Goal: Task Accomplishment & Management: Manage account settings

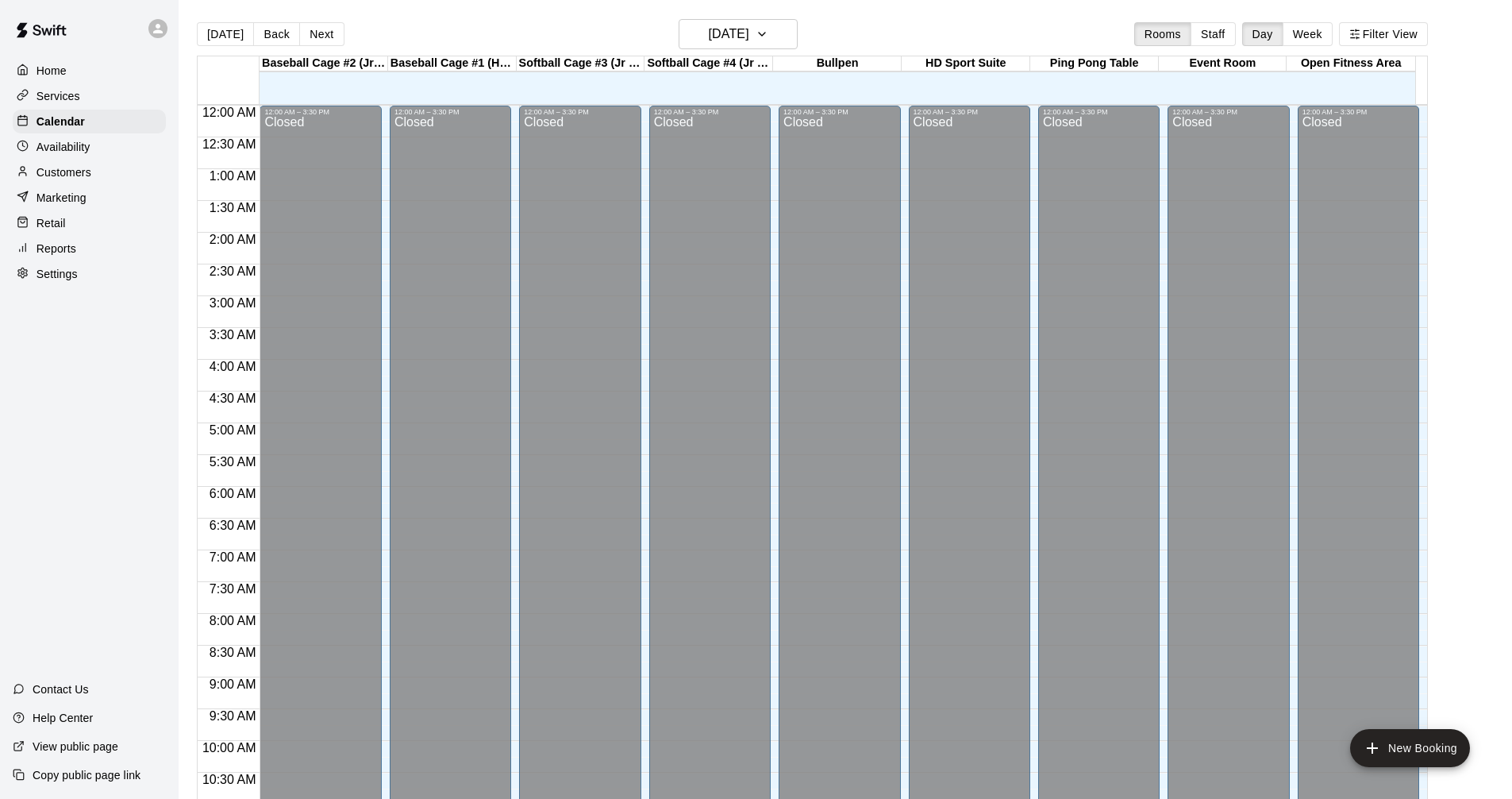
scroll to position [815, 0]
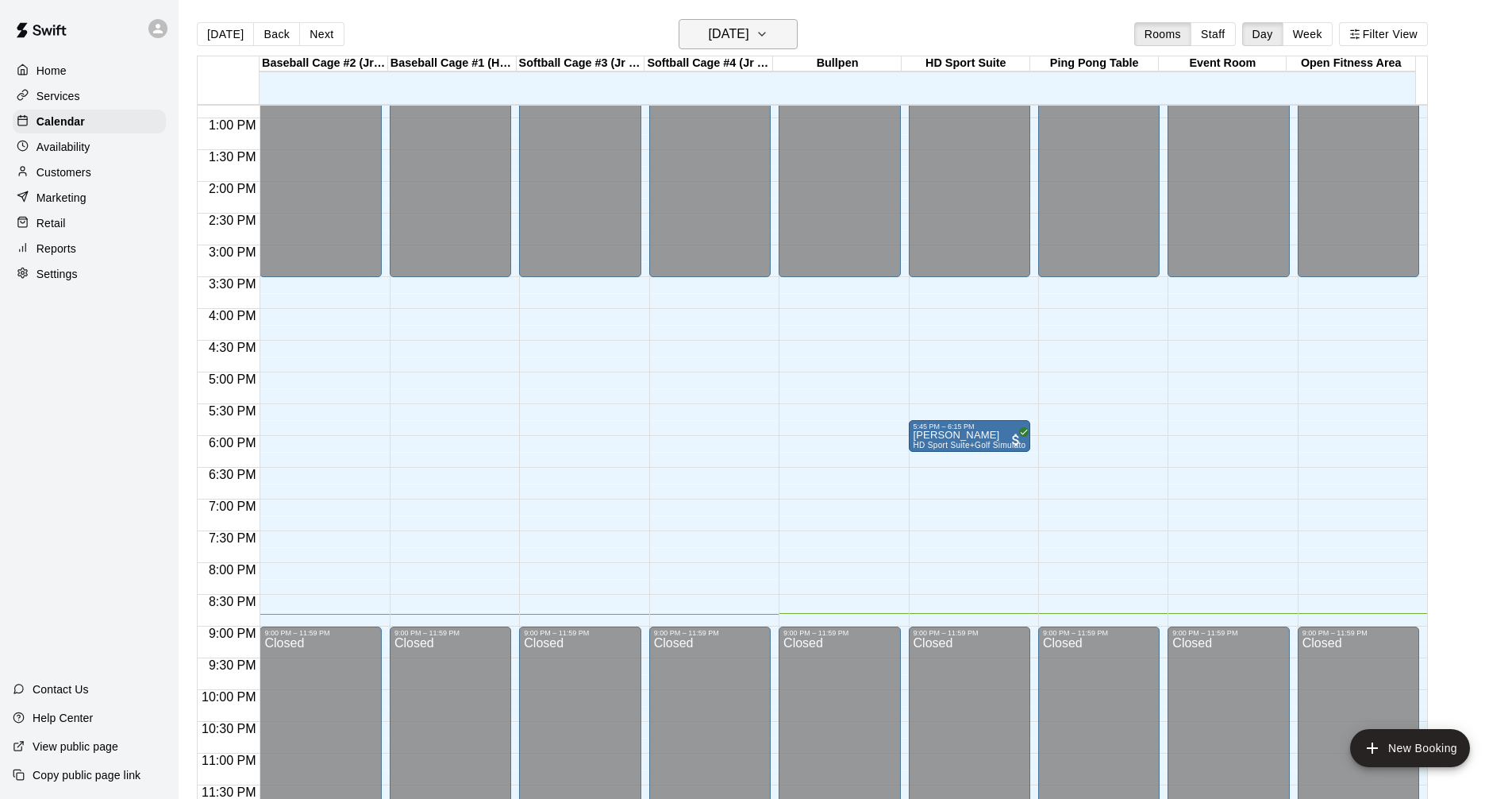
click at [782, 45] on button "Friday Oct 10" at bounding box center [738, 34] width 119 height 31
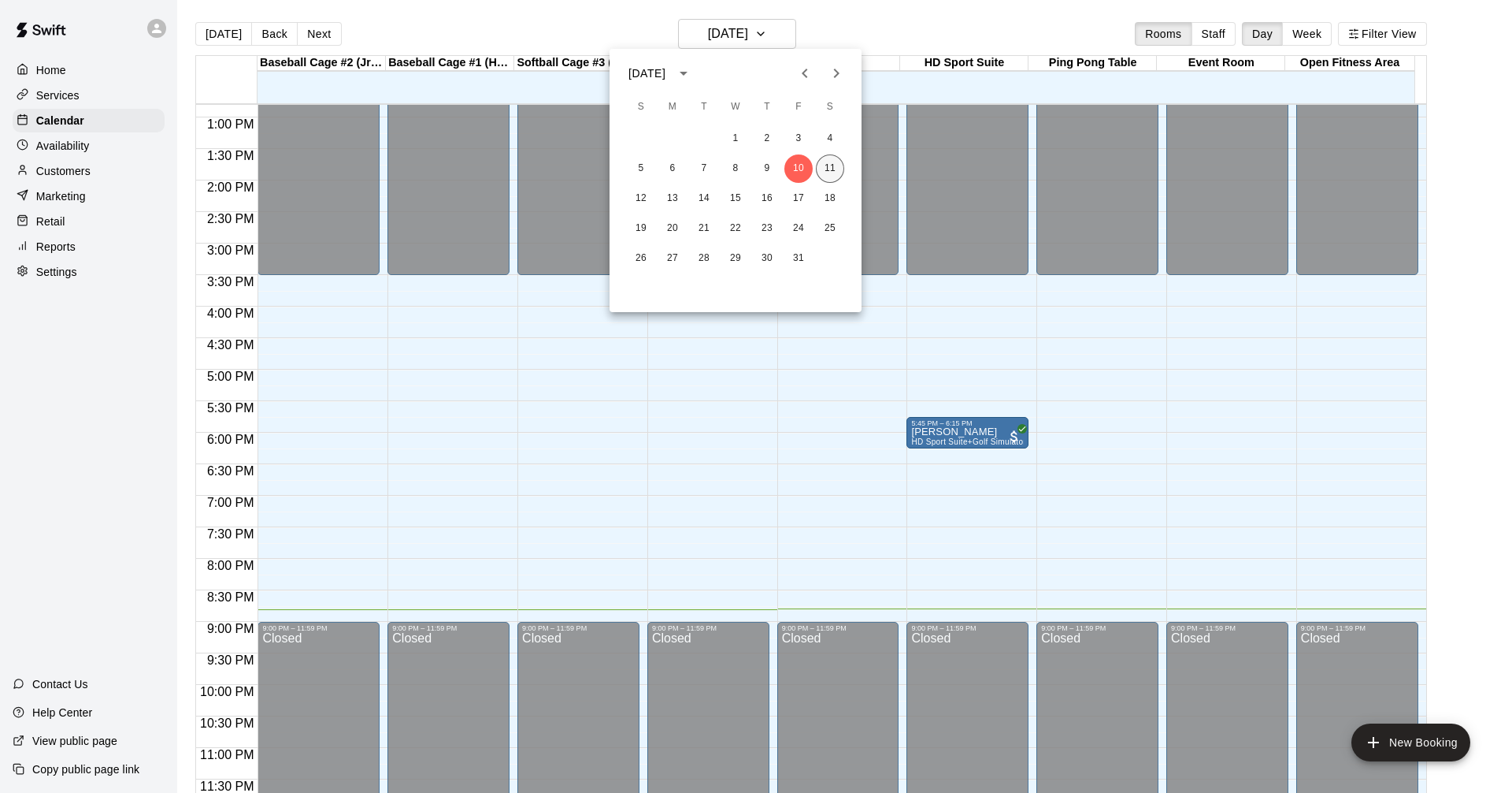
click at [830, 167] on button "11" at bounding box center [830, 168] width 28 height 28
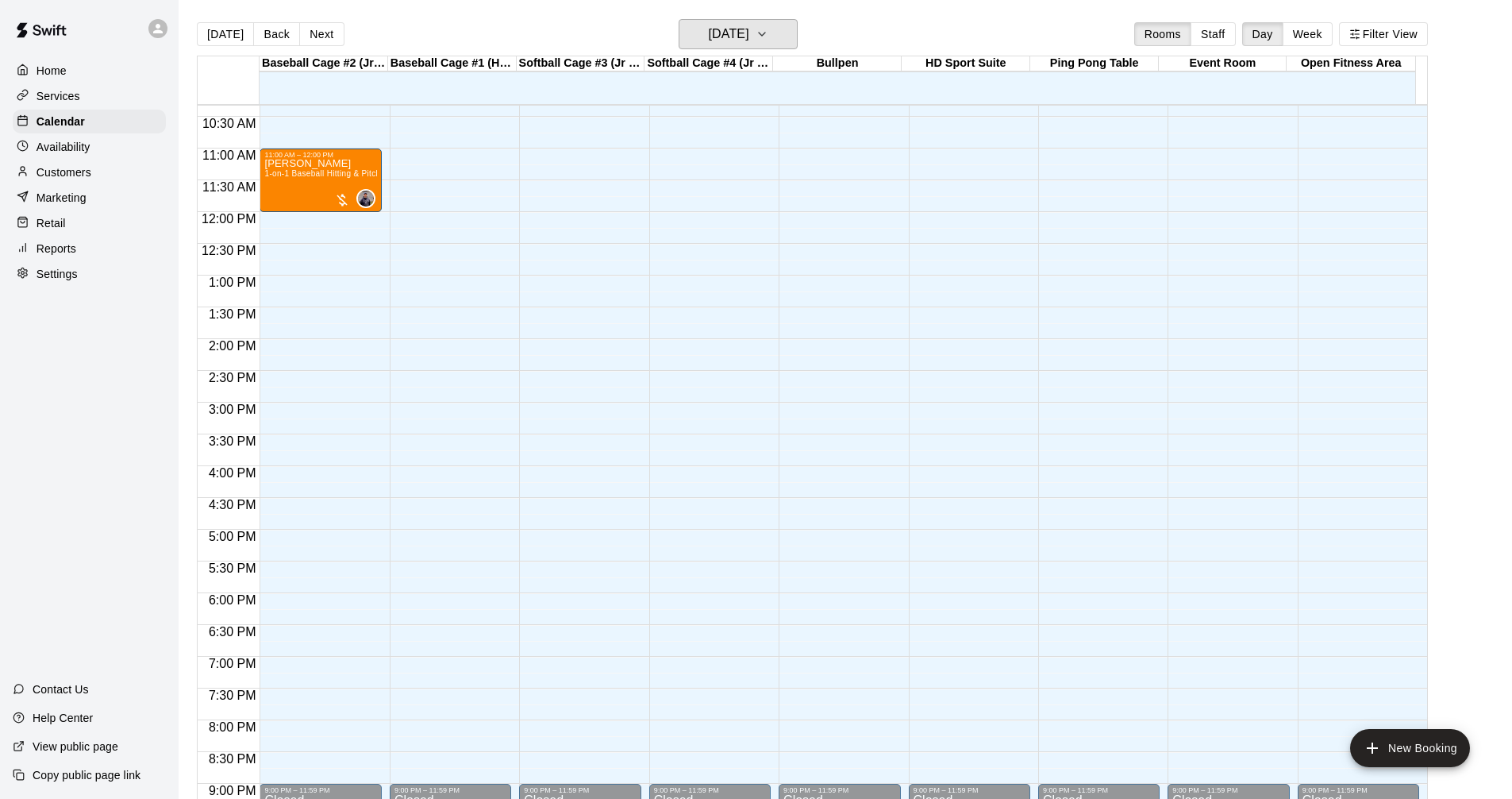
scroll to position [576, 0]
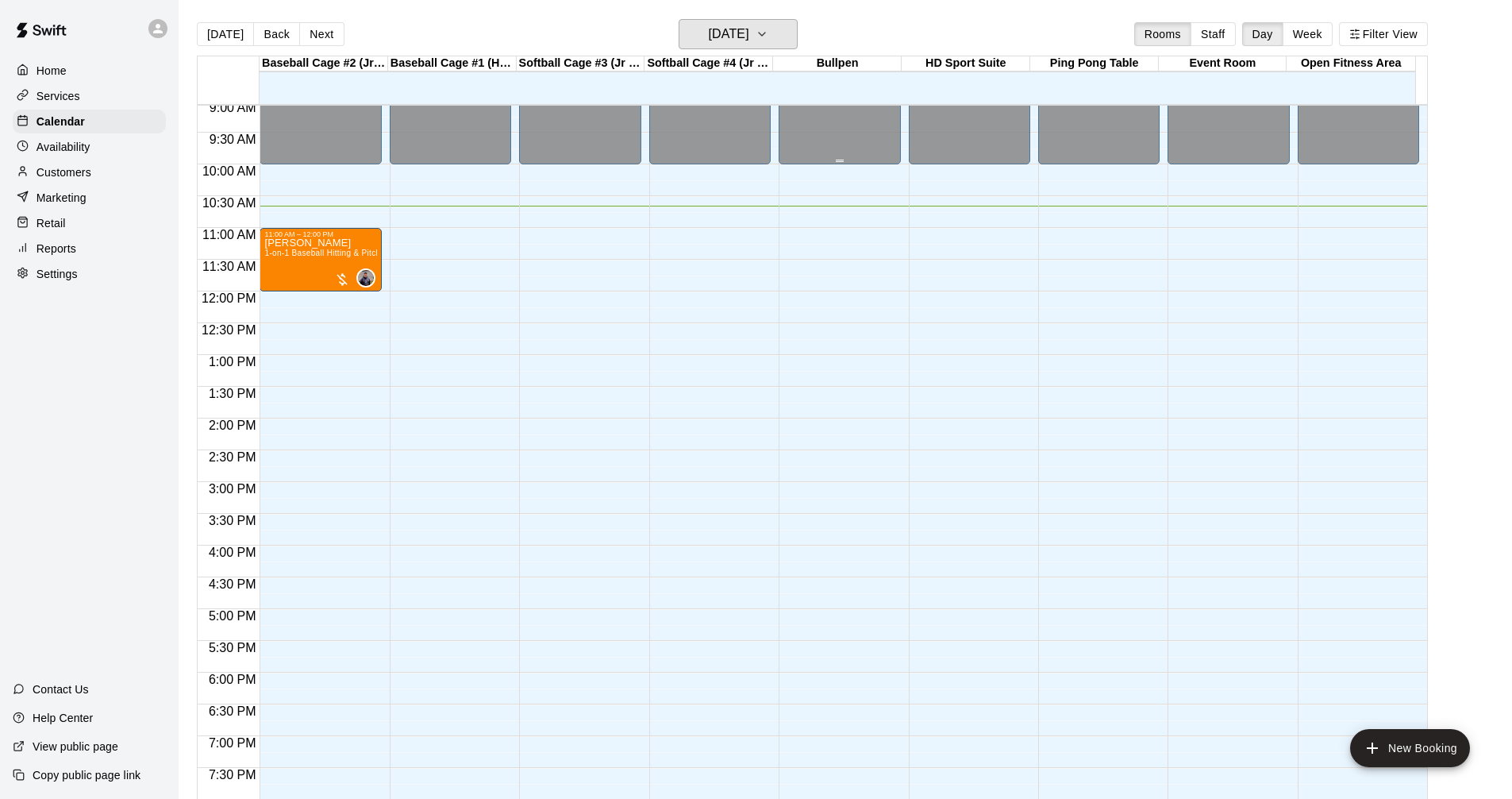
click at [679, 19] on button "[DATE]" at bounding box center [738, 34] width 119 height 31
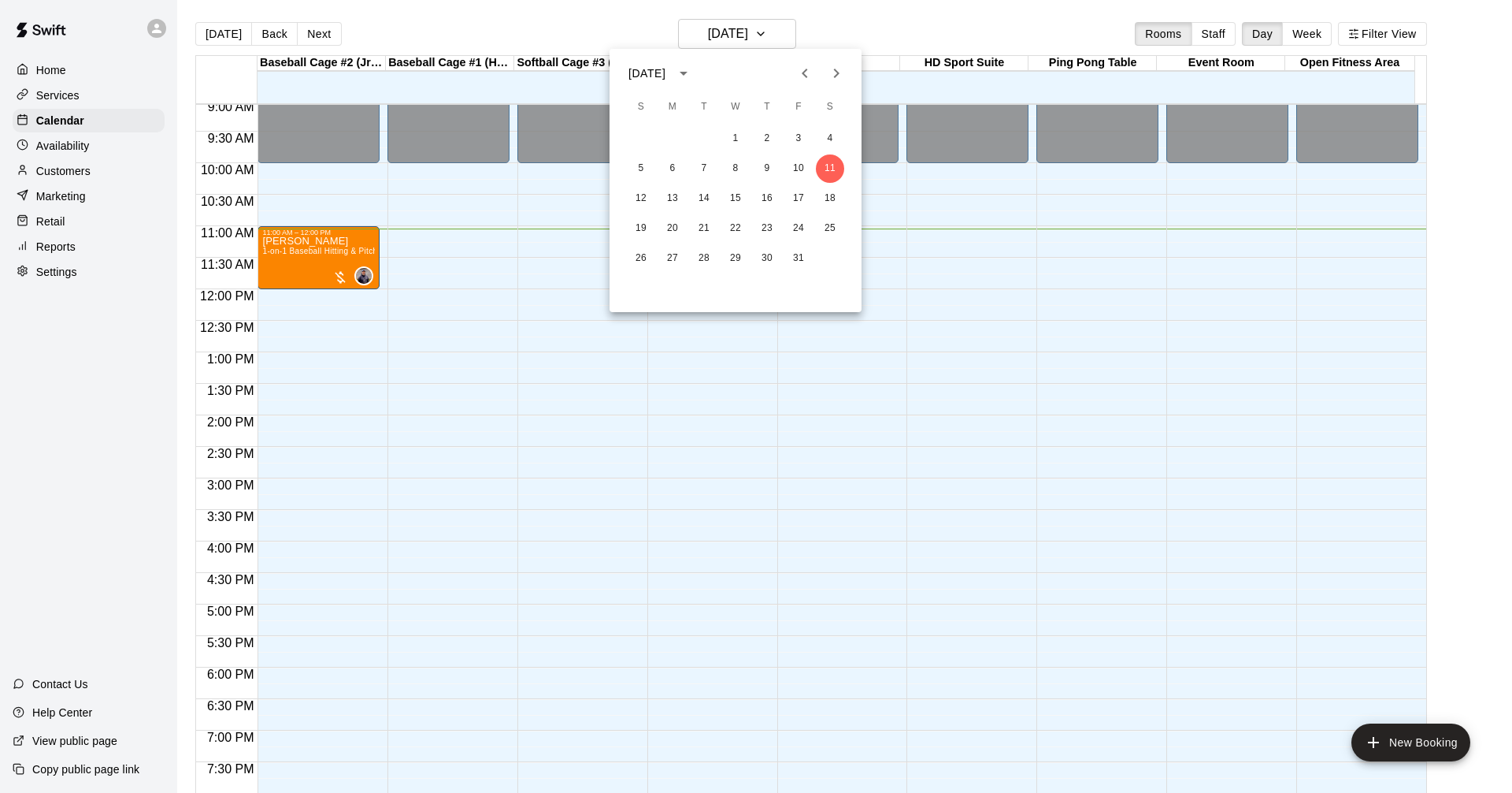
click at [490, 393] on div at bounding box center [756, 396] width 1512 height 793
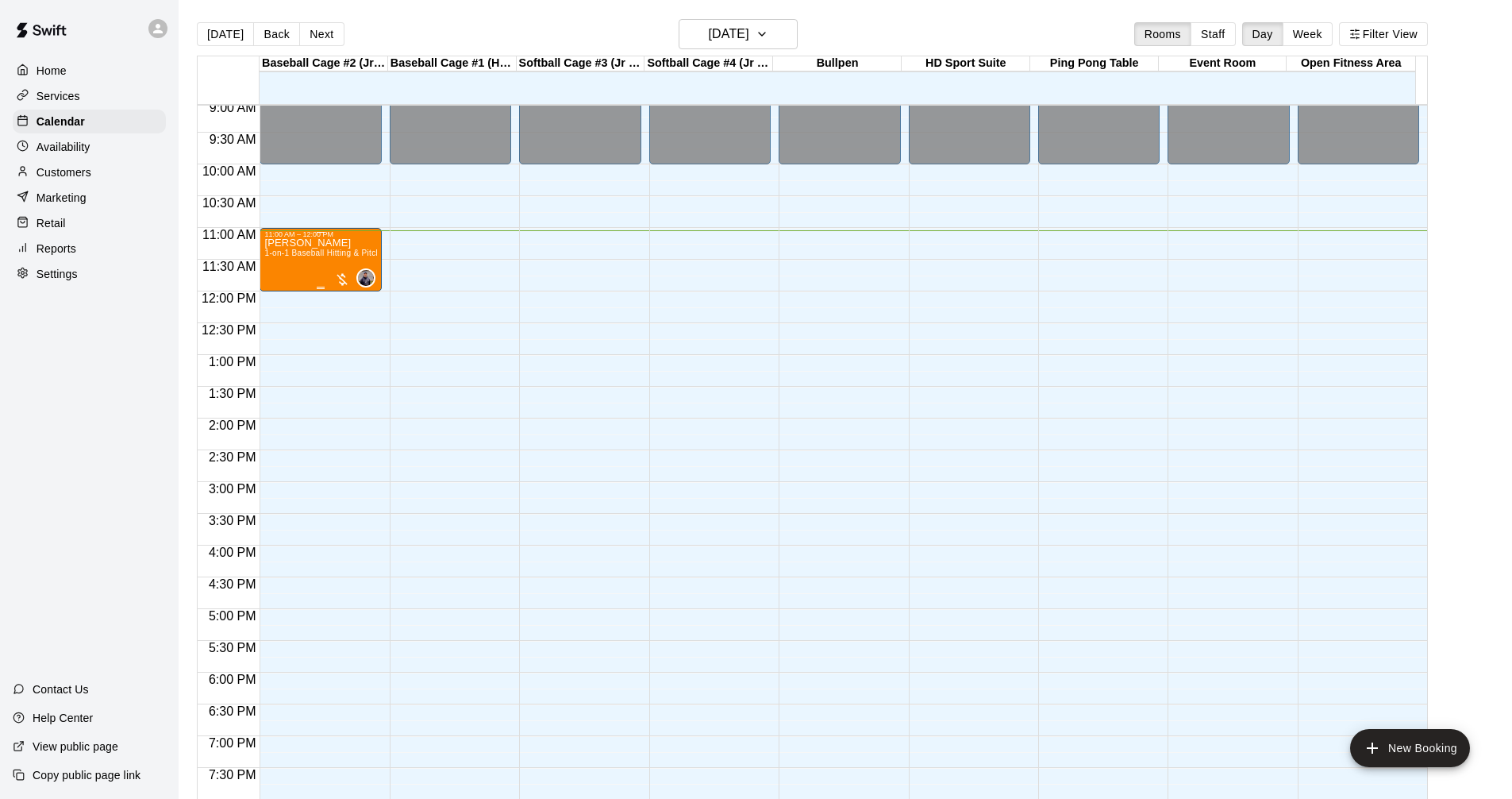
click at [357, 264] on div "Jack Pezim 1-on-1 Baseball Hitting & Pitching Clinic" at bounding box center [320, 637] width 111 height 799
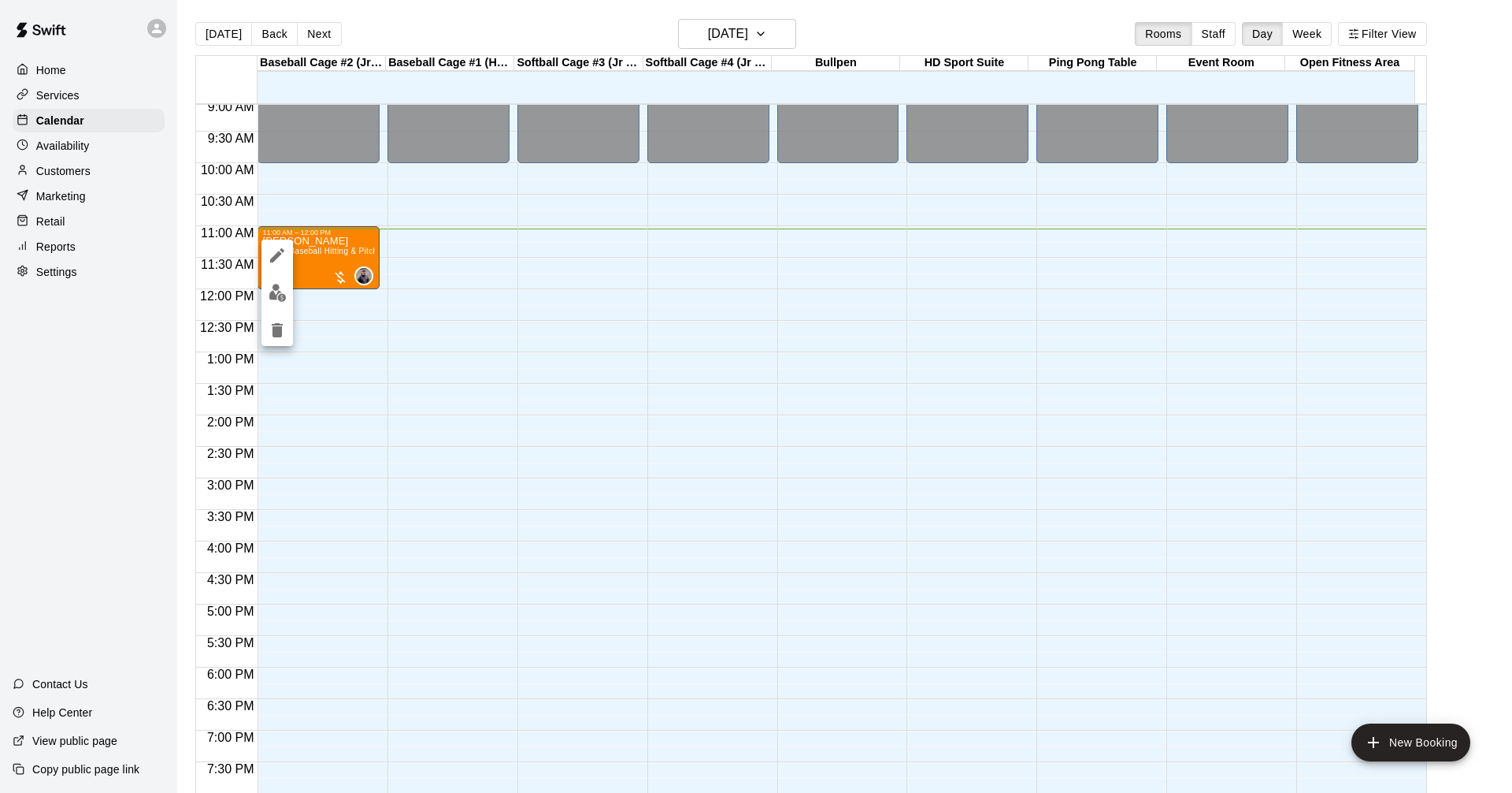
click at [310, 346] on div at bounding box center [756, 396] width 1512 height 793
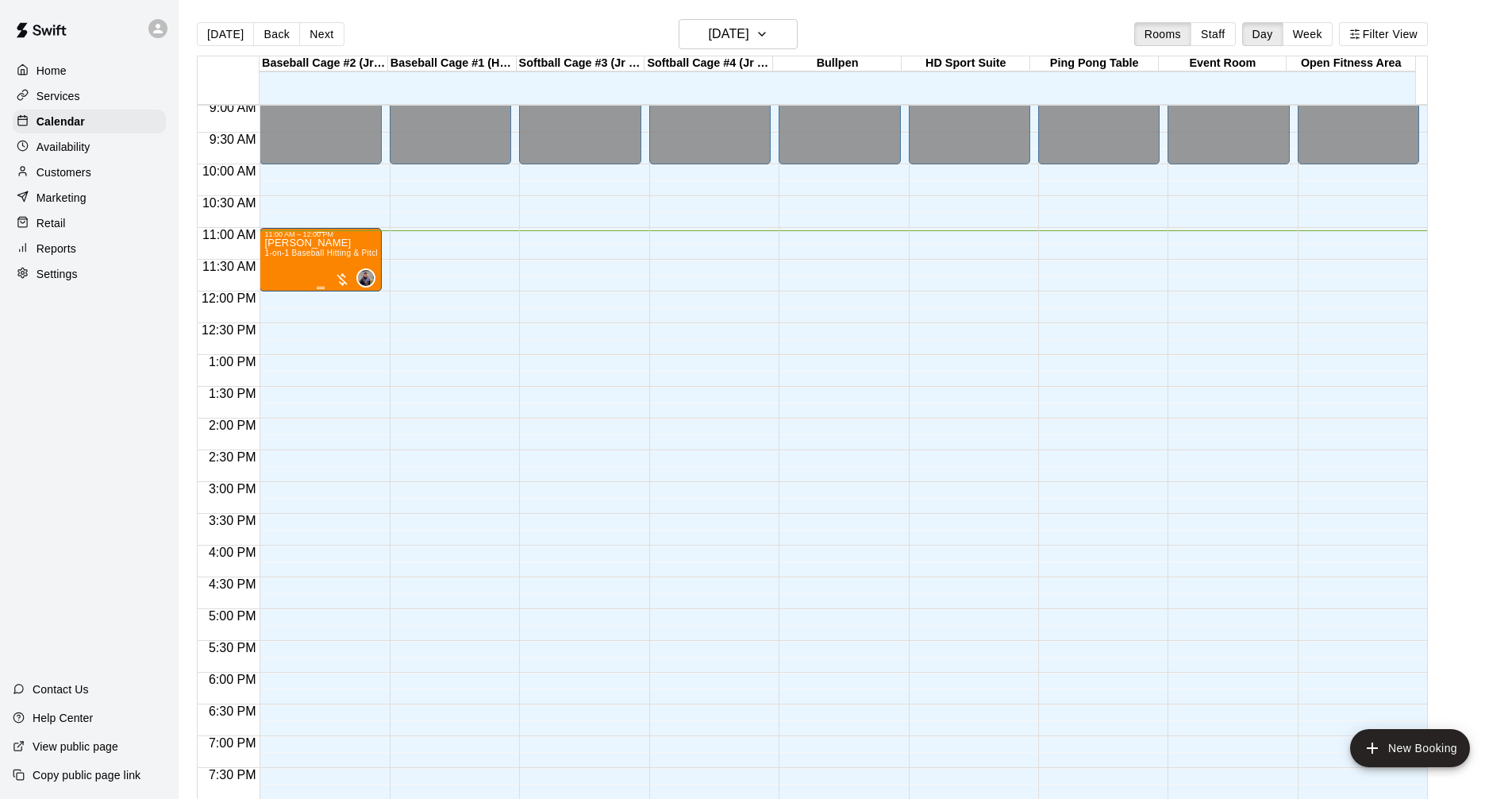
click at [320, 243] on div "Jack Pezim 1-on-1 Baseball Hitting & Pitching Clinic" at bounding box center [320, 637] width 111 height 799
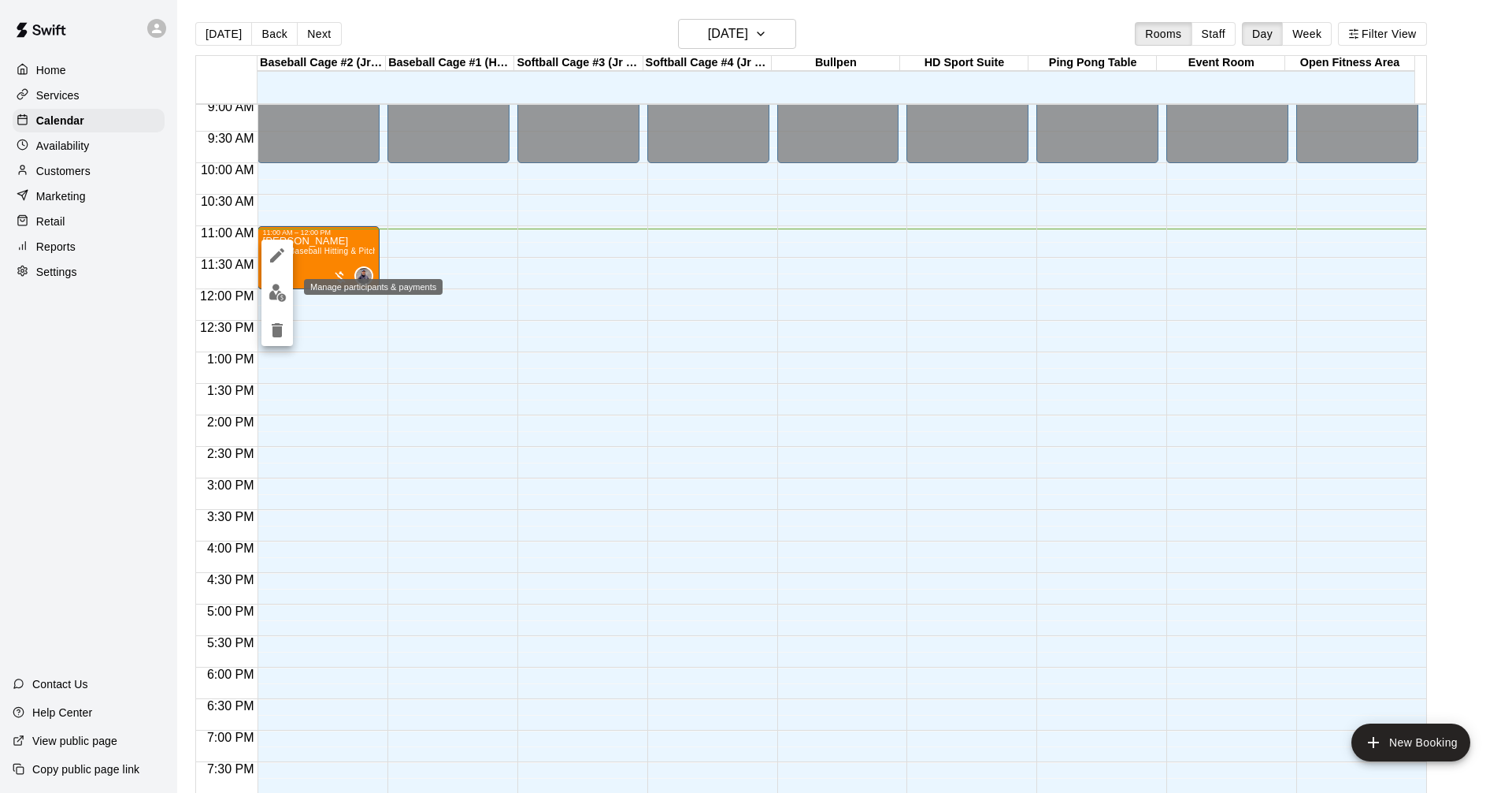
click at [284, 284] on img "edit" at bounding box center [277, 293] width 19 height 19
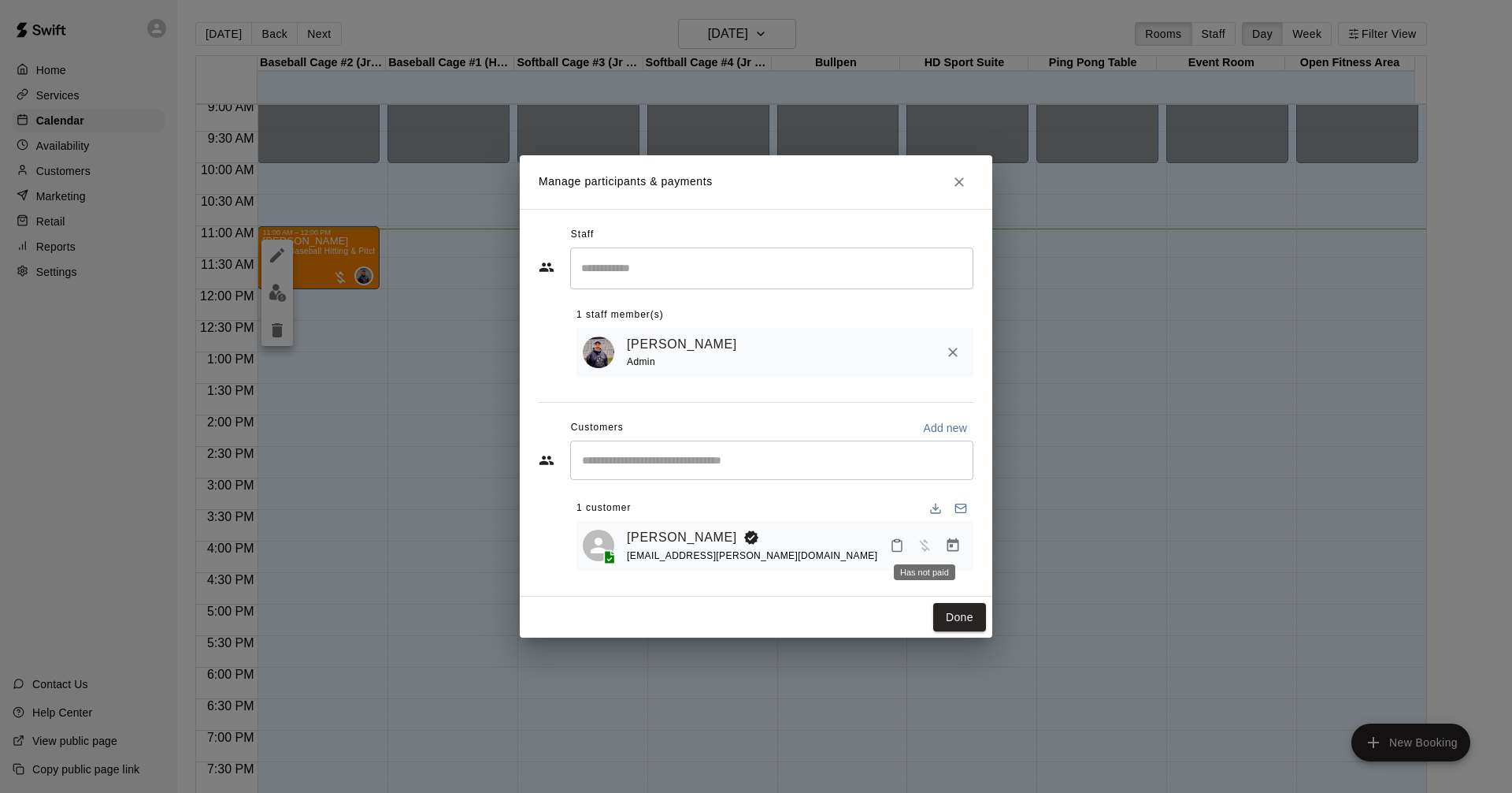
click at [915, 547] on span "Has not paid" at bounding box center [924, 545] width 28 height 14
click at [947, 540] on icon "Manage bookings & payment" at bounding box center [953, 545] width 16 height 16
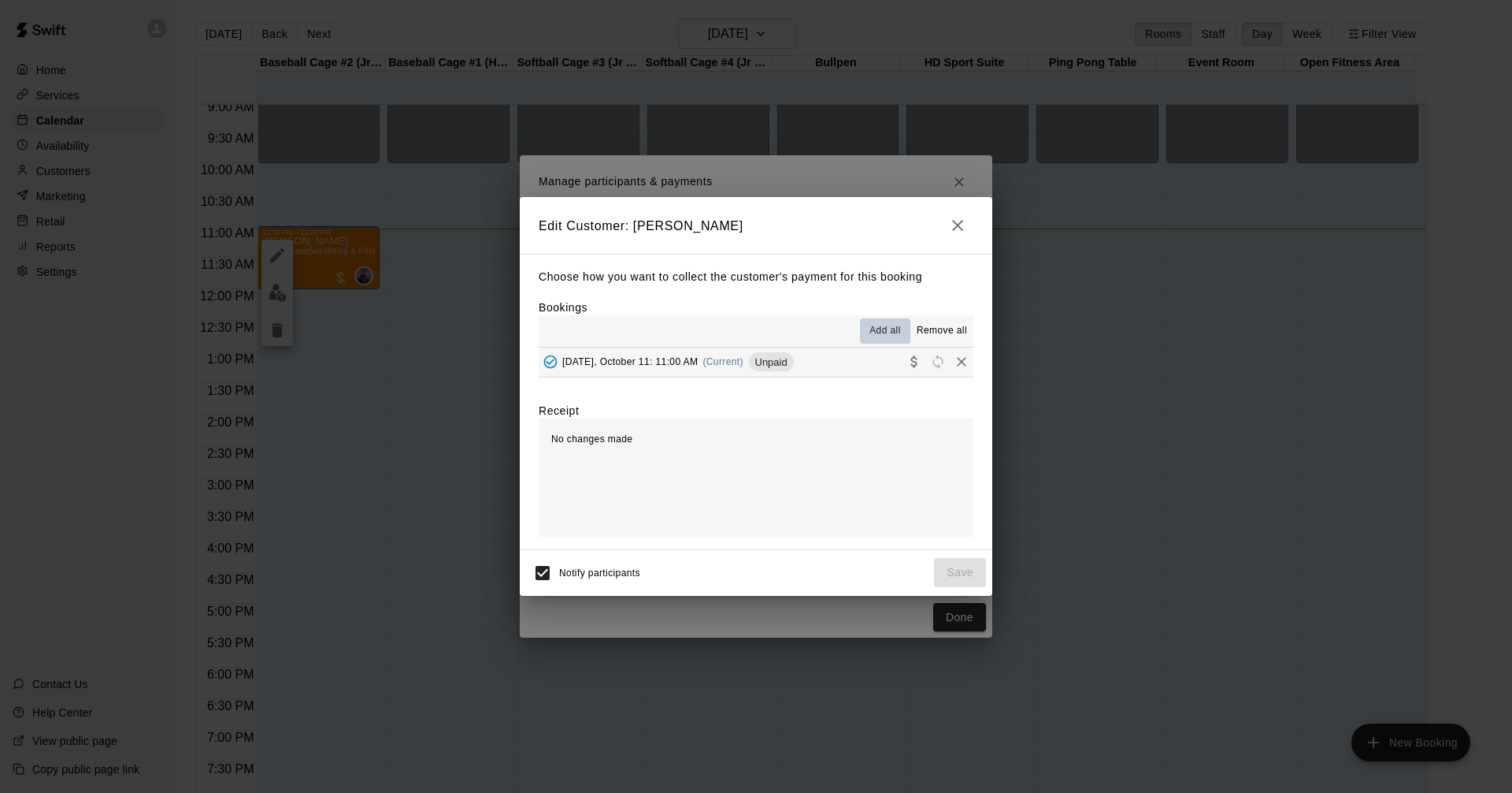
click at [886, 325] on span "Add all" at bounding box center [886, 331] width 31 height 16
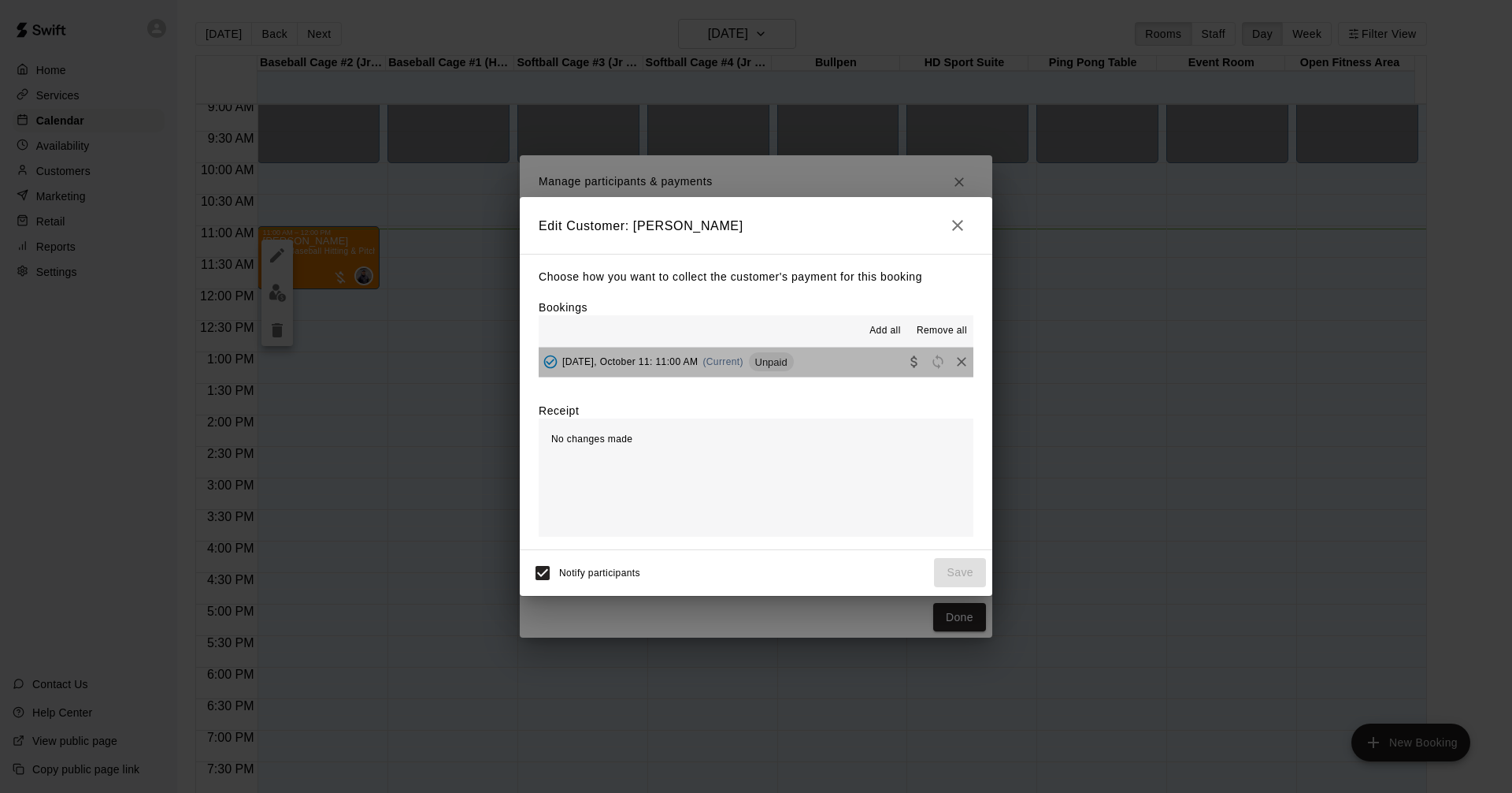
click at [913, 371] on div "button" at bounding box center [938, 361] width 70 height 23
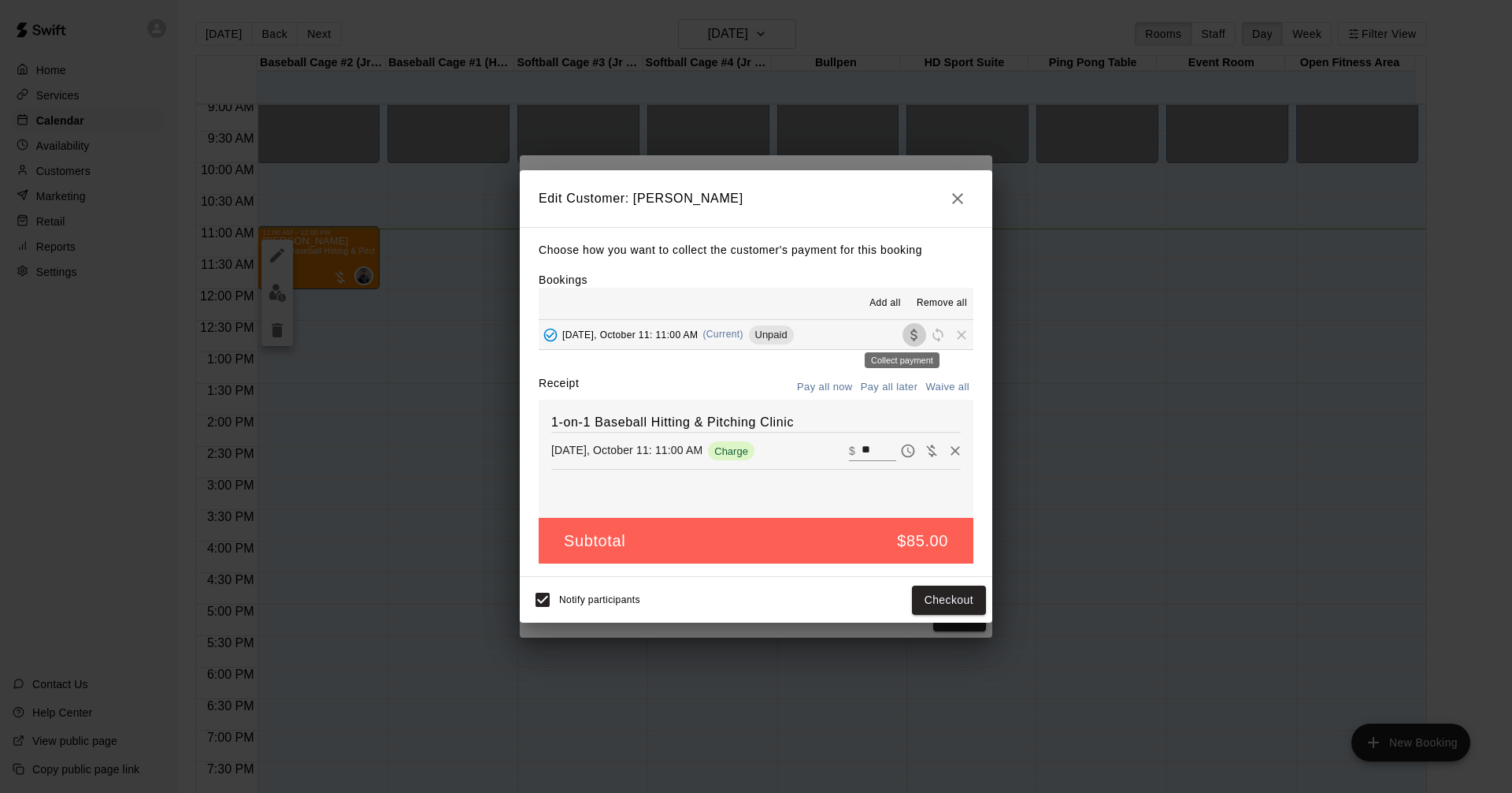
click at [906, 338] on icon "Collect payment" at bounding box center [914, 335] width 16 height 16
click at [936, 599] on button "Checkout" at bounding box center [949, 600] width 74 height 29
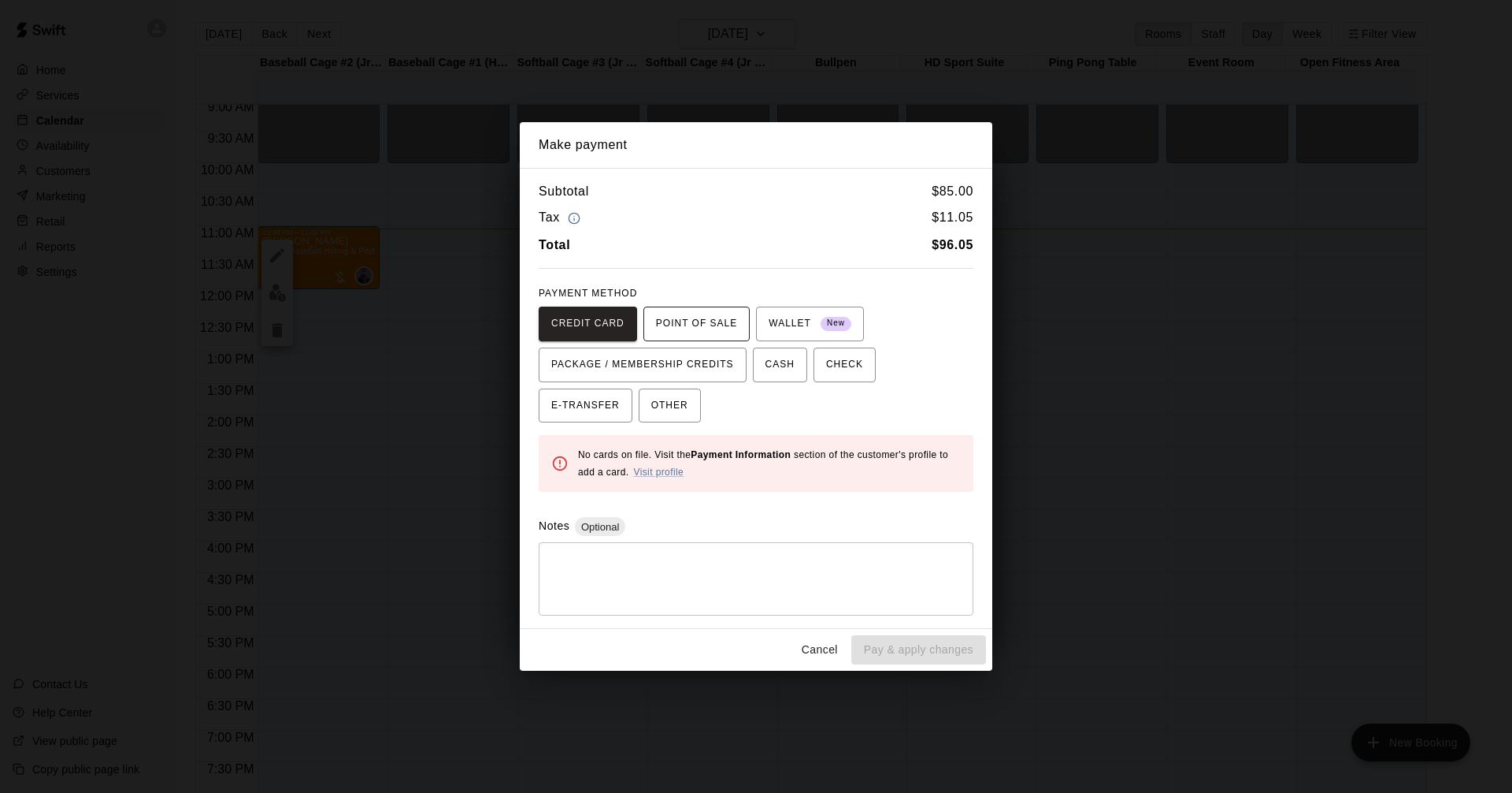
click at [680, 317] on span "POINT OF SALE" at bounding box center [696, 324] width 81 height 25
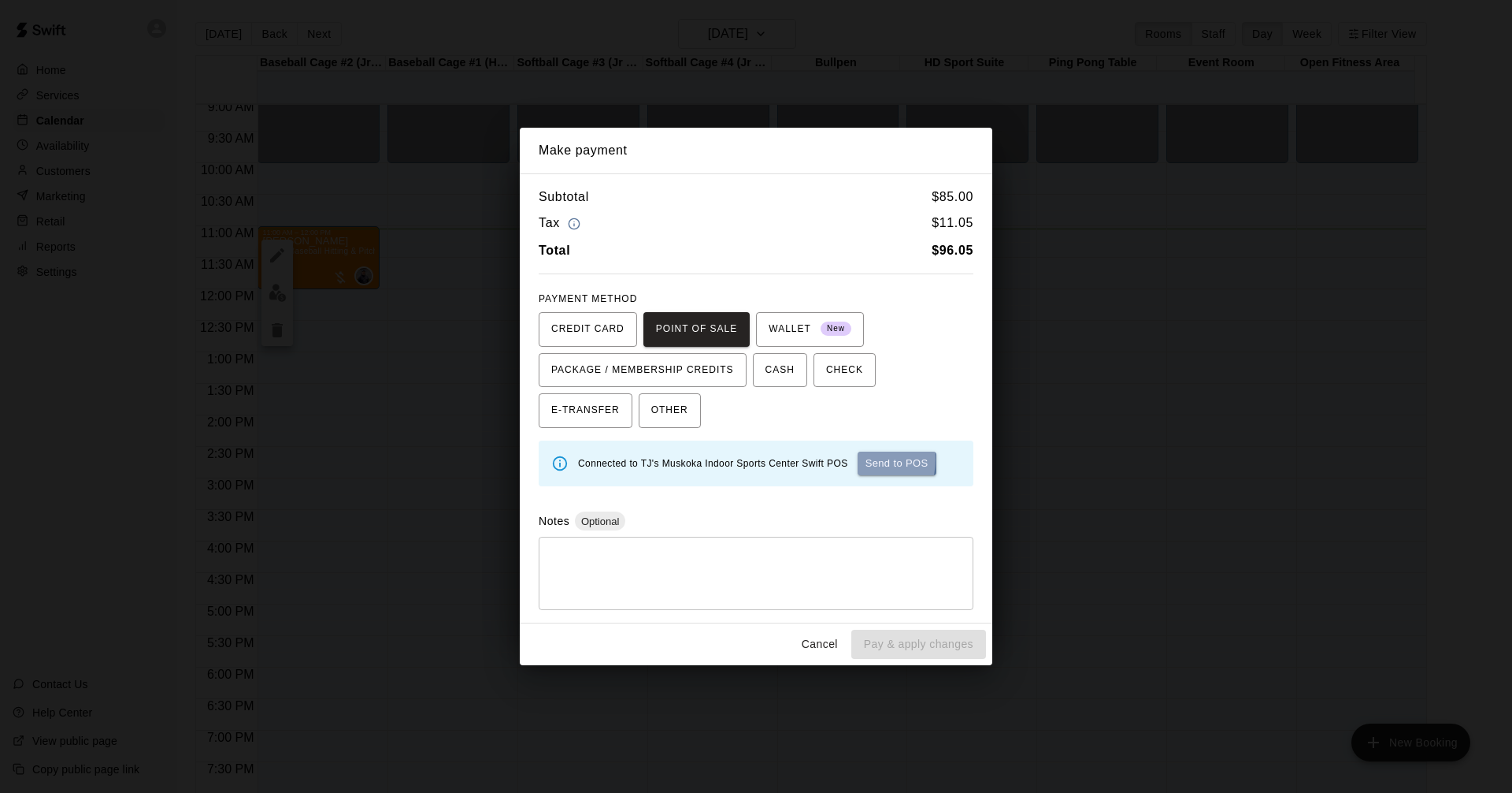
click at [858, 458] on button "Send to POS" at bounding box center [897, 463] width 78 height 23
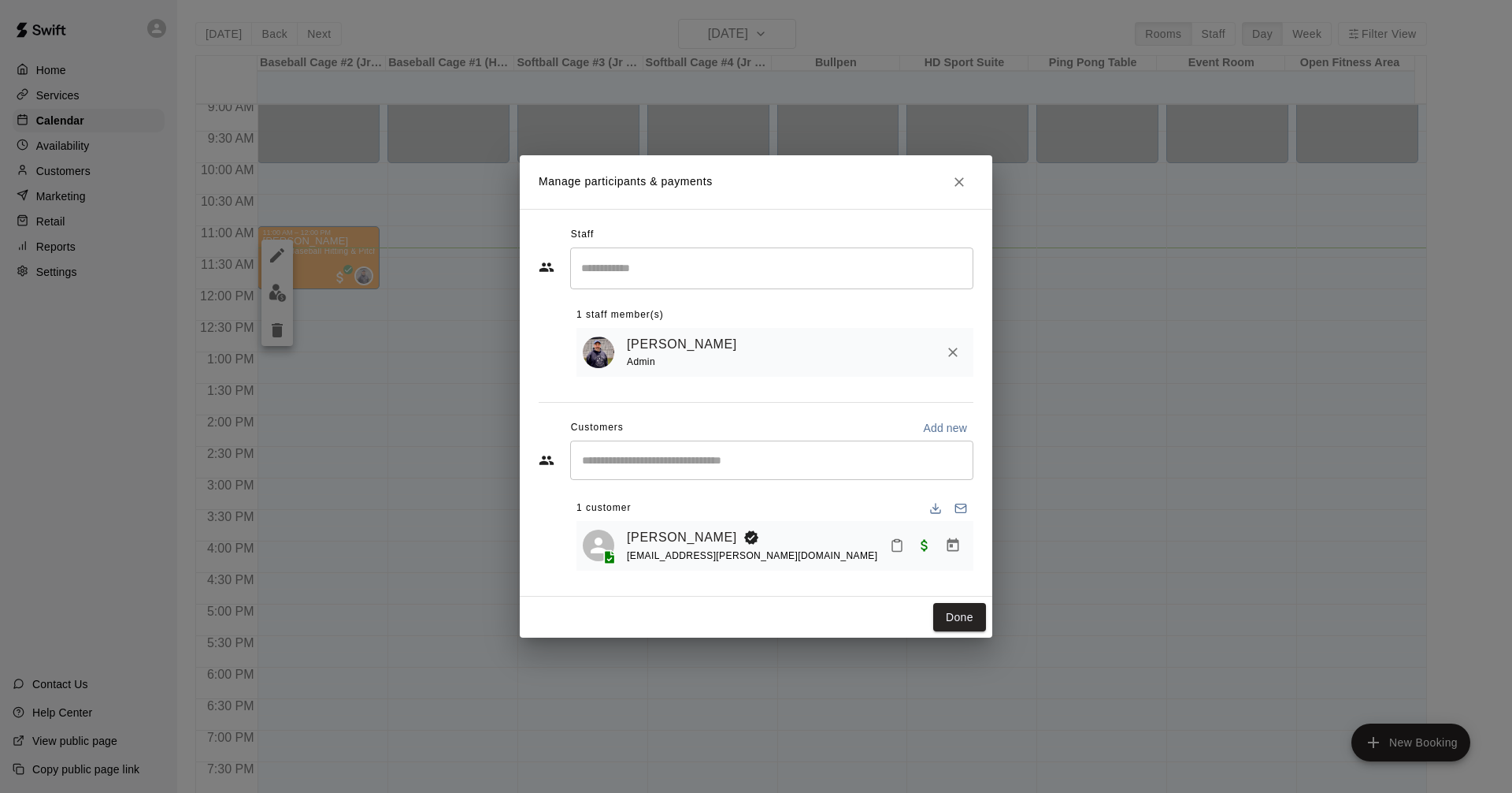
click at [941, 167] on h2 "Manage participants & payments" at bounding box center [756, 182] width 473 height 54
click at [966, 174] on icon "Close" at bounding box center [959, 182] width 16 height 16
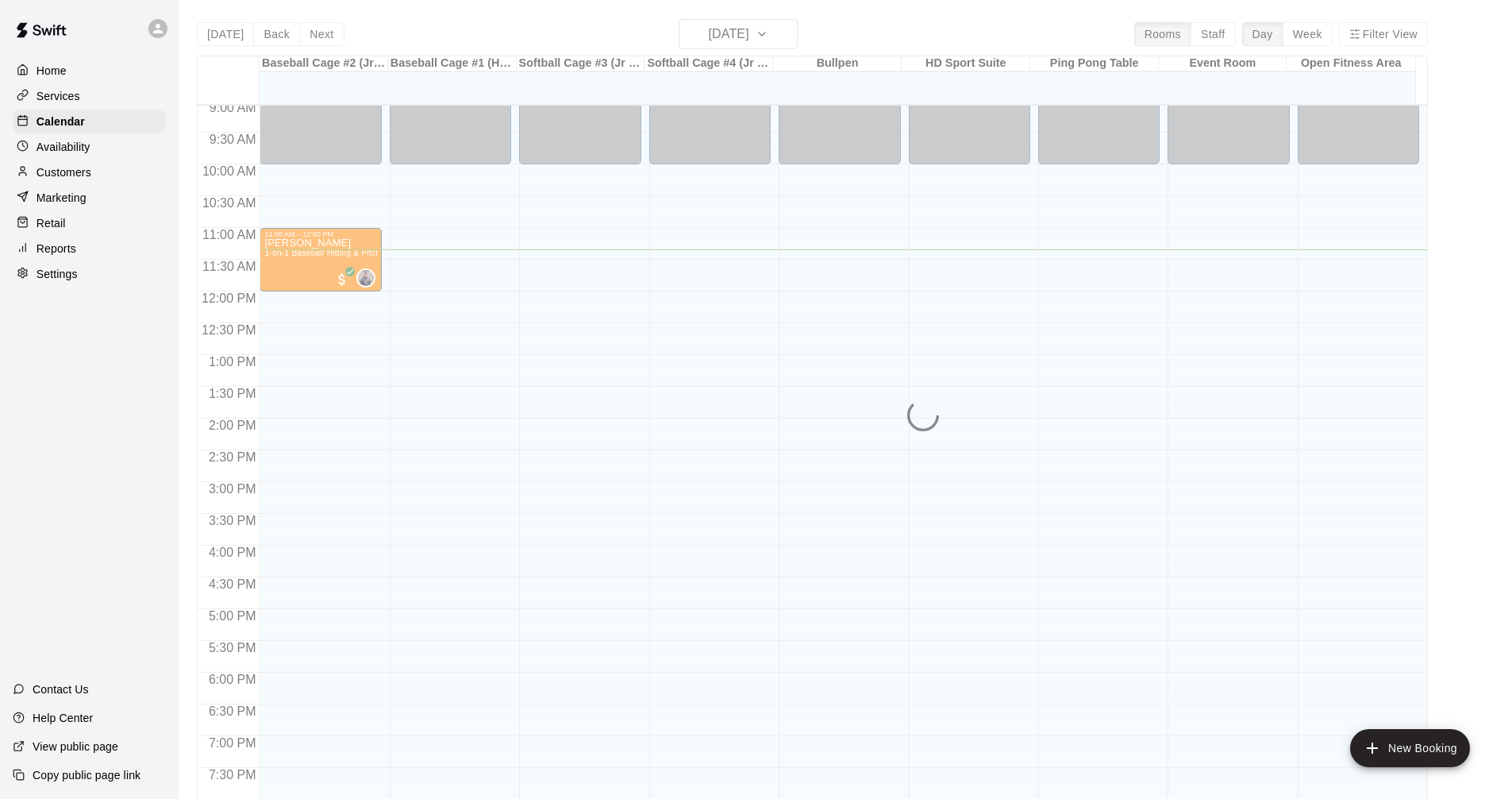
click at [437, 293] on div "12:00 AM – 10:00 AM Closed 9:00 PM – 11:59 PM Closed" at bounding box center [450, 291] width 121 height 1524
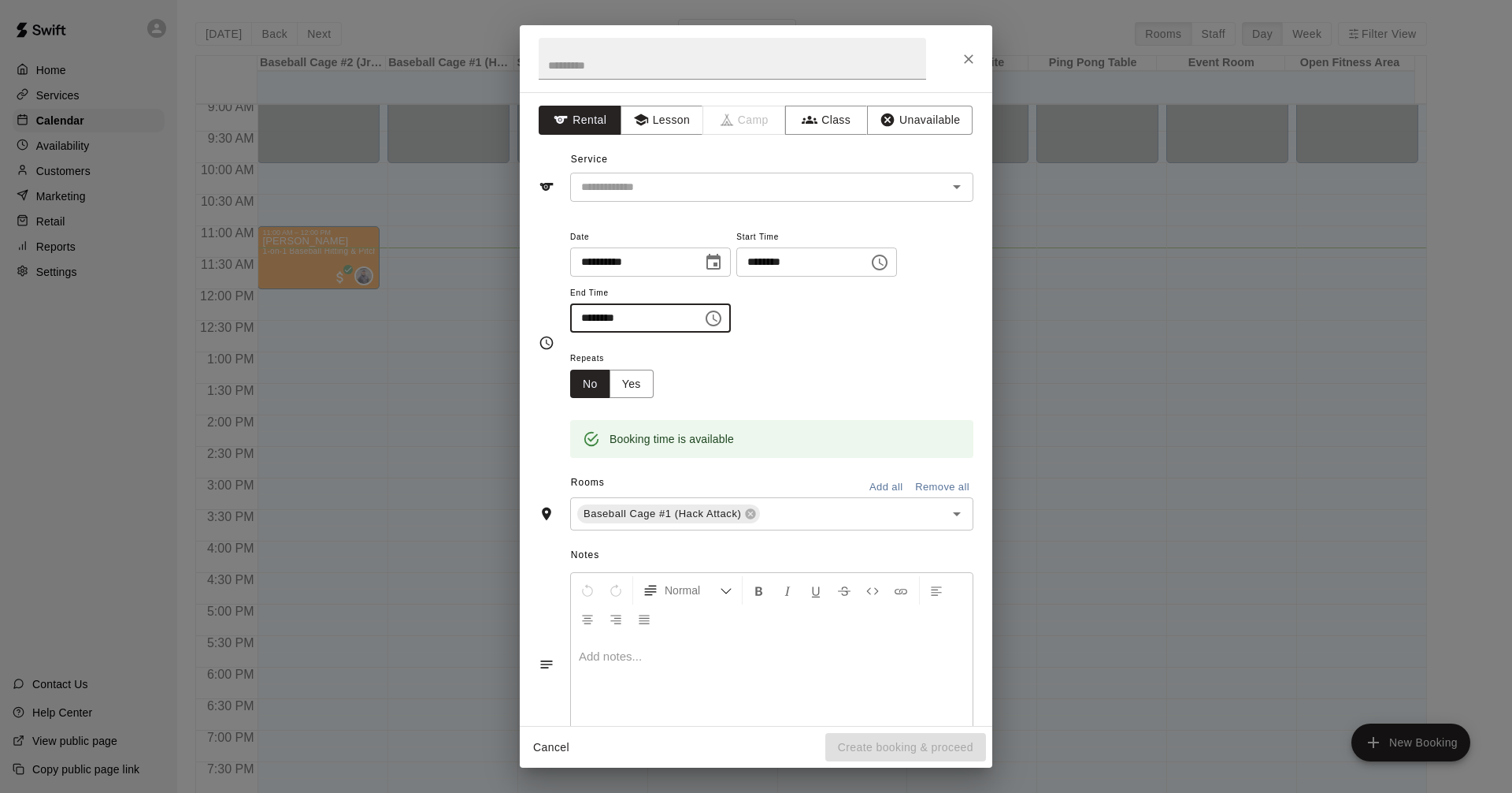
click at [668, 315] on input "********" at bounding box center [631, 318] width 121 height 29
click at [610, 314] on input "********" at bounding box center [631, 318] width 121 height 29
type input "********"
click at [777, 190] on input "text" at bounding box center [749, 187] width 347 height 20
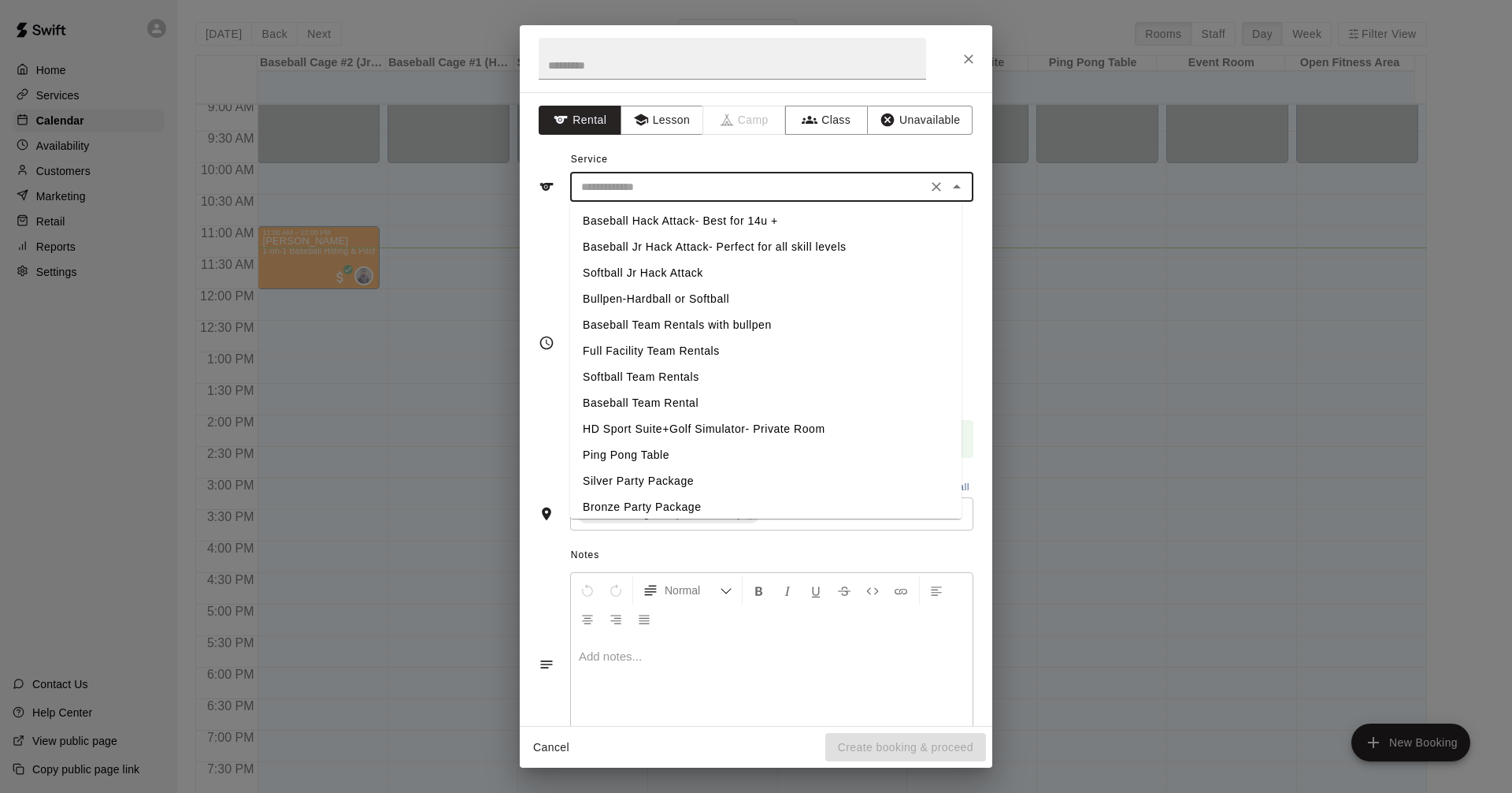
click at [718, 244] on li "Baseball Jr Hack Attack- Perfect for all skill levels" at bounding box center [766, 247] width 391 height 26
type input "**********"
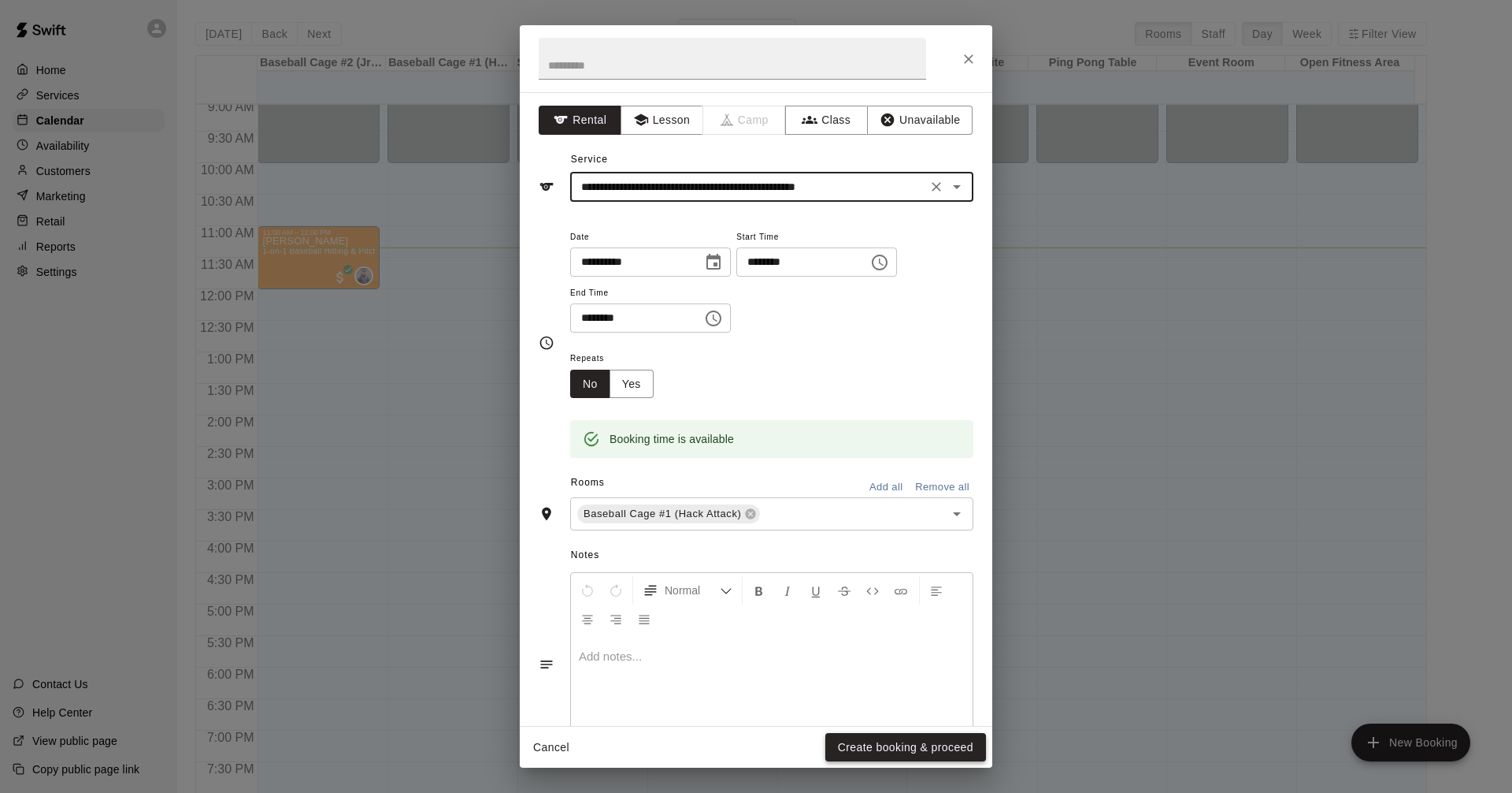
click at [913, 758] on button "Create booking & proceed" at bounding box center [906, 748] width 160 height 29
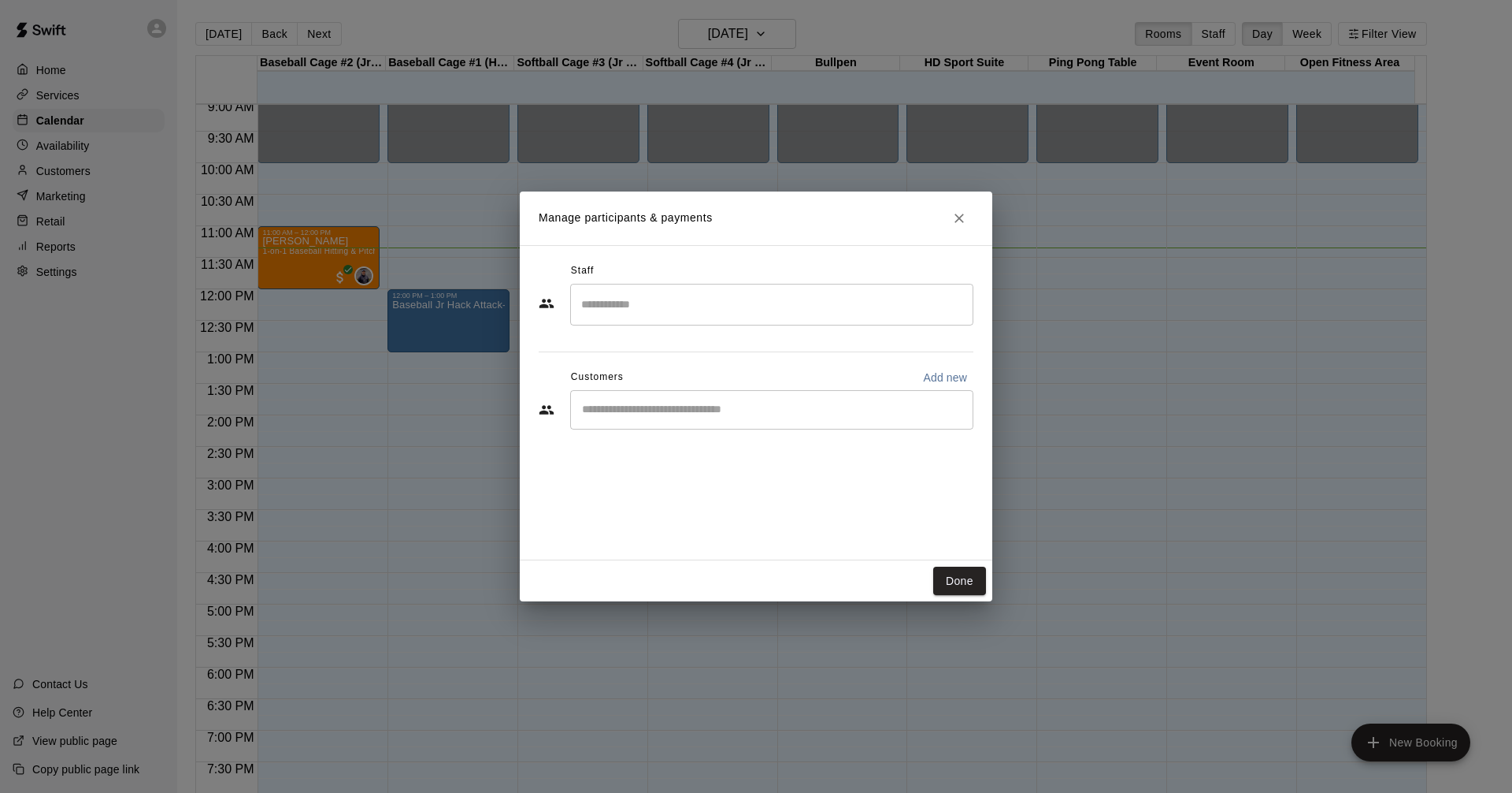
click at [706, 426] on div "​" at bounding box center [772, 409] width 403 height 39
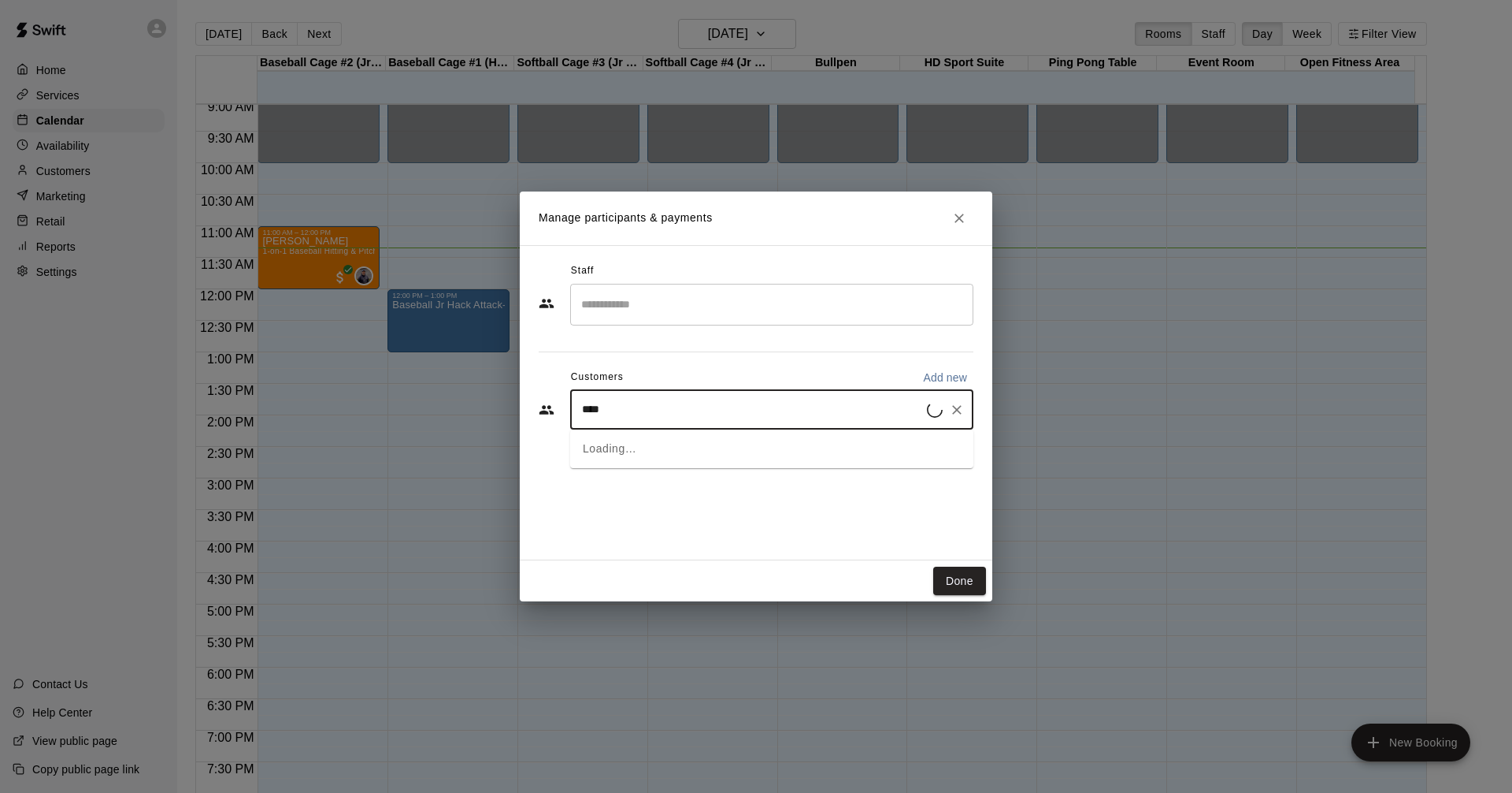
type input "*****"
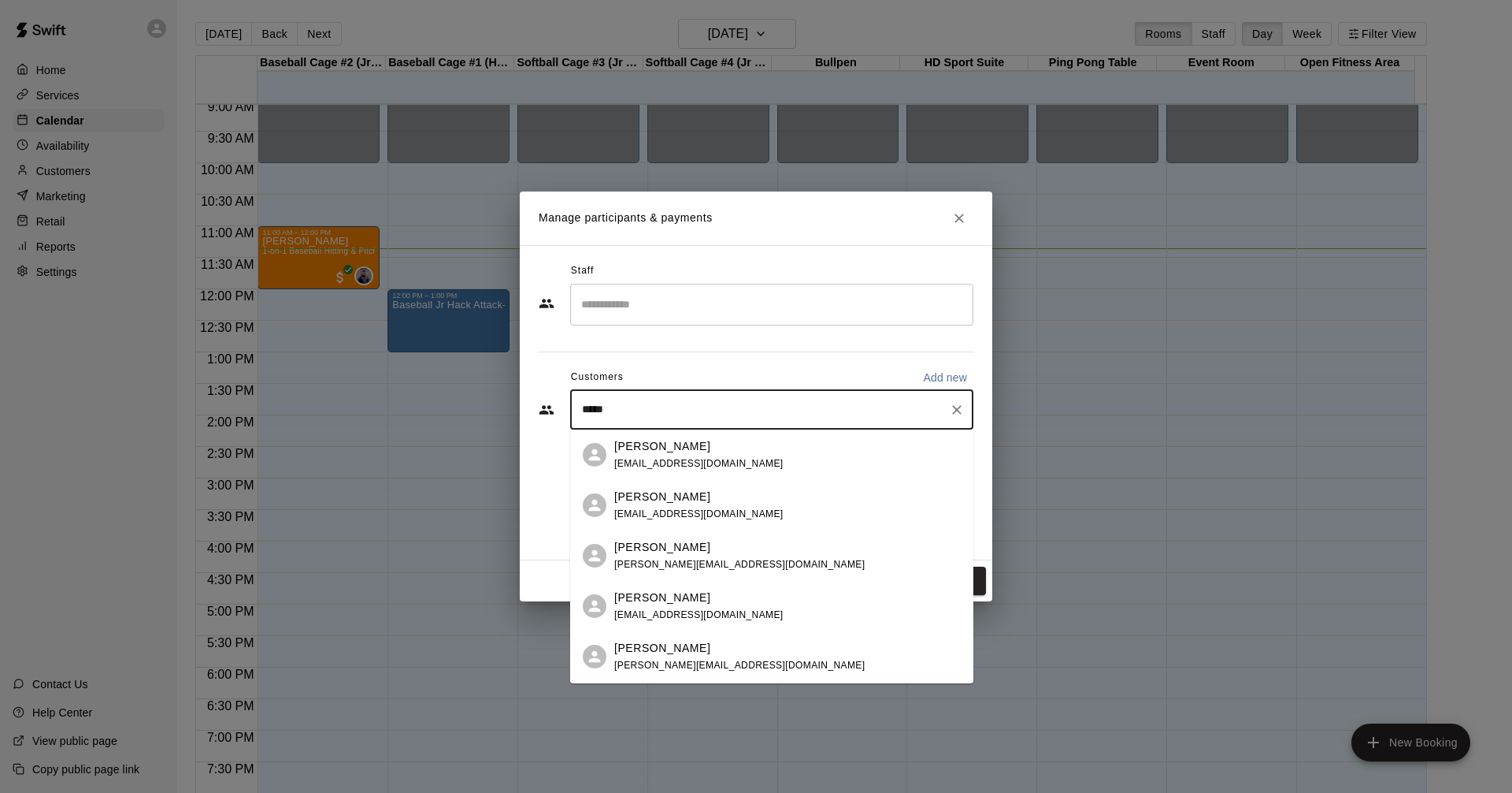
click at [738, 654] on div "[PERSON_NAME]" at bounding box center [740, 648] width 251 height 17
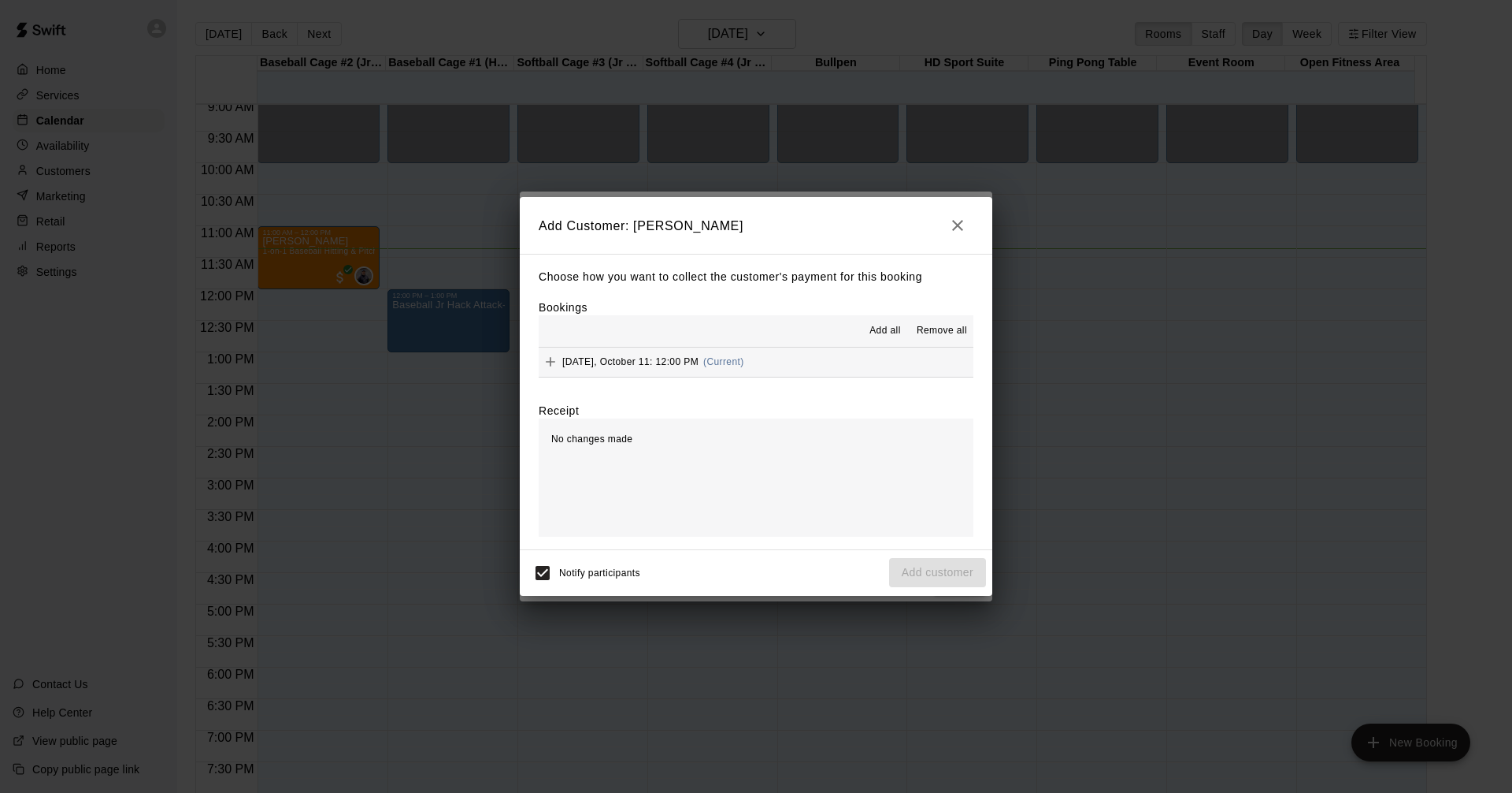
click at [881, 331] on span "Add all" at bounding box center [886, 331] width 31 height 16
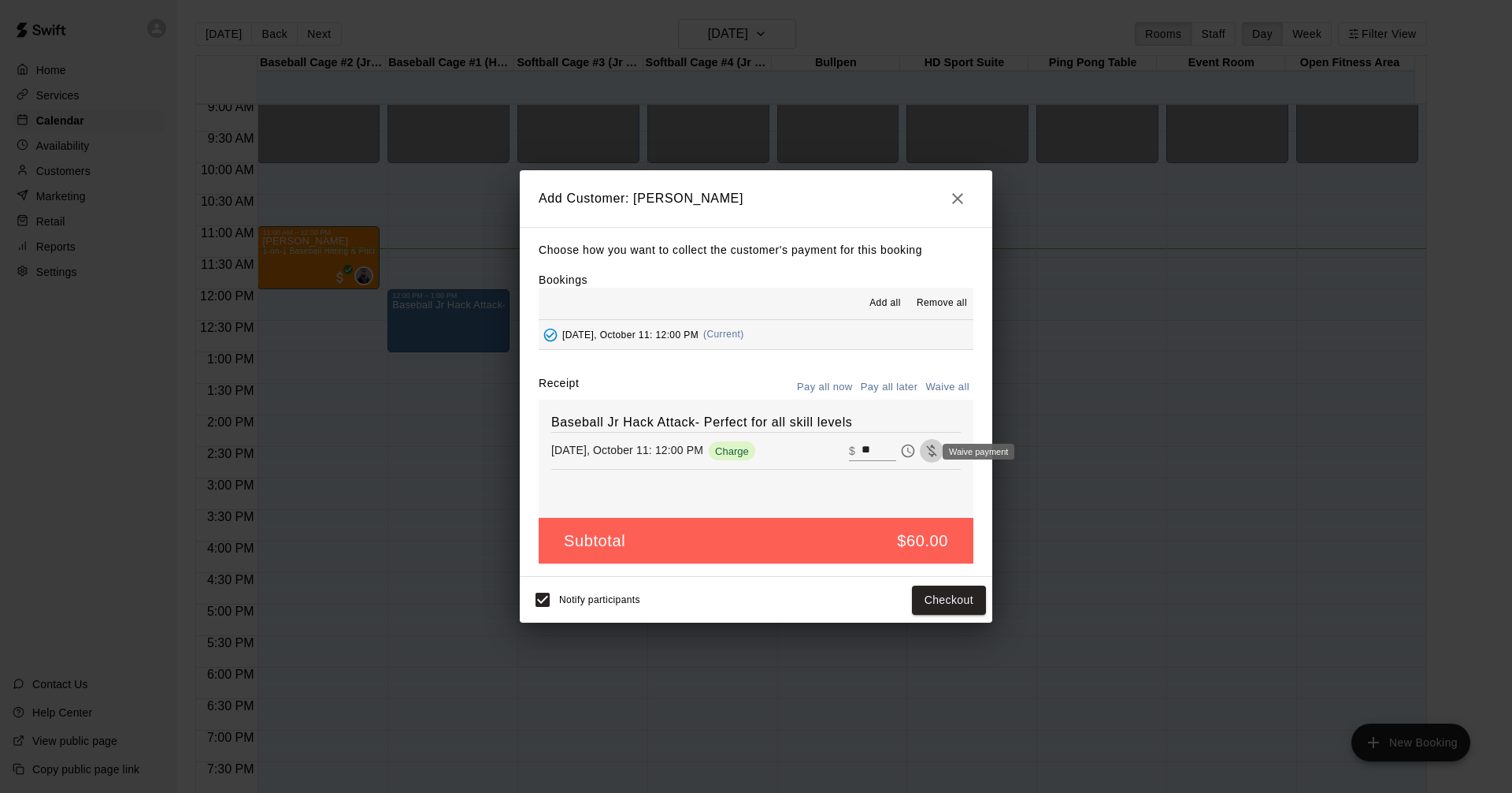
click at [924, 451] on icon "Waive payment" at bounding box center [932, 450] width 16 height 16
type input "*"
click at [947, 450] on icon "Remove" at bounding box center [955, 450] width 16 height 16
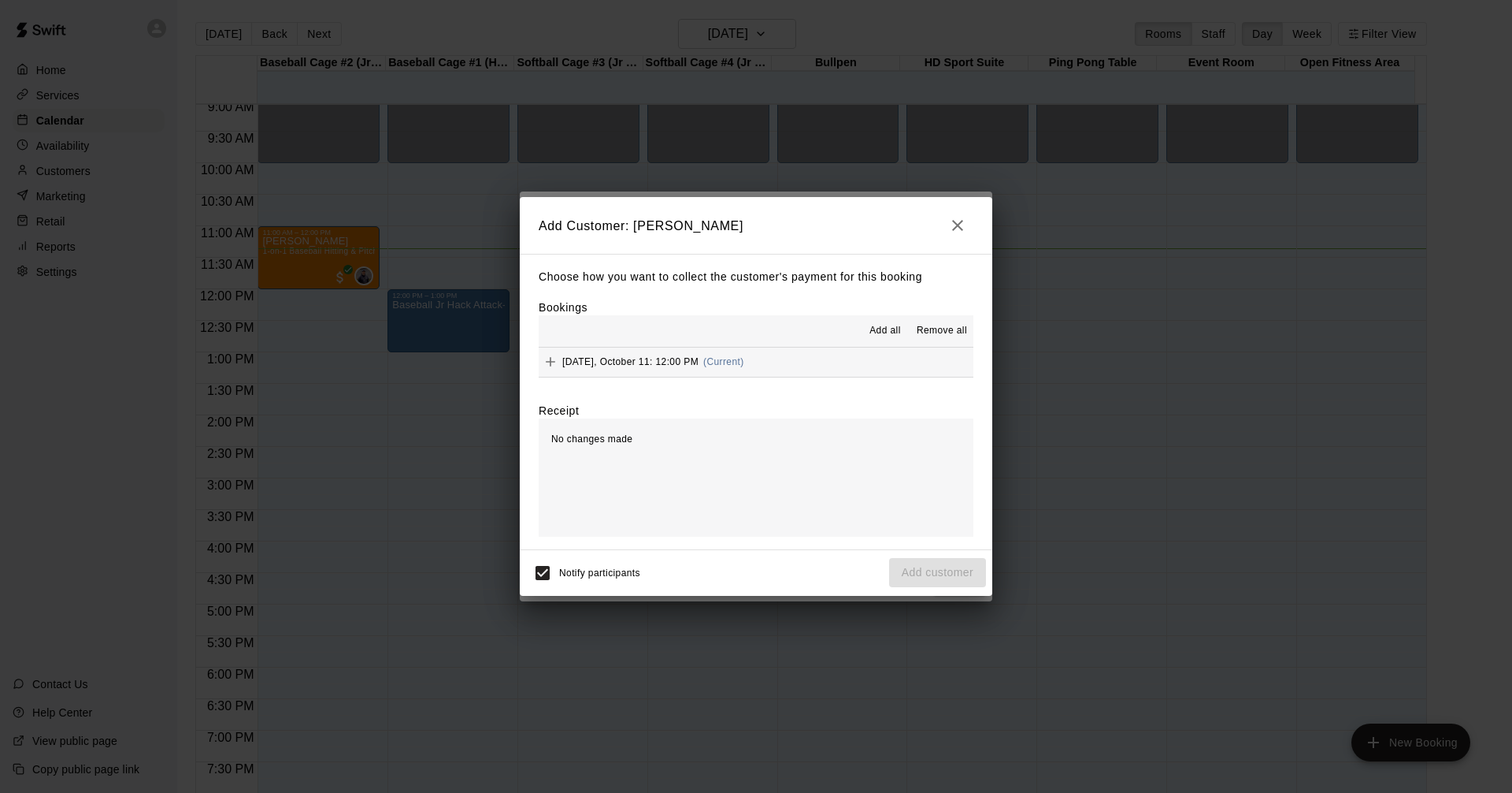
click at [876, 334] on span "Add all" at bounding box center [886, 331] width 31 height 16
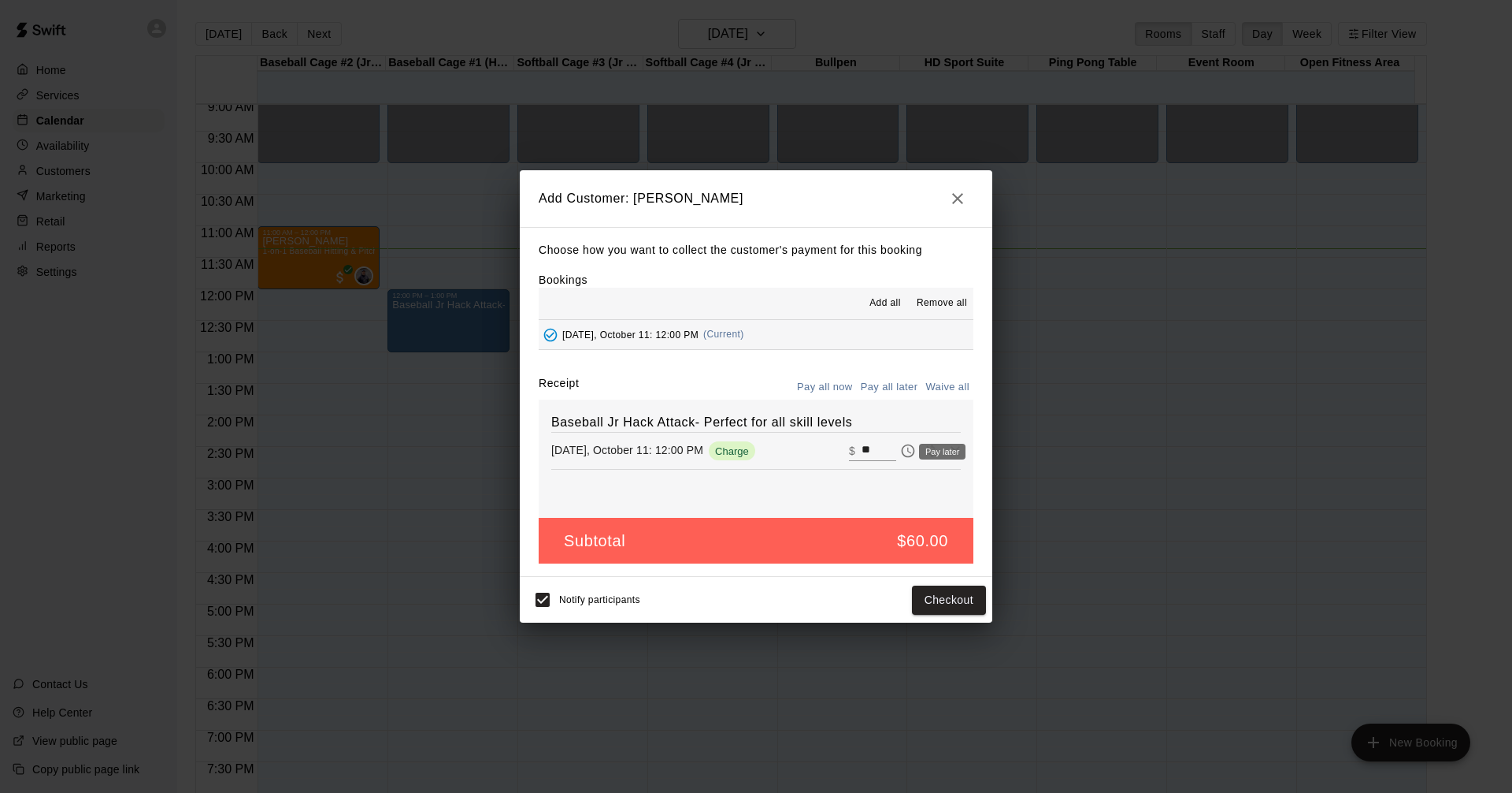
click at [900, 450] on icon "Pay later" at bounding box center [908, 450] width 16 height 16
click at [942, 601] on button "Add customer" at bounding box center [938, 600] width 97 height 29
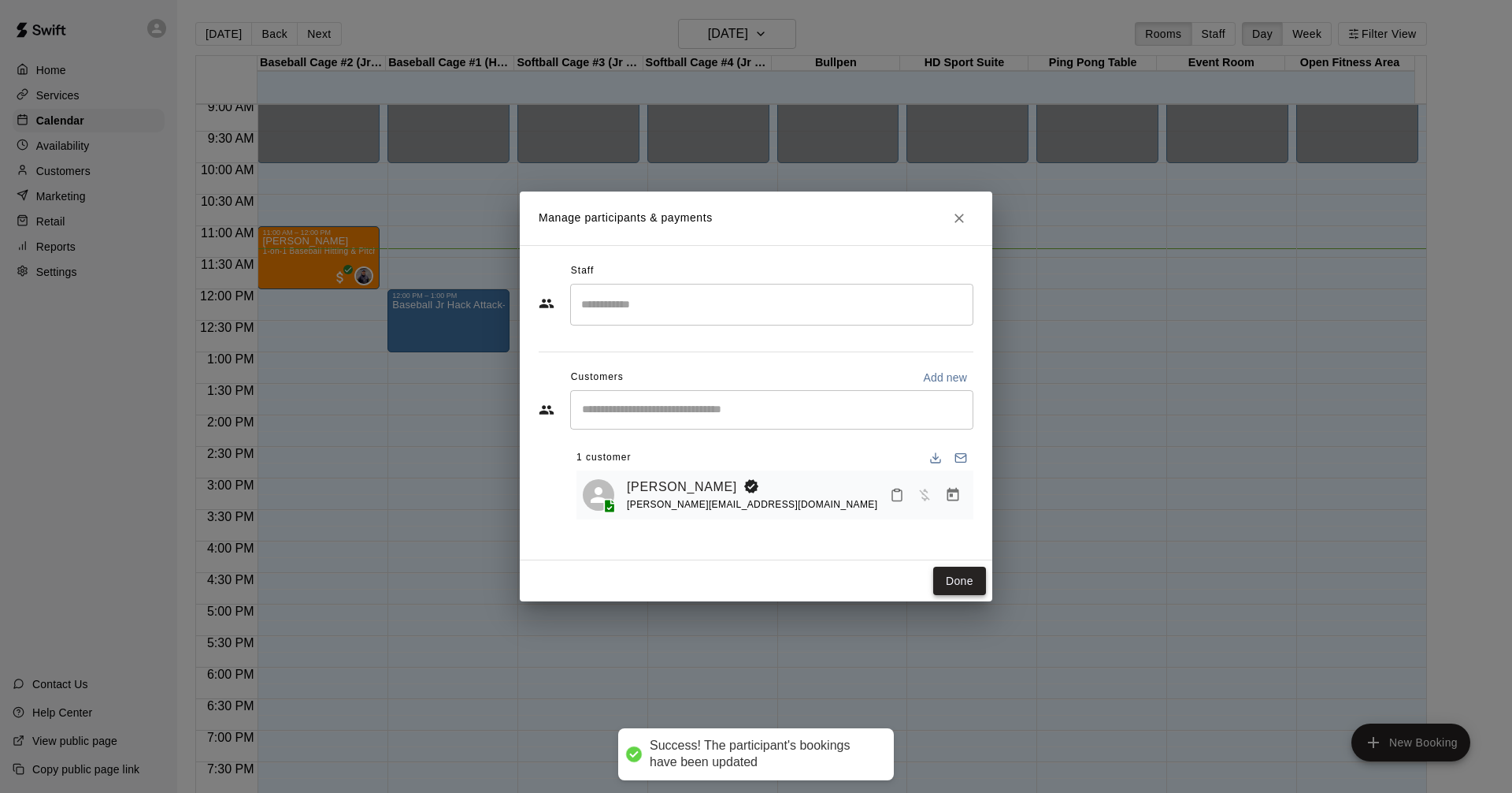
click at [974, 580] on button "Done" at bounding box center [960, 582] width 53 height 29
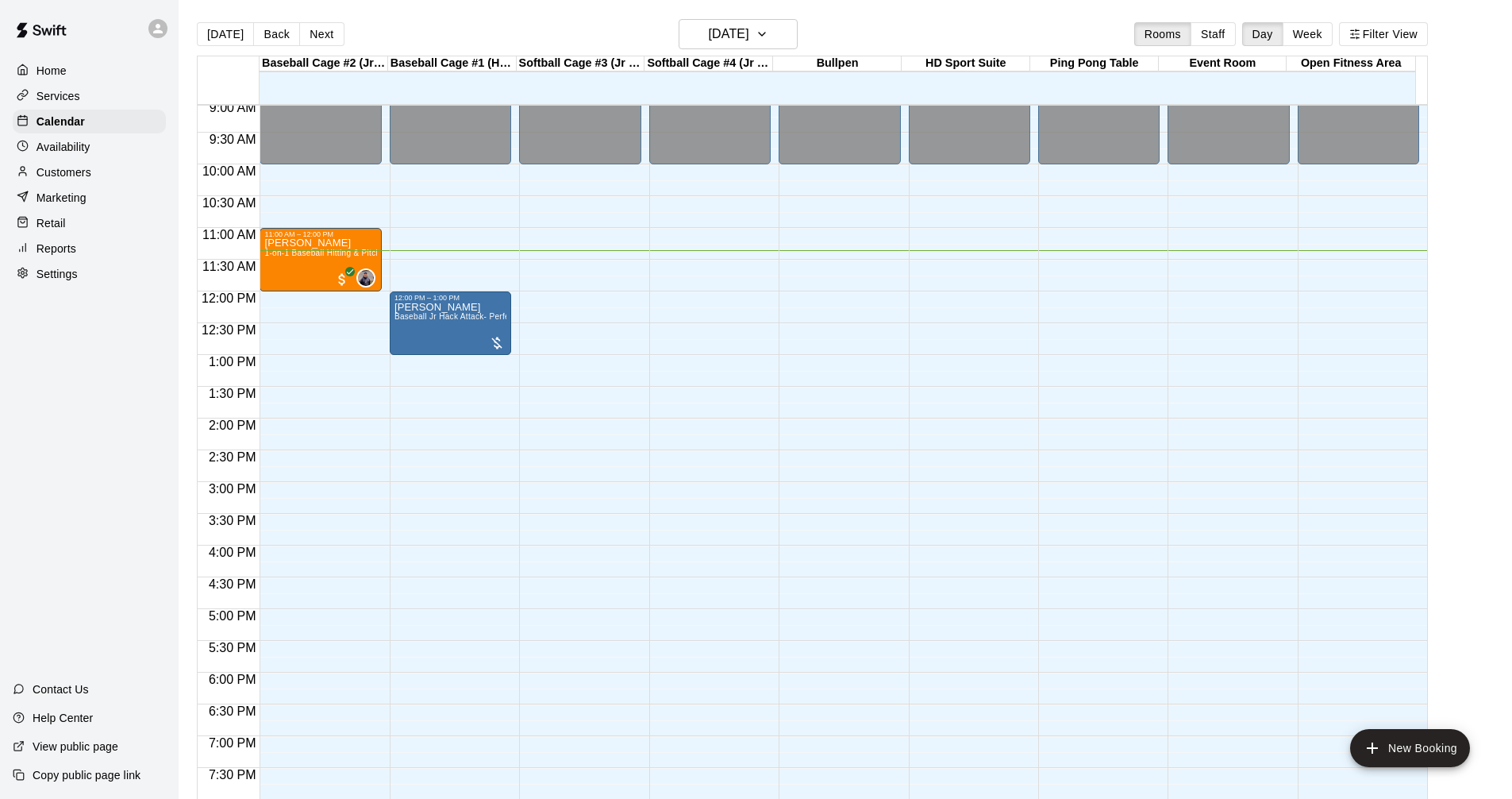
click at [130, 209] on div "Marketing" at bounding box center [89, 197] width 153 height 24
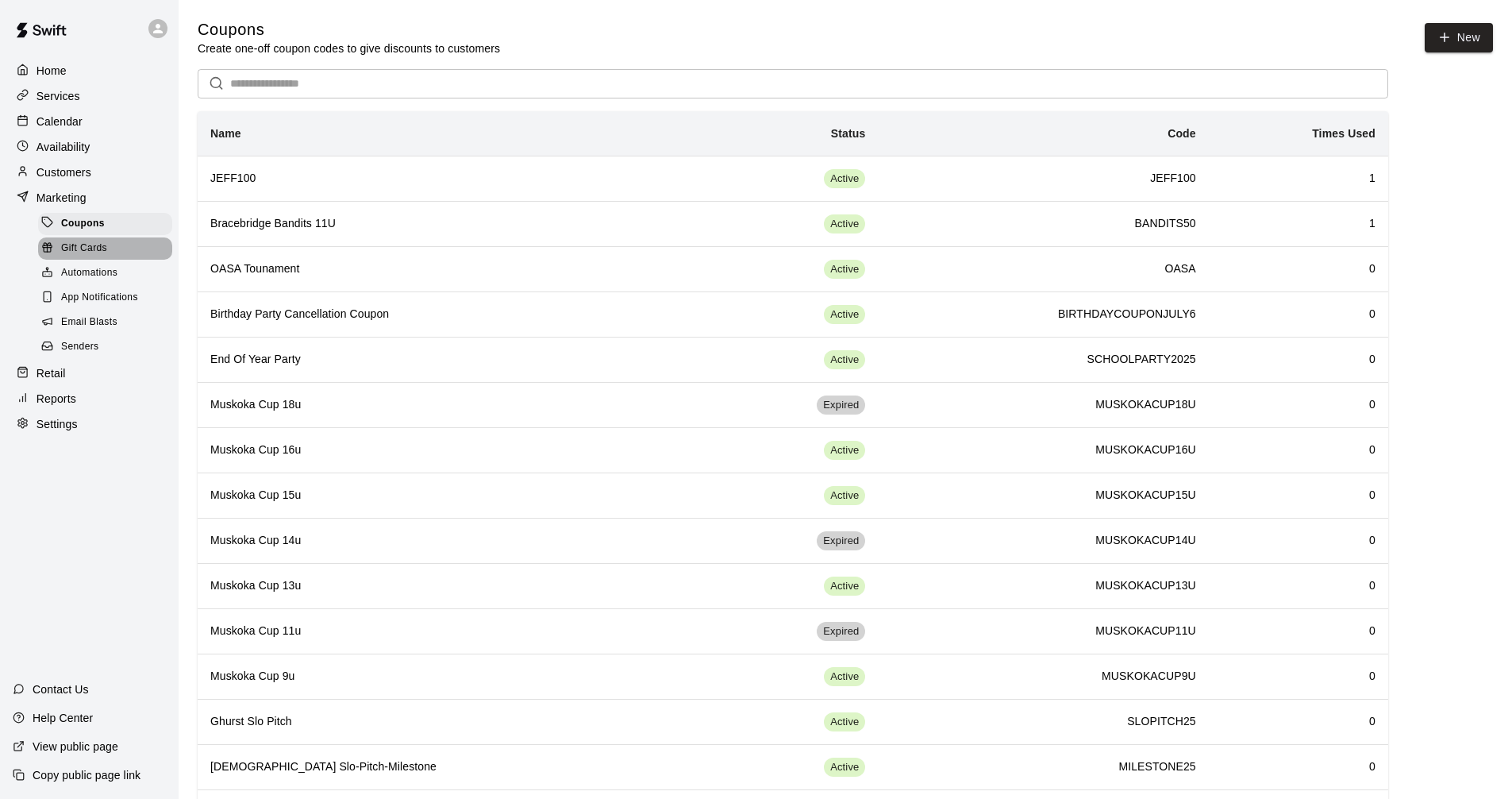
click at [132, 258] on div "Gift Cards" at bounding box center [106, 249] width 134 height 23
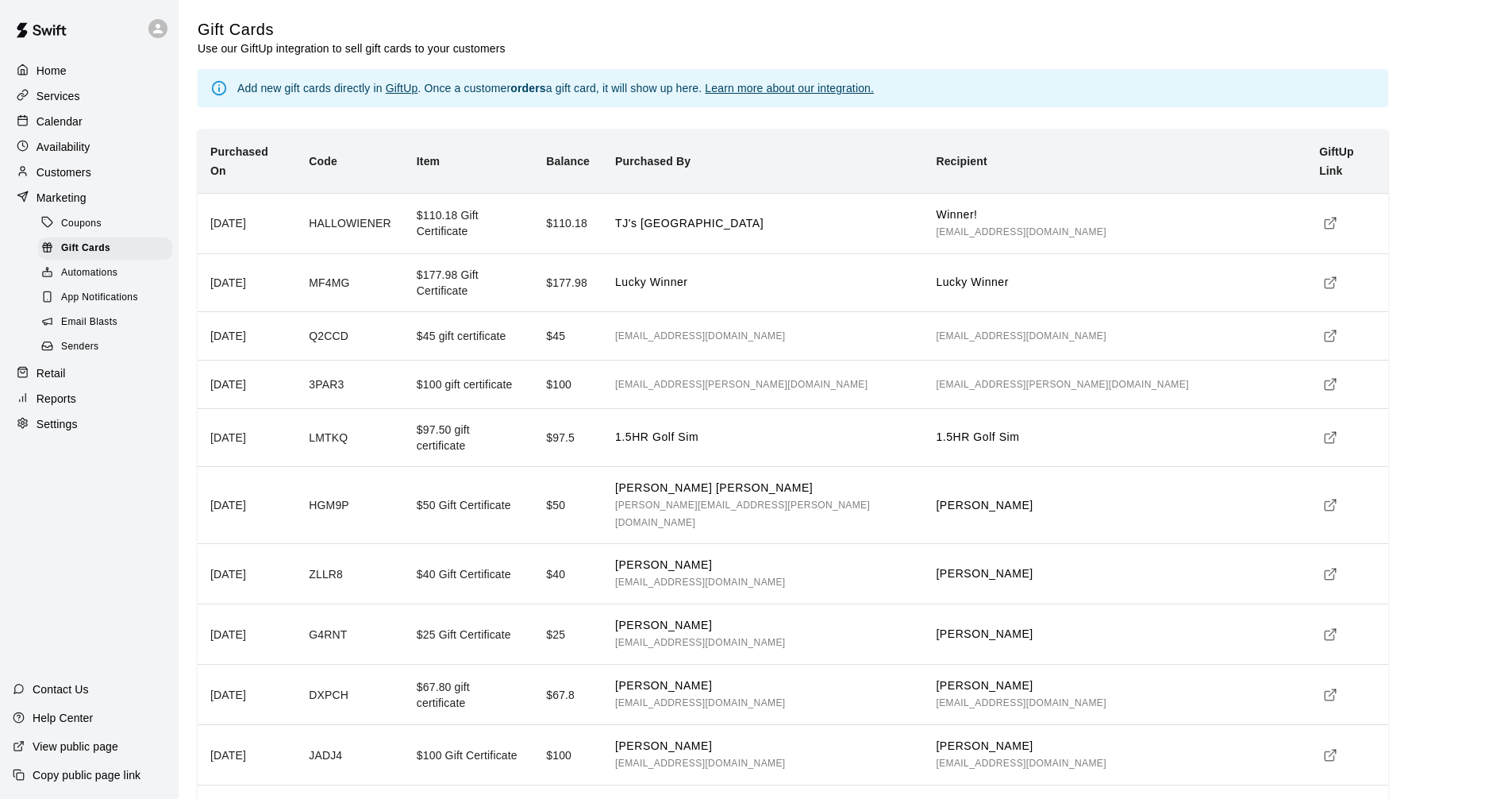
click at [88, 181] on p "Customers" at bounding box center [64, 173] width 55 height 16
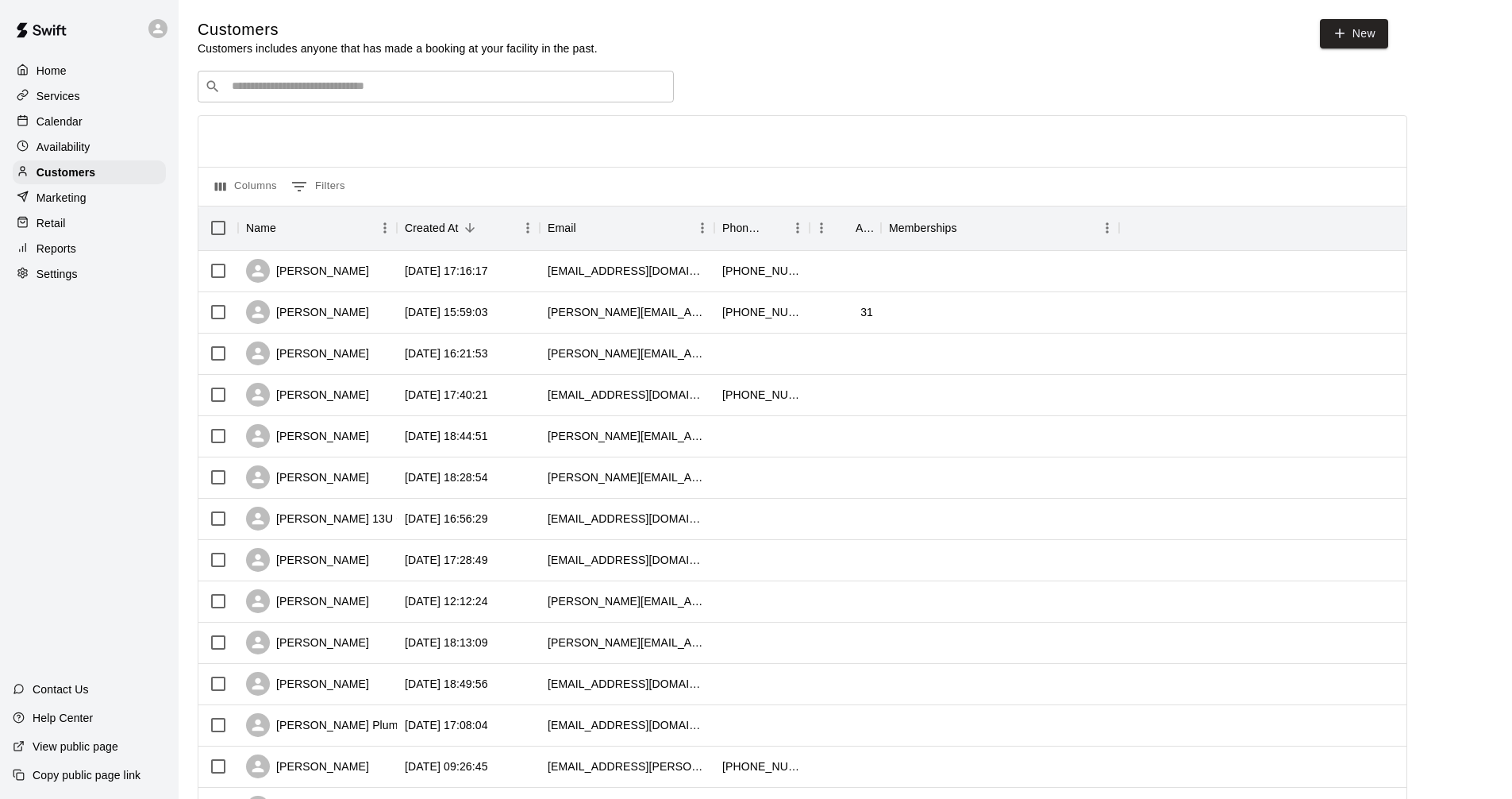
click at [295, 99] on div "​ ​" at bounding box center [435, 87] width 476 height 32
type input "***"
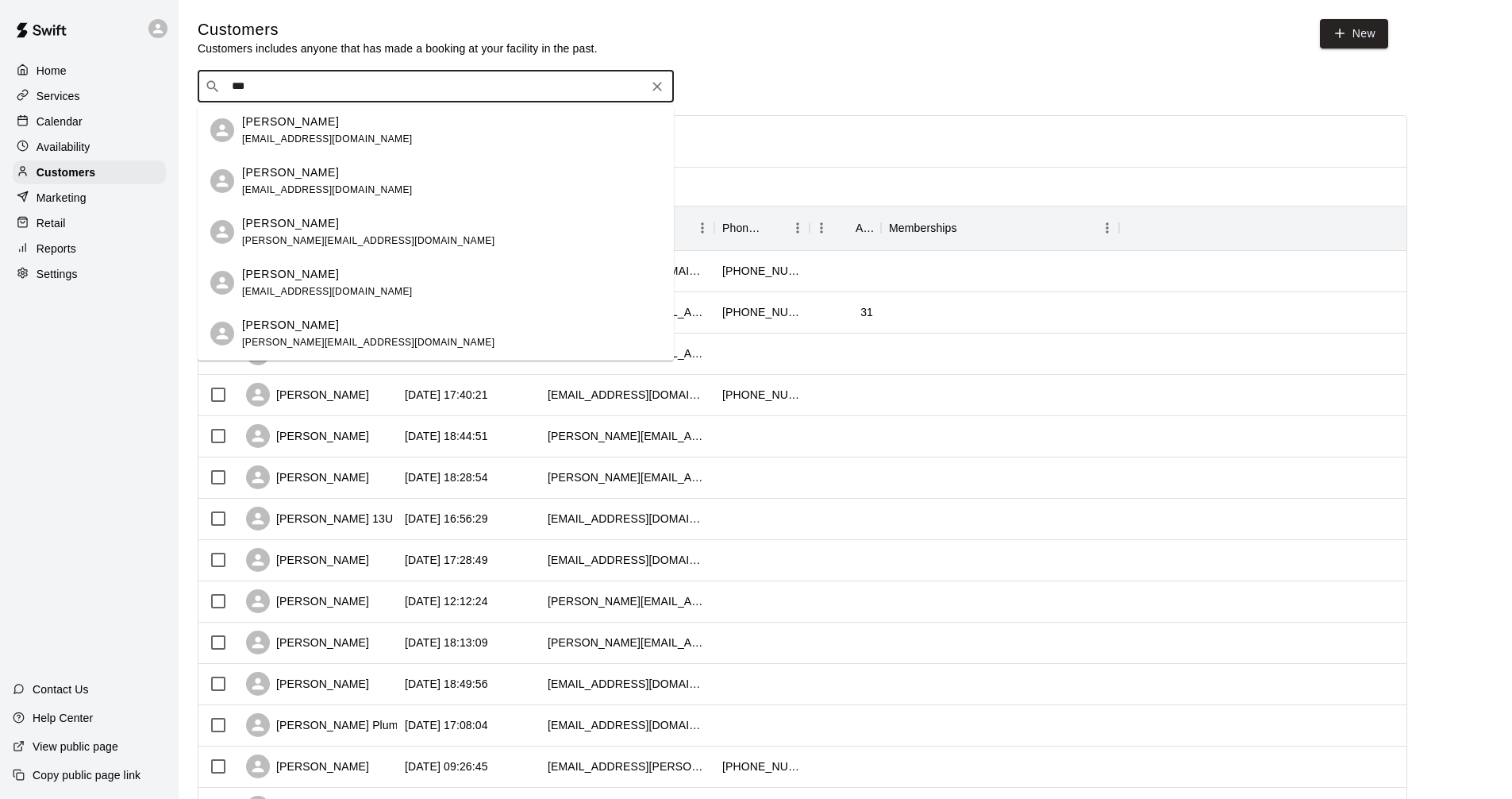
click at [529, 323] on div "Chris Bonden chris@topglassmuskoka.com" at bounding box center [451, 333] width 419 height 35
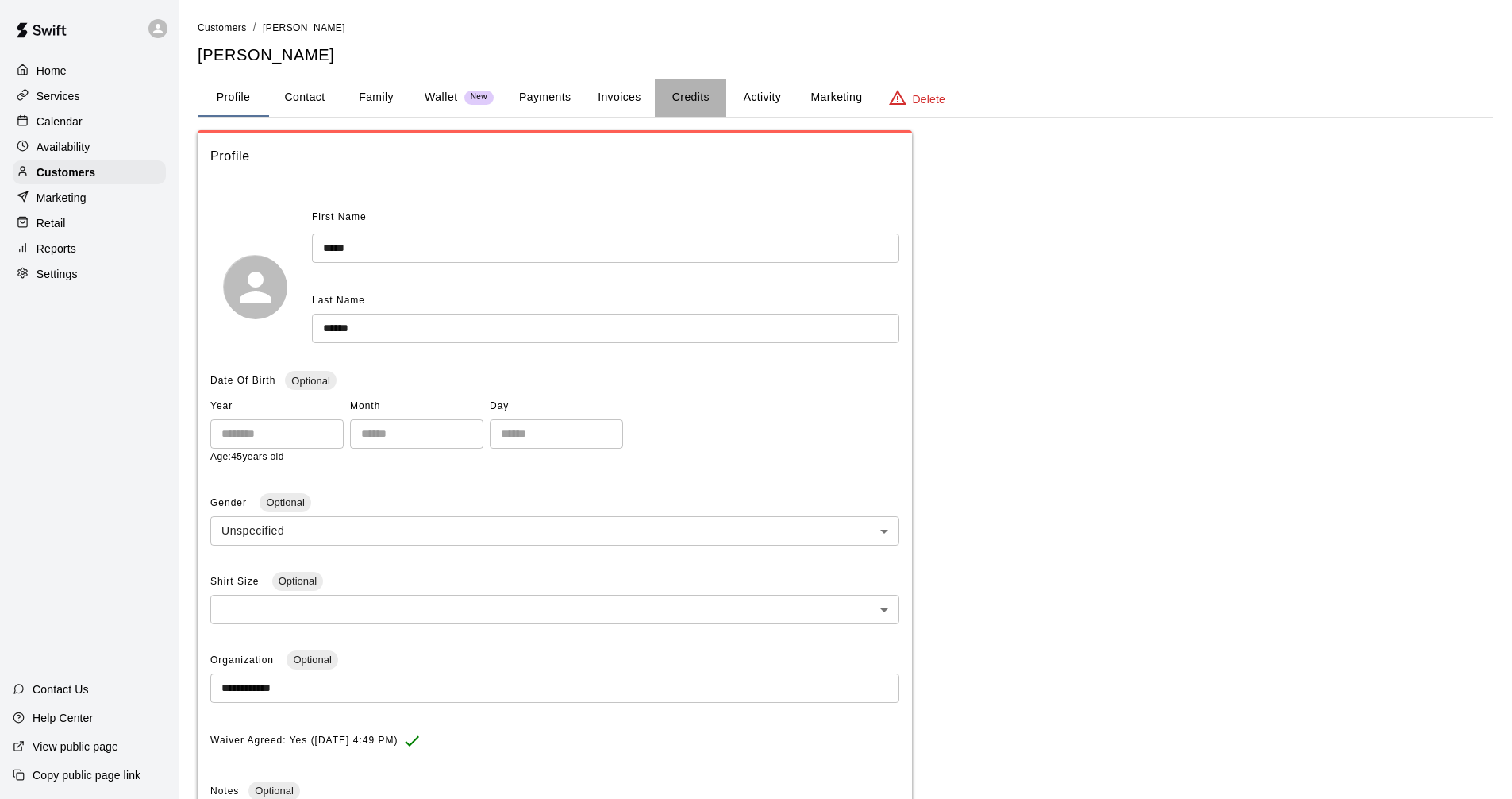
click at [707, 88] on button "Credits" at bounding box center [690, 98] width 71 height 38
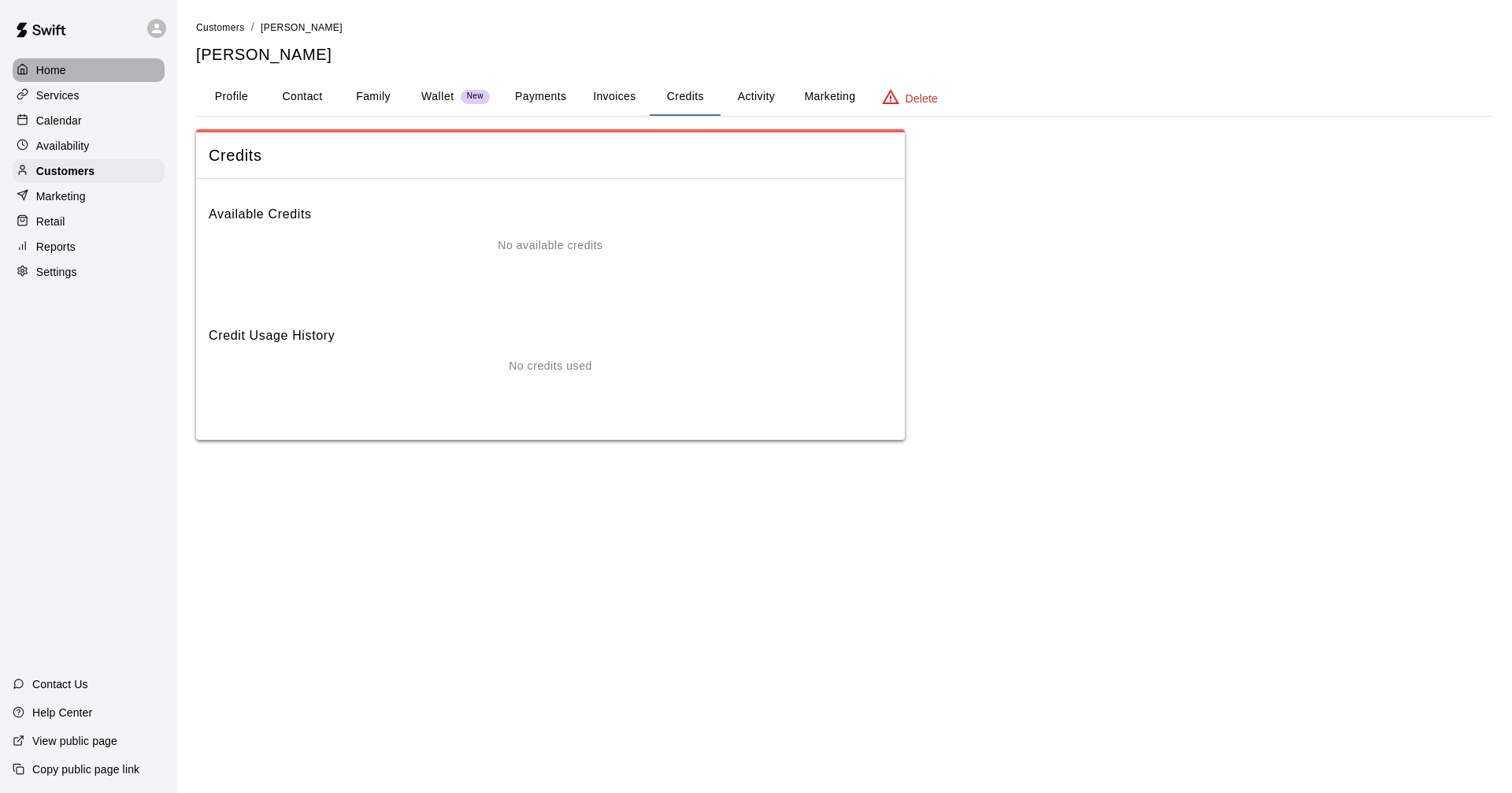
click at [48, 70] on p "Home" at bounding box center [51, 70] width 30 height 16
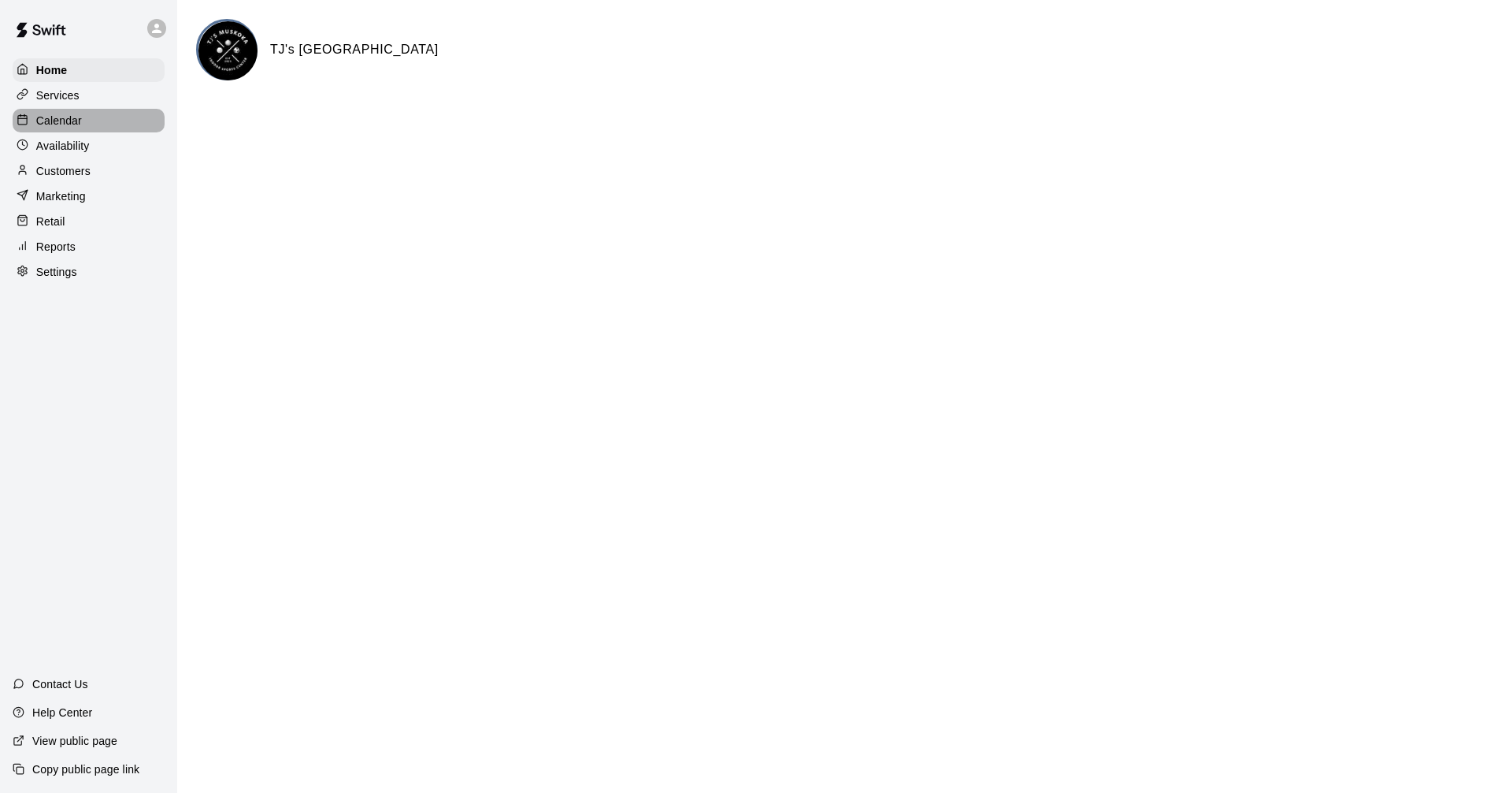
click at [31, 115] on div at bounding box center [26, 120] width 20 height 15
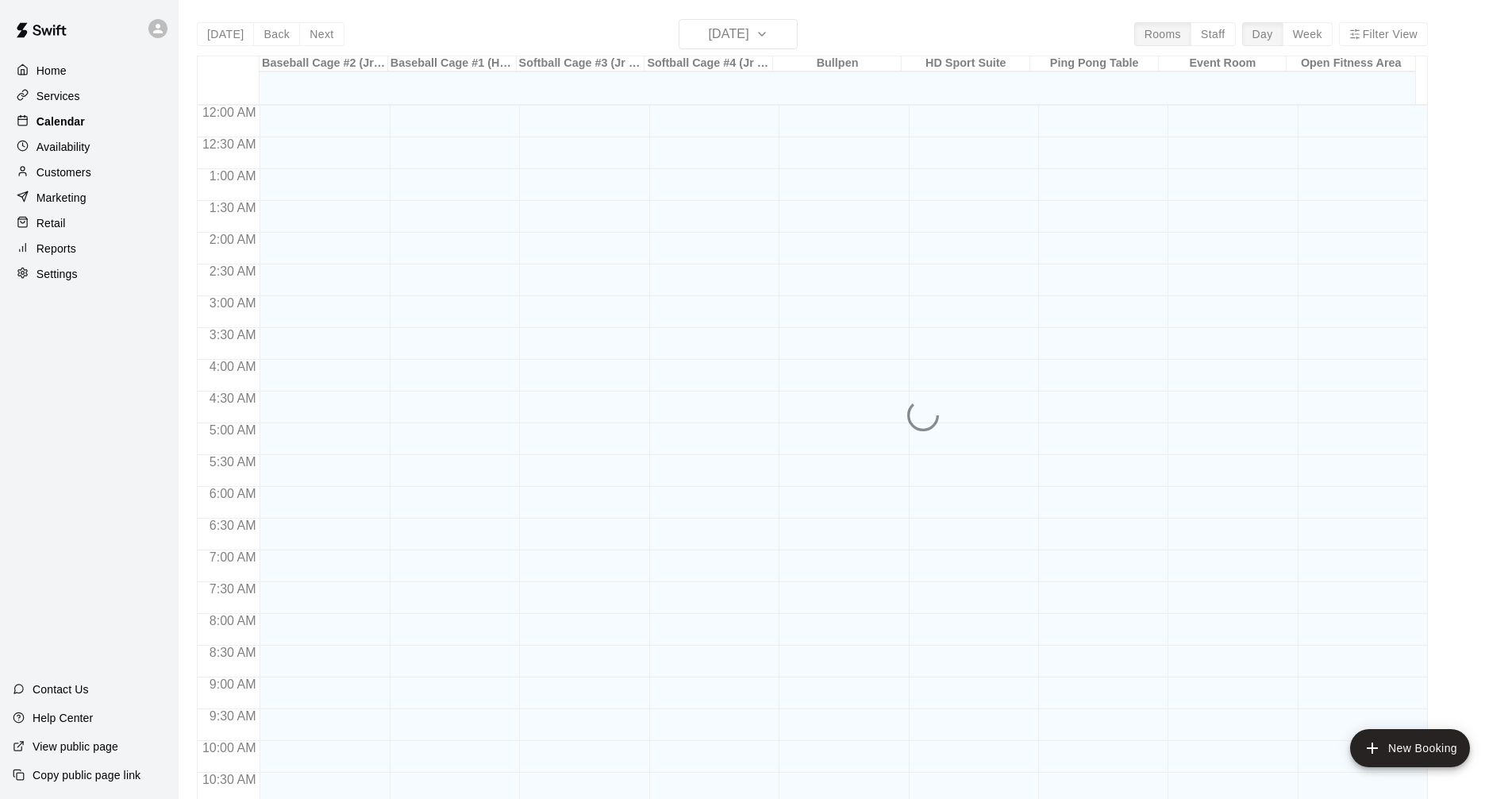
scroll to position [722, 0]
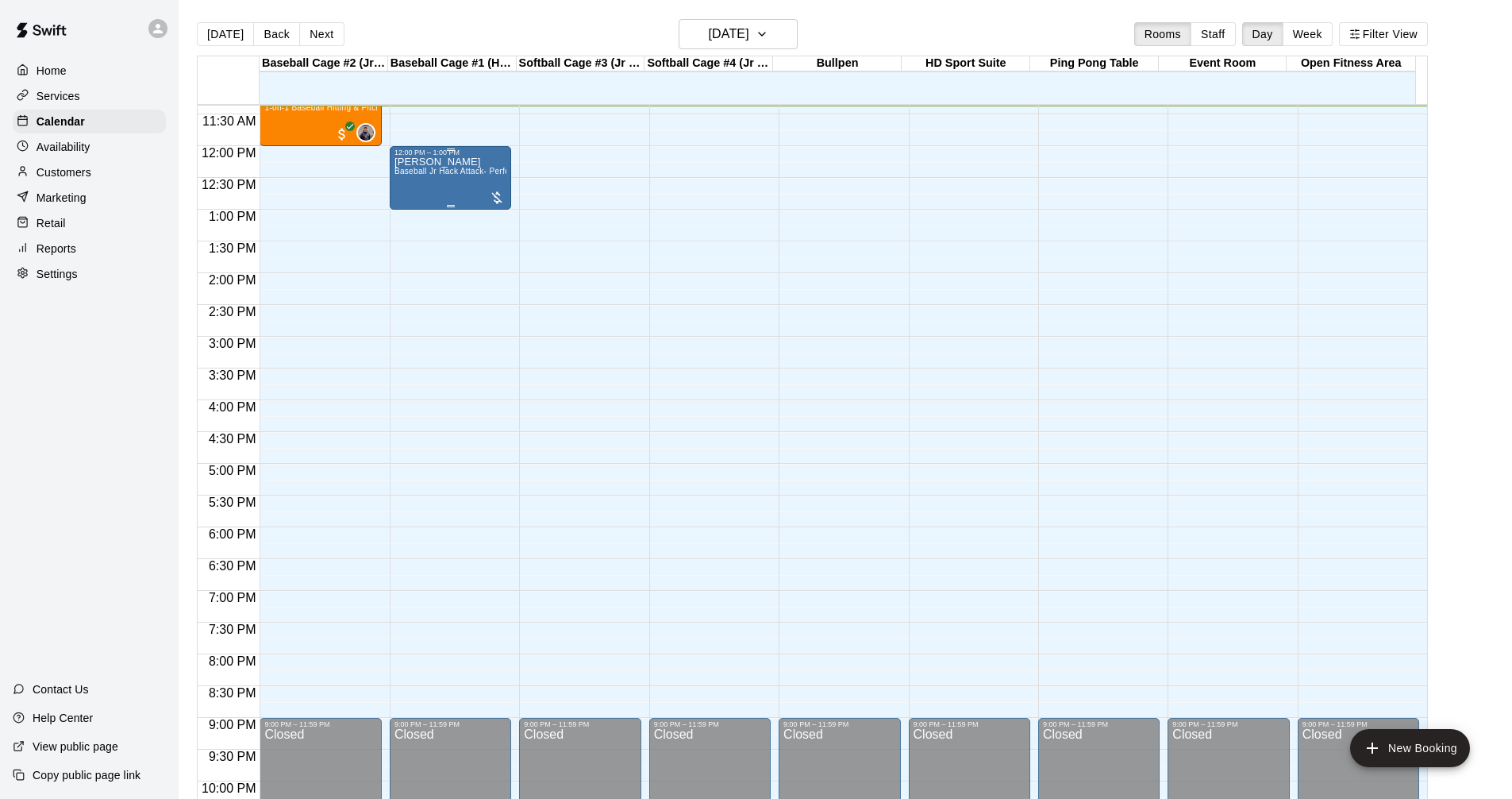
click at [404, 173] on span "Baseball Jr Hack Attack- Perfect for all skill levels" at bounding box center [488, 171] width 187 height 9
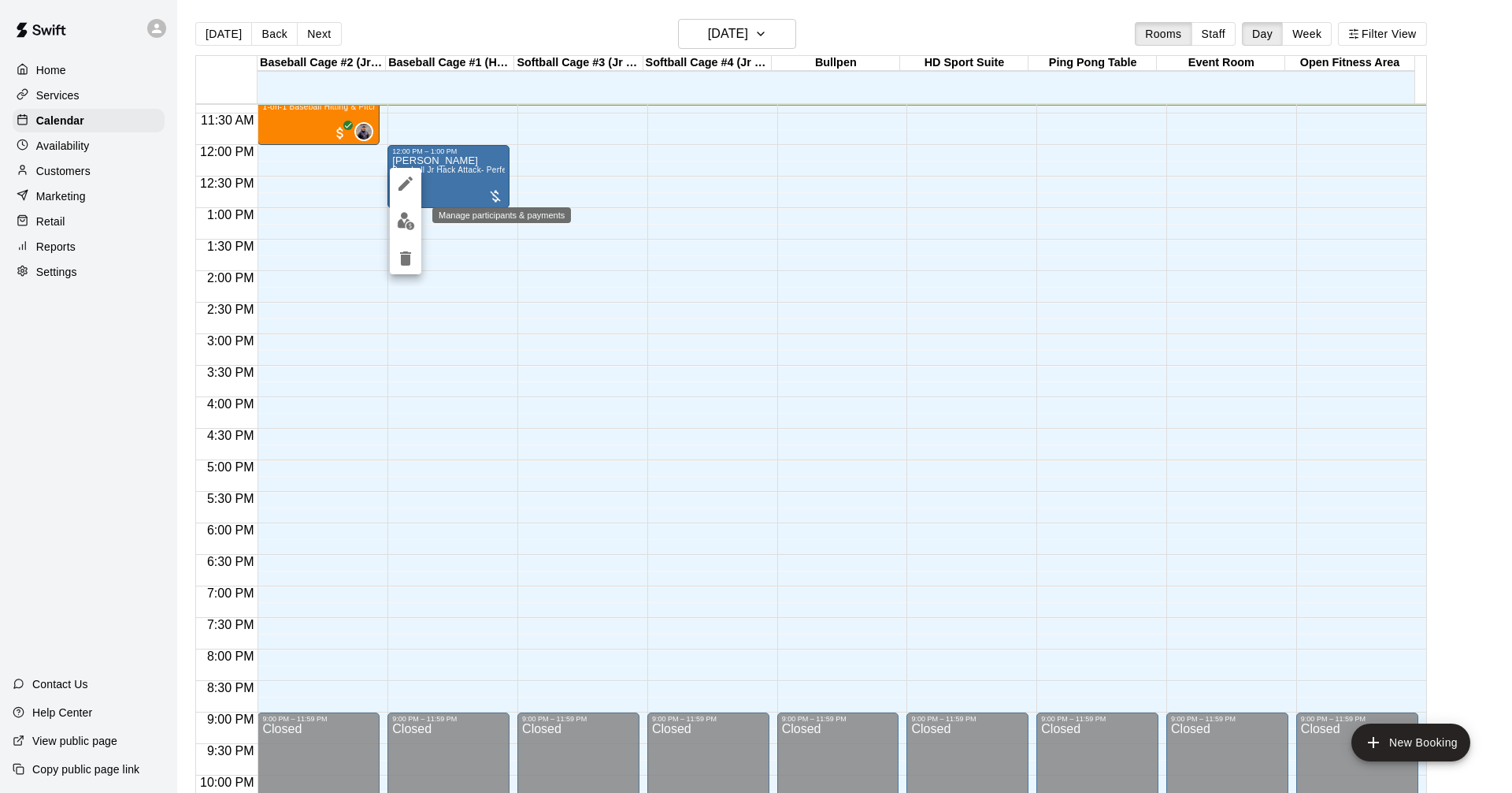
click at [401, 220] on img "edit" at bounding box center [406, 221] width 19 height 19
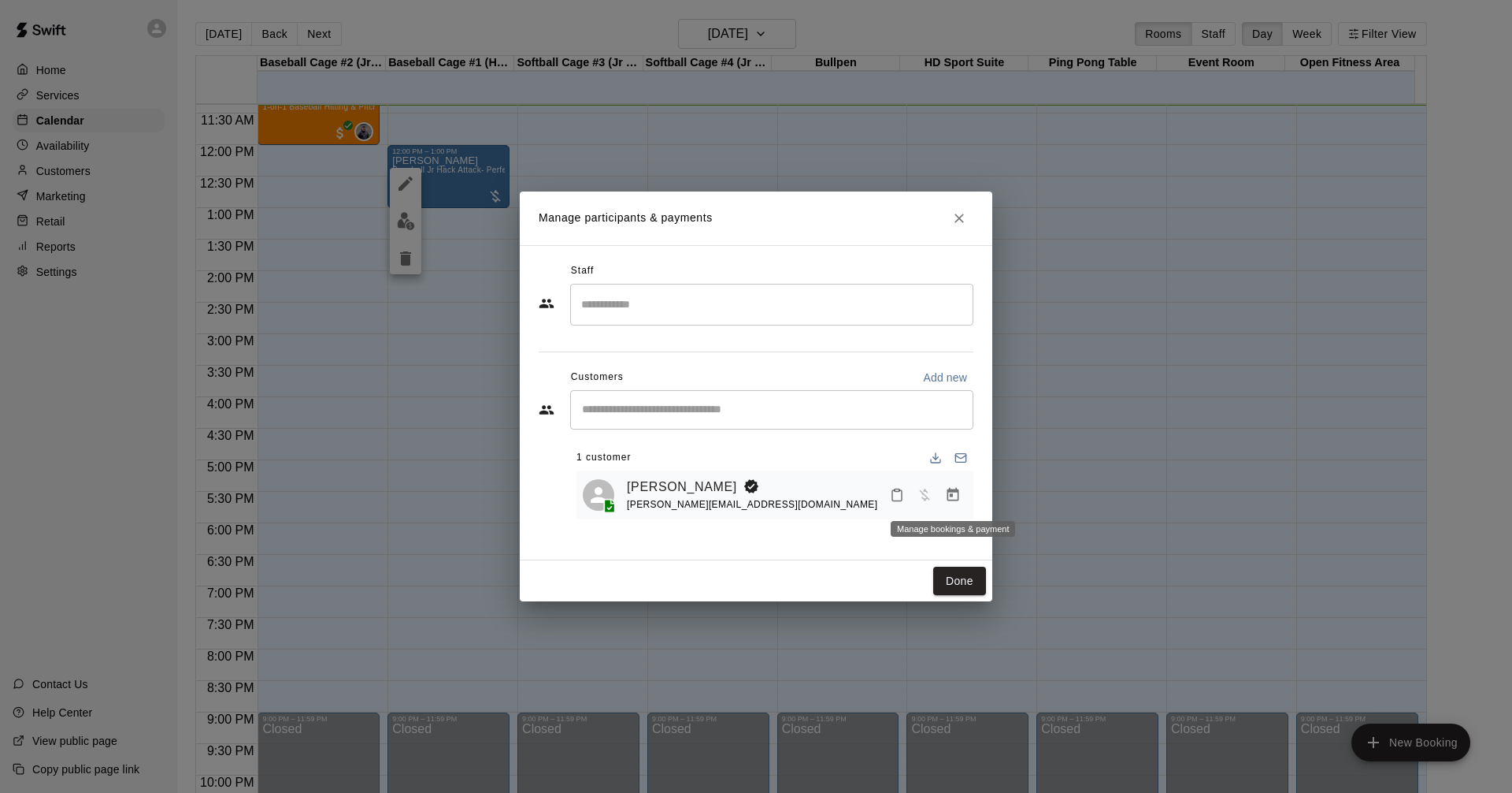
click at [946, 498] on icon "Manage bookings & payment" at bounding box center [953, 494] width 16 height 16
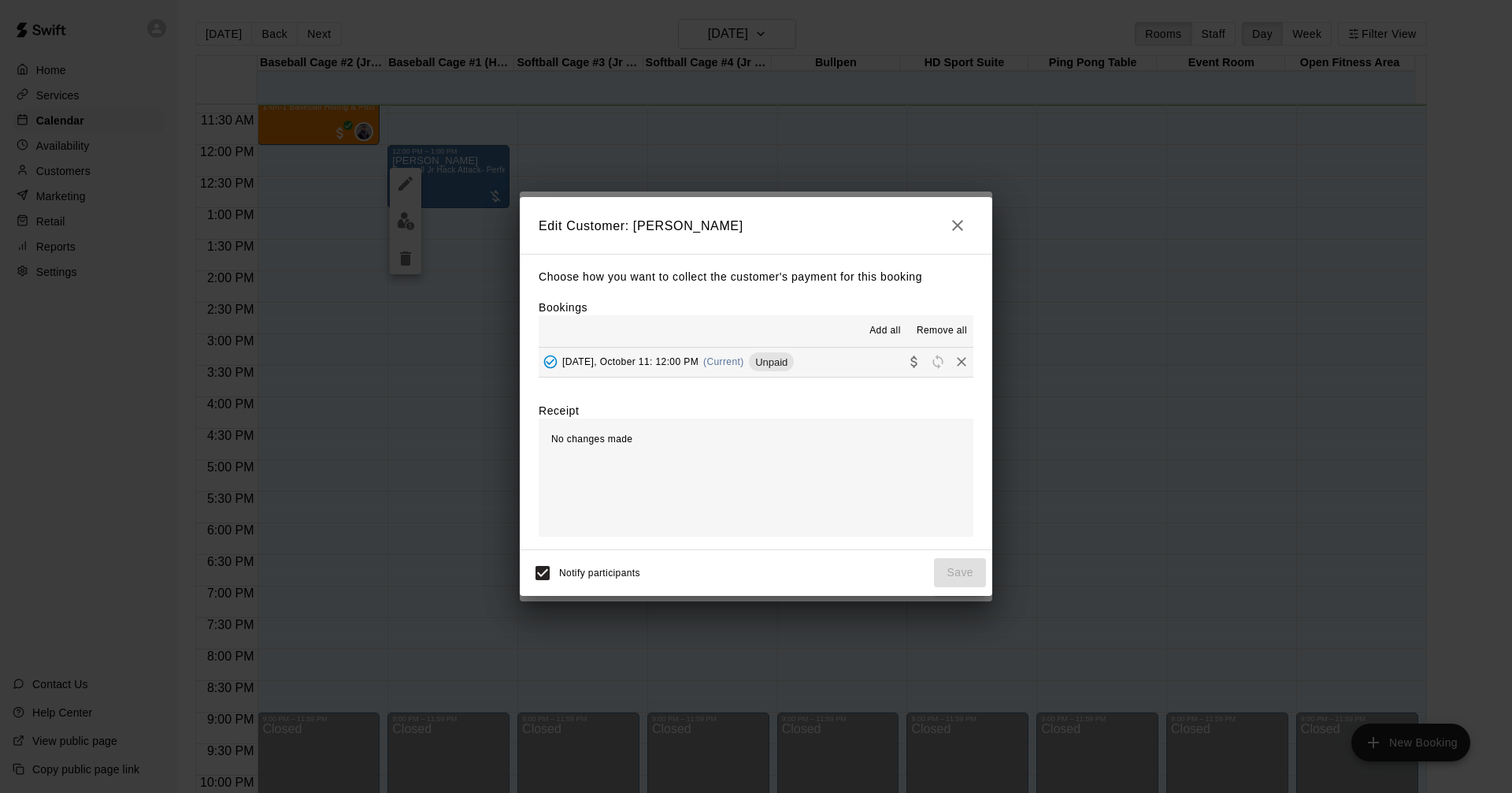
click at [902, 374] on div "button" at bounding box center [938, 361] width 70 height 23
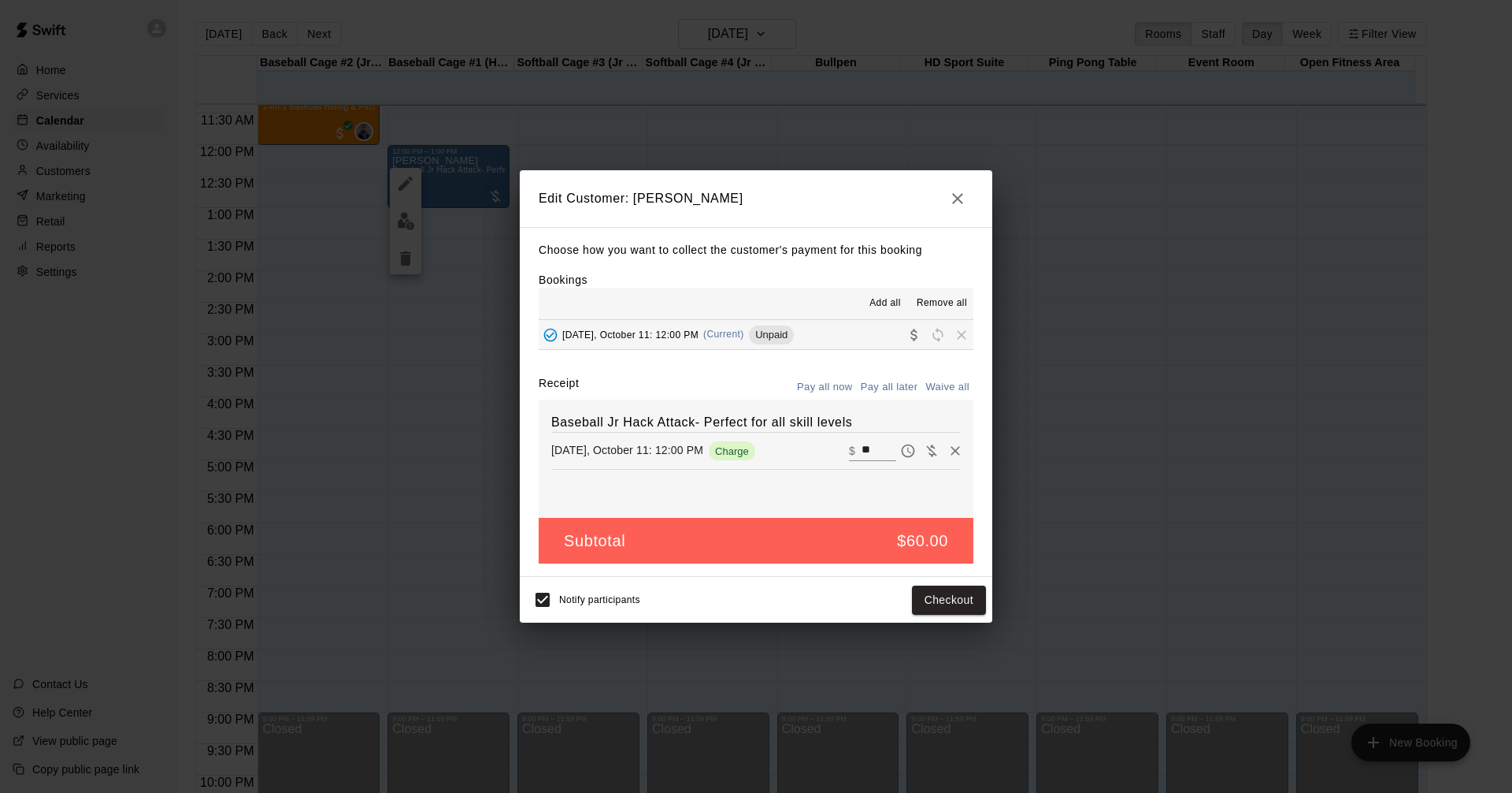
click at [959, 211] on button "button" at bounding box center [958, 199] width 31 height 31
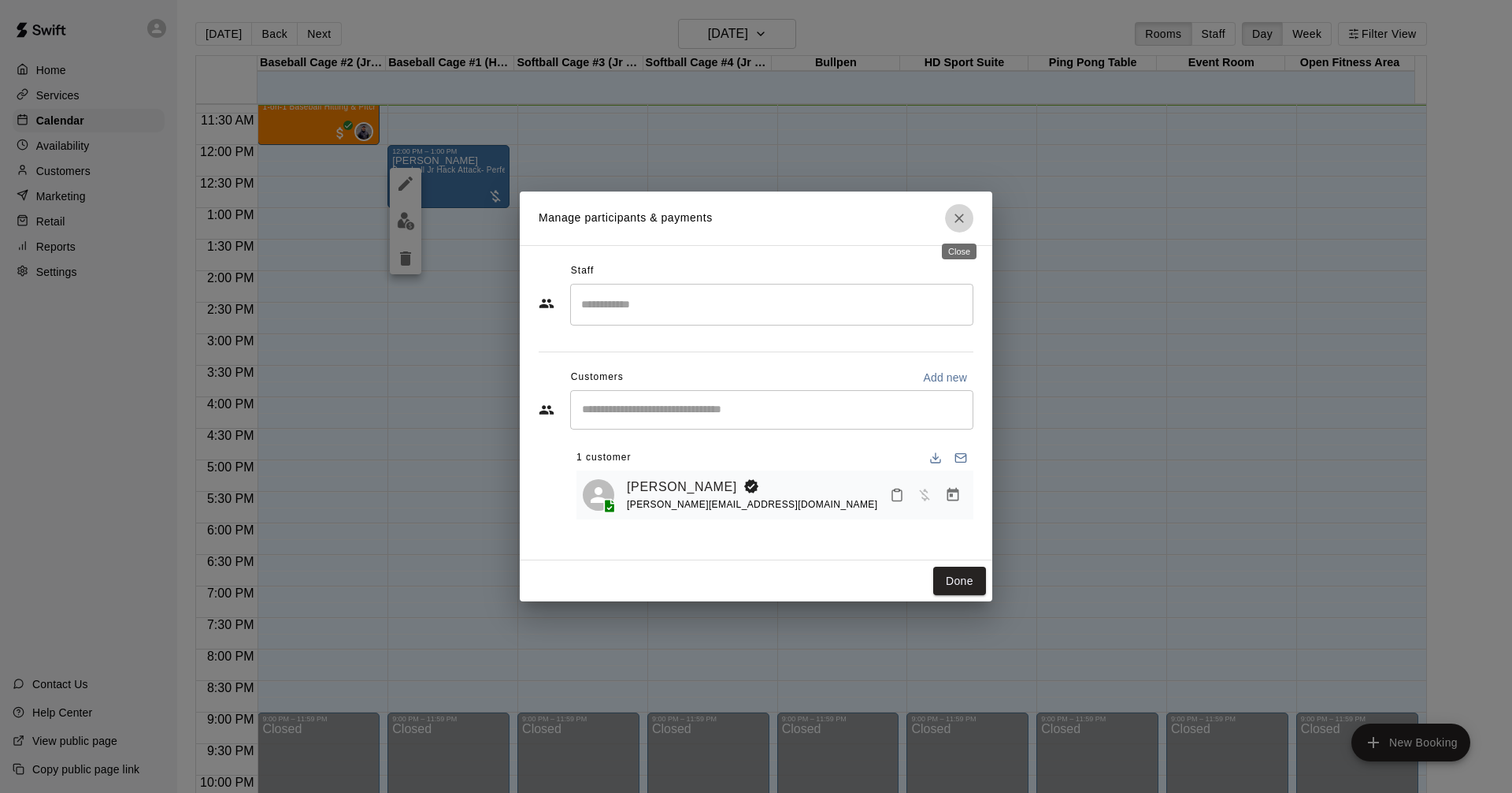
click at [959, 212] on icon "Close" at bounding box center [959, 218] width 16 height 16
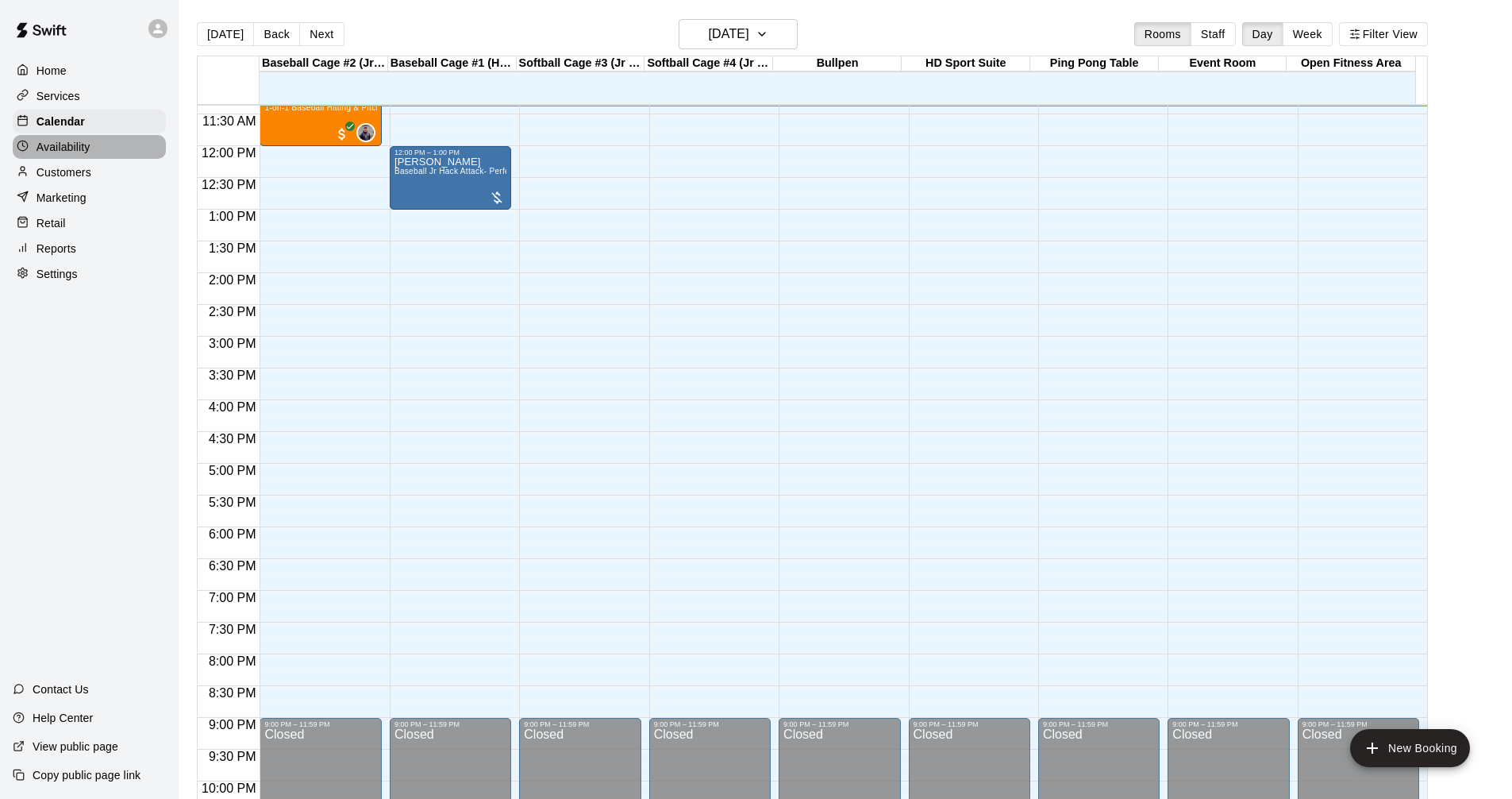
click at [70, 155] on p "Availability" at bounding box center [63, 147] width 54 height 16
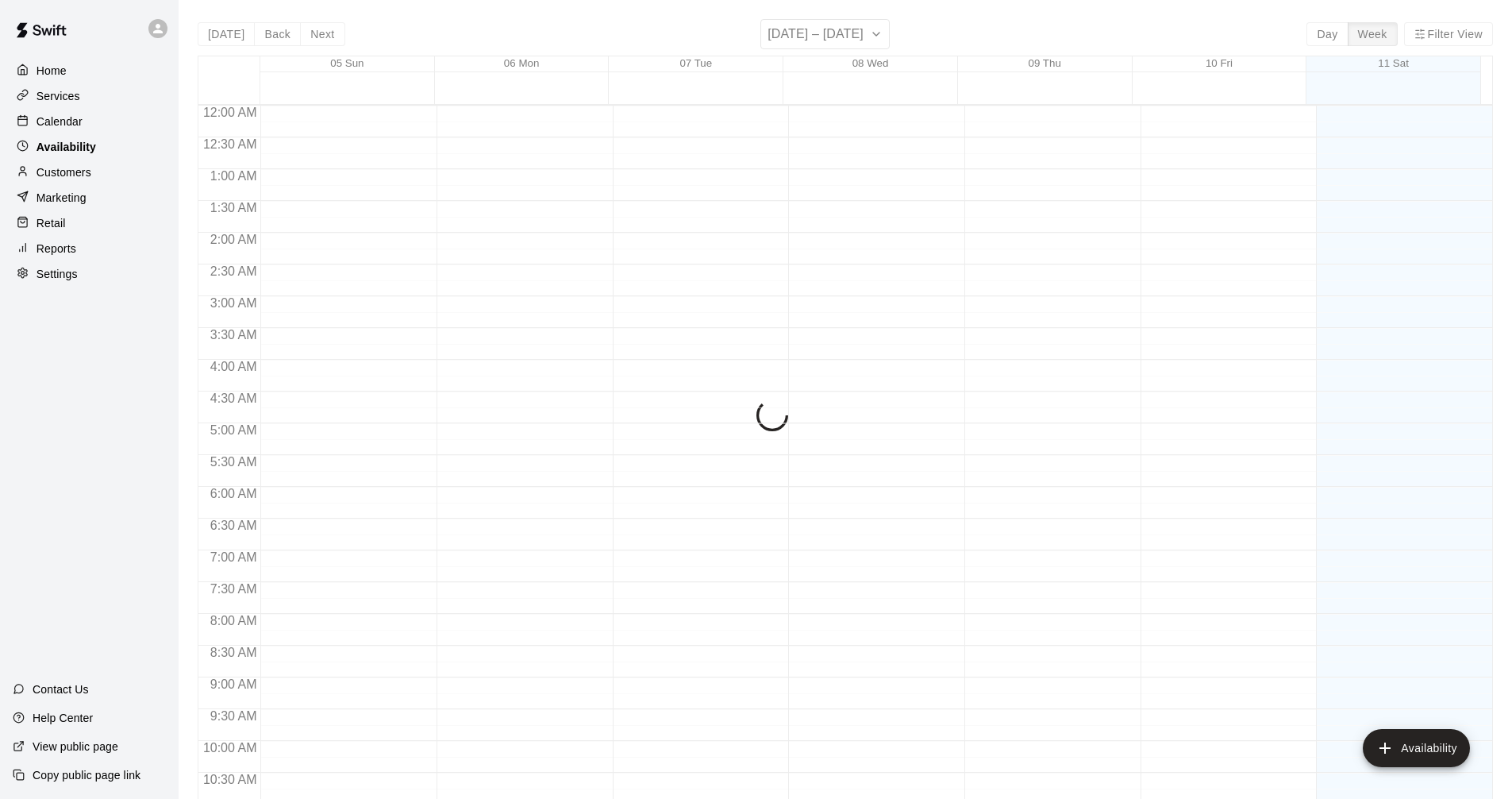
scroll to position [722, 0]
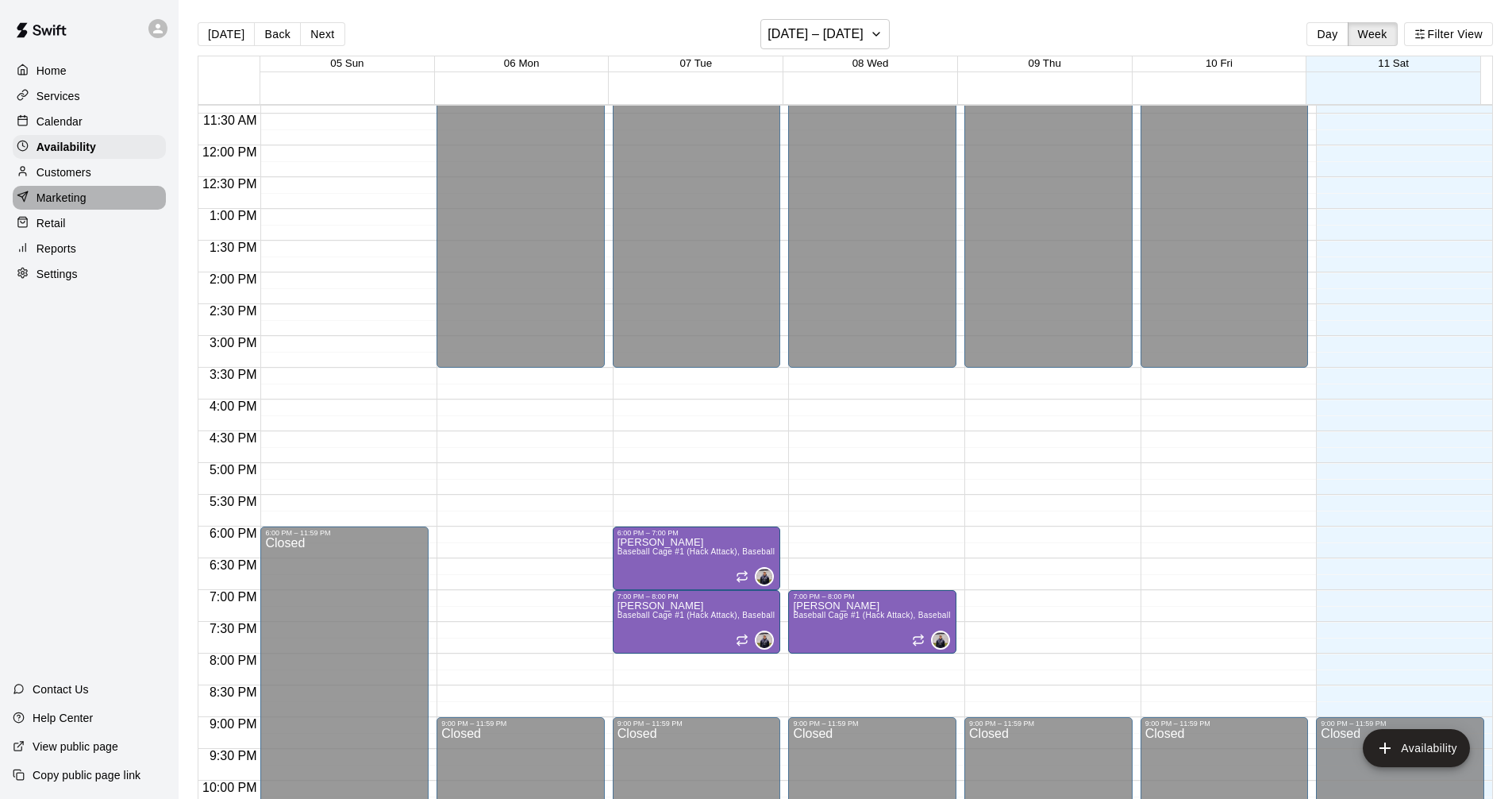
click at [68, 205] on p "Marketing" at bounding box center [61, 197] width 50 height 16
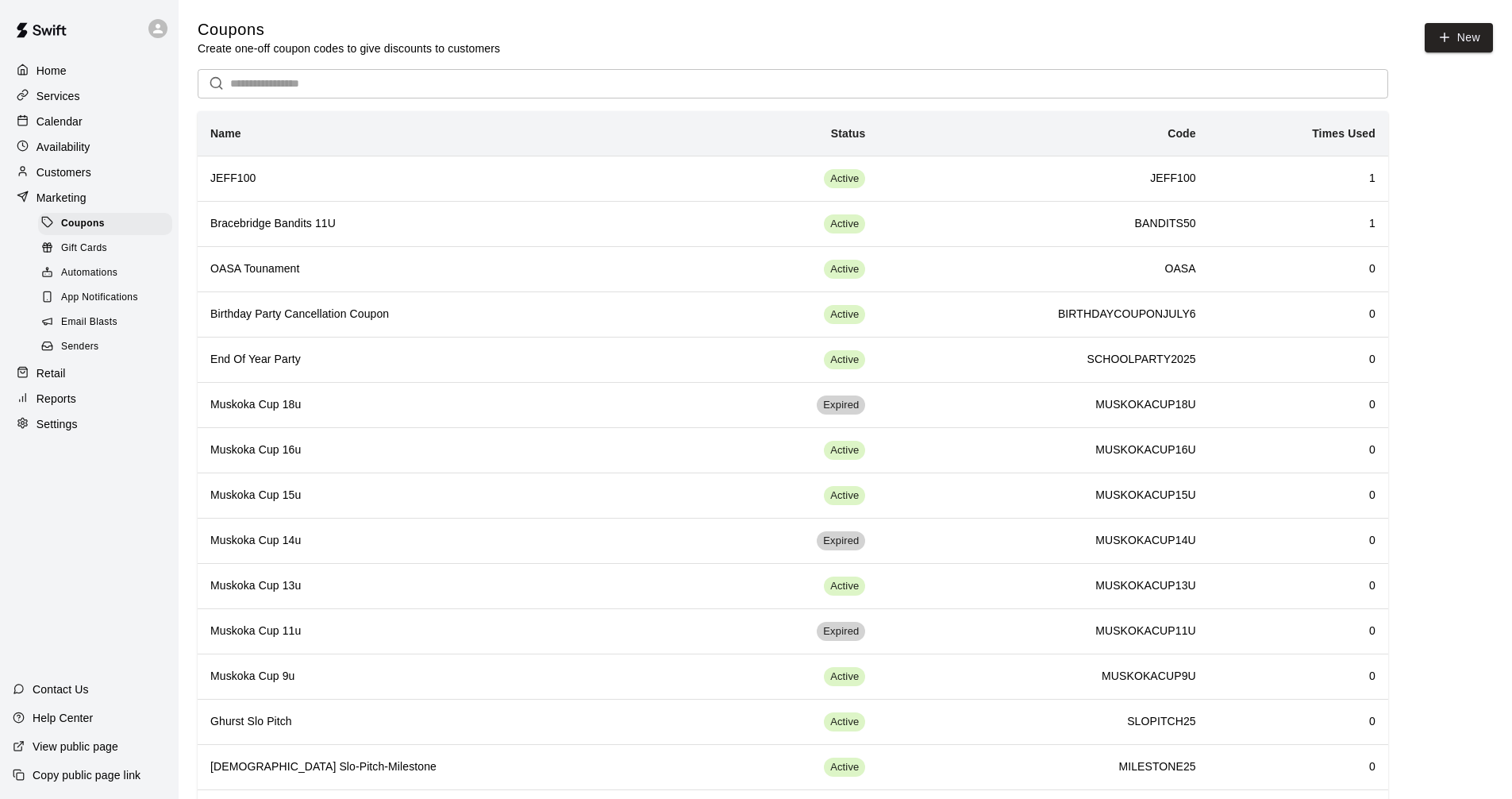
click at [101, 100] on div "Services" at bounding box center [89, 96] width 153 height 24
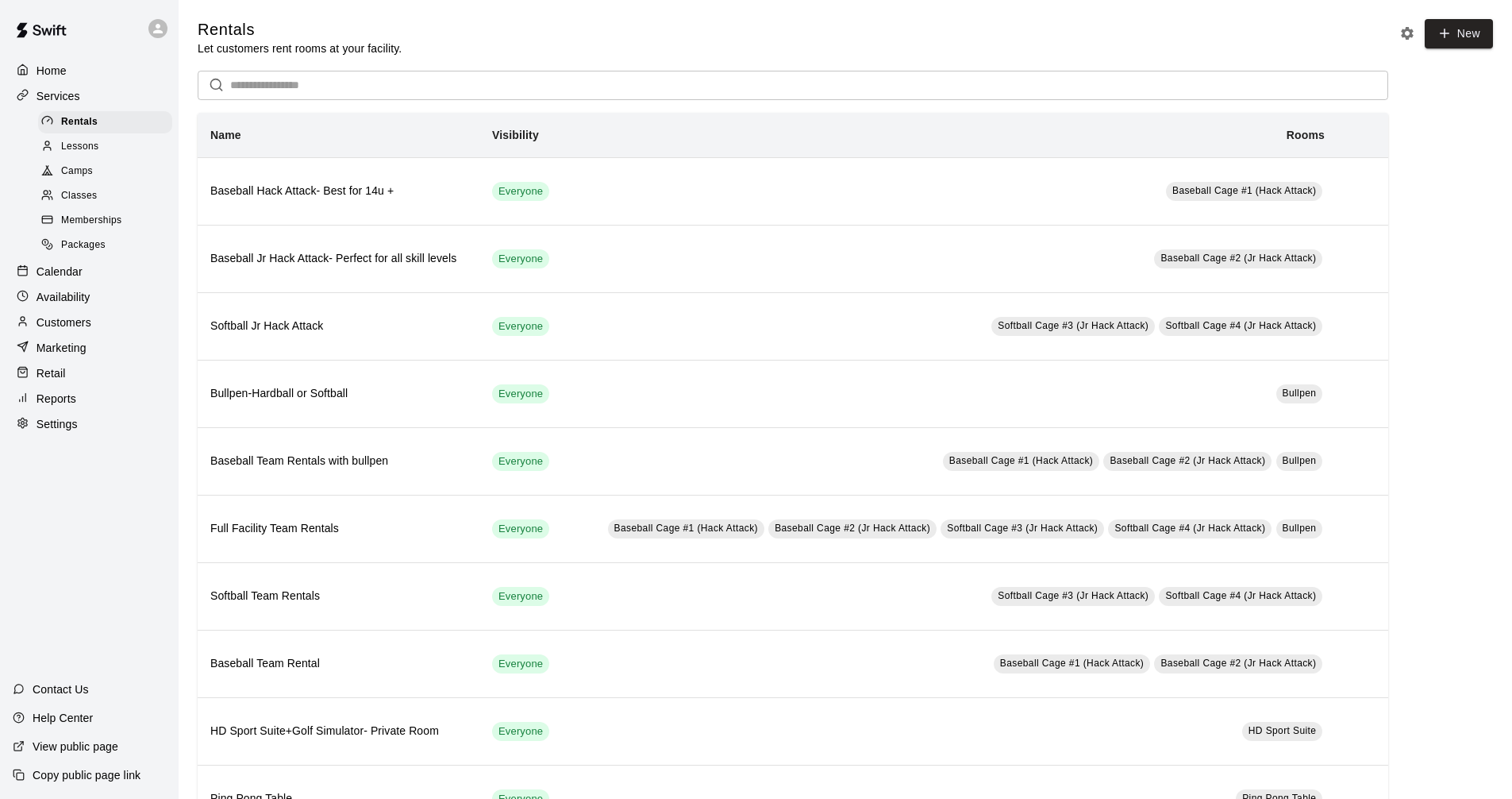
click at [120, 410] on div "Reports" at bounding box center [89, 399] width 153 height 24
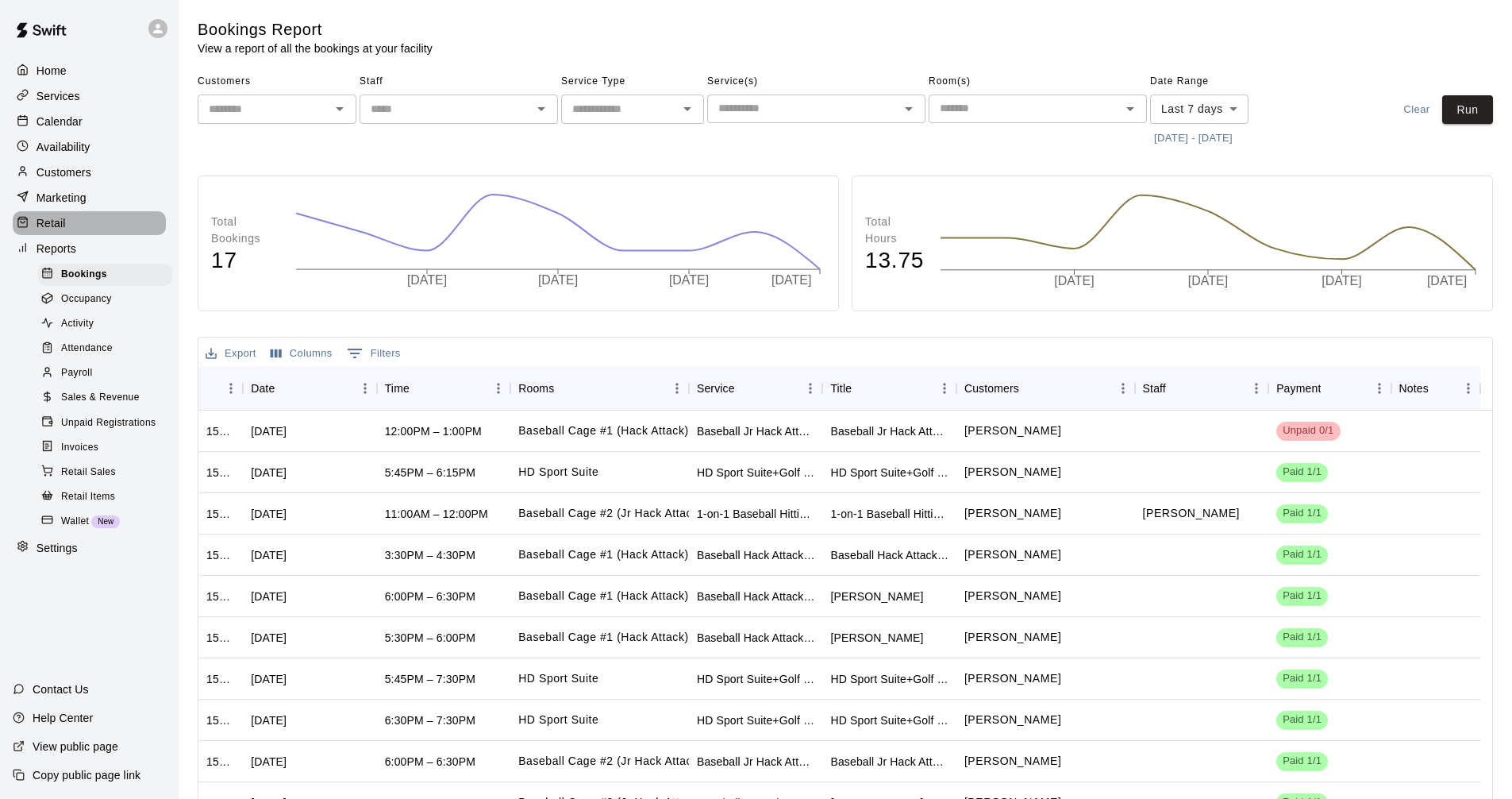
click at [72, 234] on div "Retail" at bounding box center [89, 223] width 153 height 24
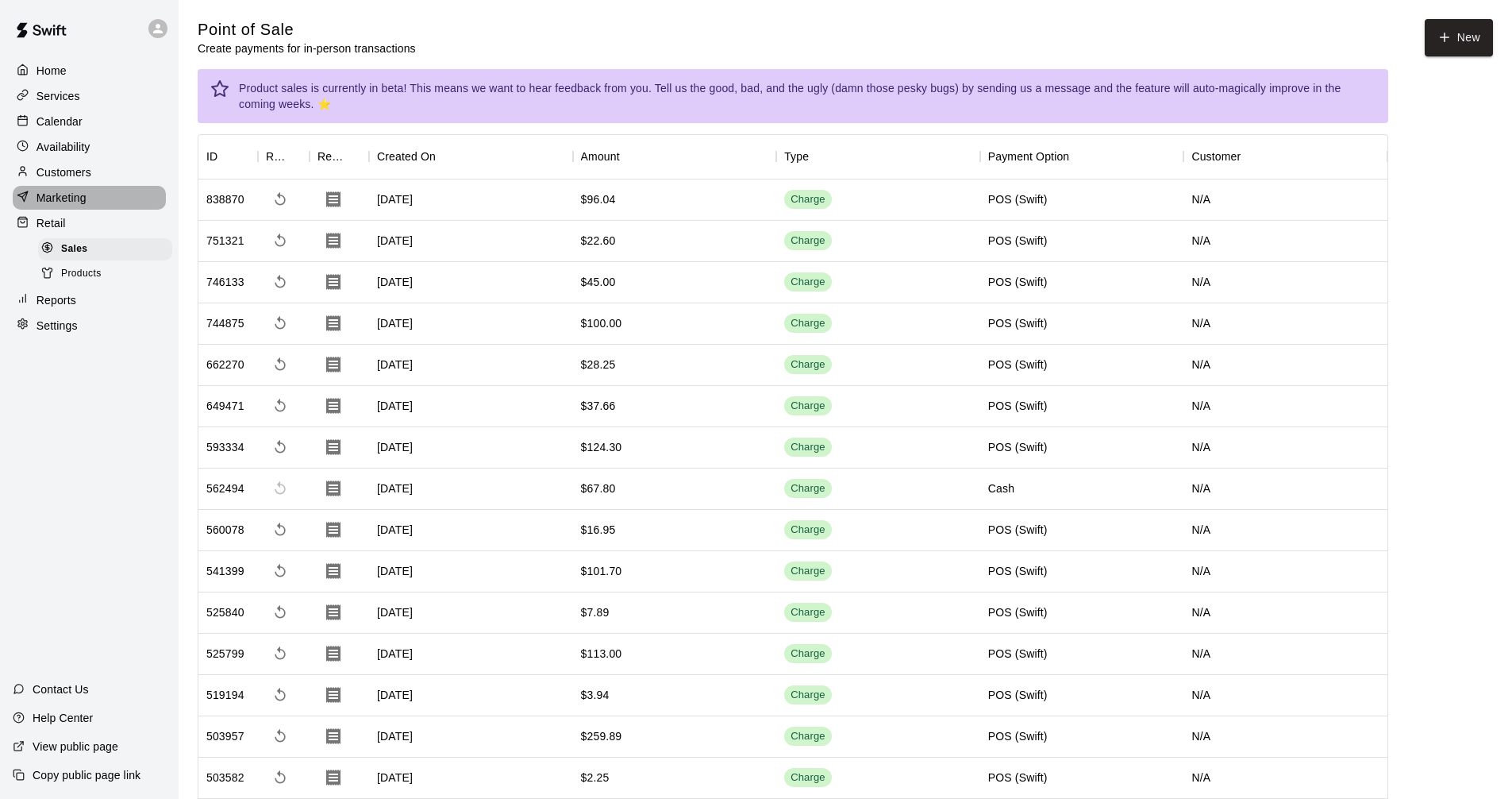
click at [67, 200] on p "Marketing" at bounding box center [61, 197] width 50 height 16
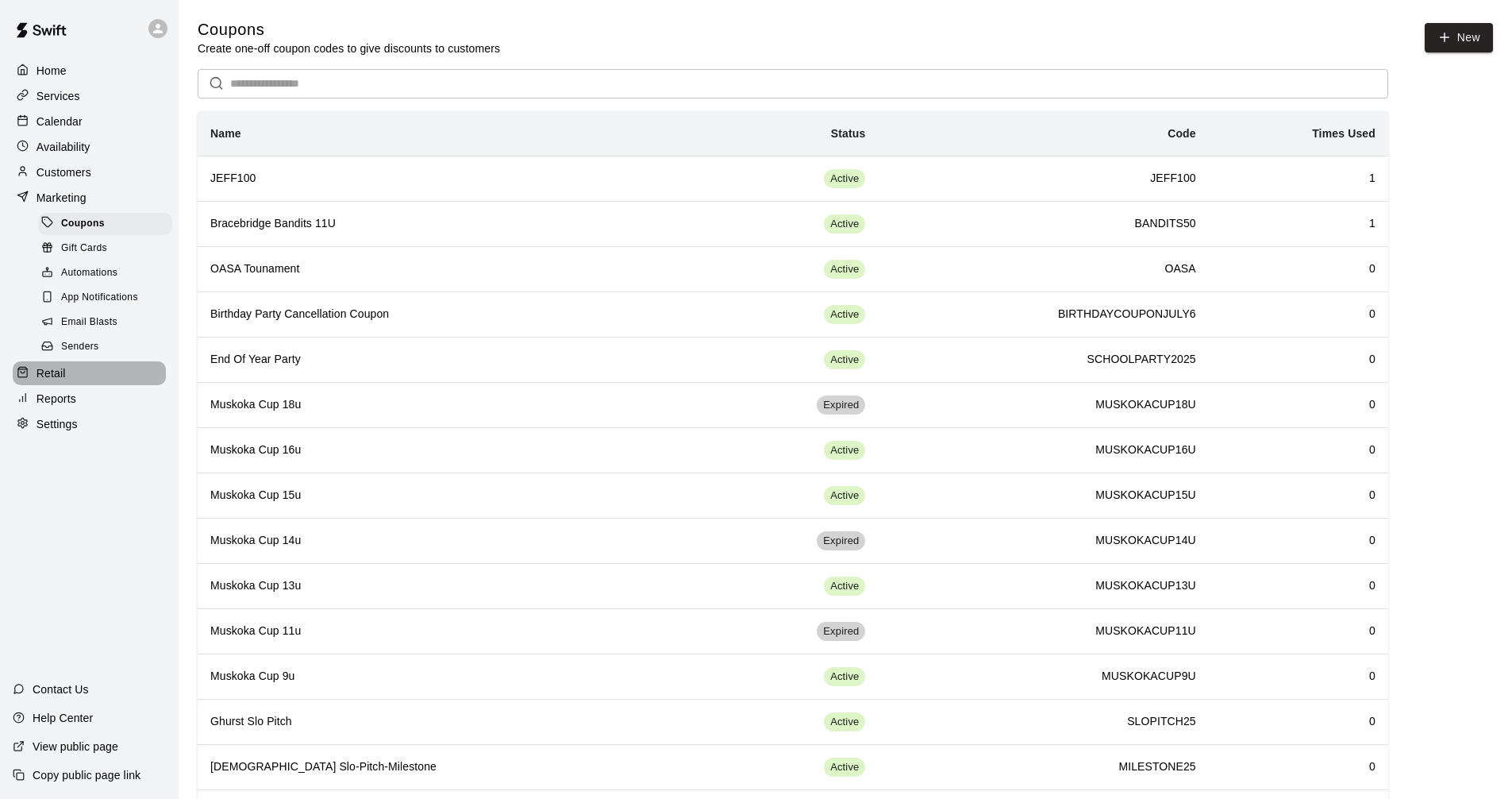
click at [55, 381] on p "Retail" at bounding box center [51, 373] width 30 height 16
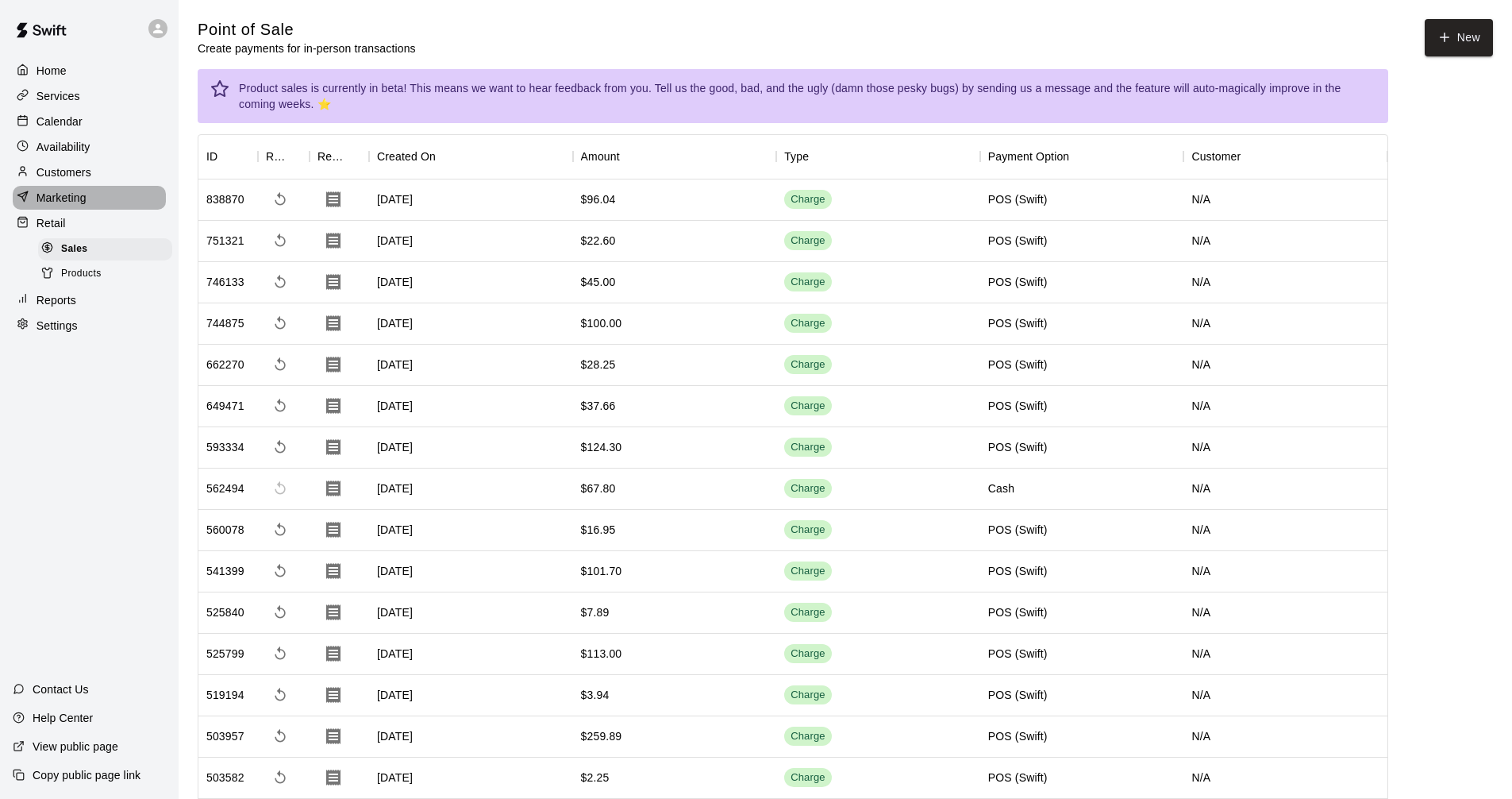
click at [124, 195] on div "Marketing" at bounding box center [89, 197] width 153 height 24
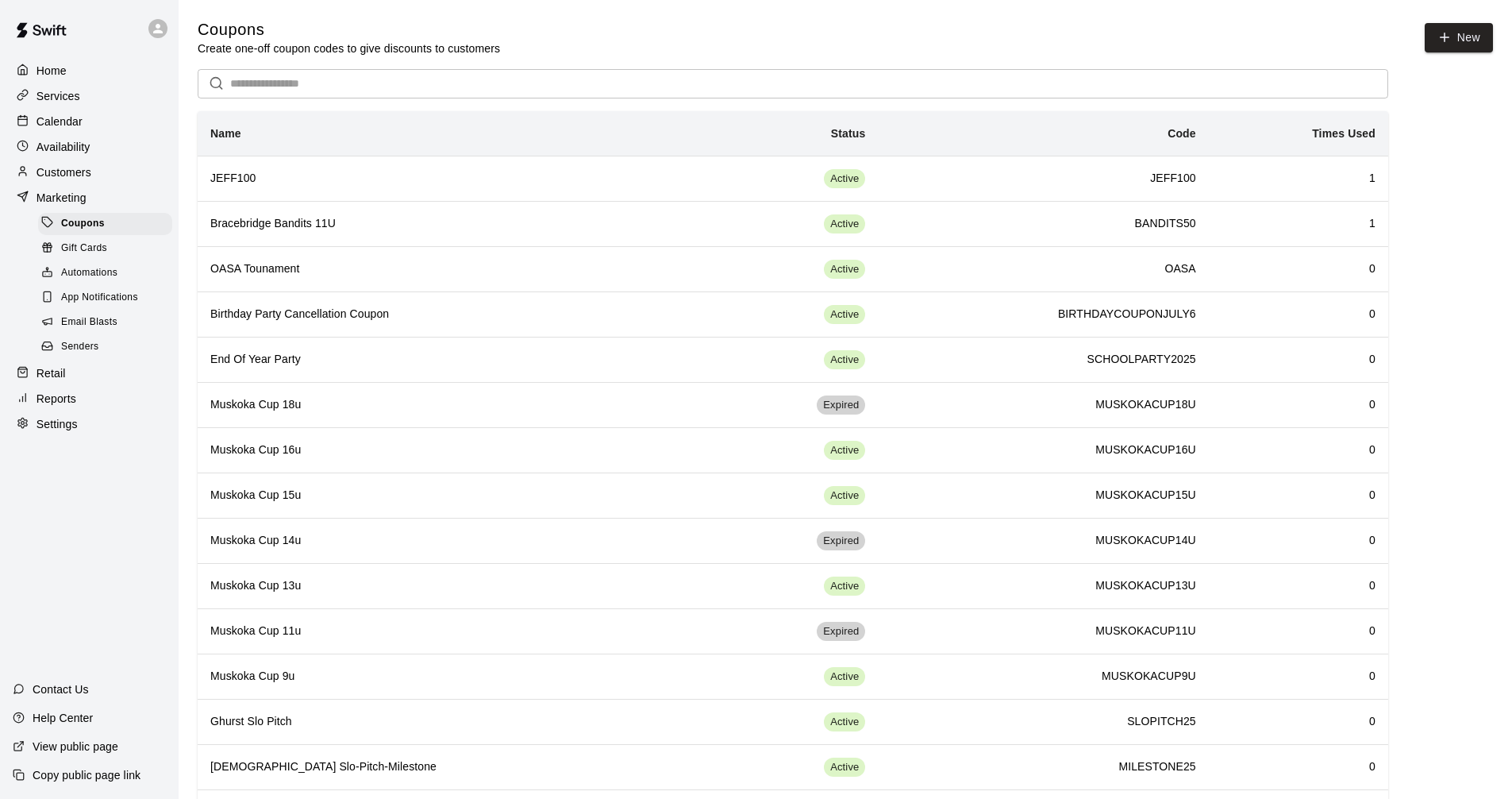
click at [65, 93] on p "Services" at bounding box center [58, 96] width 43 height 16
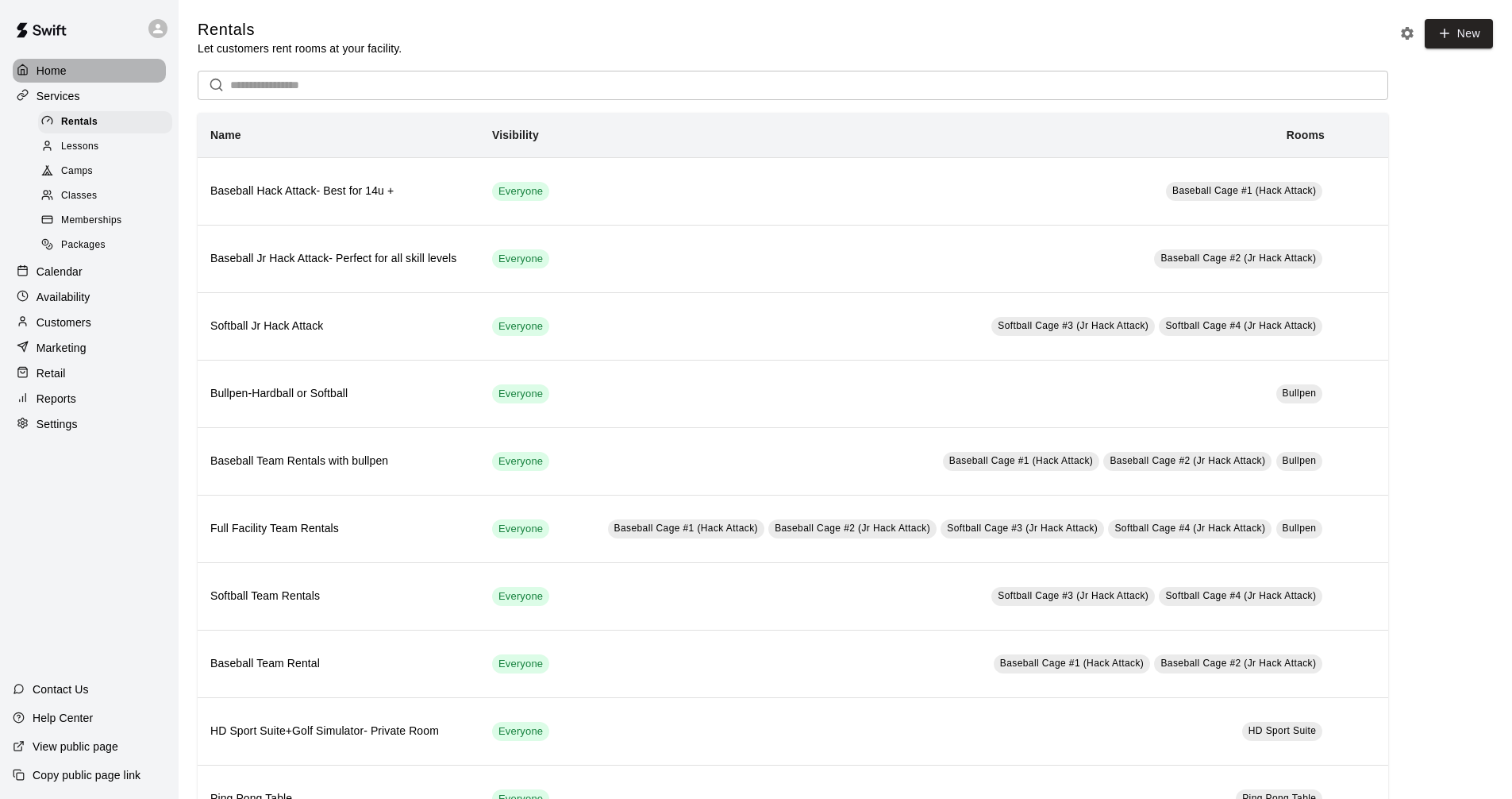
click at [59, 71] on p "Home" at bounding box center [51, 71] width 31 height 16
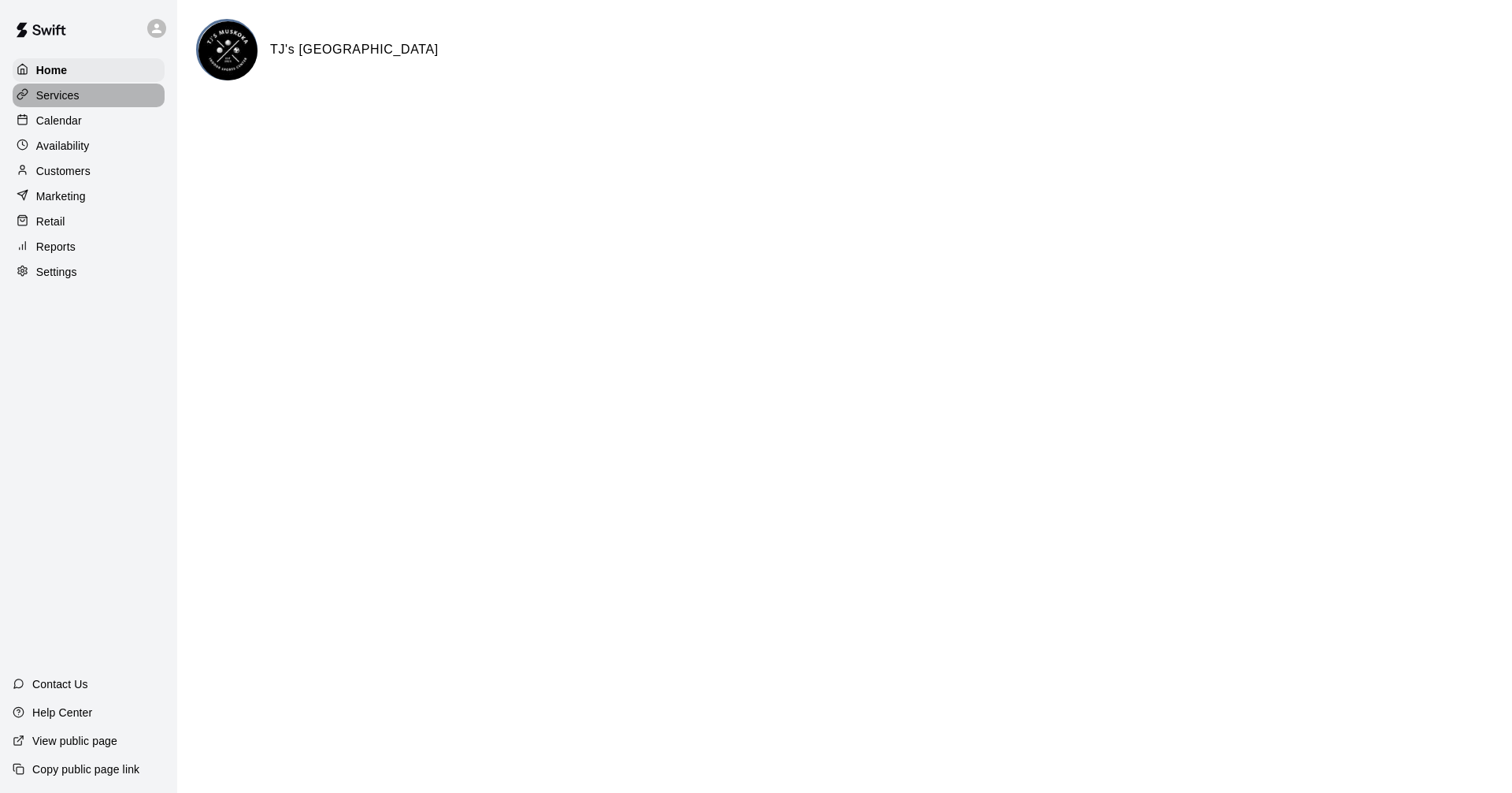
click at [135, 107] on div "Services" at bounding box center [88, 95] width 152 height 23
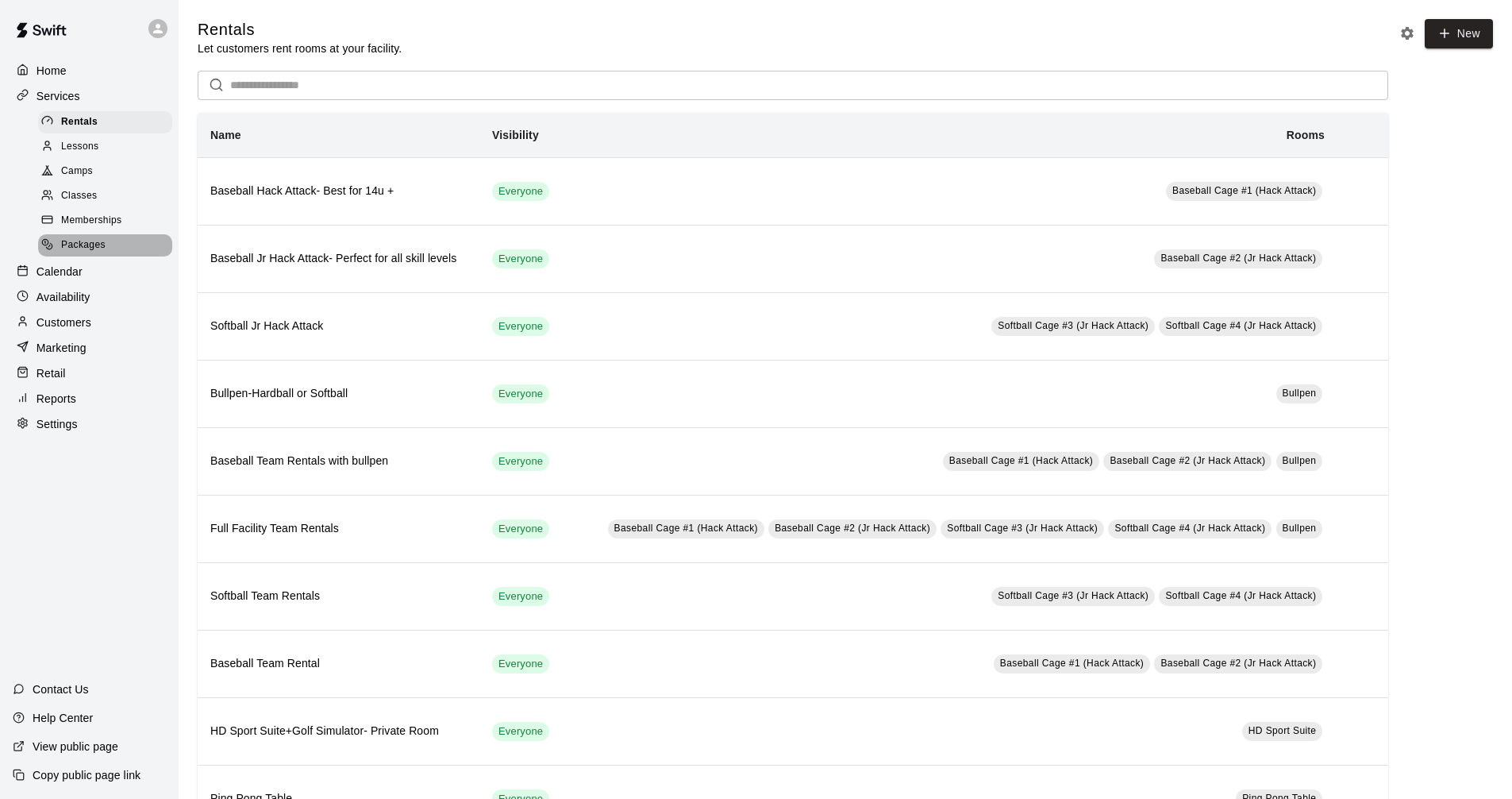
click at [96, 250] on span "Packages" at bounding box center [83, 246] width 44 height 16
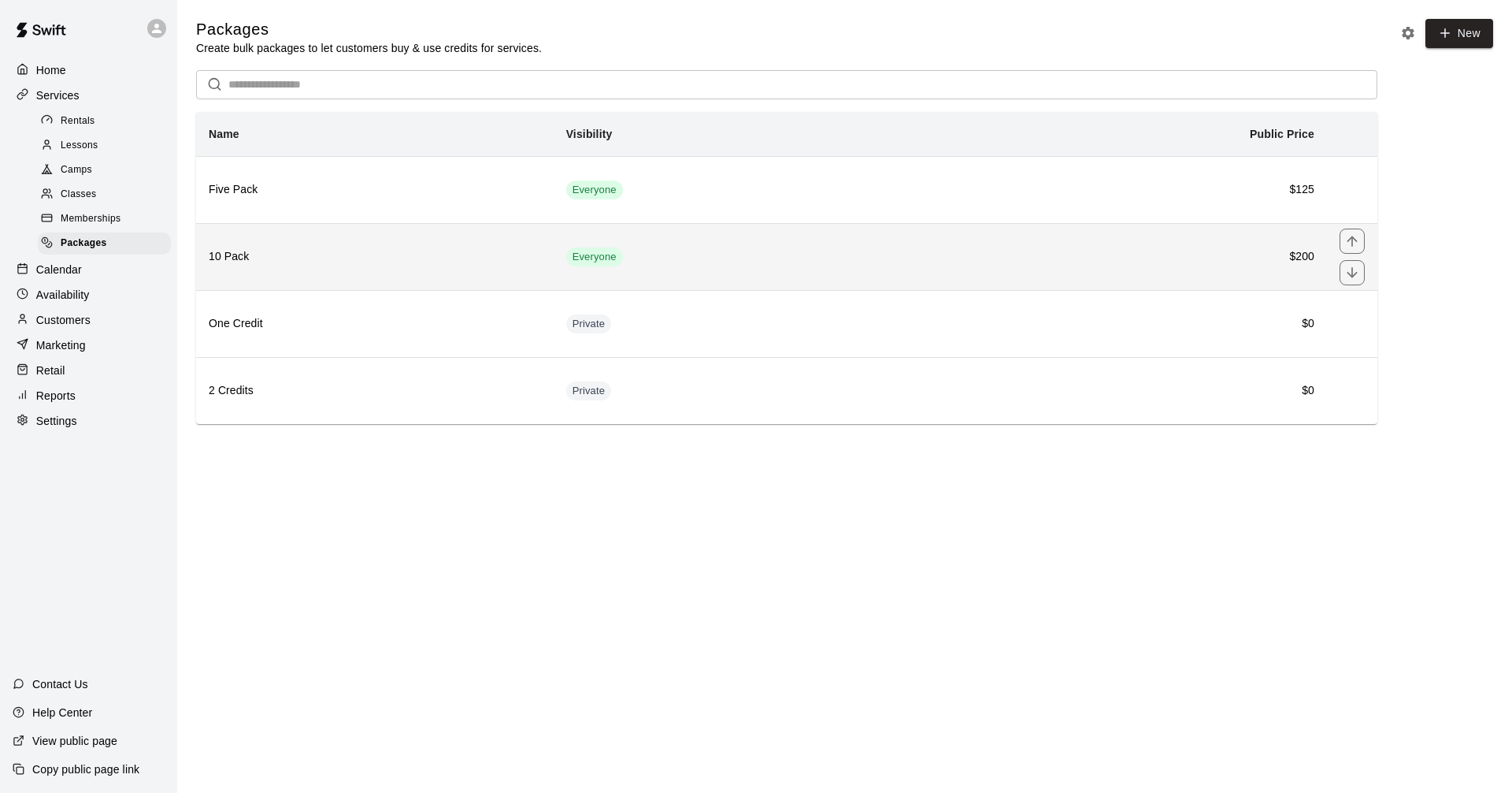
click at [326, 268] on th "10 Pack" at bounding box center [374, 257] width 357 height 67
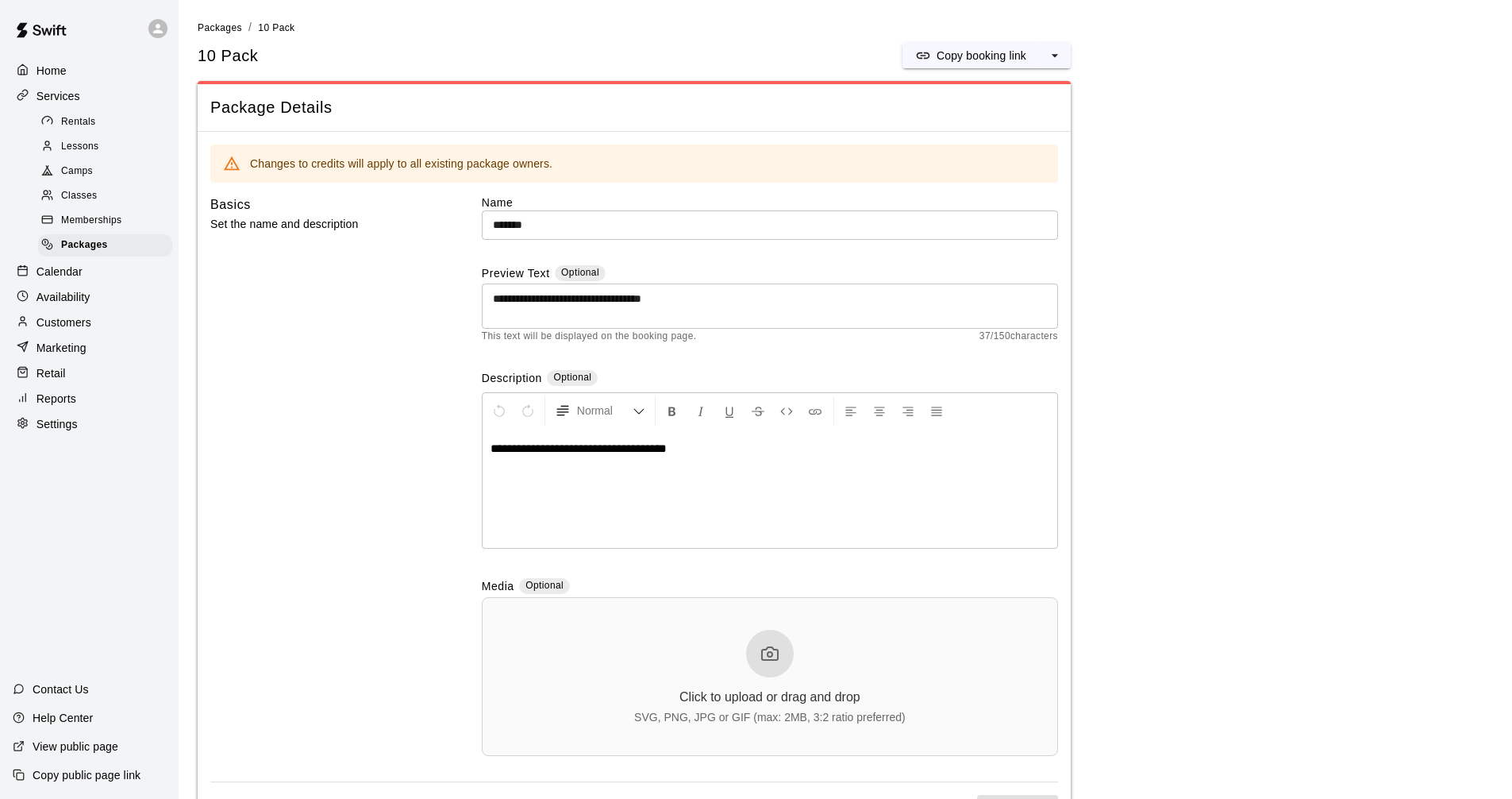
click at [301, 226] on p "Set the name and description" at bounding box center [321, 224] width 221 height 20
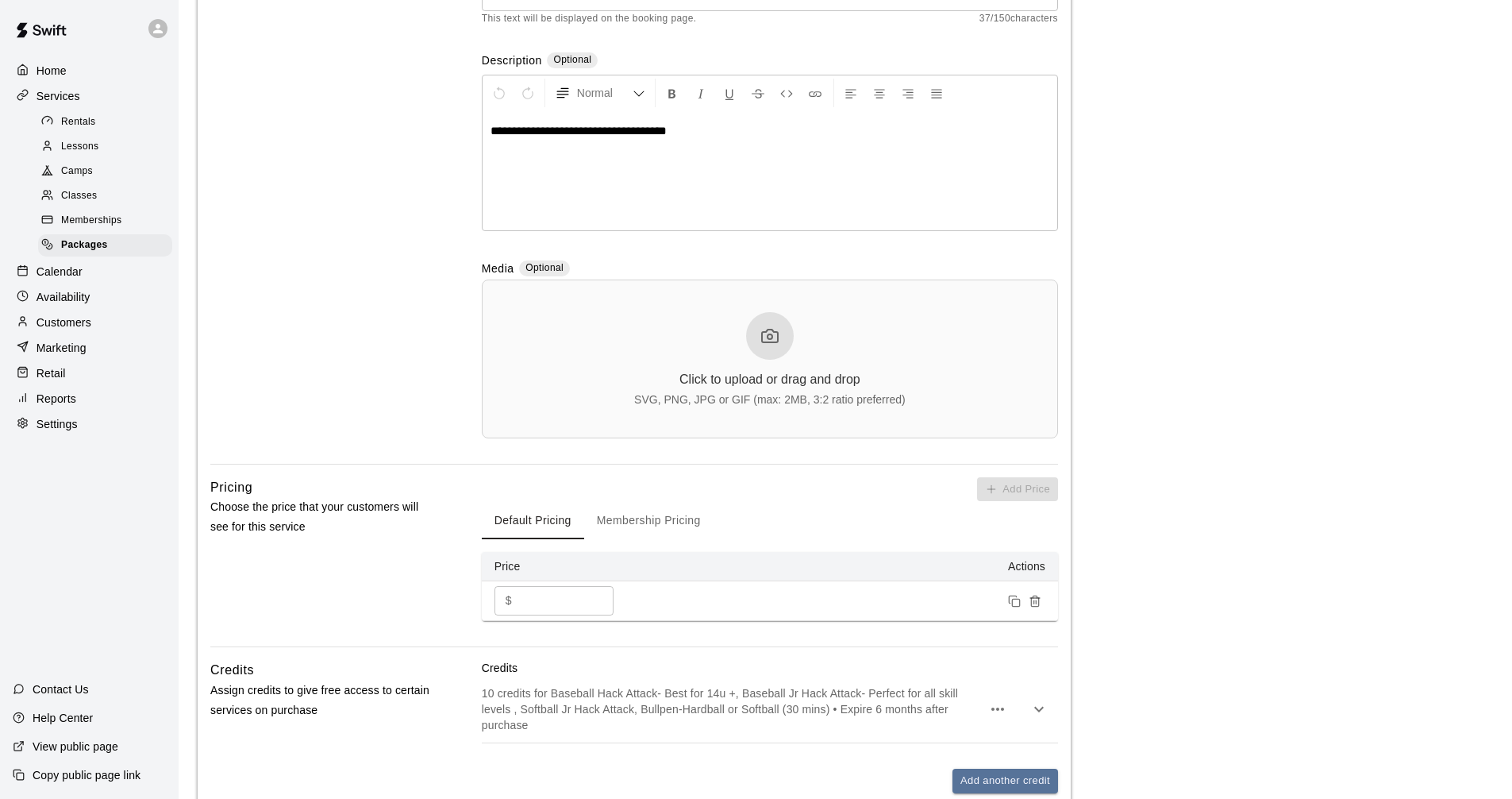
scroll to position [397, 0]
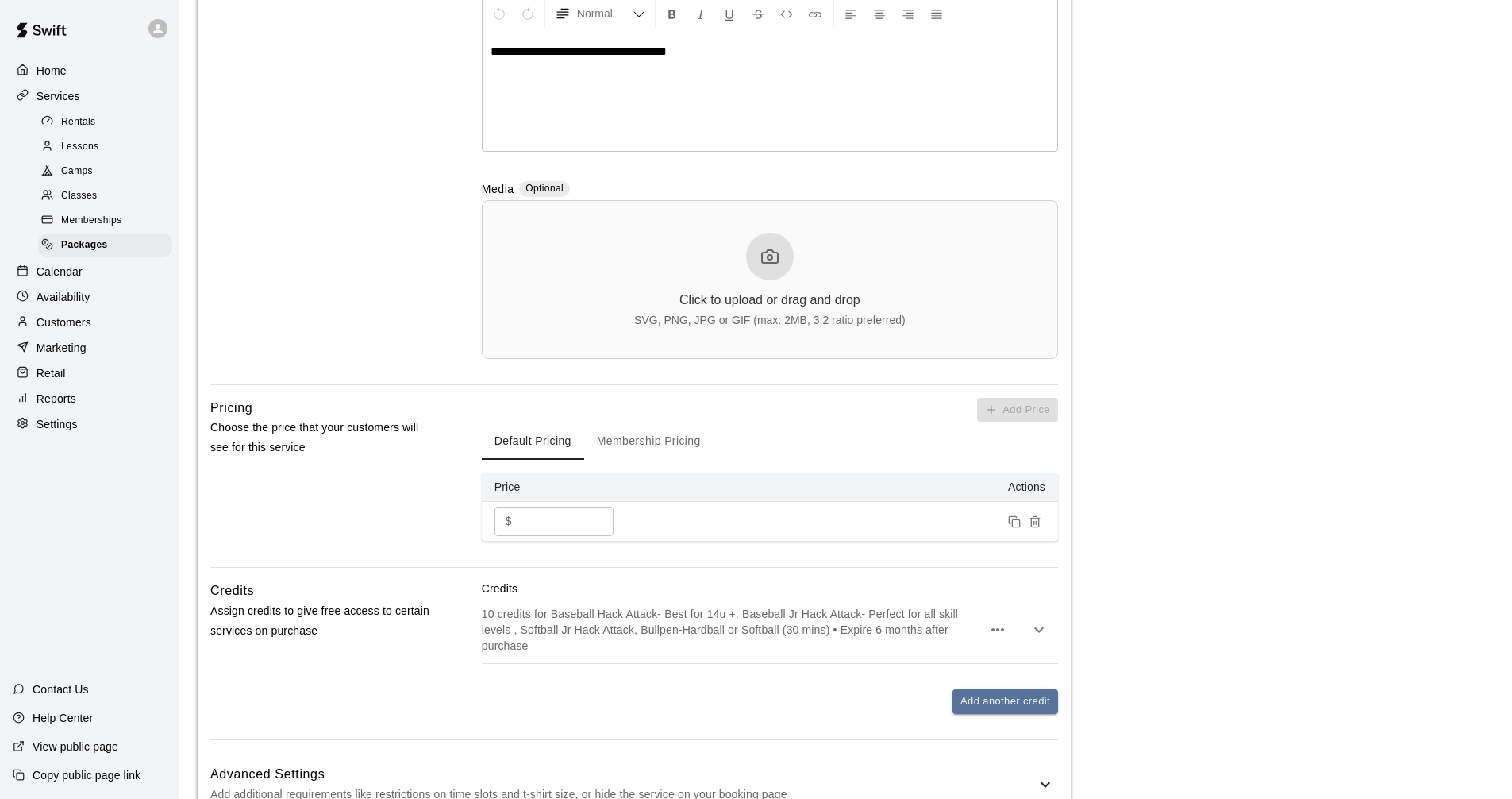
click at [598, 521] on input "***" at bounding box center [566, 522] width 96 height 30
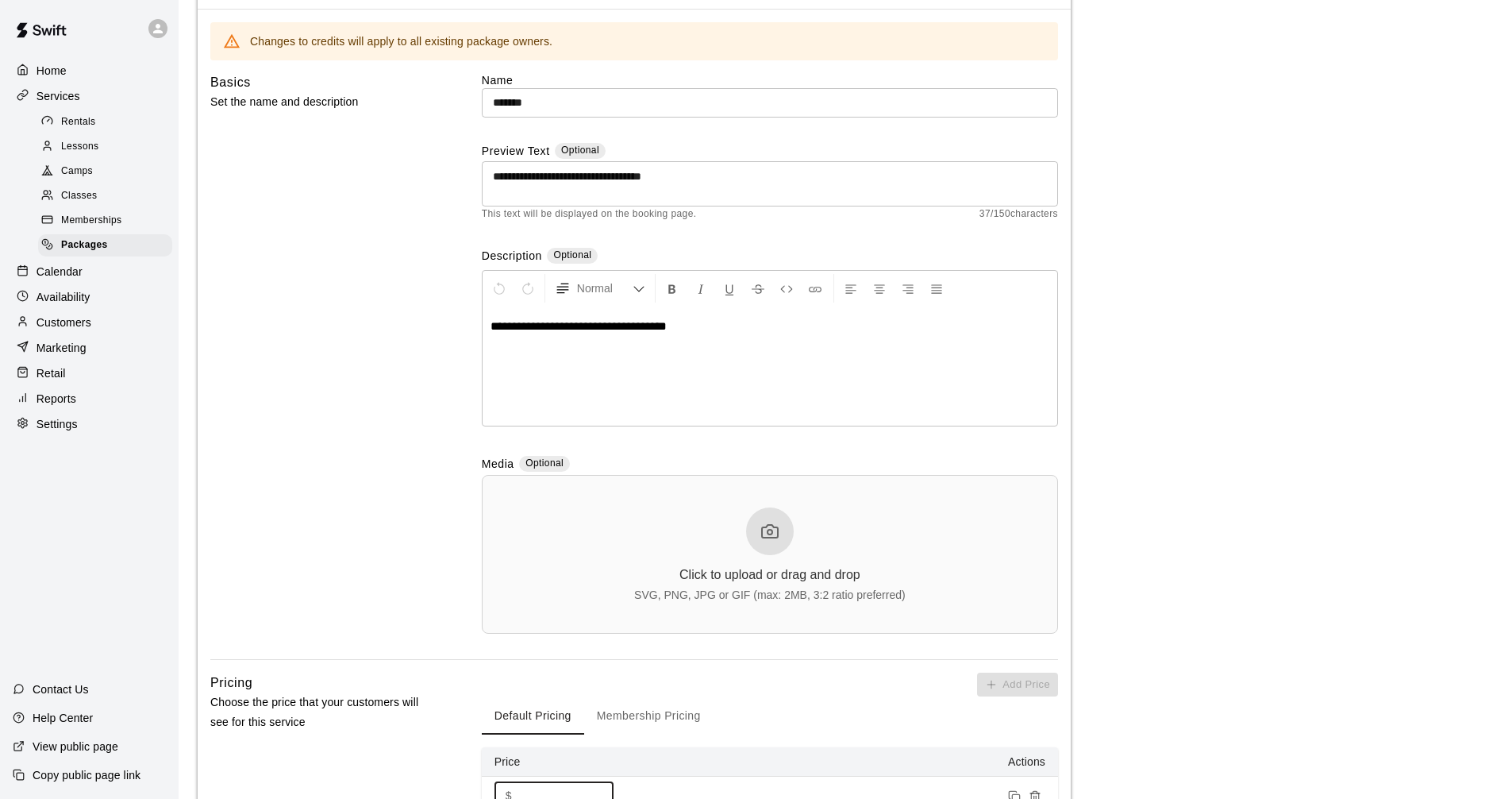
scroll to position [238, 0]
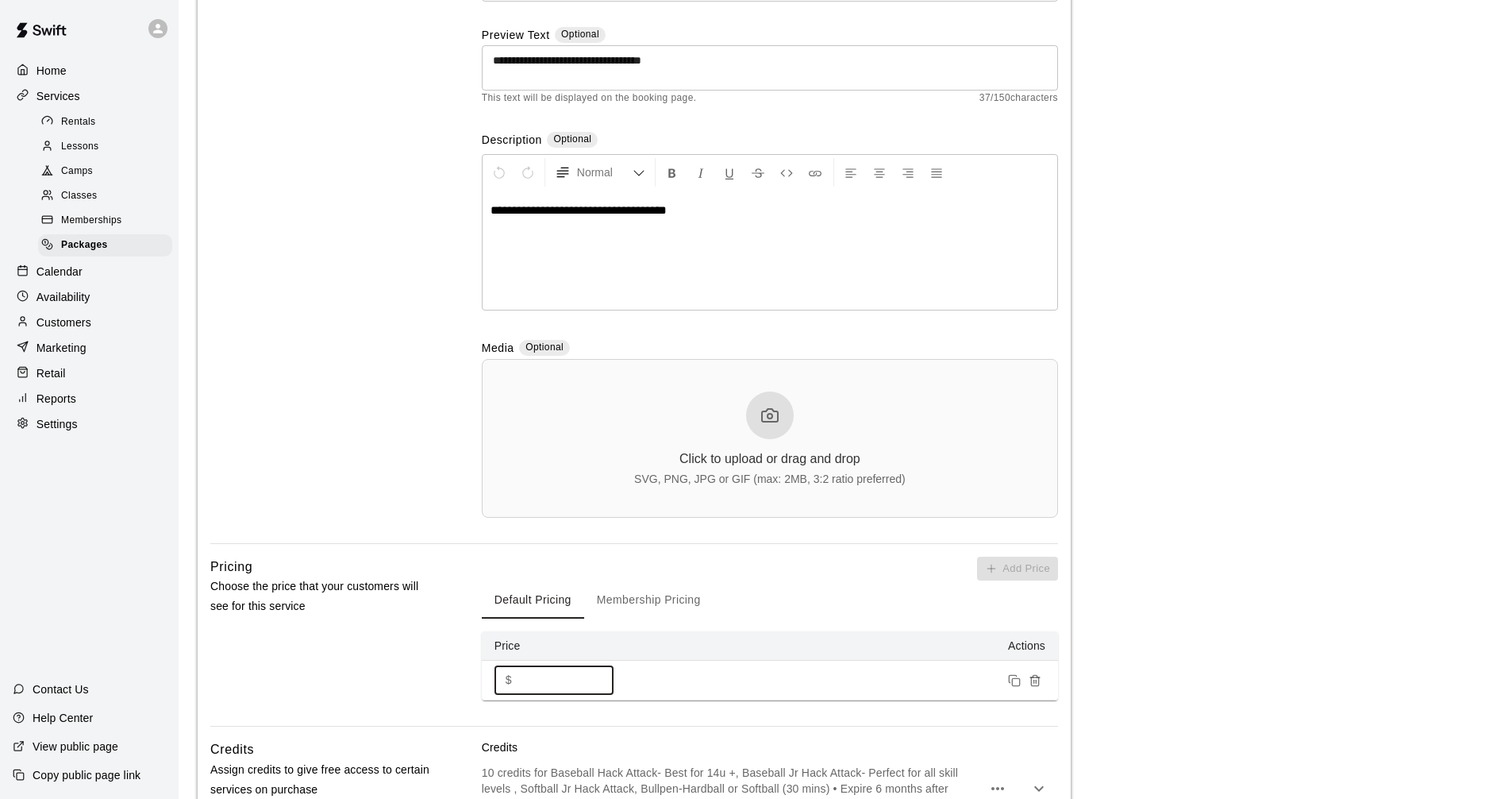
click at [594, 687] on input "***" at bounding box center [566, 681] width 96 height 30
type input "***"
click at [592, 678] on input "***" at bounding box center [566, 681] width 96 height 30
click at [648, 601] on button "Membership Pricing" at bounding box center [648, 599] width 129 height 38
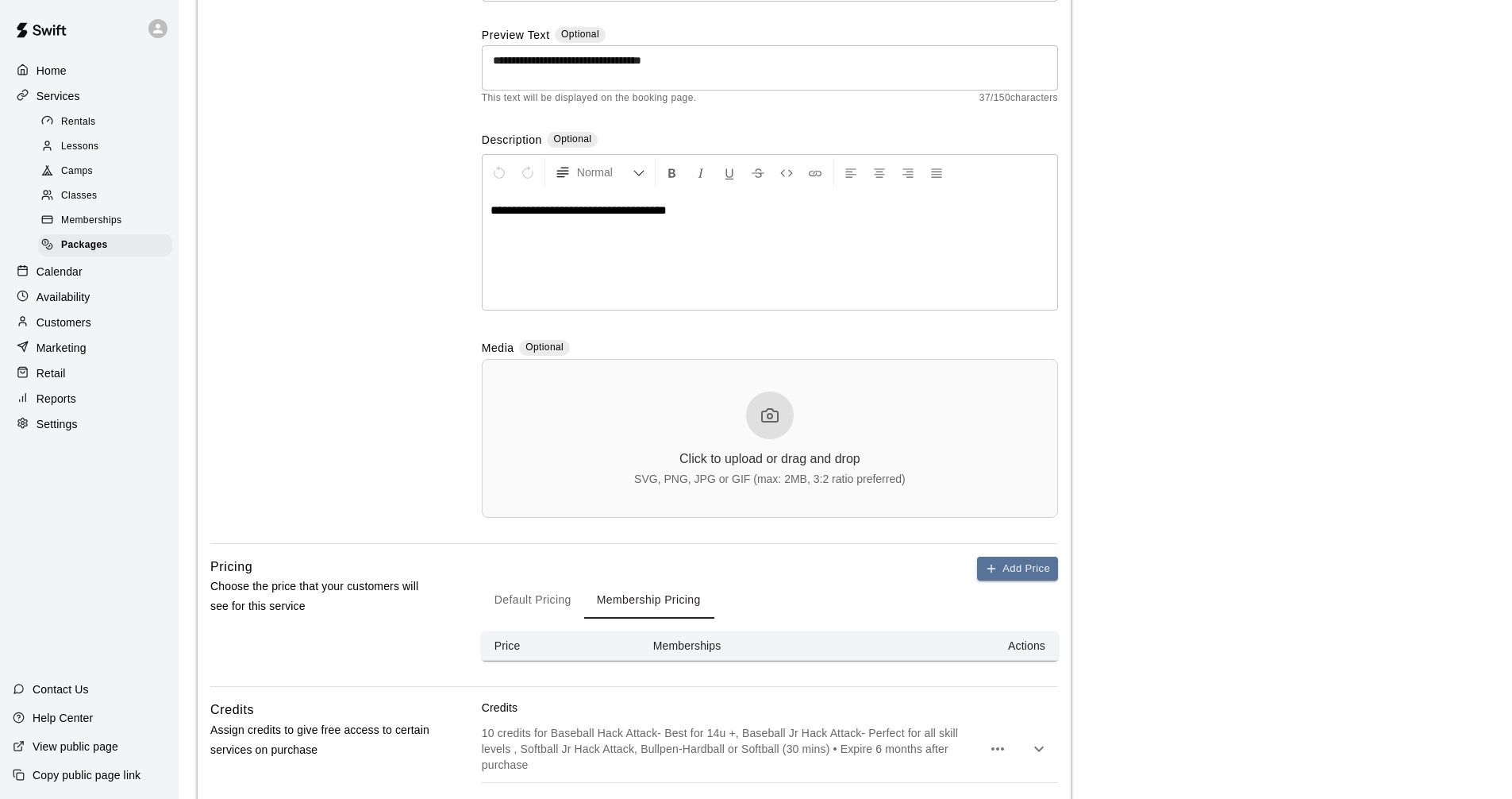
click at [543, 597] on button "Default Pricing" at bounding box center [534, 599] width 103 height 38
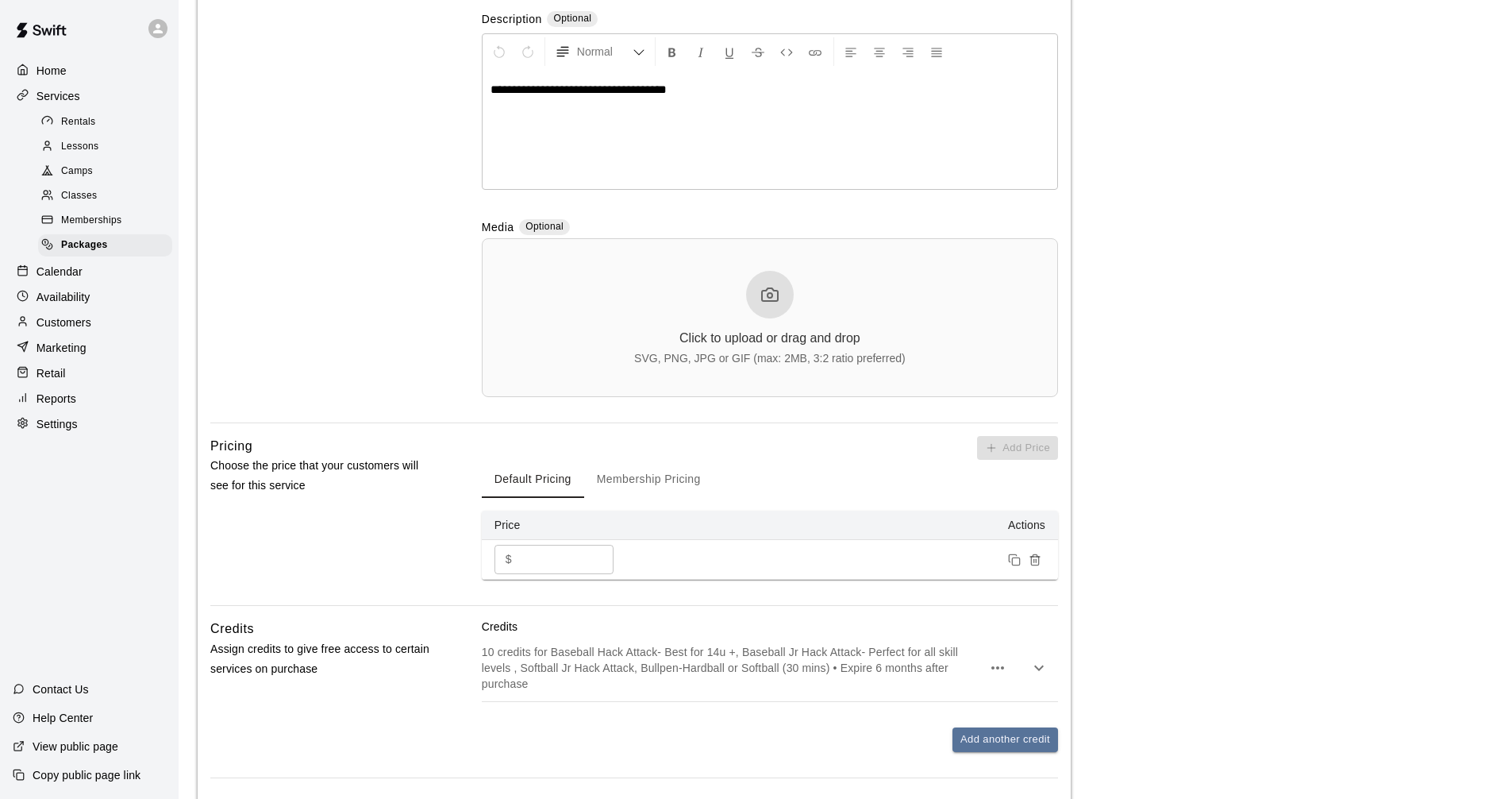
scroll to position [486, 0]
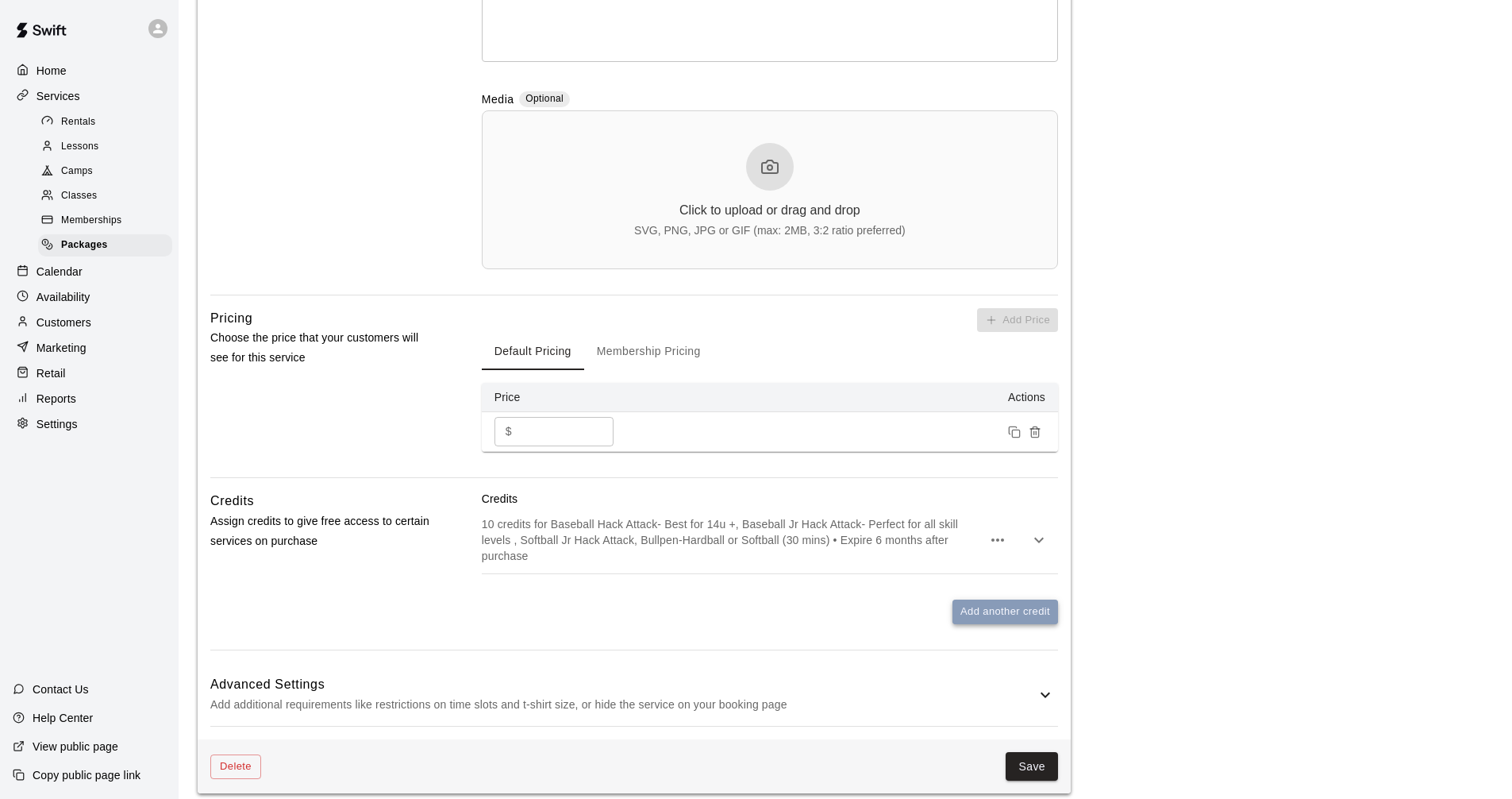
click at [982, 610] on button "Add another credit" at bounding box center [1005, 612] width 106 height 25
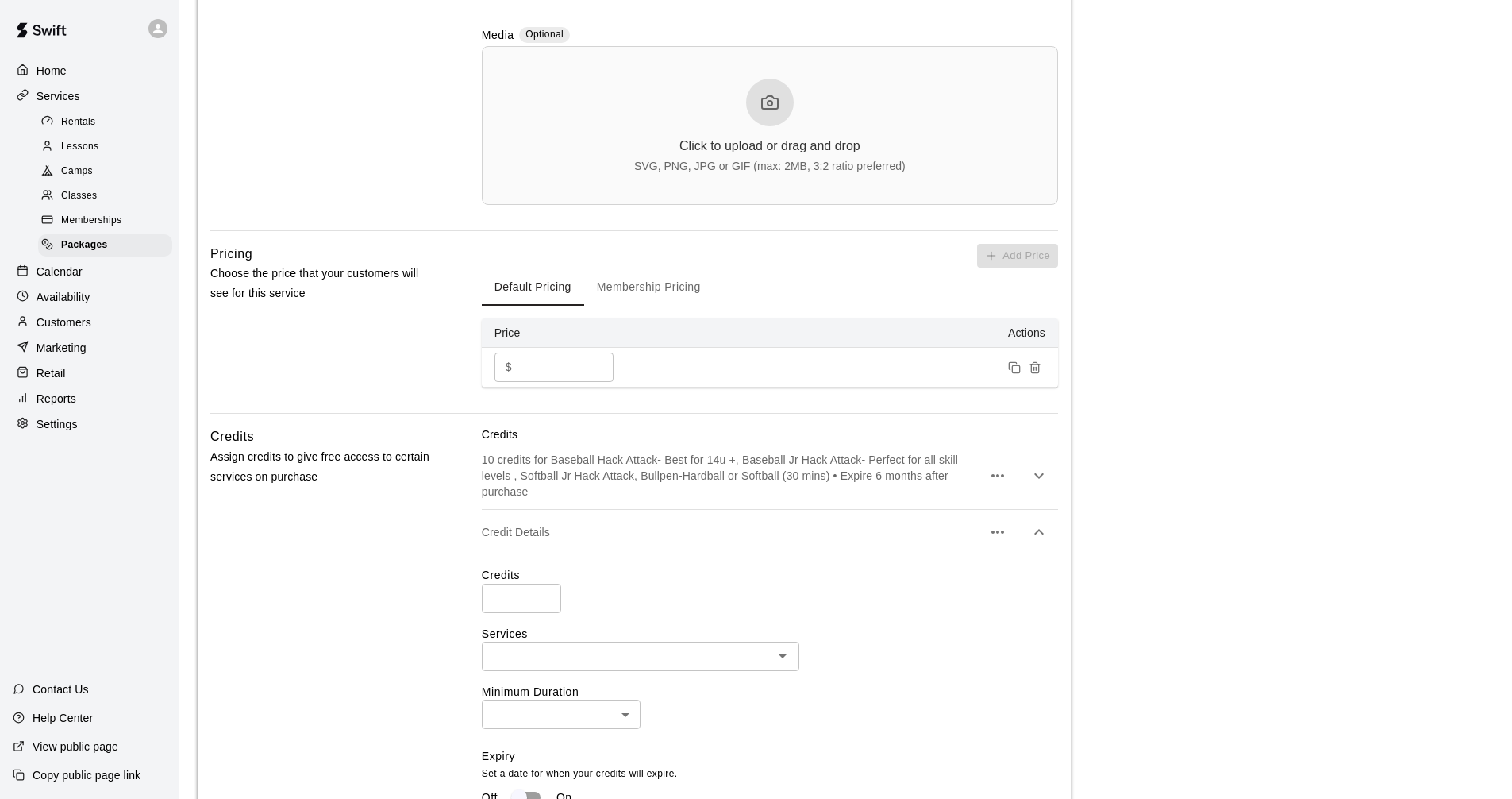
scroll to position [407, 0]
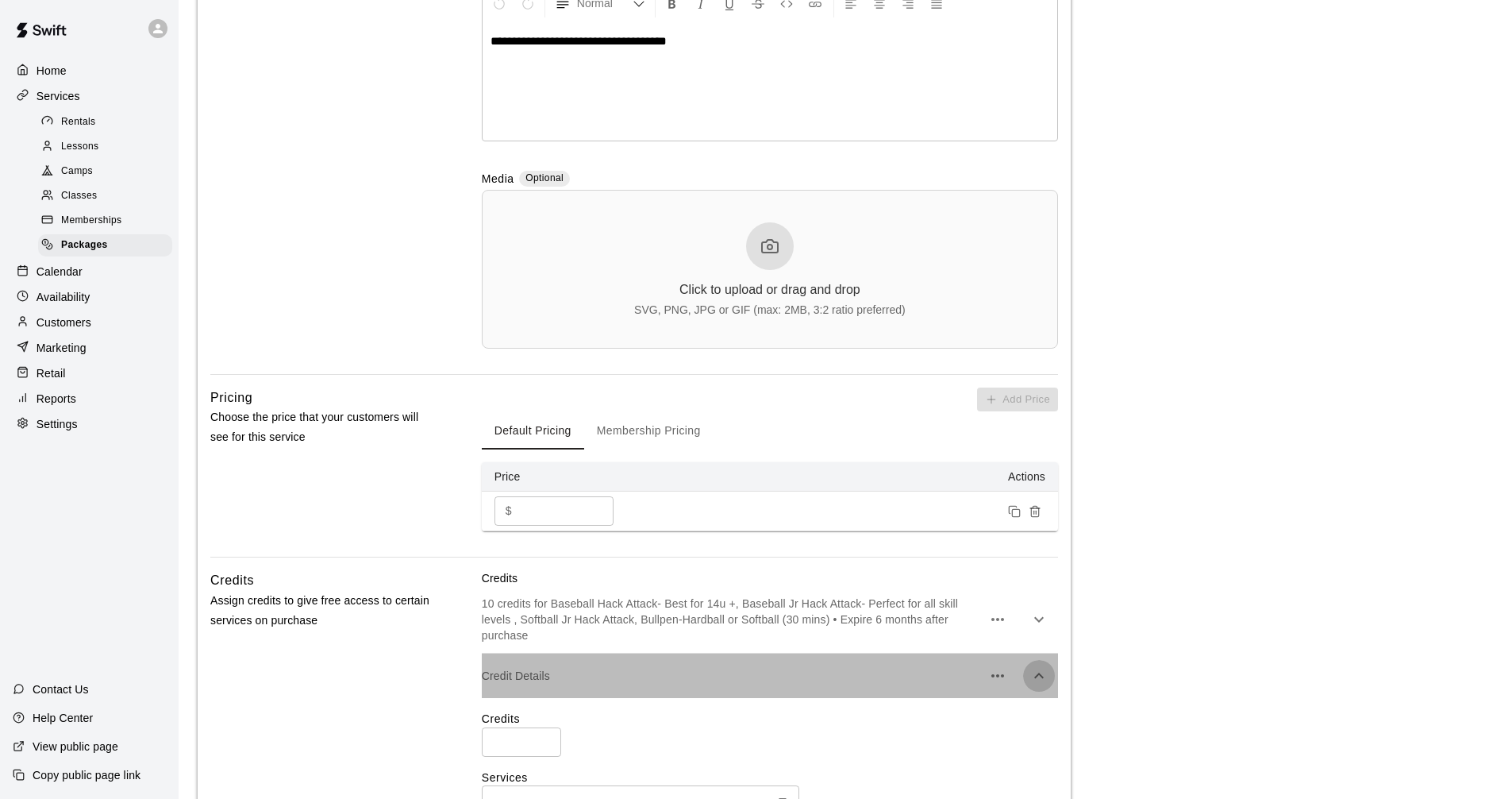
click at [1044, 666] on icon "button" at bounding box center [1039, 675] width 19 height 19
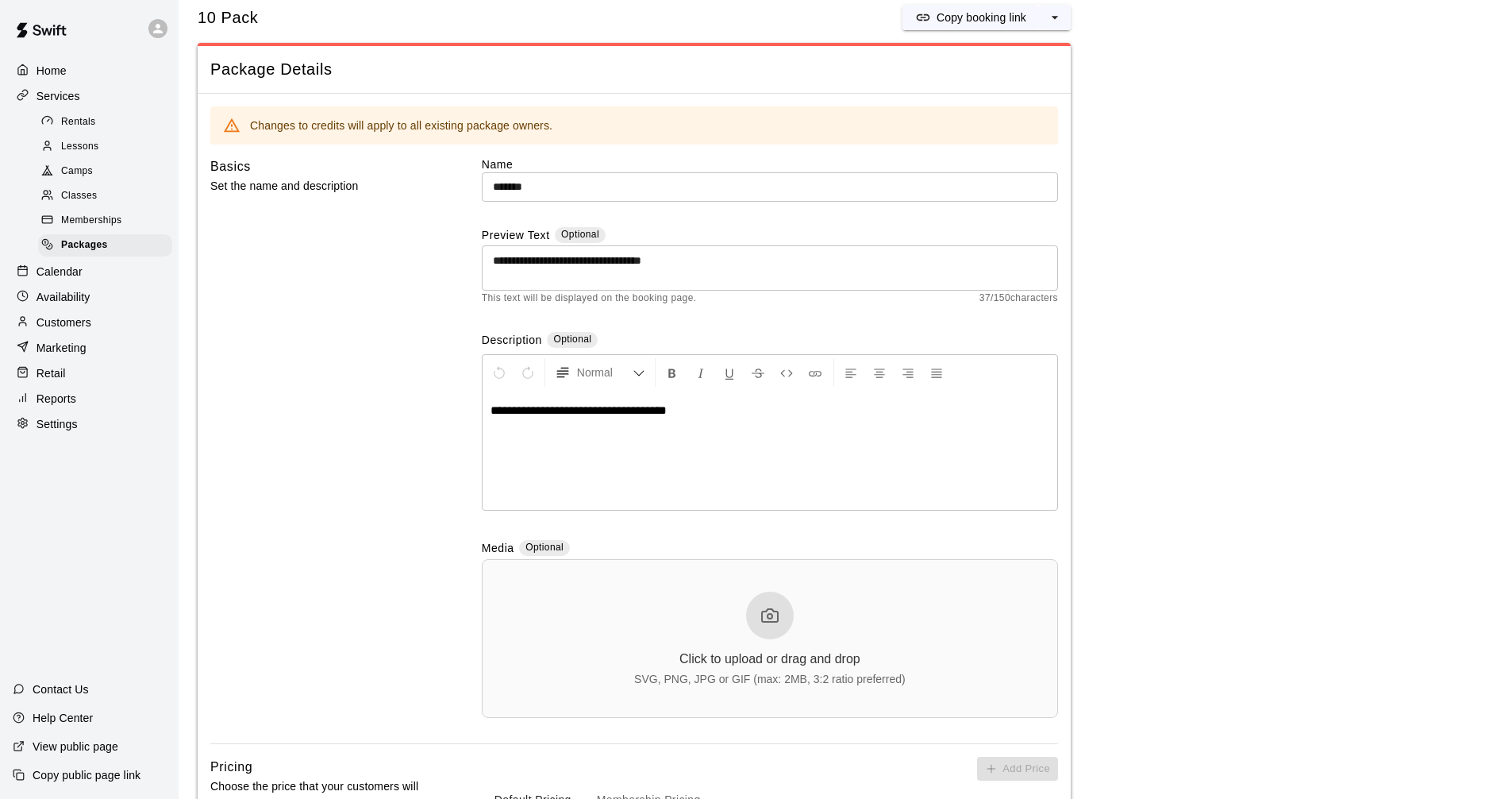
scroll to position [0, 0]
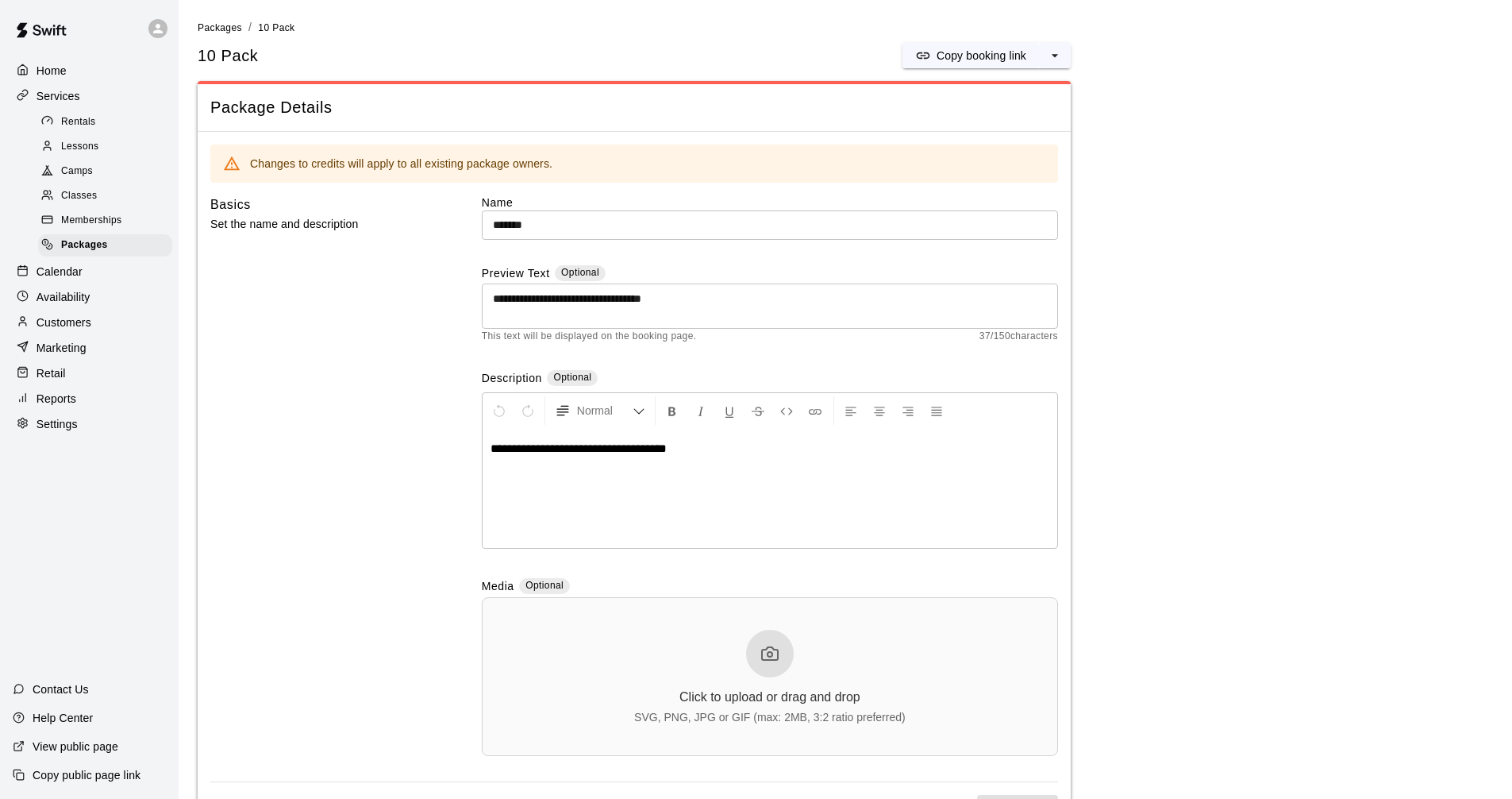
click at [266, 225] on p "Set the name and description" at bounding box center [321, 224] width 221 height 20
click at [313, 234] on p "Set the name and description" at bounding box center [321, 224] width 221 height 20
click at [304, 230] on p "Set the name and description" at bounding box center [321, 224] width 221 height 20
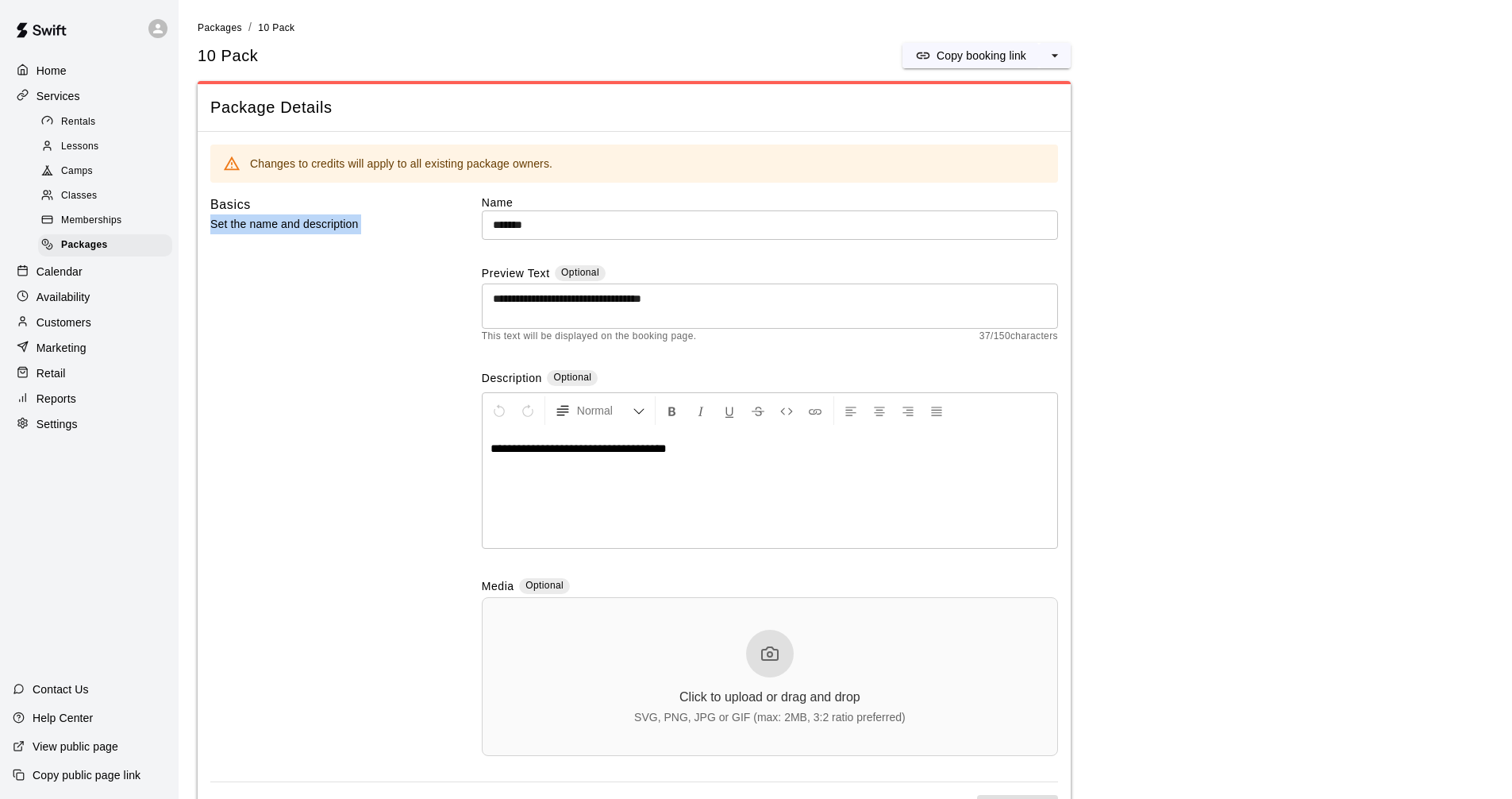
click at [415, 241] on div "Basics Set the name and description" at bounding box center [321, 487] width 221 height 587
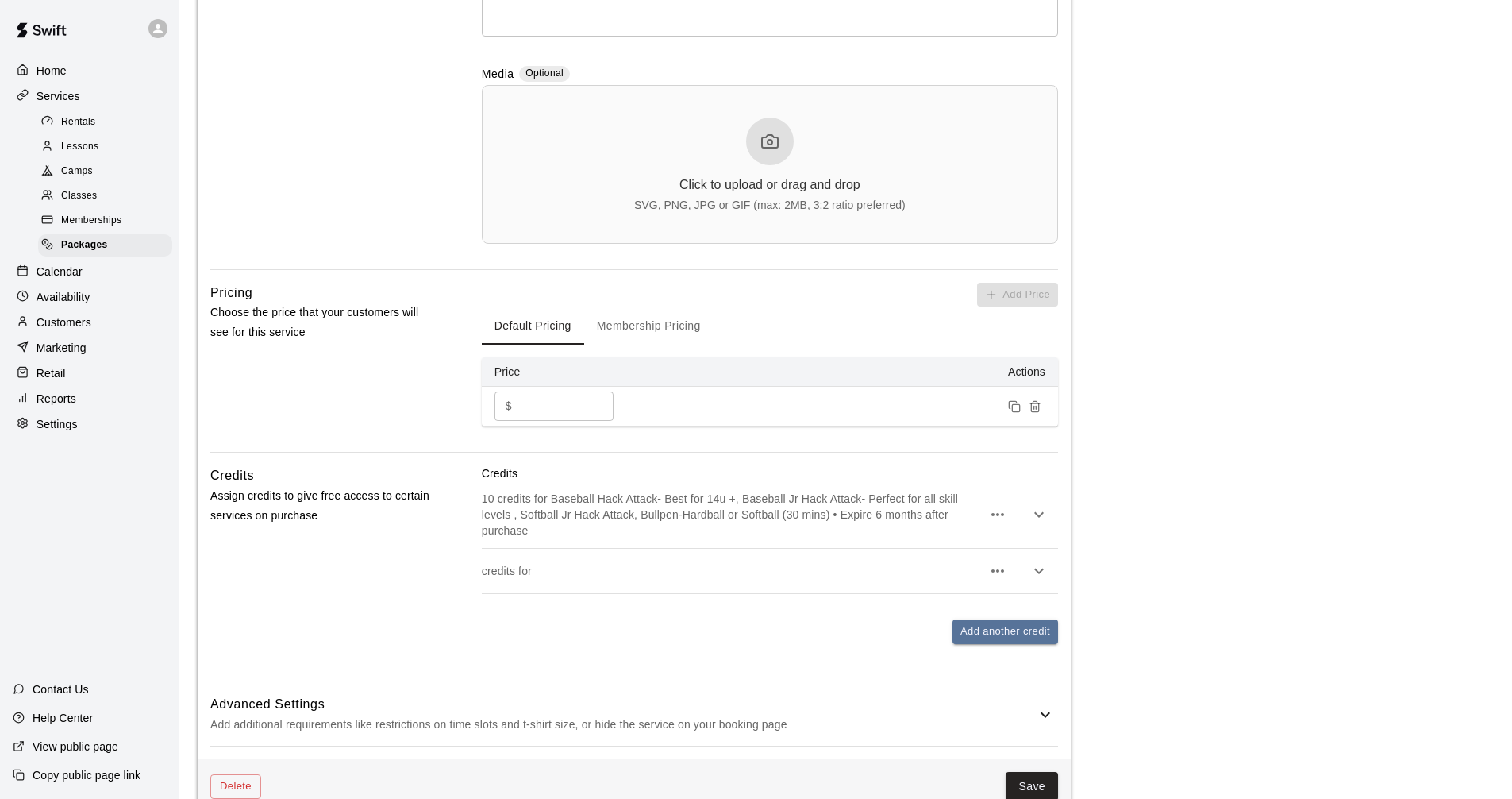
scroll to position [532, 0]
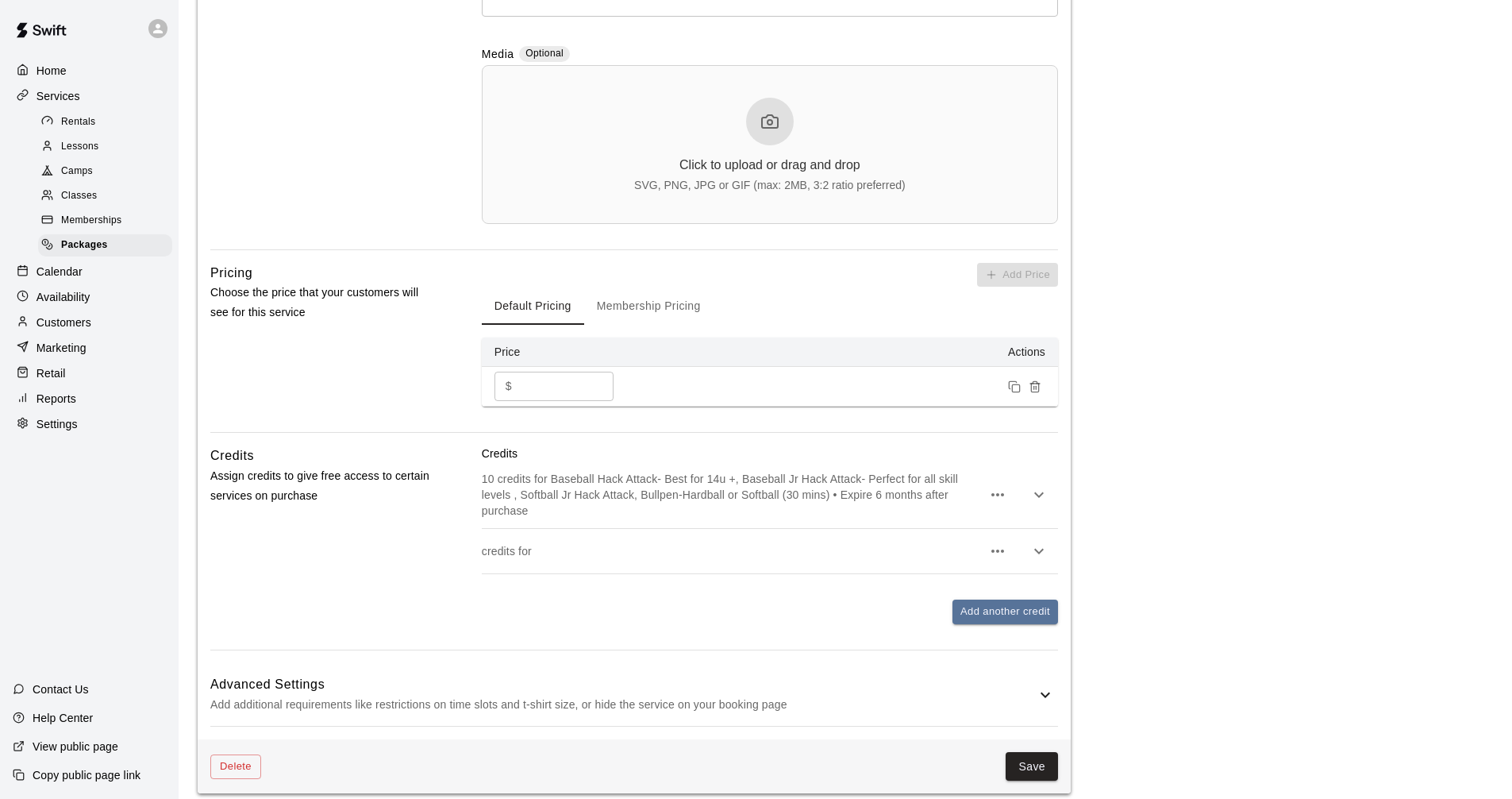
click at [99, 229] on span "Memberships" at bounding box center [91, 221] width 60 height 16
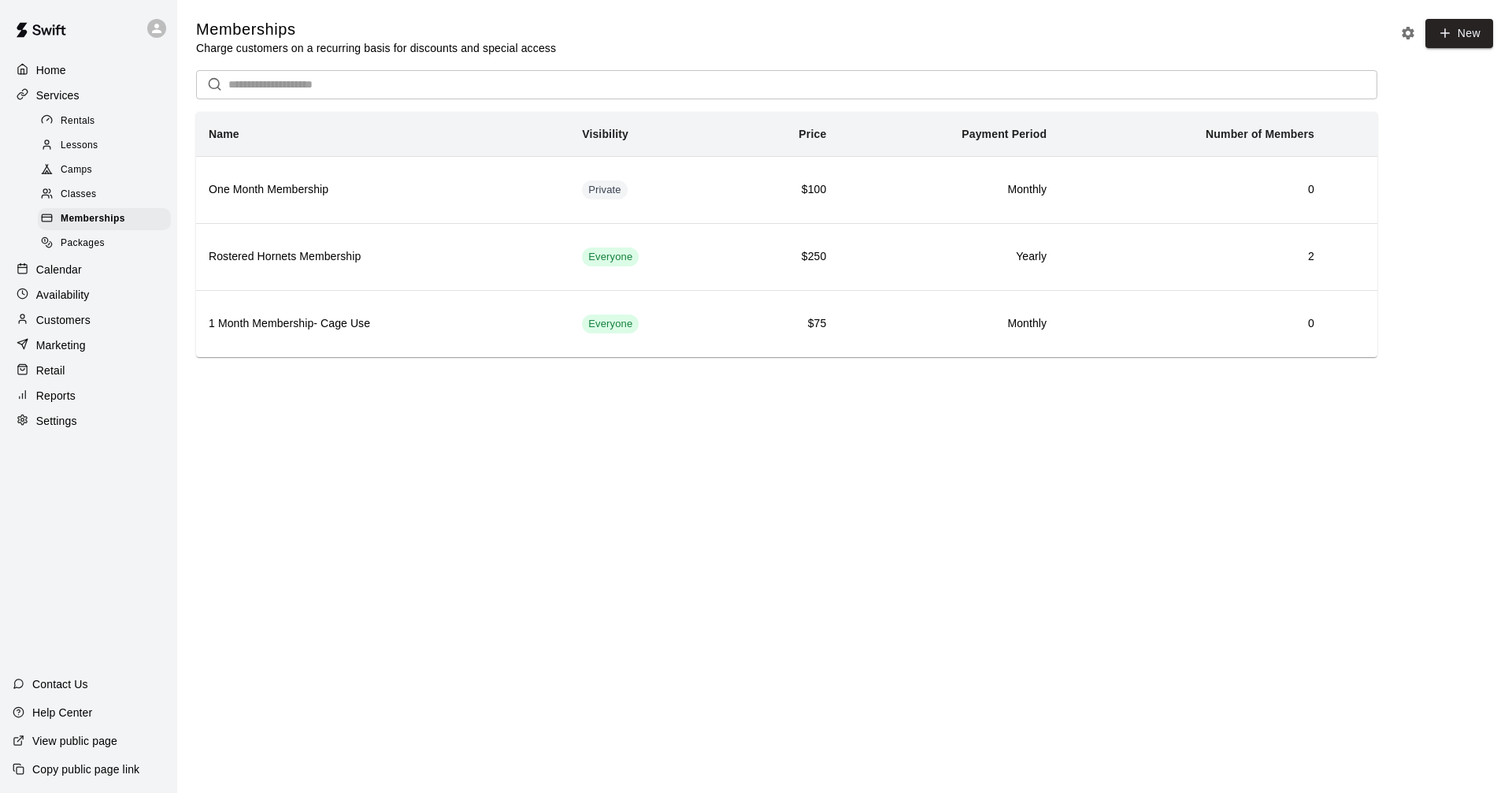
click at [98, 248] on span "Packages" at bounding box center [82, 244] width 44 height 16
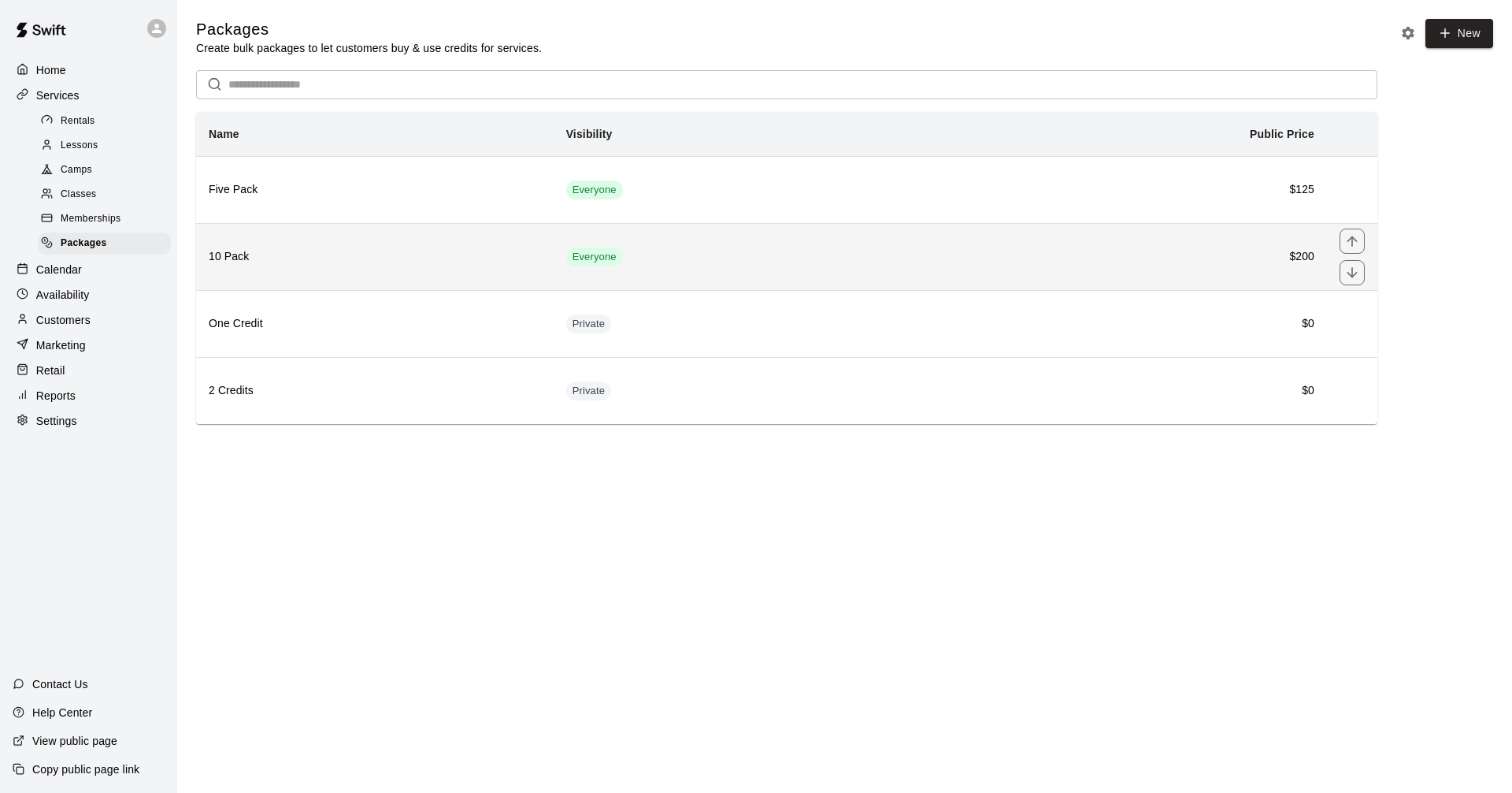
click at [283, 229] on th "10 Pack" at bounding box center [374, 257] width 357 height 67
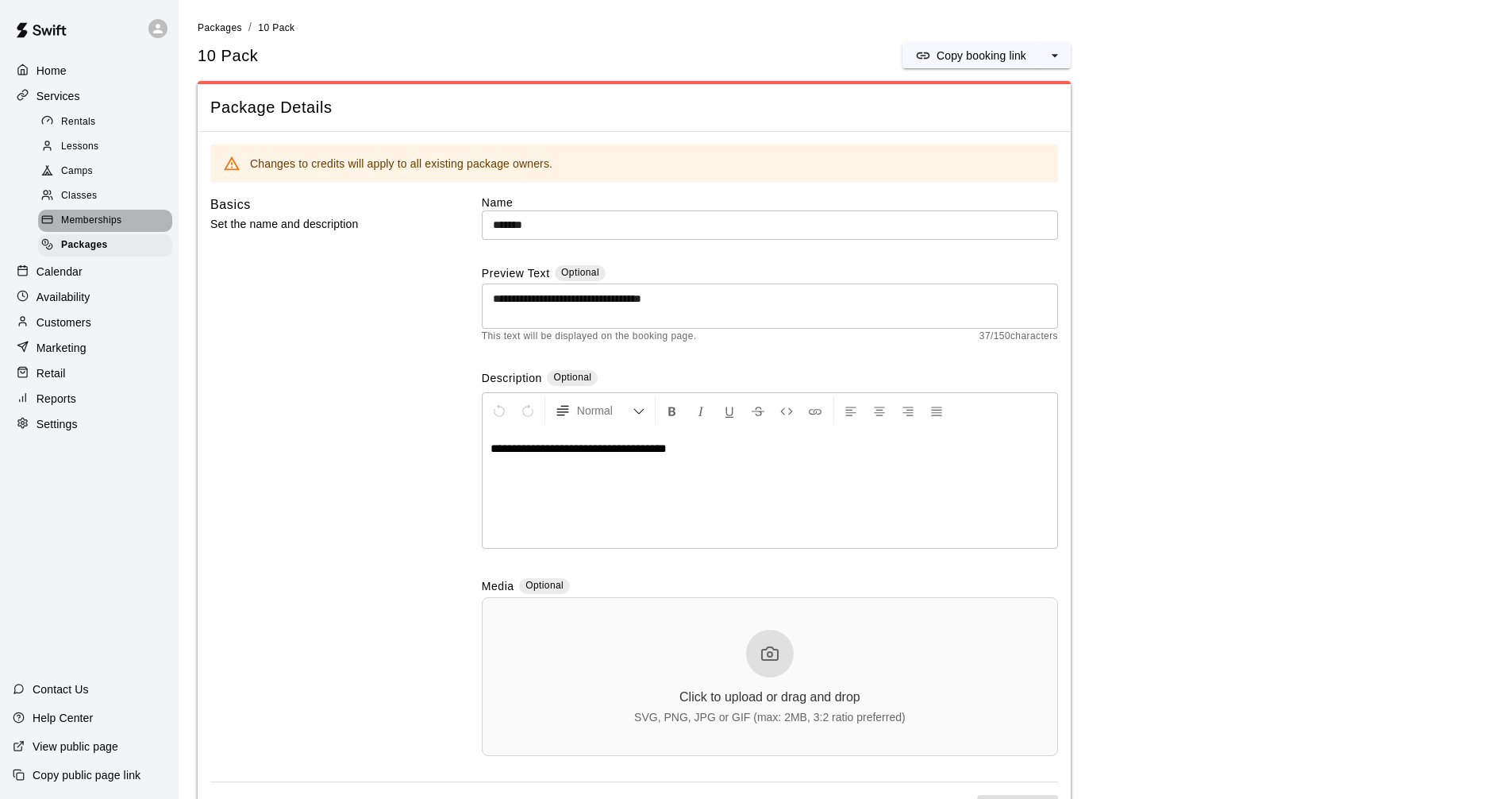
click at [79, 222] on span "Memberships" at bounding box center [91, 221] width 60 height 16
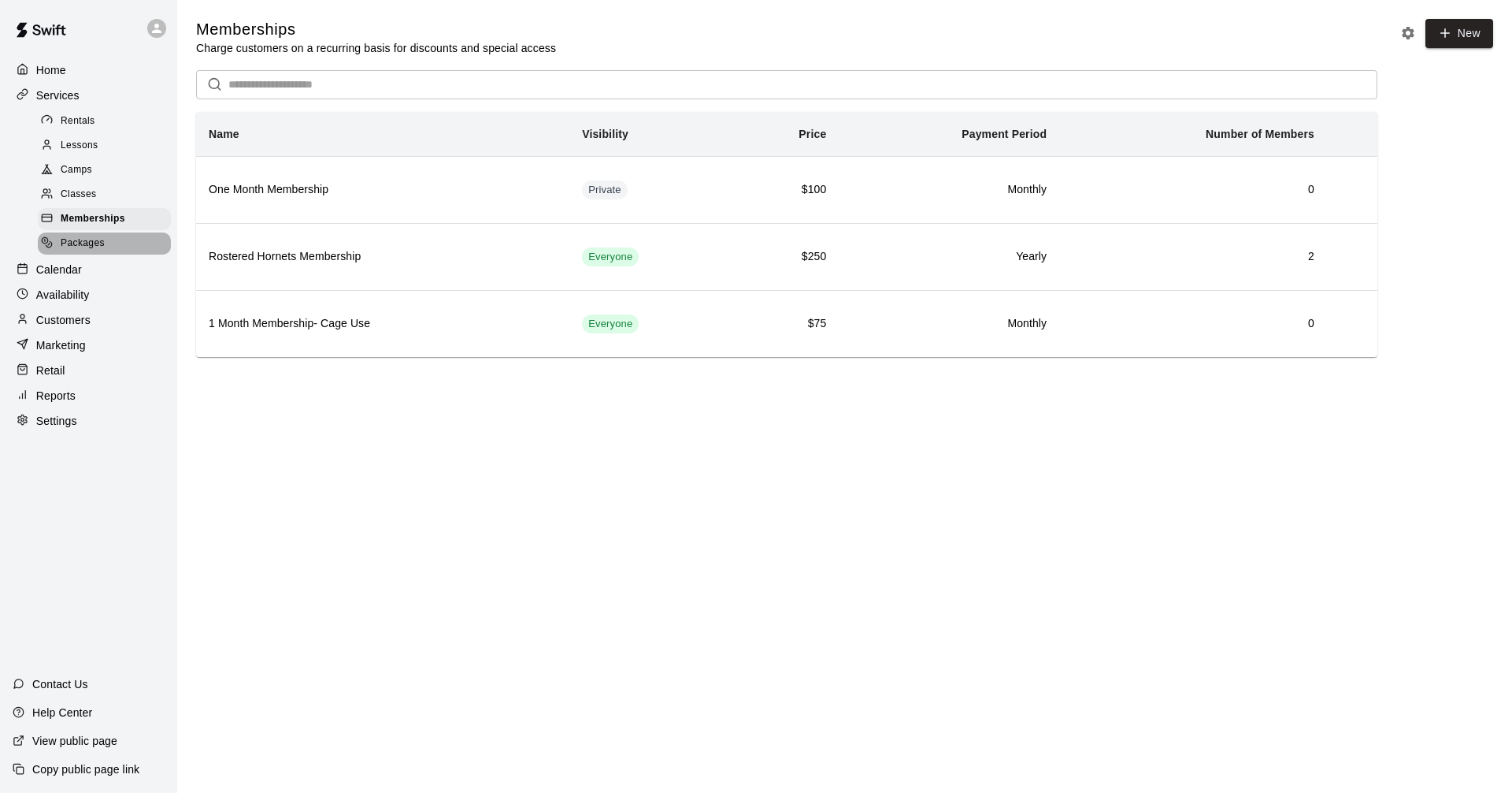
click at [94, 243] on span "Packages" at bounding box center [82, 244] width 44 height 16
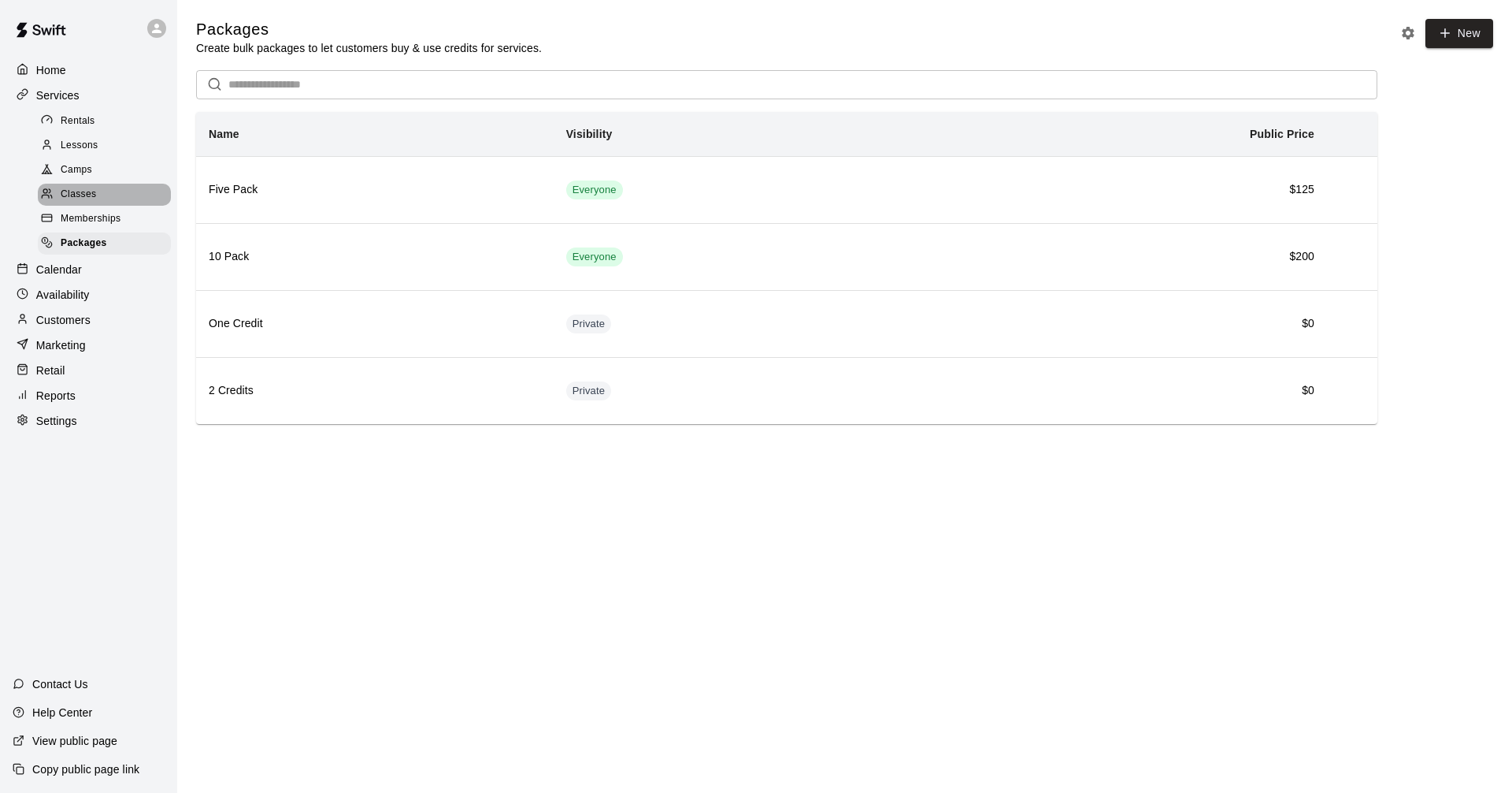
click at [116, 194] on div "Classes" at bounding box center [105, 195] width 133 height 23
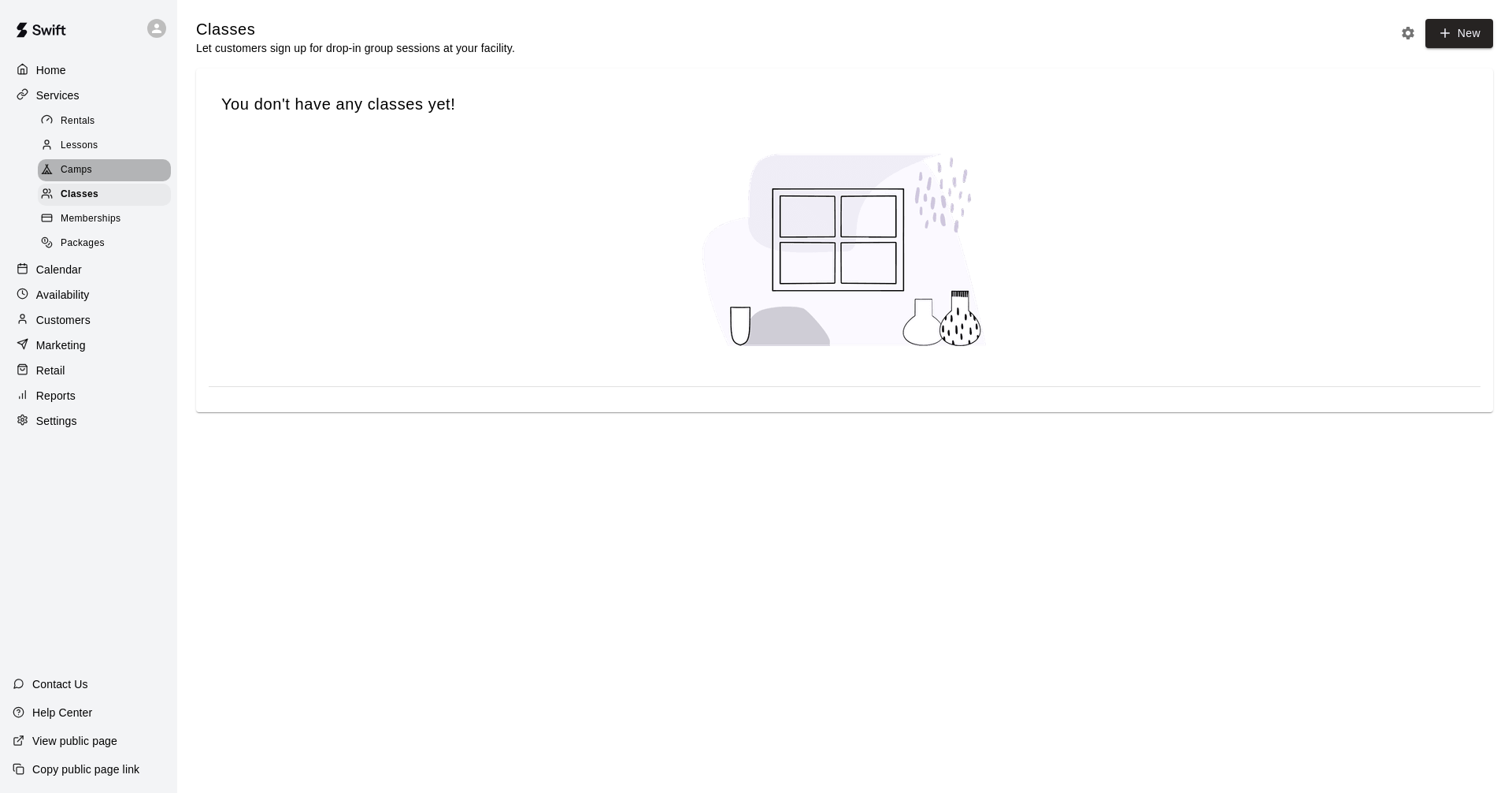
click at [111, 178] on div "Camps" at bounding box center [105, 170] width 133 height 23
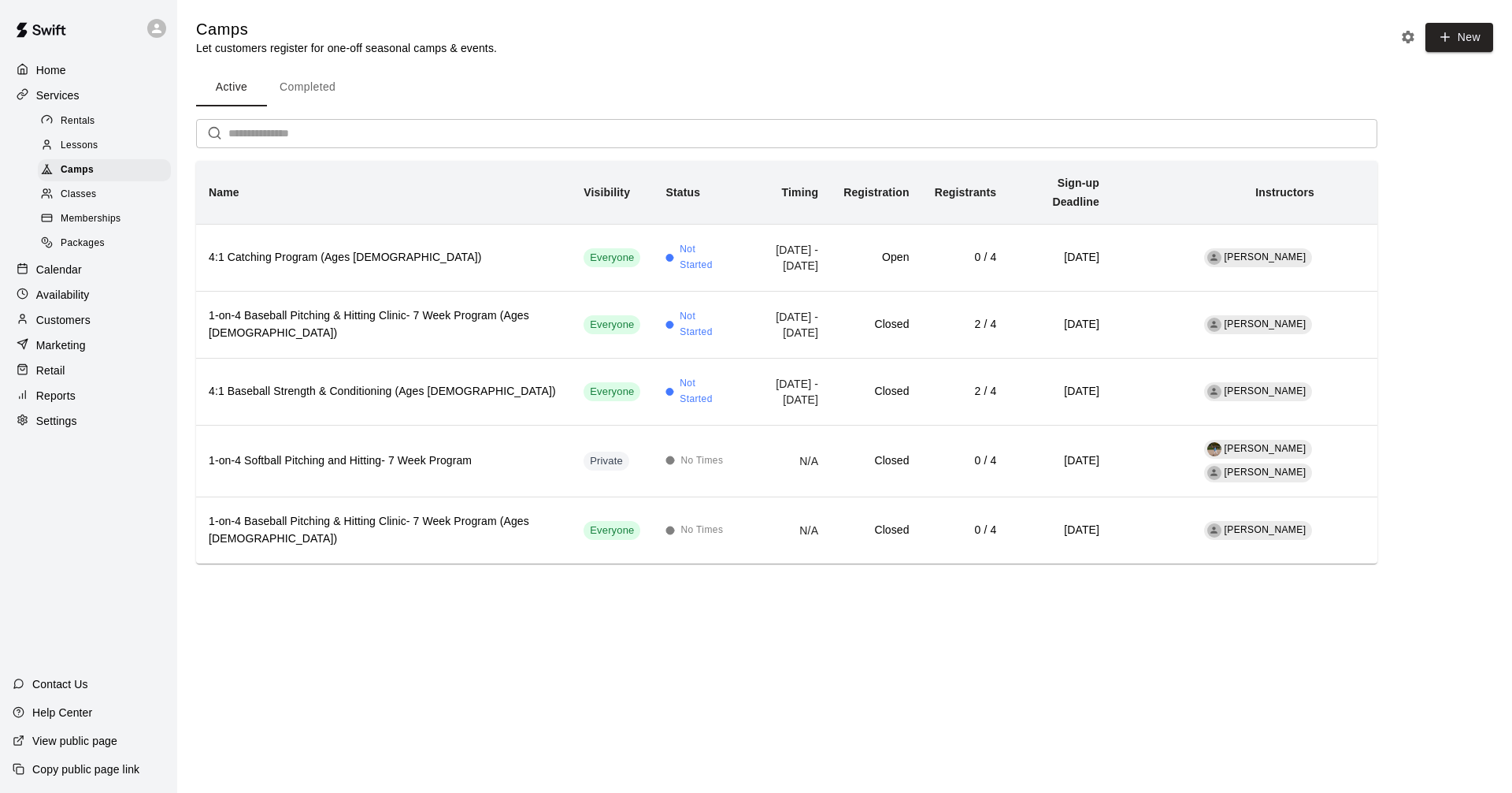
click at [108, 146] on div "Lessons" at bounding box center [105, 146] width 133 height 23
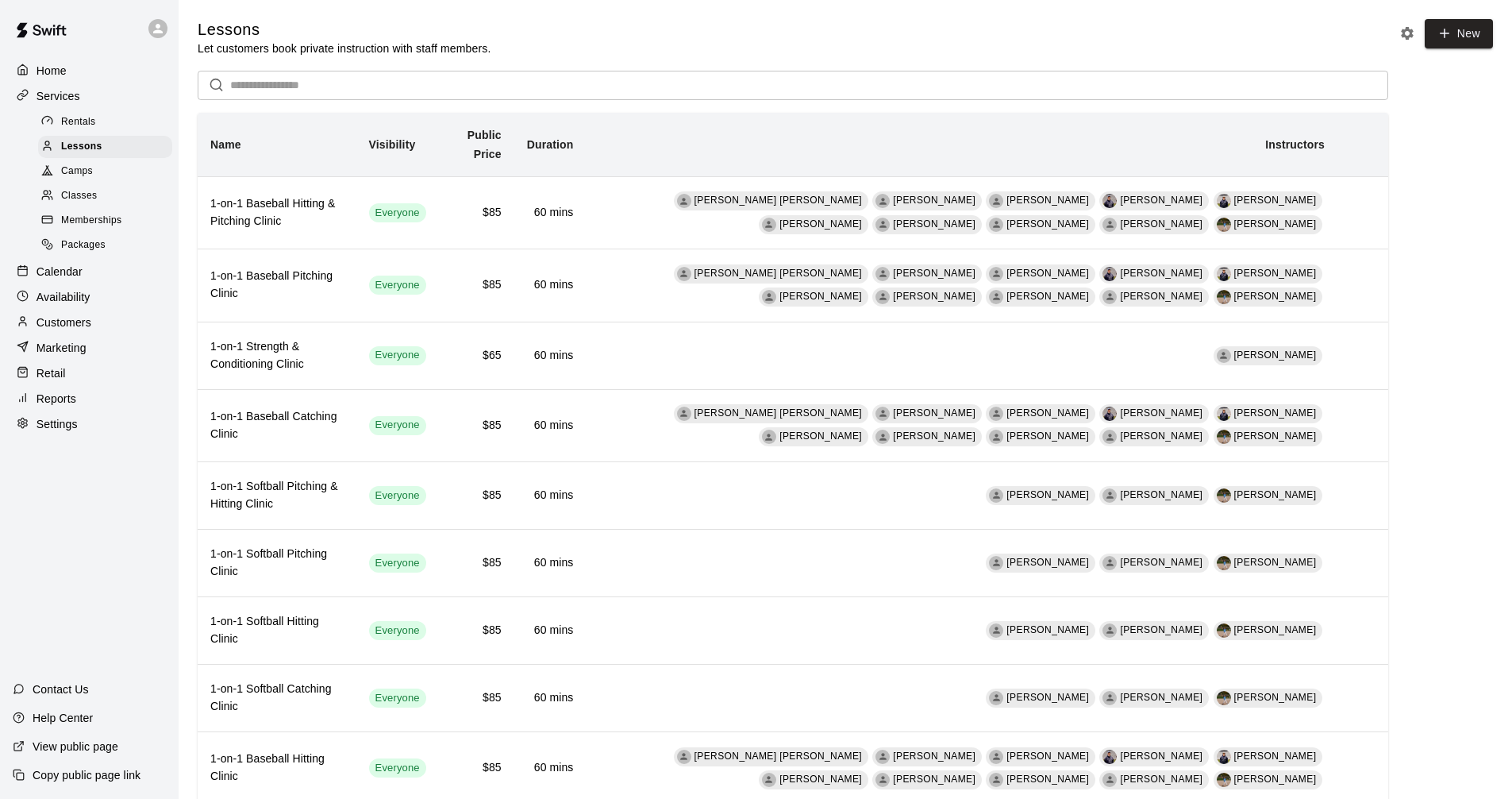
click at [102, 329] on div "Customers" at bounding box center [89, 323] width 153 height 24
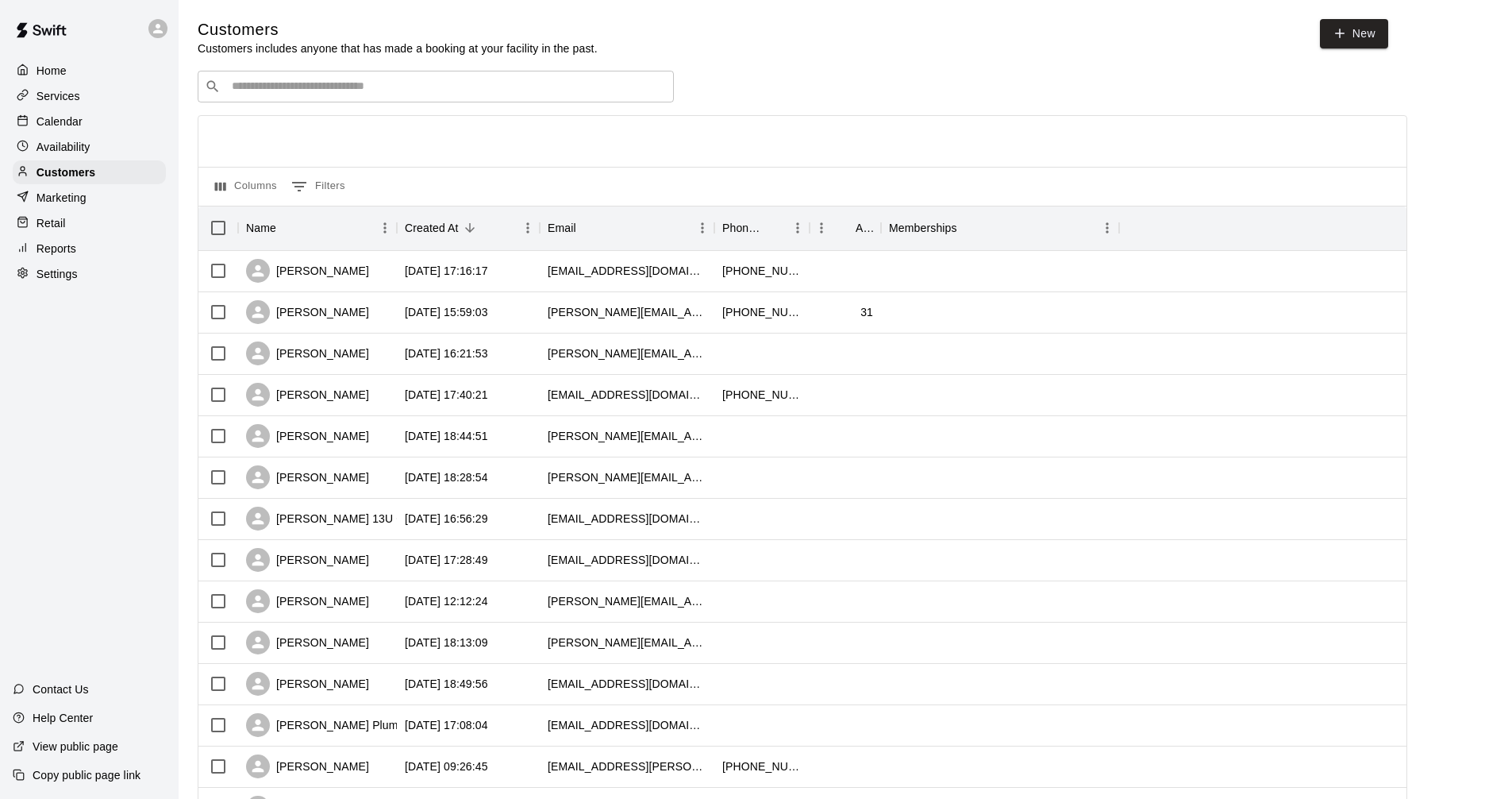
click at [116, 201] on div "Marketing" at bounding box center [89, 197] width 153 height 24
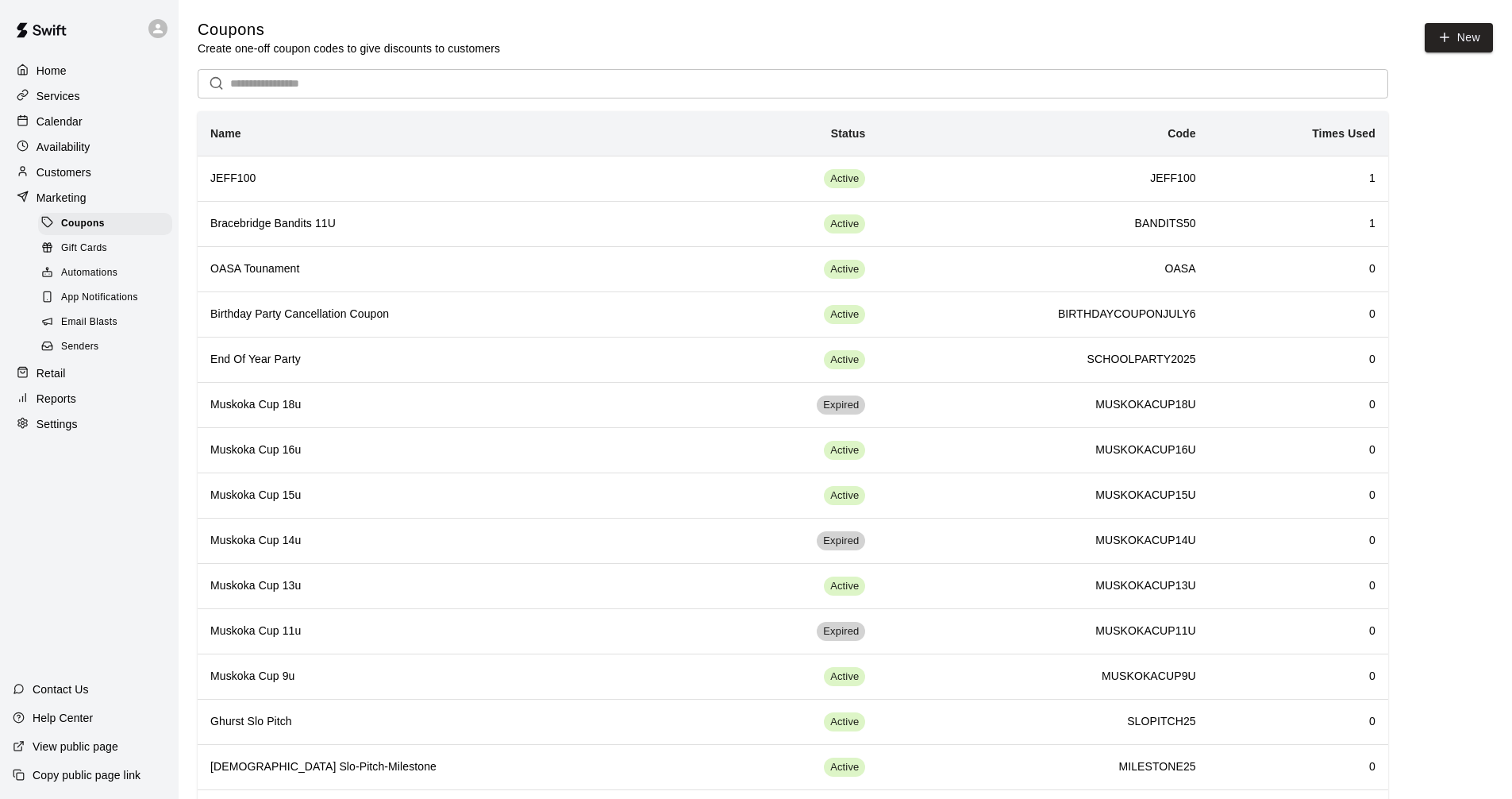
click at [93, 254] on span "Gift Cards" at bounding box center [84, 249] width 46 height 16
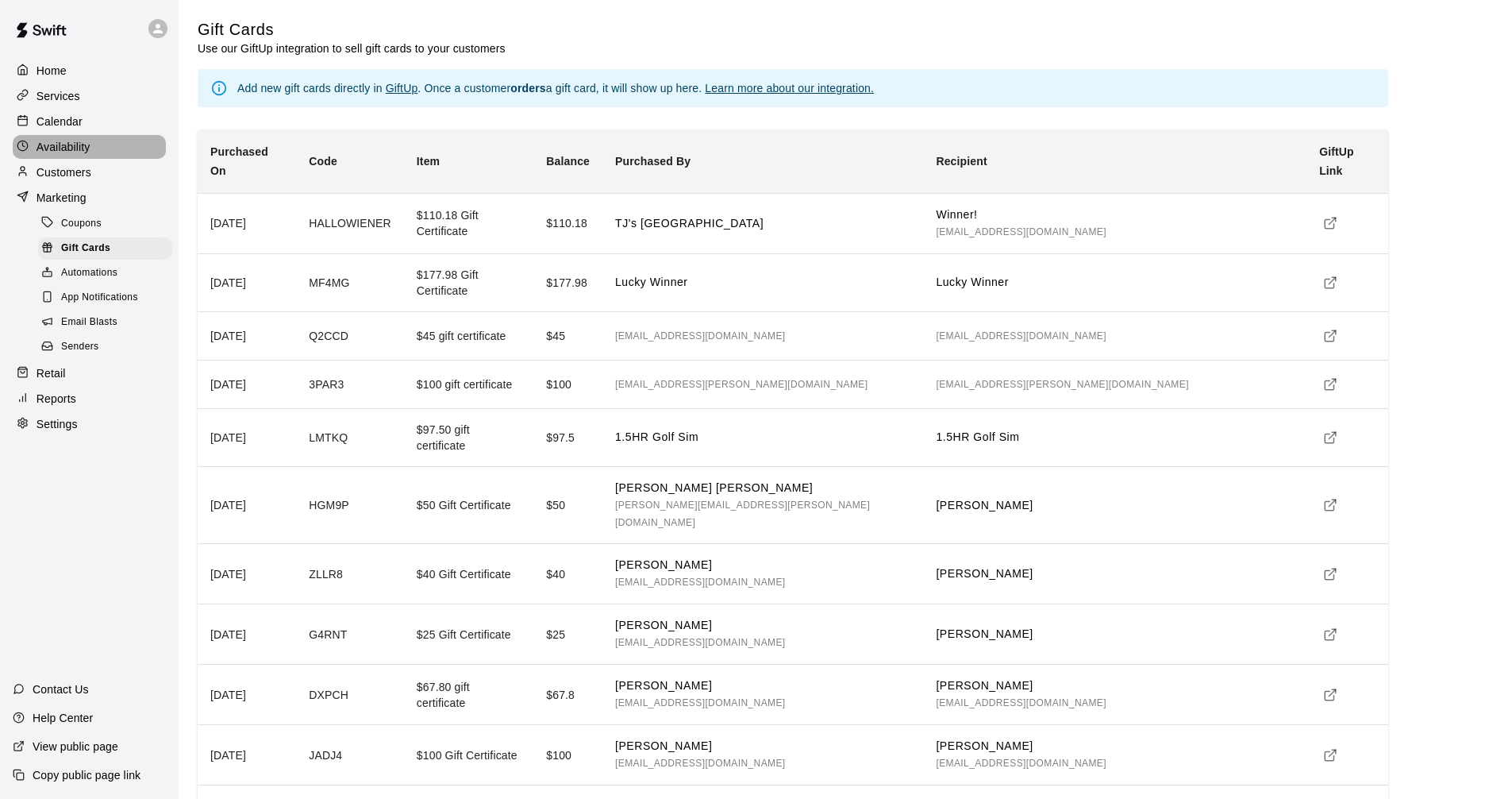
click at [99, 145] on div "Availability" at bounding box center [89, 147] width 153 height 24
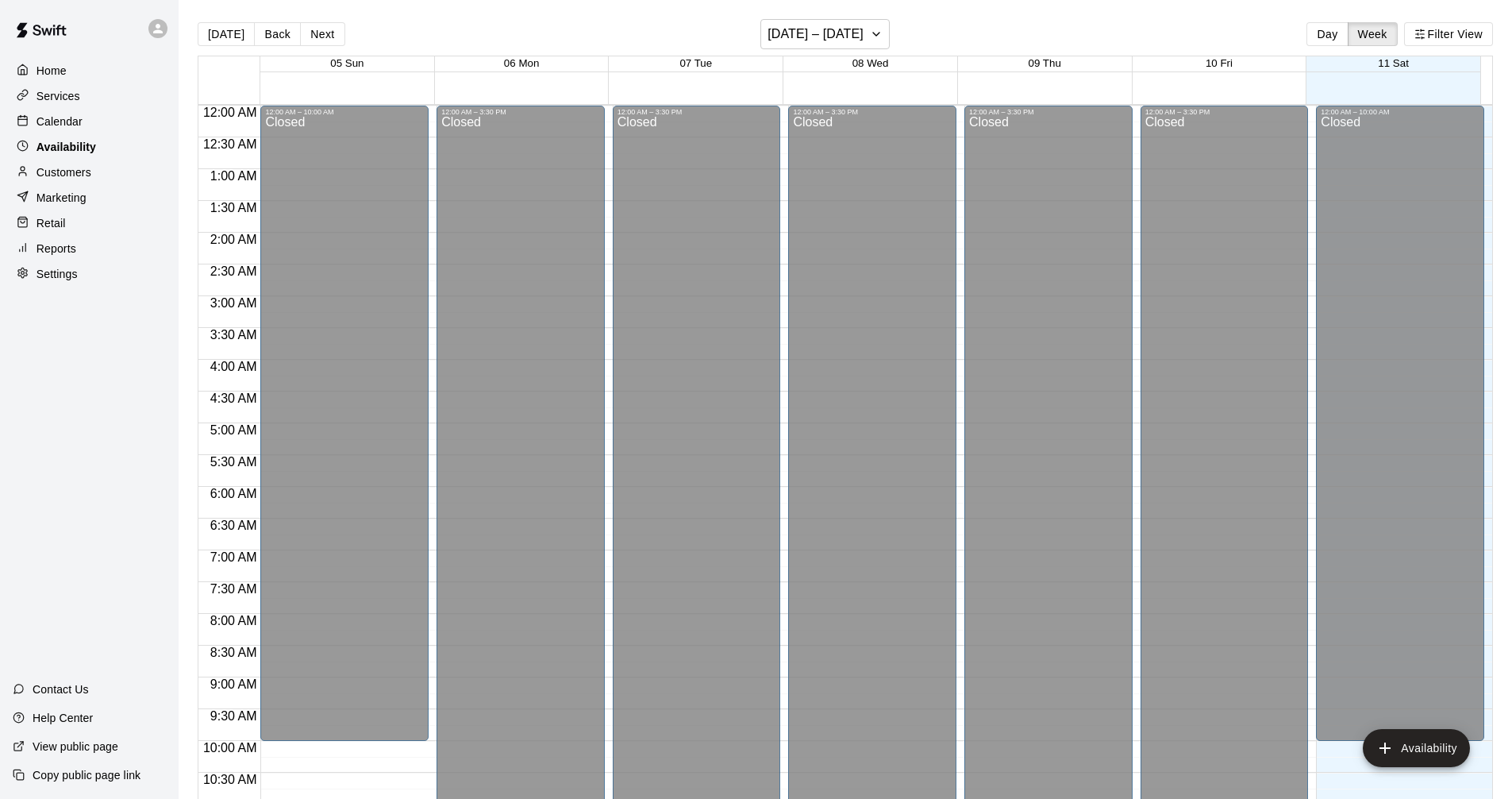
scroll to position [726, 0]
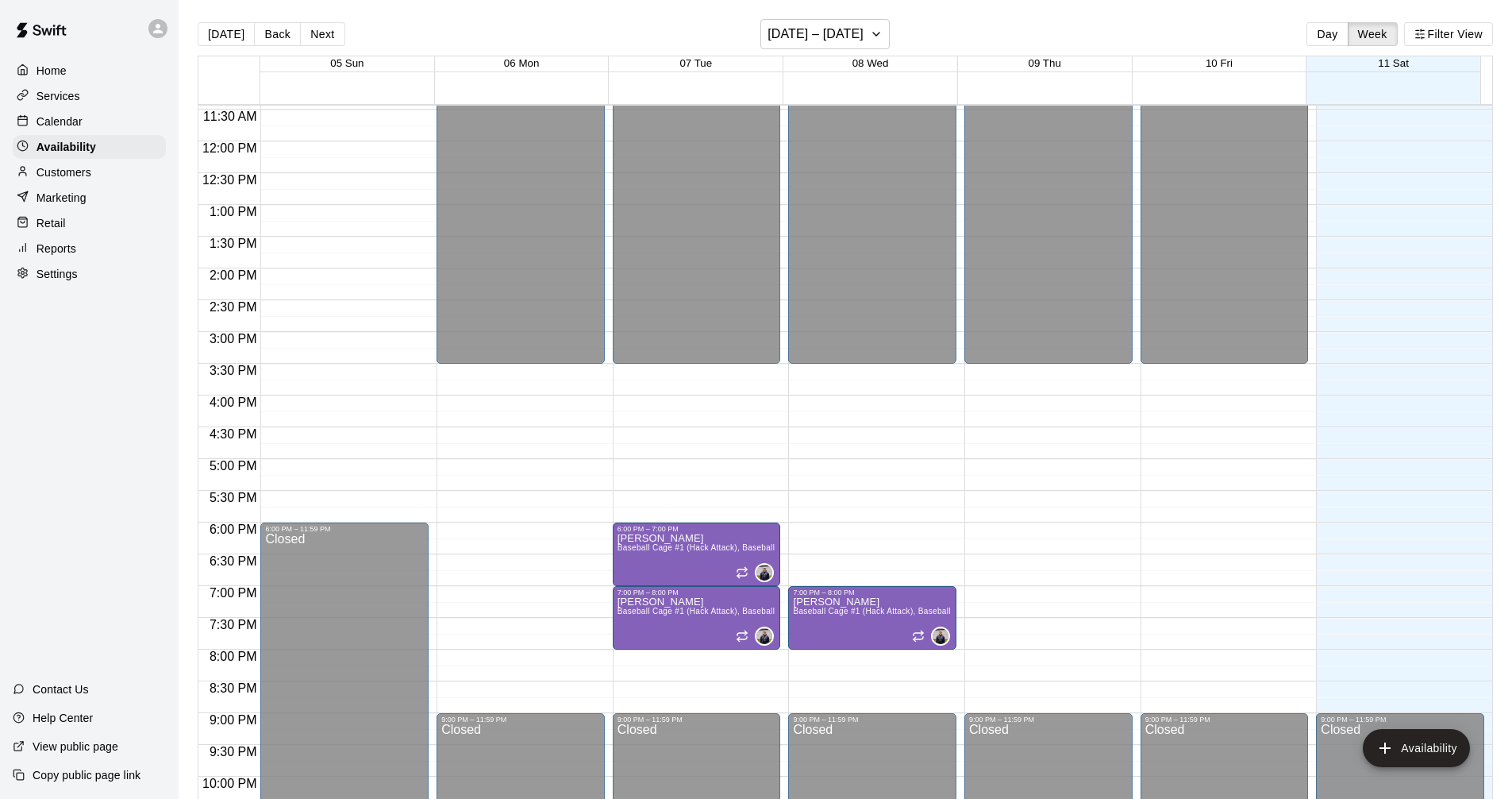
click at [108, 131] on div "Calendar" at bounding box center [89, 121] width 153 height 24
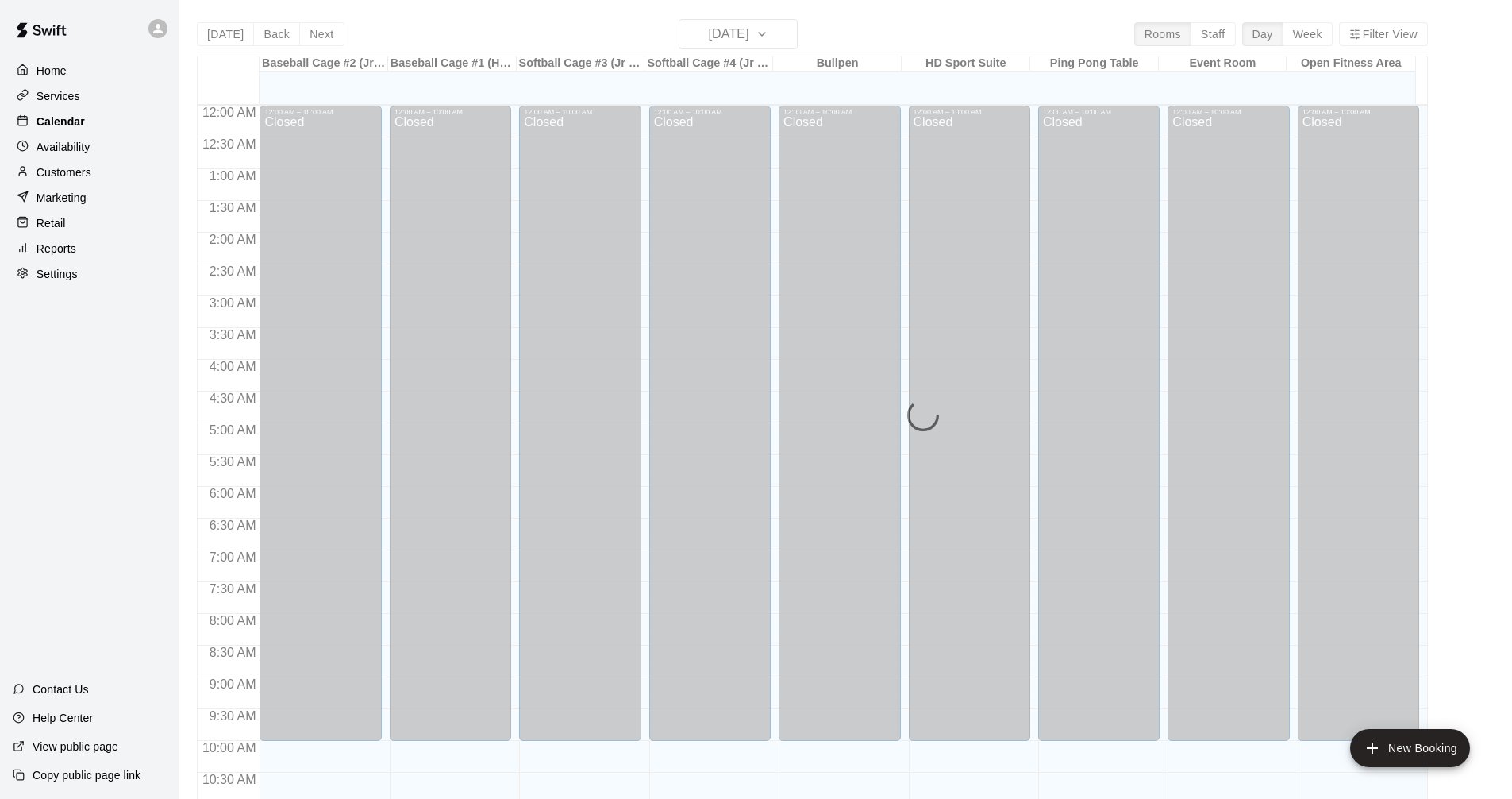
scroll to position [726, 0]
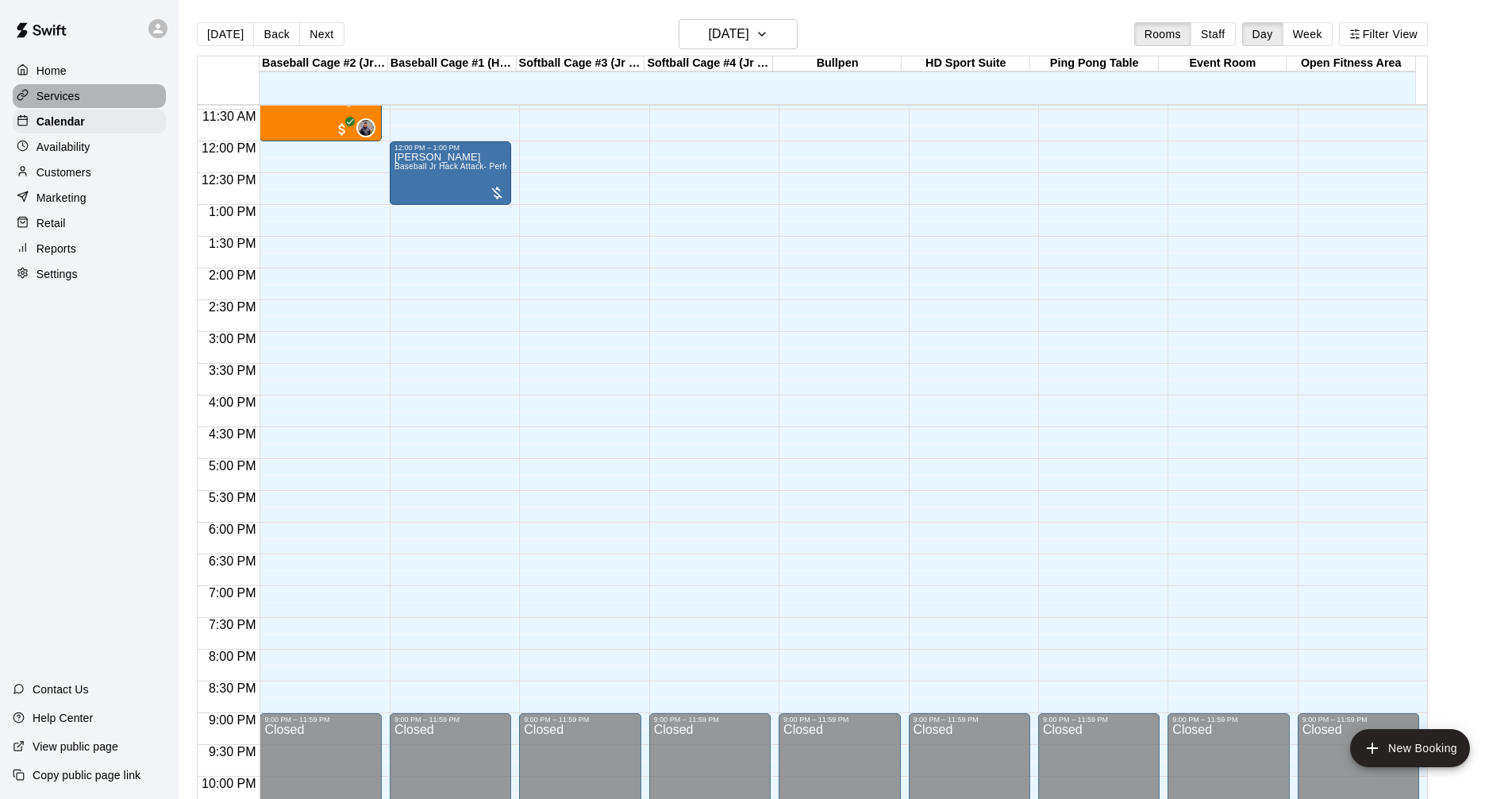
click at [118, 100] on div "Services" at bounding box center [89, 96] width 153 height 24
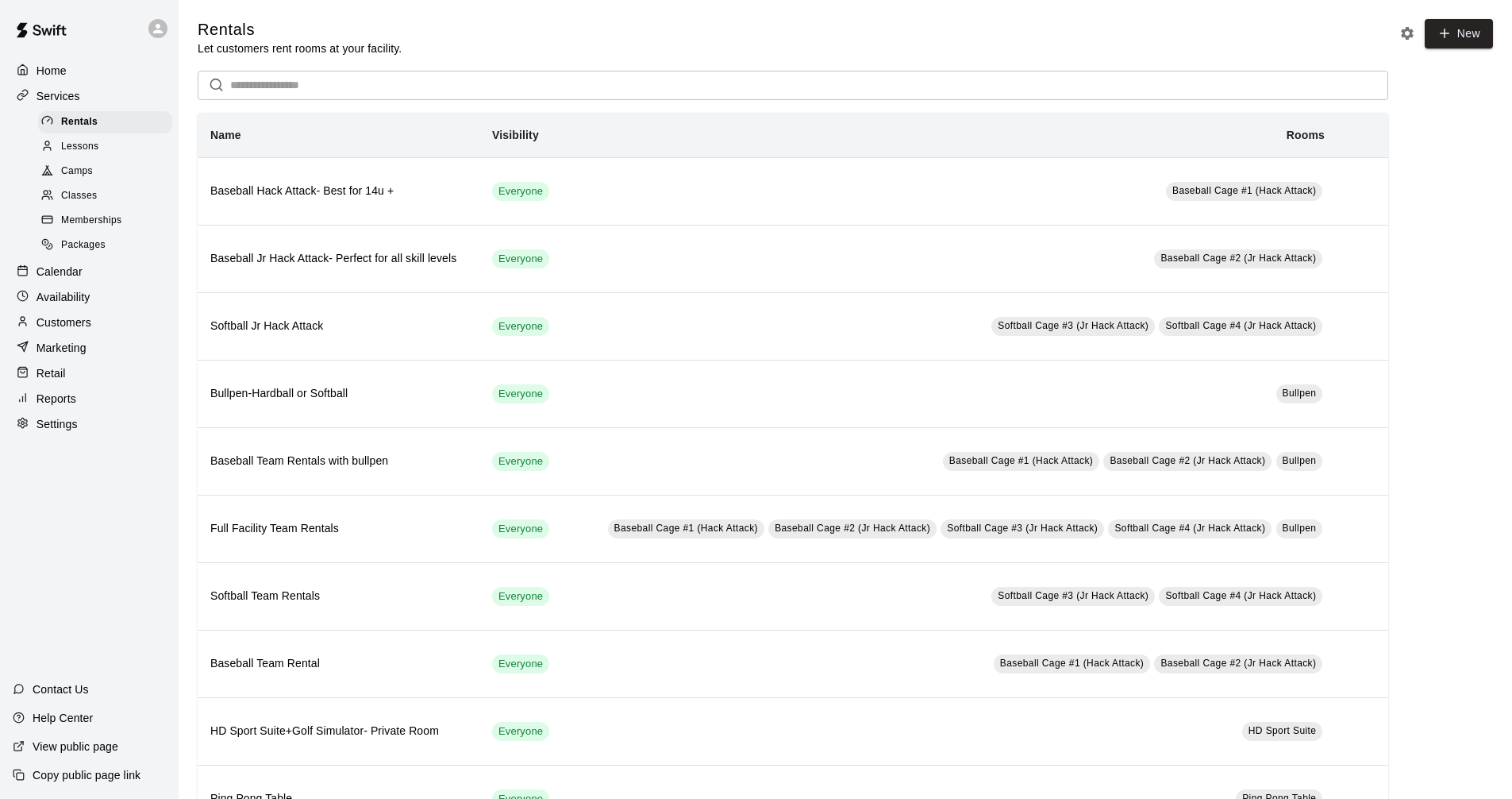
click at [108, 256] on div "Packages" at bounding box center [106, 245] width 134 height 23
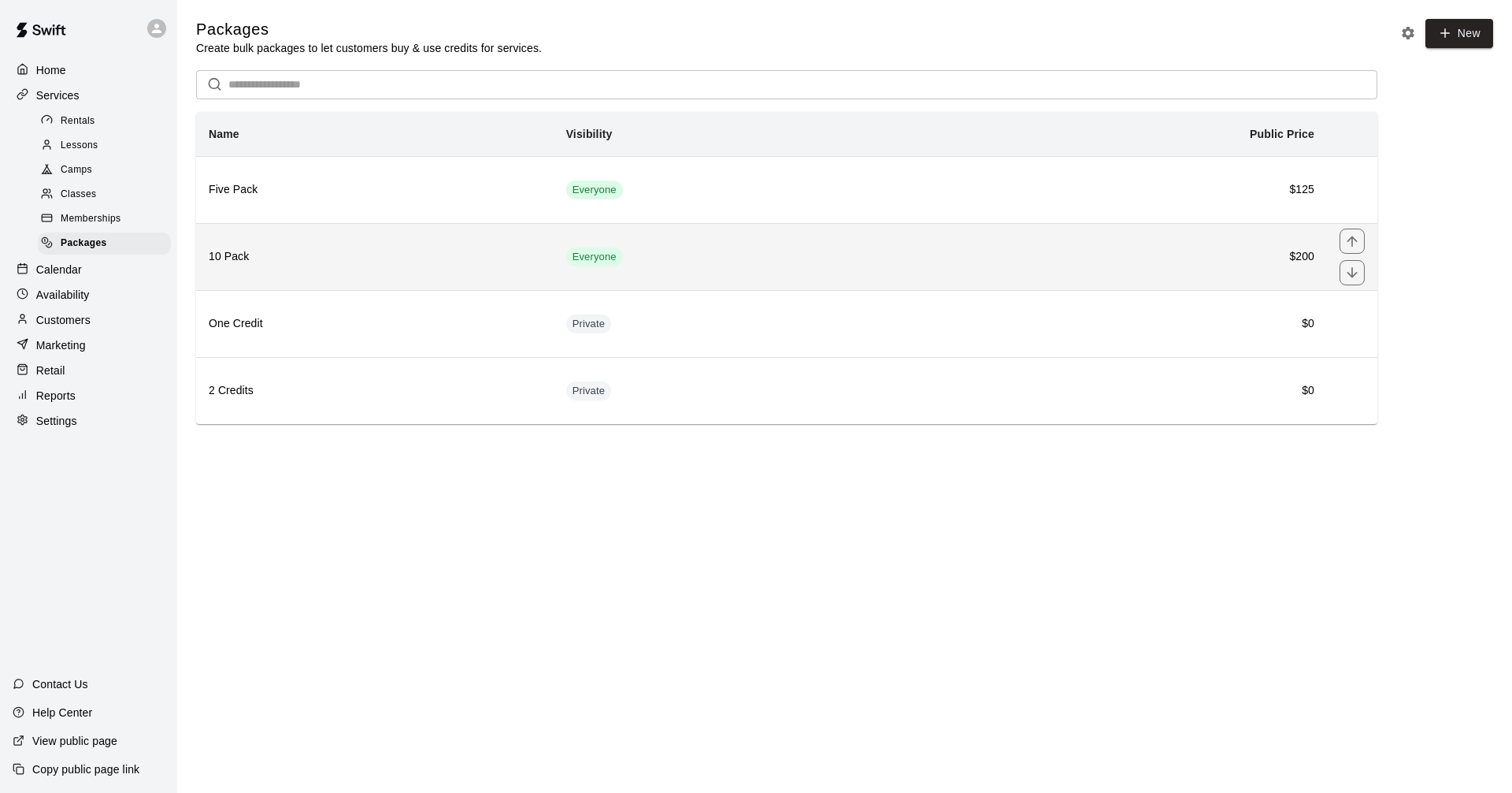
click at [303, 252] on h6 "10 Pack" at bounding box center [375, 257] width 333 height 18
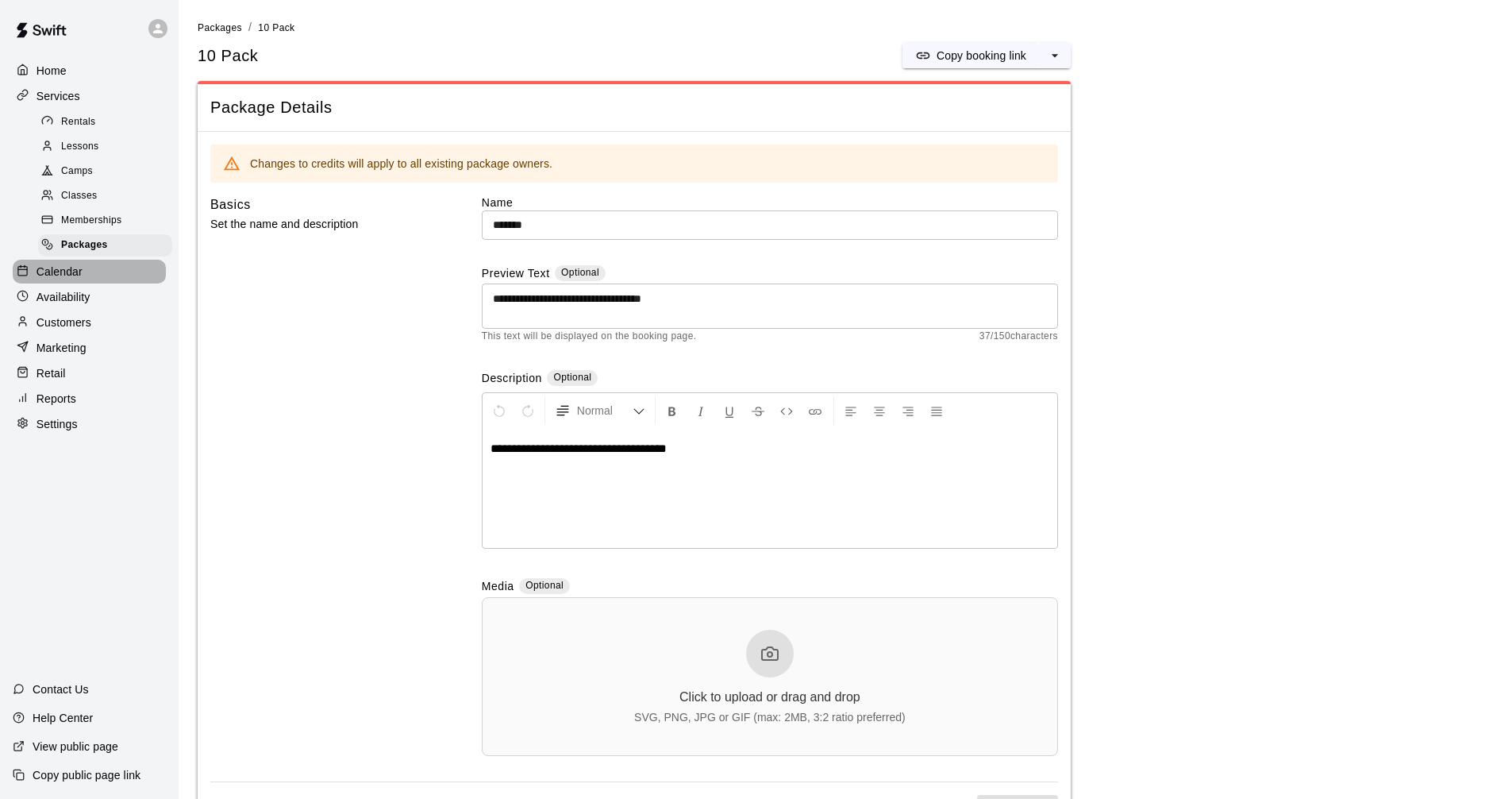
click at [66, 279] on p "Calendar" at bounding box center [59, 271] width 46 height 16
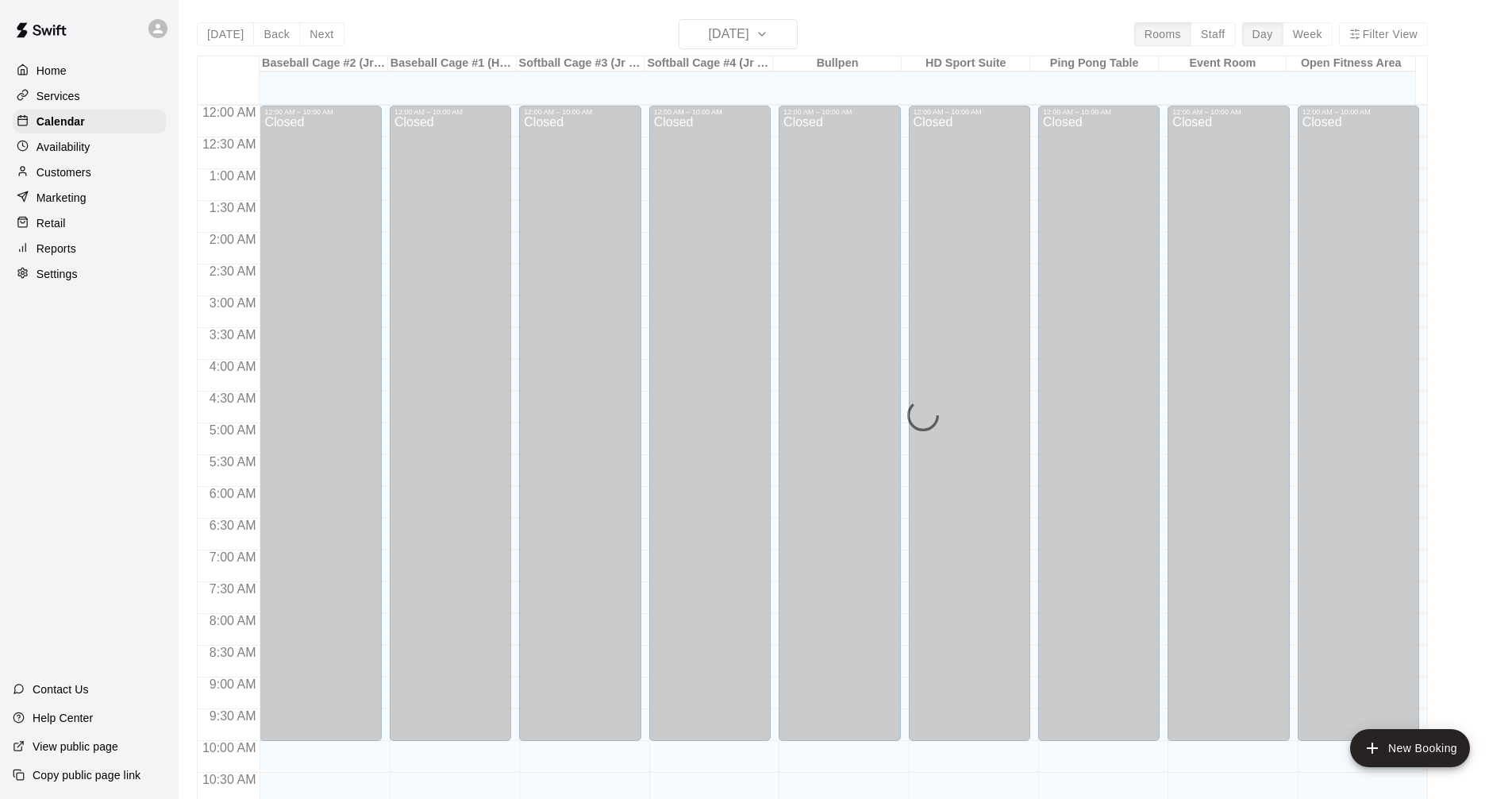
scroll to position [726, 0]
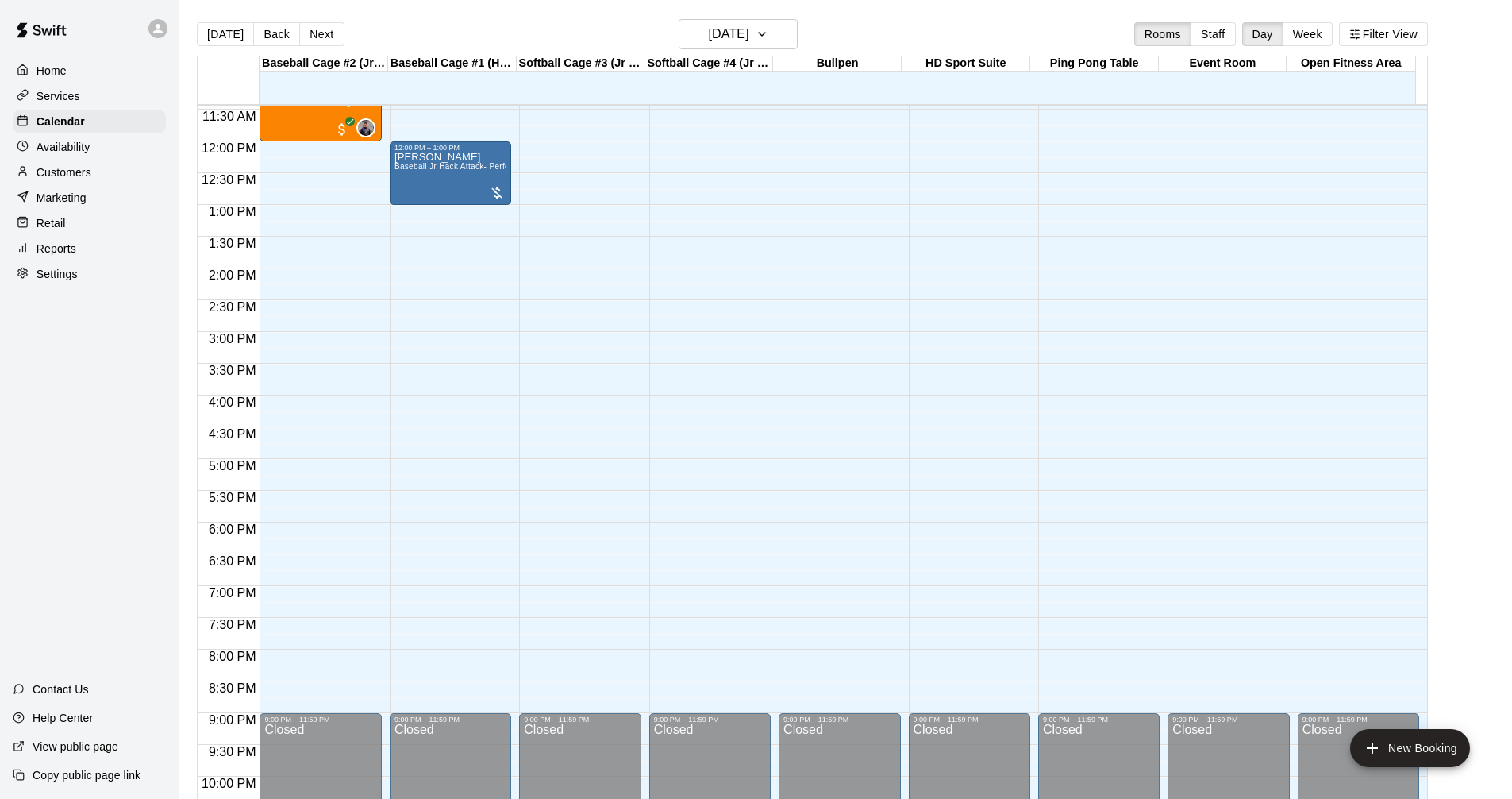
click at [148, 177] on div "Customers" at bounding box center [89, 173] width 153 height 24
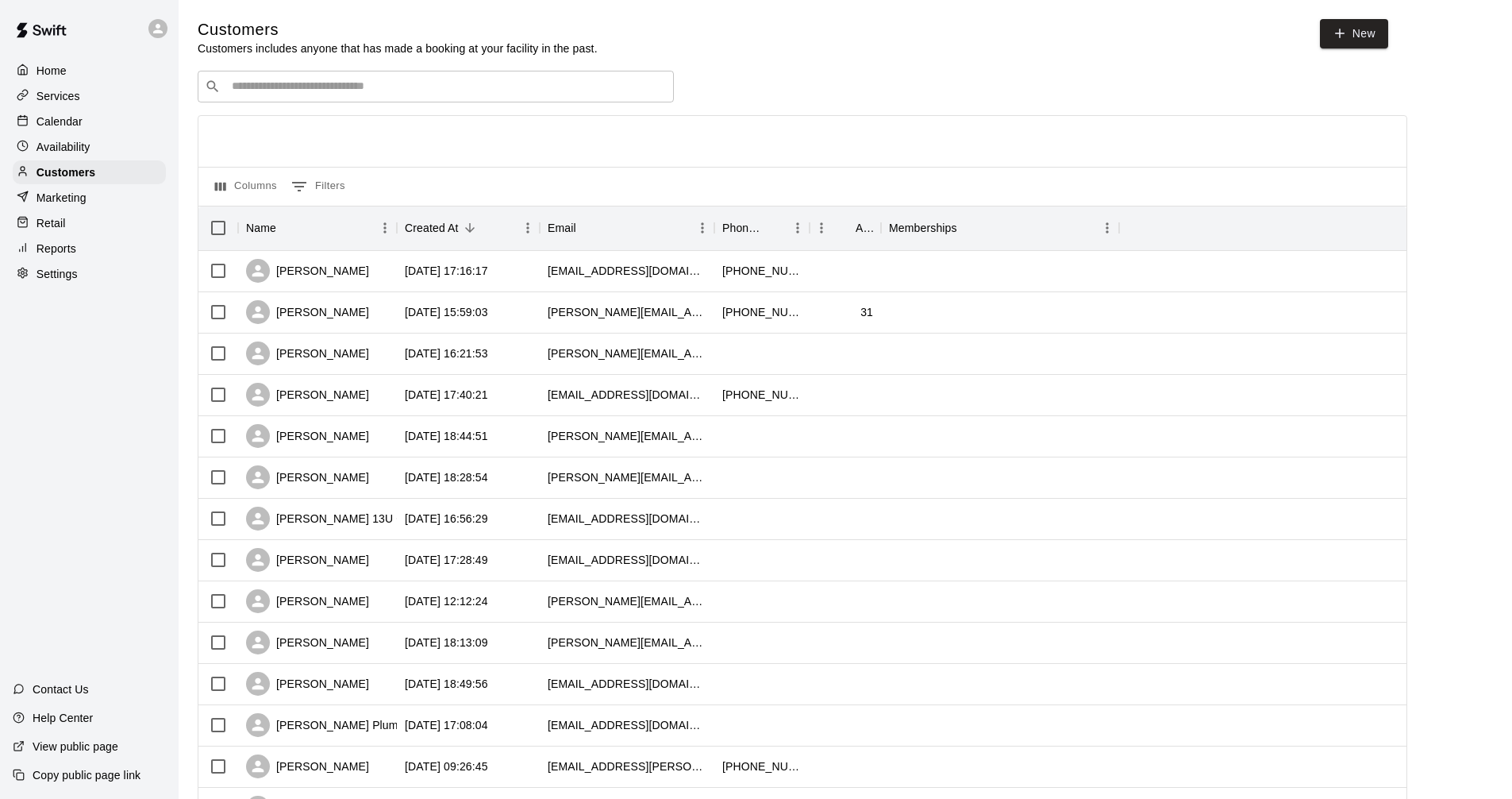
click at [155, 214] on div "Home Services Calendar Availability Customers Marketing Retail Reports Settings" at bounding box center [89, 172] width 179 height 230
click at [150, 209] on div "Marketing" at bounding box center [89, 197] width 153 height 24
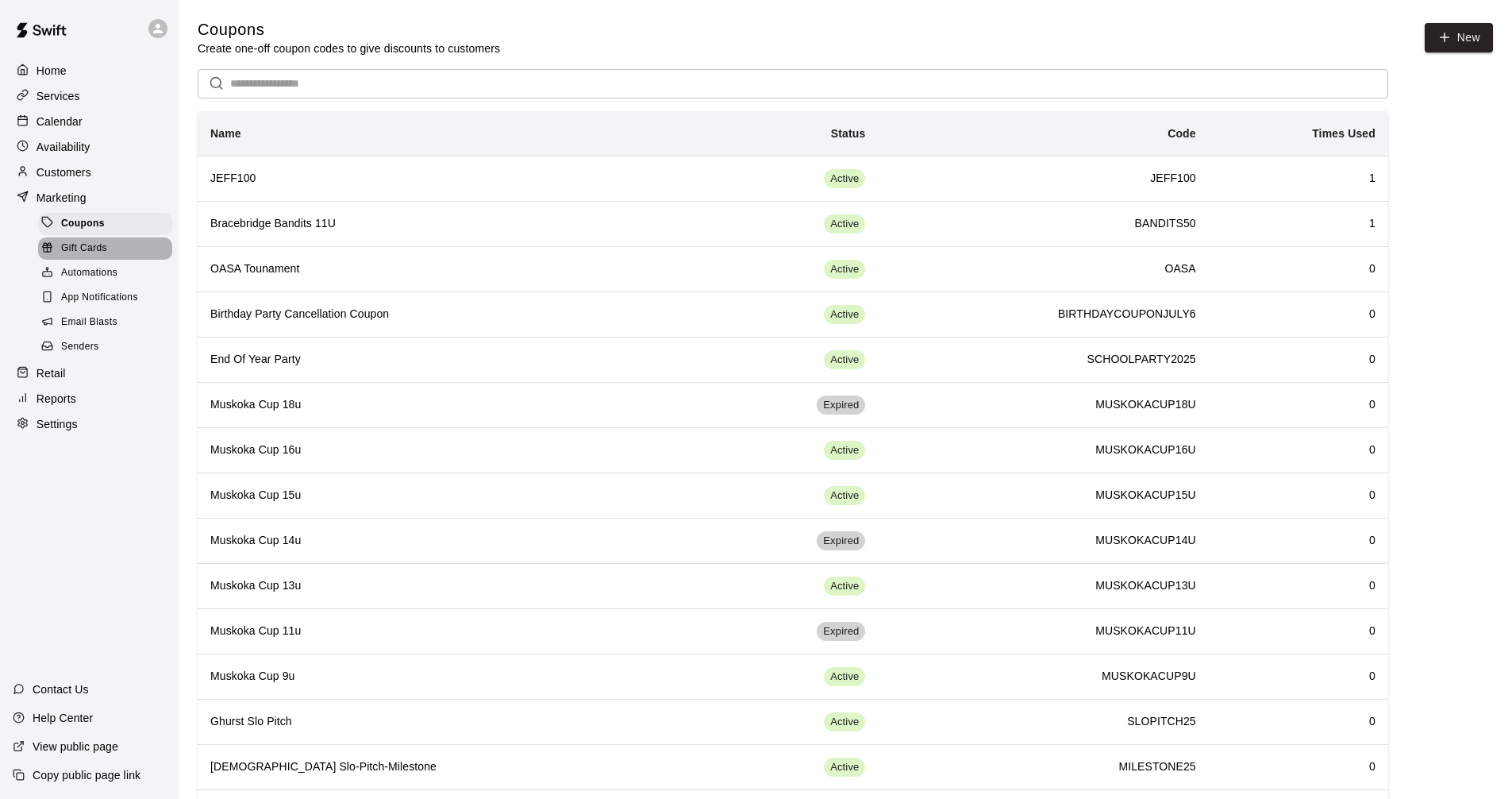
click at [140, 252] on div "Gift Cards" at bounding box center [106, 249] width 134 height 23
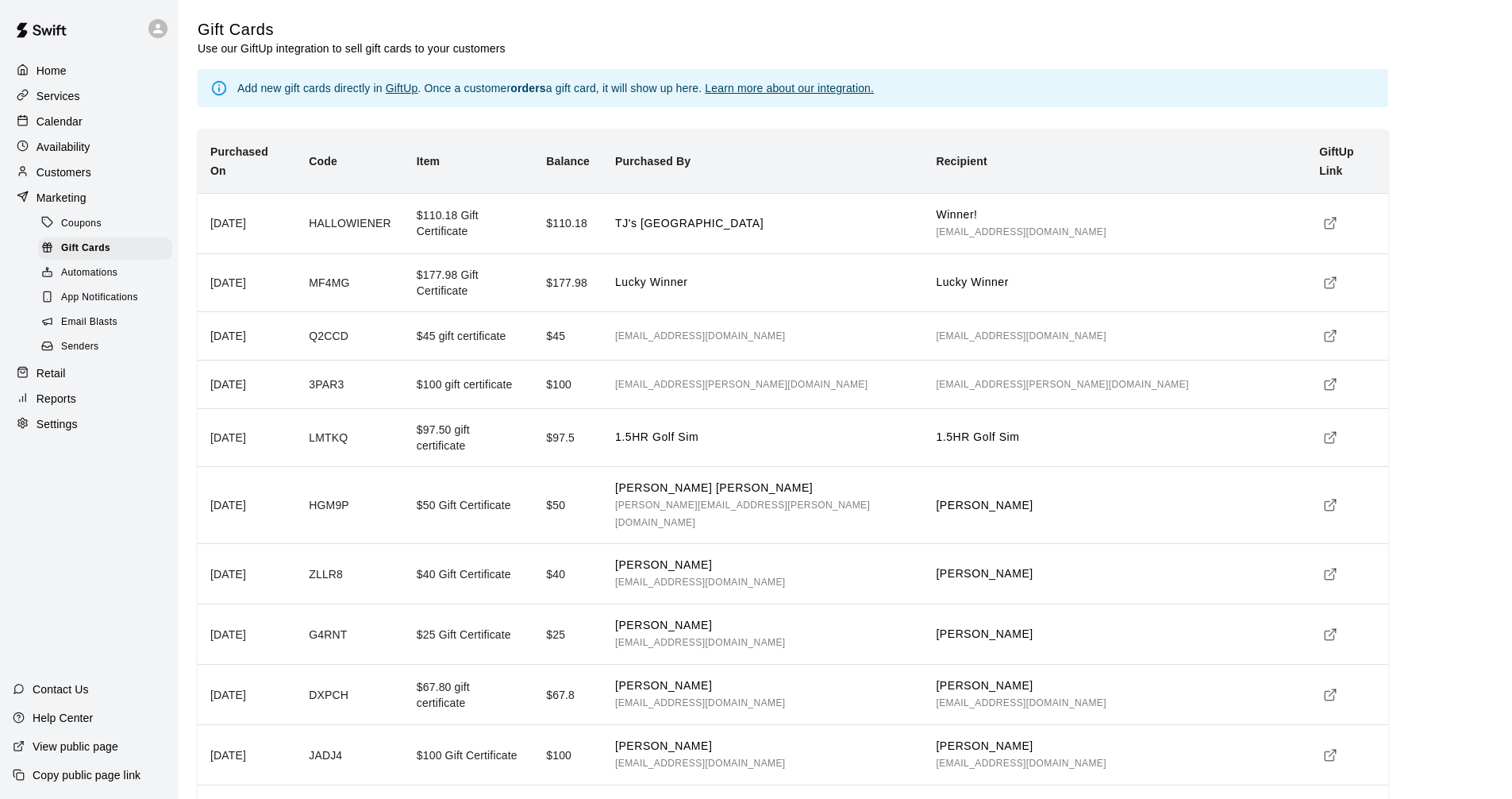
click at [71, 374] on div "Retail" at bounding box center [89, 373] width 153 height 24
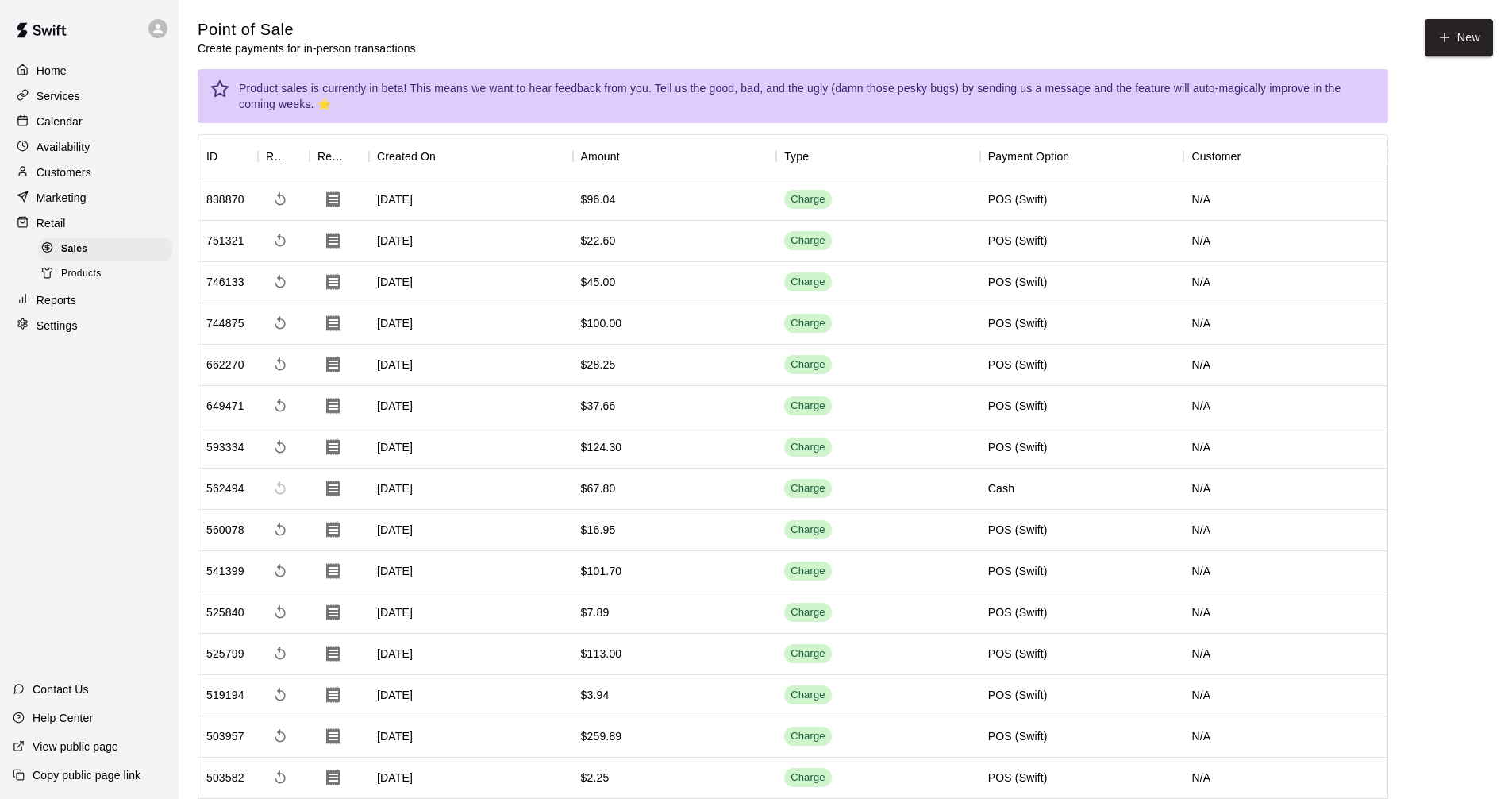
click at [123, 100] on div "Services" at bounding box center [89, 96] width 153 height 24
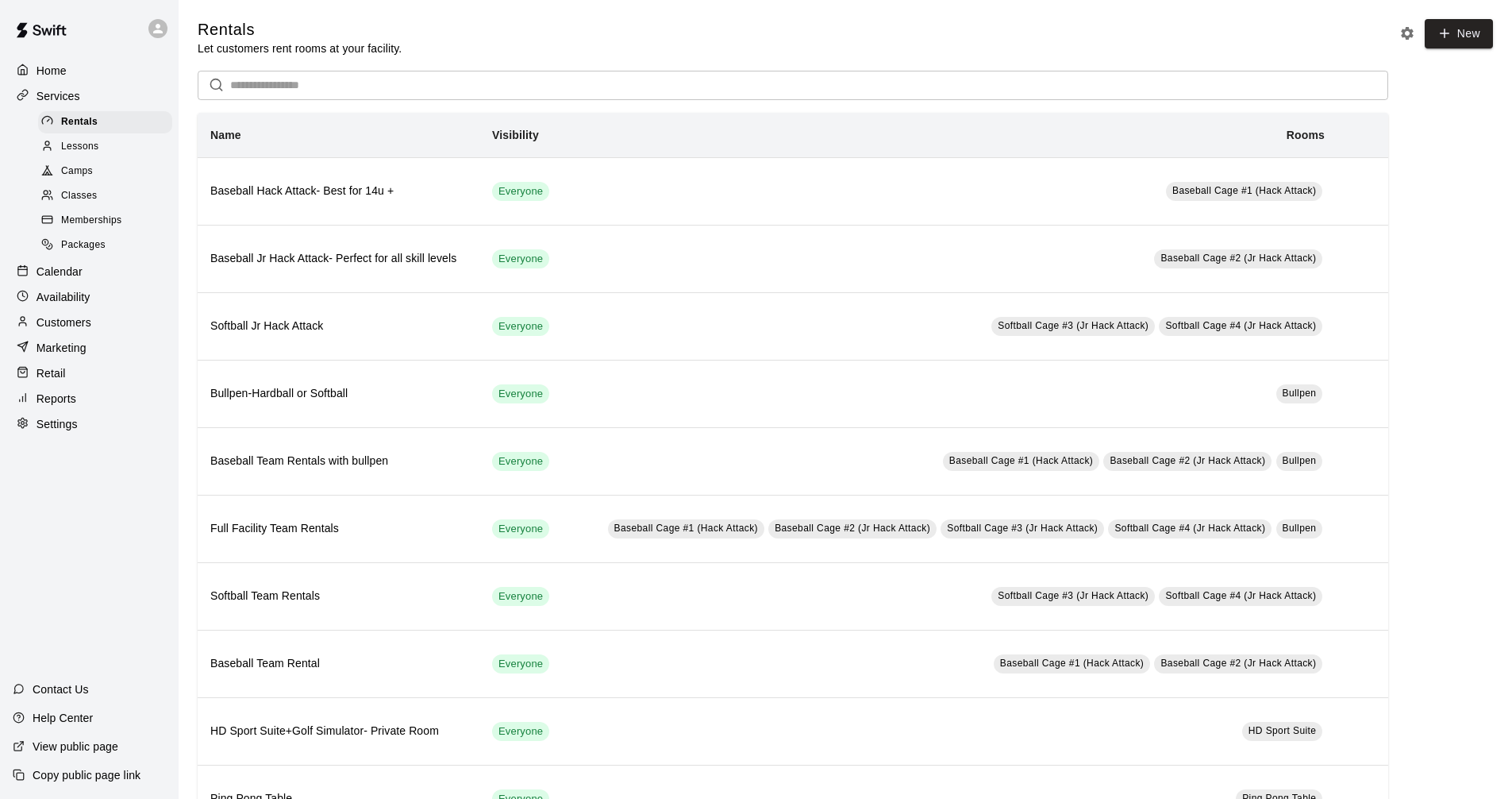
click at [88, 327] on p "Customers" at bounding box center [64, 323] width 55 height 16
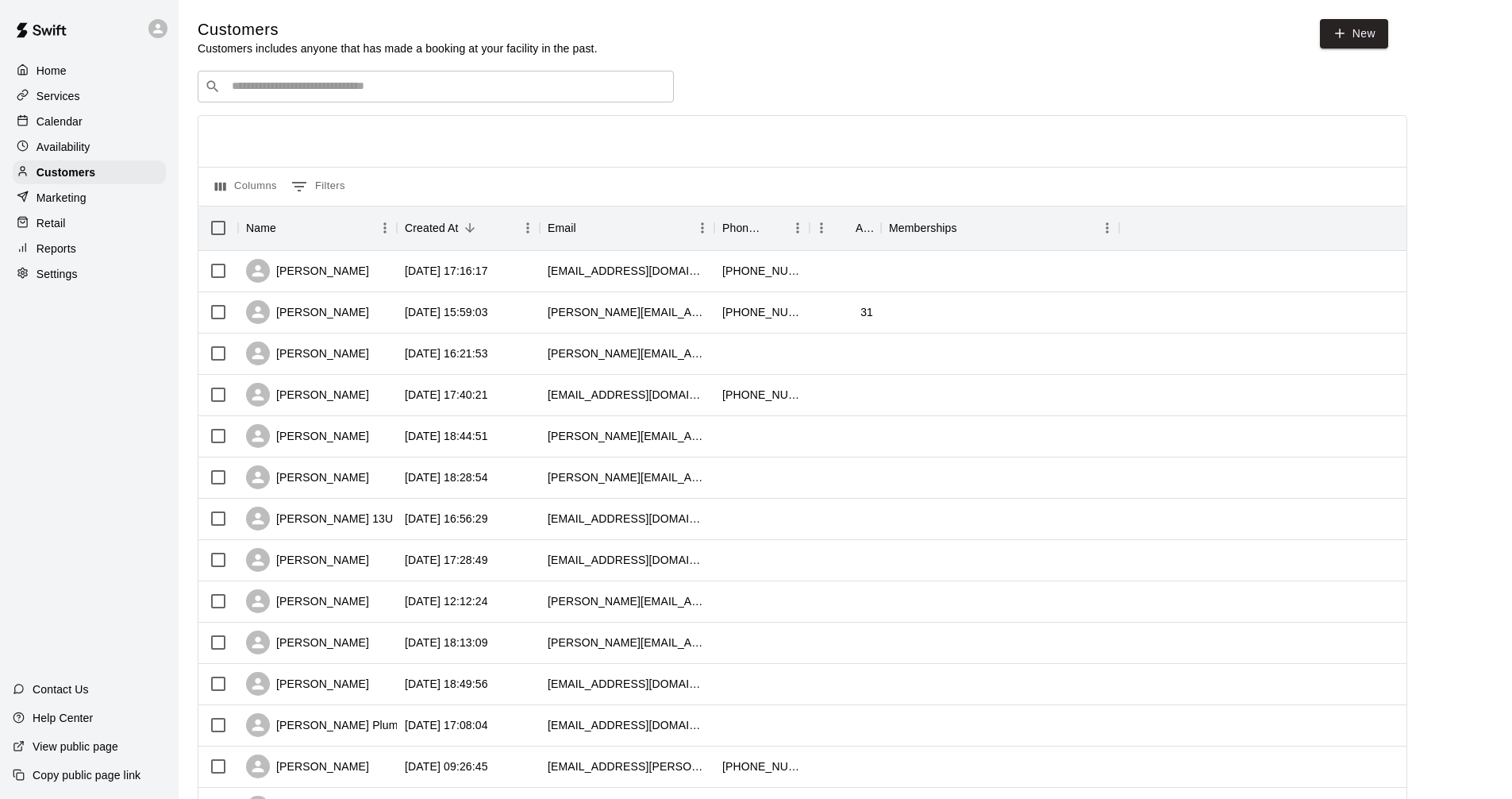
click at [324, 89] on input "Search customers by name or email" at bounding box center [447, 87] width 440 height 16
type input "***"
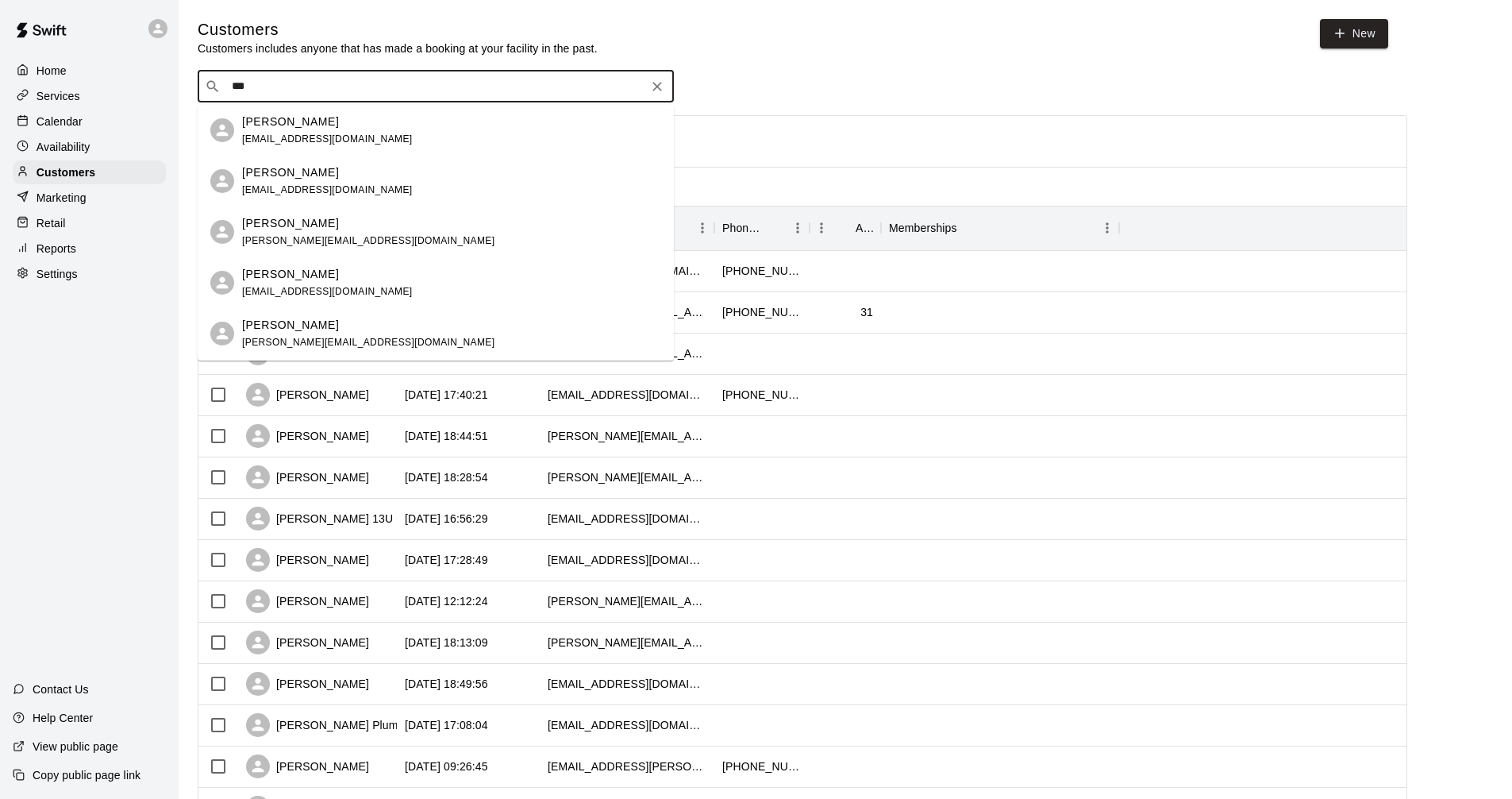
click at [361, 331] on div "[PERSON_NAME]" at bounding box center [368, 325] width 252 height 17
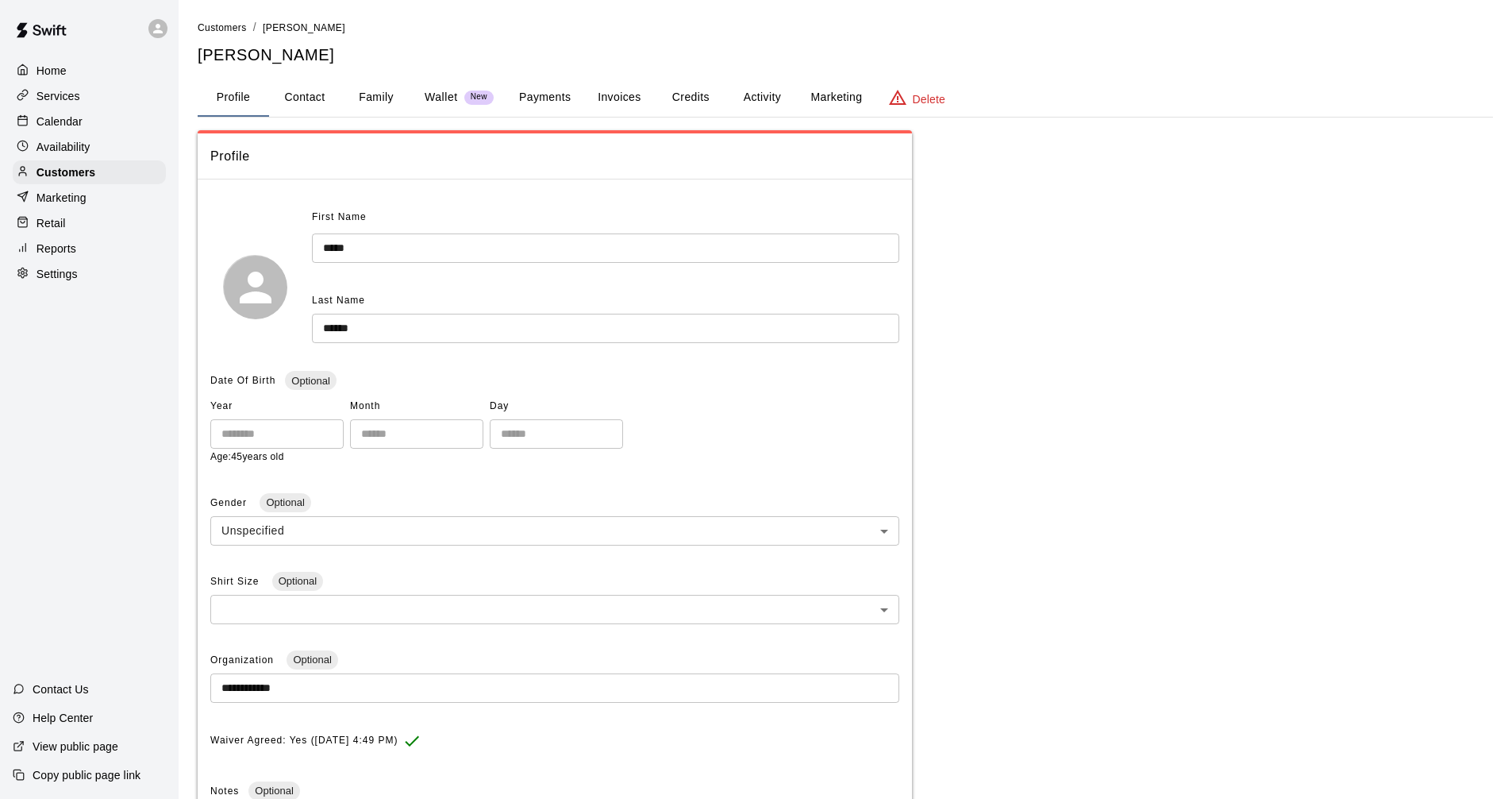
click at [484, 108] on button "Wallet New" at bounding box center [460, 98] width 95 height 38
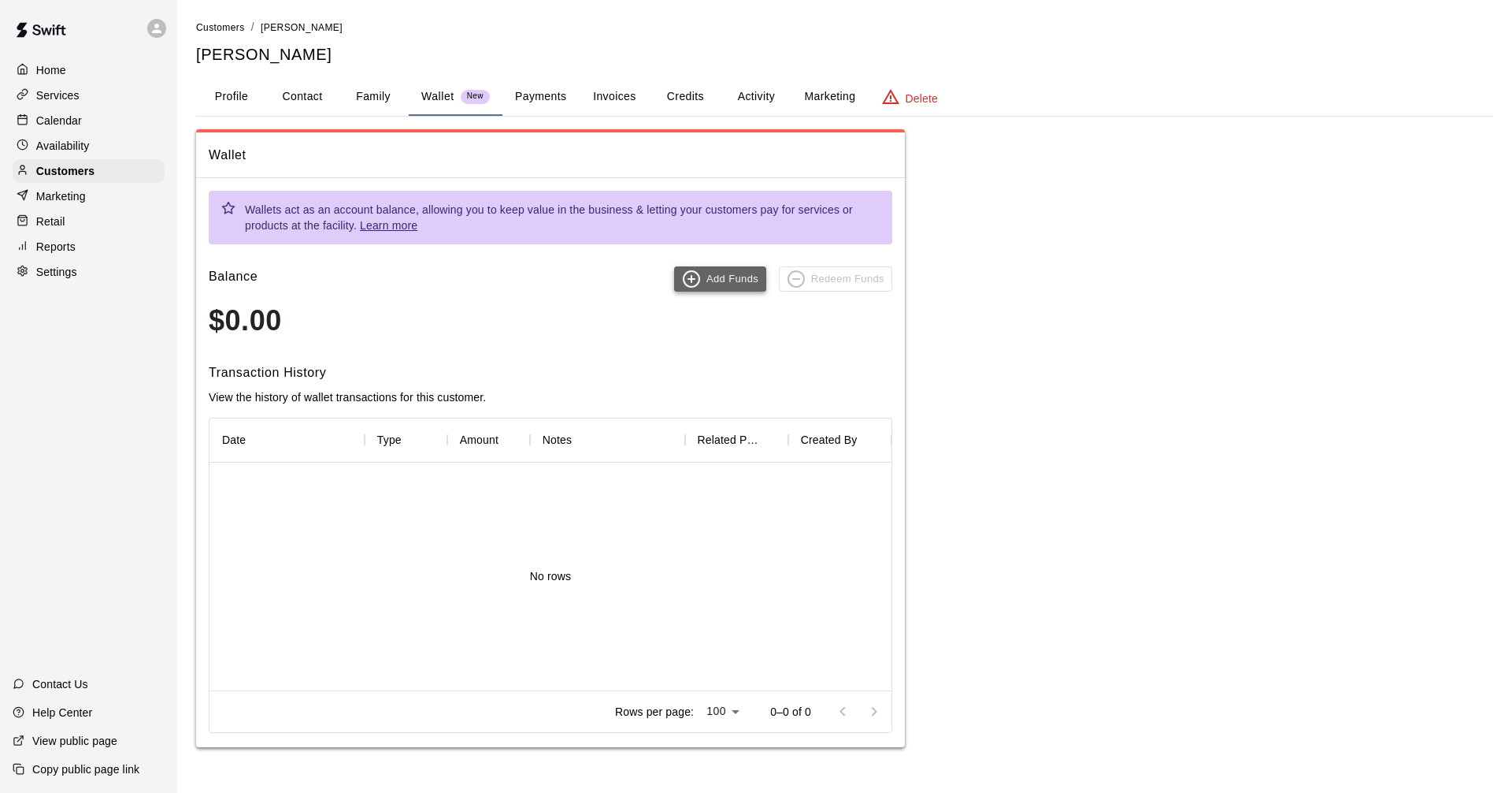
click at [742, 283] on button "Add Funds" at bounding box center [720, 279] width 92 height 25
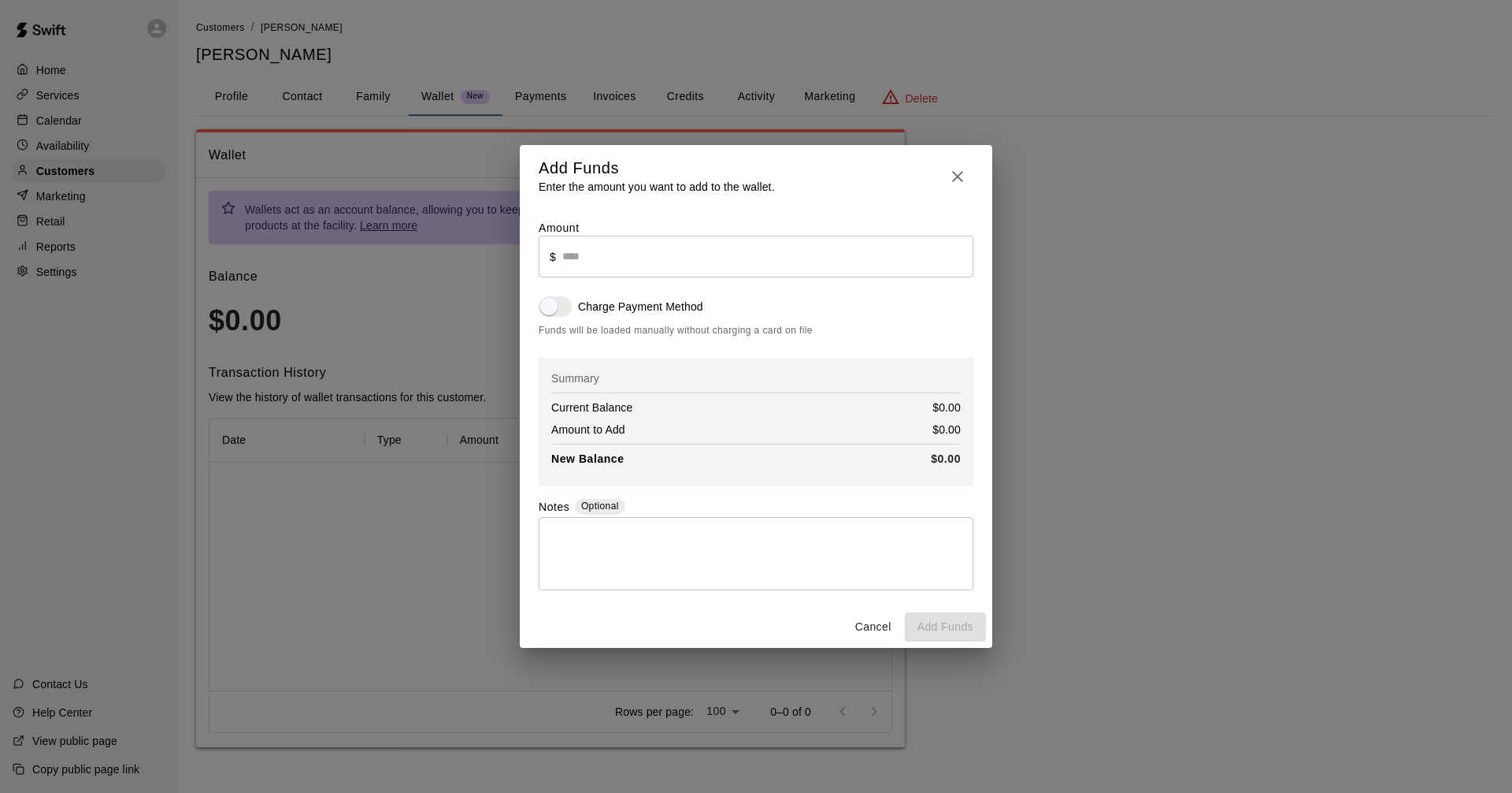
click at [942, 169] on button "button" at bounding box center [958, 176] width 31 height 37
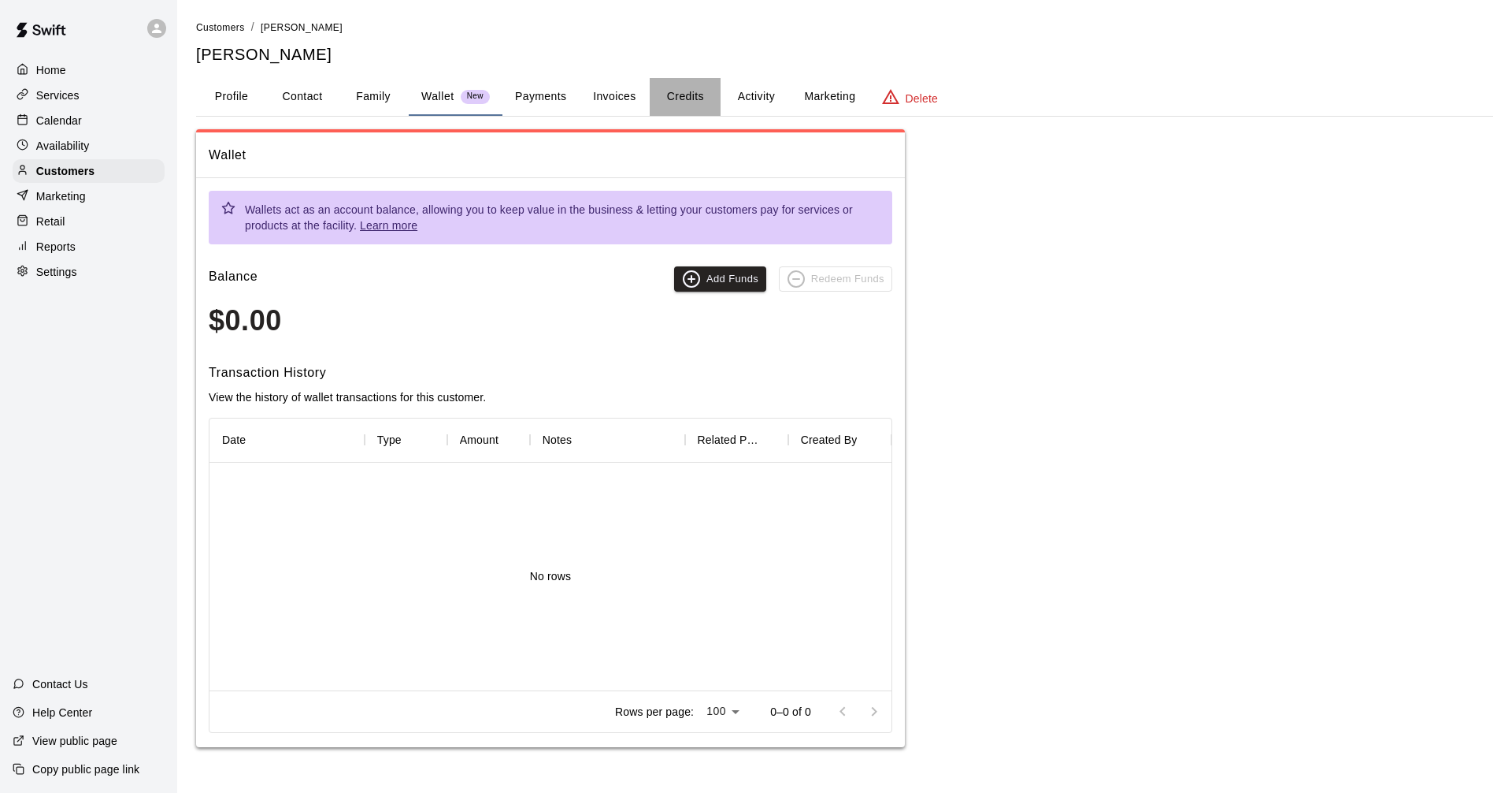
click at [682, 97] on button "Credits" at bounding box center [685, 97] width 70 height 38
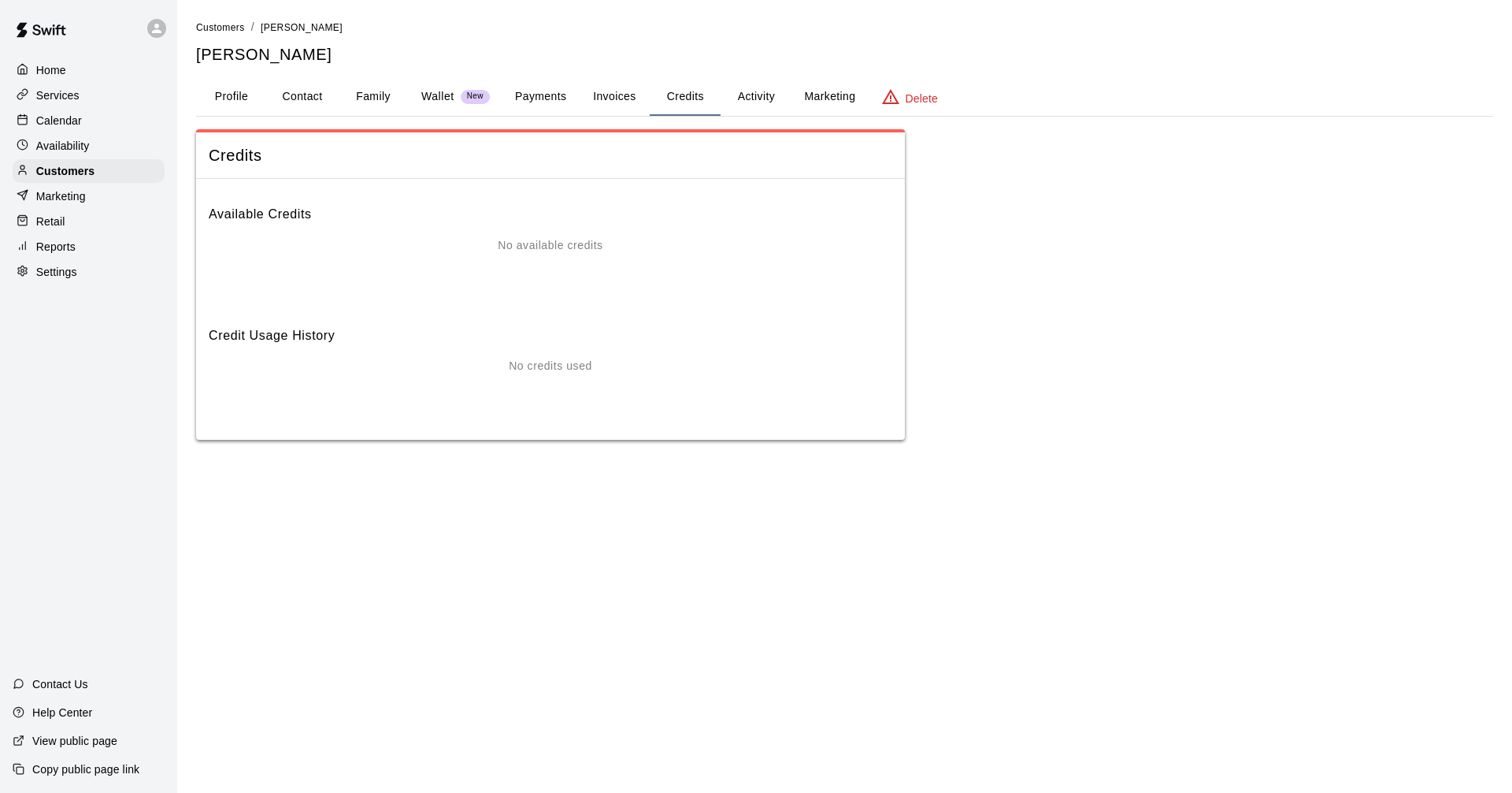
click at [521, 267] on div "No available credits" at bounding box center [550, 268] width 684 height 63
drag, startPoint x: 524, startPoint y: 241, endPoint x: 454, endPoint y: 267, distance: 74.7
click at [495, 258] on div "No available credits" at bounding box center [550, 268] width 684 height 63
click at [466, 359] on div "No credits used" at bounding box center [550, 365] width 684 height 17
drag, startPoint x: 551, startPoint y: 353, endPoint x: 502, endPoint y: 345, distance: 49.6
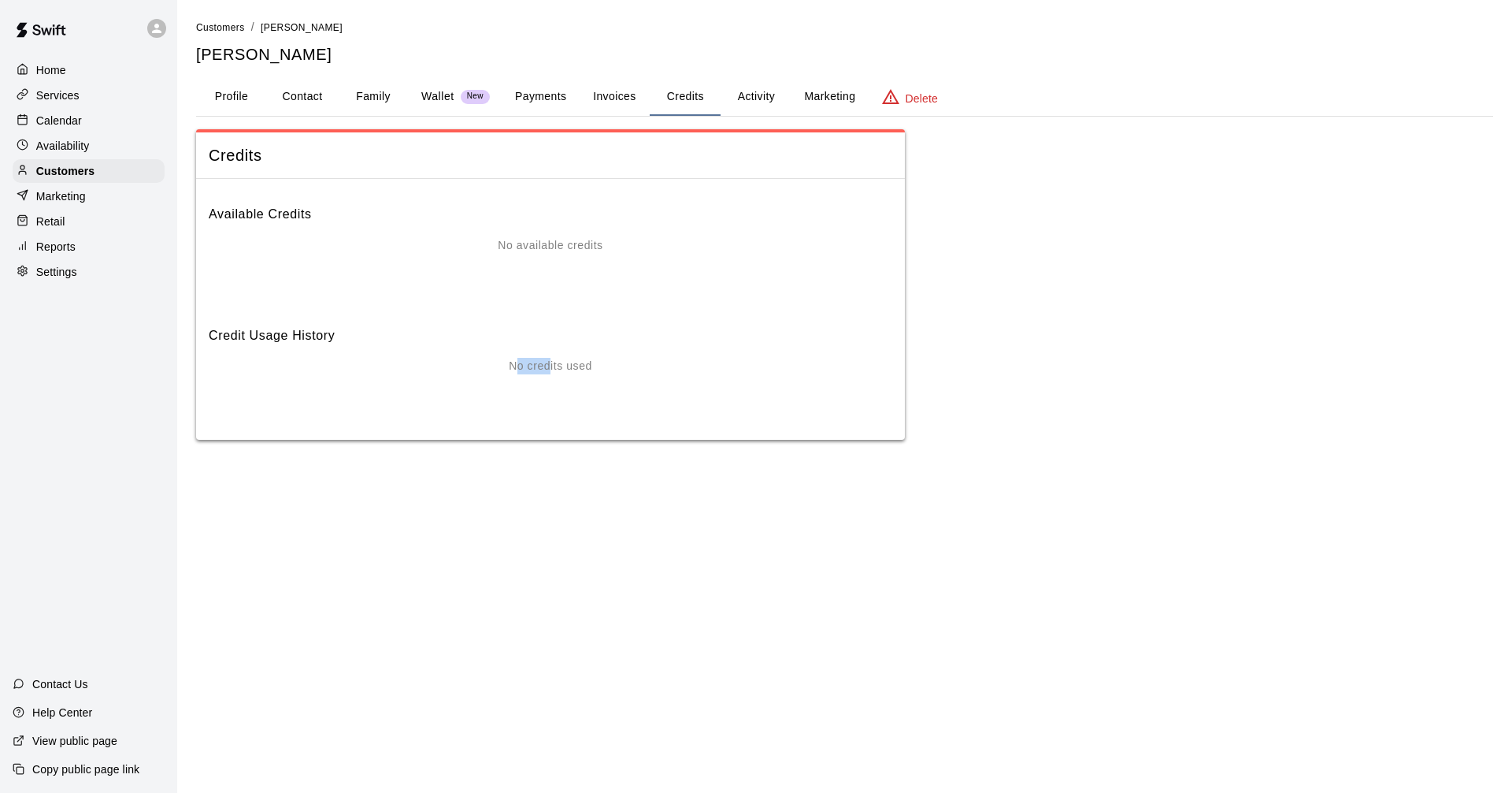
click at [503, 347] on div "Credit Usage History No credits used" at bounding box center [550, 367] width 684 height 109
click at [535, 100] on button "Payments" at bounding box center [541, 97] width 76 height 38
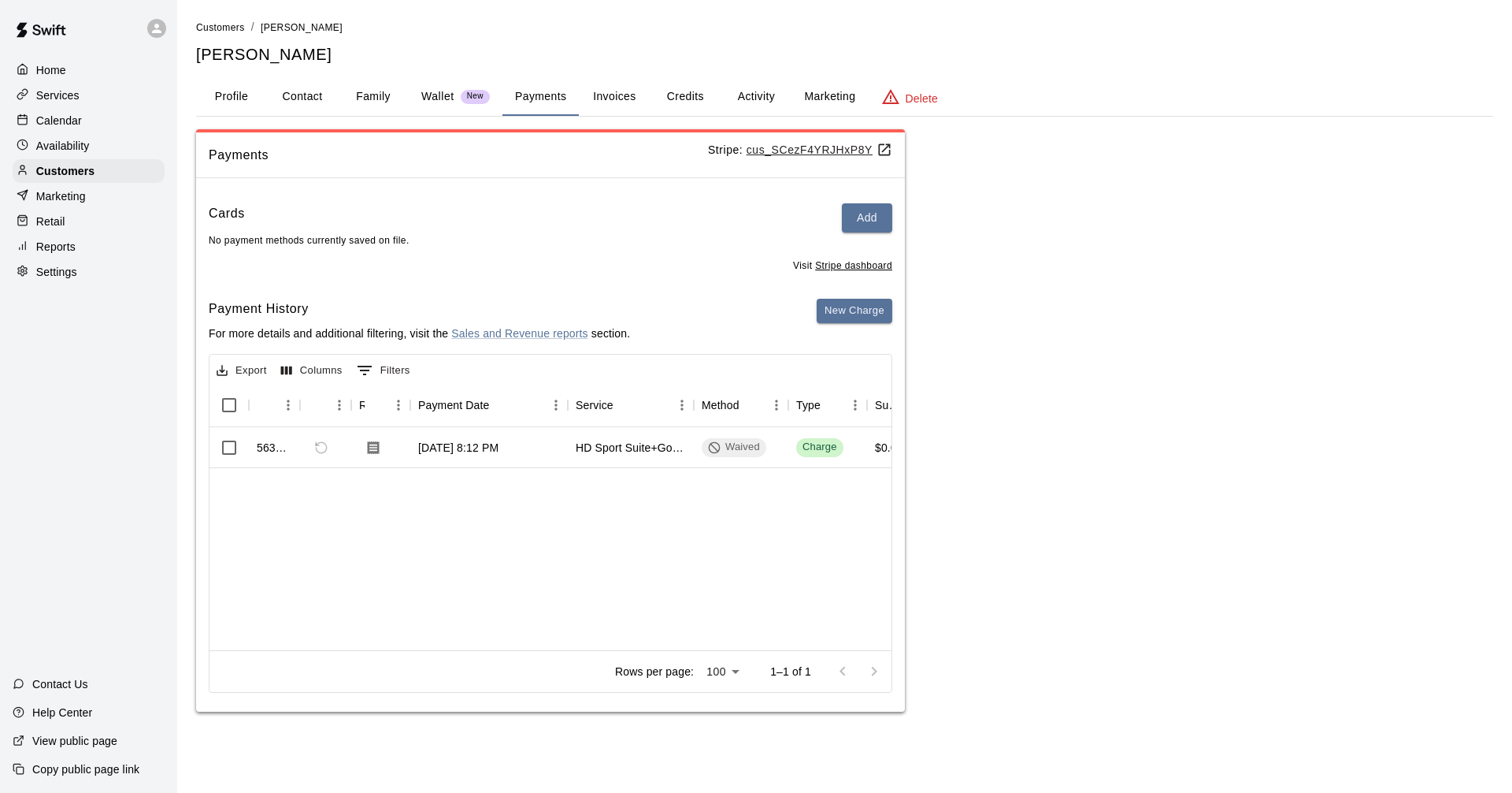
click at [434, 95] on p "Wallet" at bounding box center [438, 96] width 33 height 17
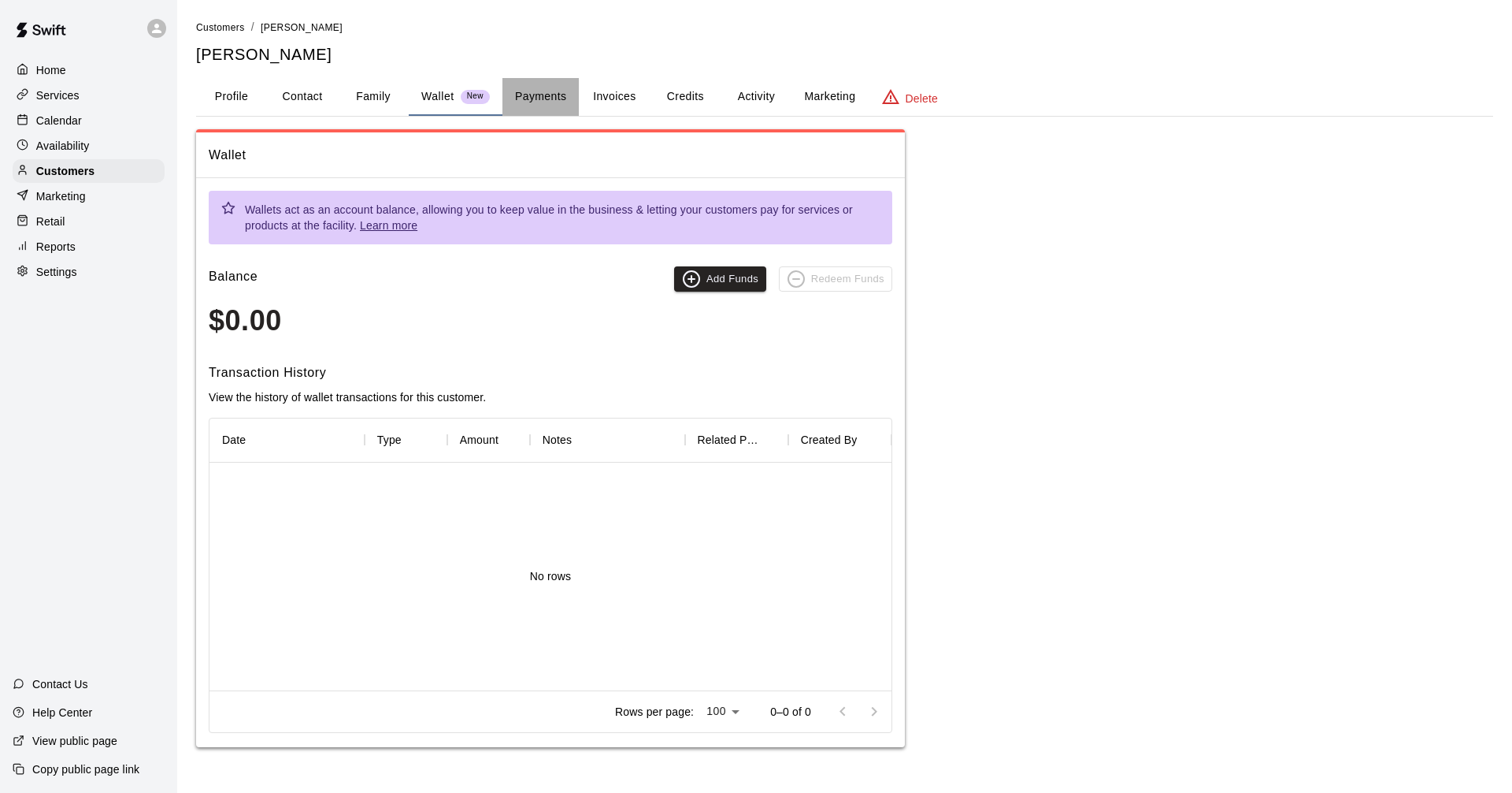
click at [548, 87] on button "Payments" at bounding box center [541, 97] width 76 height 38
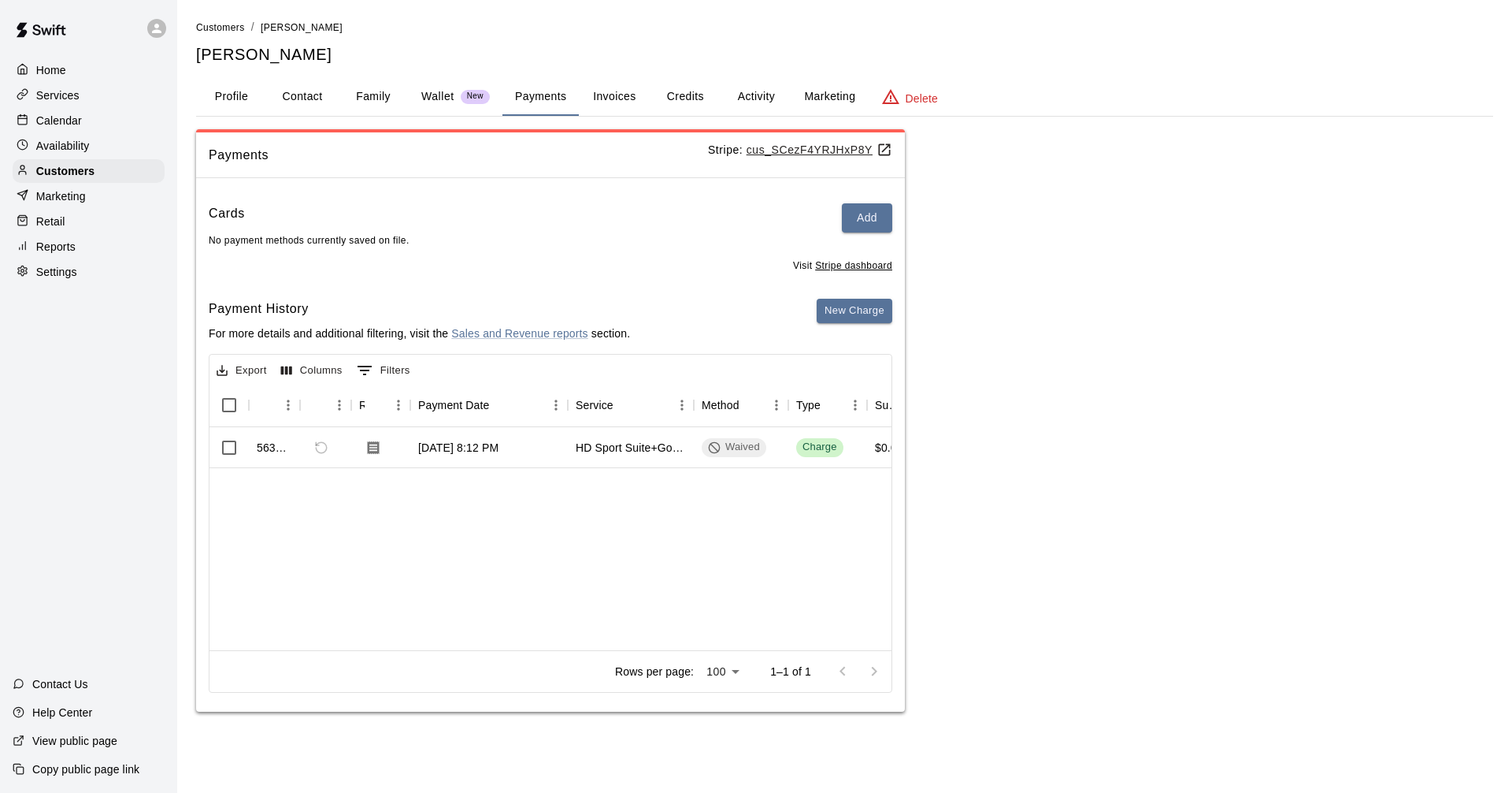
click at [764, 87] on button "Activity" at bounding box center [756, 97] width 70 height 38
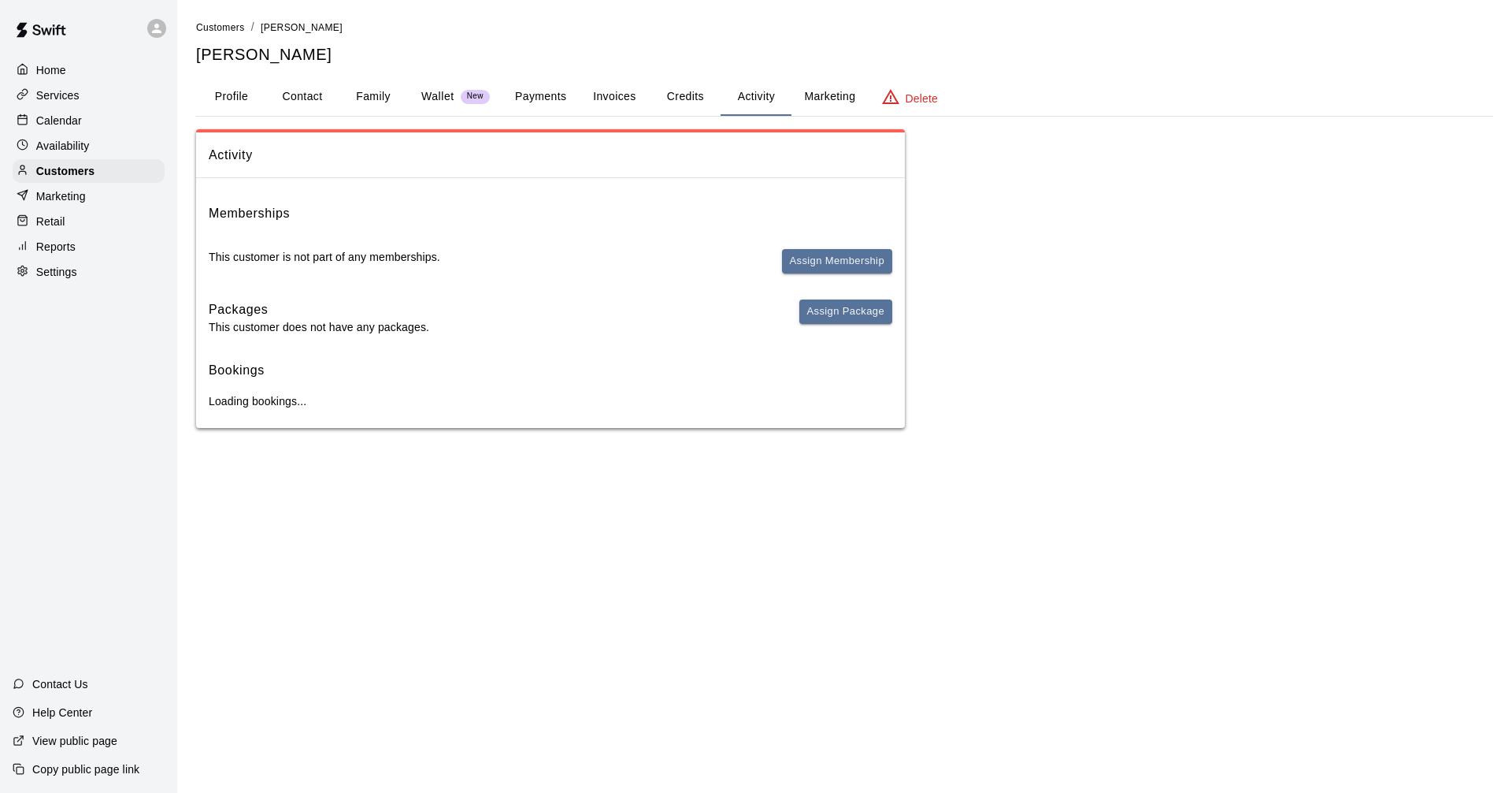
click at [805, 90] on button "Marketing" at bounding box center [830, 97] width 76 height 38
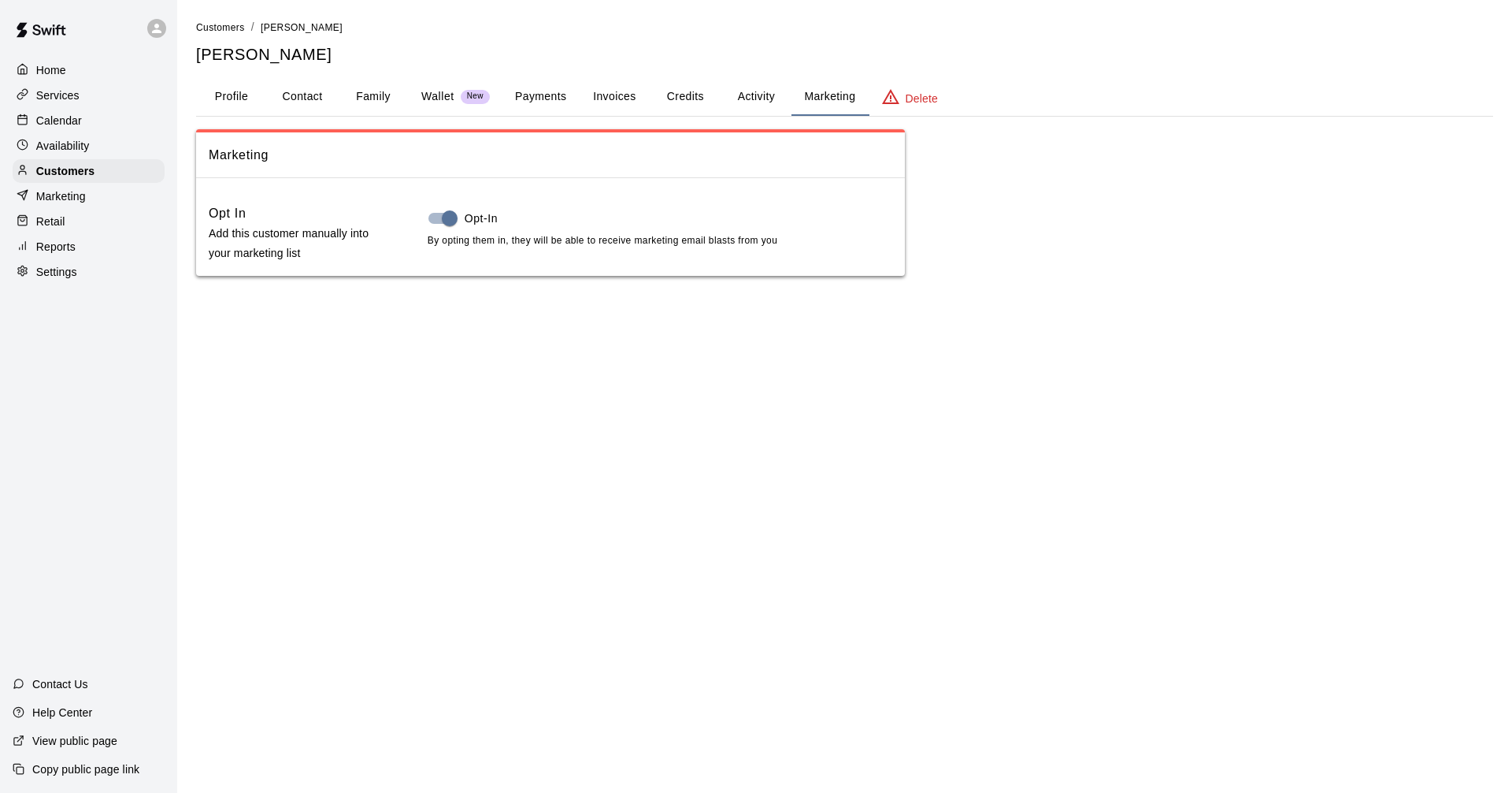
click at [620, 101] on button "Invoices" at bounding box center [615, 97] width 70 height 38
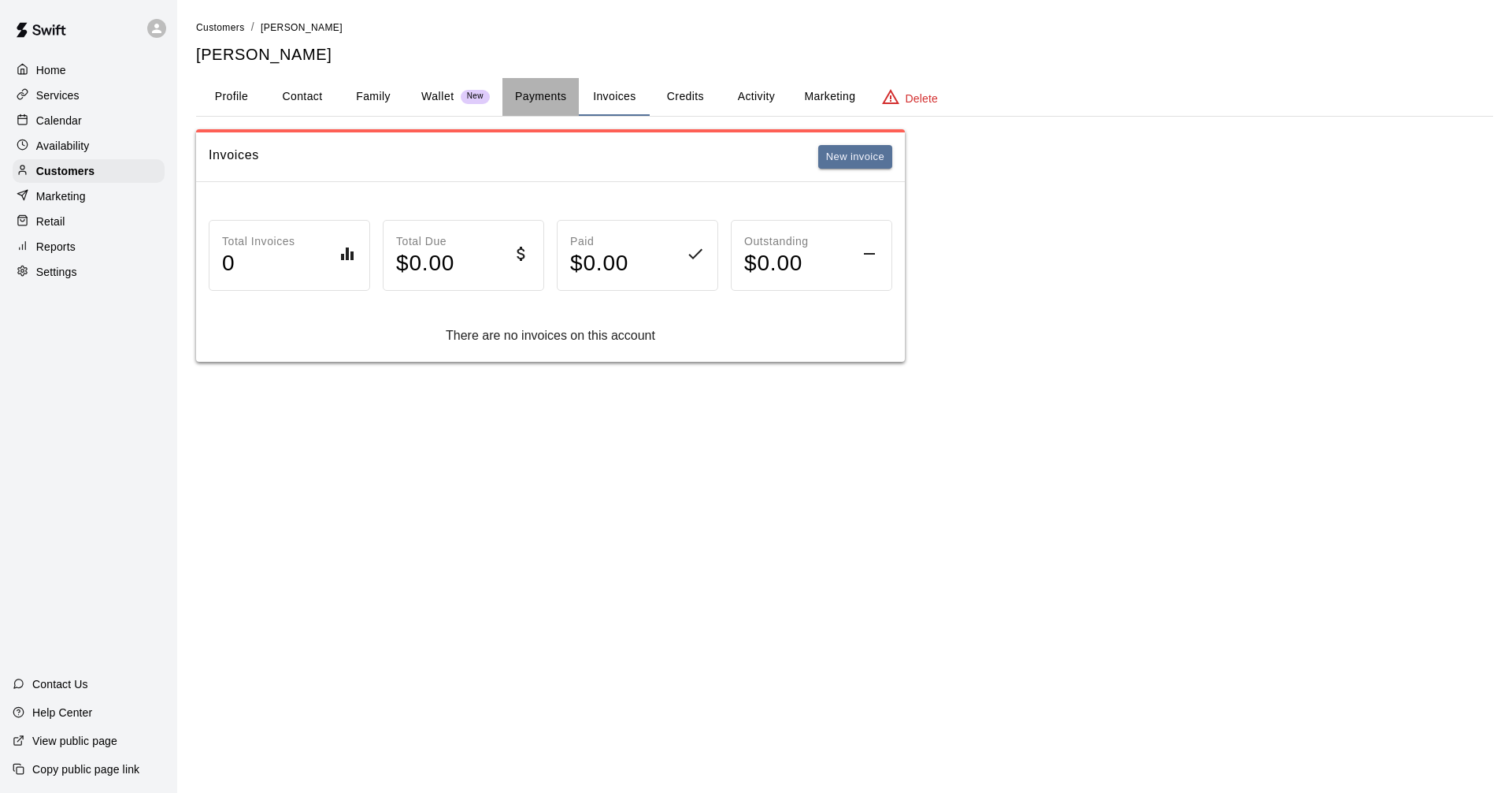
click at [519, 99] on button "Payments" at bounding box center [541, 97] width 76 height 38
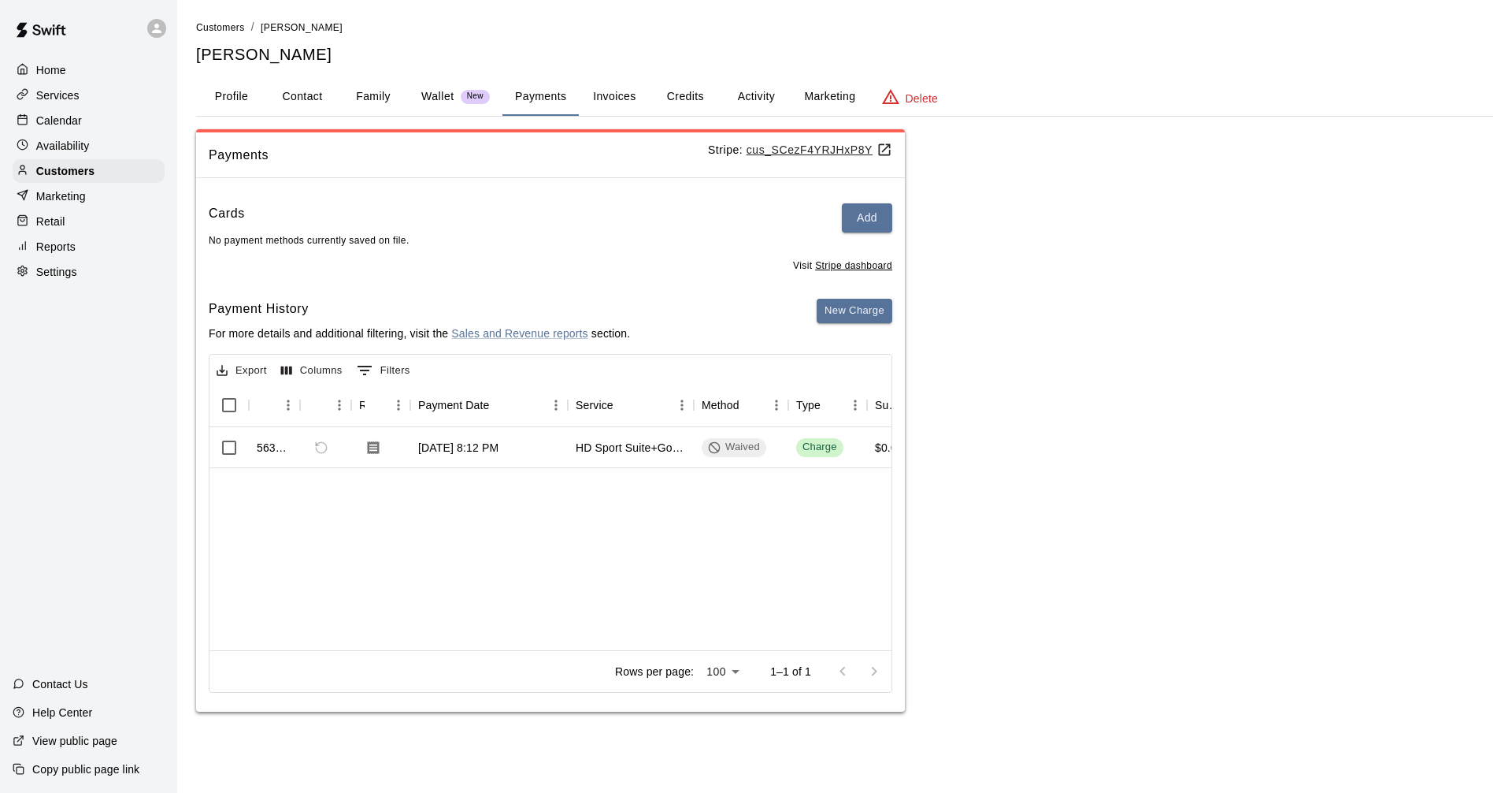
click at [475, 98] on span "New" at bounding box center [476, 96] width 29 height 10
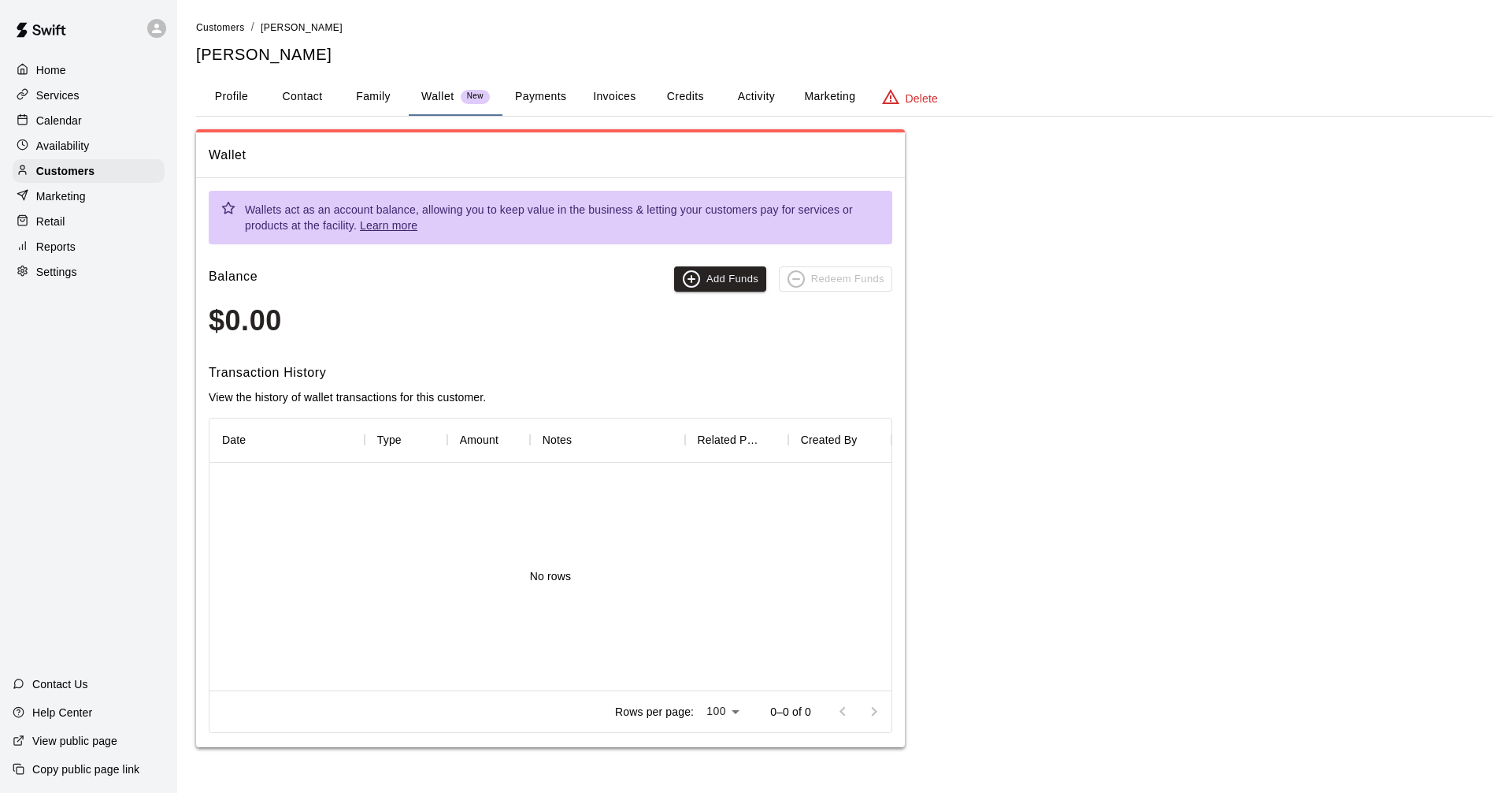
click at [373, 83] on button "Family" at bounding box center [373, 97] width 70 height 38
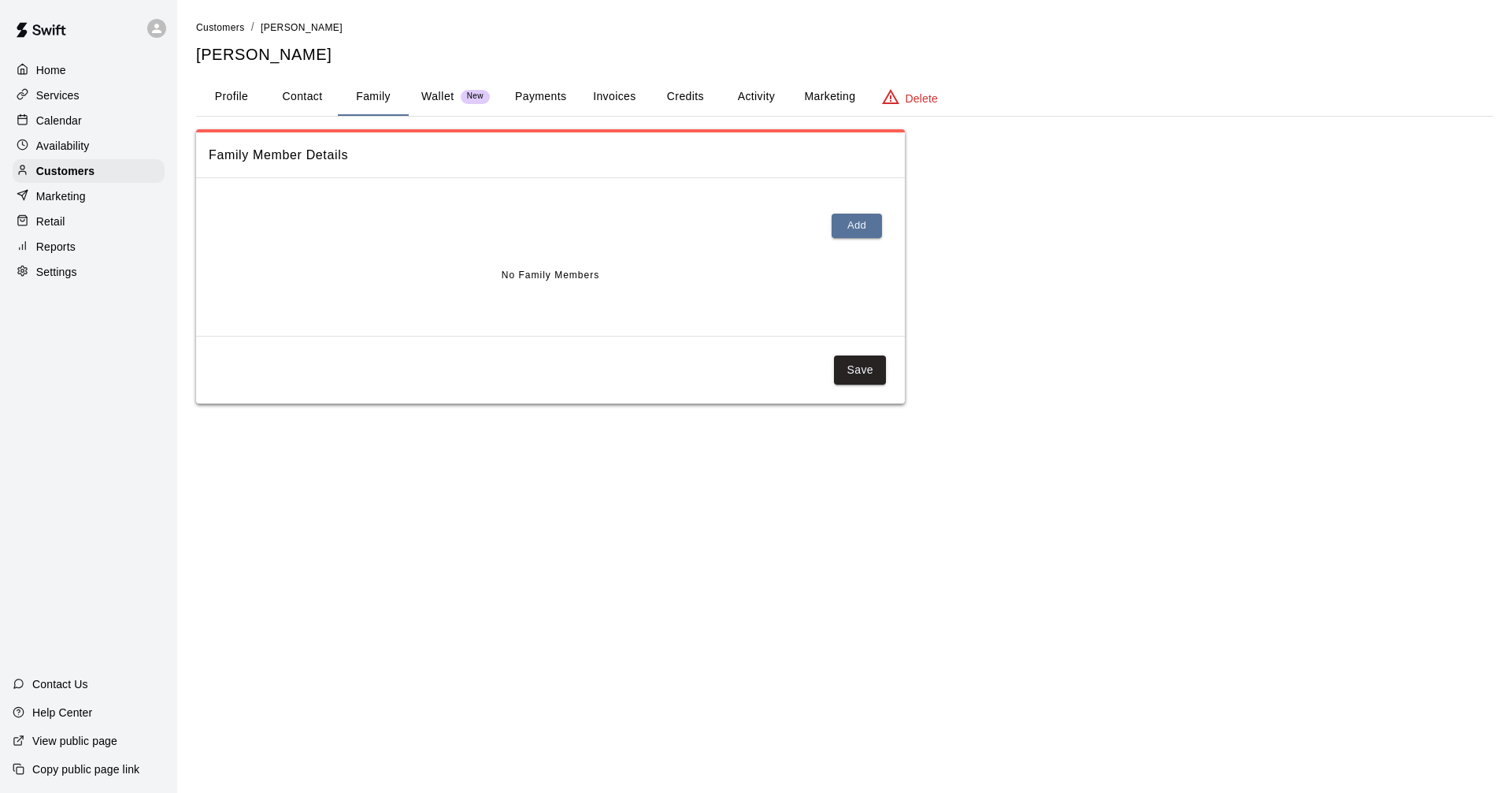
click at [292, 99] on button "Contact" at bounding box center [302, 97] width 70 height 38
select select "**"
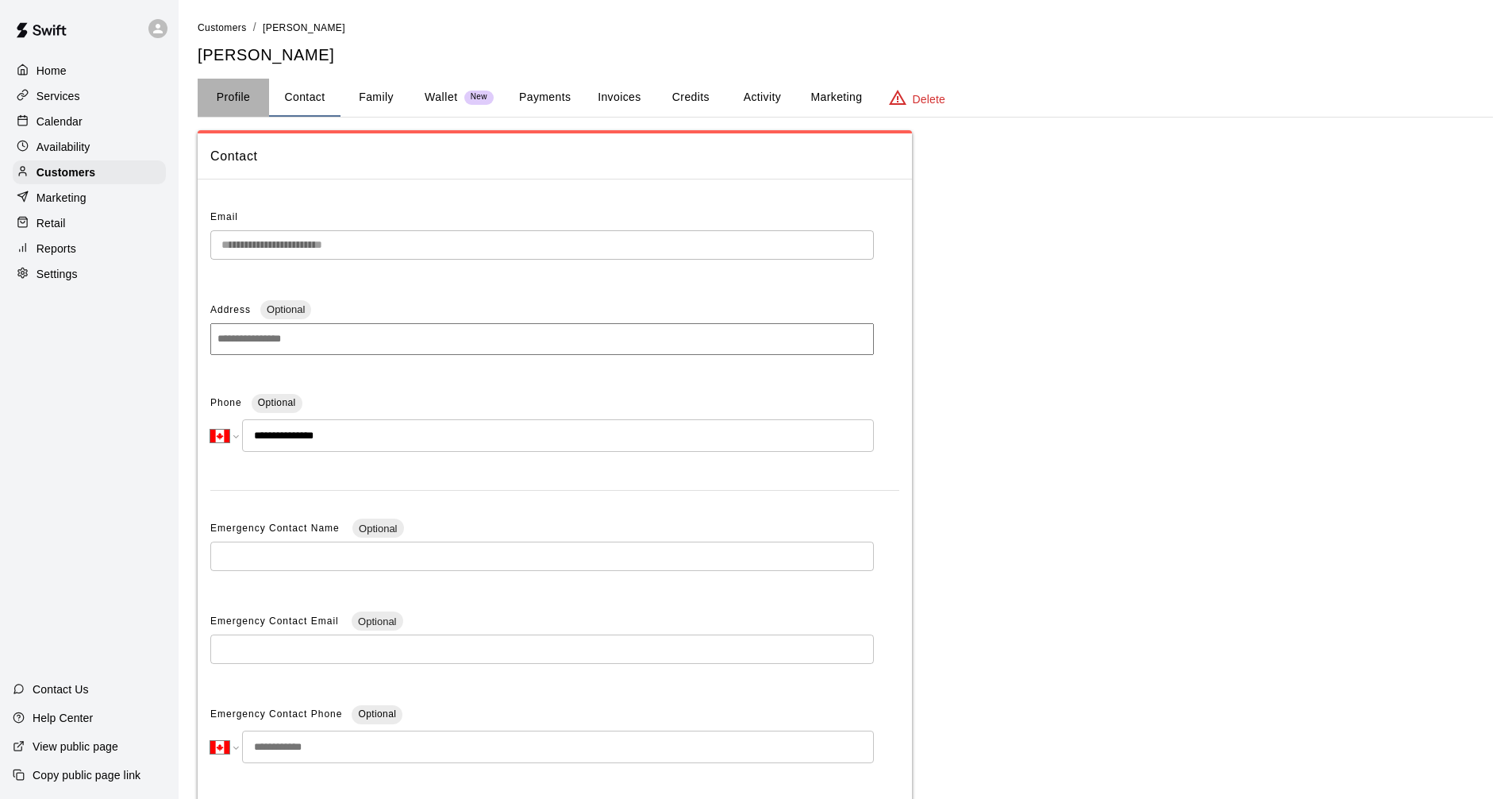
click at [242, 106] on button "Profile" at bounding box center [233, 98] width 71 height 38
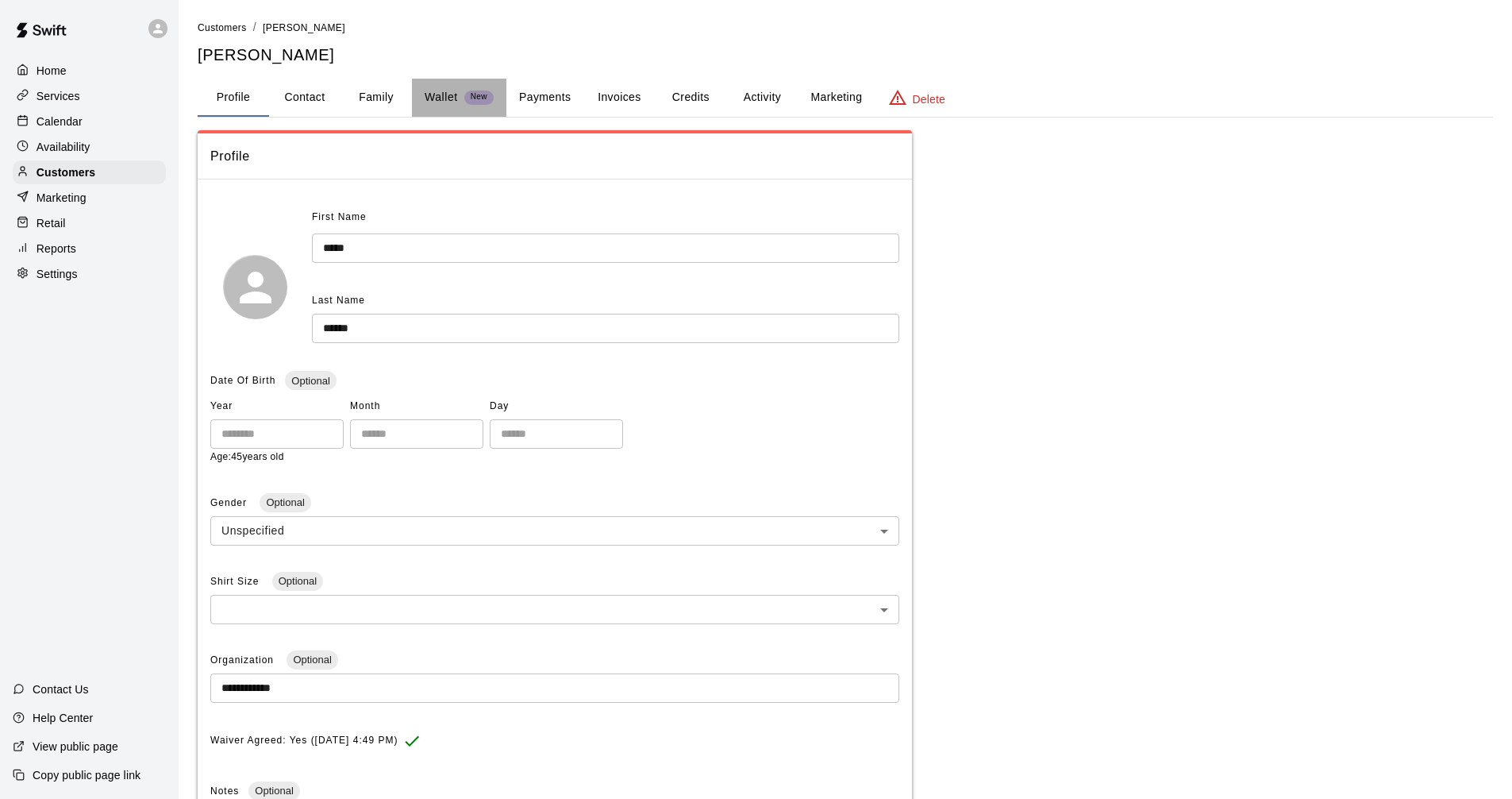
click at [432, 95] on p "Wallet" at bounding box center [442, 97] width 34 height 17
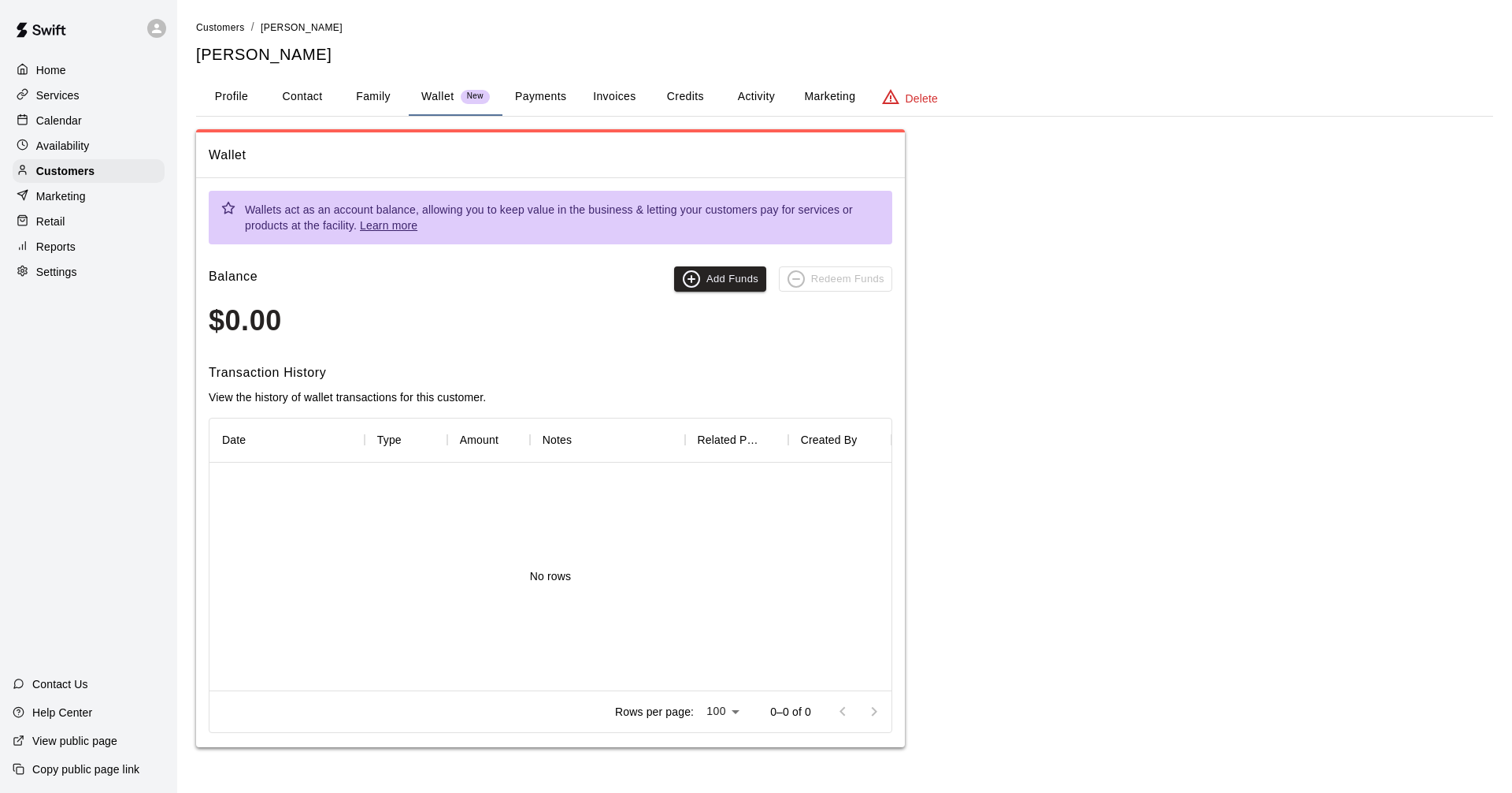
drag, startPoint x: 556, startPoint y: 89, endPoint x: 566, endPoint y: 110, distance: 23.3
click at [565, 98] on button "Payments" at bounding box center [541, 97] width 76 height 38
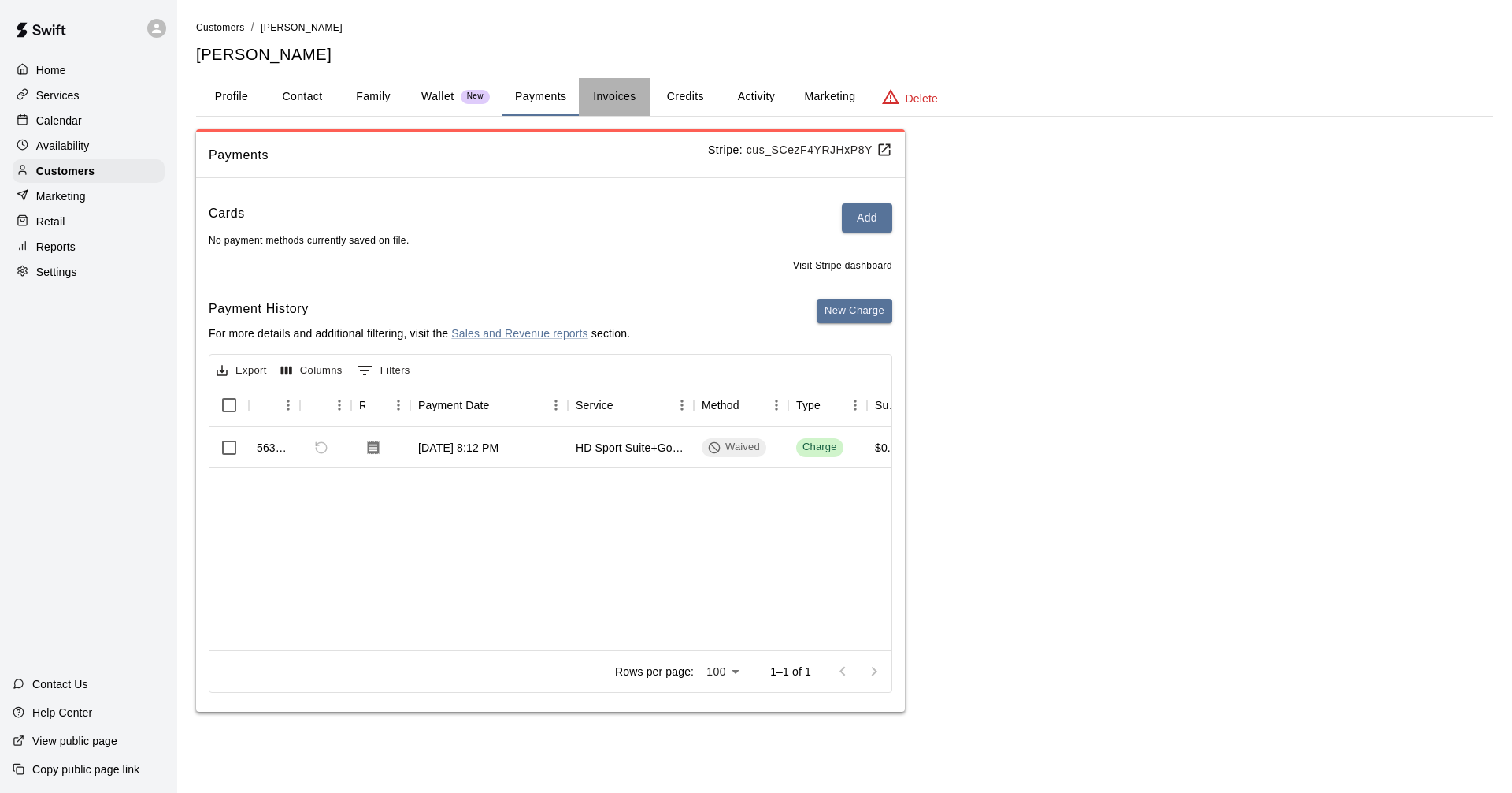
click at [644, 91] on button "Invoices" at bounding box center [615, 97] width 70 height 38
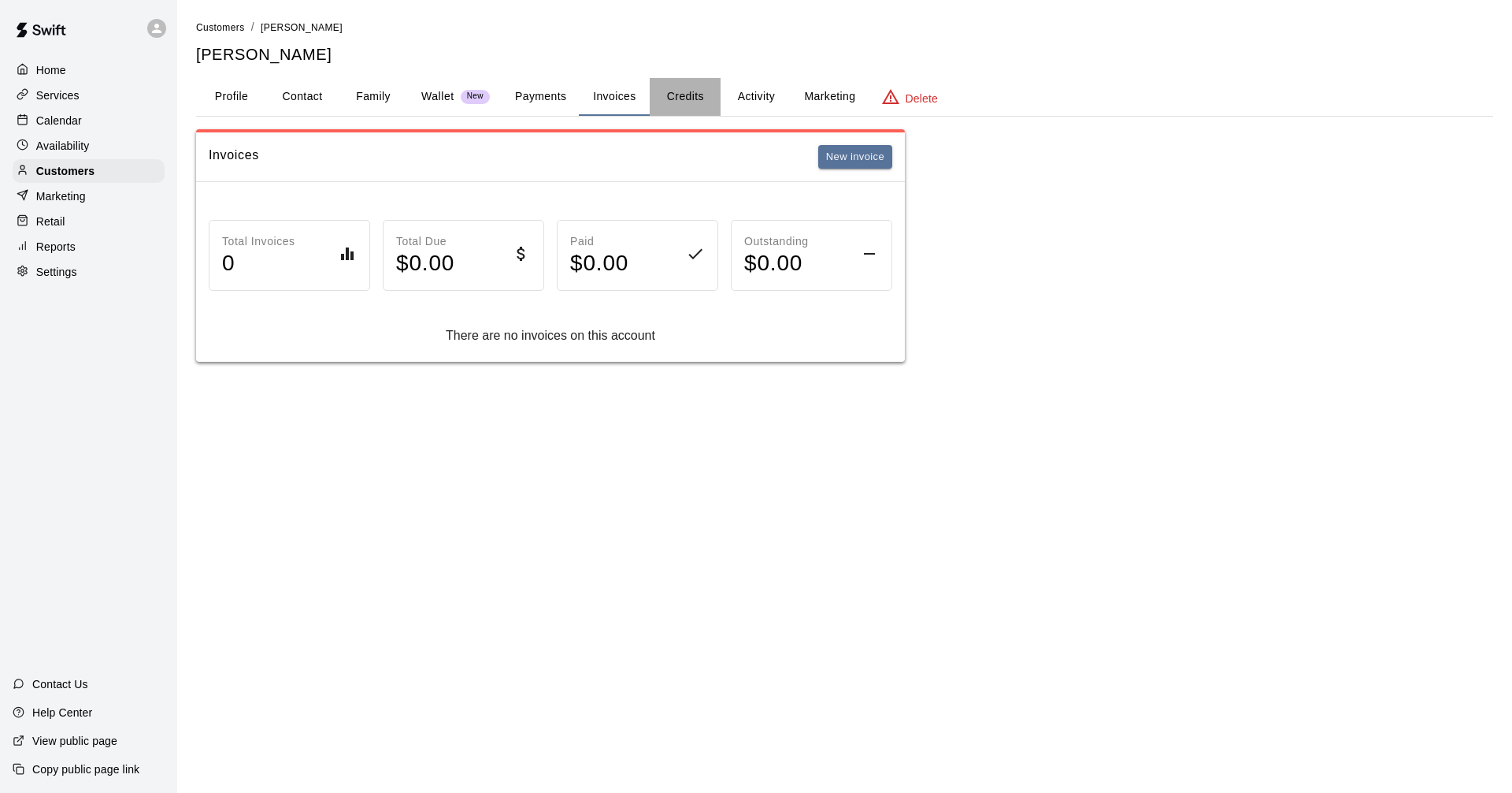
click at [693, 98] on button "Credits" at bounding box center [685, 97] width 70 height 38
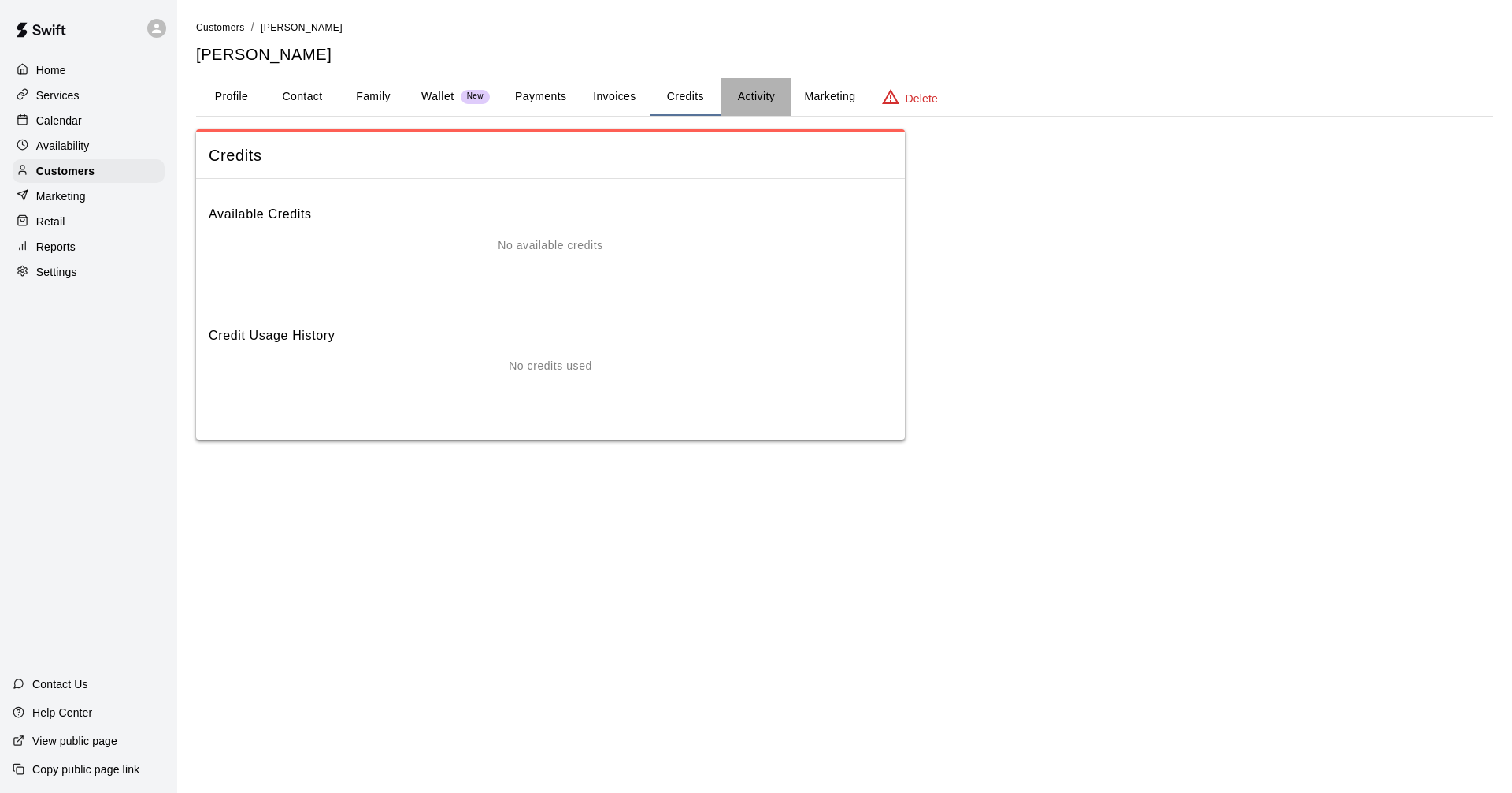
click at [741, 95] on button "Activity" at bounding box center [756, 97] width 70 height 38
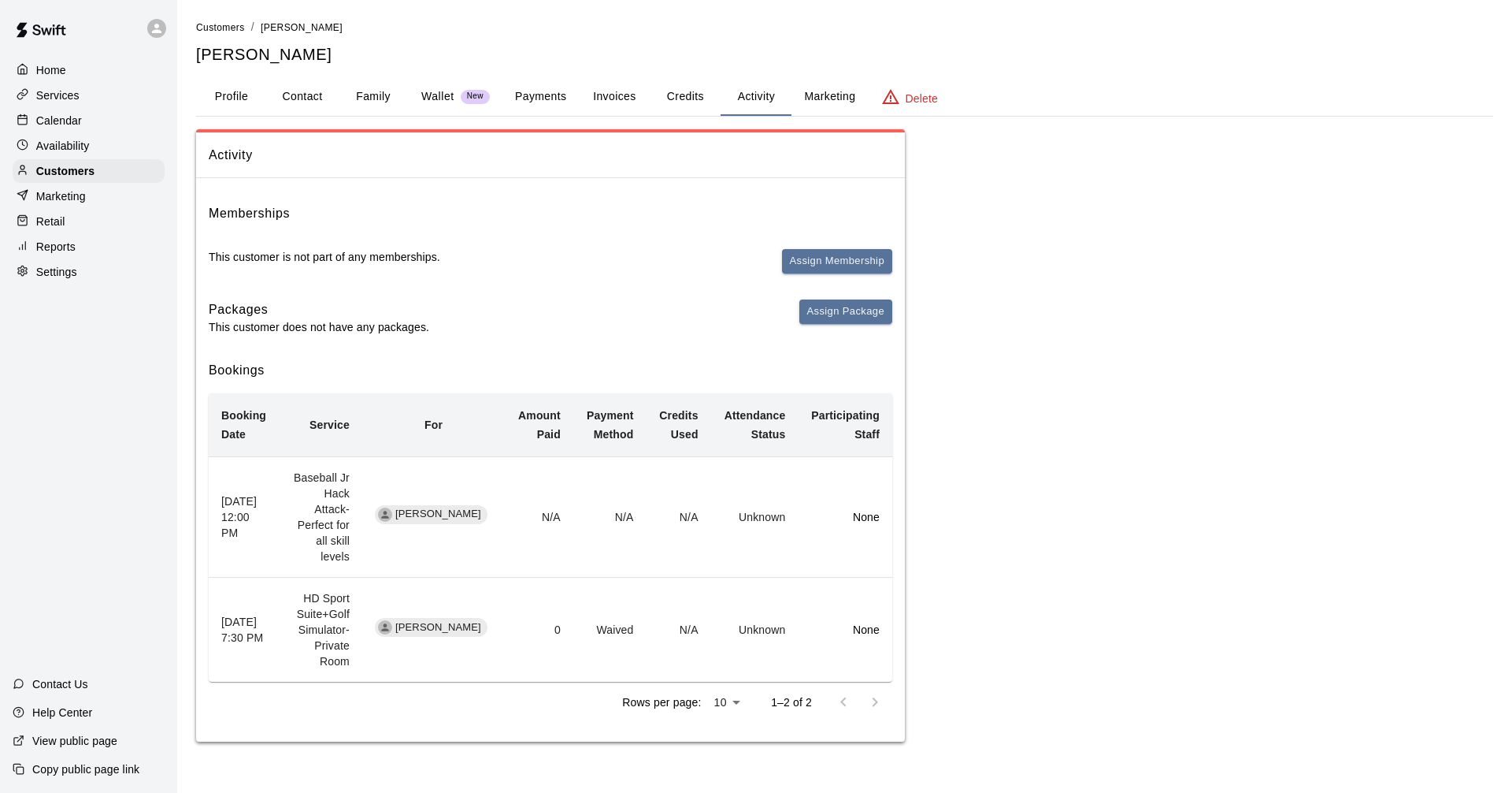
click at [858, 88] on button "Marketing" at bounding box center [830, 97] width 76 height 38
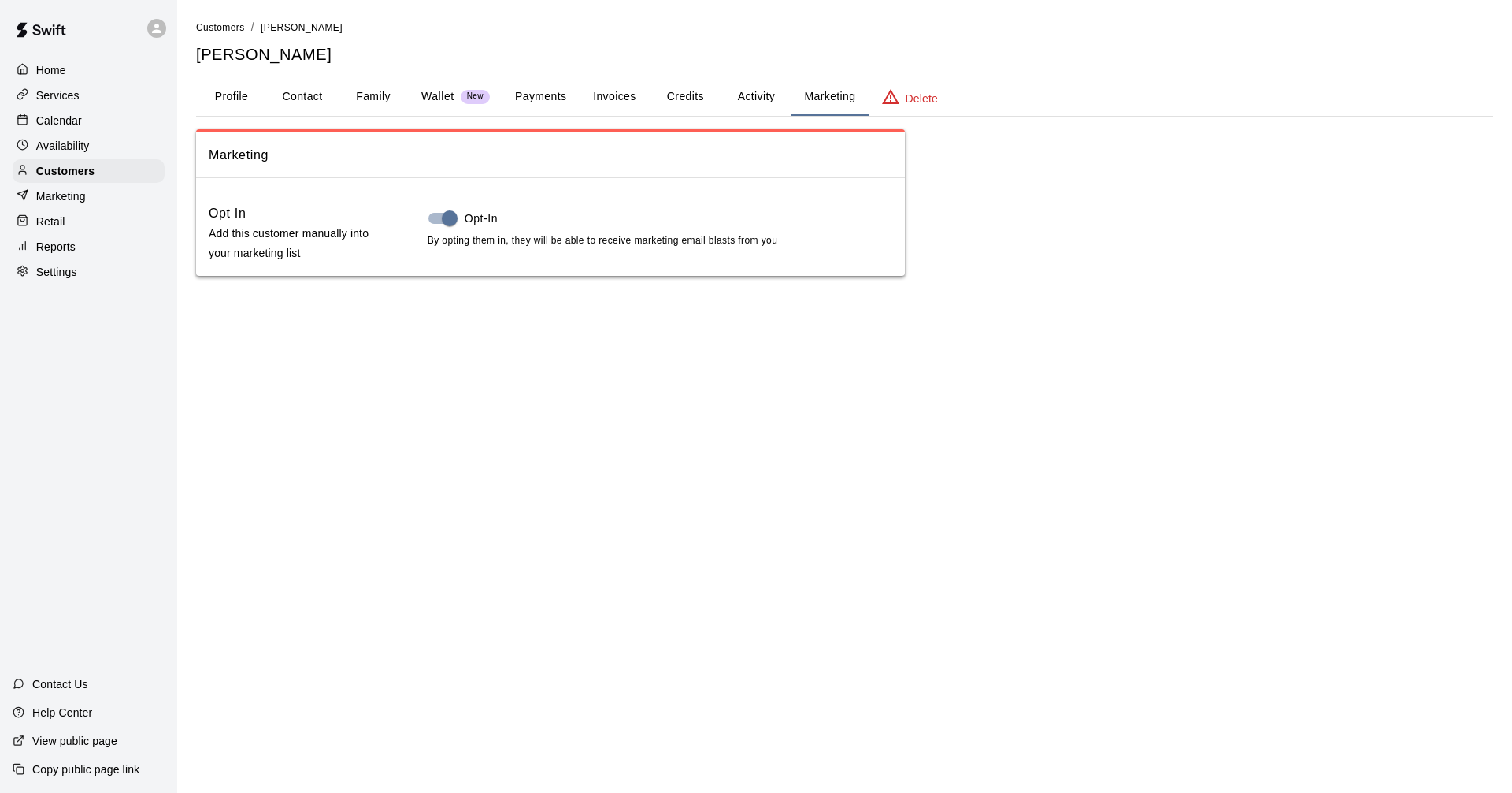
click at [95, 195] on div "Marketing" at bounding box center [88, 196] width 152 height 23
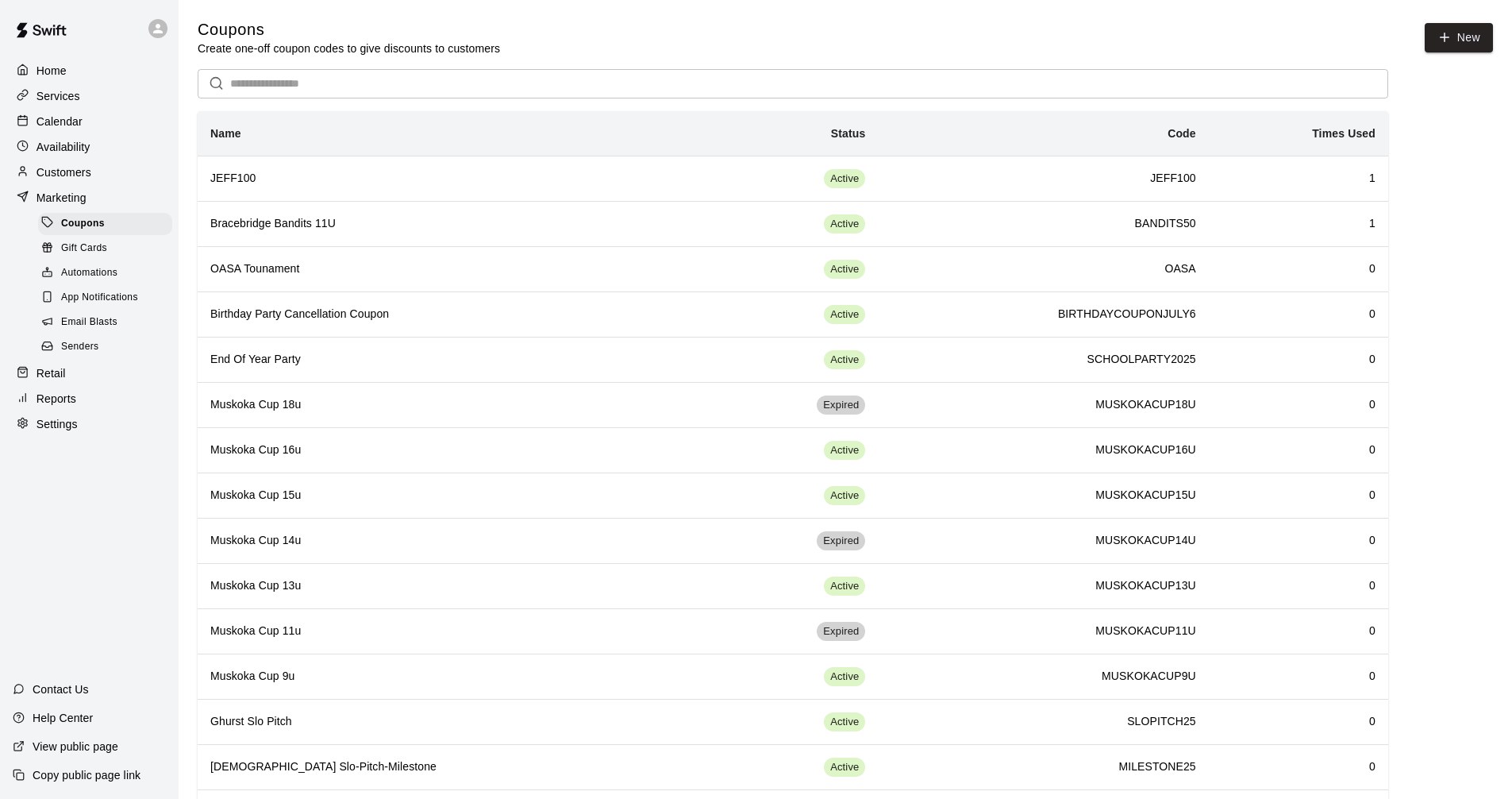
click at [115, 281] on span "Automations" at bounding box center [89, 273] width 56 height 16
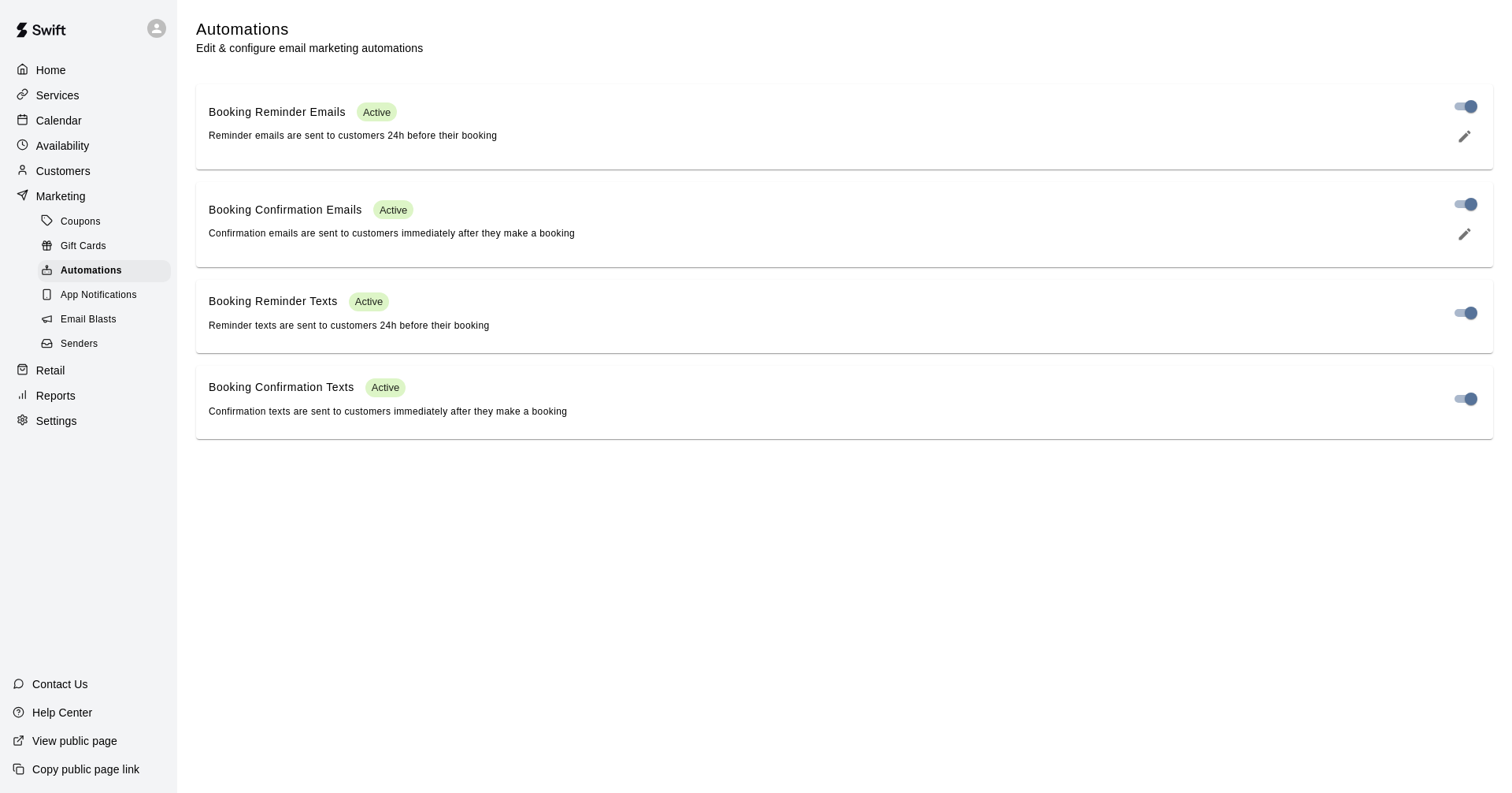
click at [123, 301] on span "App Notifications" at bounding box center [99, 296] width 76 height 16
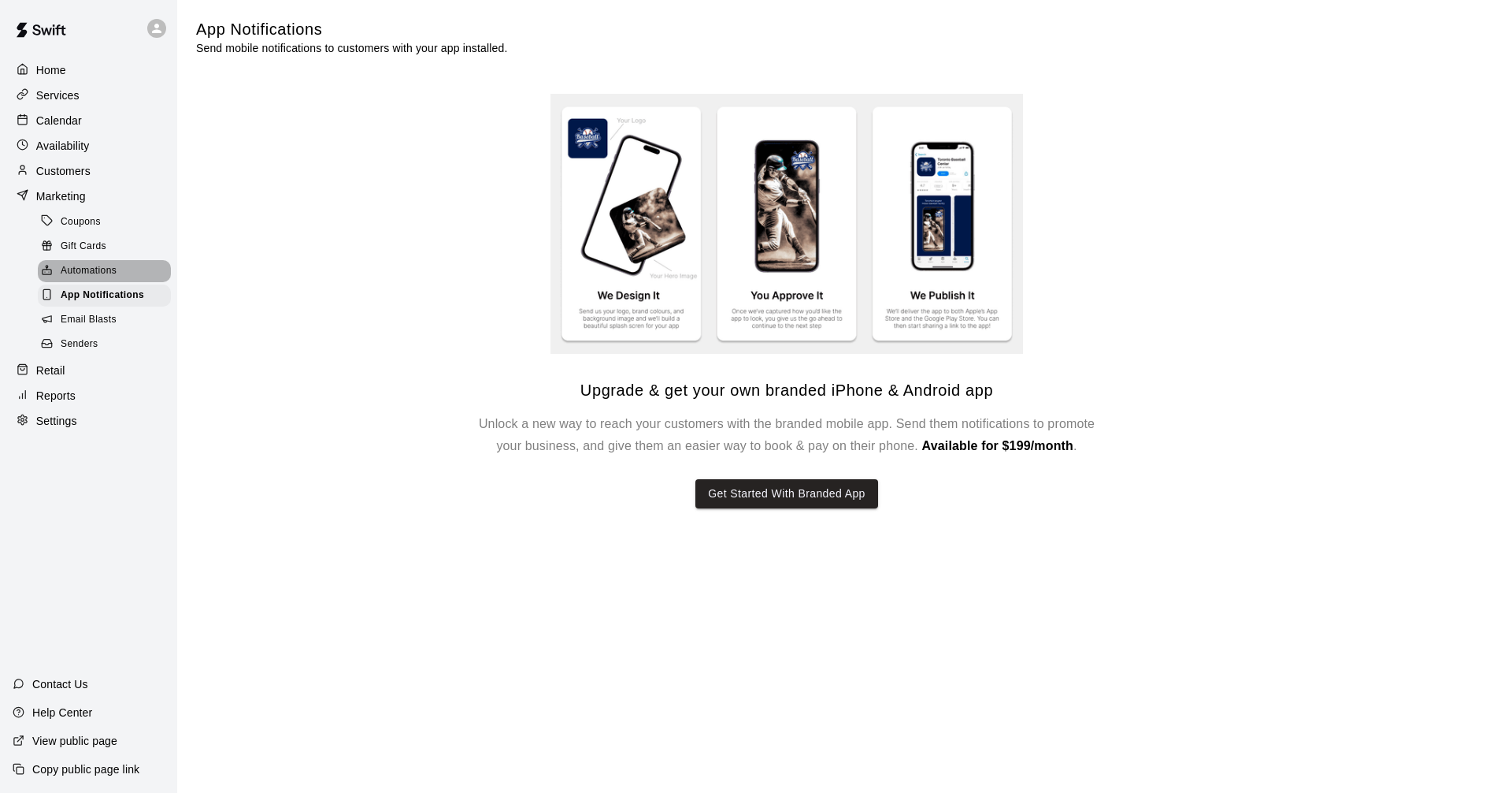
click at [127, 281] on div "Automations" at bounding box center [105, 271] width 133 height 23
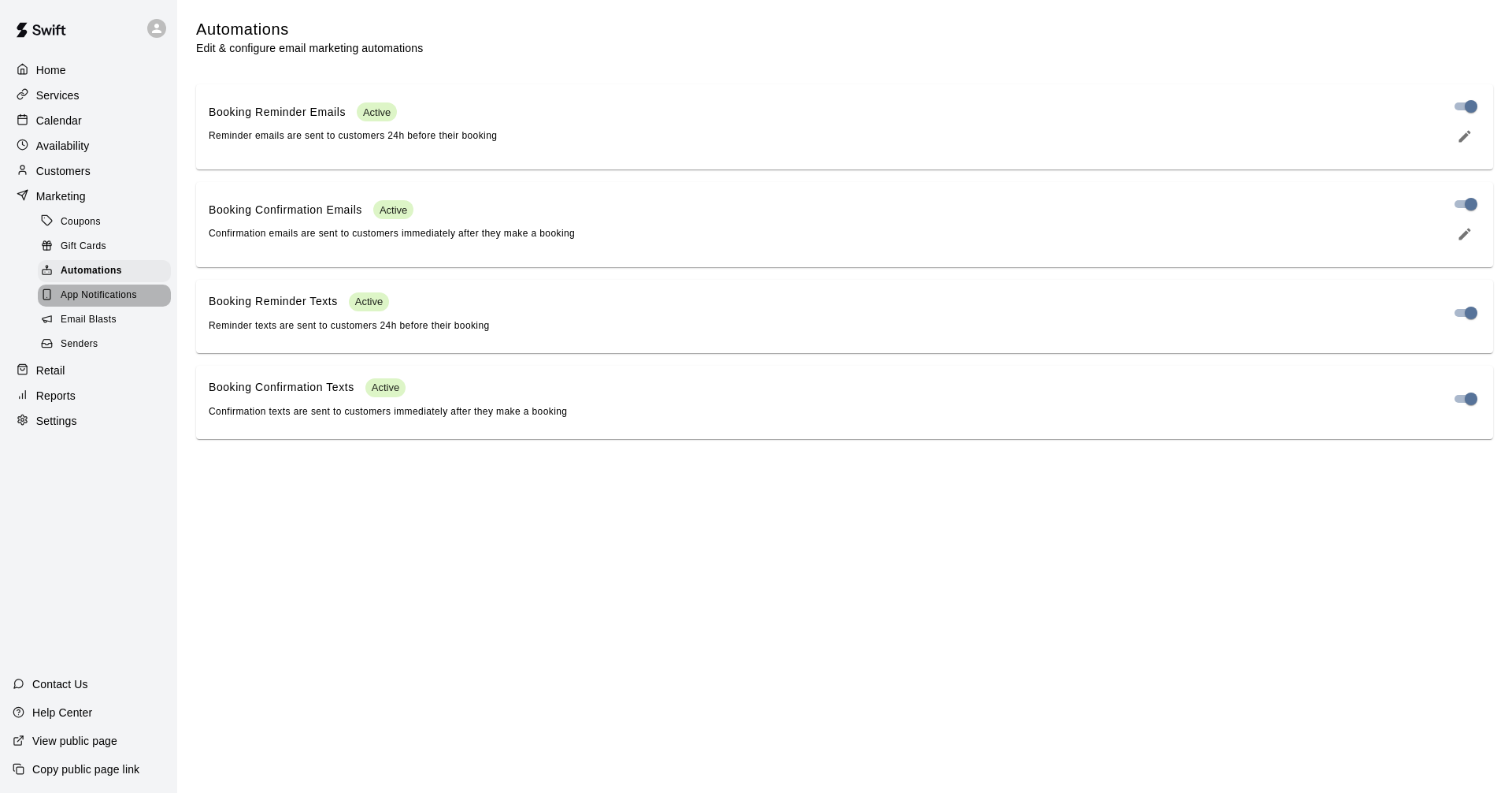
click at [129, 297] on span "App Notifications" at bounding box center [99, 296] width 76 height 16
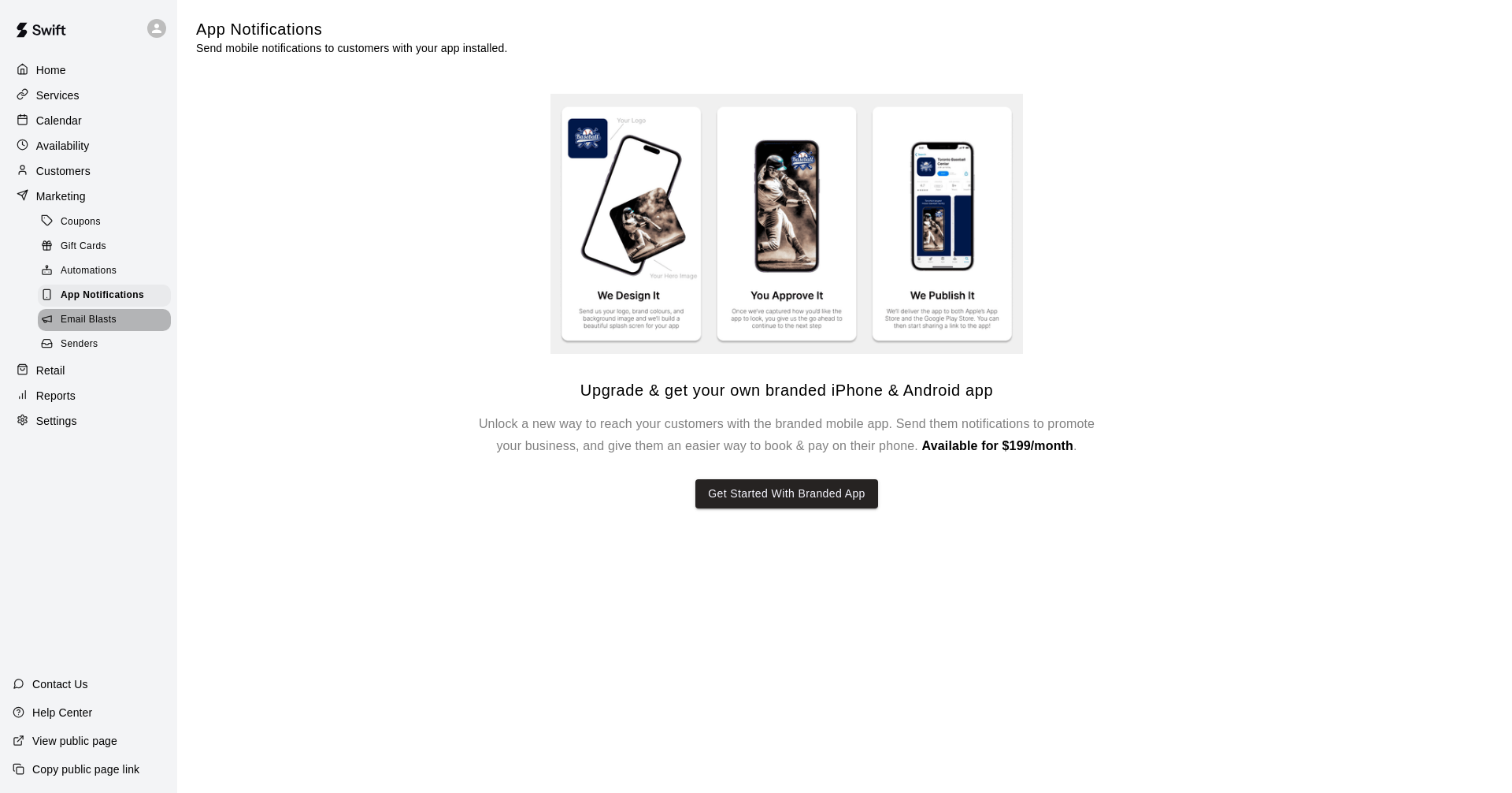
click at [128, 317] on div "Email Blasts" at bounding box center [105, 320] width 133 height 23
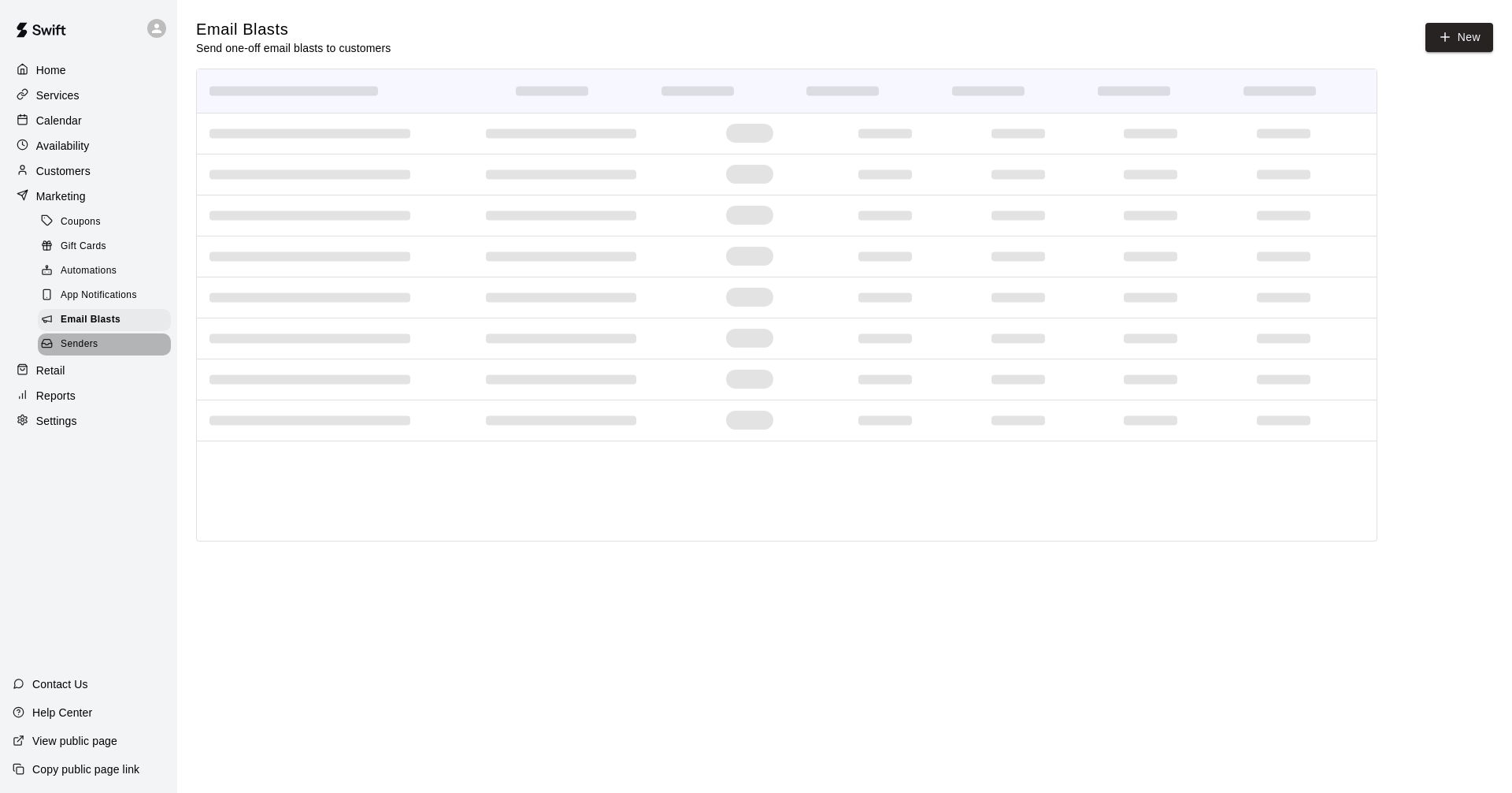
click at [136, 346] on div "Senders" at bounding box center [105, 344] width 133 height 23
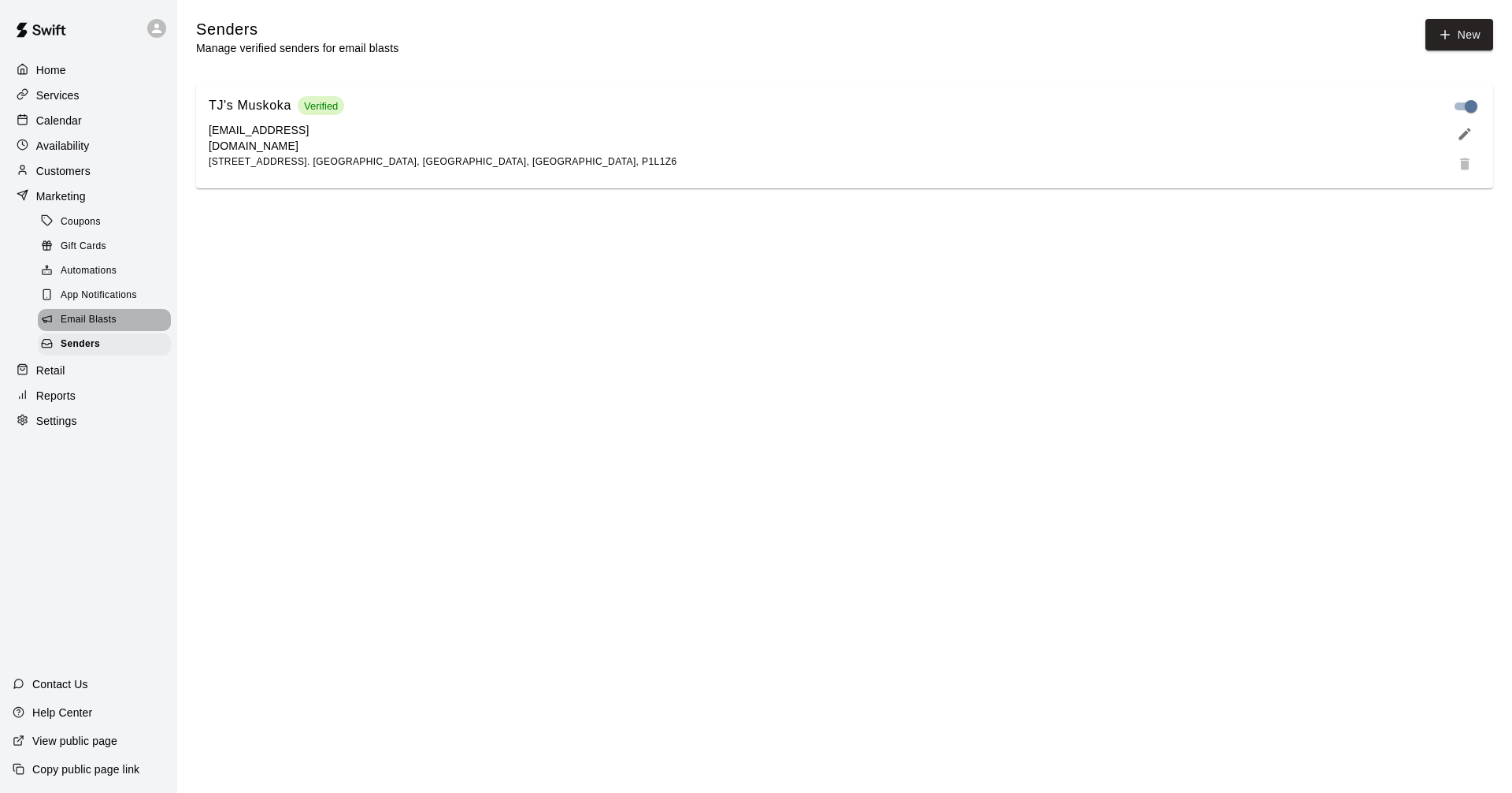
click at [99, 328] on span "Email Blasts" at bounding box center [88, 320] width 56 height 16
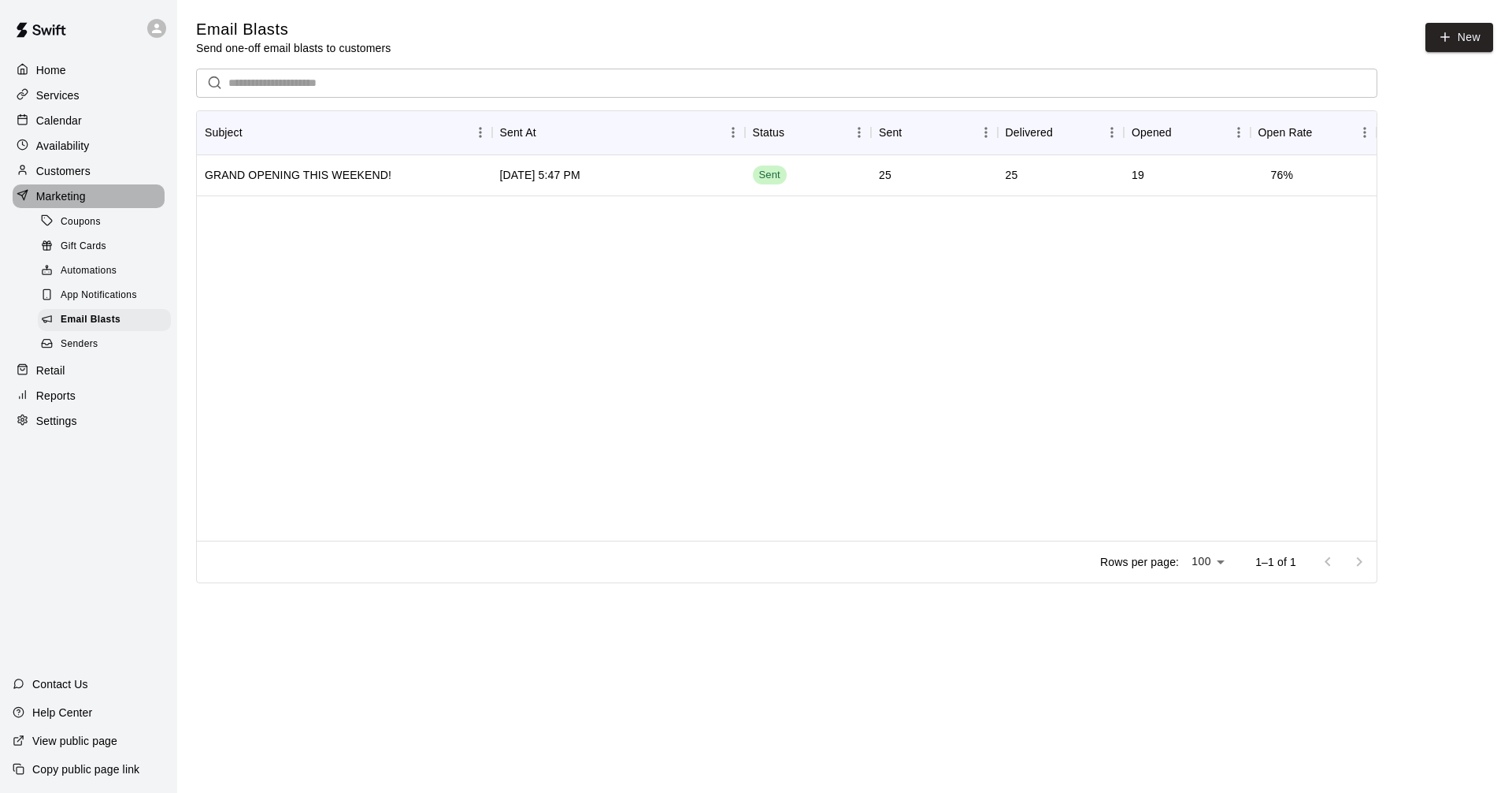
click at [83, 204] on p "Marketing" at bounding box center [61, 196] width 50 height 16
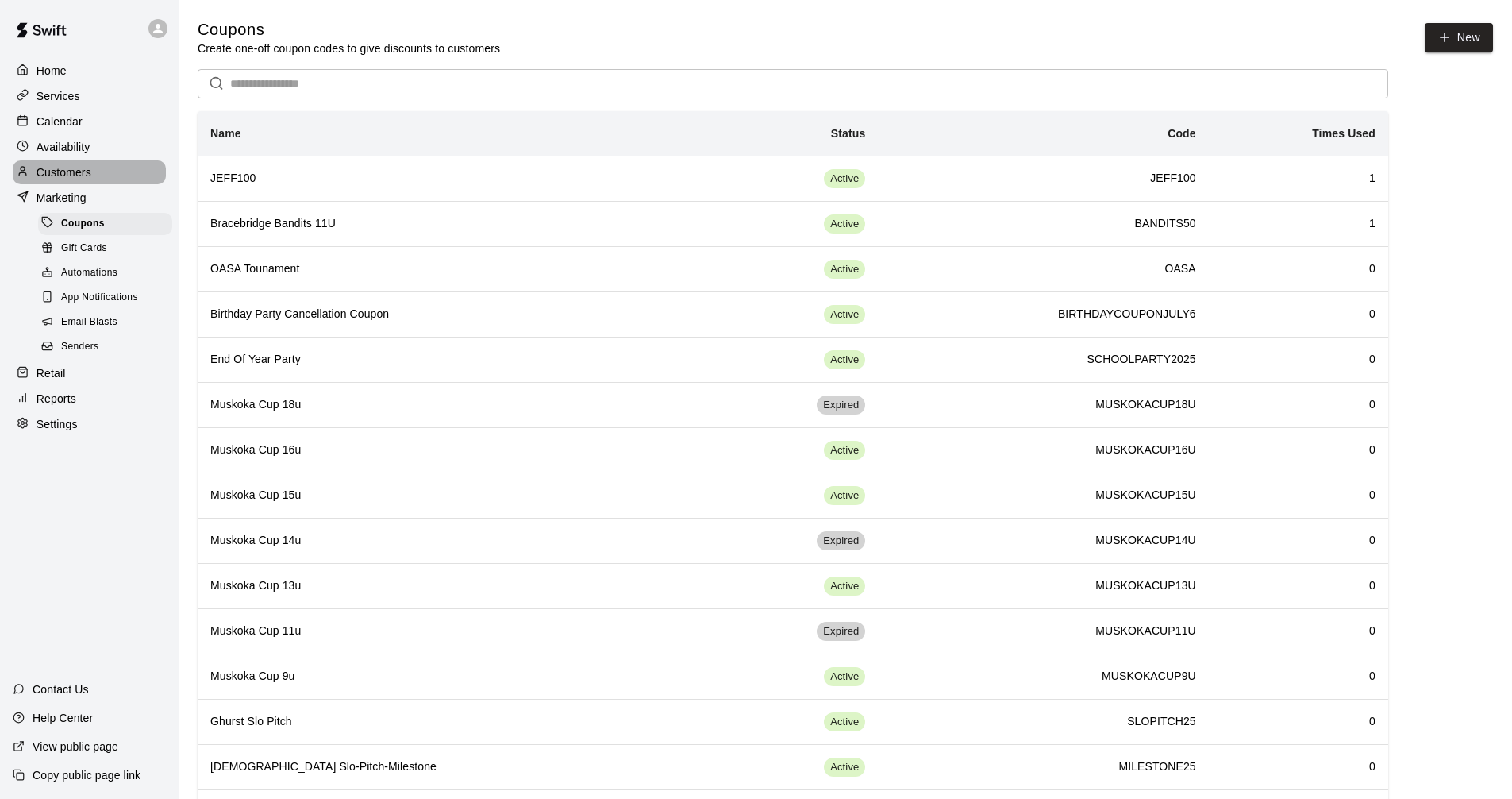
click at [83, 180] on p "Customers" at bounding box center [64, 173] width 55 height 16
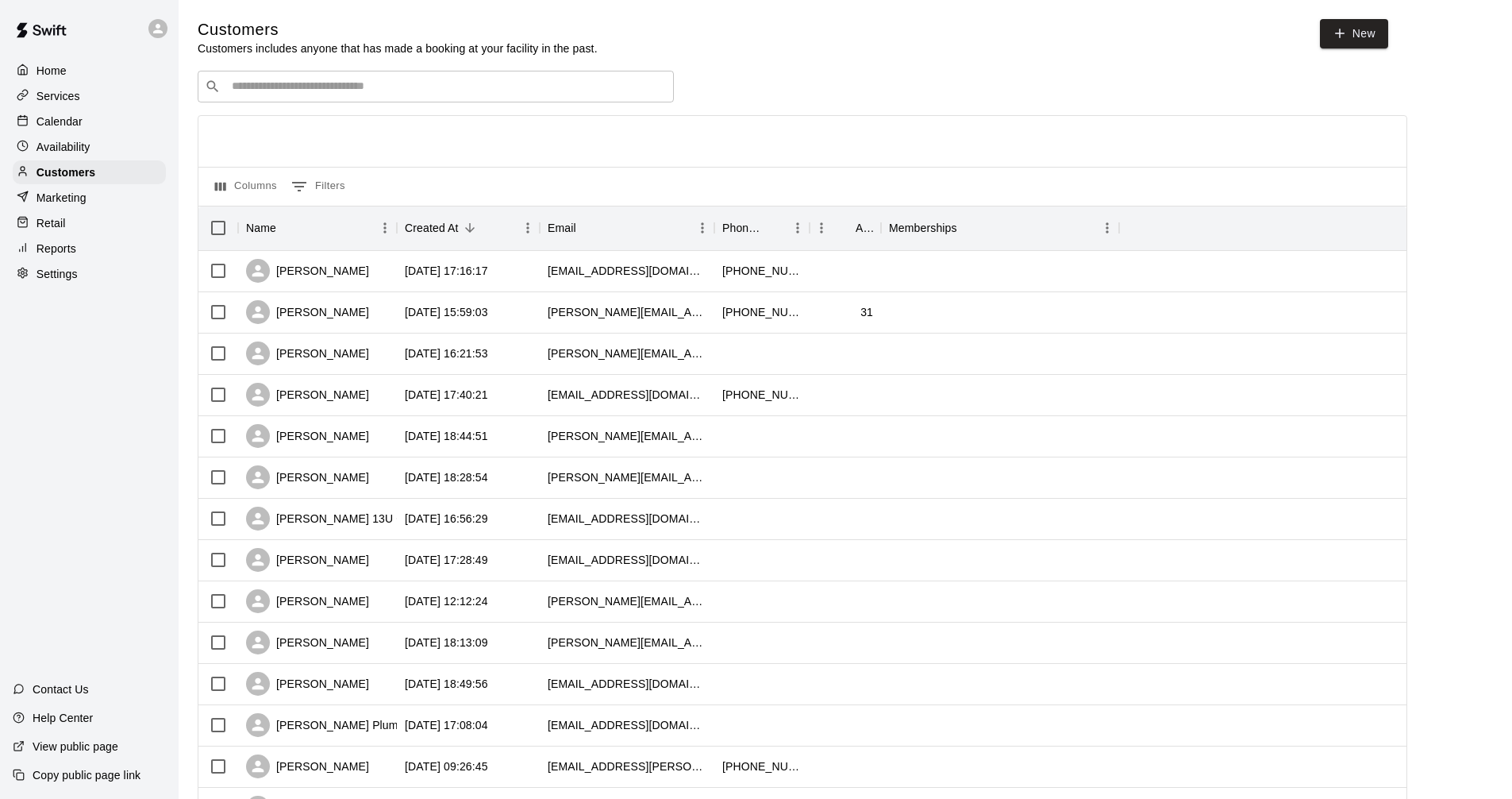
click at [96, 151] on div "Availability" at bounding box center [89, 147] width 153 height 24
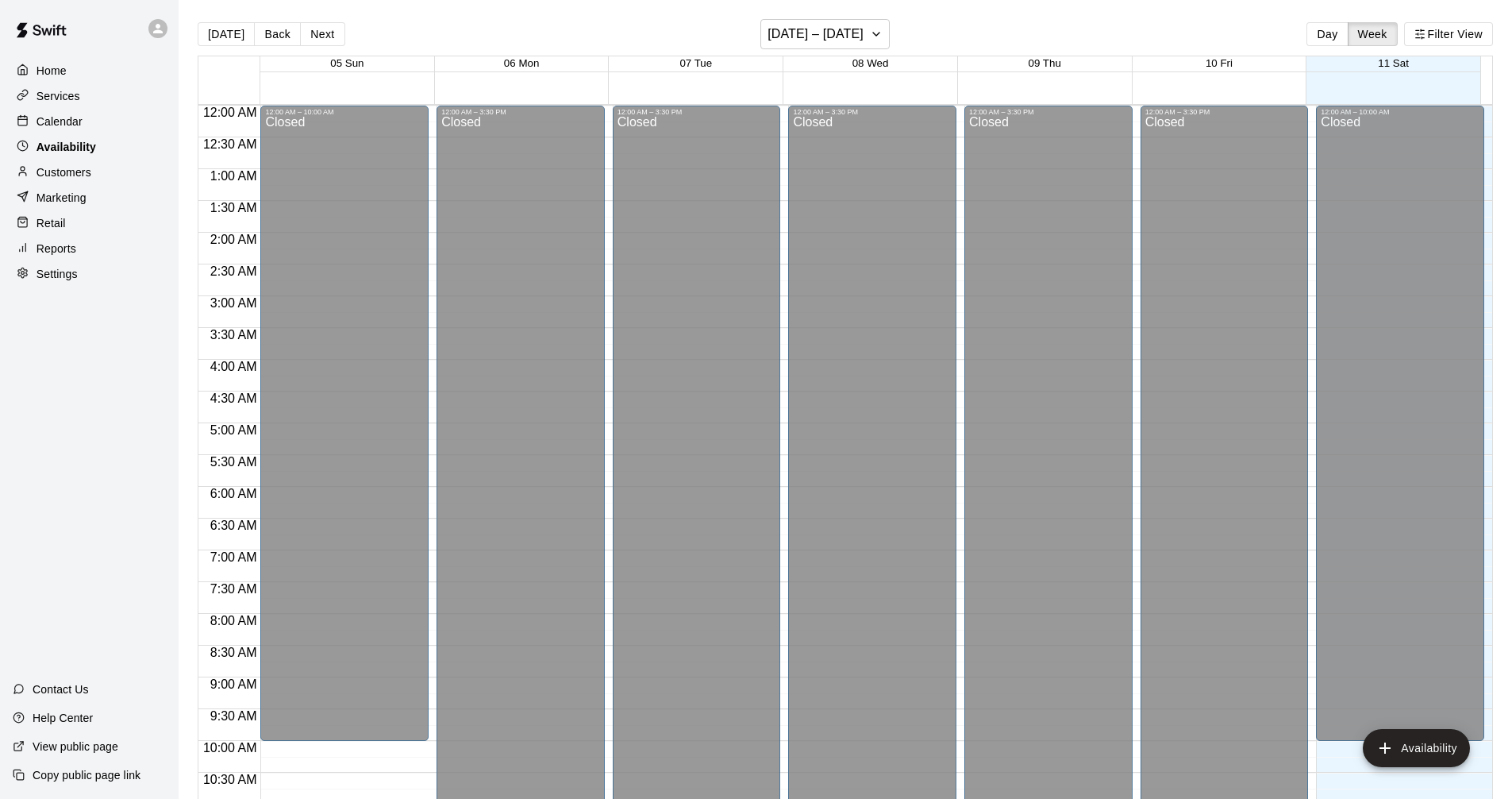
scroll to position [731, 0]
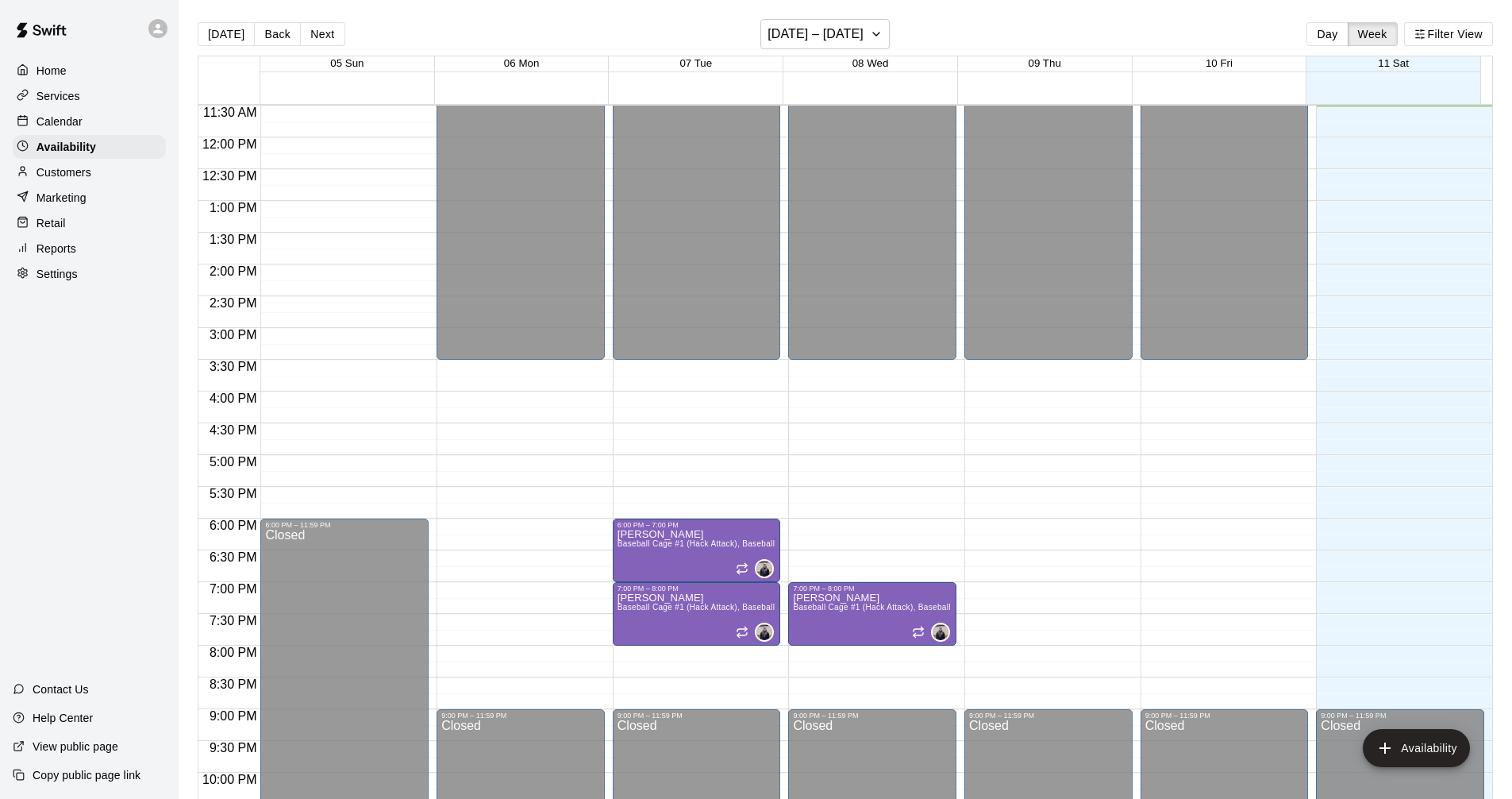
click at [87, 122] on div "Calendar" at bounding box center [89, 121] width 153 height 24
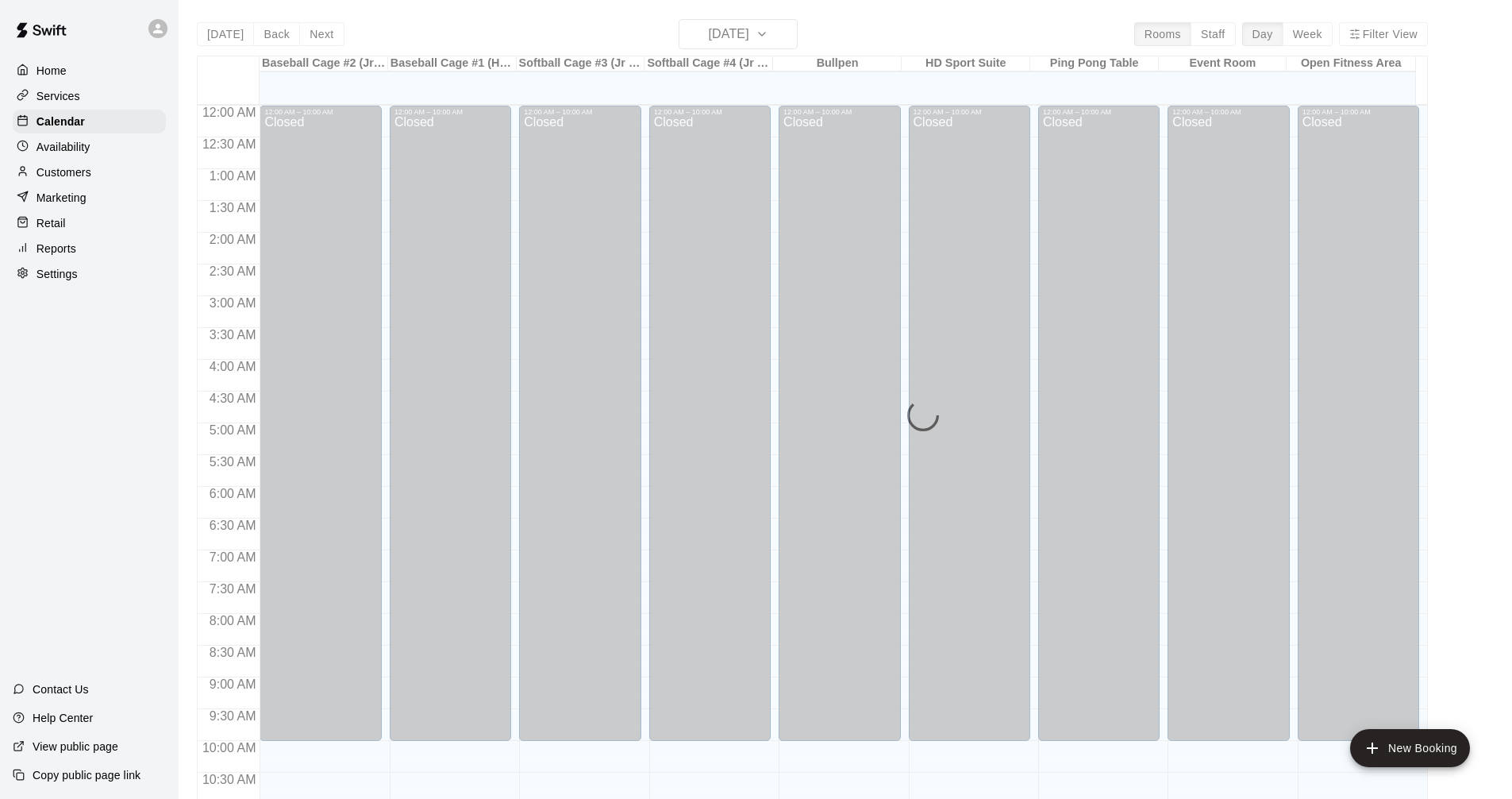
scroll to position [731, 0]
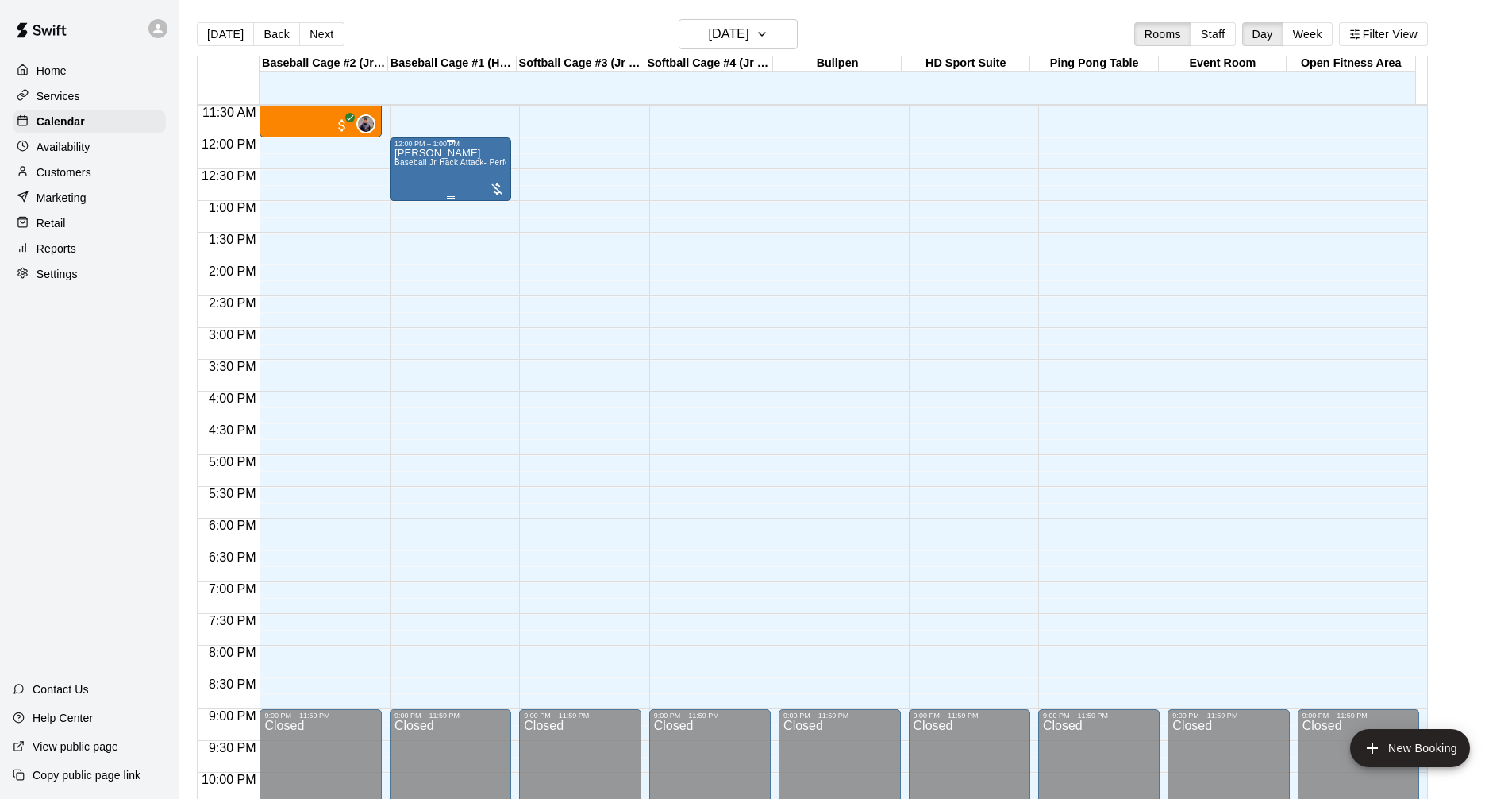
click at [403, 188] on div "Chris Bonden Baseball Jr Hack Attack- Perfect for all skill levels" at bounding box center [450, 547] width 111 height 799
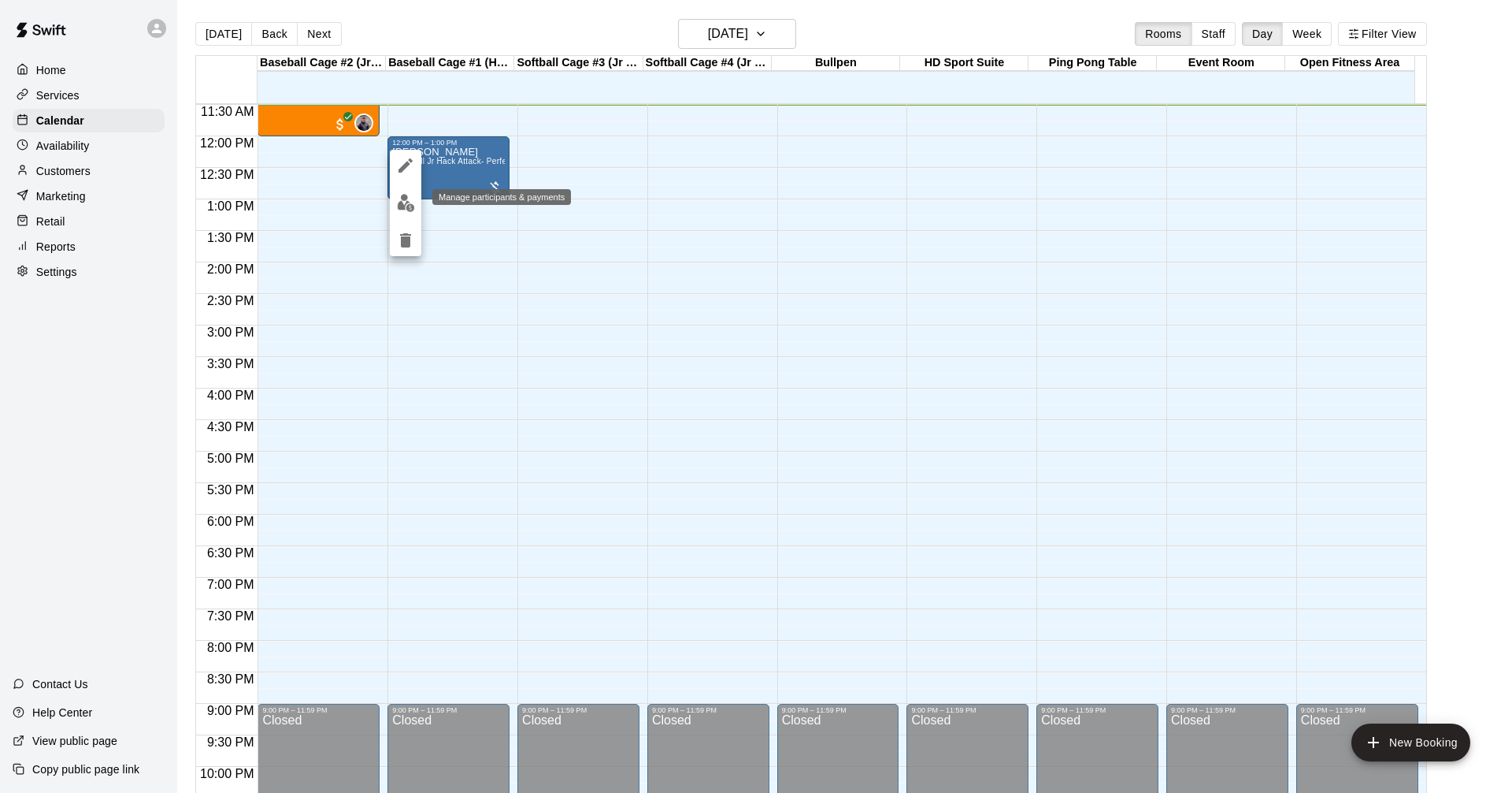
click at [400, 210] on button "edit" at bounding box center [405, 203] width 31 height 30
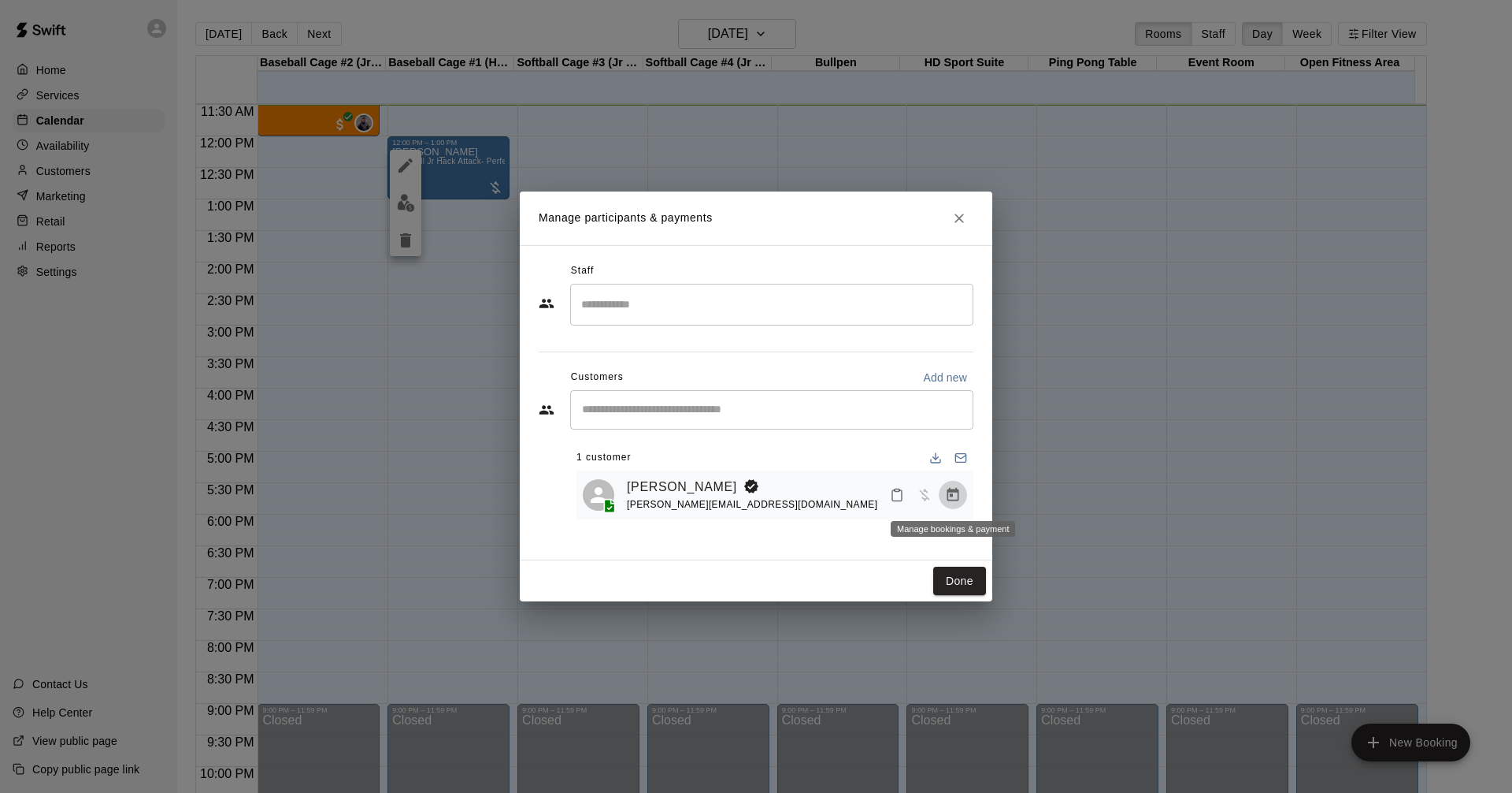
click at [946, 502] on icon "Manage bookings & payment" at bounding box center [953, 494] width 16 height 16
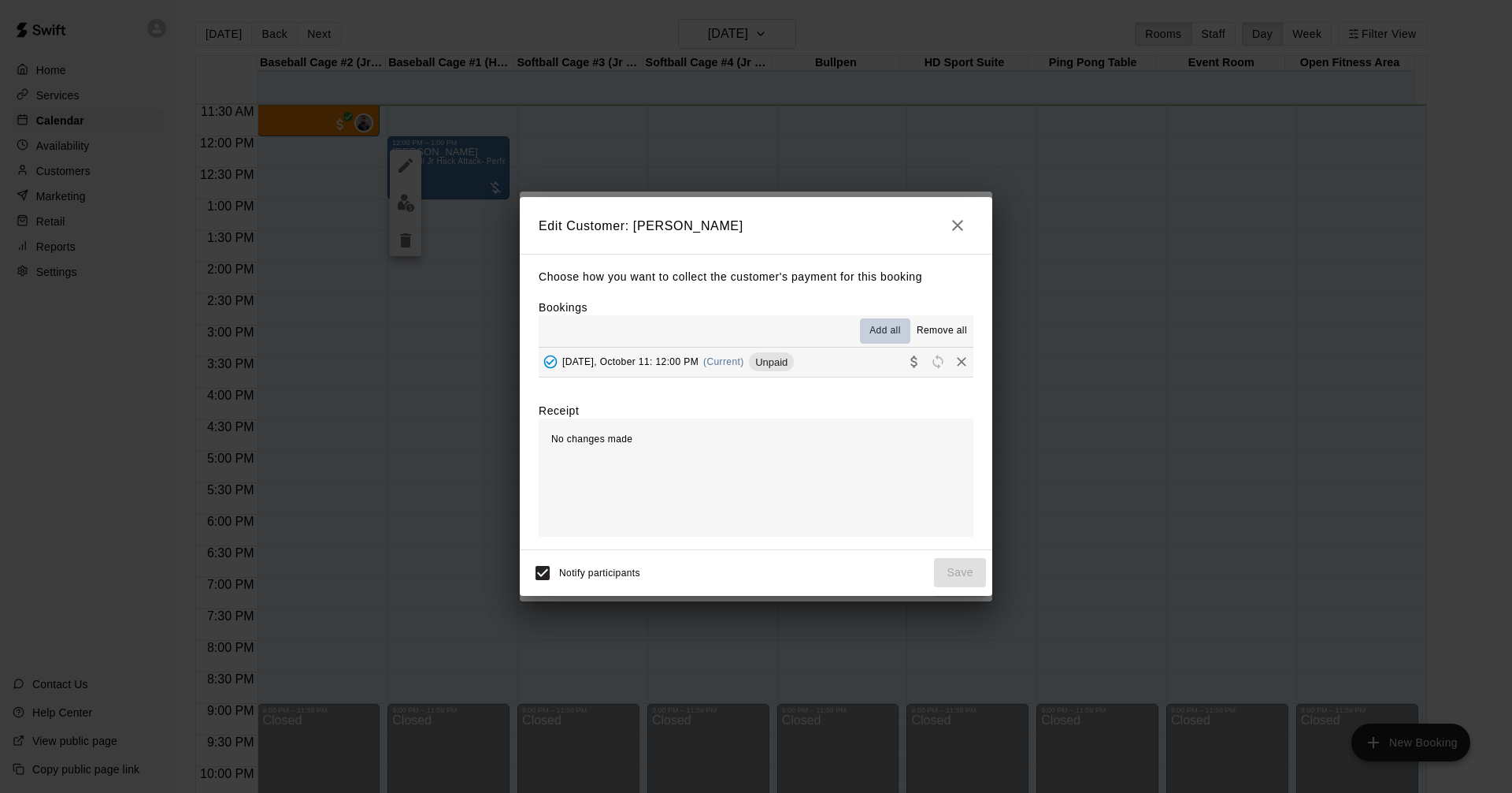
click at [904, 337] on button "Add all" at bounding box center [886, 331] width 51 height 25
click at [902, 360] on button "Collect payment" at bounding box center [914, 361] width 23 height 23
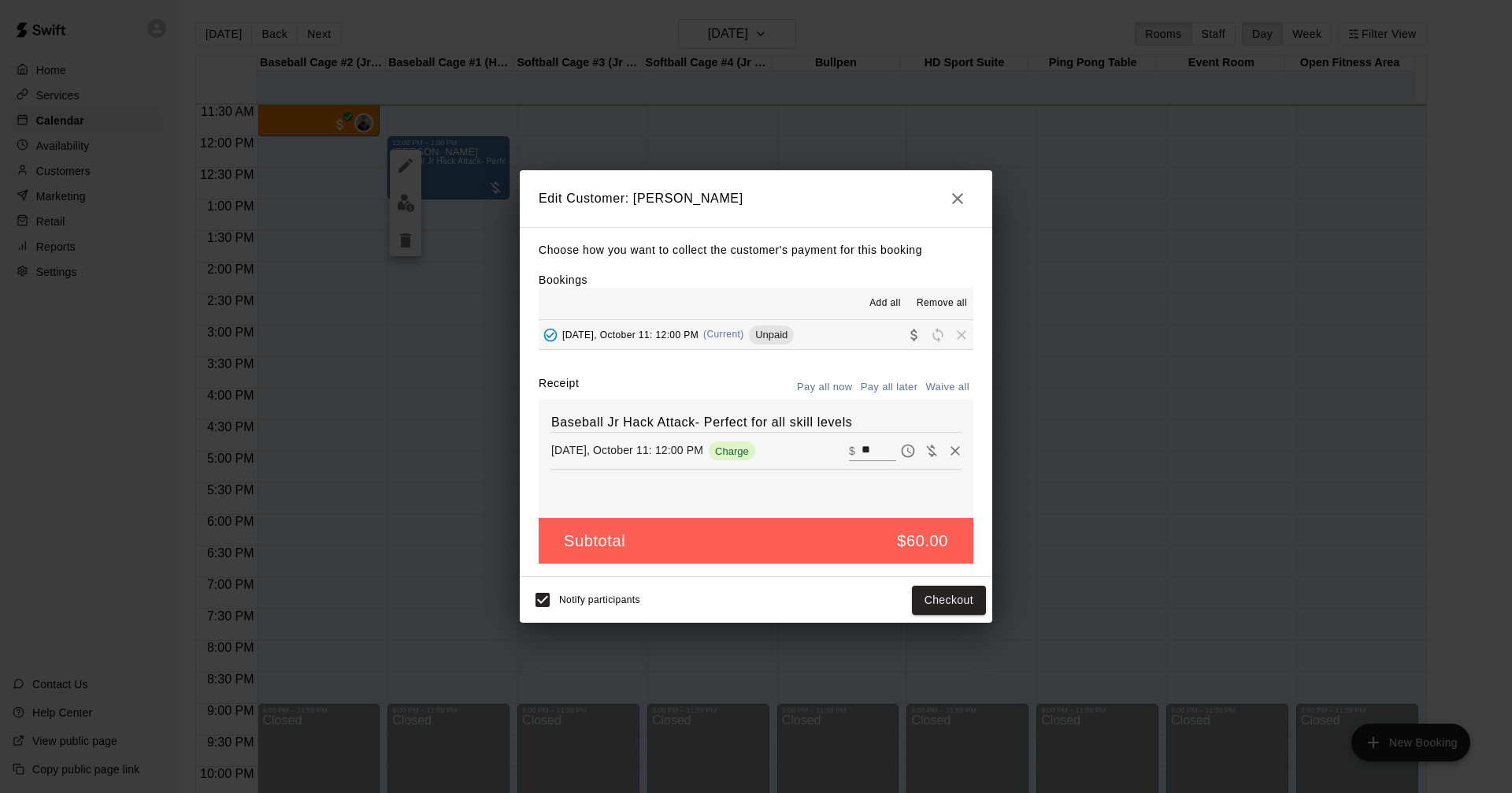
click at [967, 189] on icon "button" at bounding box center [957, 198] width 19 height 19
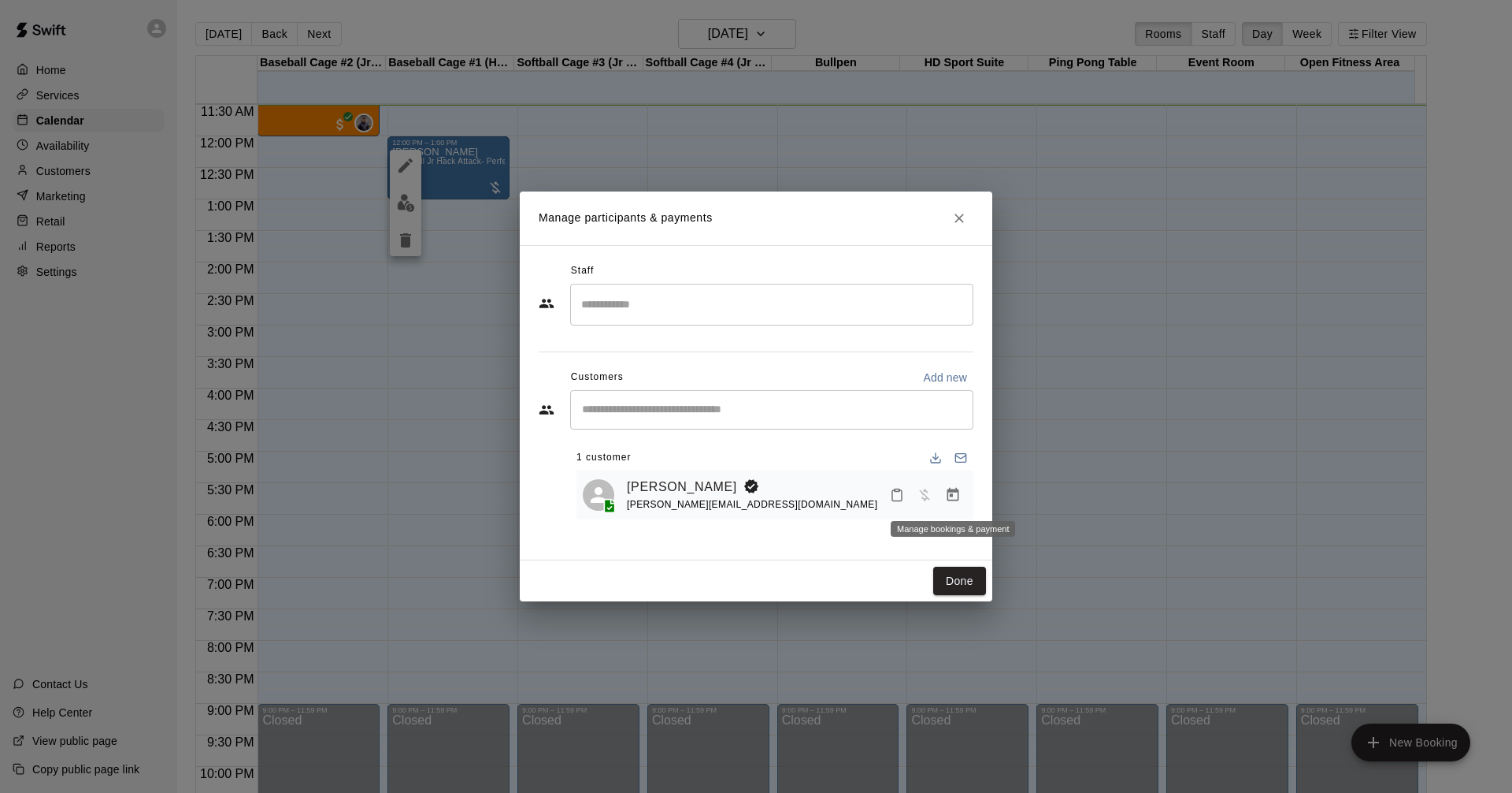
click at [951, 498] on icon "Manage bookings & payment" at bounding box center [953, 494] width 16 height 16
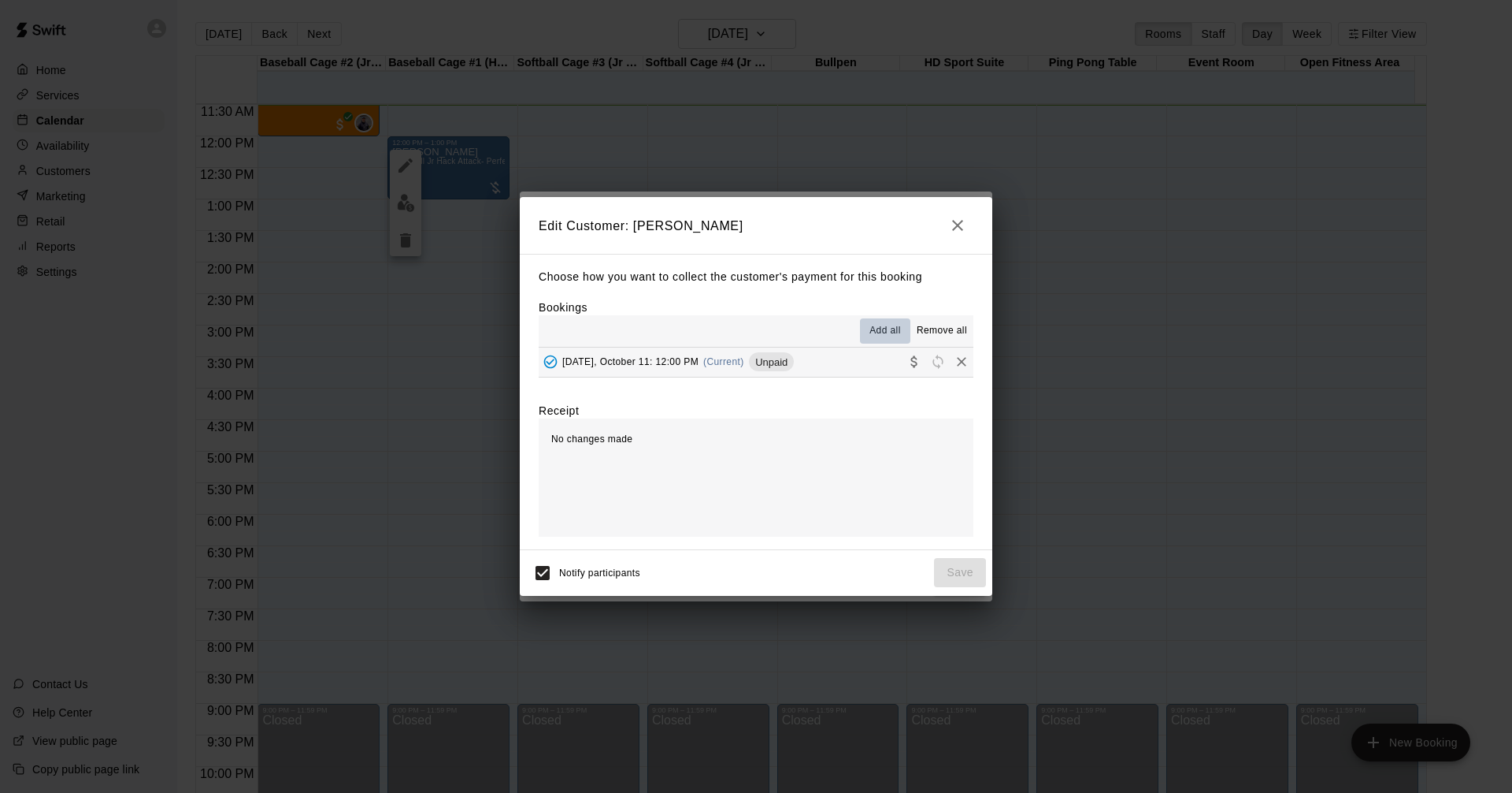
click at [877, 333] on span "Add all" at bounding box center [886, 331] width 31 height 16
click at [910, 364] on icon "Collect payment" at bounding box center [913, 362] width 6 height 12
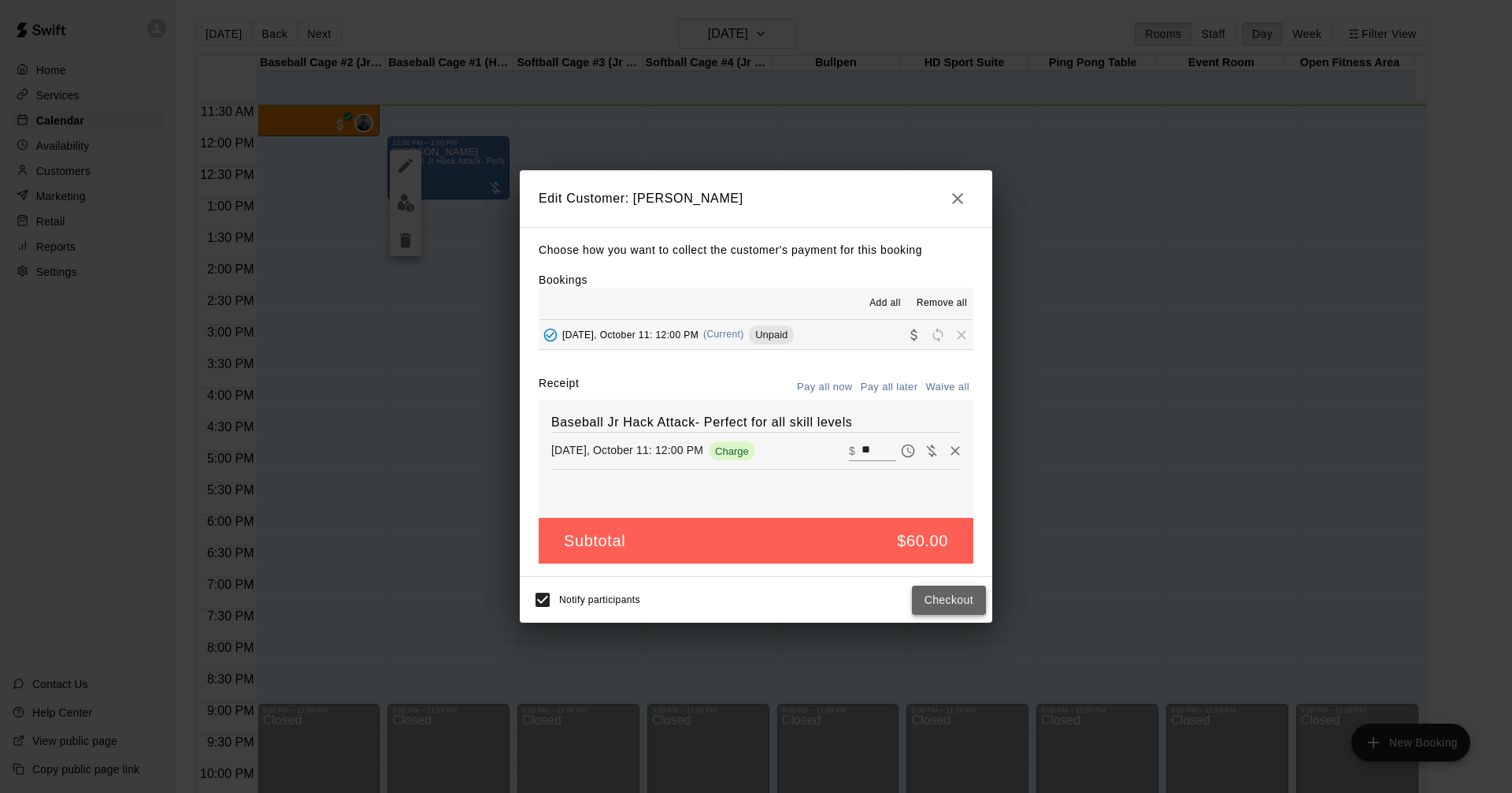
click at [942, 599] on button "Checkout" at bounding box center [949, 600] width 74 height 29
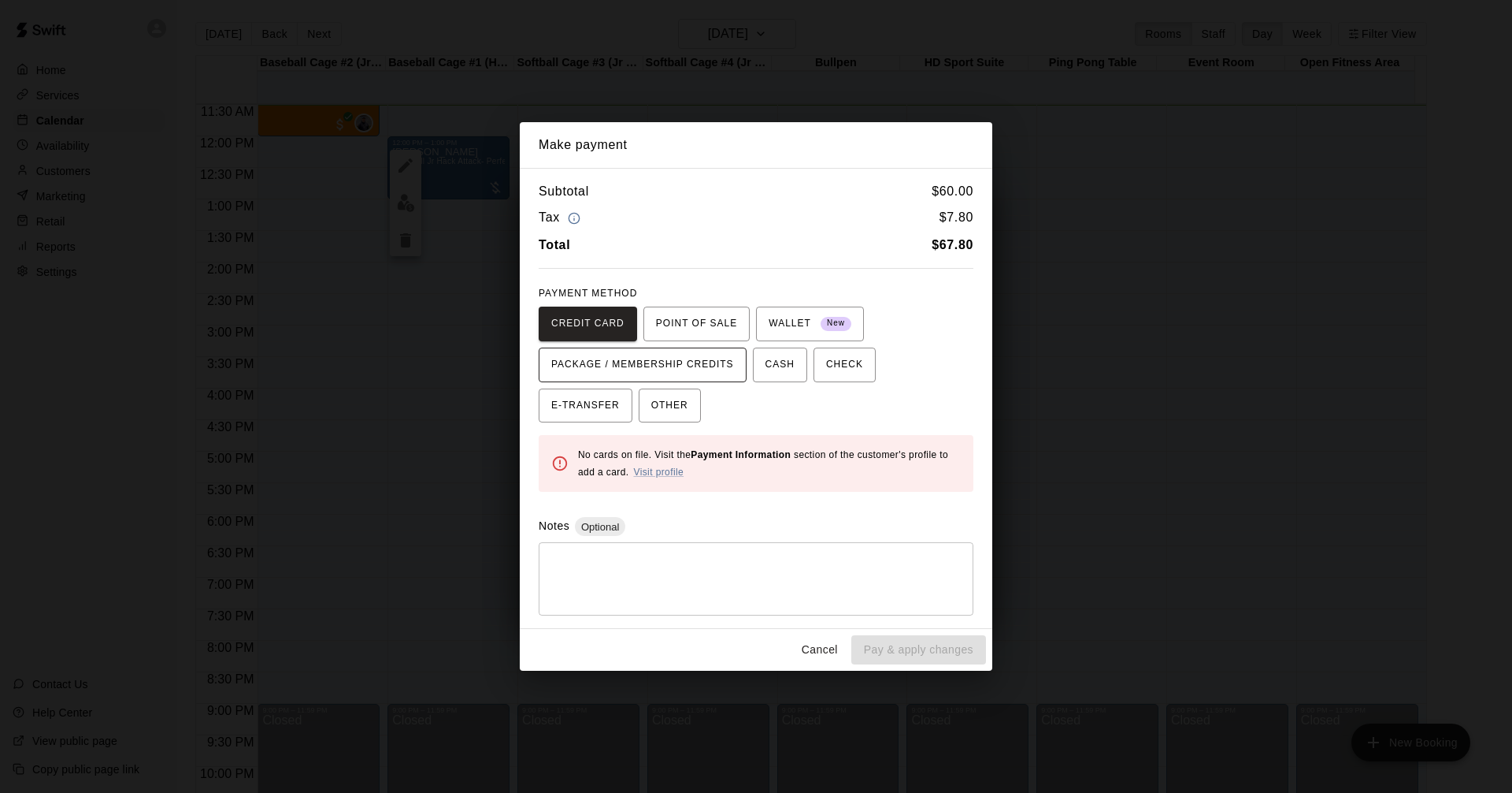
click at [703, 361] on span "PACKAGE / MEMBERSHIP CREDITS" at bounding box center [642, 365] width 183 height 25
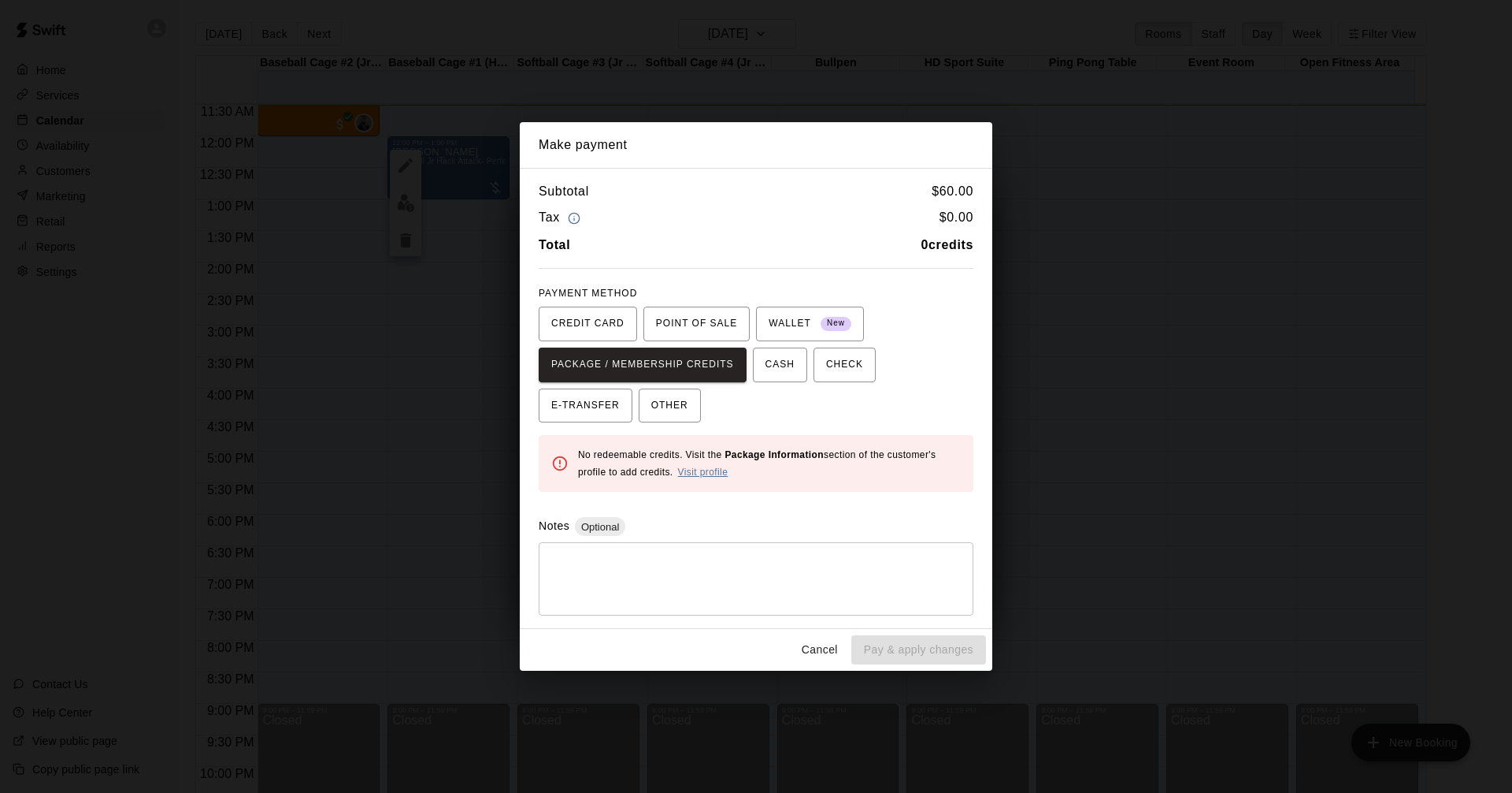
click at [720, 471] on link "Visit profile" at bounding box center [704, 471] width 51 height 11
click at [825, 652] on button "Cancel" at bounding box center [820, 650] width 51 height 29
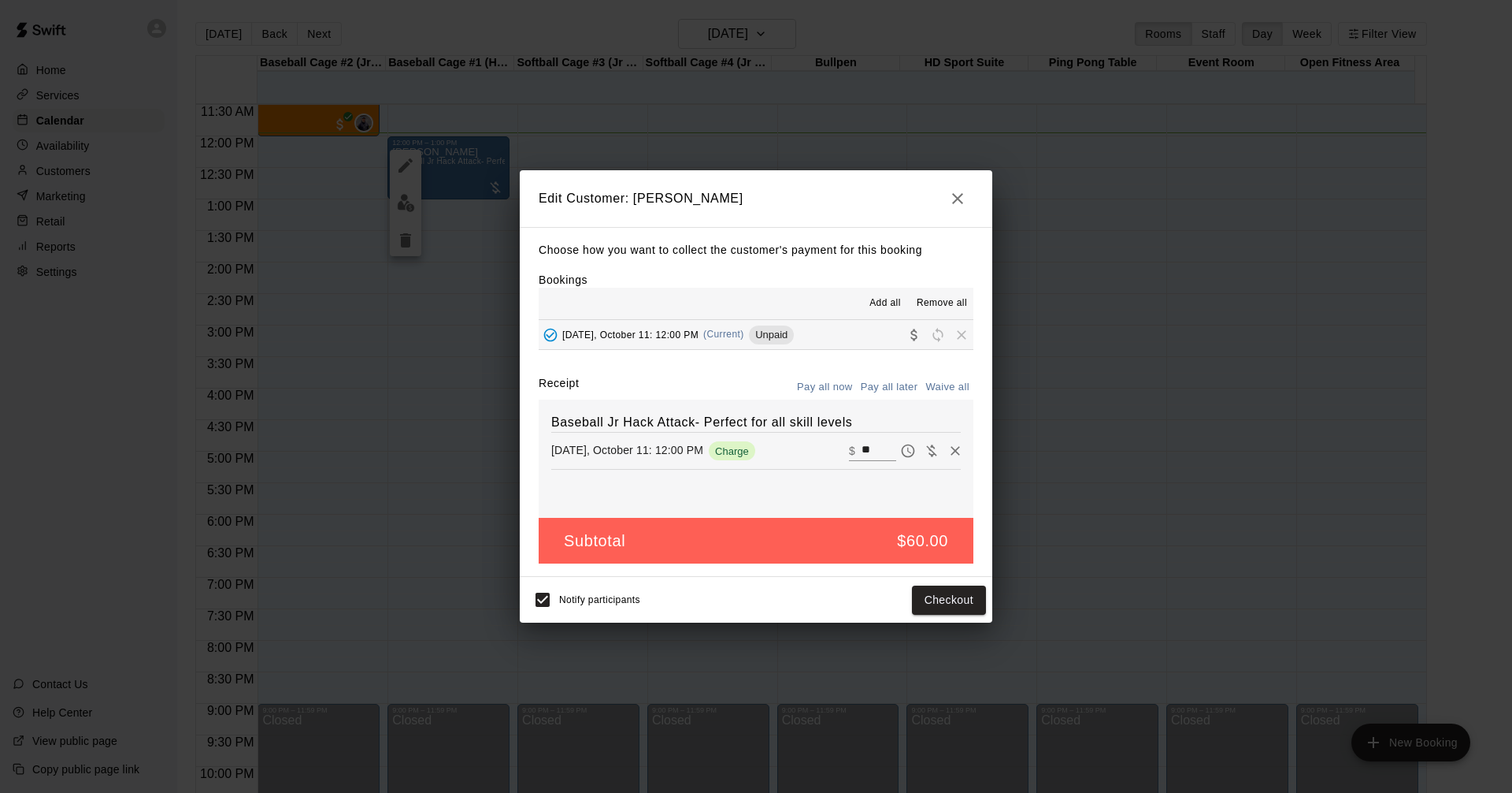
click at [964, 196] on icon "button" at bounding box center [957, 198] width 19 height 19
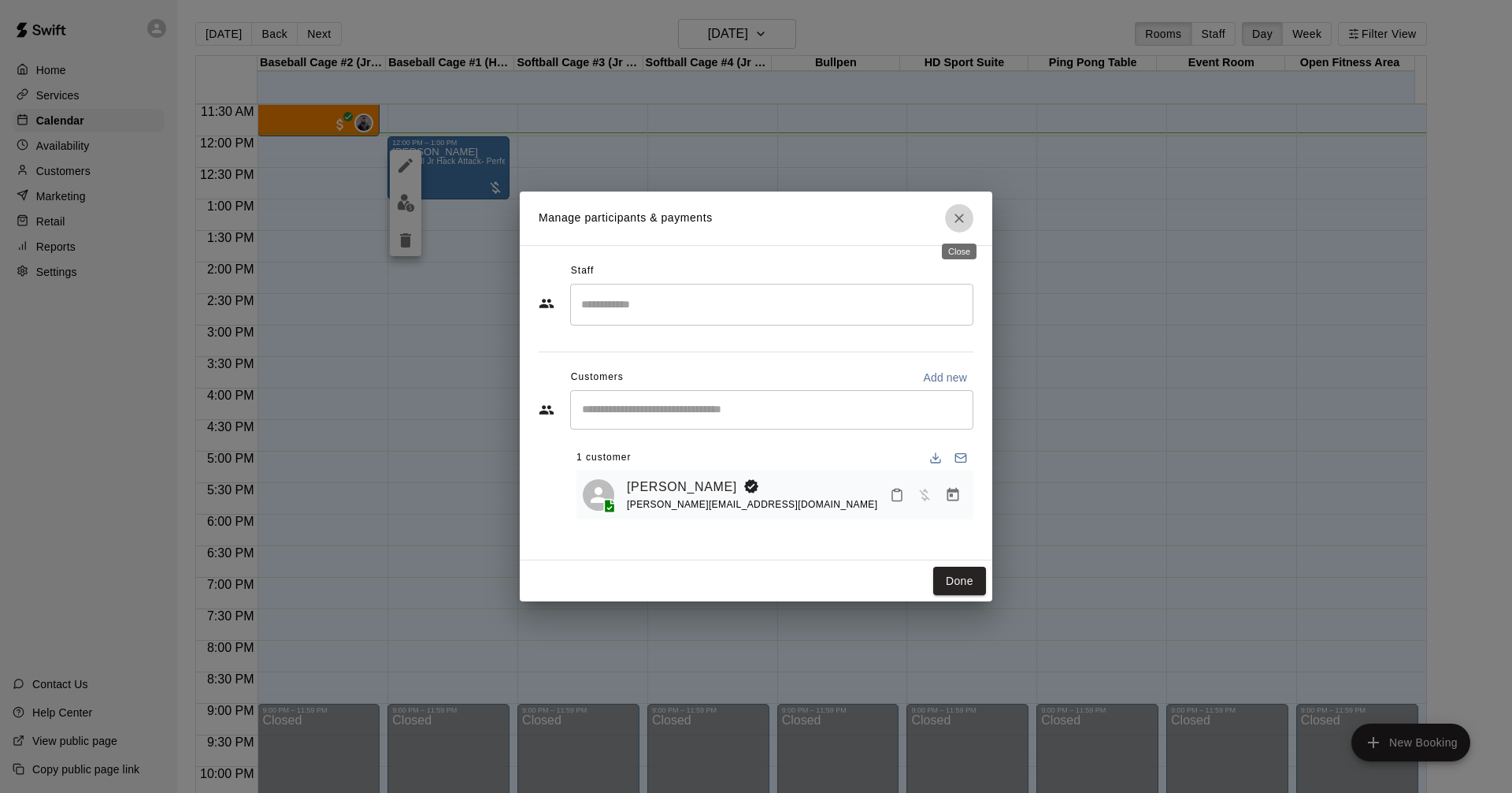
click at [967, 216] on button "Close" at bounding box center [959, 217] width 28 height 28
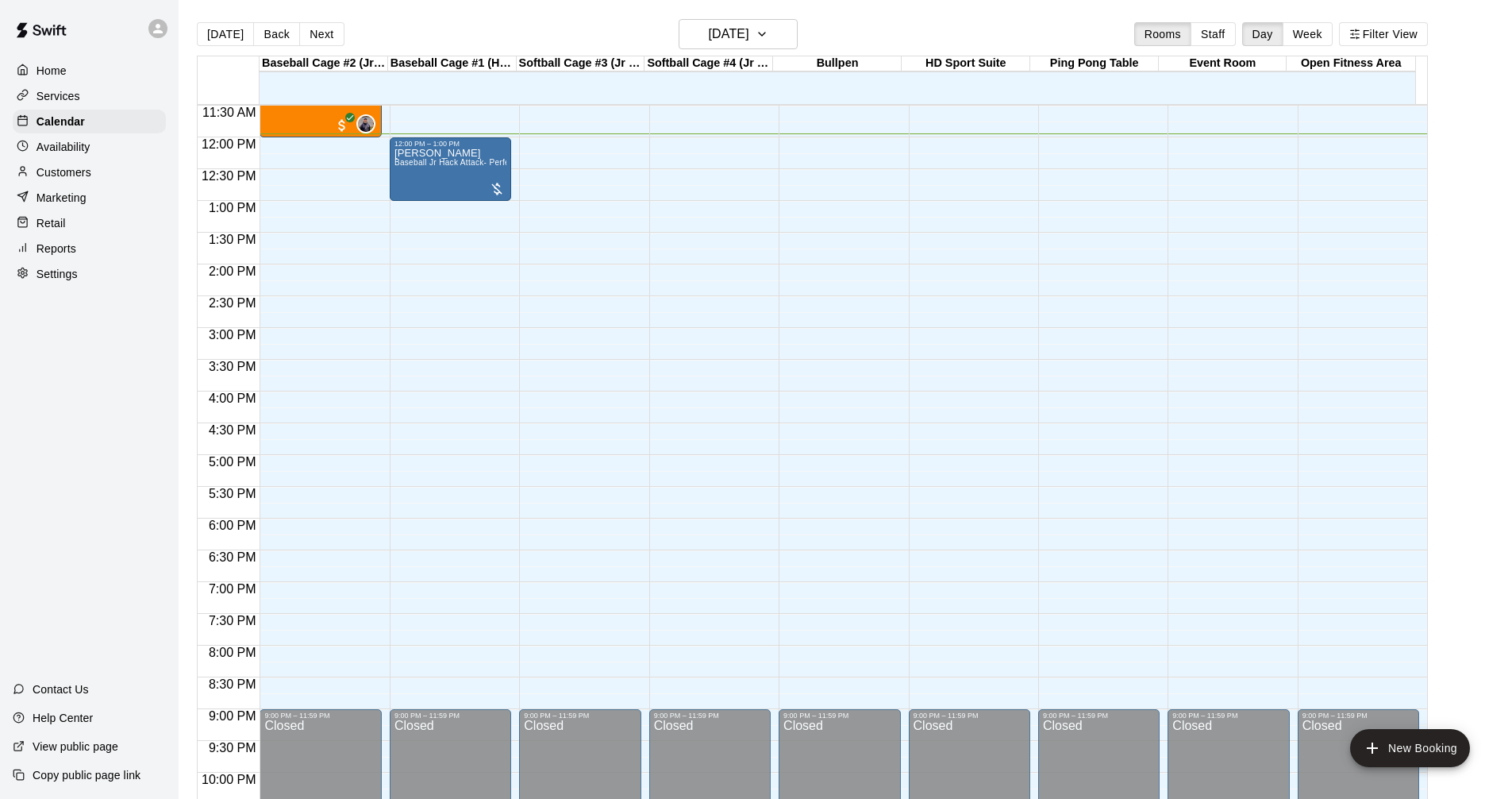
click at [70, 231] on div "Retail" at bounding box center [89, 223] width 153 height 24
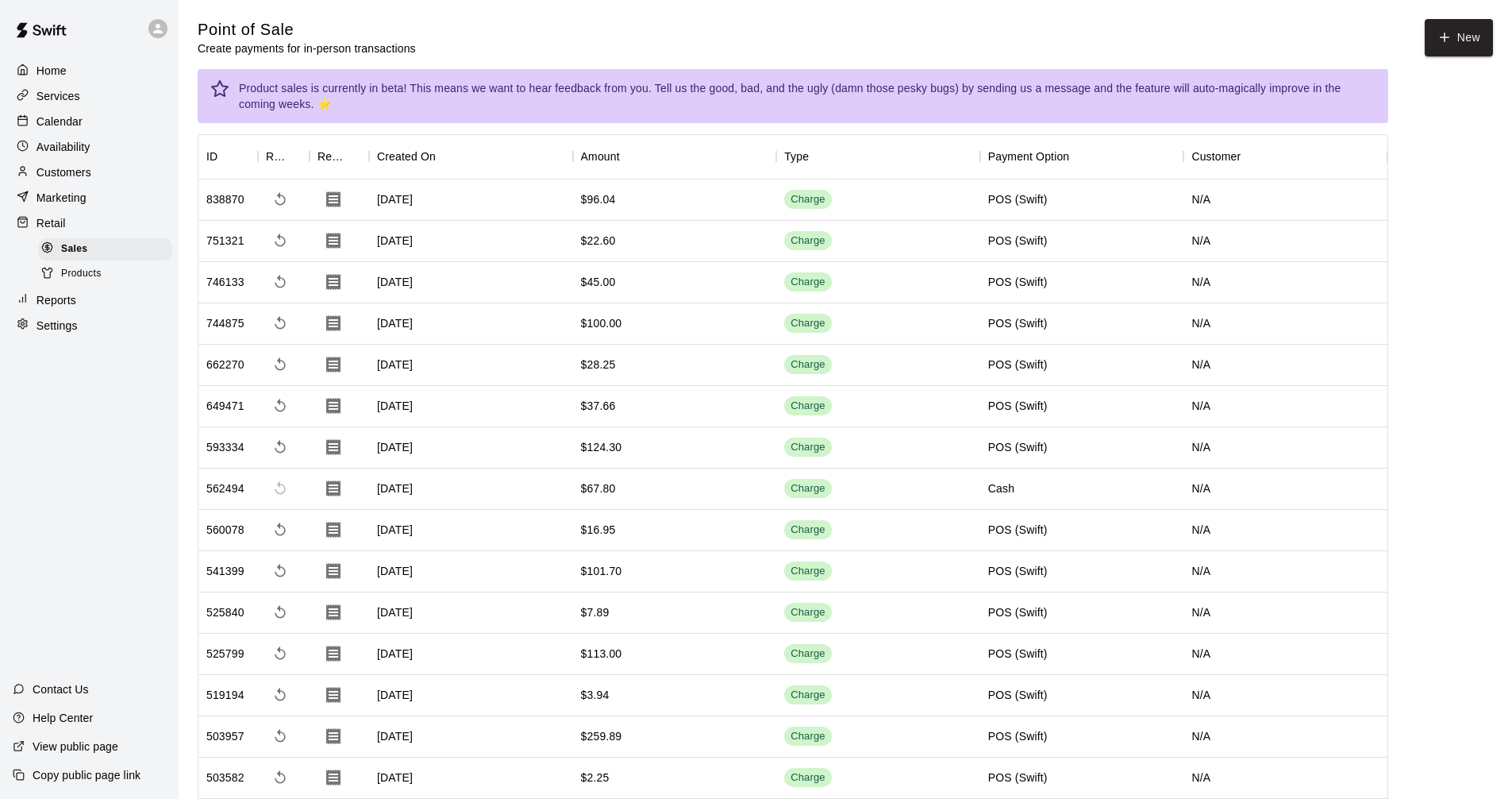
click at [99, 282] on span "Products" at bounding box center [81, 274] width 40 height 16
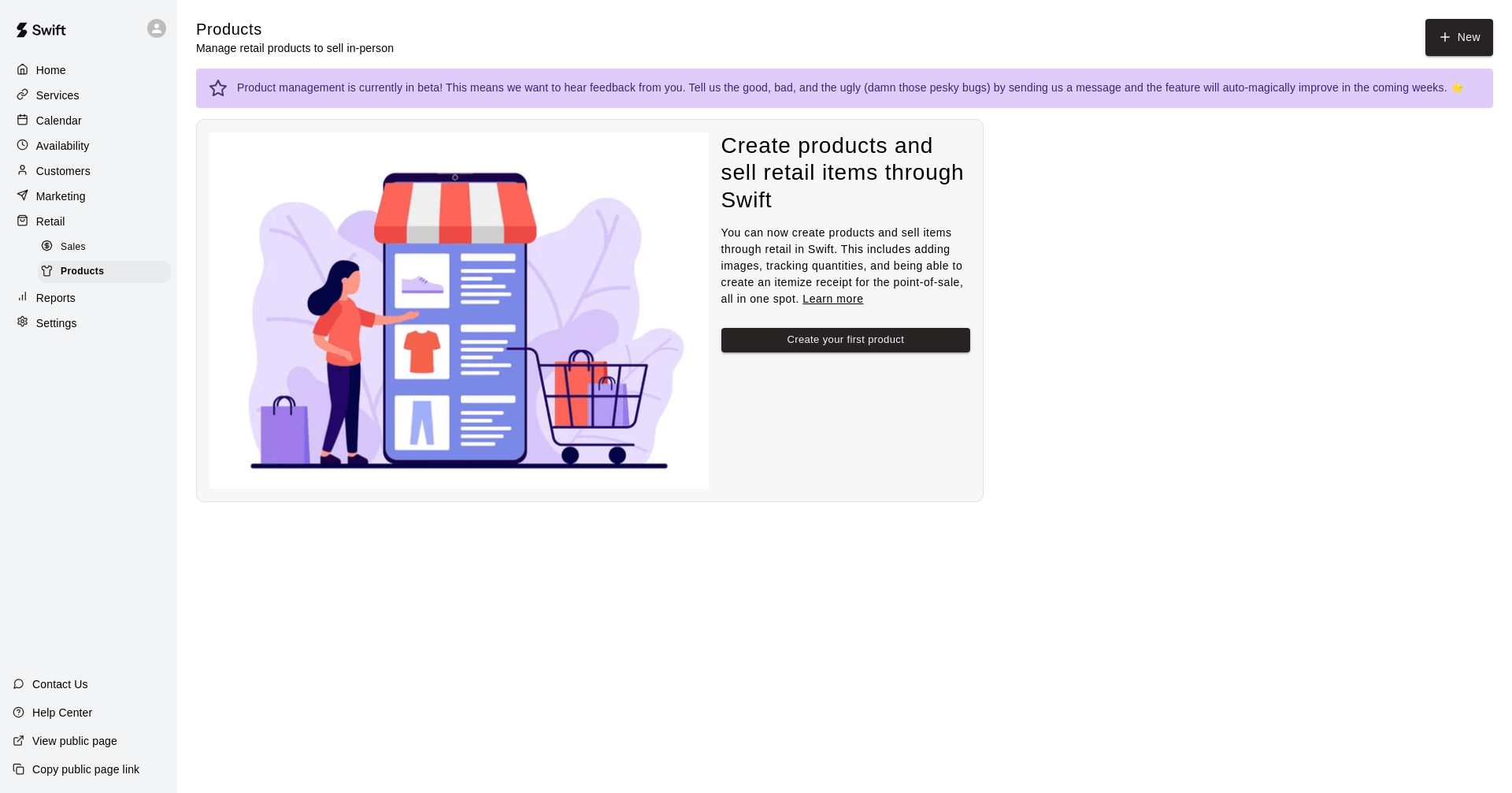
click at [103, 251] on div "Sales" at bounding box center [105, 247] width 133 height 23
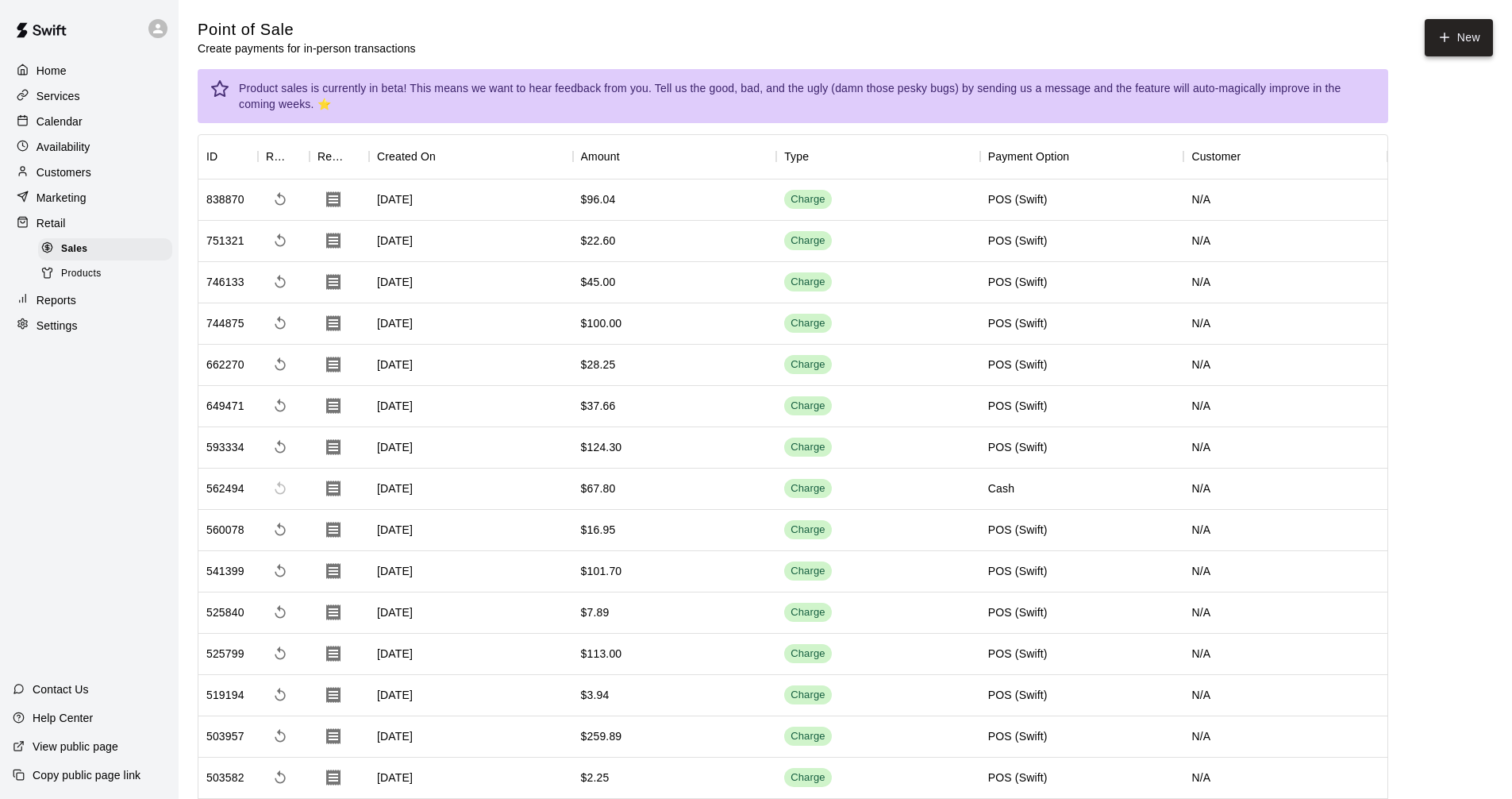
click at [1435, 35] on button "New" at bounding box center [1459, 37] width 68 height 37
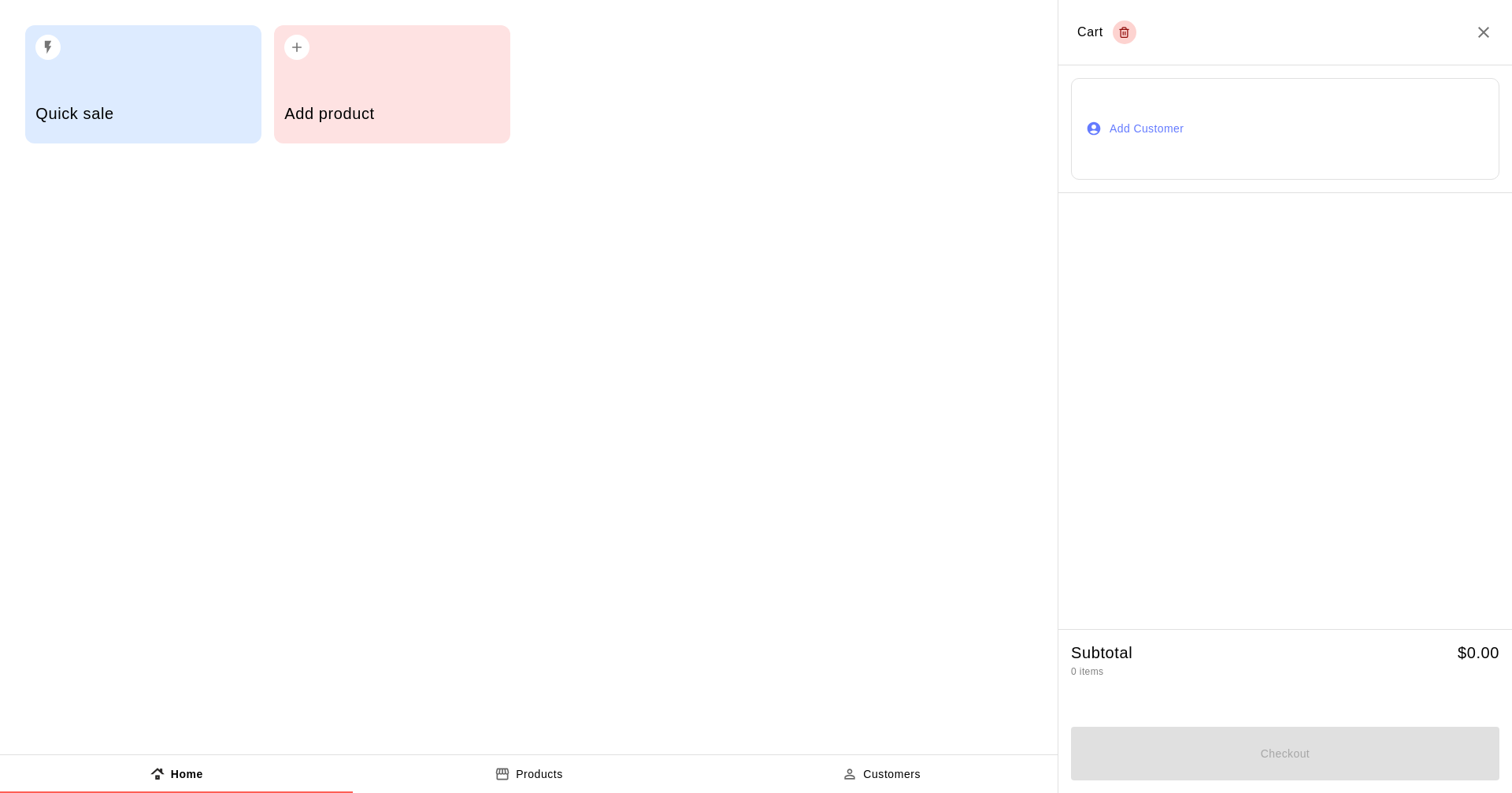
click at [168, 117] on h5 "Quick sale" at bounding box center [143, 114] width 215 height 22
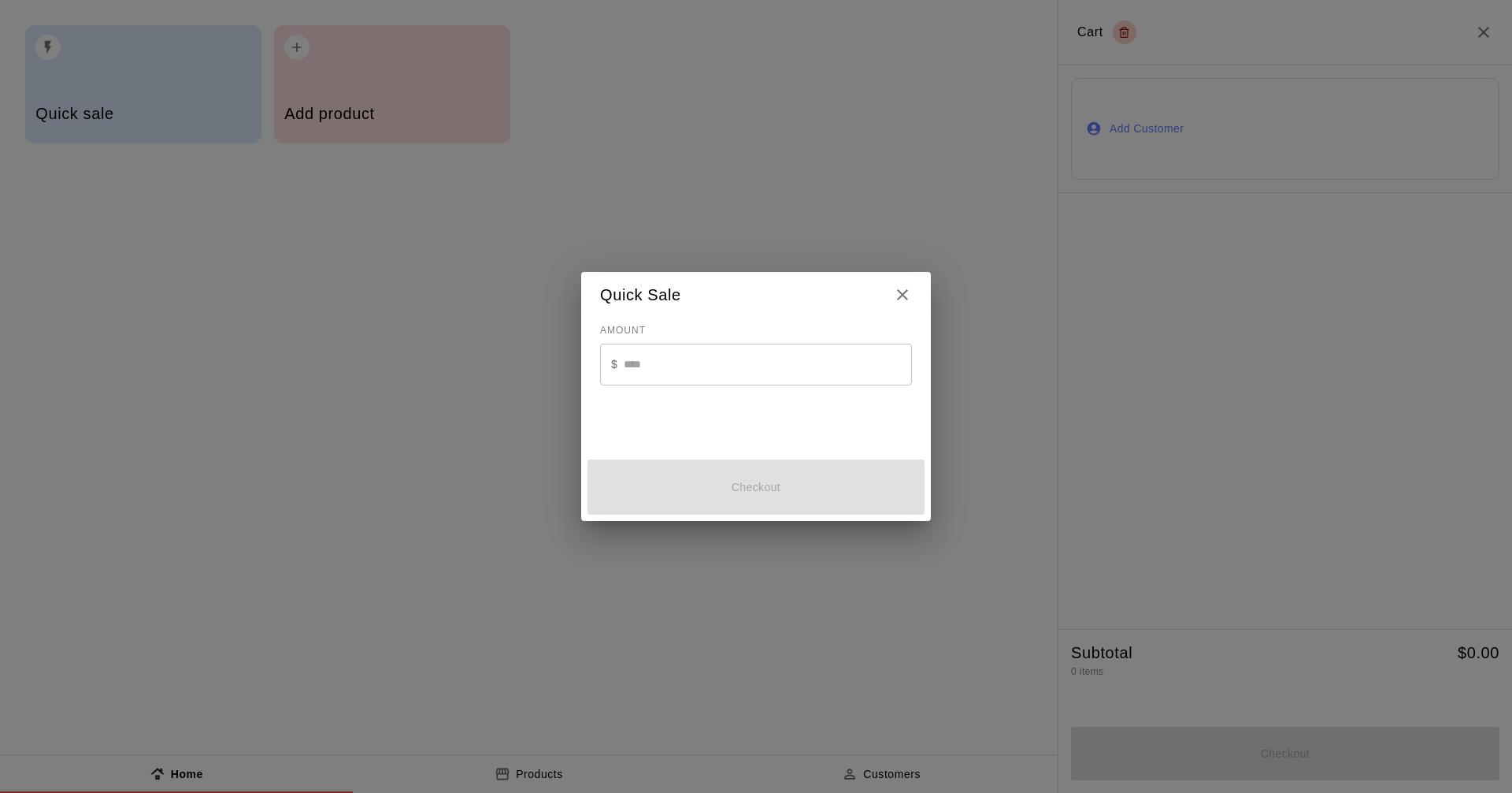
click at [664, 374] on input "text" at bounding box center [767, 364] width 289 height 42
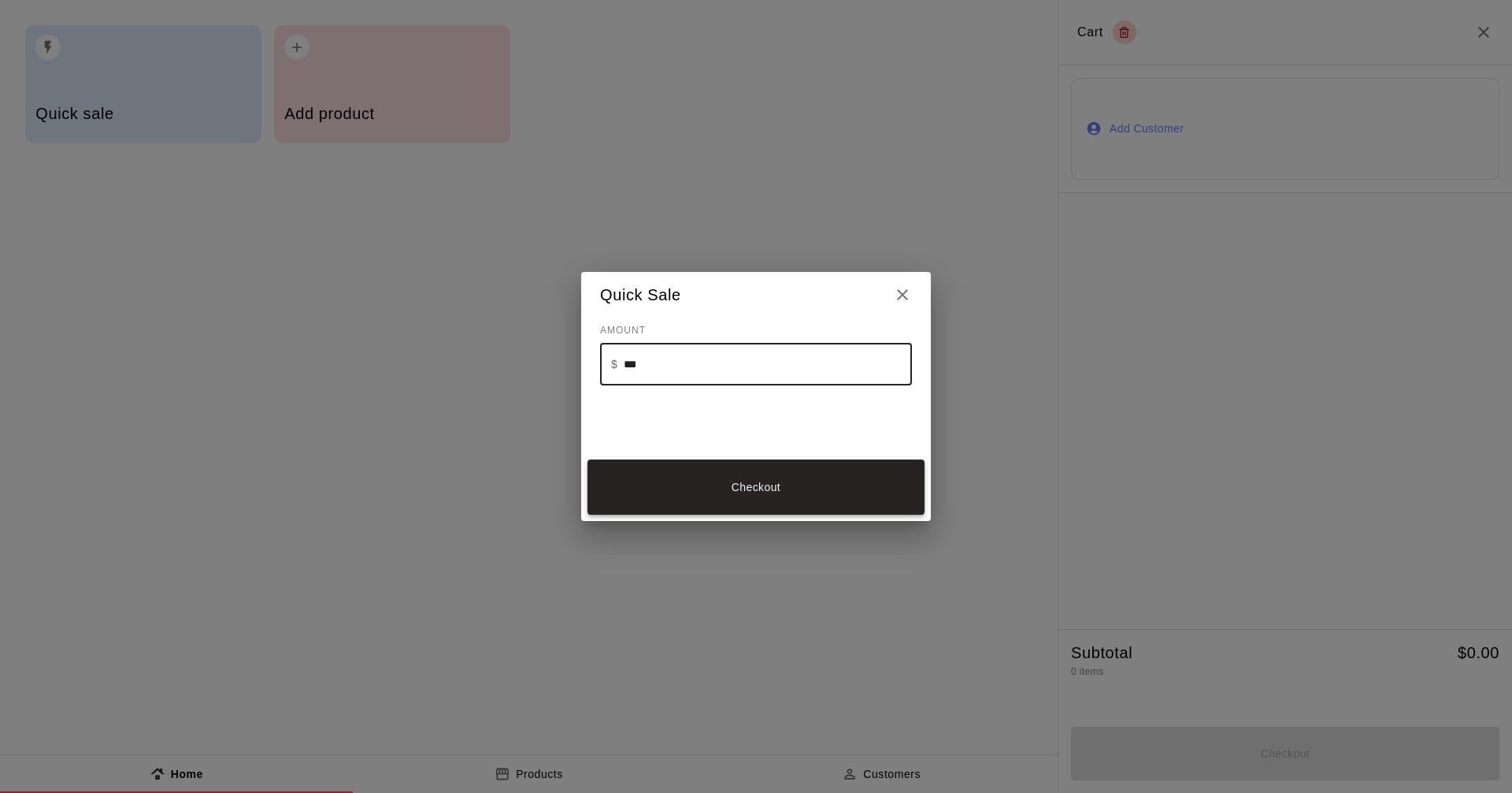
type input "***"
click at [686, 467] on button "Checkout" at bounding box center [756, 487] width 337 height 55
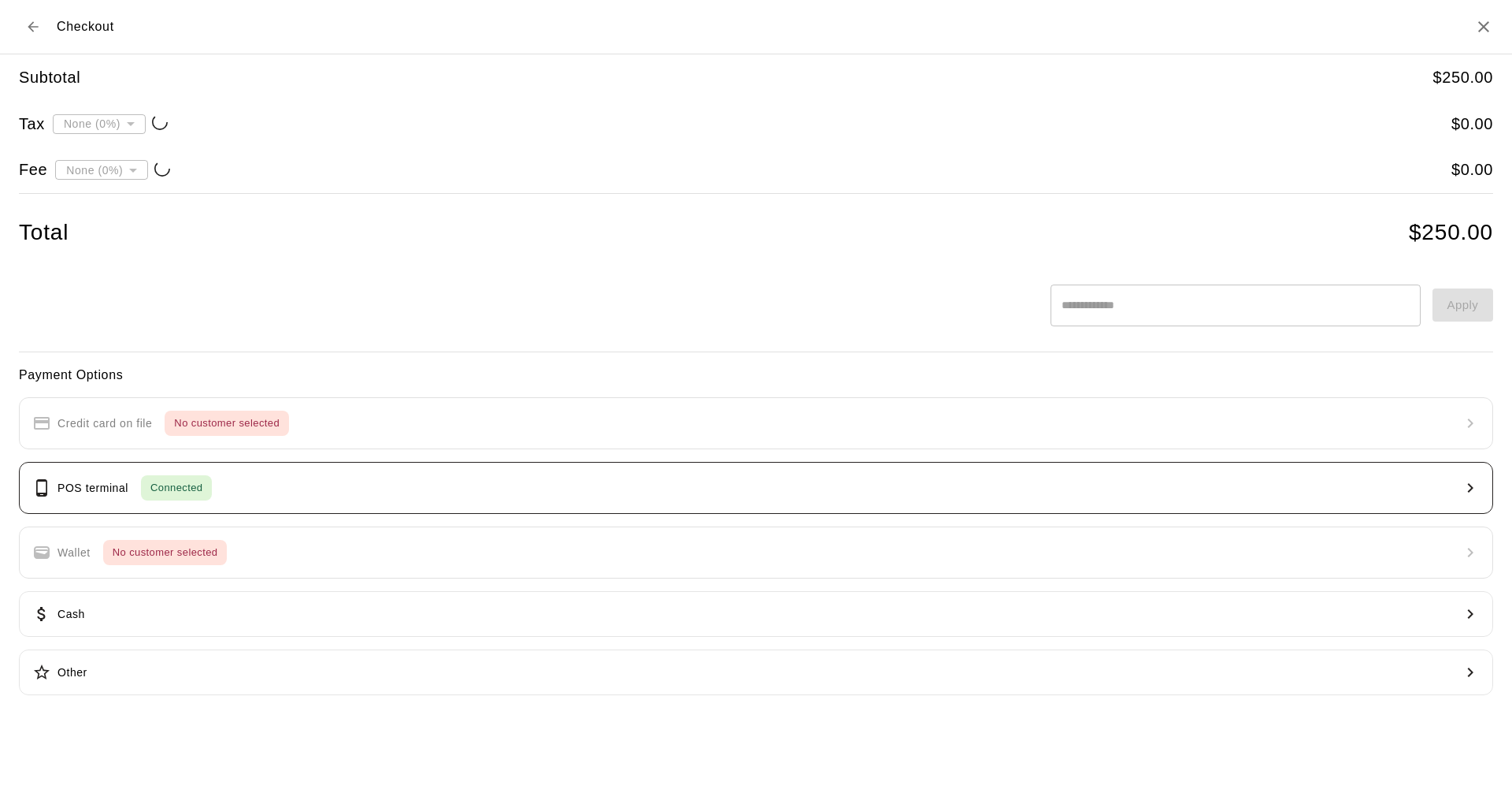
type input "**********"
click at [167, 479] on span "Connected" at bounding box center [176, 488] width 70 height 19
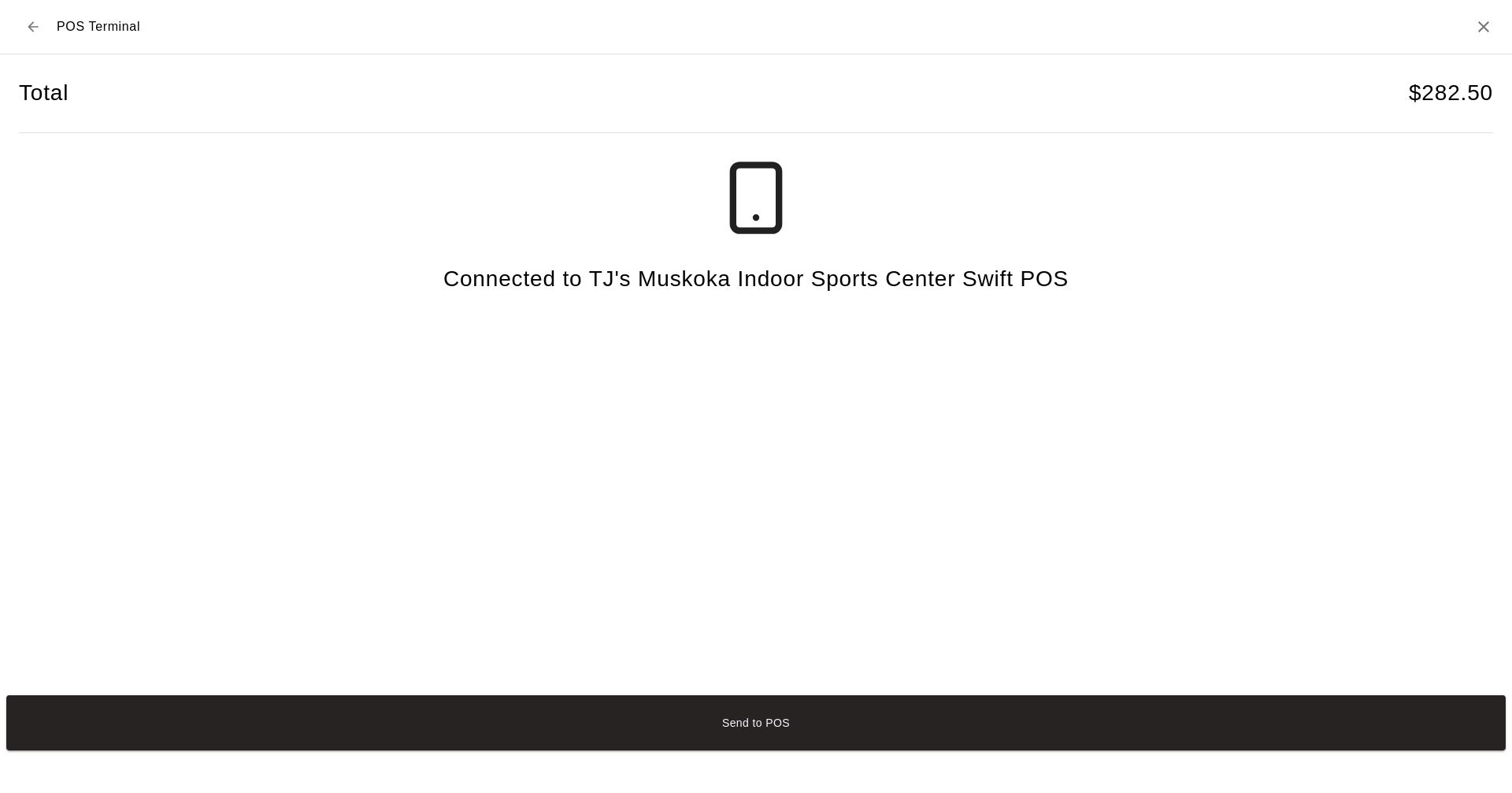
click at [753, 721] on button "Send to POS" at bounding box center [756, 723] width 1500 height 55
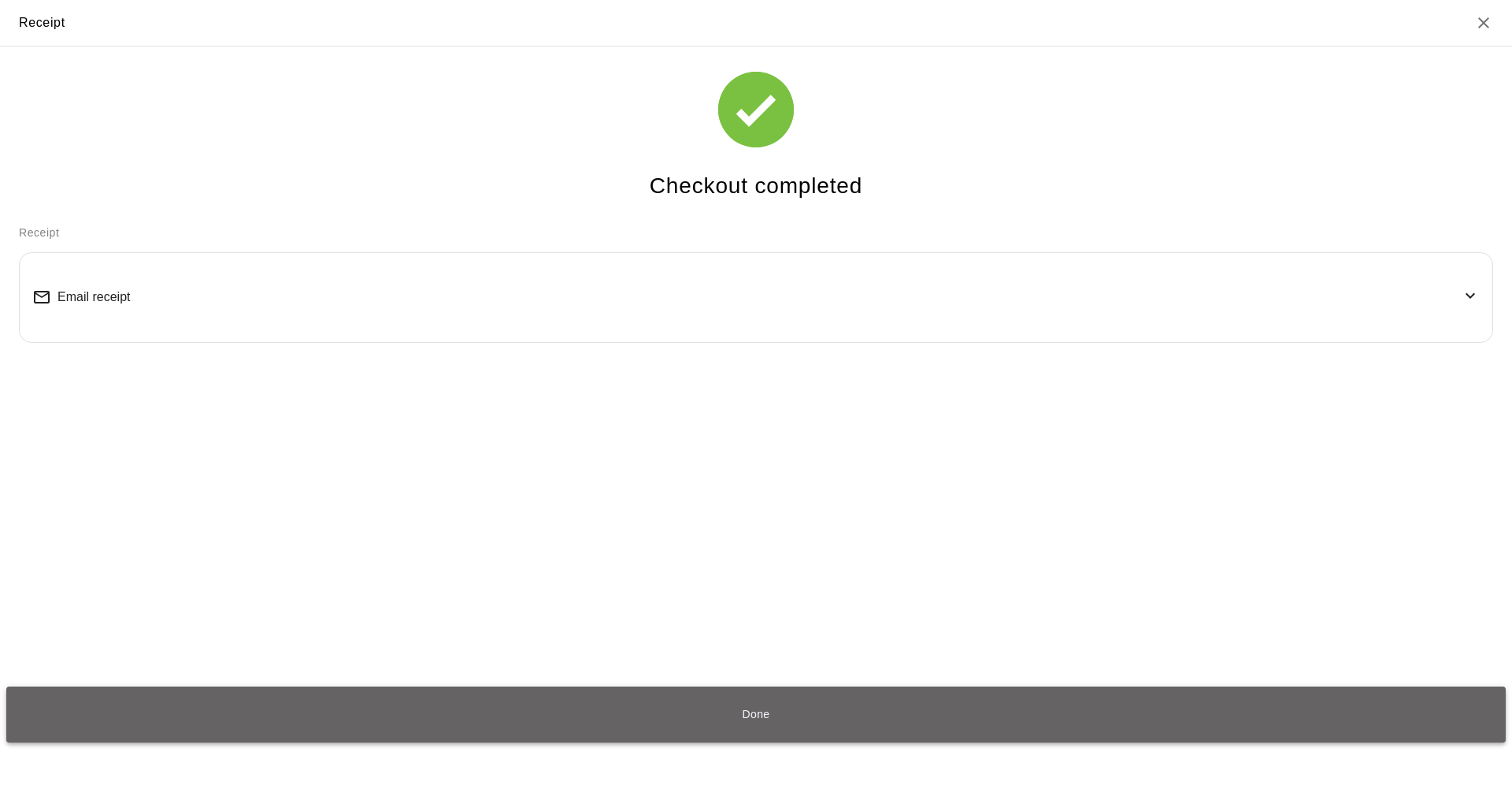
click at [809, 726] on button "Done" at bounding box center [756, 714] width 1500 height 55
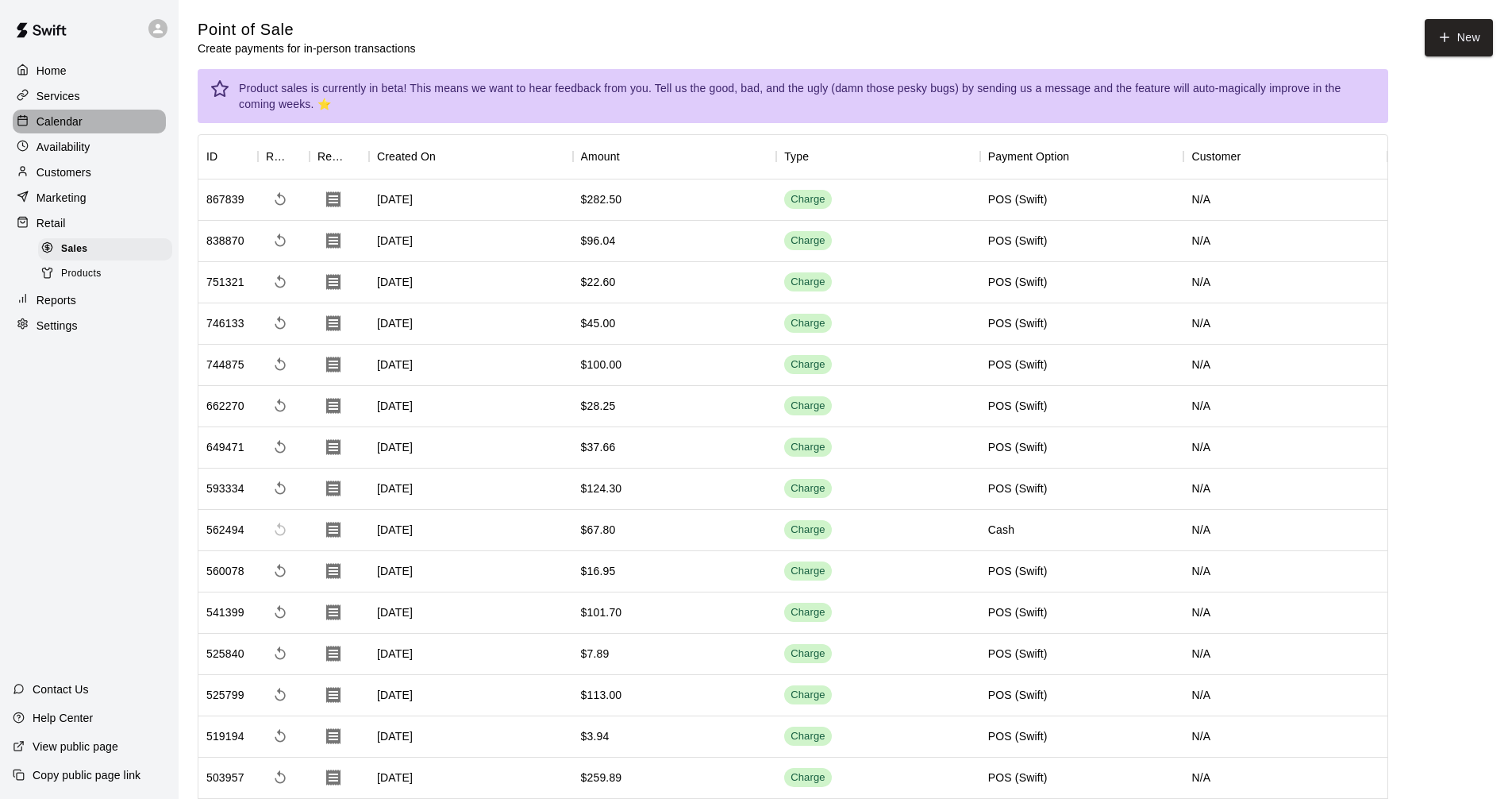
click at [99, 124] on div "Calendar" at bounding box center [89, 121] width 153 height 24
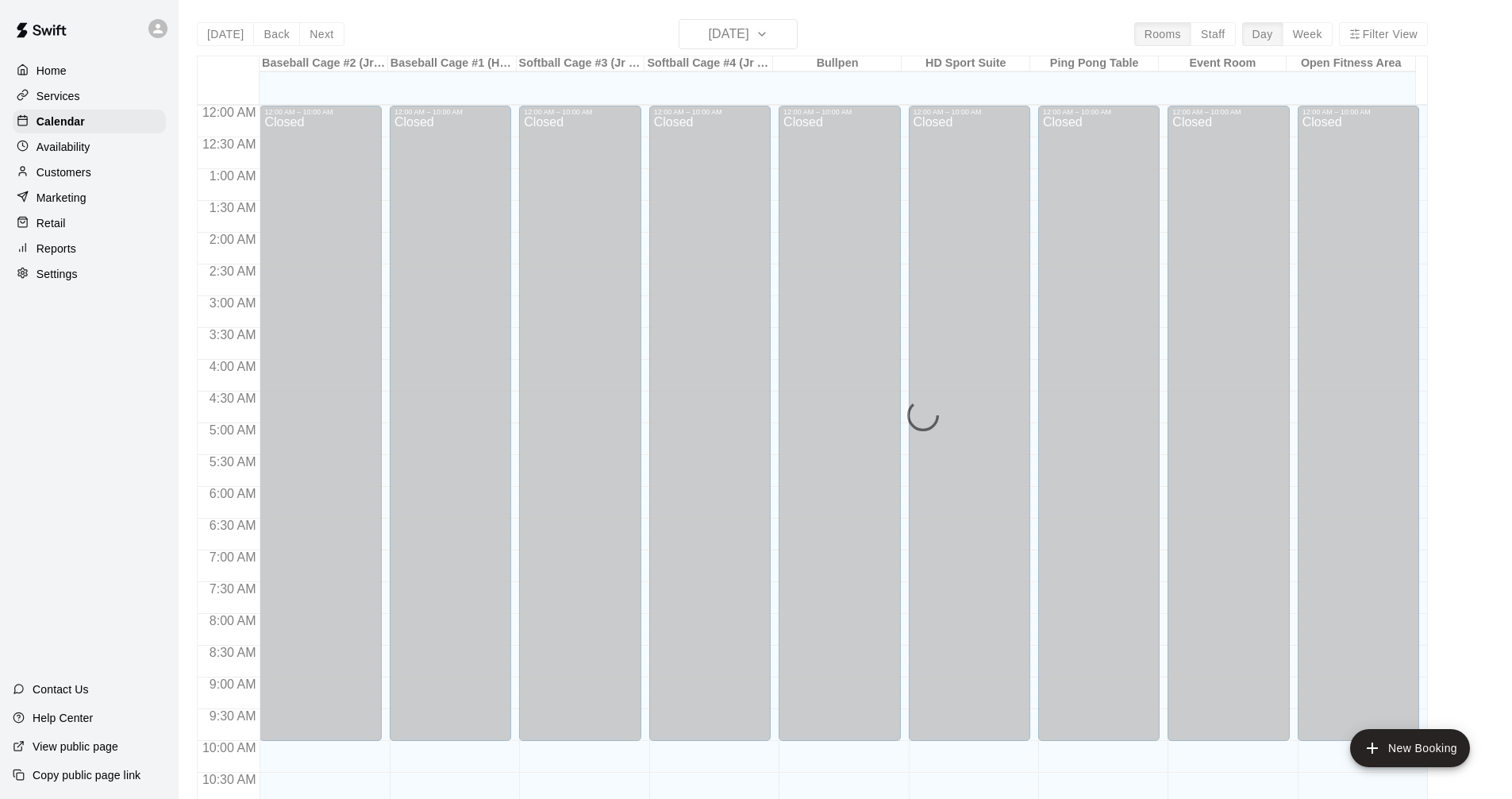
scroll to position [763, 0]
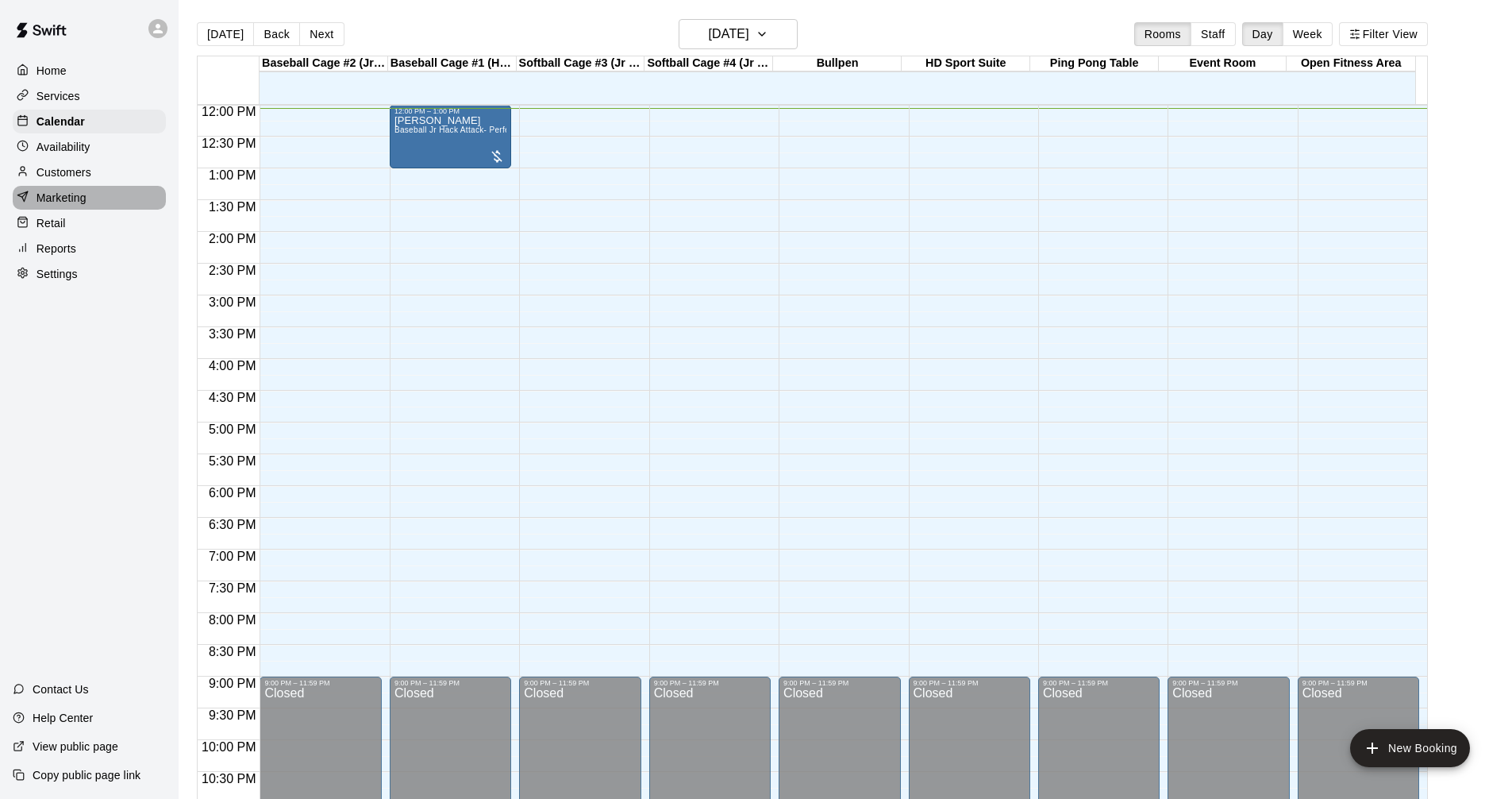
click at [41, 193] on div "Marketing" at bounding box center [89, 197] width 153 height 24
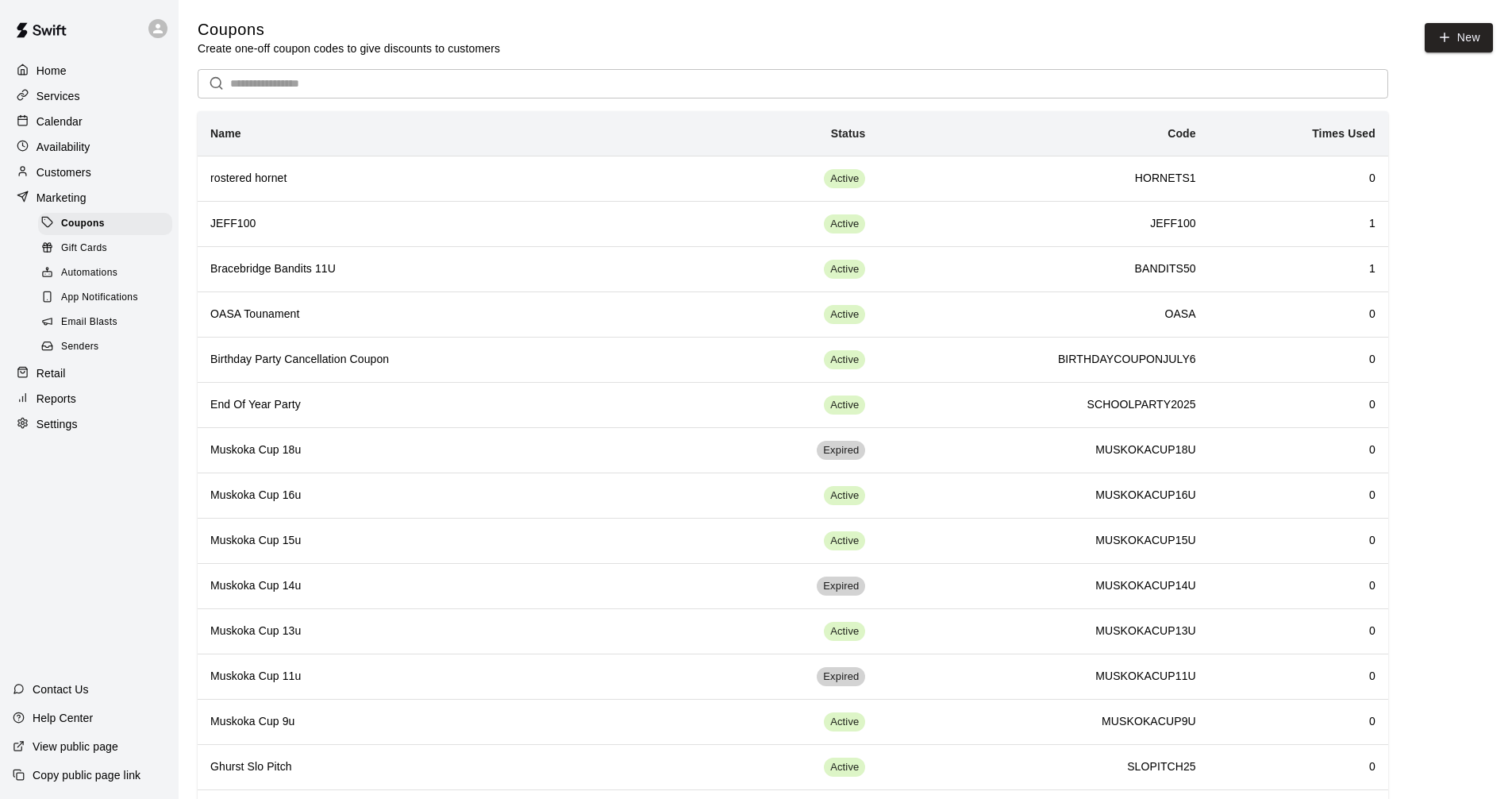
click at [32, 141] on div at bounding box center [27, 147] width 20 height 15
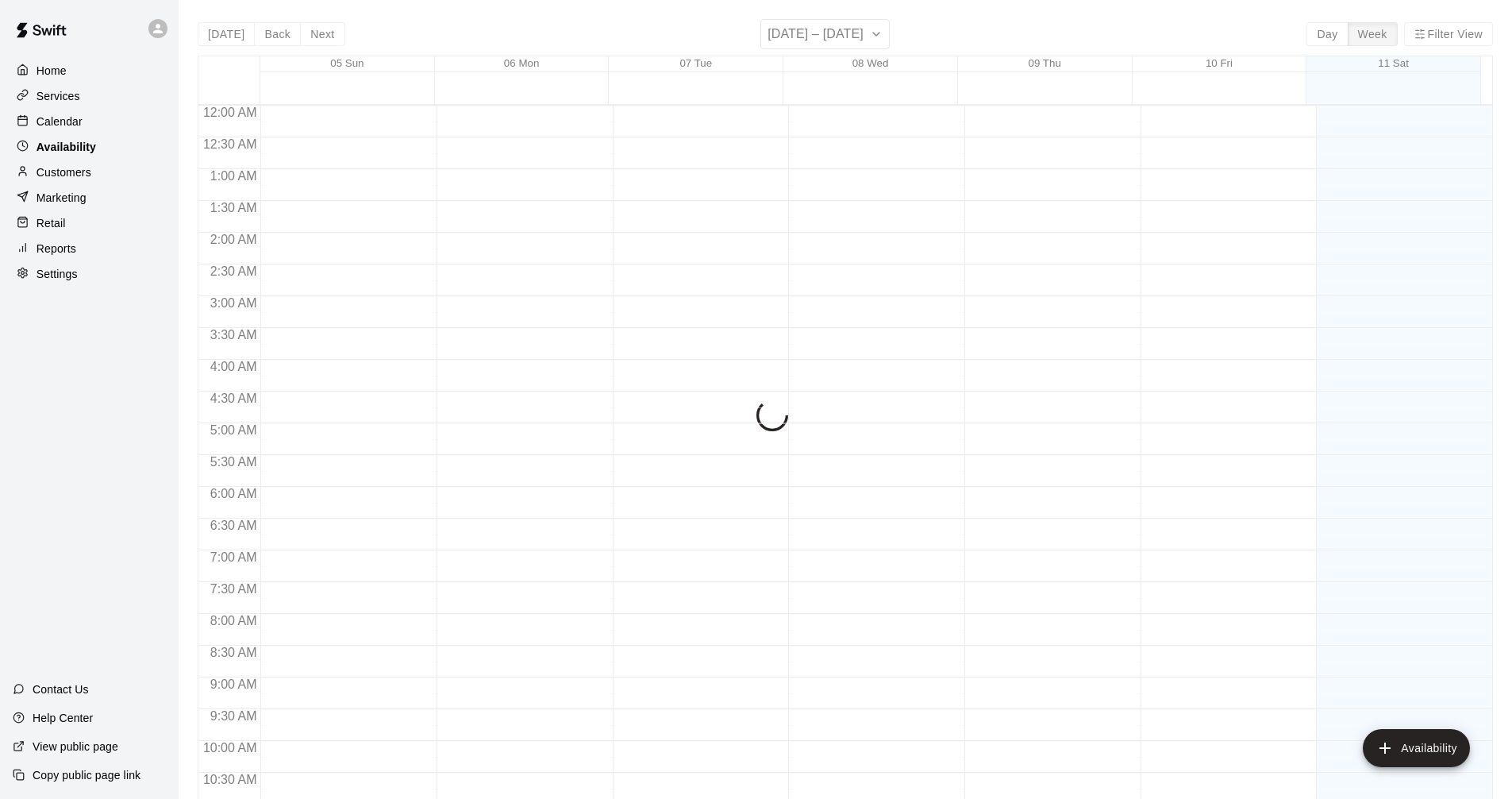
scroll to position [771, 0]
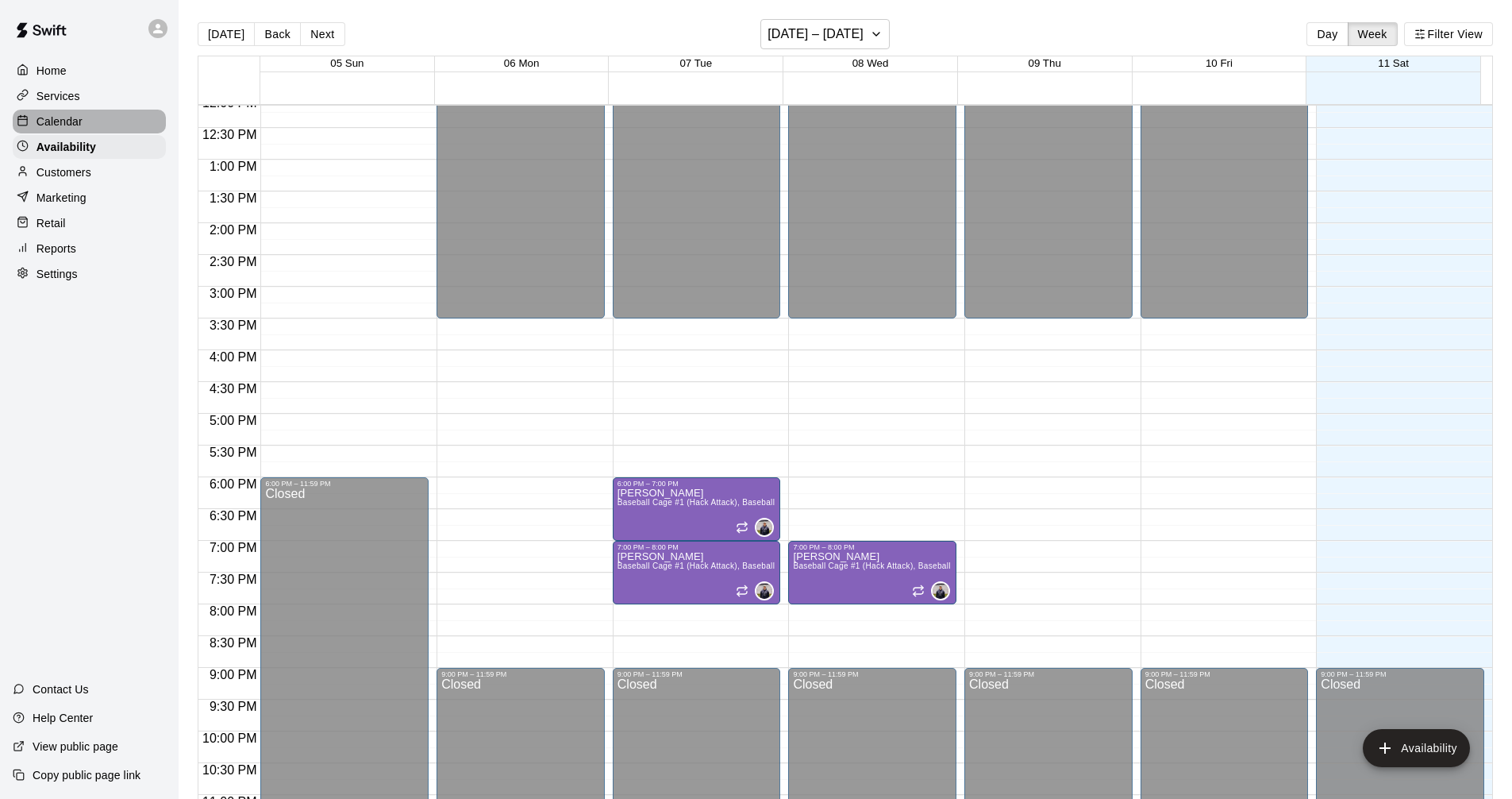
click at [46, 125] on p "Calendar" at bounding box center [59, 121] width 46 height 16
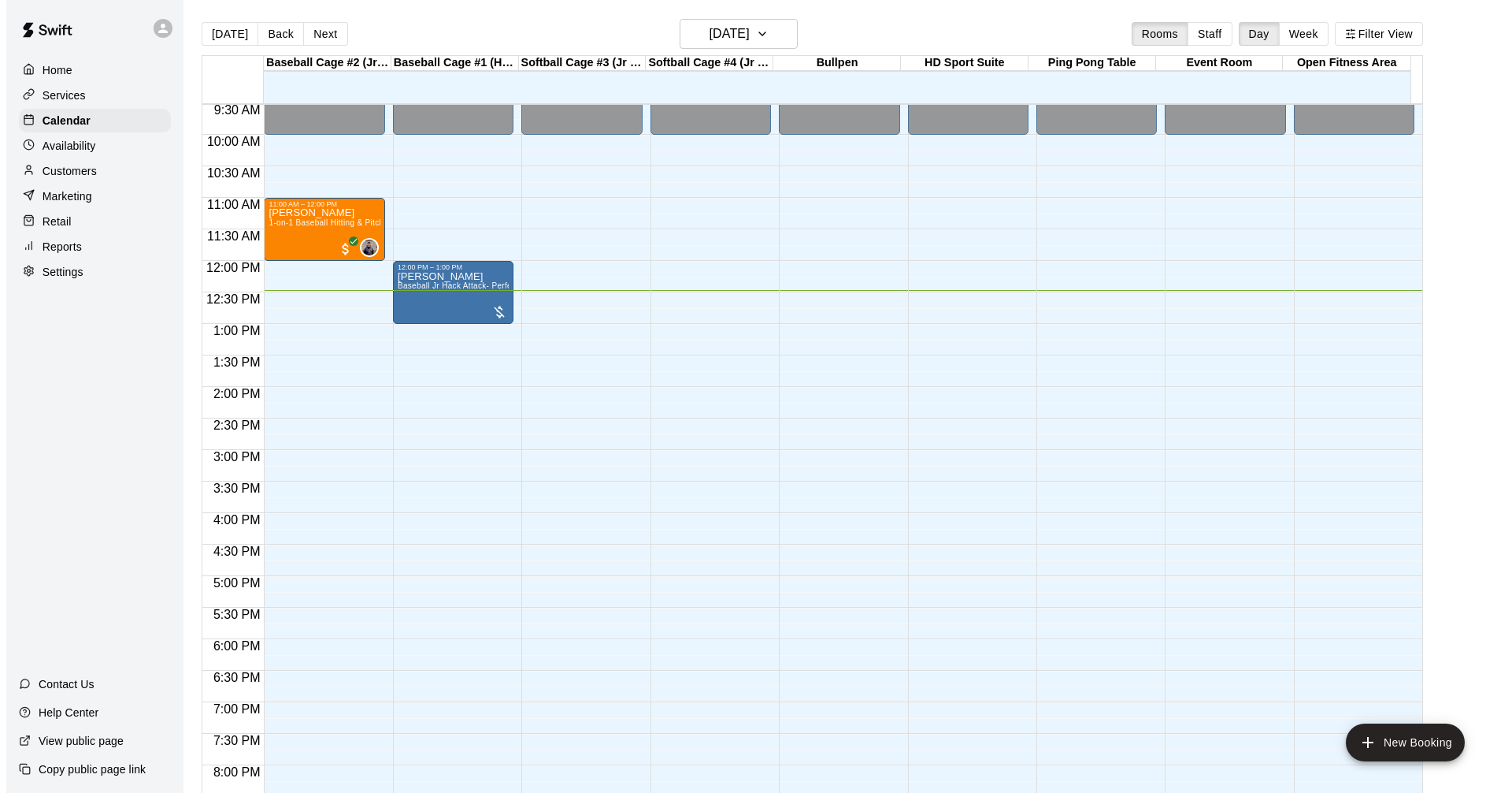
scroll to position [572, 0]
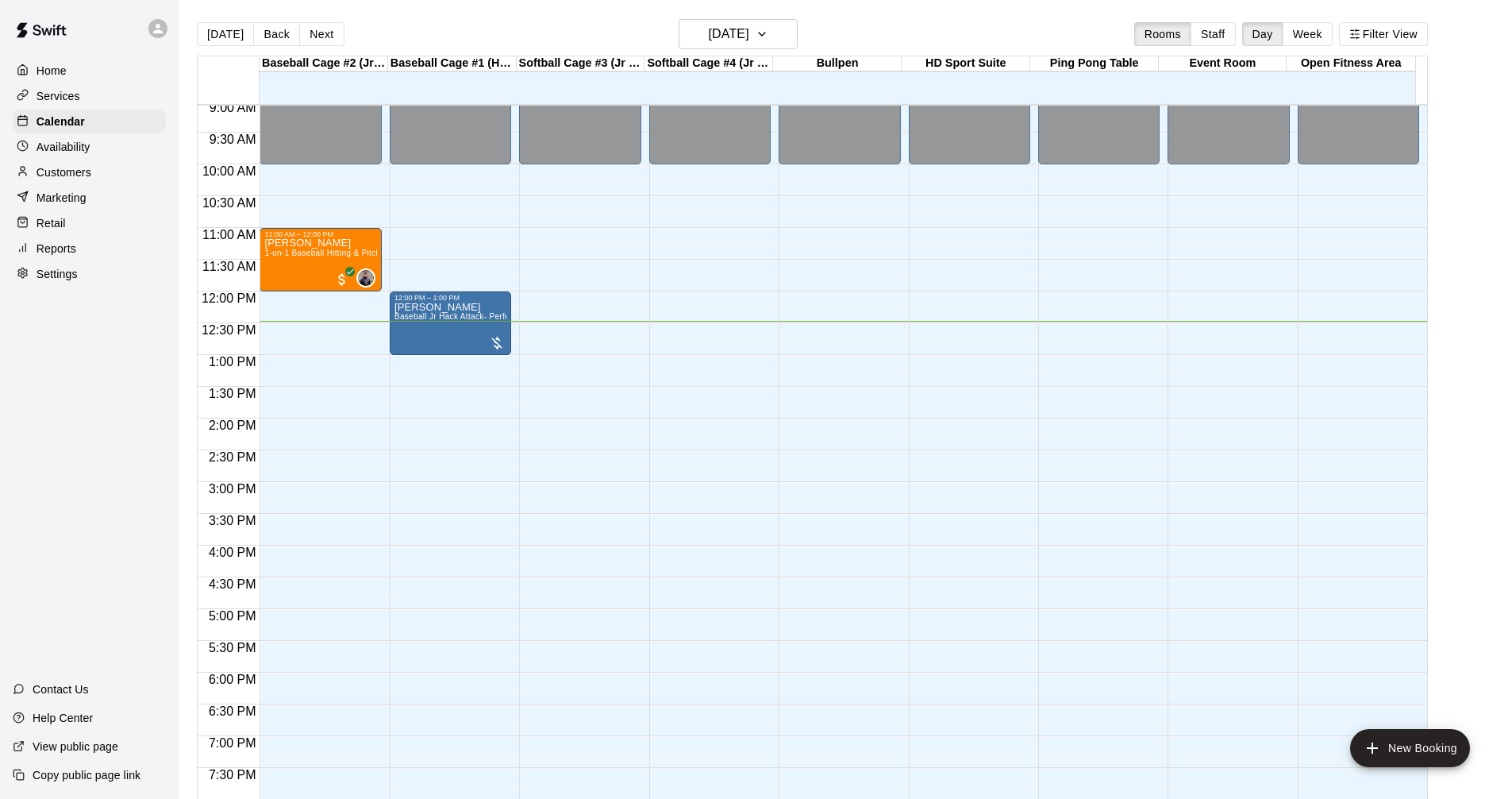
click at [308, 325] on div "12:00 AM – 10:00 AM Closed 11:00 AM – 12:00 PM Jack Pezim 1-on-1 Baseball Hitti…" at bounding box center [320, 291] width 121 height 1524
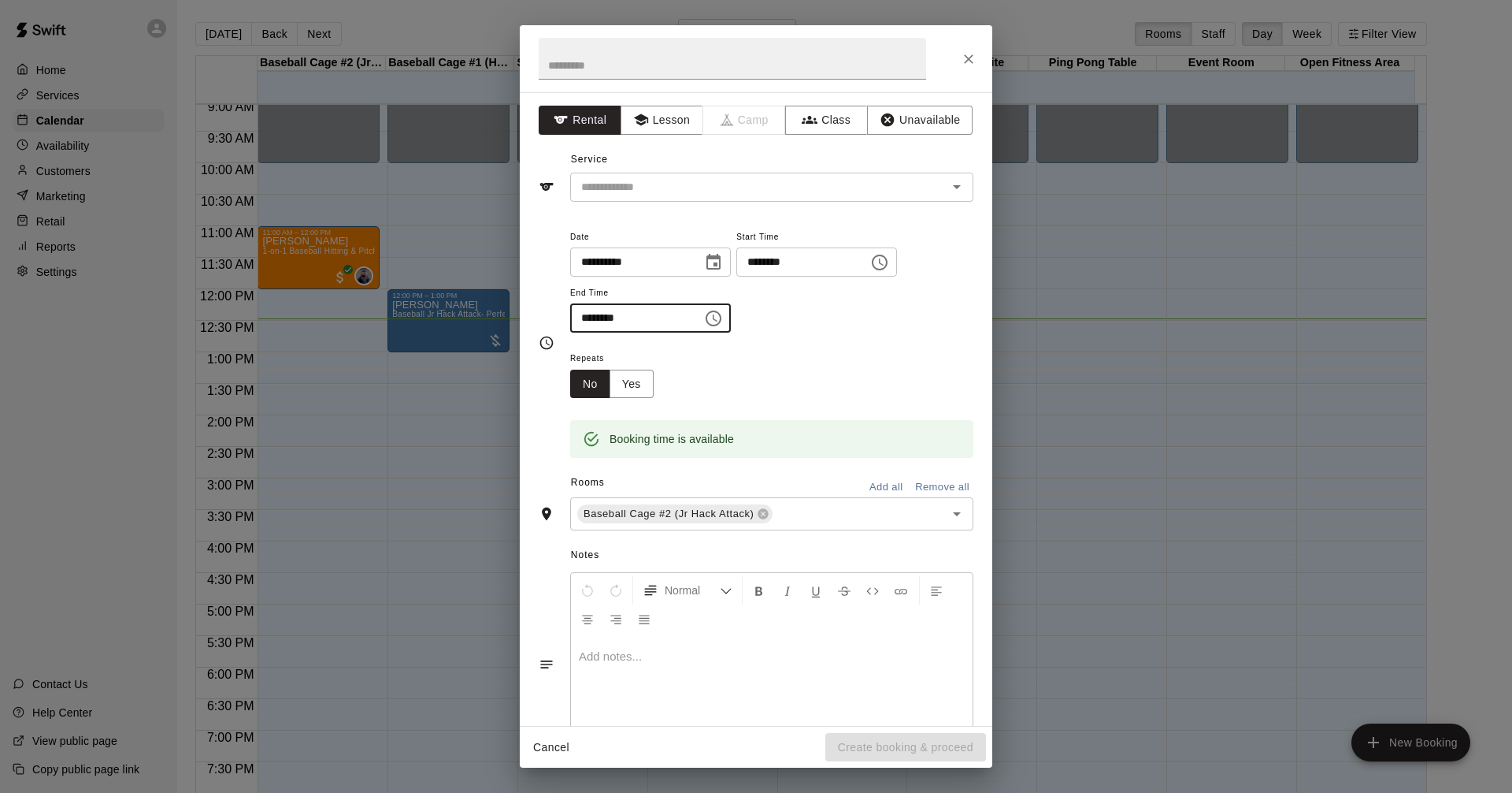
click at [610, 325] on input "********" at bounding box center [631, 318] width 121 height 29
type input "********"
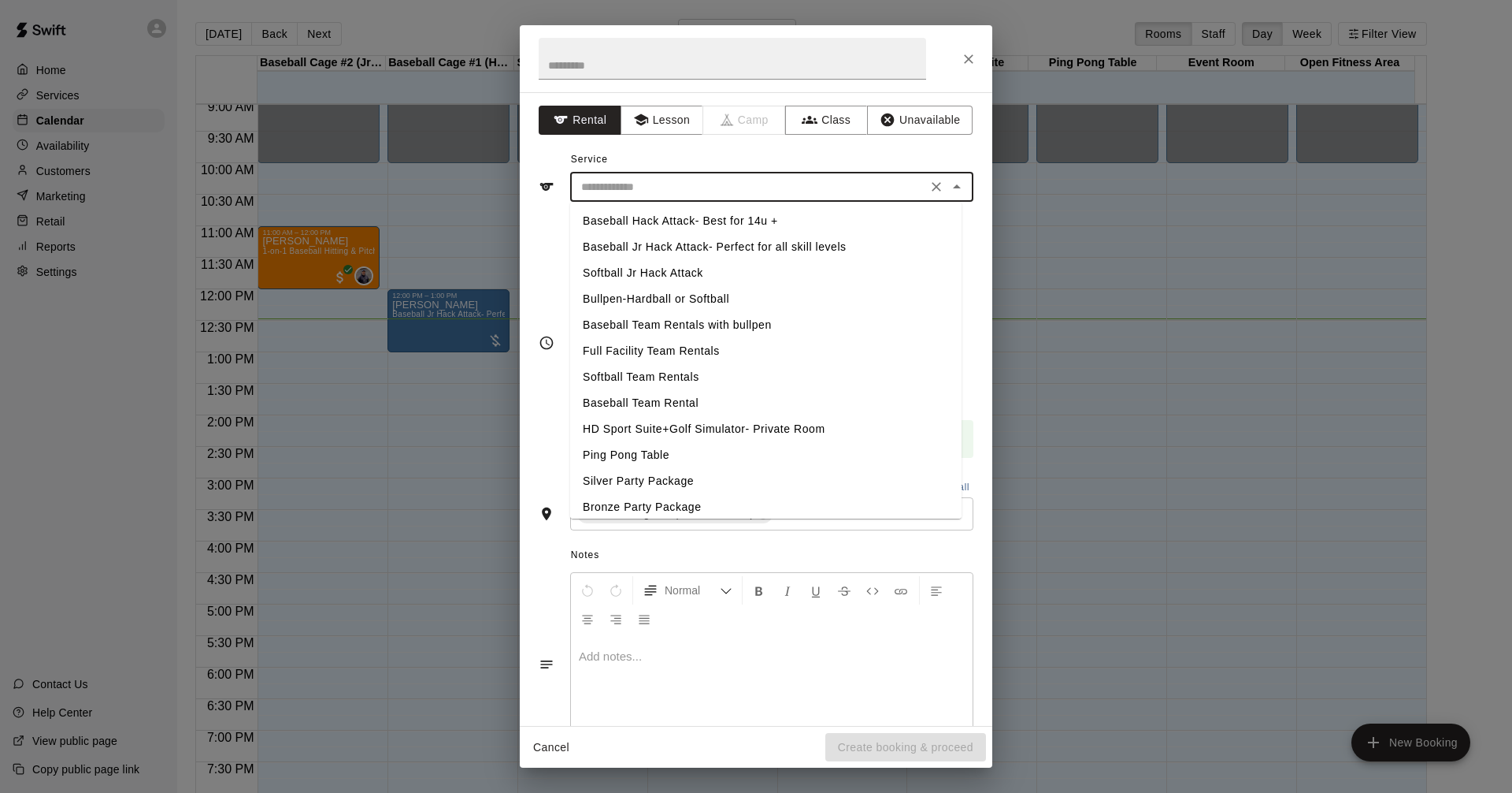
click at [626, 180] on input "text" at bounding box center [749, 187] width 347 height 20
click at [971, 58] on icon "Close" at bounding box center [969, 60] width 10 height 10
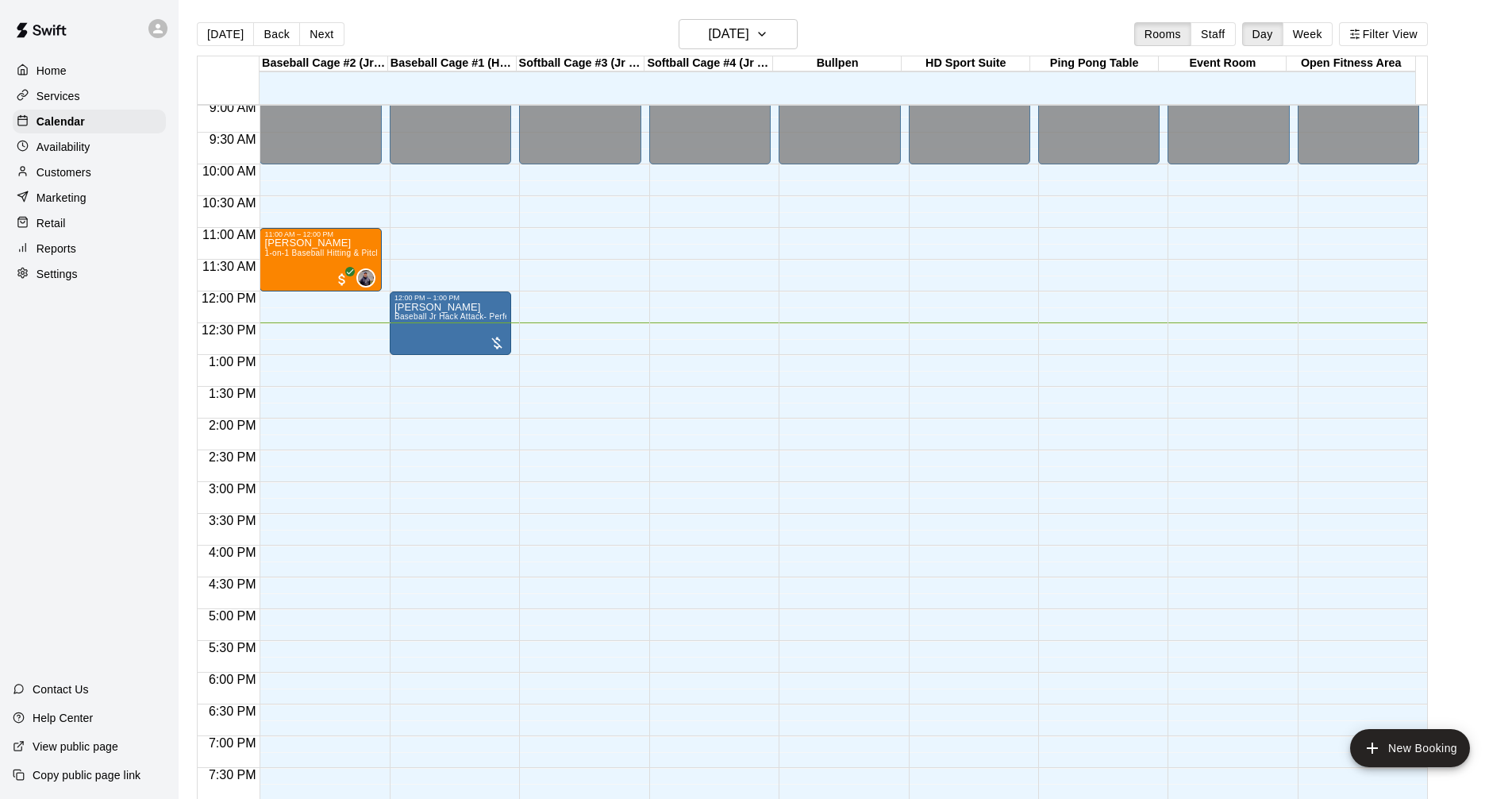
click at [324, 326] on div "12:00 AM – 10:00 AM Closed 11:00 AM – 12:00 PM Jack Pezim 1-on-1 Baseball Hitti…" at bounding box center [320, 291] width 121 height 1524
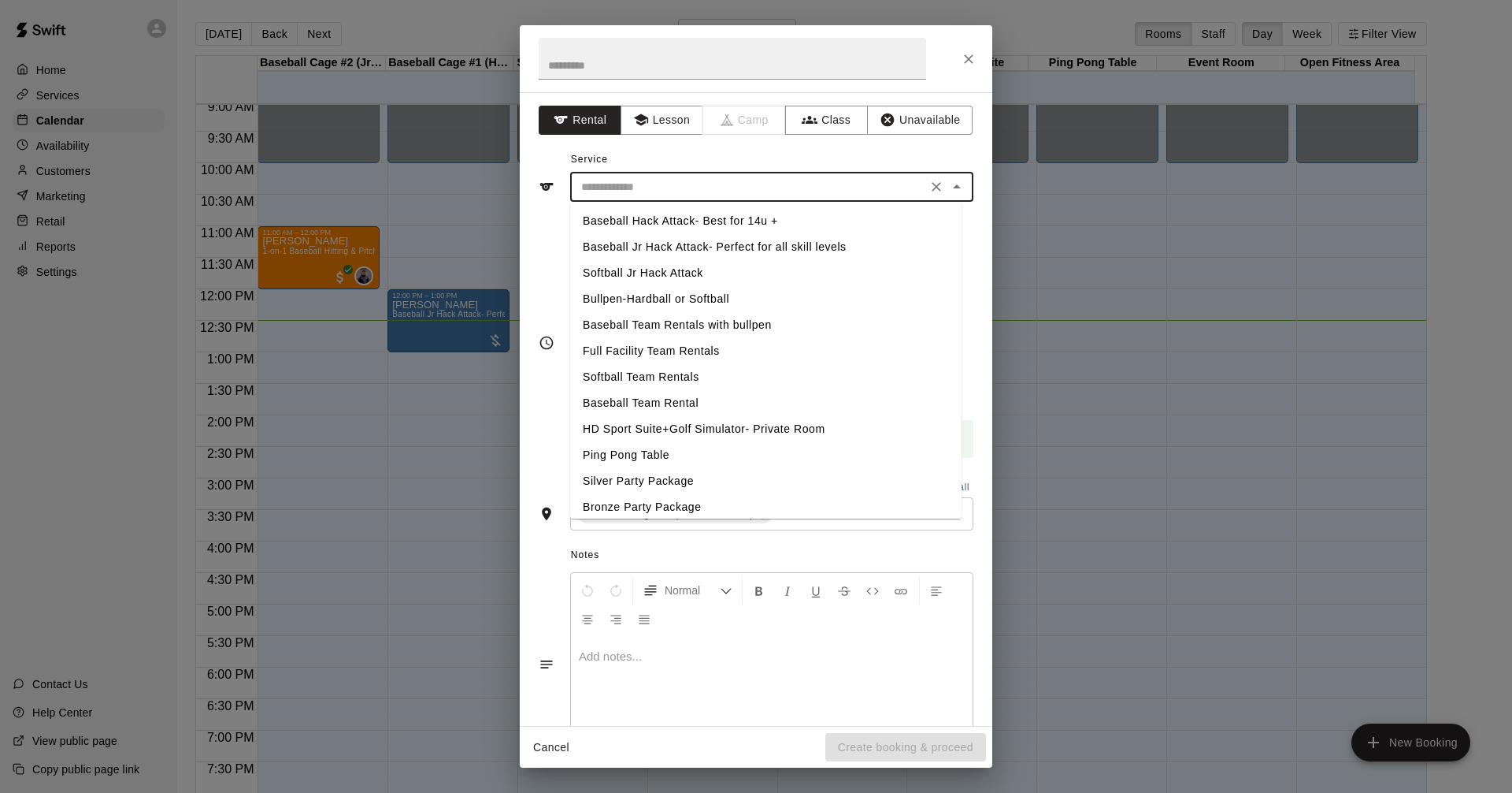
click at [650, 182] on input "text" at bounding box center [749, 187] width 347 height 20
click at [674, 219] on li "Baseball Hack Attack- Best for 14u +" at bounding box center [766, 220] width 391 height 26
type input "**********"
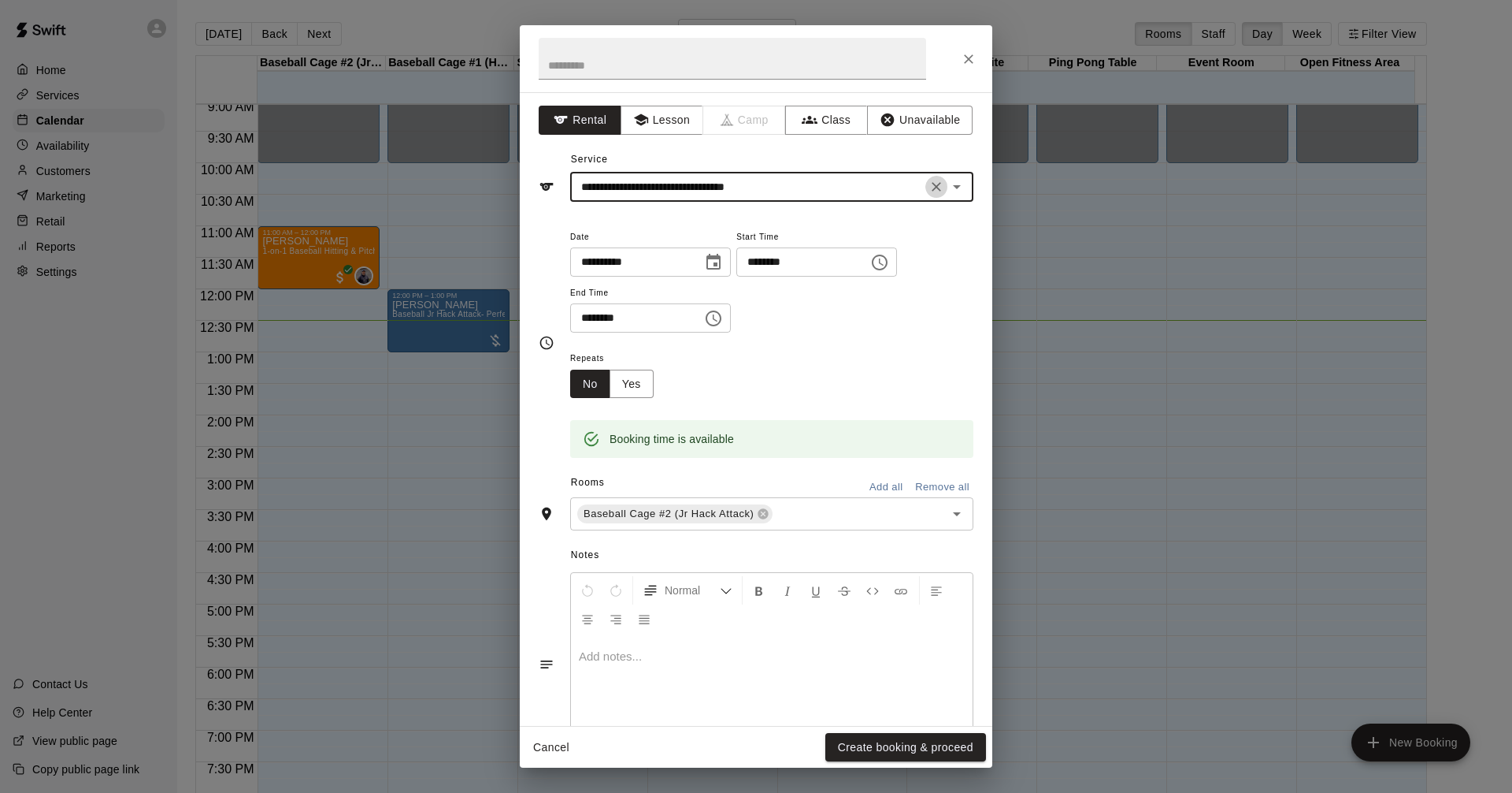
click at [929, 188] on icon "Clear" at bounding box center [937, 187] width 16 height 16
drag, startPoint x: 807, startPoint y: 196, endPoint x: 836, endPoint y: 195, distance: 29.0
click at [813, 196] on input "text" at bounding box center [749, 187] width 347 height 20
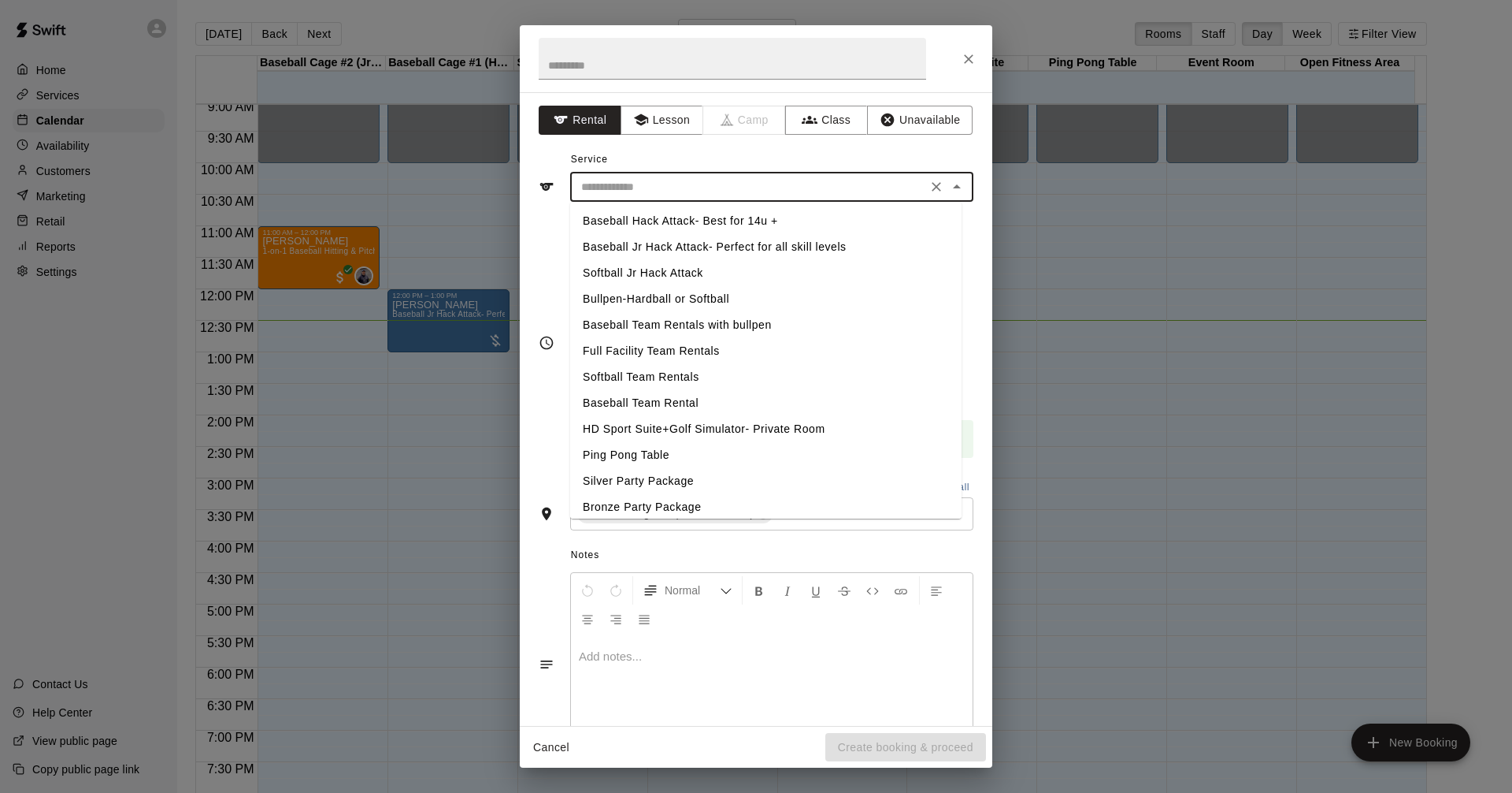
click at [809, 243] on li "Baseball Jr Hack Attack- Perfect for all skill levels" at bounding box center [766, 247] width 391 height 26
type input "**********"
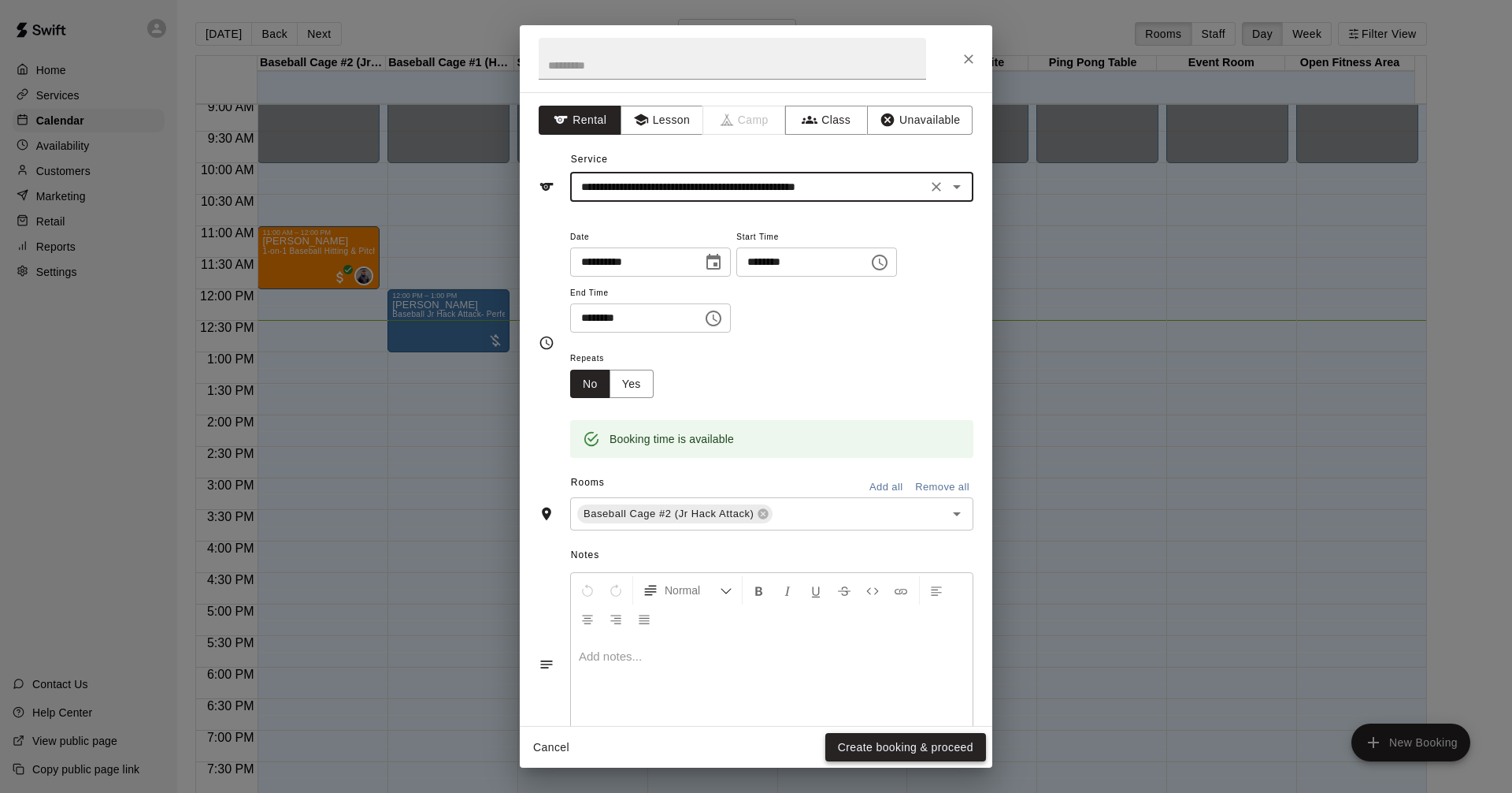
click at [872, 750] on button "Create booking & proceed" at bounding box center [906, 748] width 160 height 29
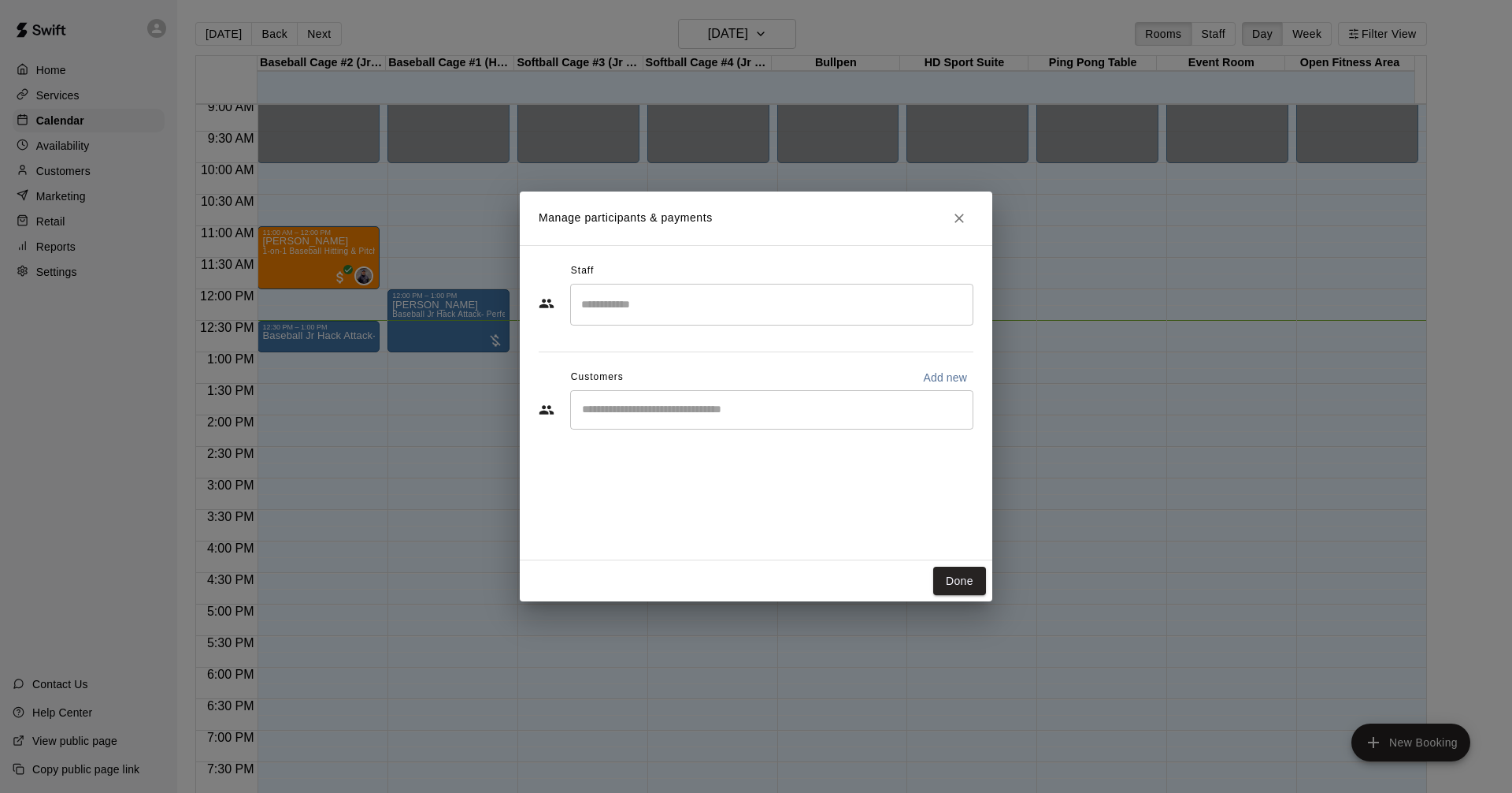
drag, startPoint x: 735, startPoint y: 411, endPoint x: 737, endPoint y: 396, distance: 15.1
click at [735, 410] on input "Start typing to search customers..." at bounding box center [772, 409] width 389 height 16
click at [966, 220] on icon "Close" at bounding box center [959, 218] width 16 height 16
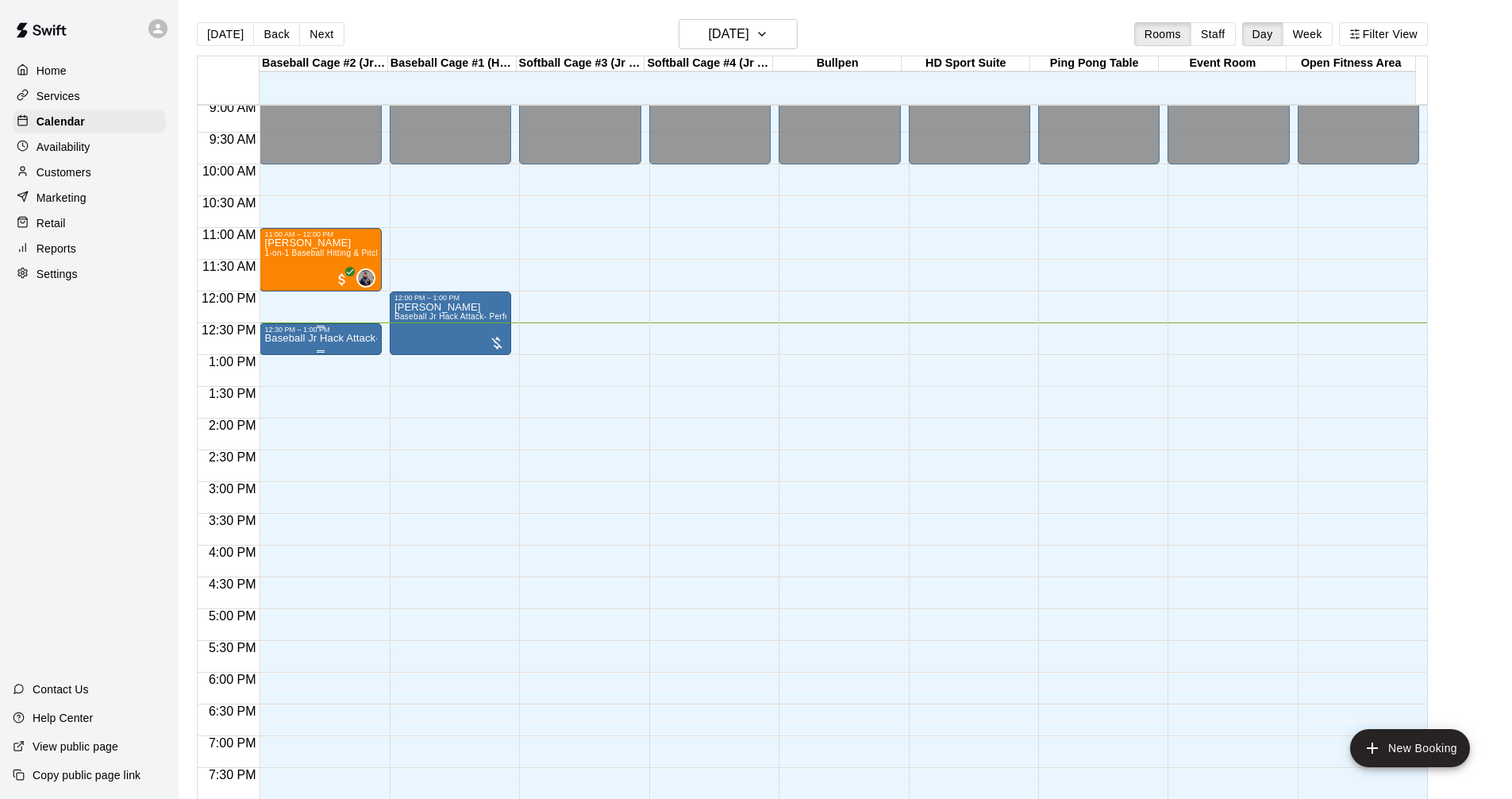
click at [335, 338] on p "Baseball Jr Hack Attack- Perfect for all skill levels" at bounding box center [320, 338] width 111 height 0
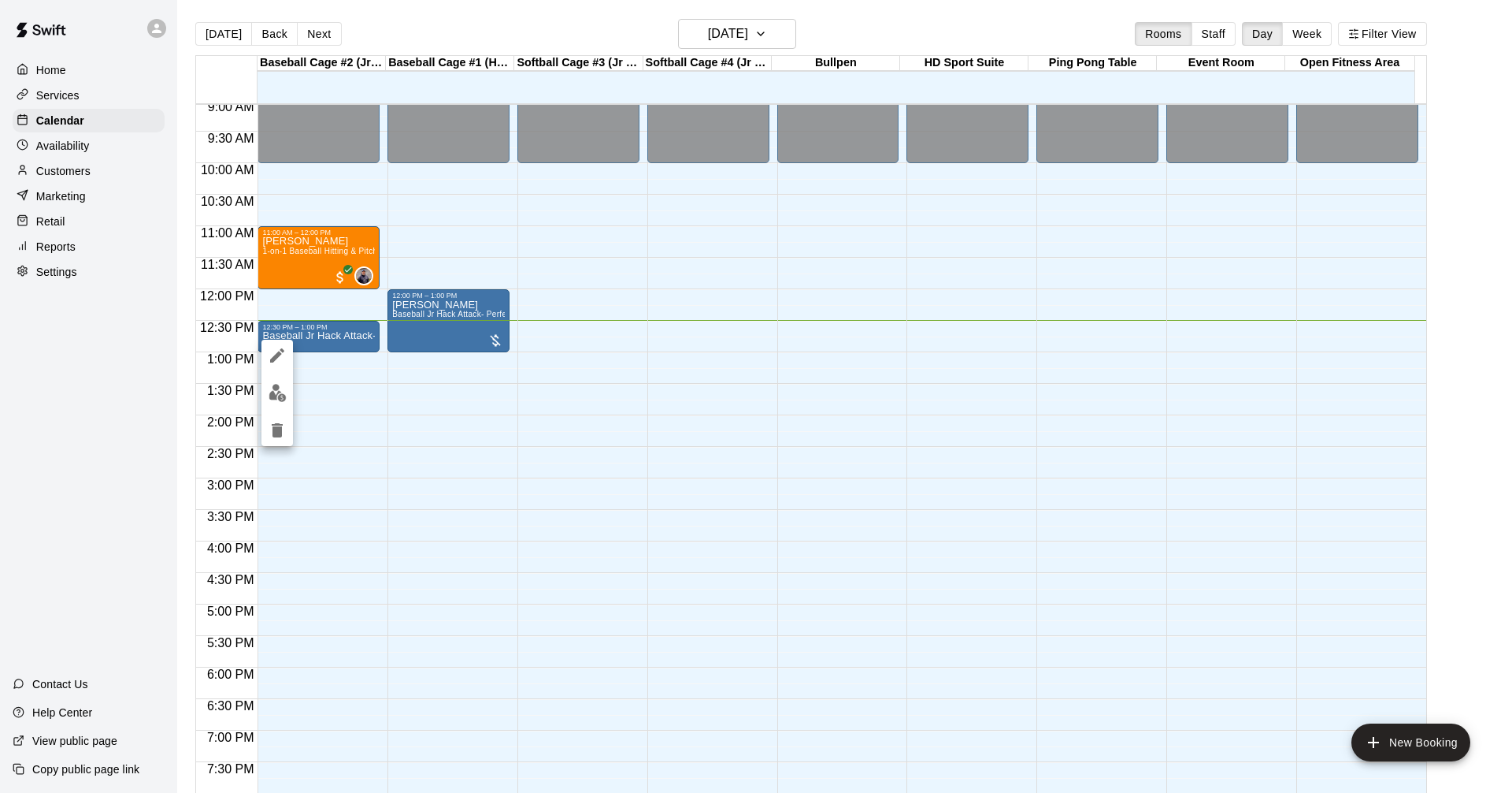
click at [316, 348] on div at bounding box center [756, 396] width 1512 height 793
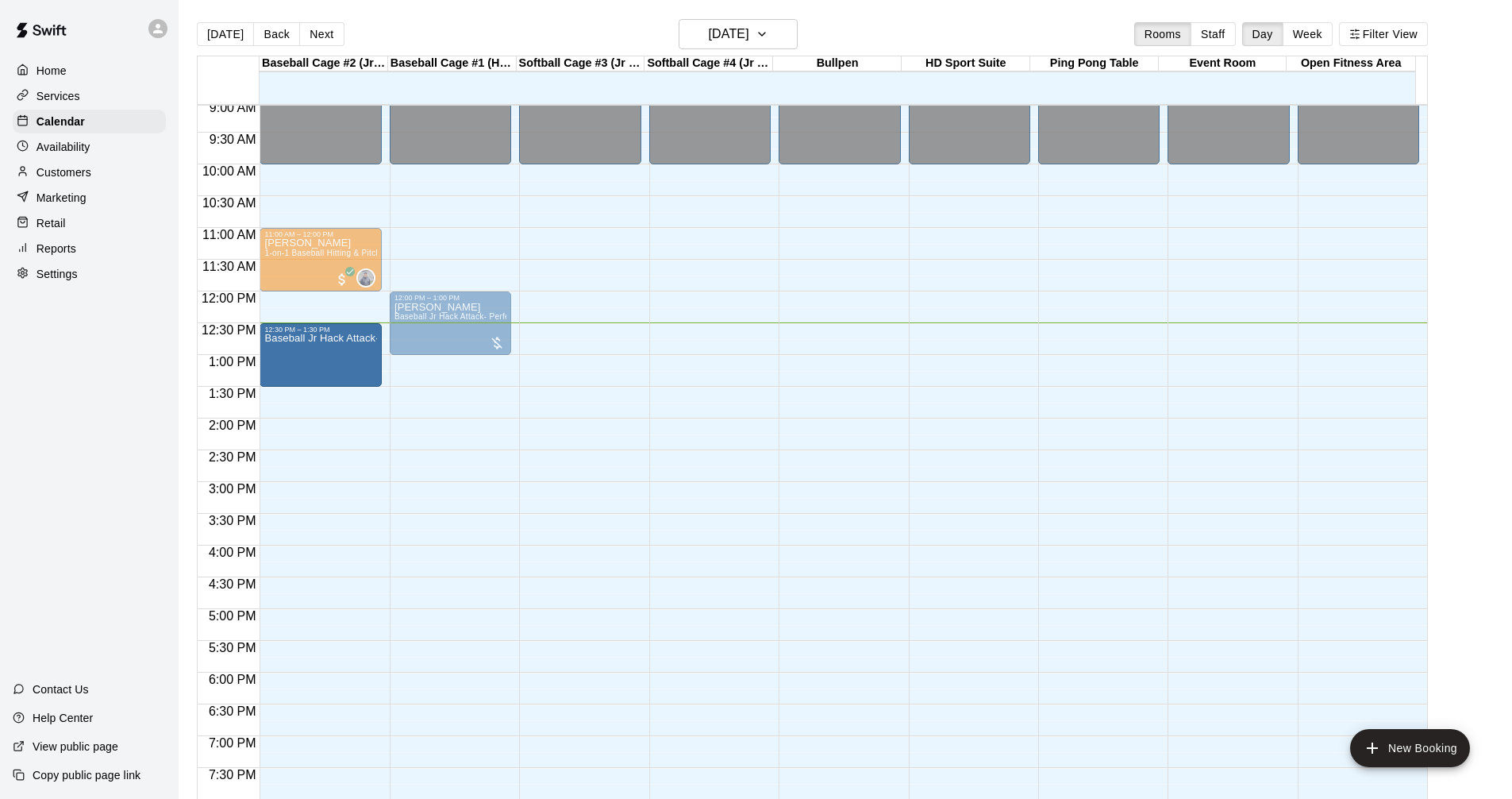
drag, startPoint x: 320, startPoint y: 352, endPoint x: 316, endPoint y: 396, distance: 44.2
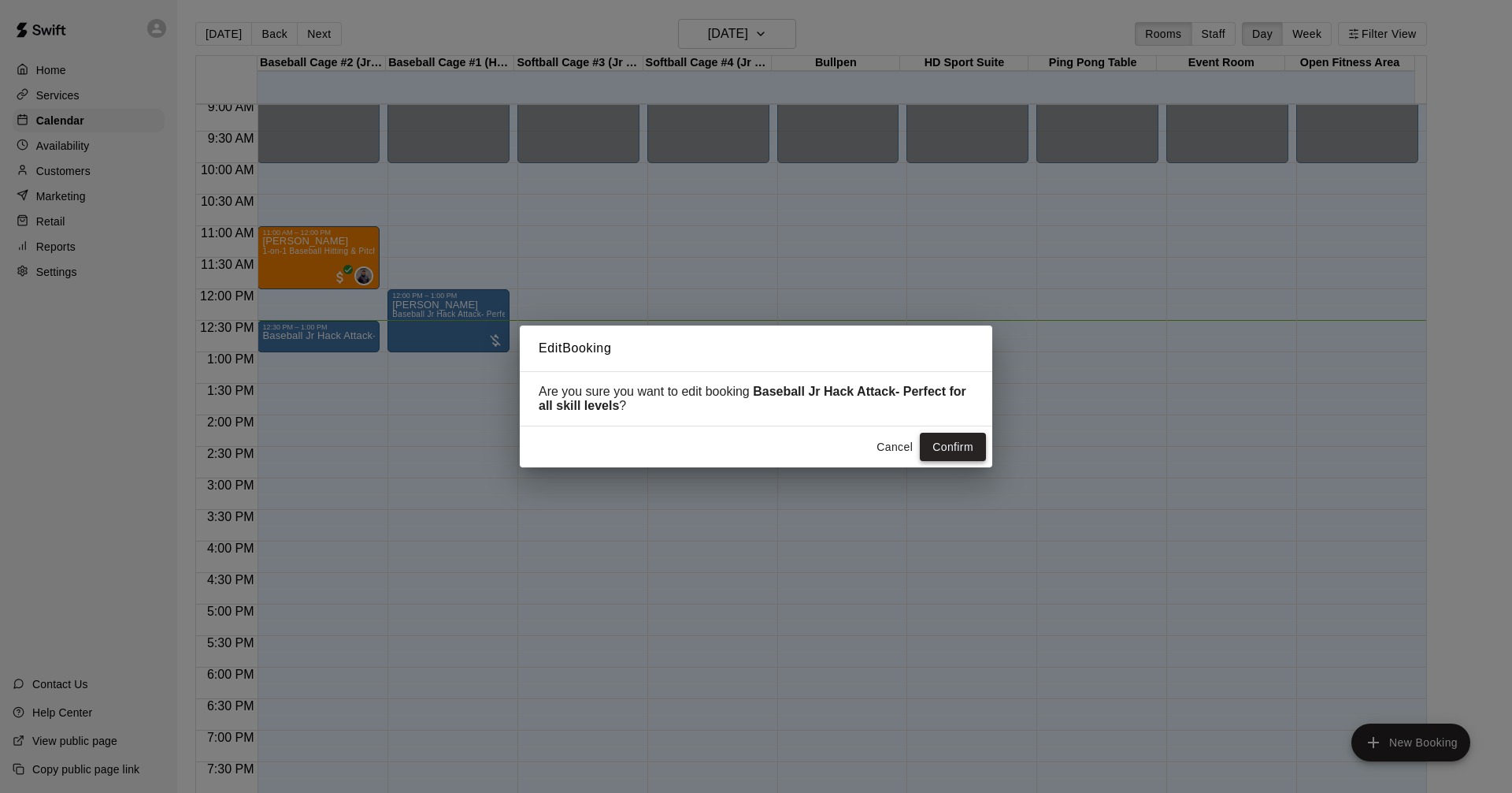
click at [955, 442] on button "Confirm" at bounding box center [953, 447] width 67 height 29
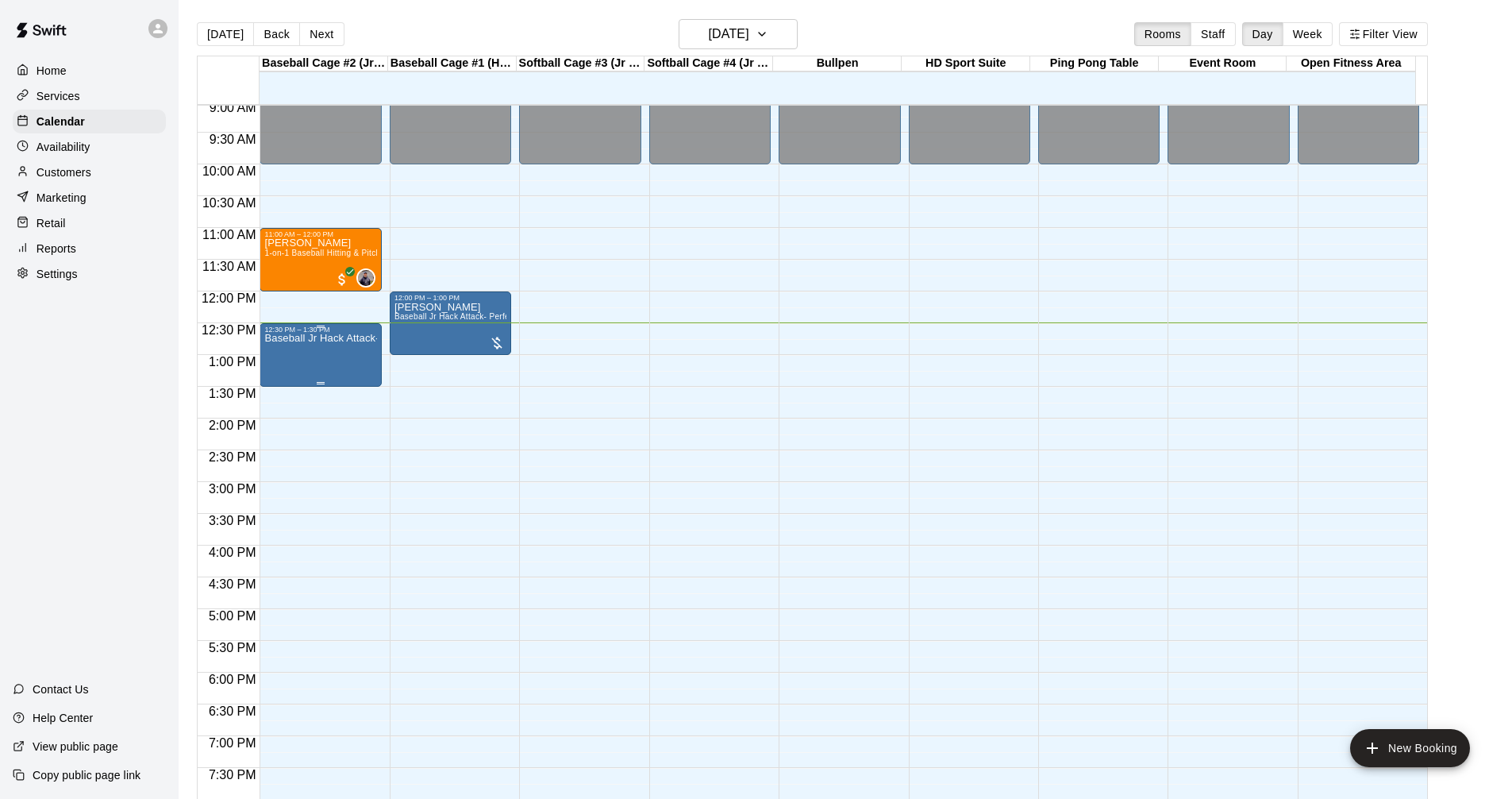
click at [363, 364] on div "Baseball Jr Hack Attack- Perfect for all skill levels" at bounding box center [320, 733] width 111 height 799
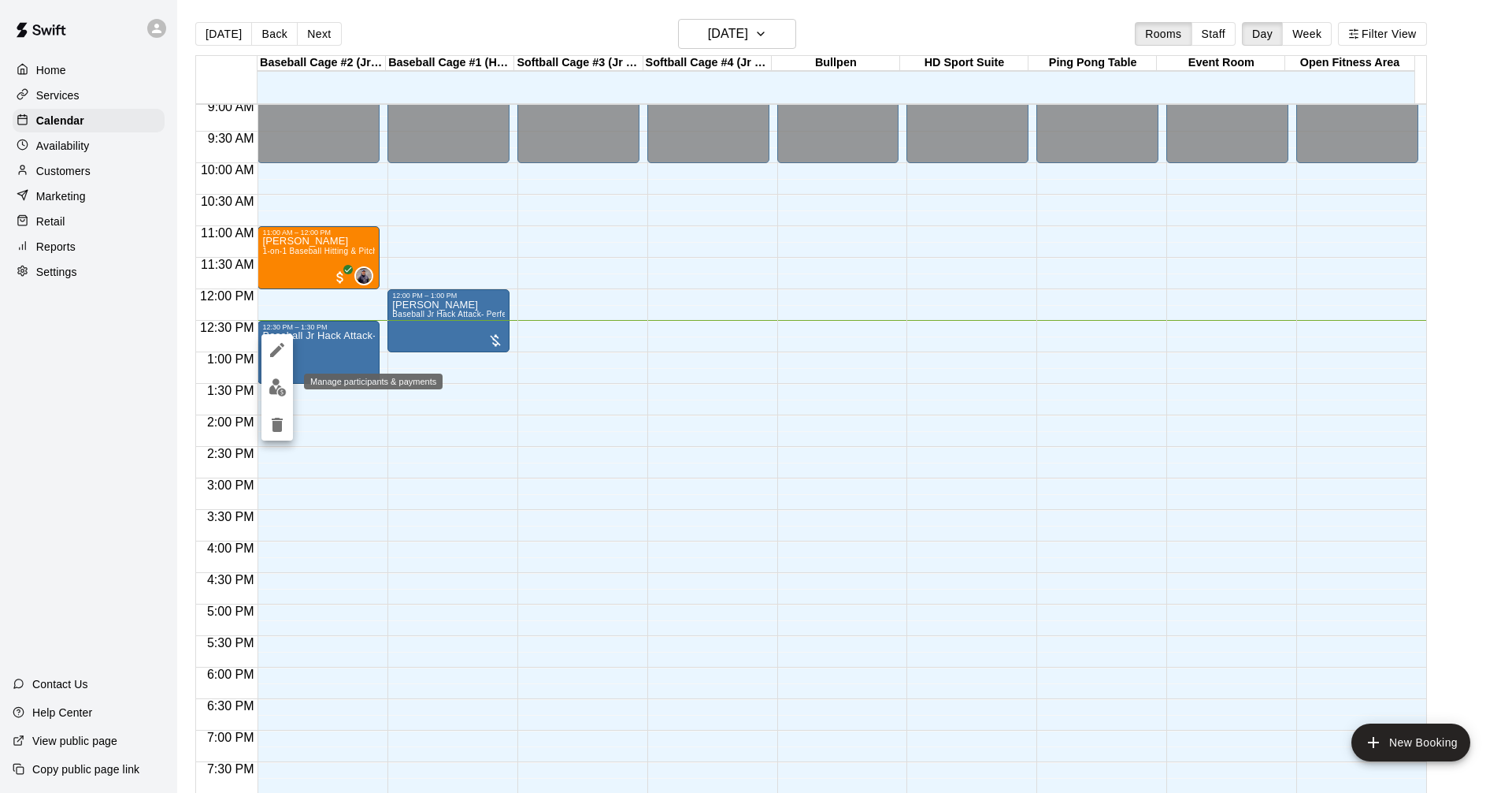
click at [276, 392] on img "edit" at bounding box center [277, 387] width 19 height 19
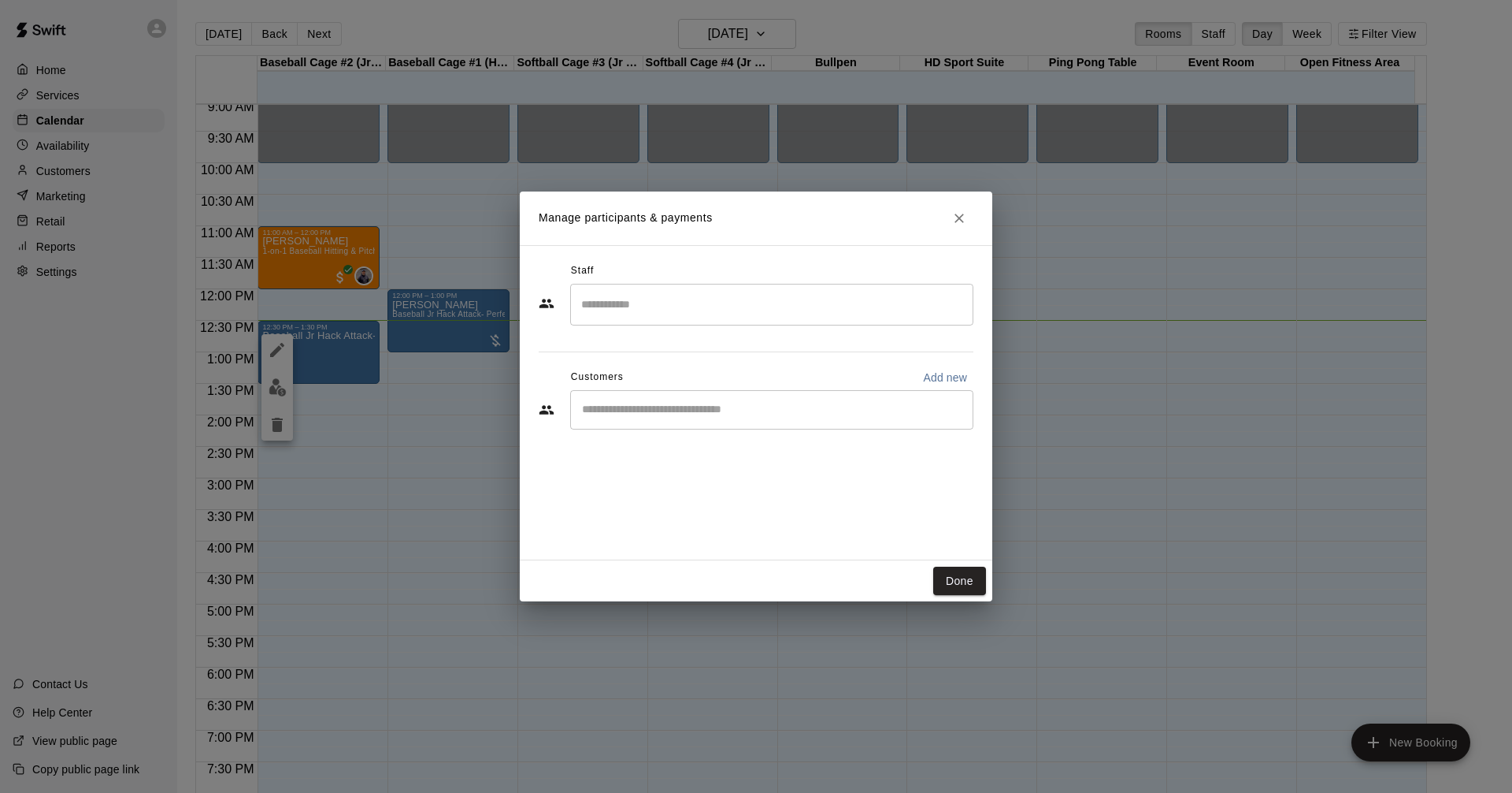
click at [688, 393] on div "​" at bounding box center [772, 409] width 403 height 39
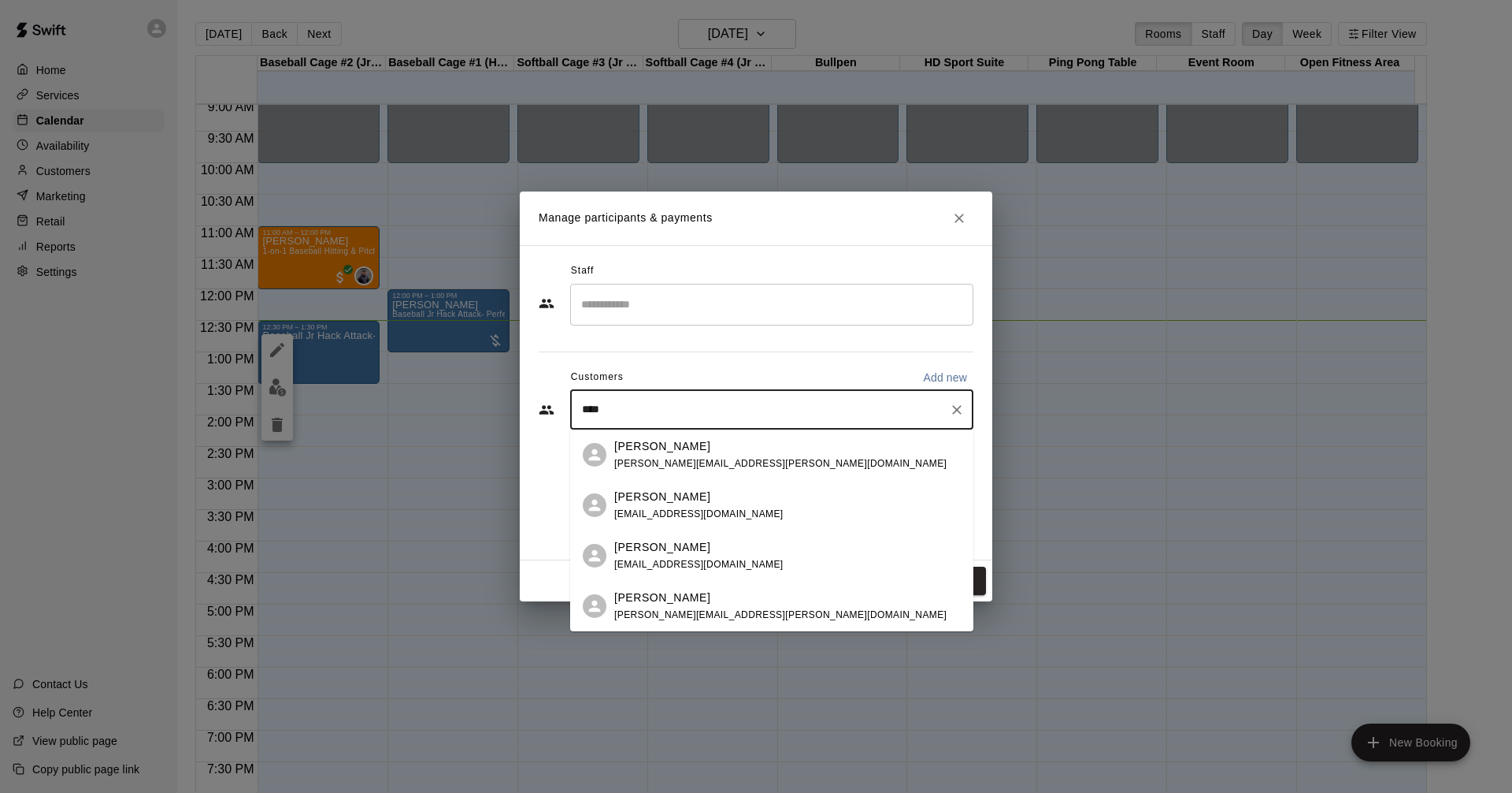
type input "*****"
click at [765, 503] on div "Steve Sandusky ssandusky@medalistcapital.ca" at bounding box center [788, 505] width 346 height 34
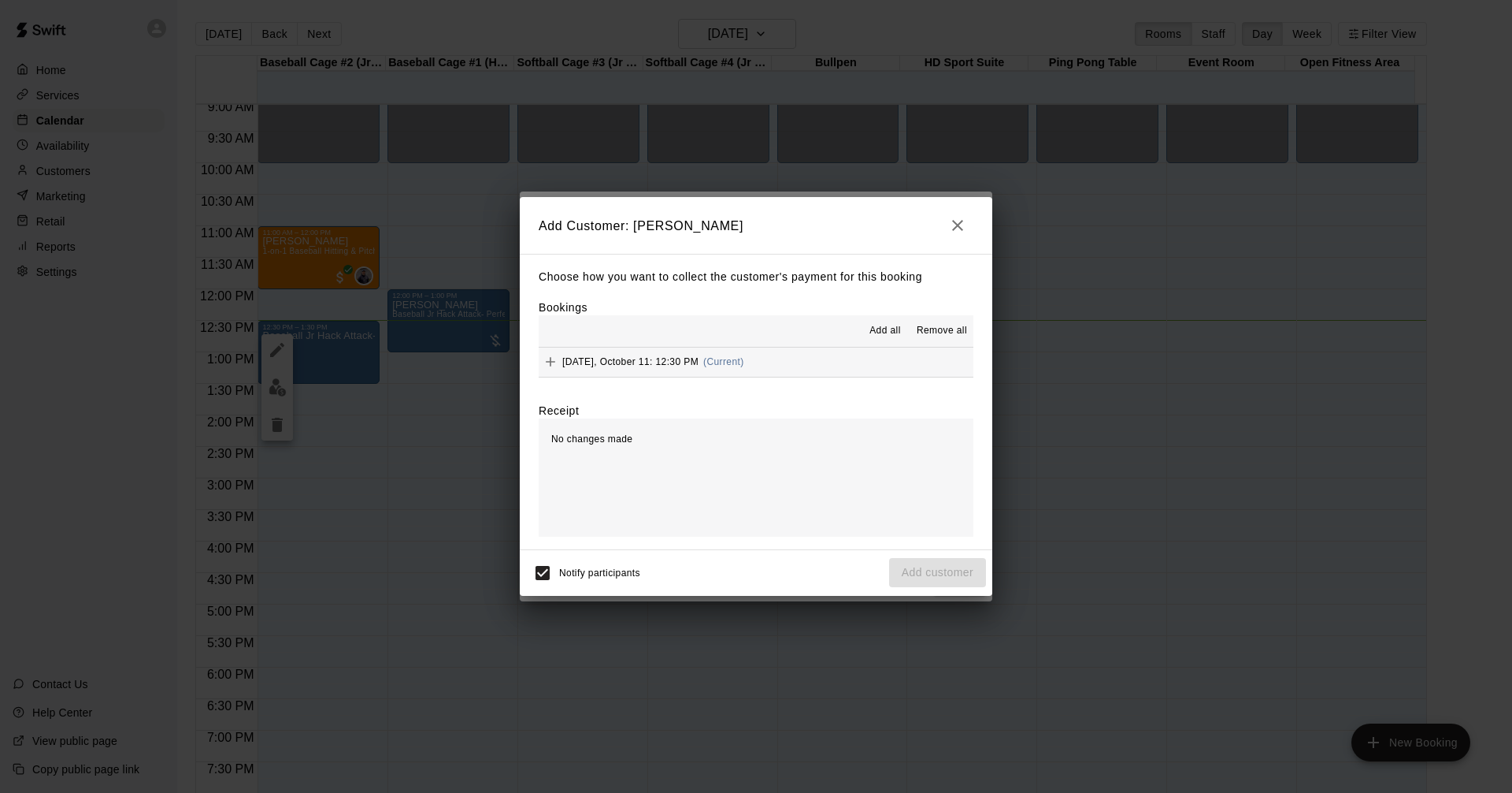
click at [879, 320] on button "Add all" at bounding box center [886, 331] width 51 height 25
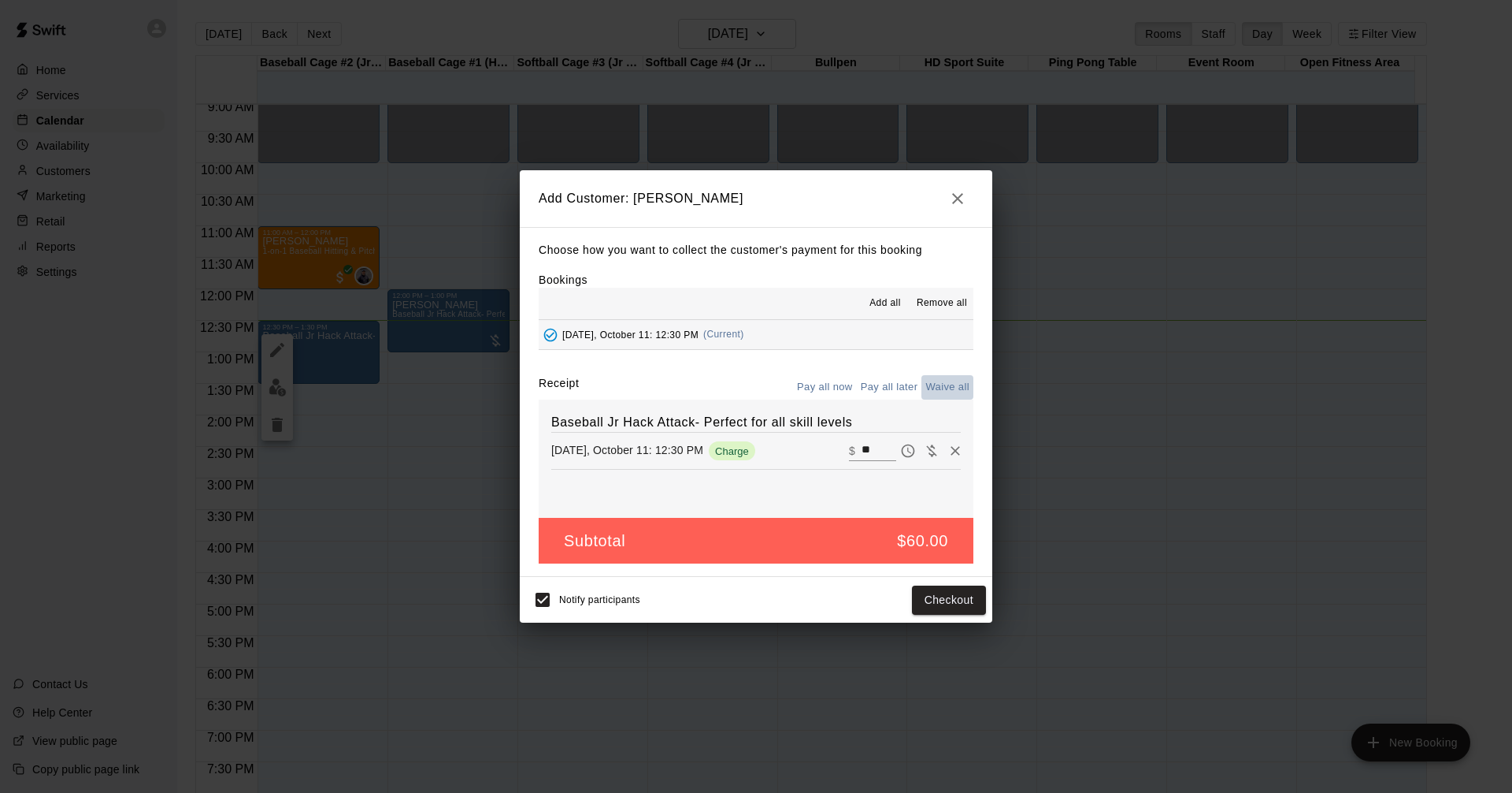
click at [946, 386] on button "Waive all" at bounding box center [947, 387] width 52 height 24
type input "*"
click at [950, 593] on button "Add customer" at bounding box center [938, 600] width 97 height 29
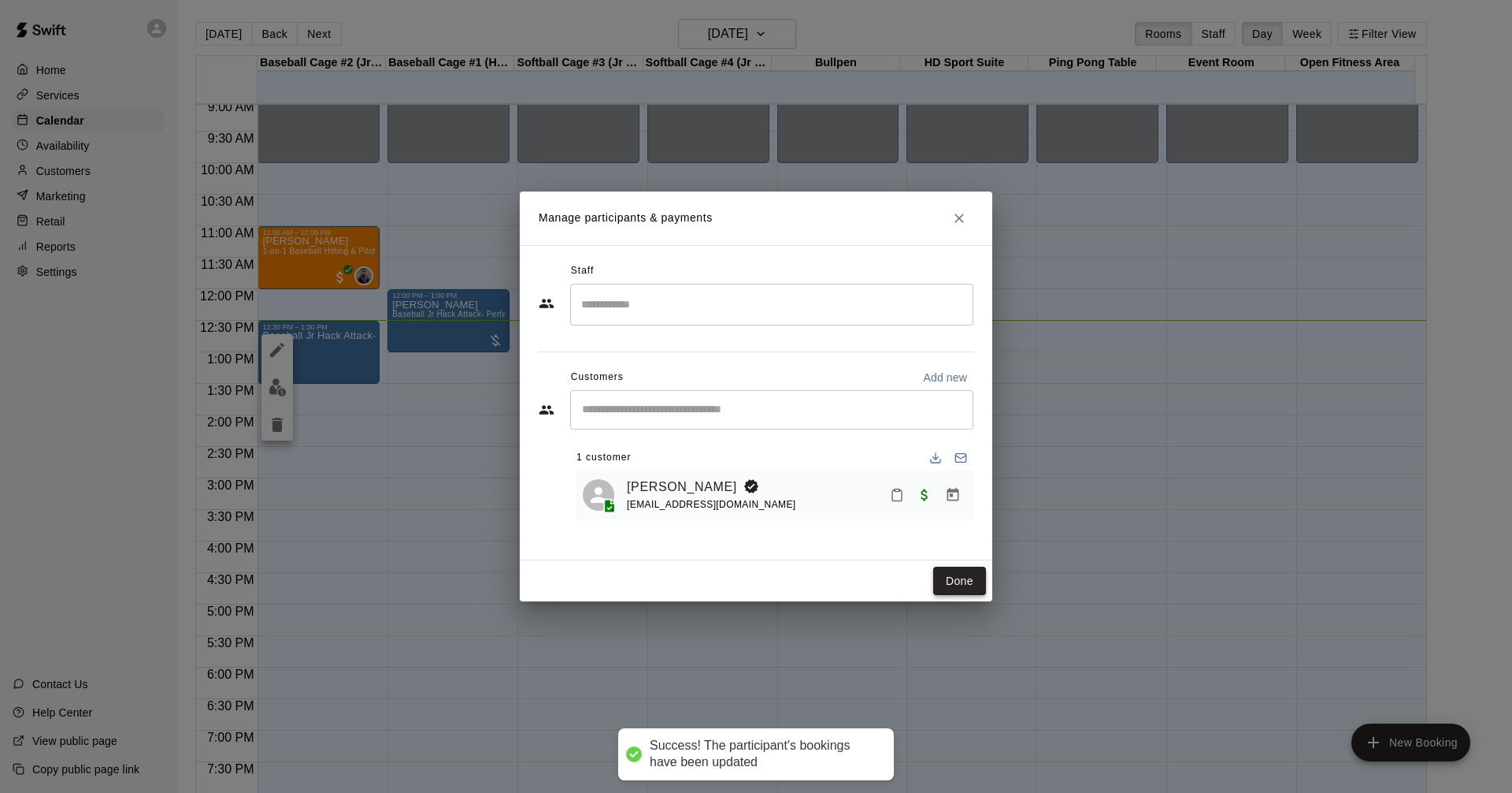
click at [972, 583] on button "Done" at bounding box center [960, 582] width 53 height 29
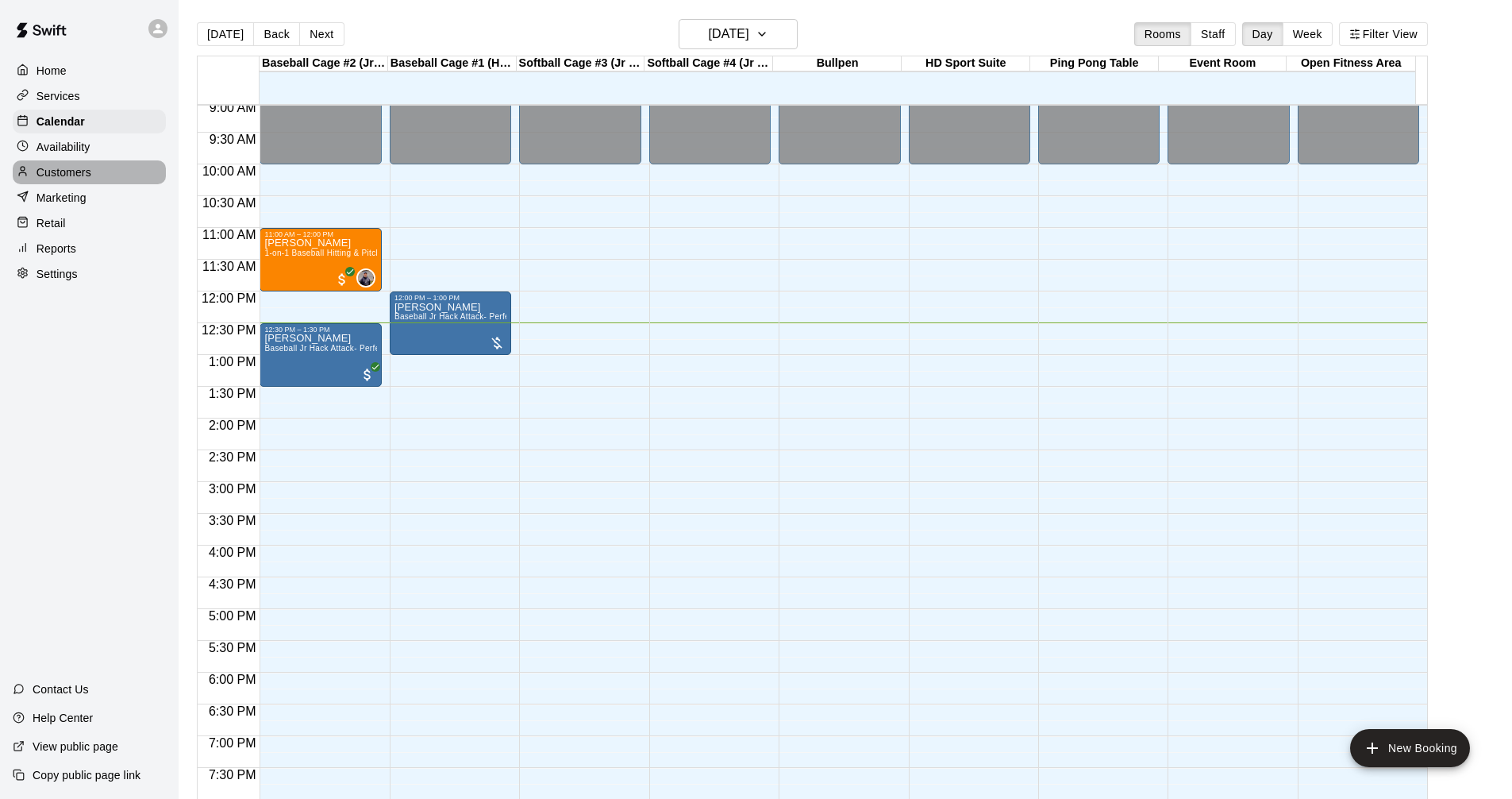
click at [80, 179] on p "Customers" at bounding box center [64, 173] width 55 height 16
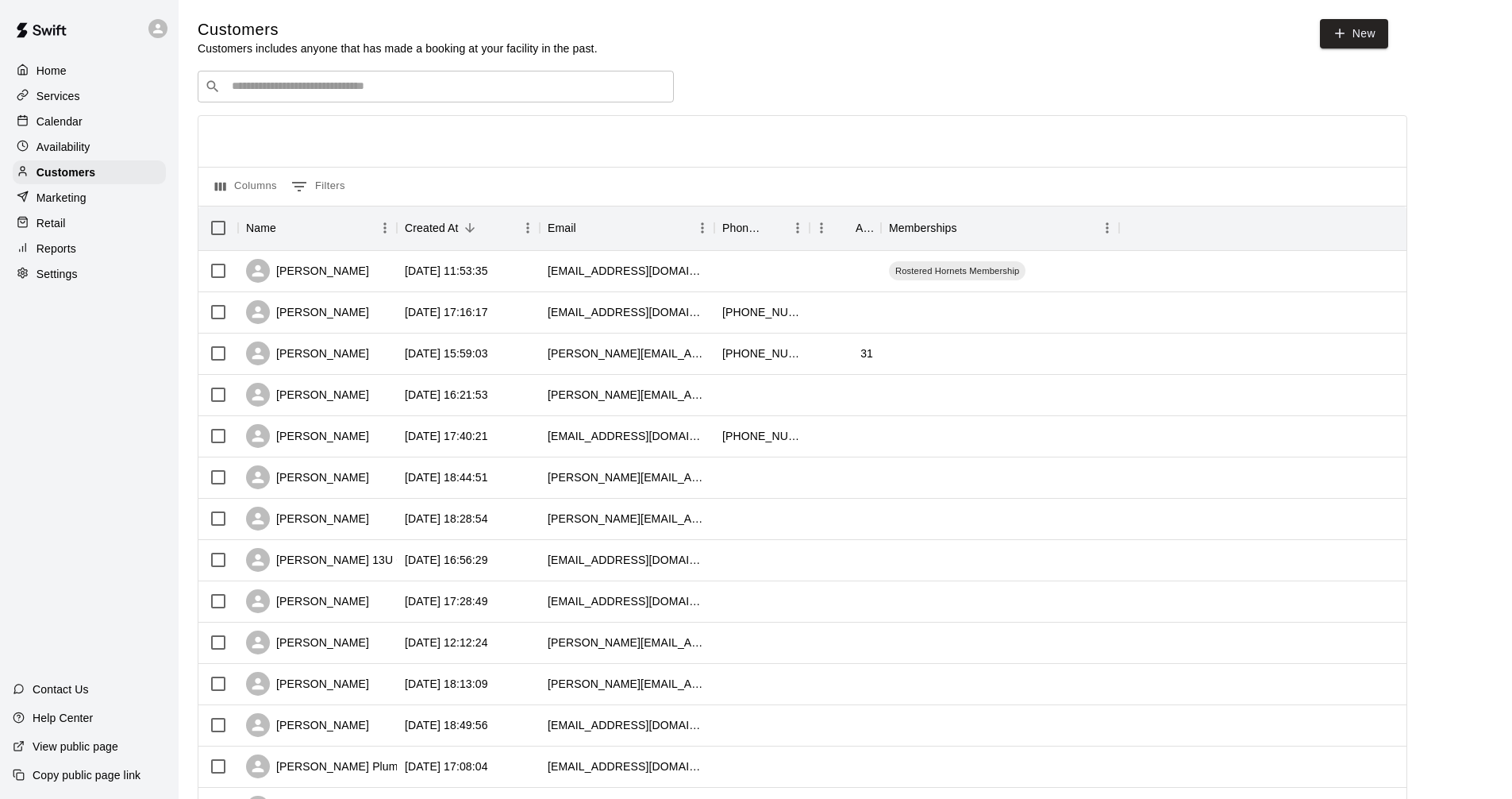
click at [274, 84] on input "Search customers by name or email" at bounding box center [447, 87] width 440 height 16
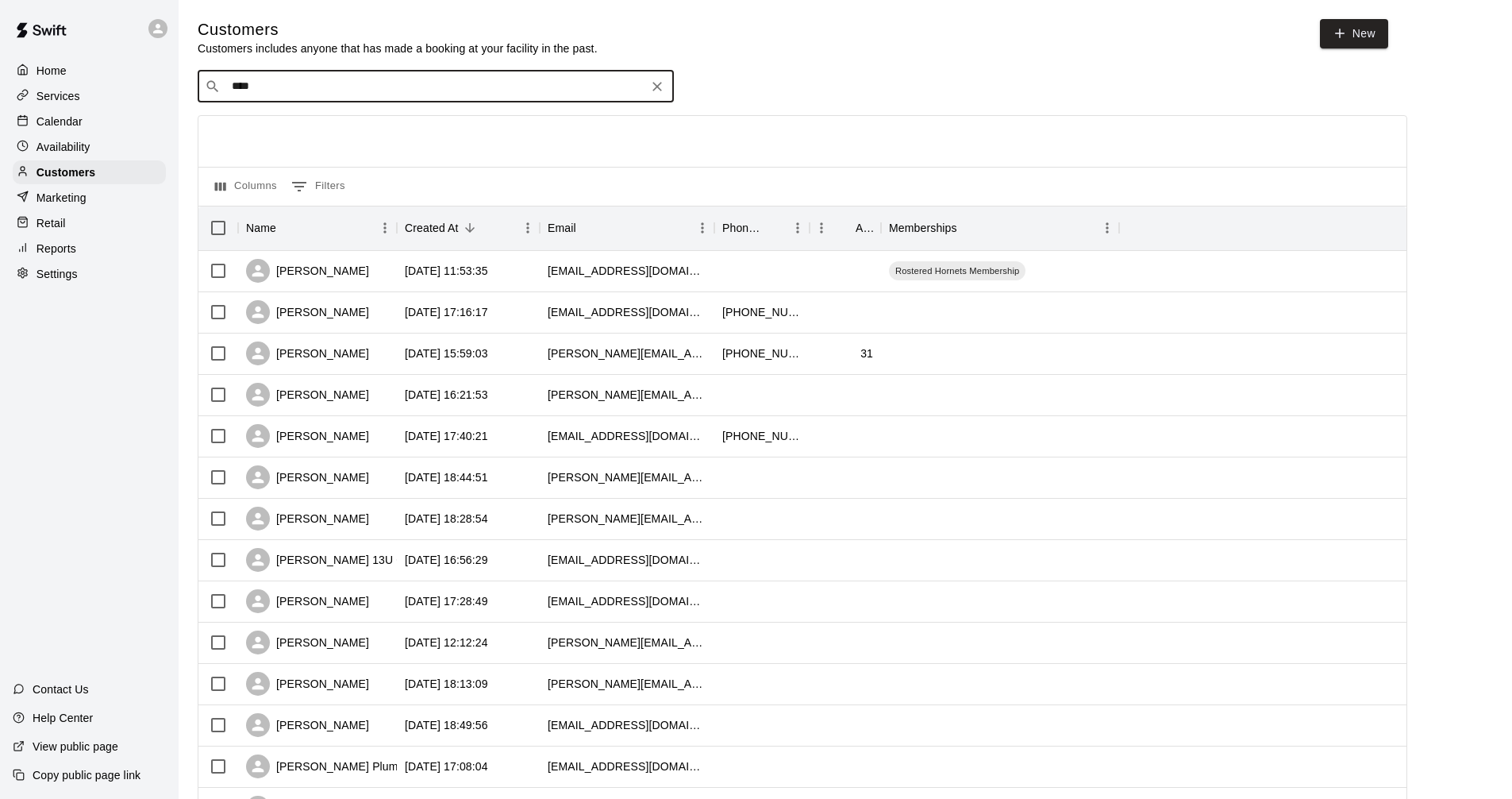
type input "*****"
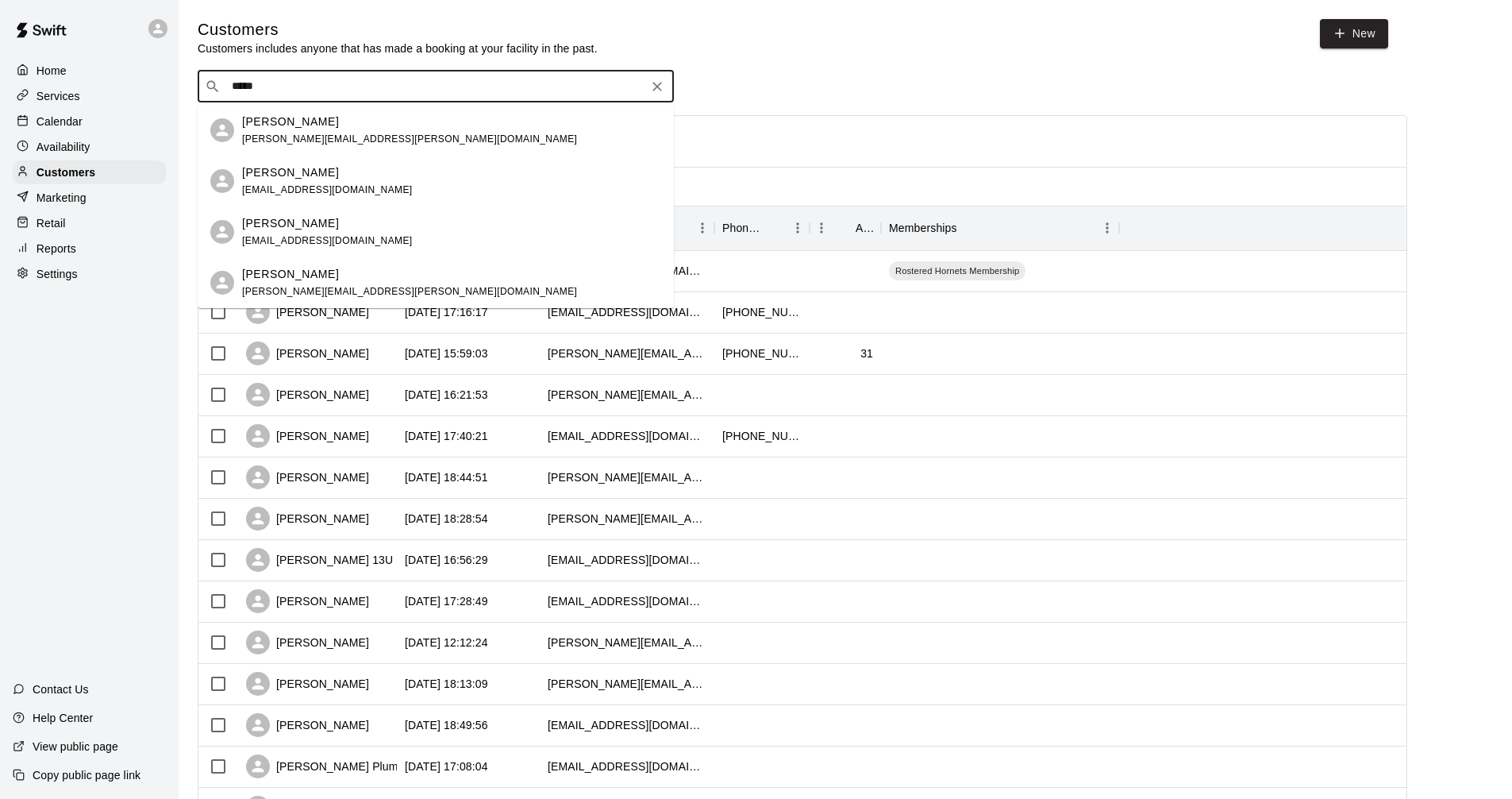
click at [324, 169] on p "[PERSON_NAME]" at bounding box center [290, 173] width 97 height 17
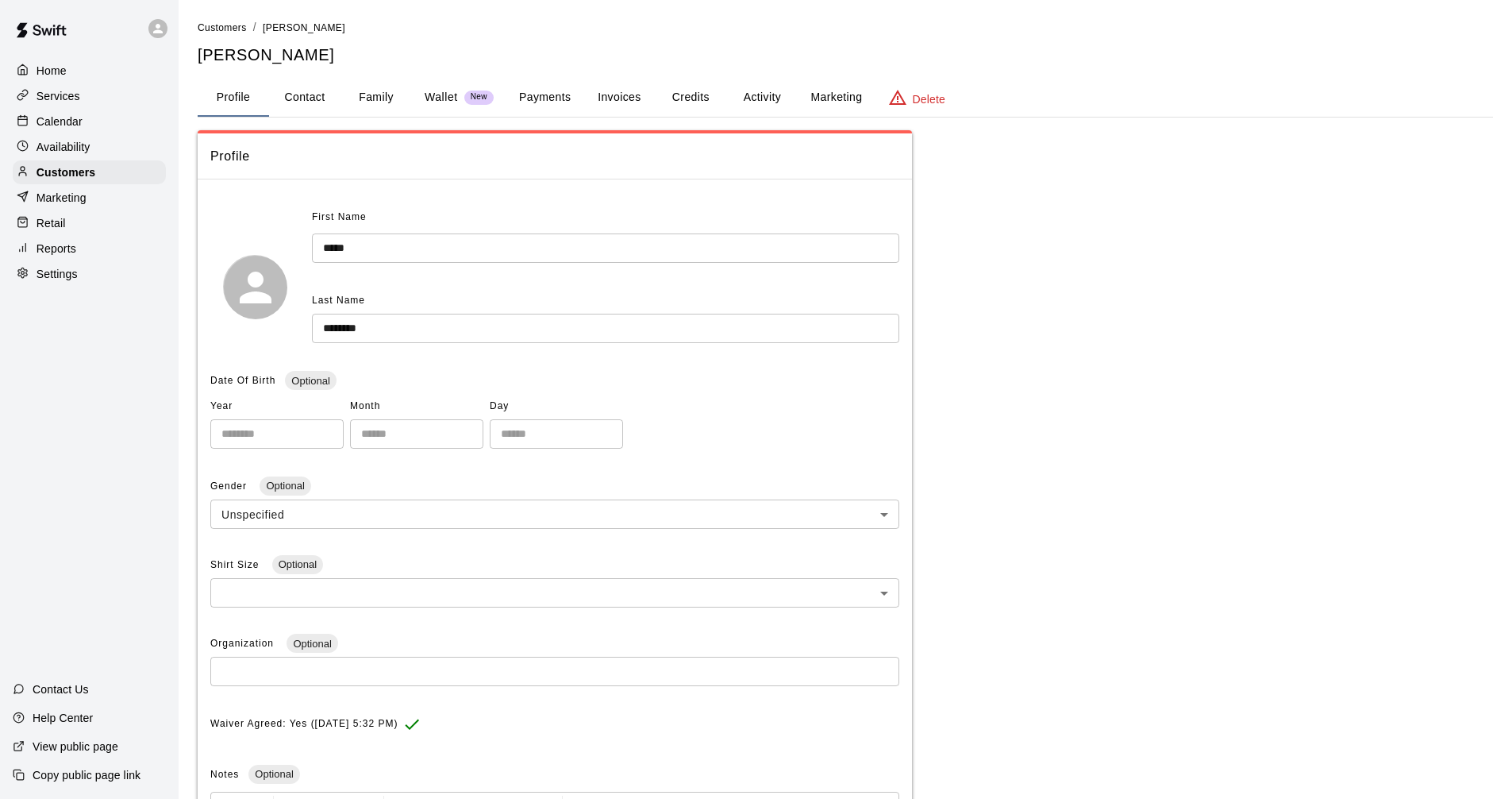
click at [453, 95] on p "Wallet" at bounding box center [442, 97] width 34 height 17
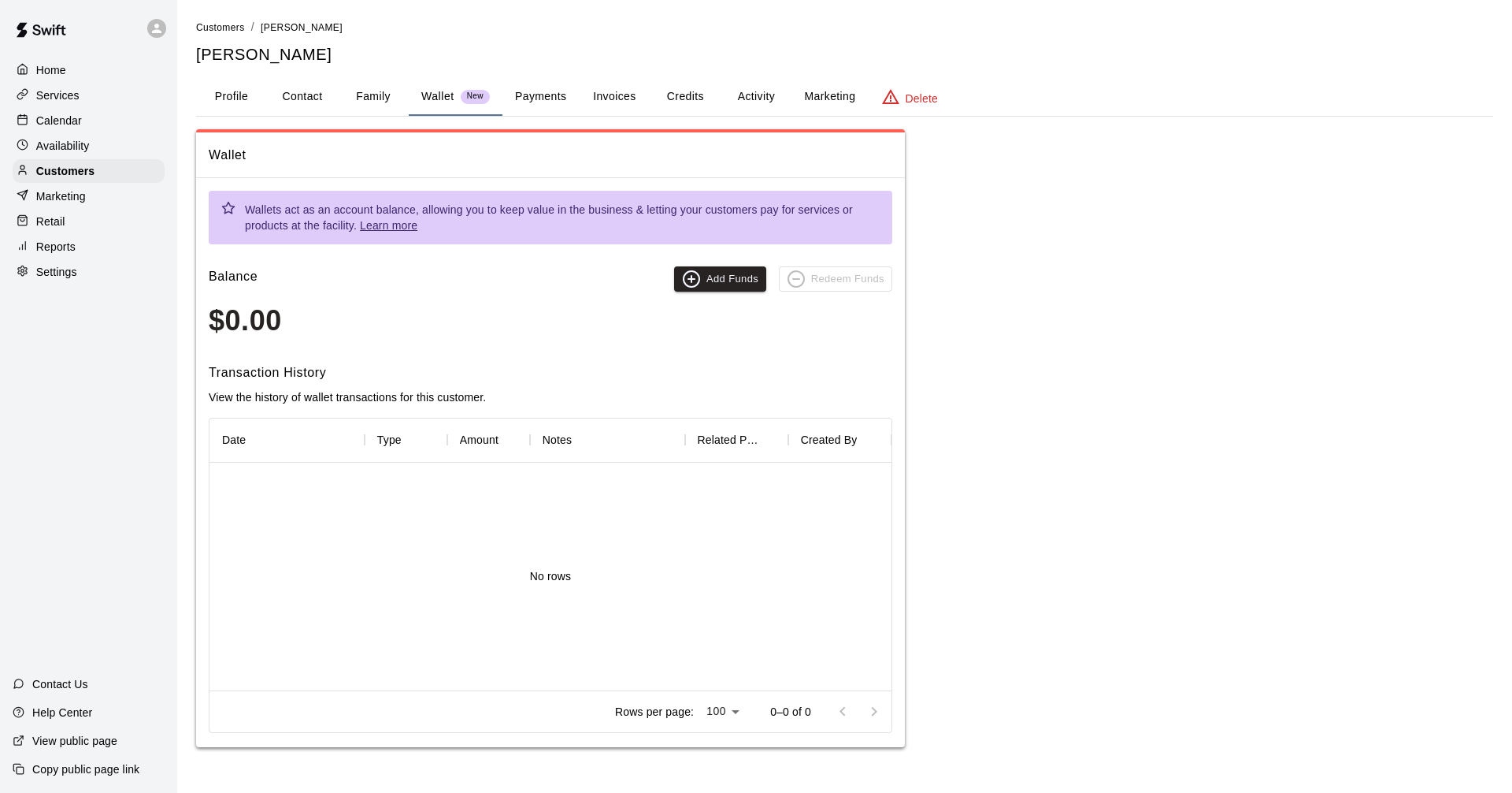
click at [814, 83] on button "Marketing" at bounding box center [830, 97] width 76 height 38
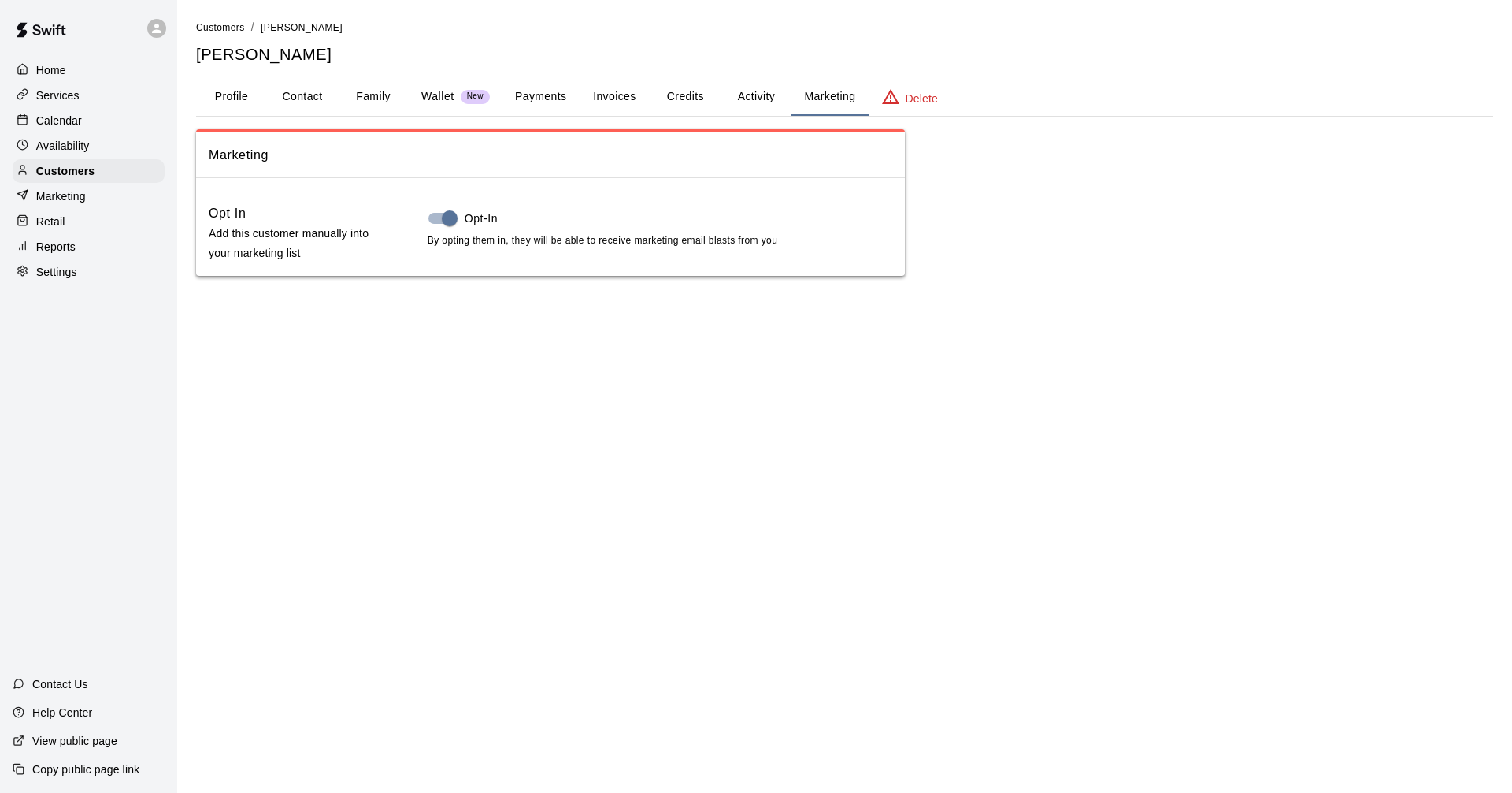
click at [759, 83] on button "Activity" at bounding box center [756, 97] width 70 height 38
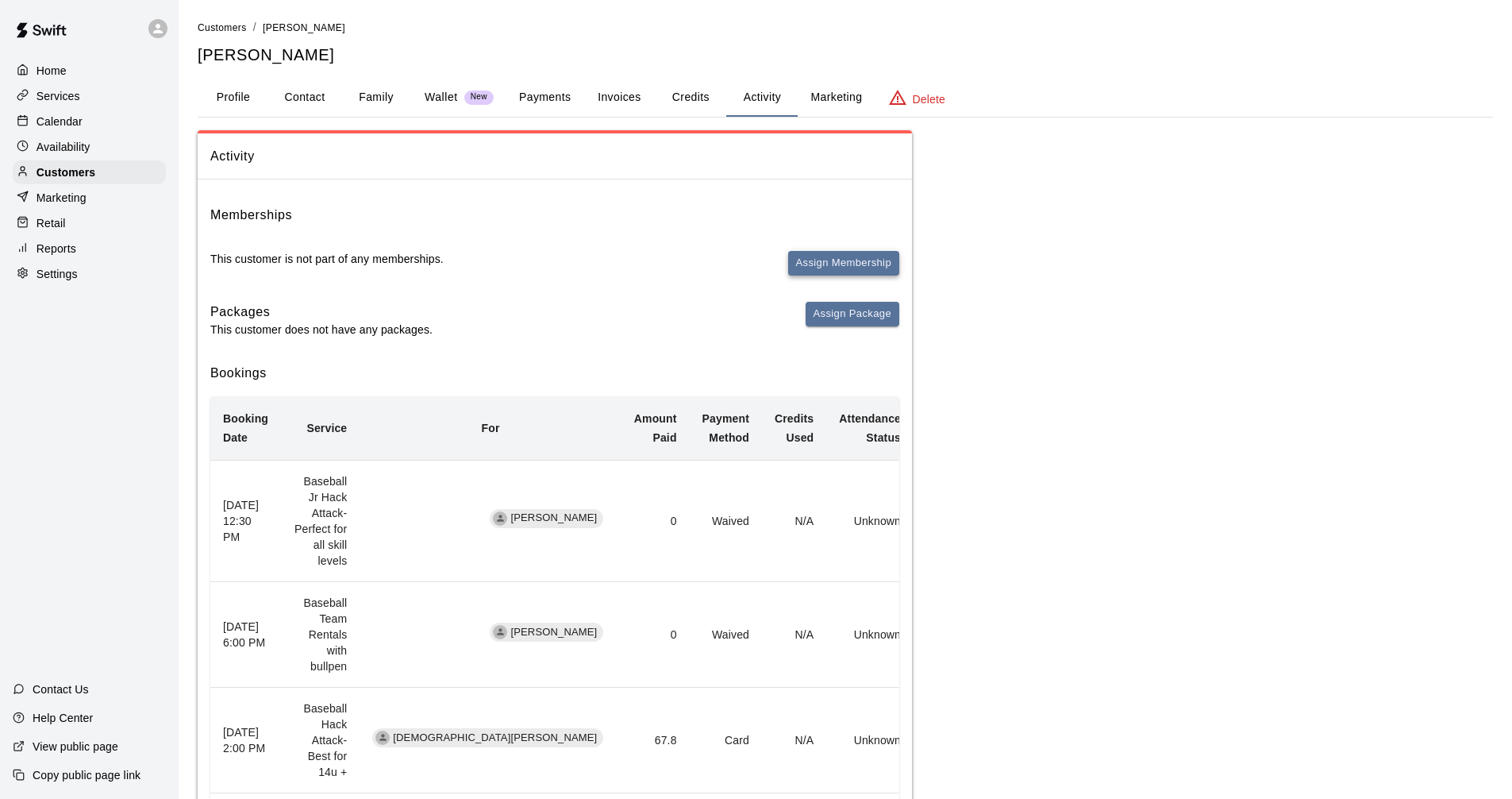
click at [885, 253] on button "Assign Membership" at bounding box center [843, 262] width 111 height 25
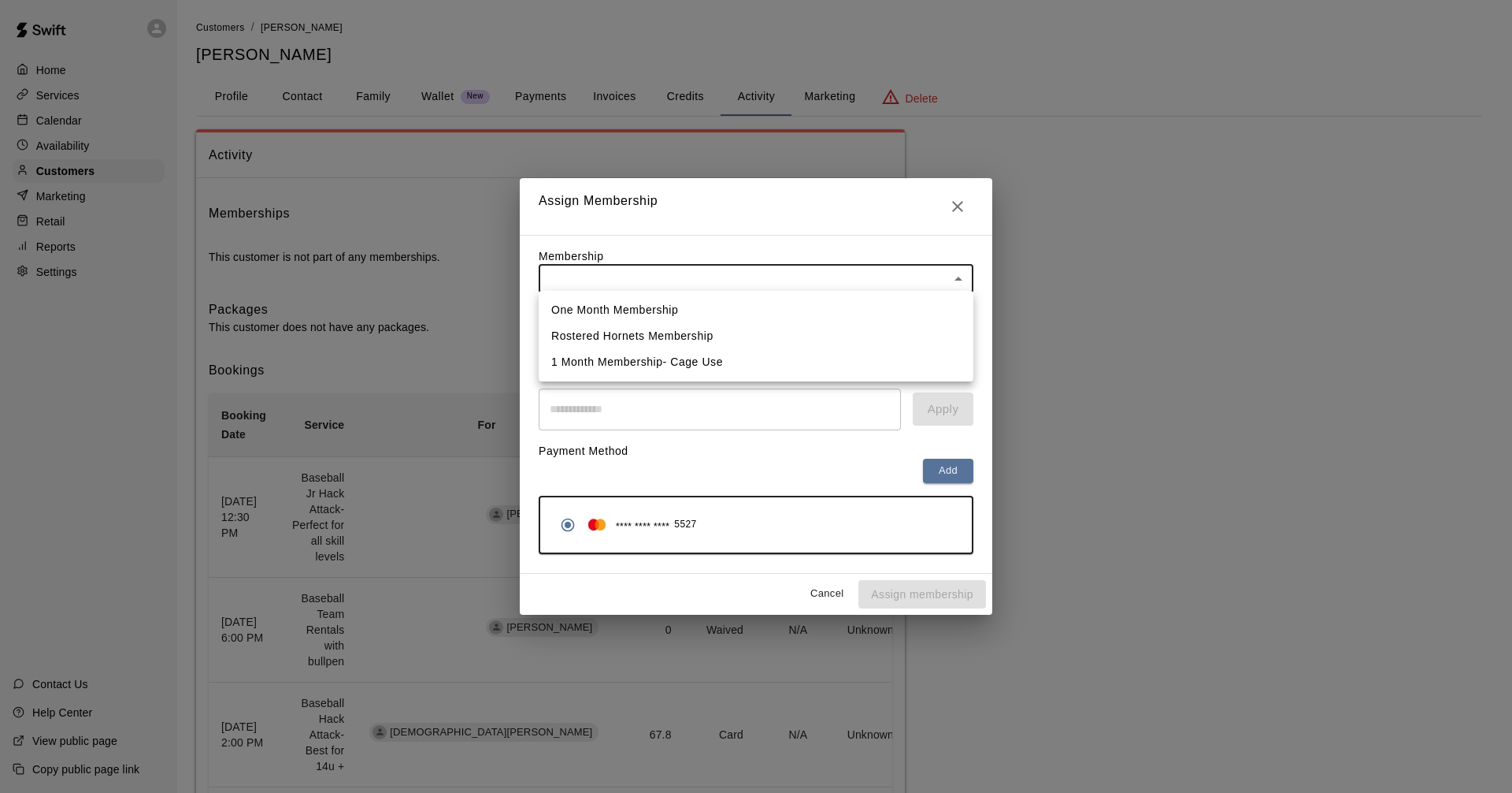
click at [632, 290] on body "Home Services Calendar Availability Customers Marketing Retail Reports Settings…" at bounding box center [756, 641] width 1512 height 1283
click at [701, 337] on li "Rostered Hornets Membership" at bounding box center [756, 336] width 435 height 26
type input "**********"
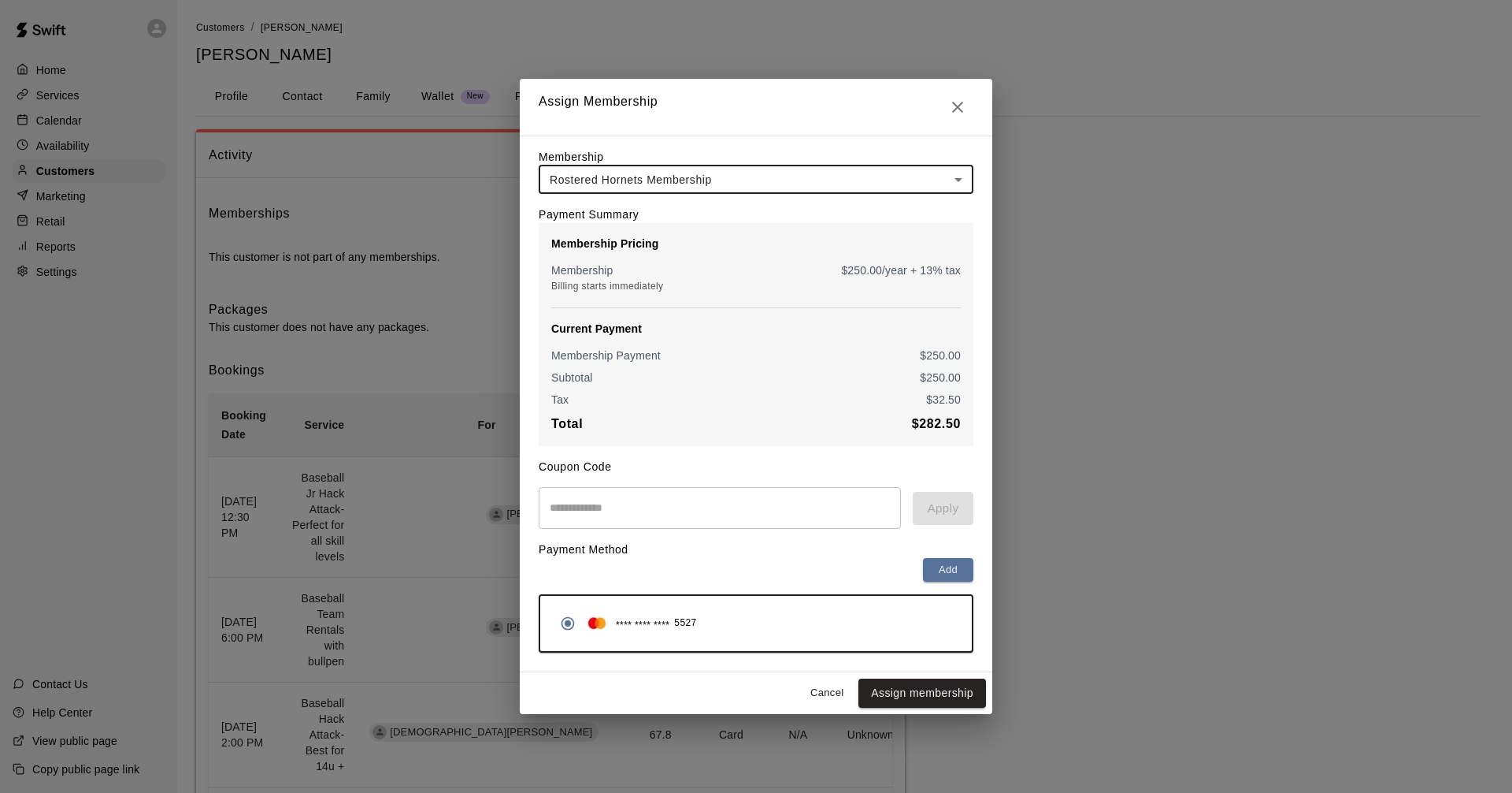
click at [672, 514] on input "text" at bounding box center [720, 507] width 362 height 42
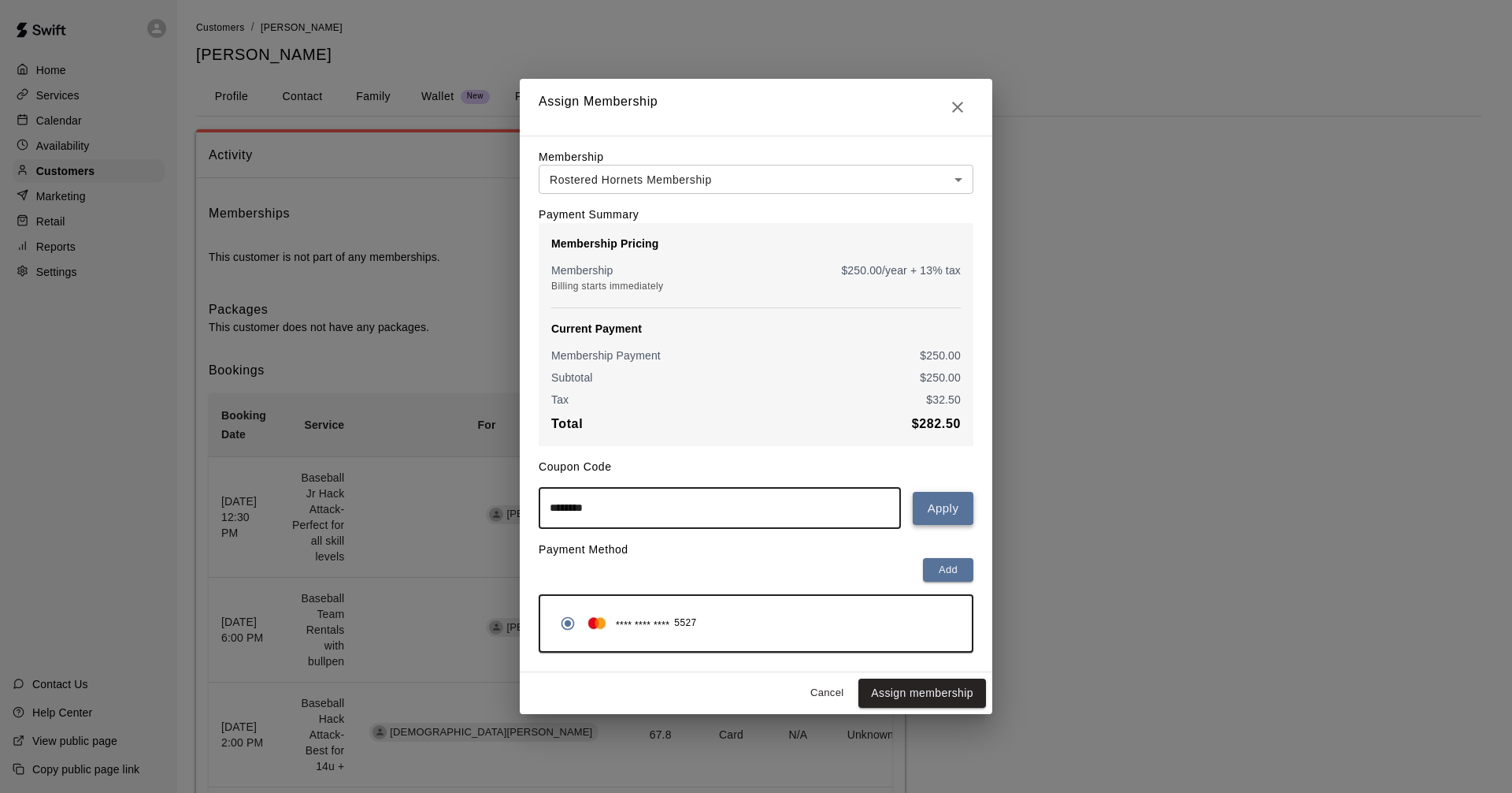
type input "********"
click at [970, 520] on button "Apply" at bounding box center [943, 508] width 61 height 33
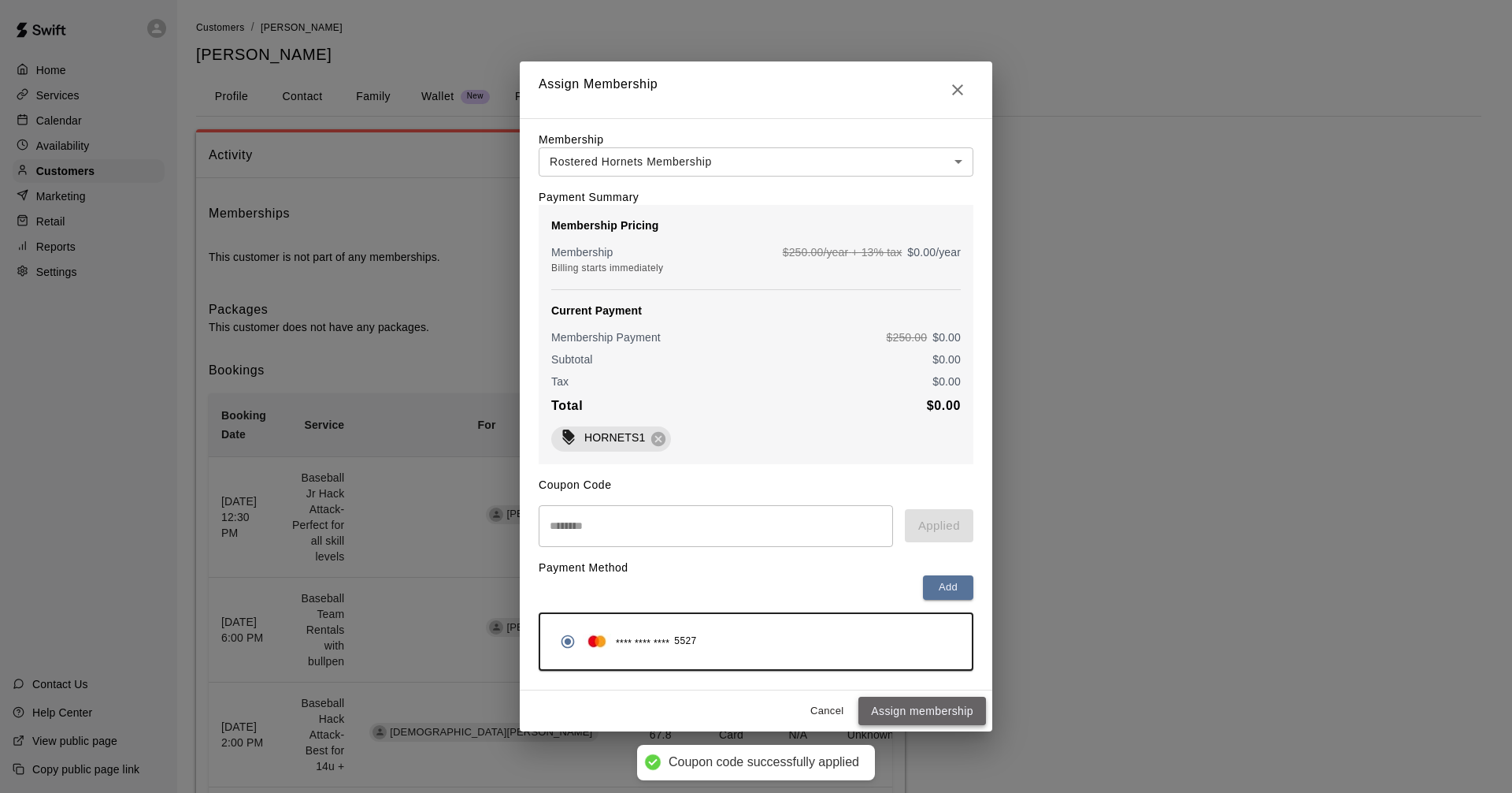
click at [924, 714] on button "Assign membership" at bounding box center [922, 712] width 127 height 29
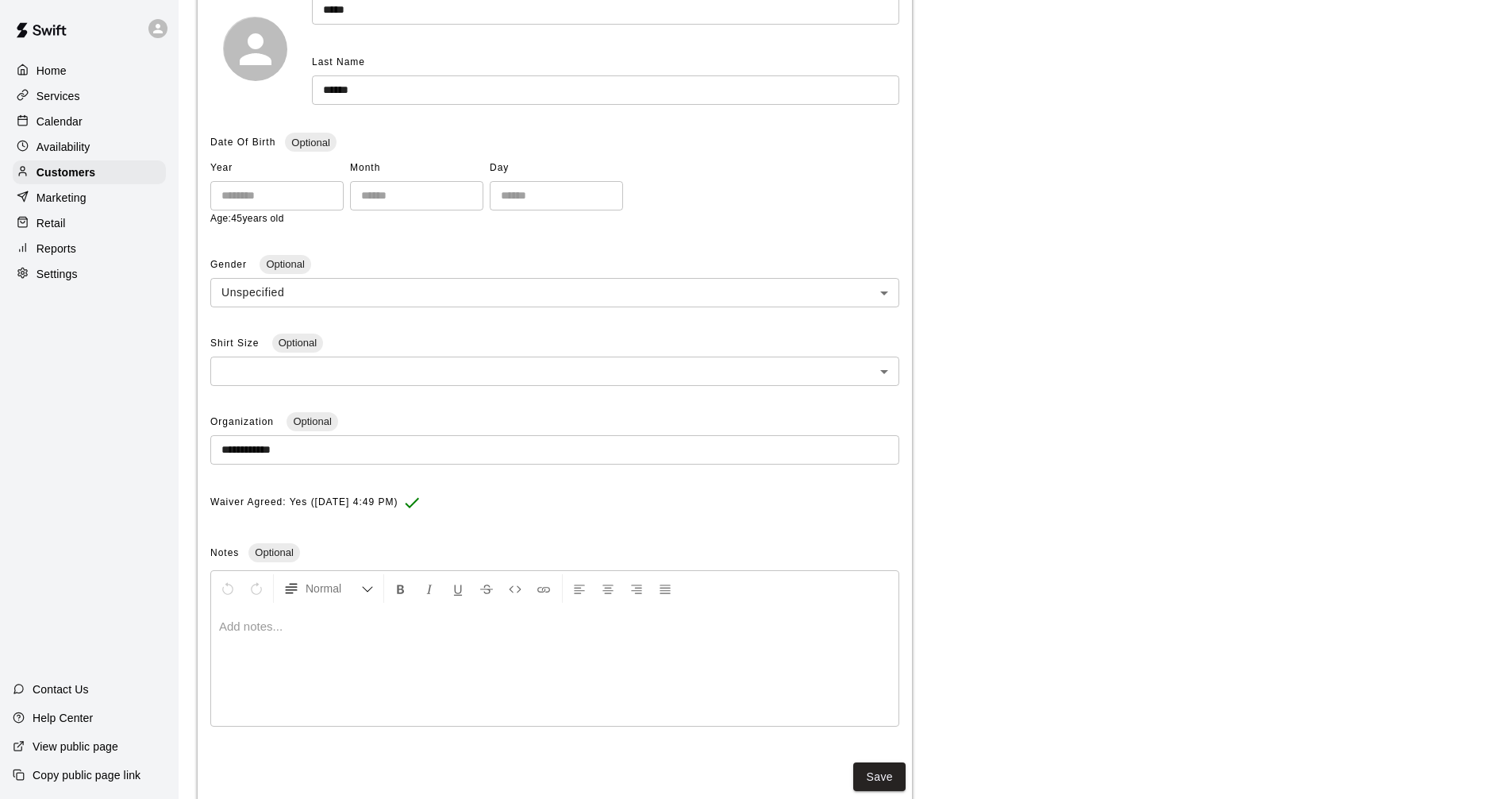
scroll to position [277, 0]
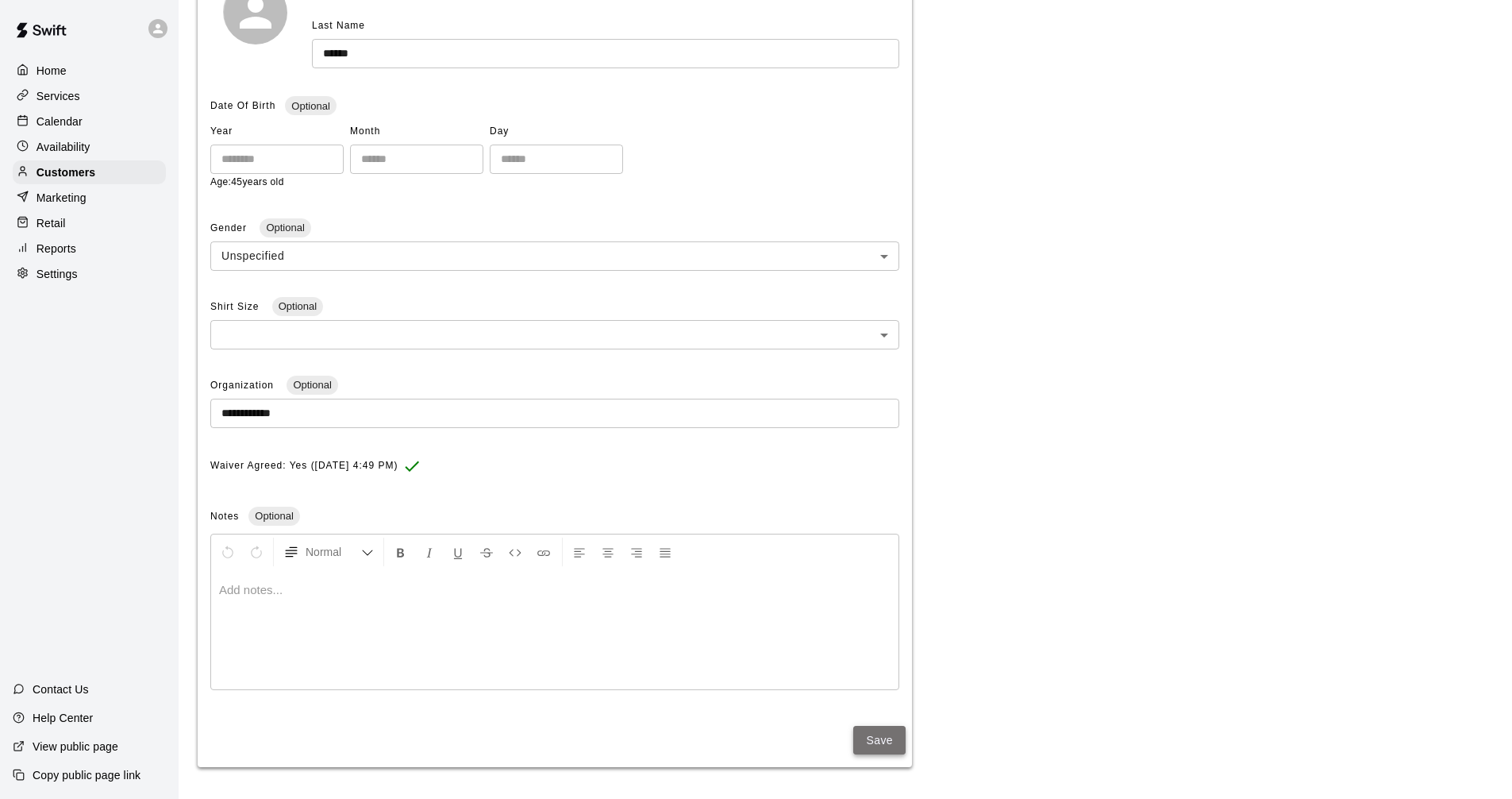
click at [878, 738] on button "Save" at bounding box center [879, 741] width 52 height 30
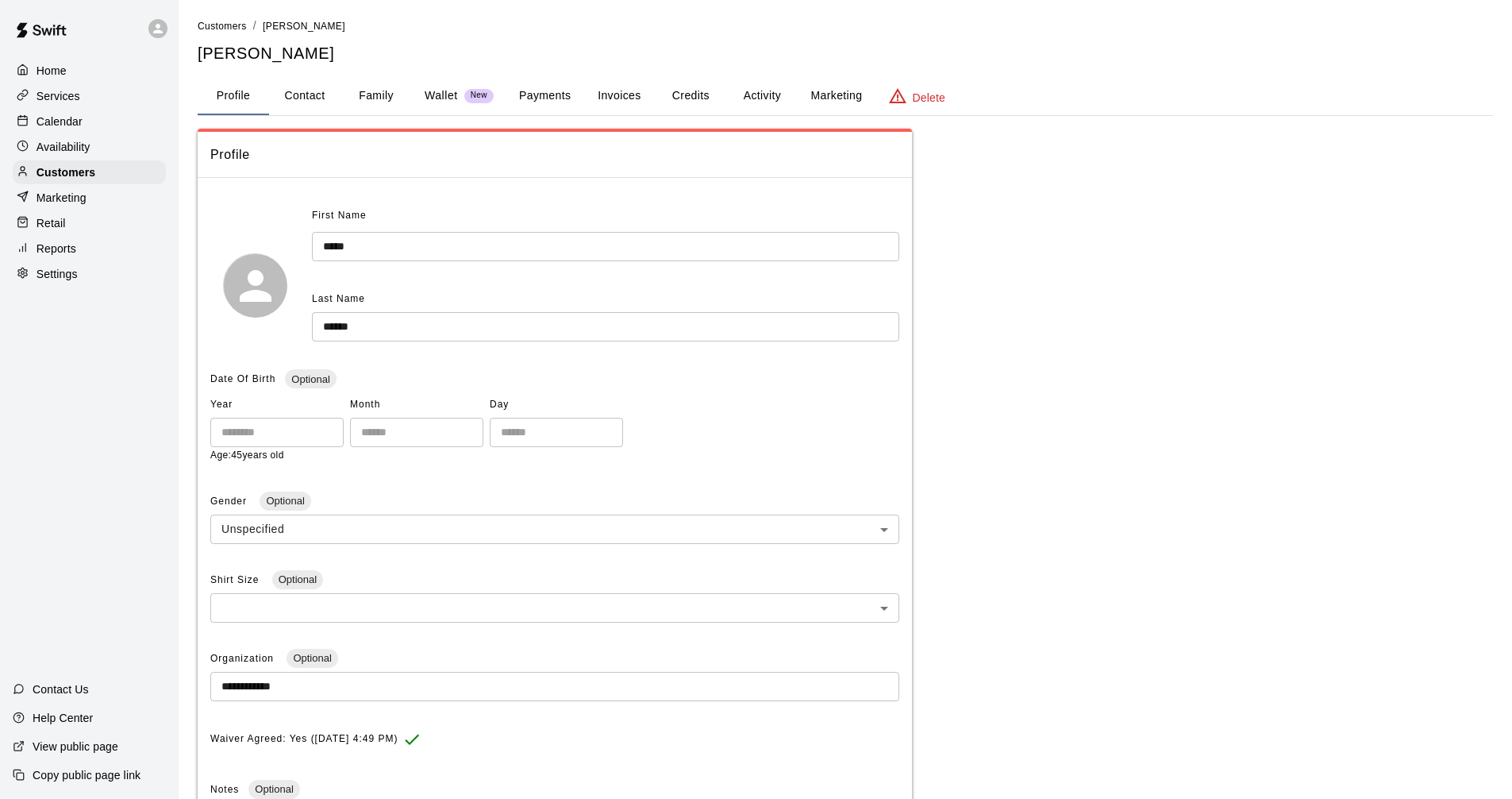
scroll to position [0, 0]
click at [133, 120] on div "Calendar" at bounding box center [89, 121] width 153 height 24
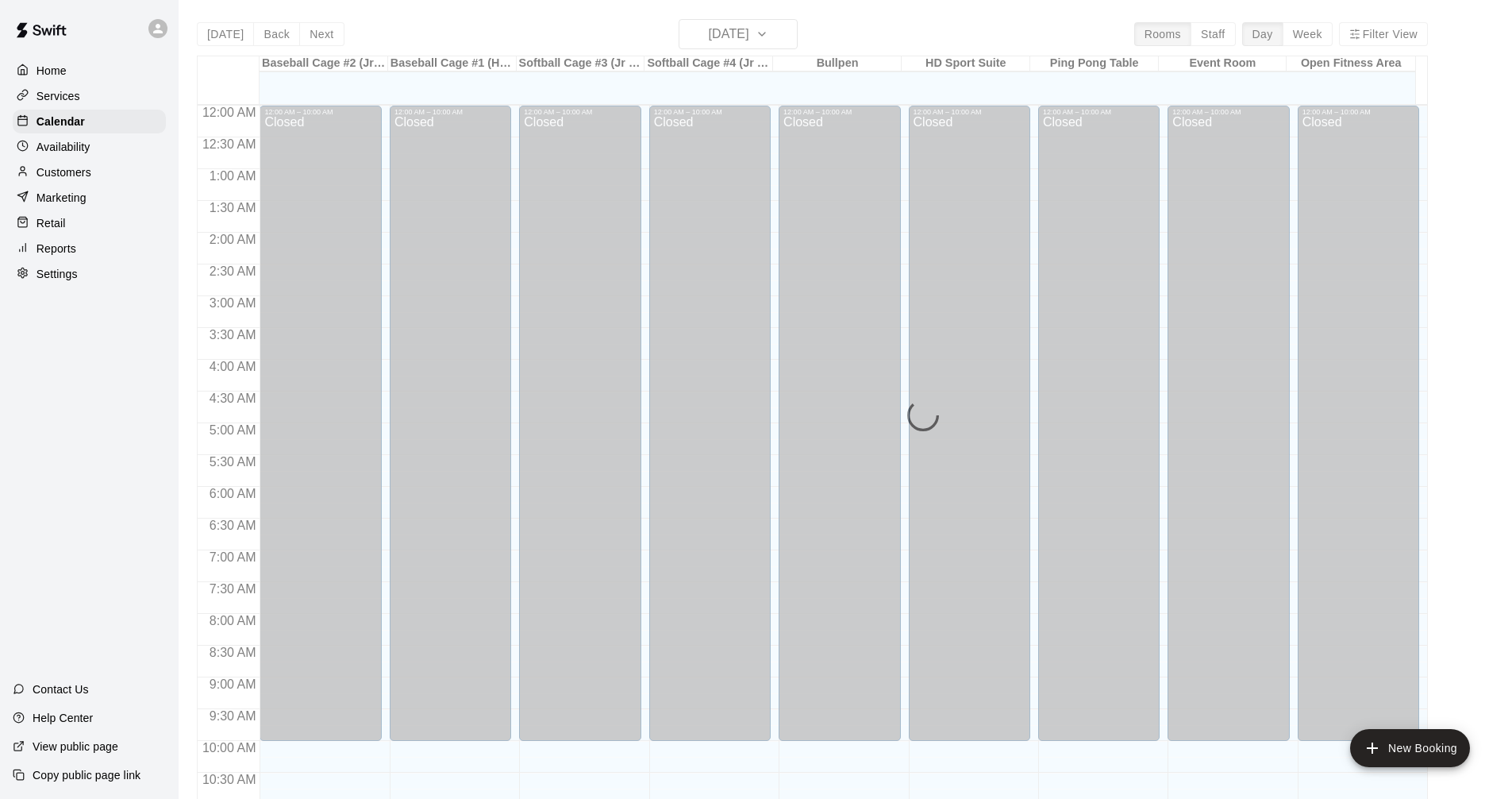
scroll to position [731, 0]
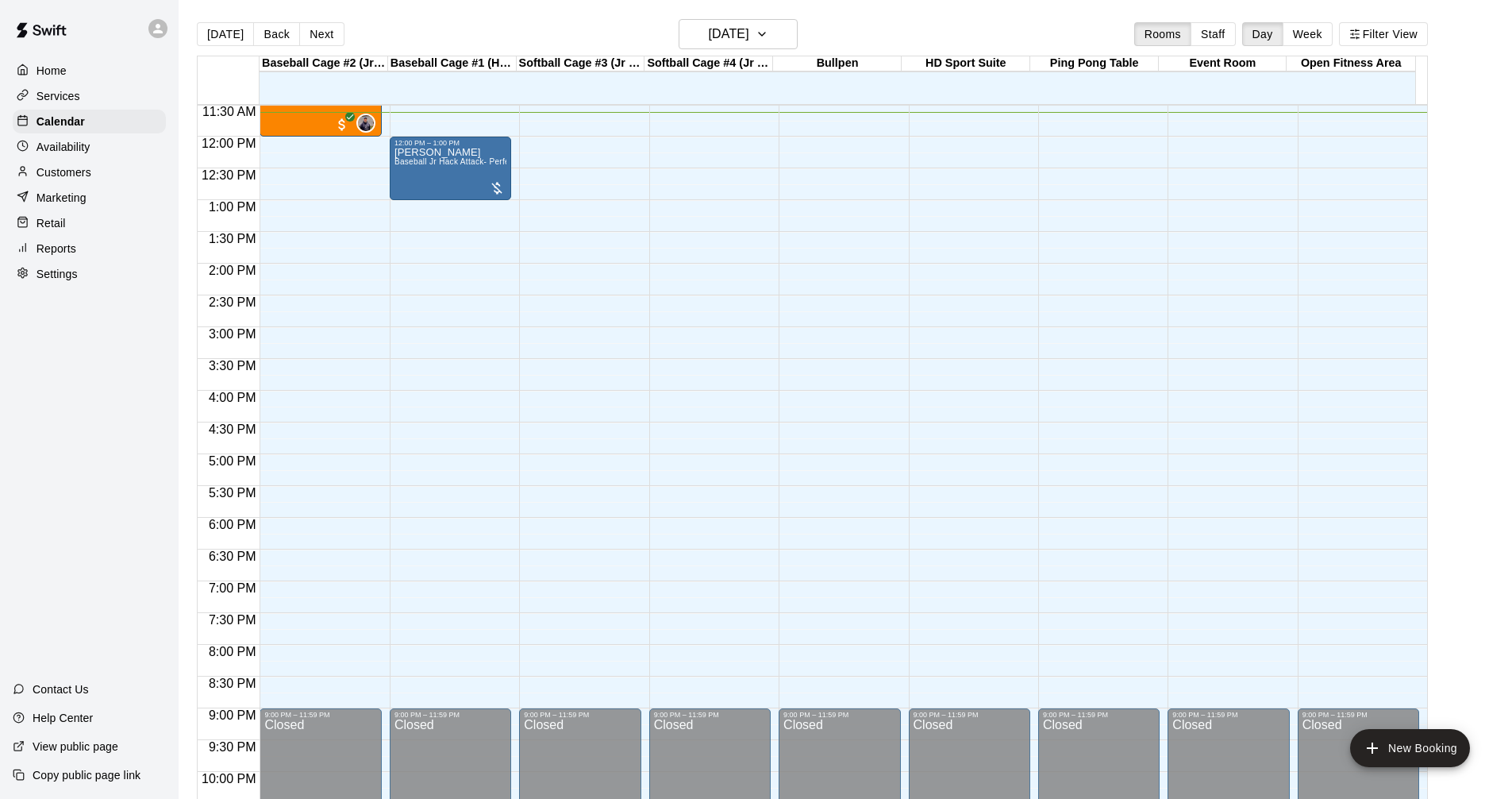
click at [116, 180] on div "Customers" at bounding box center [89, 173] width 153 height 24
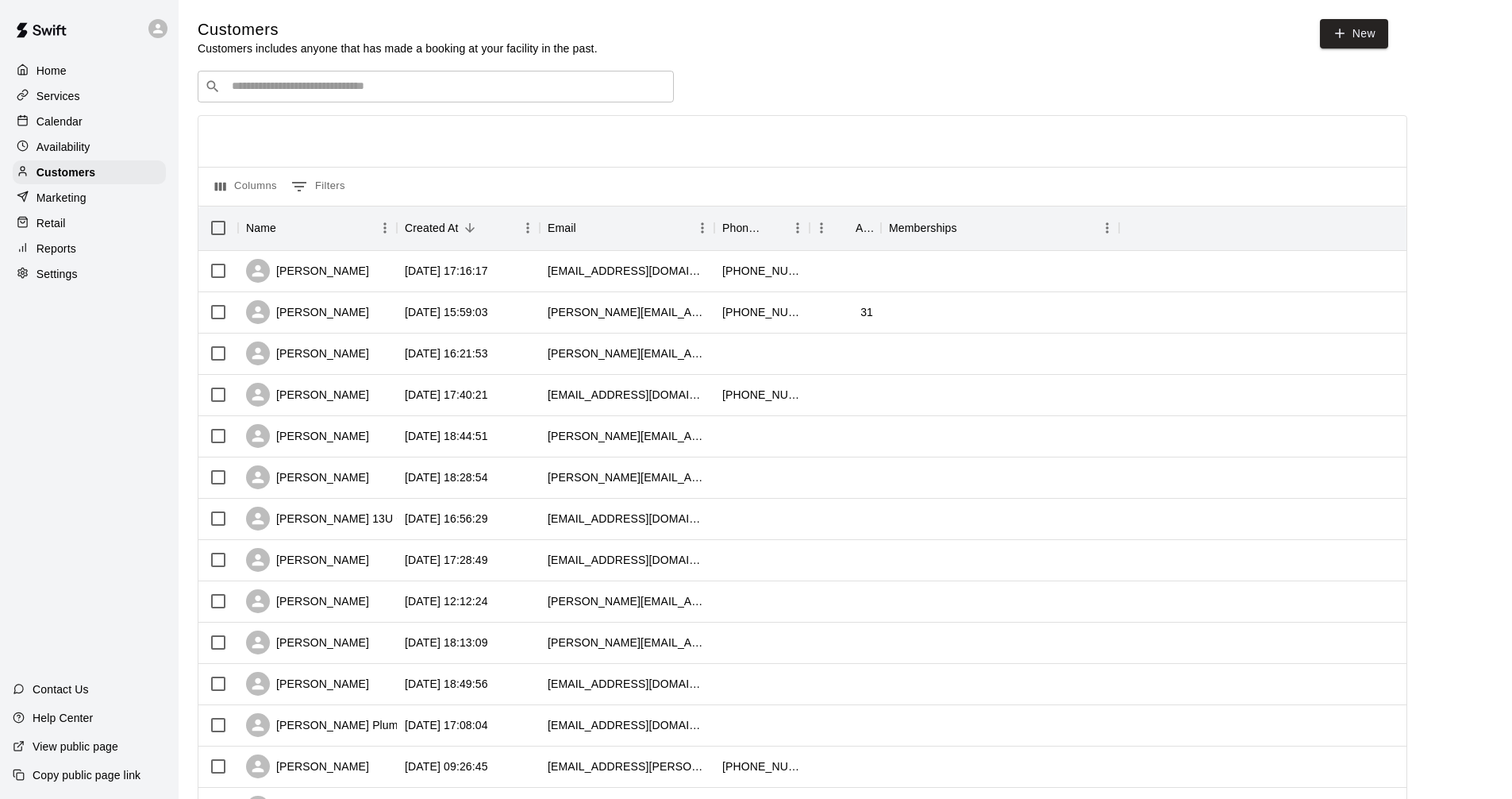
click at [313, 78] on div "​ ​" at bounding box center [435, 87] width 476 height 32
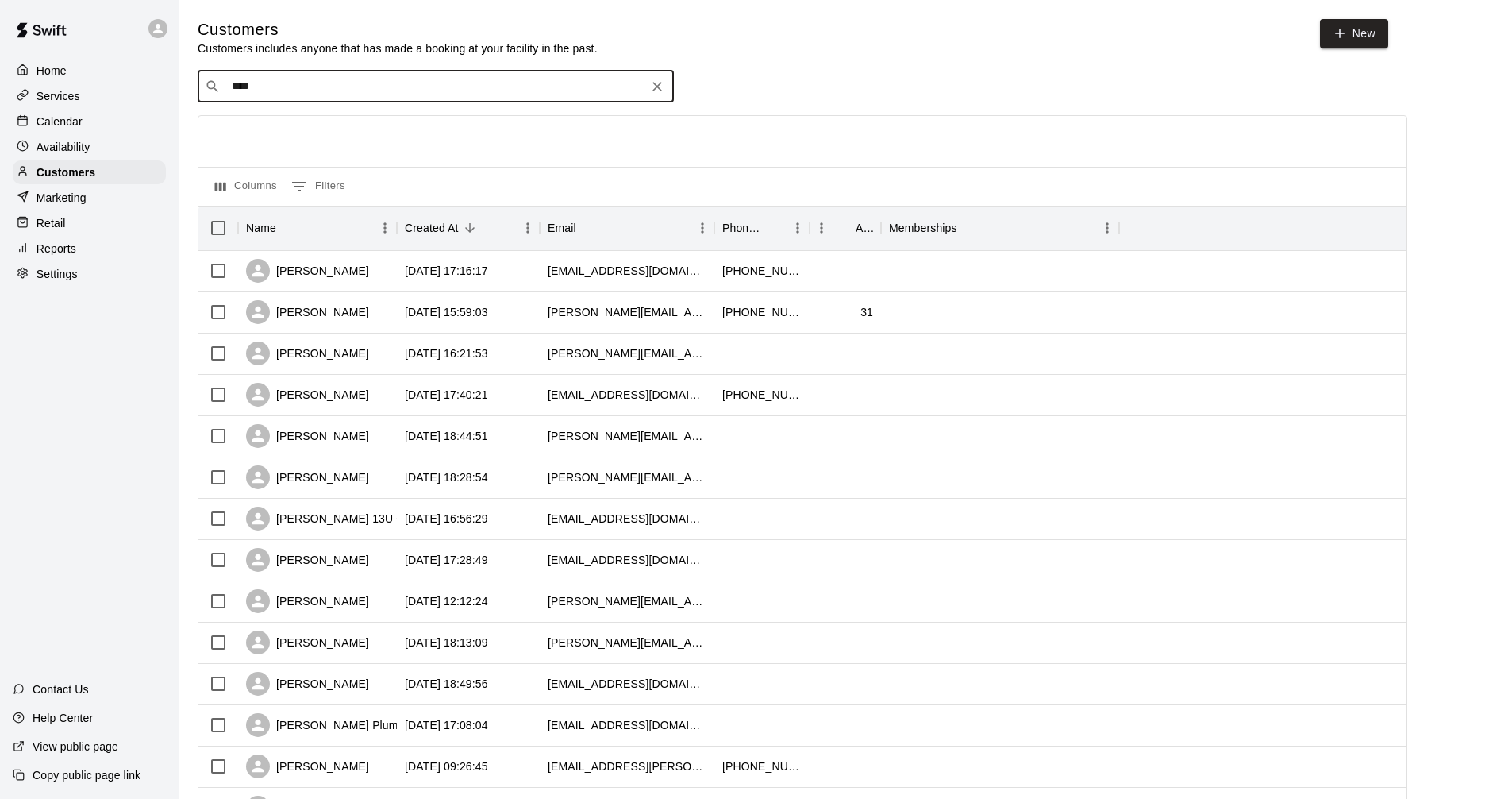
type input "*****"
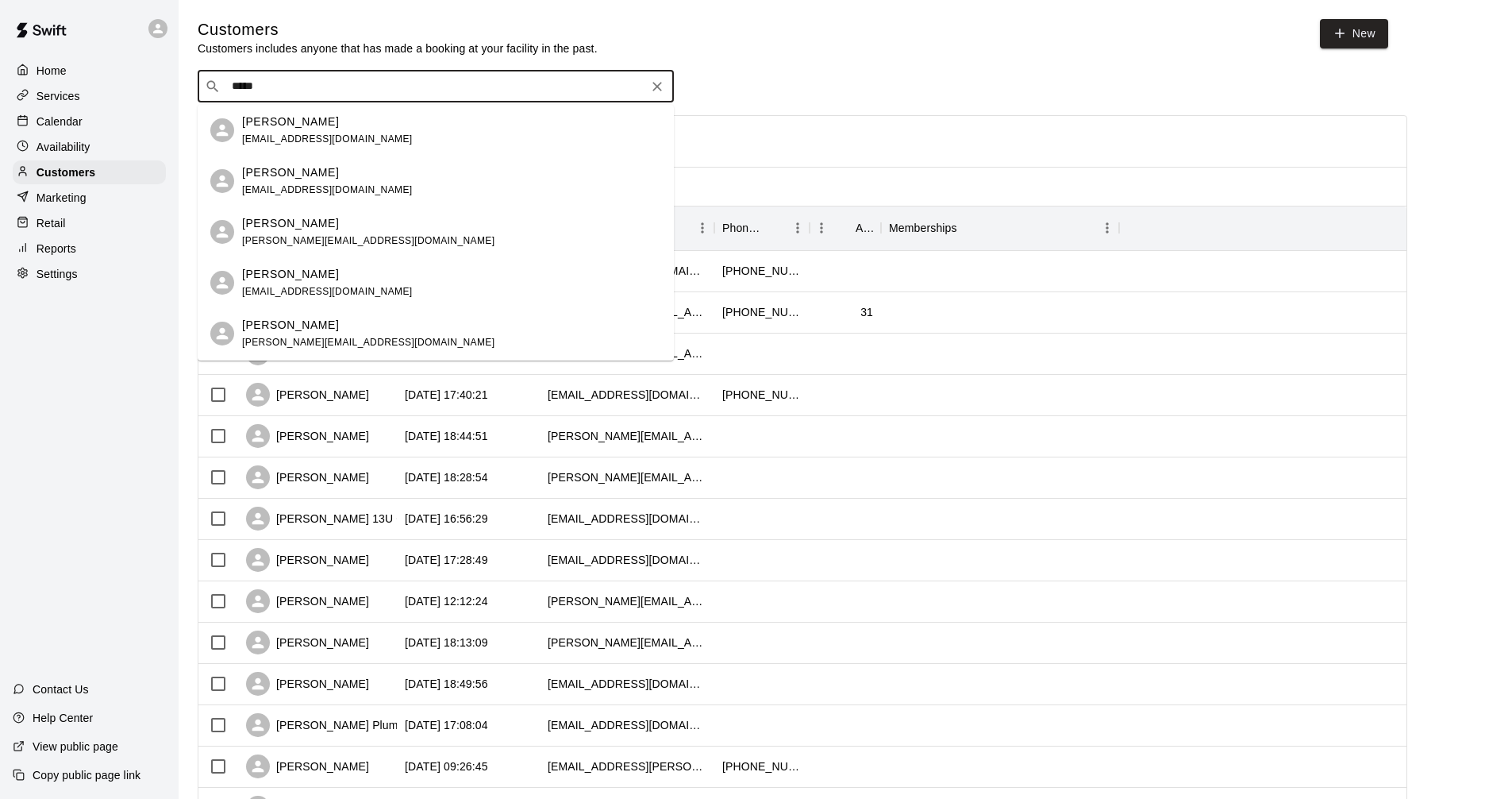
click at [445, 332] on div "Chris Bonden chris@topglassmuskoka.com" at bounding box center [451, 333] width 419 height 35
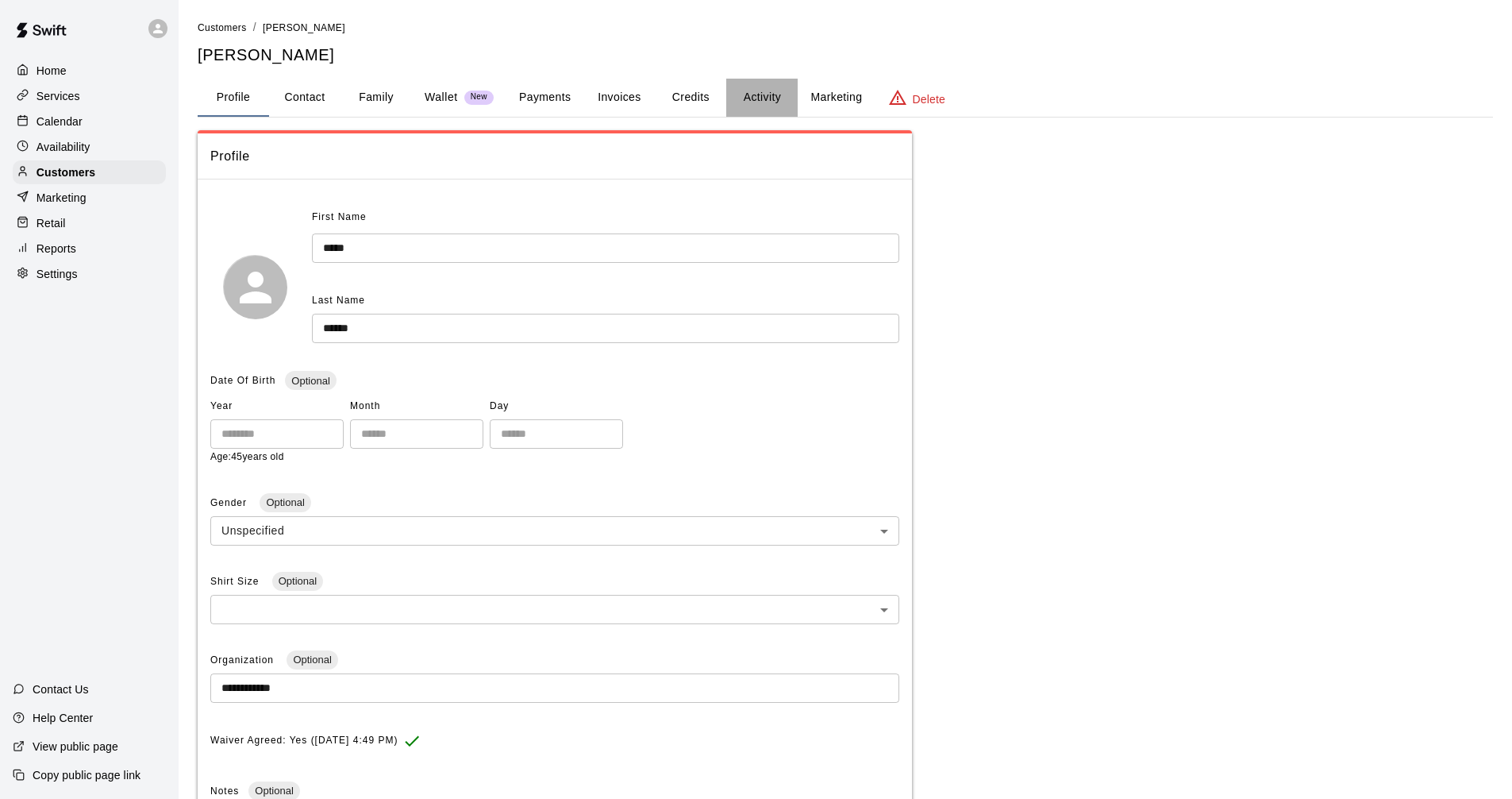
click at [743, 104] on button "Activity" at bounding box center [761, 98] width 71 height 38
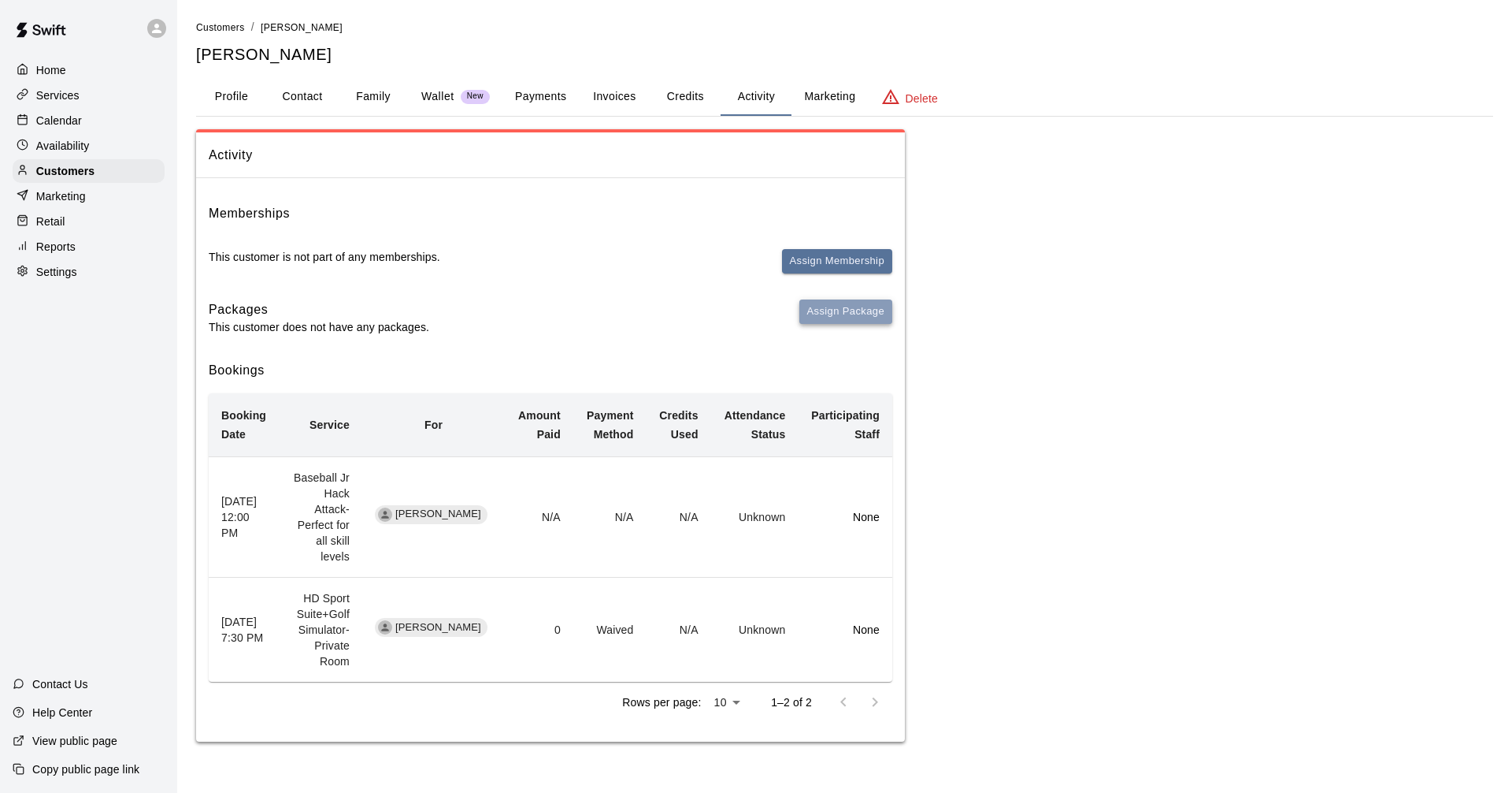
click at [851, 304] on button "Assign Package" at bounding box center [846, 311] width 93 height 24
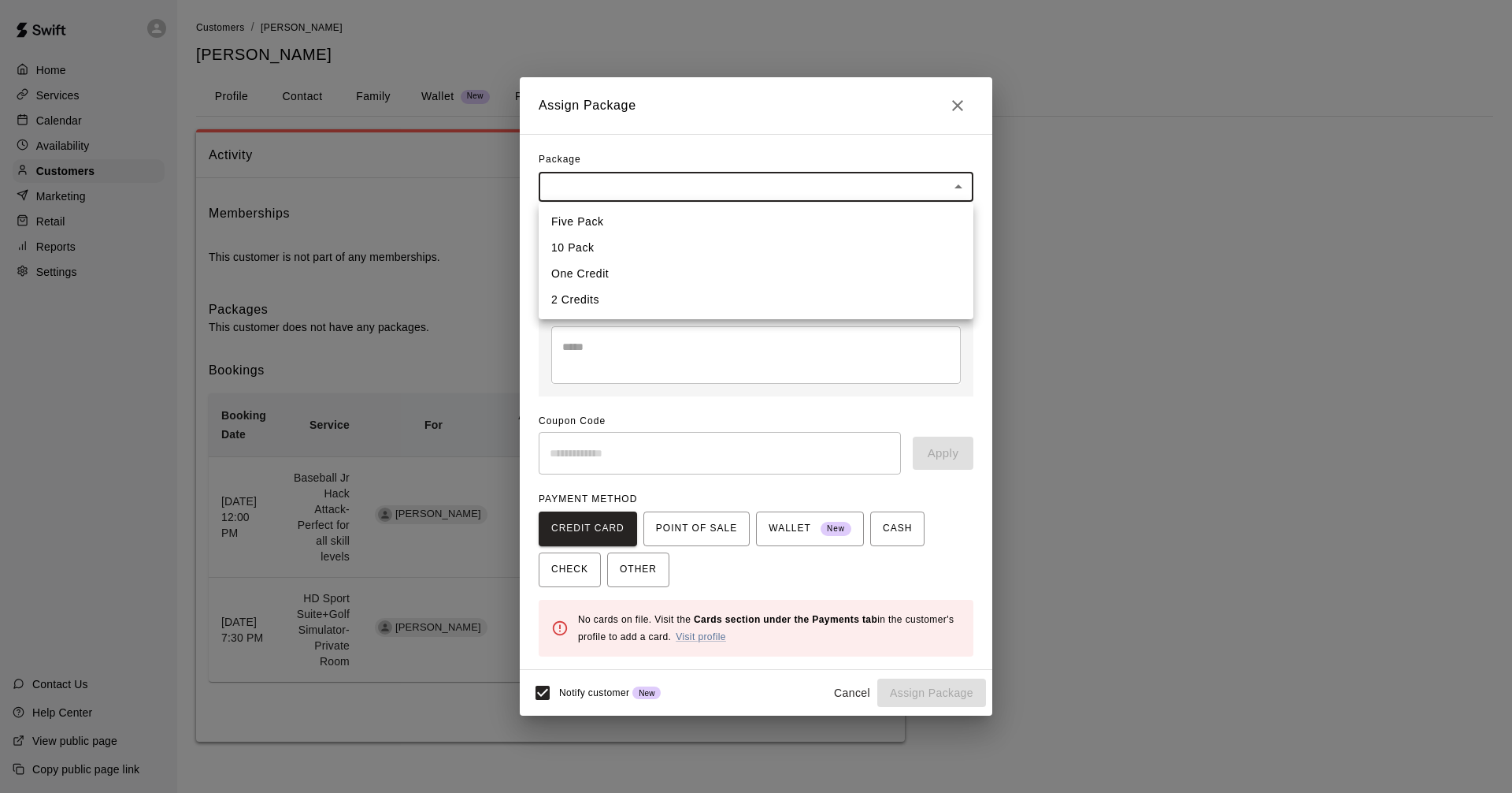
click at [725, 188] on body "Home Services Calendar Availability Customers Marketing Retail Reports Settings…" at bounding box center [756, 387] width 1512 height 773
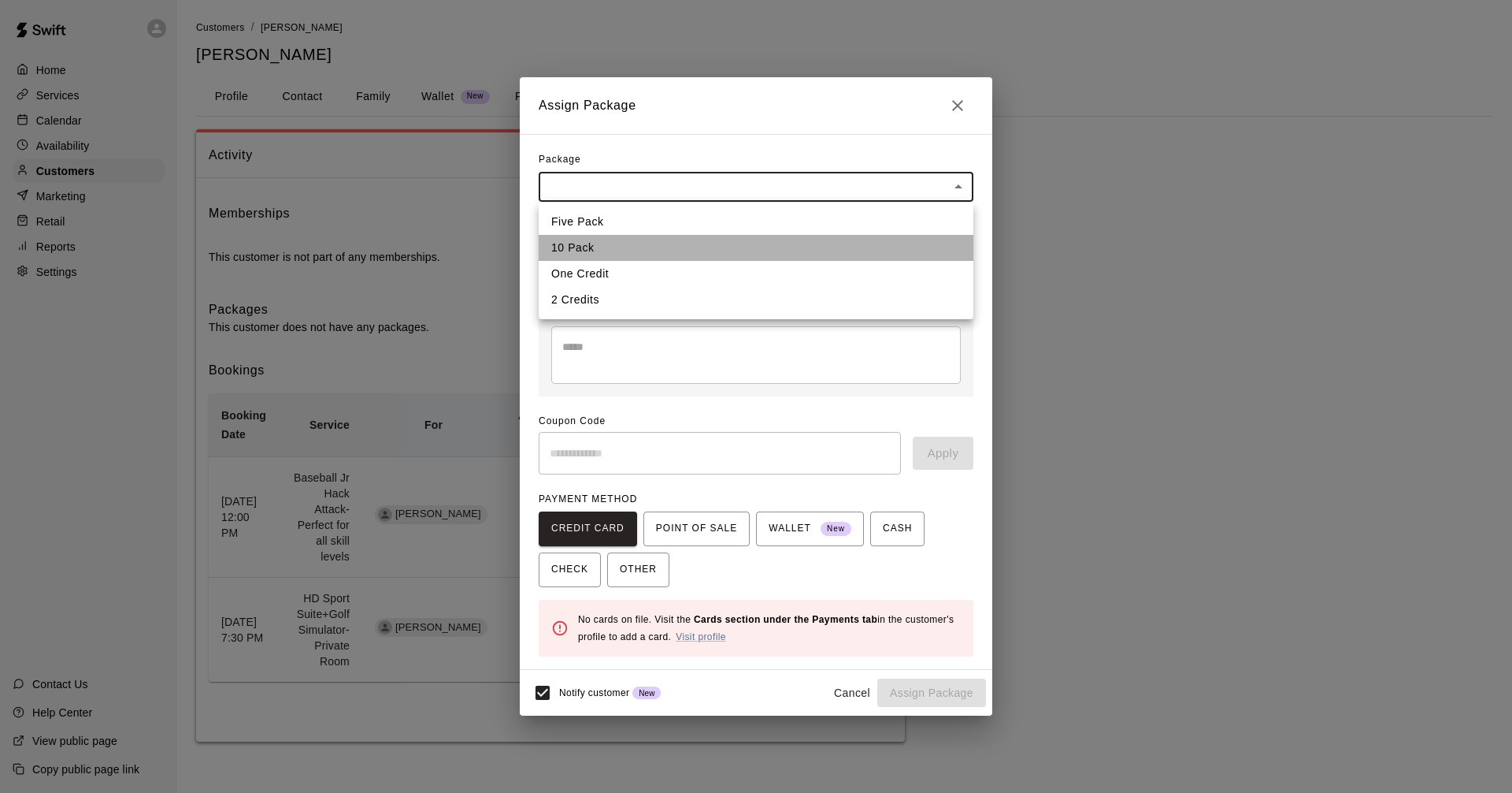
click at [720, 257] on li "10 Pack" at bounding box center [756, 248] width 435 height 26
type input "**********"
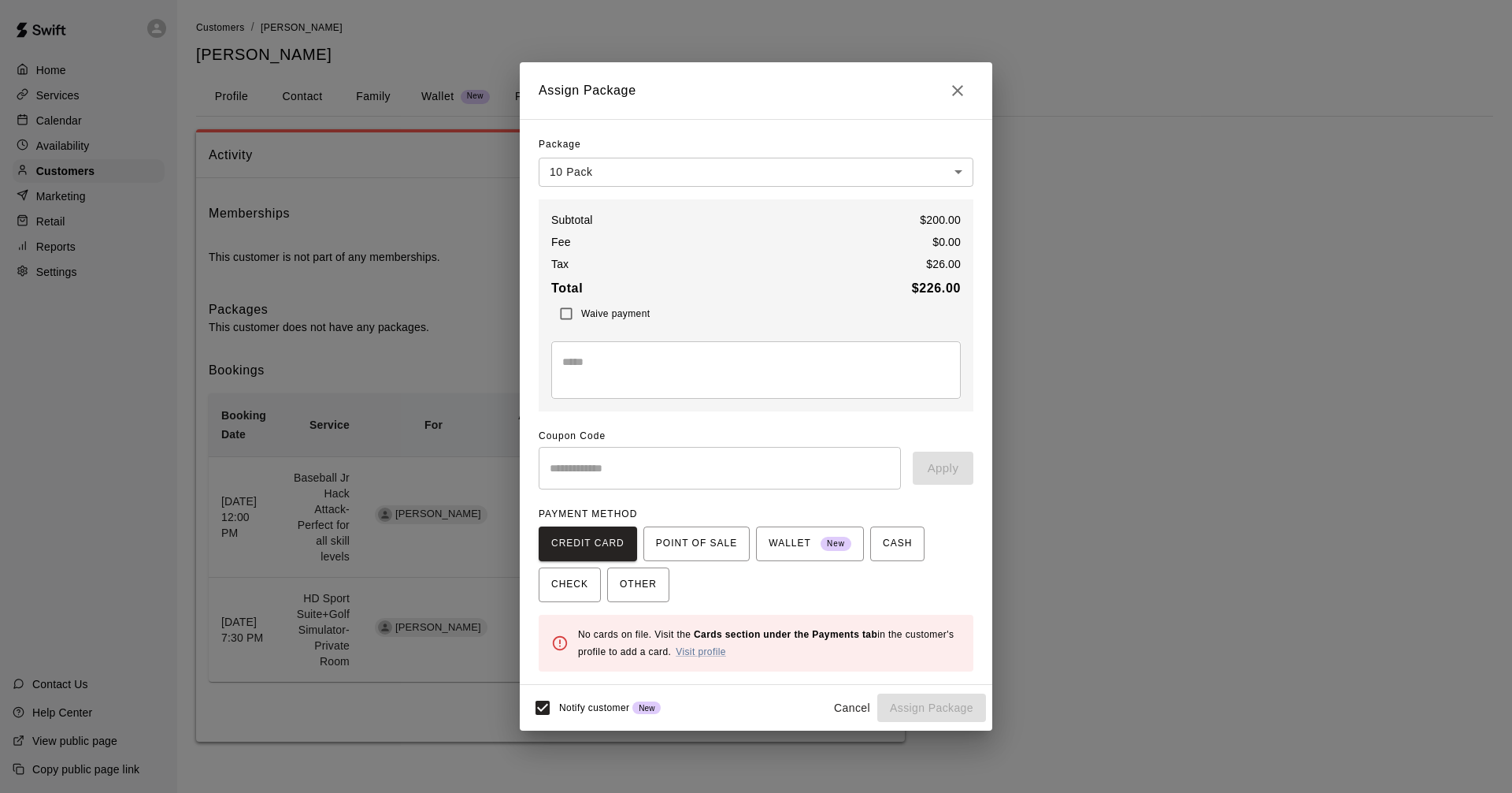
click at [962, 68] on h2 "Assign Package" at bounding box center [756, 91] width 473 height 57
click at [962, 99] on icon "Close" at bounding box center [957, 90] width 19 height 19
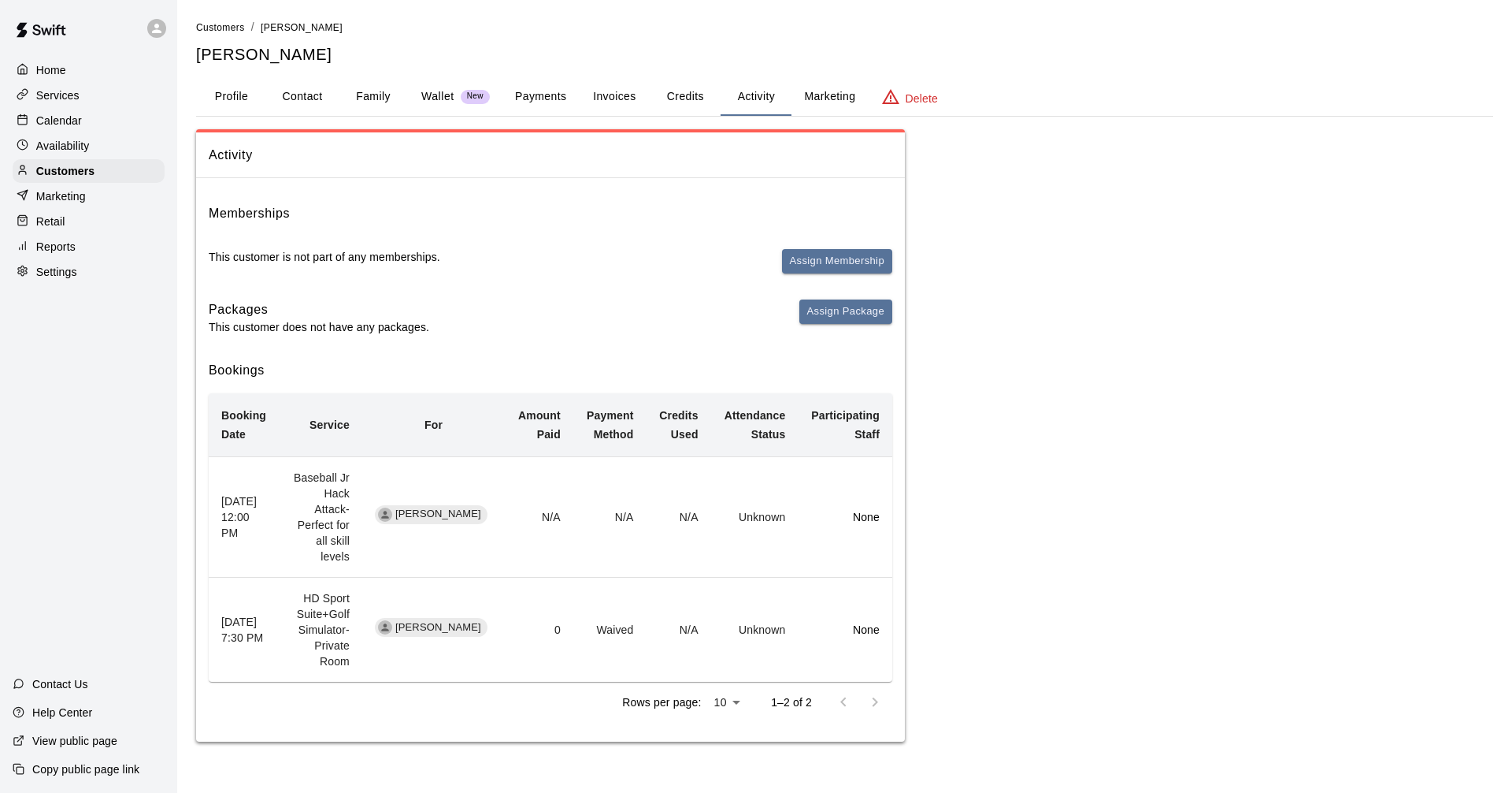
click at [57, 117] on p "Calendar" at bounding box center [59, 120] width 46 height 16
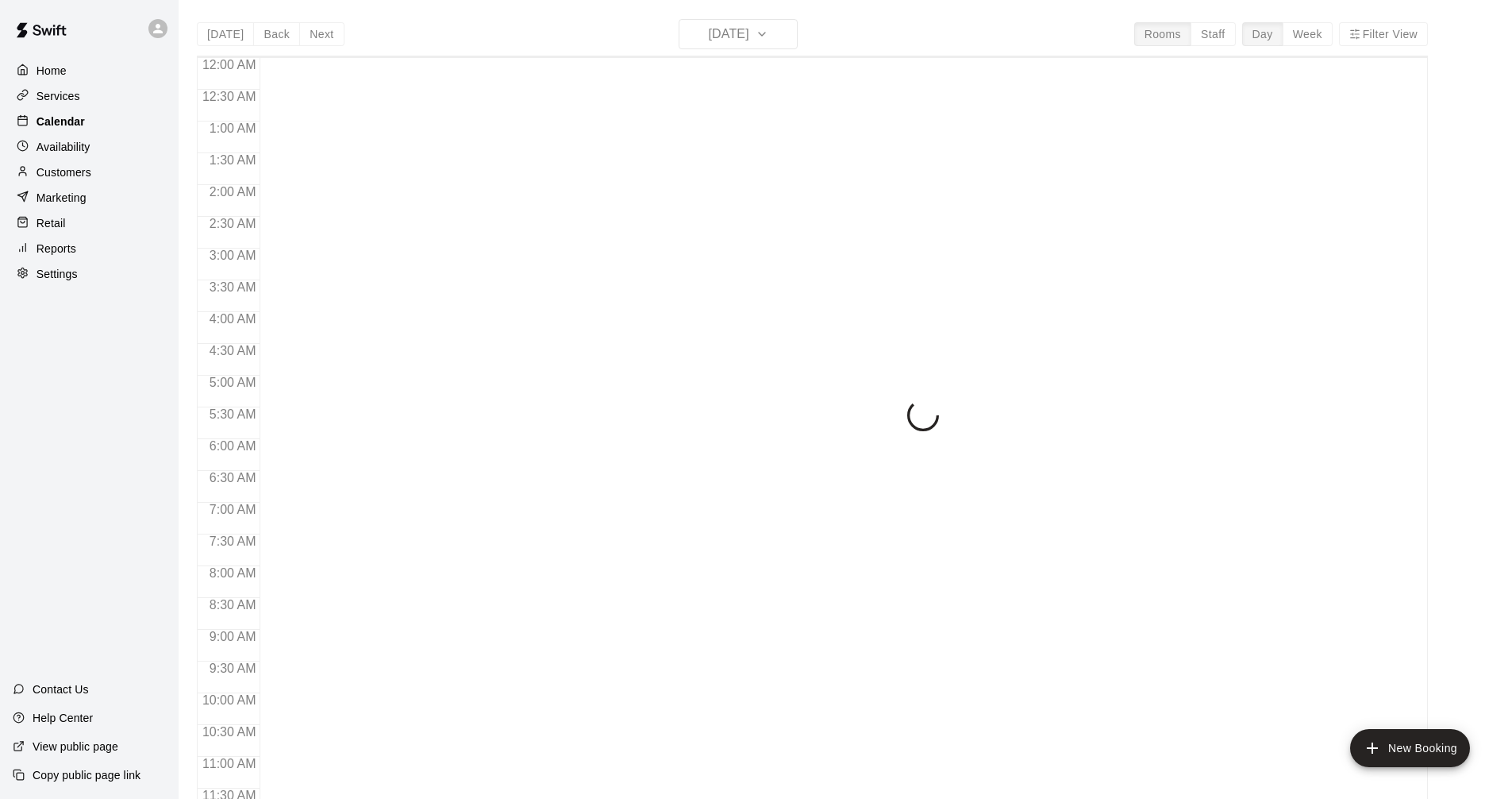
scroll to position [753, 0]
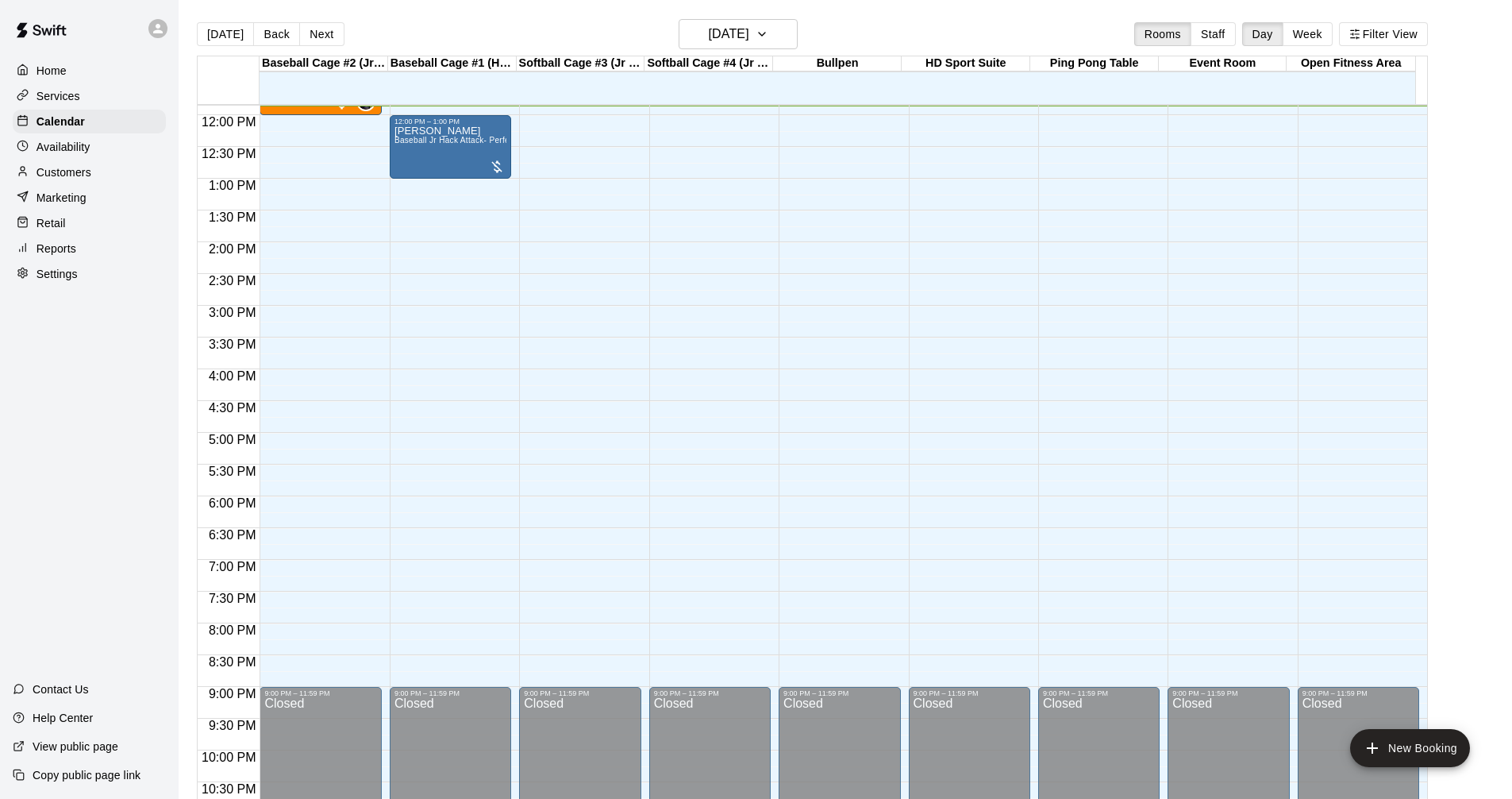
click at [75, 205] on p "Marketing" at bounding box center [61, 197] width 50 height 16
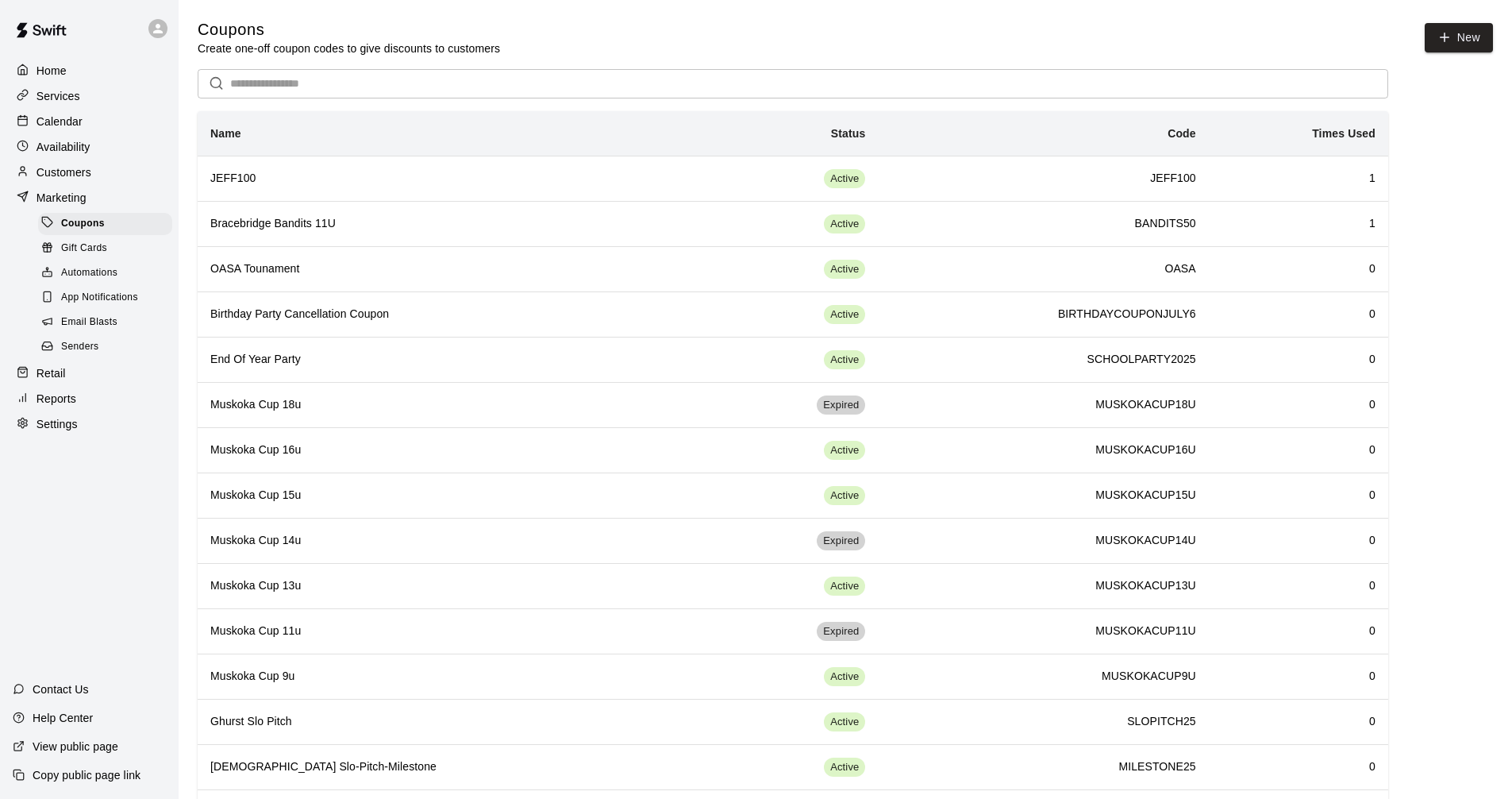
drag, startPoint x: 100, startPoint y: 263, endPoint x: 155, endPoint y: 209, distance: 77.1
click at [109, 181] on div "Customers" at bounding box center [89, 173] width 153 height 24
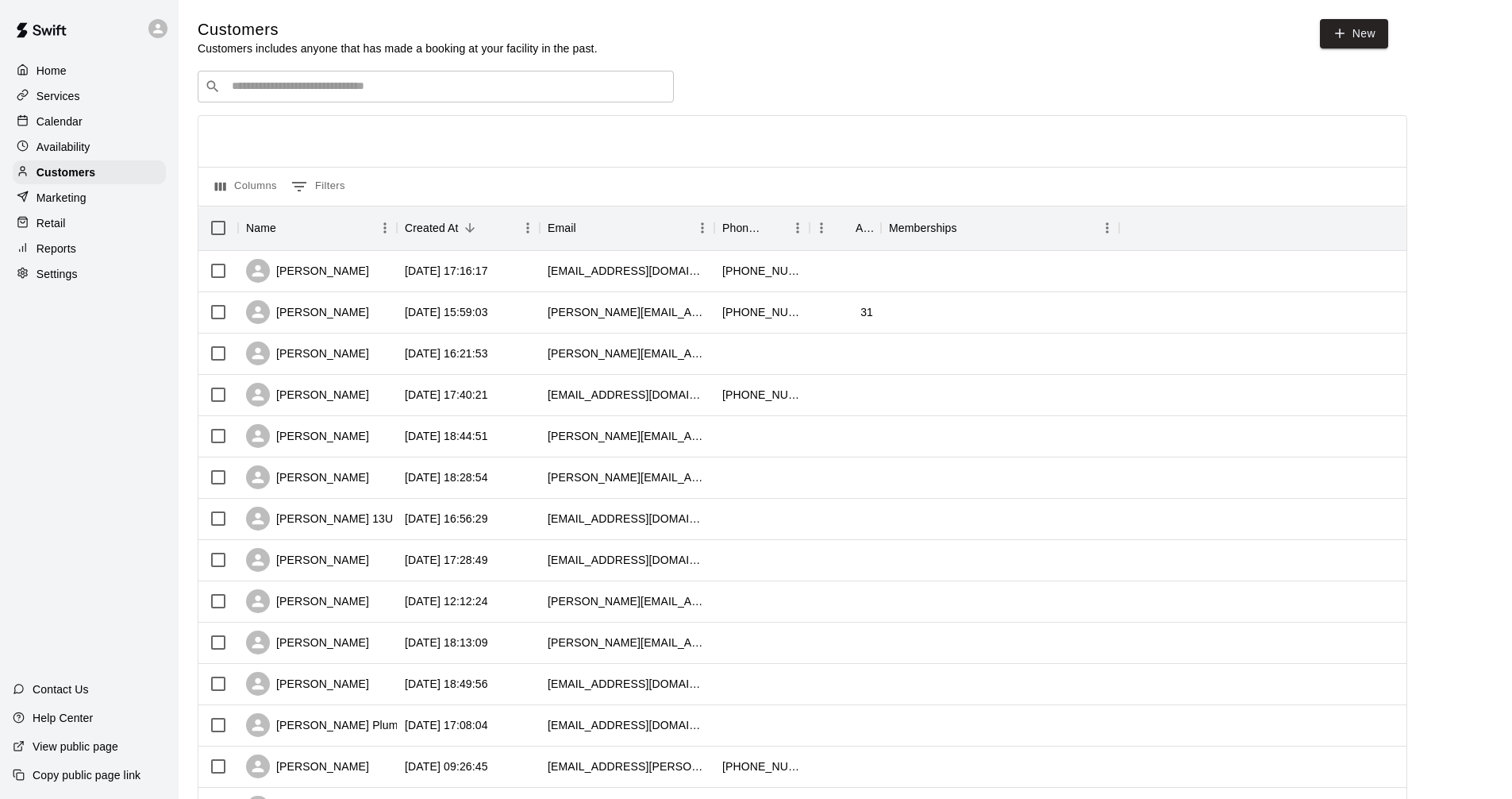
click at [314, 80] on input "Search customers by name or email" at bounding box center [447, 87] width 440 height 16
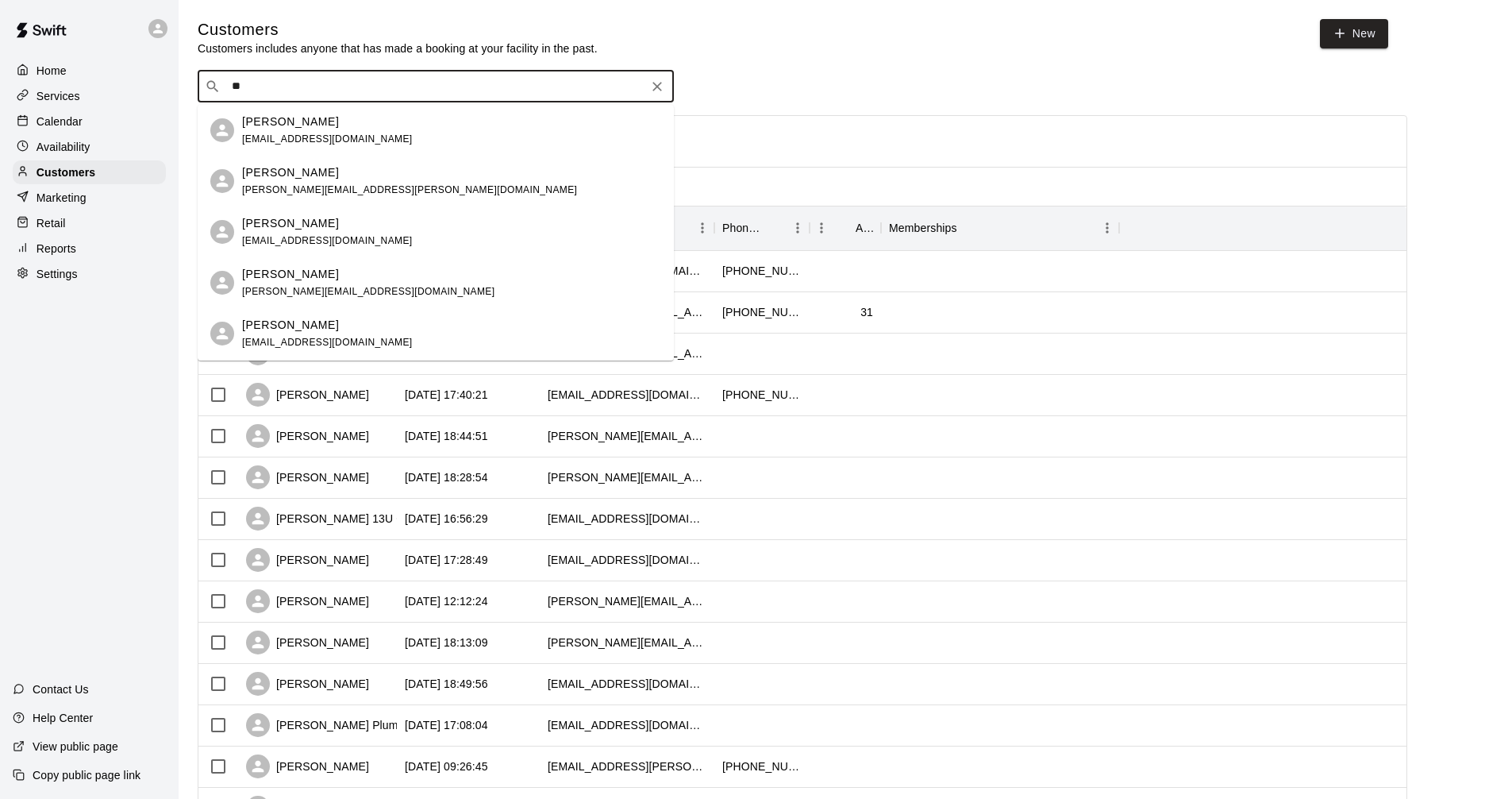
type input "*"
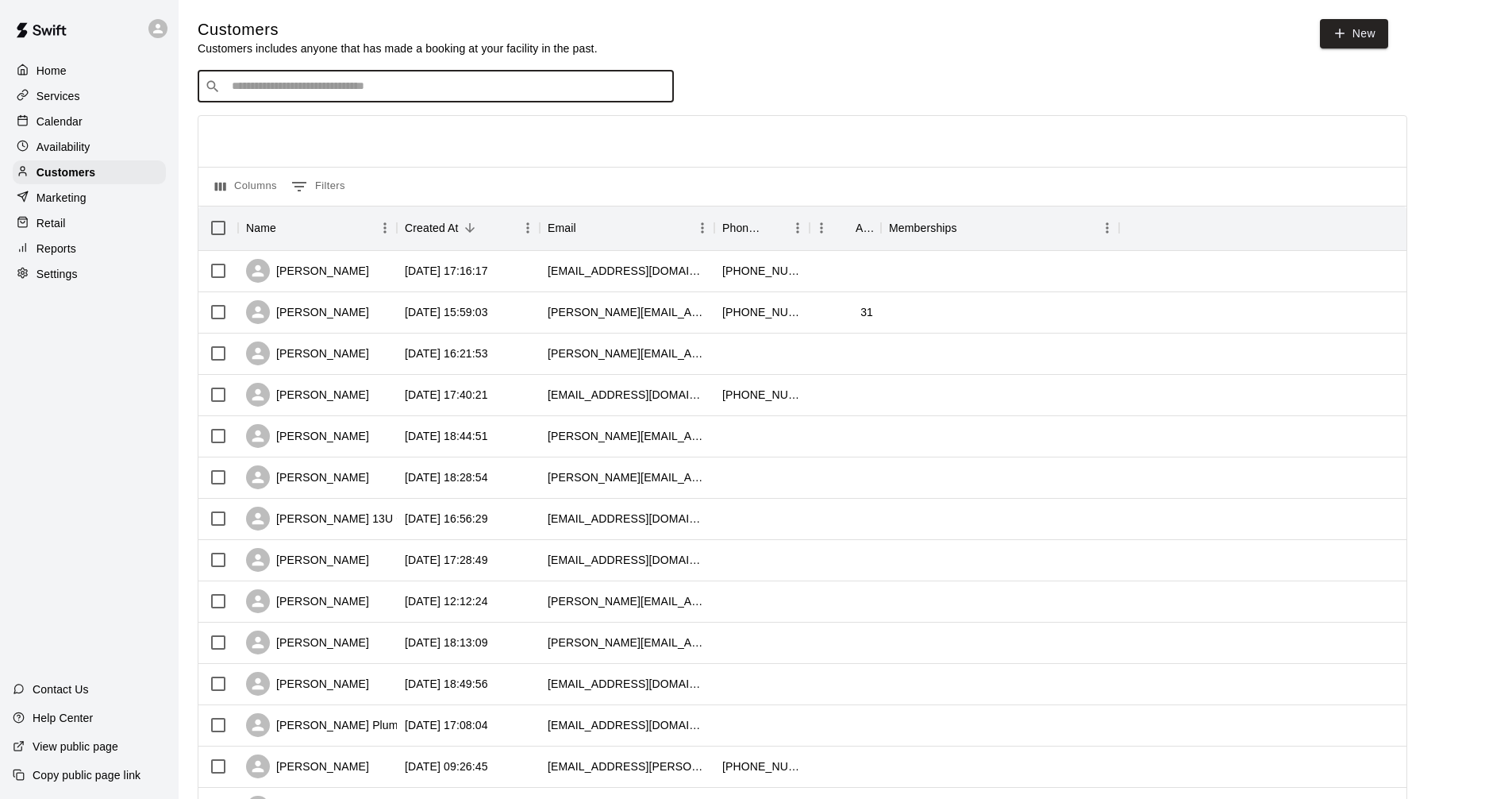
click at [109, 157] on div "Availability" at bounding box center [89, 147] width 153 height 24
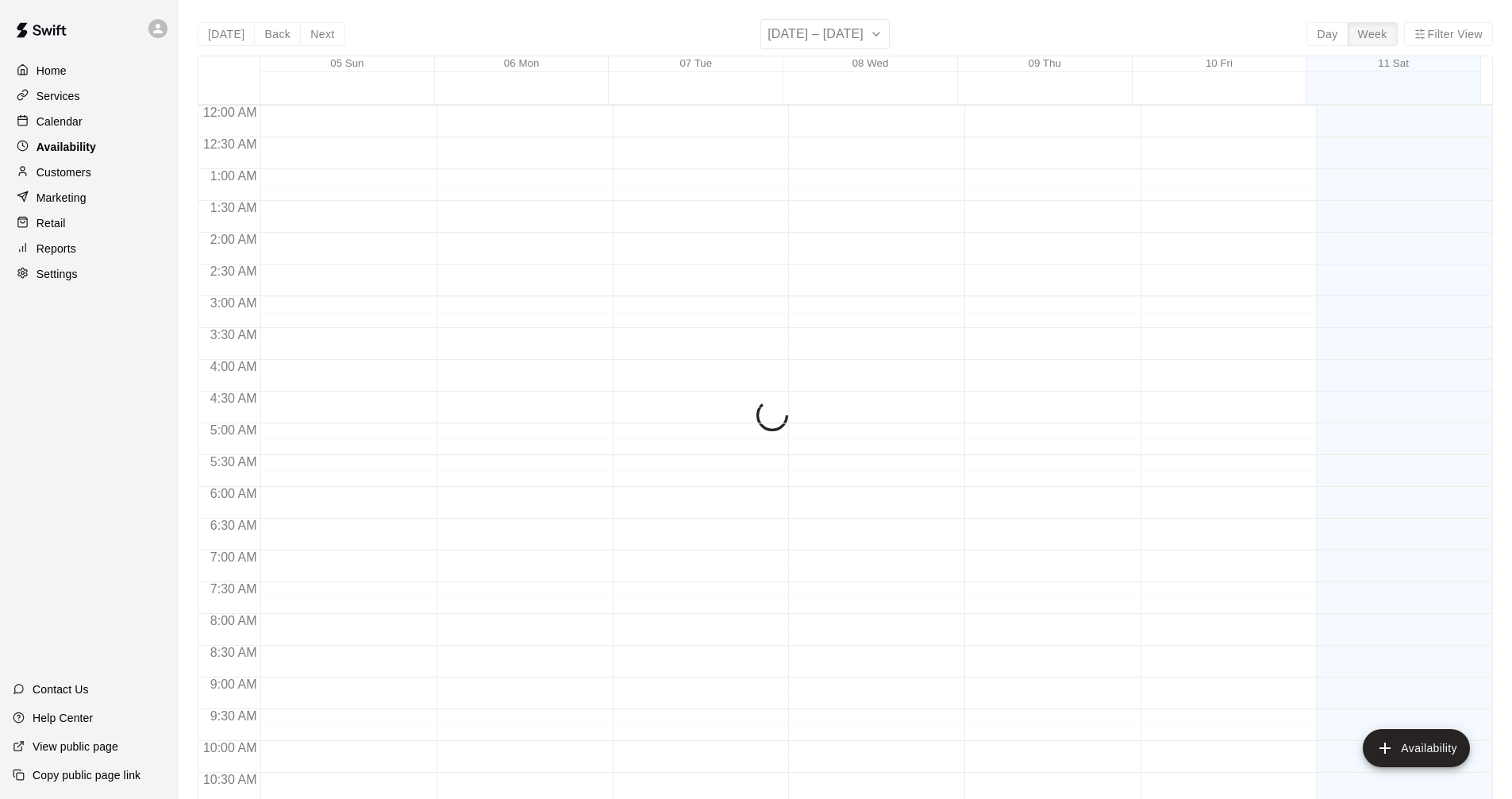
scroll to position [755, 0]
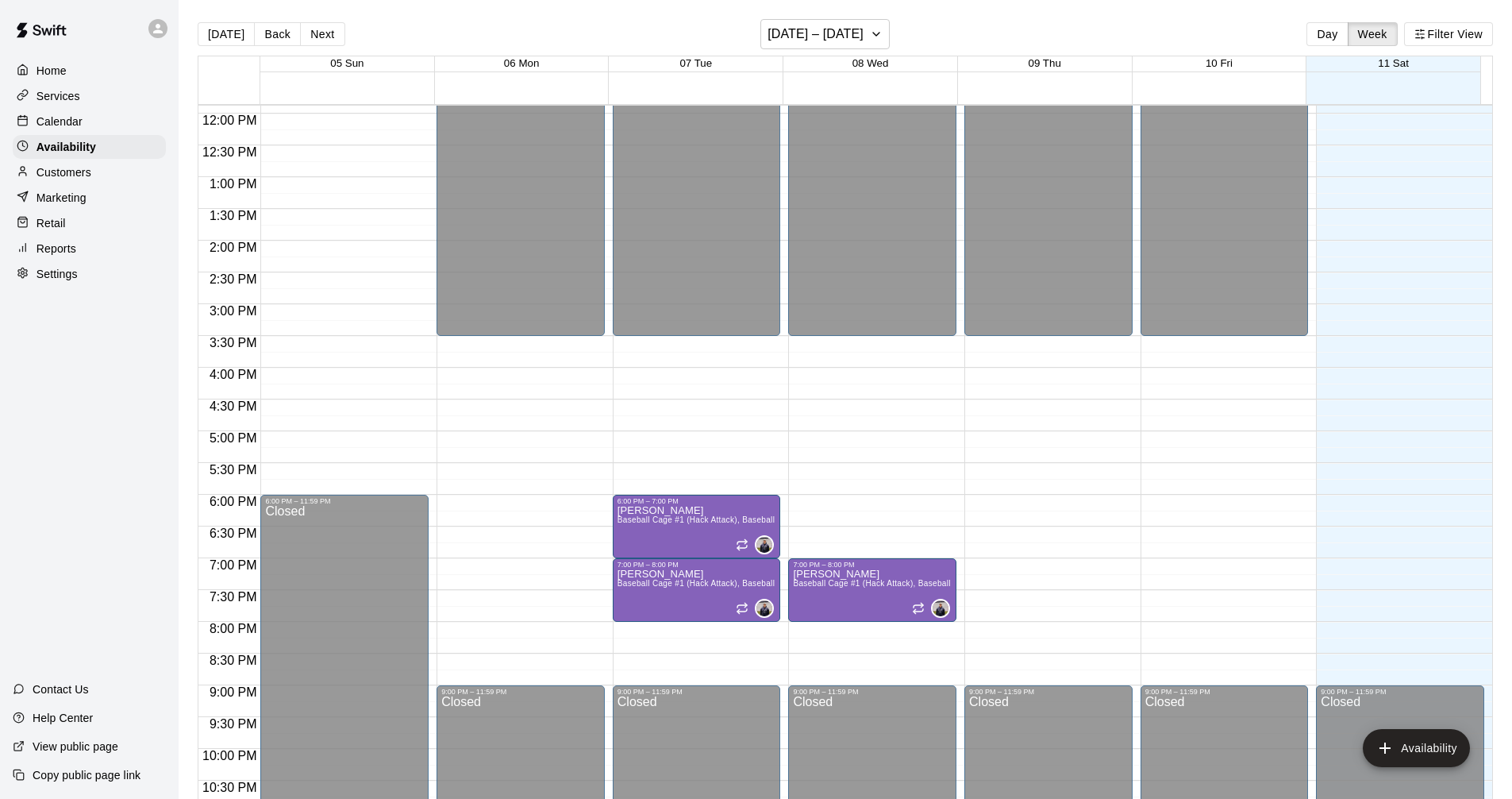
click at [80, 121] on p "Calendar" at bounding box center [59, 121] width 46 height 16
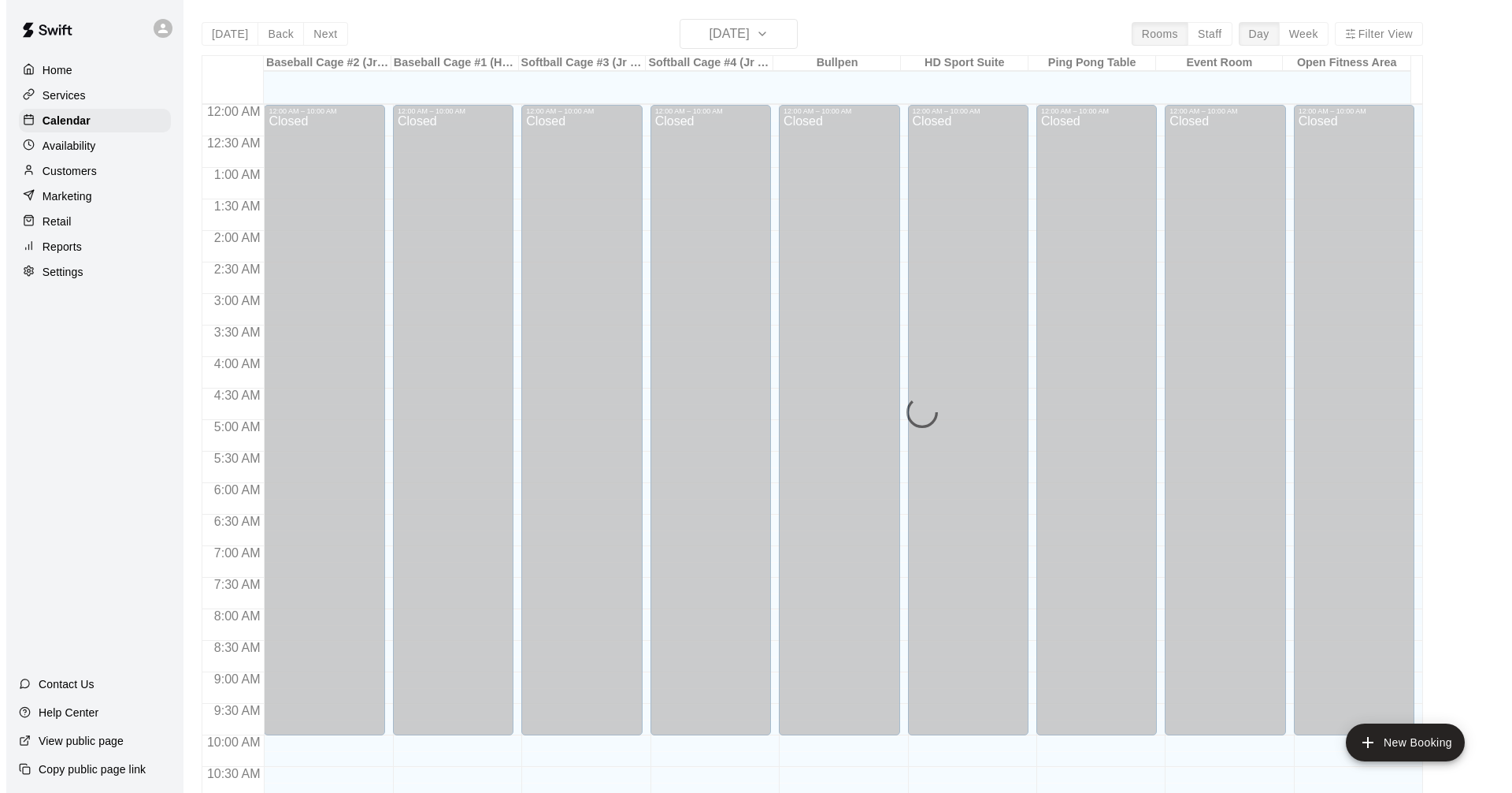
scroll to position [749, 0]
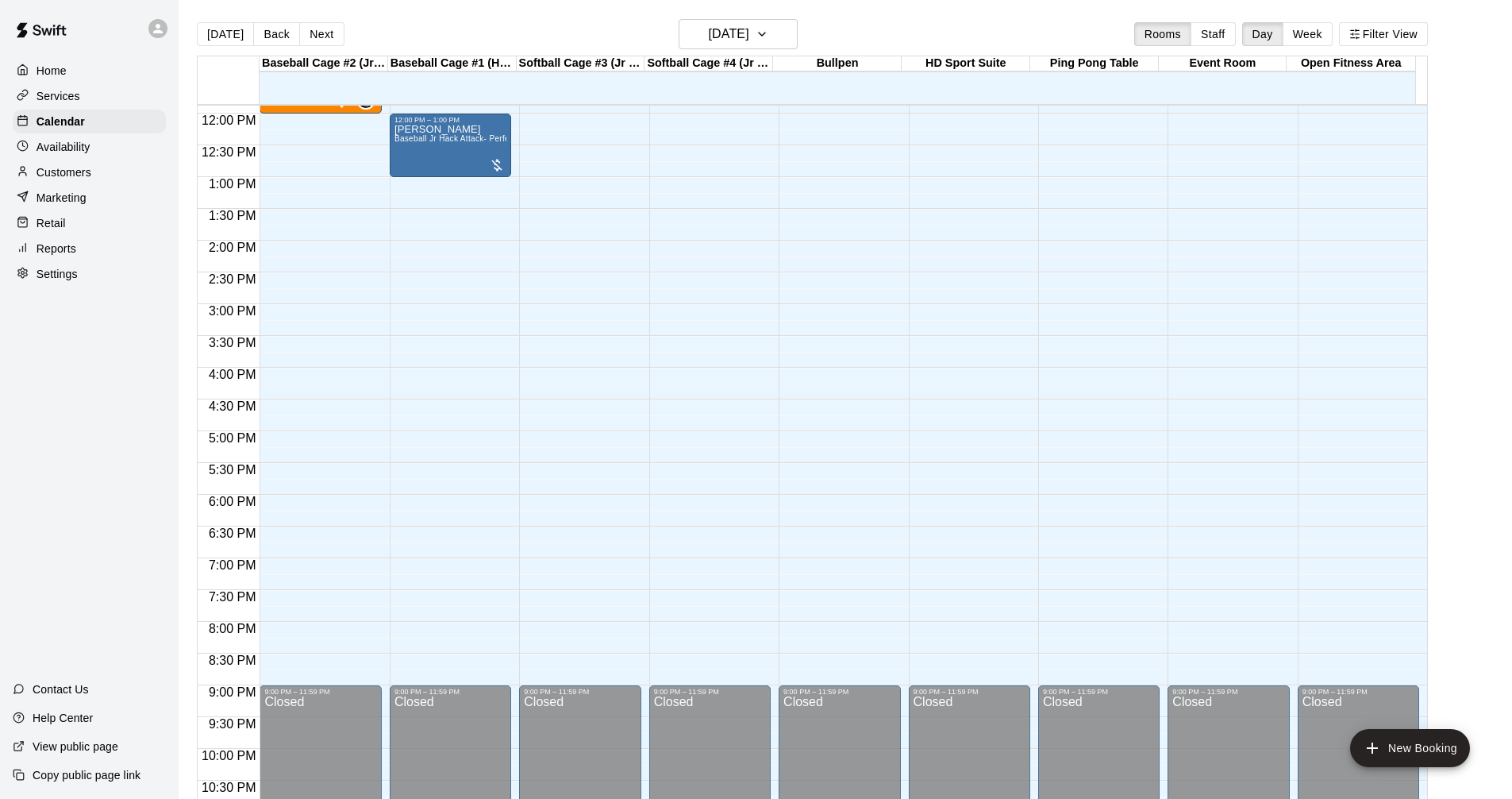
click at [549, 181] on div "12:00 AM – 10:00 AM Closed 9:00 PM – 11:59 PM Closed" at bounding box center [579, 112] width 121 height 1524
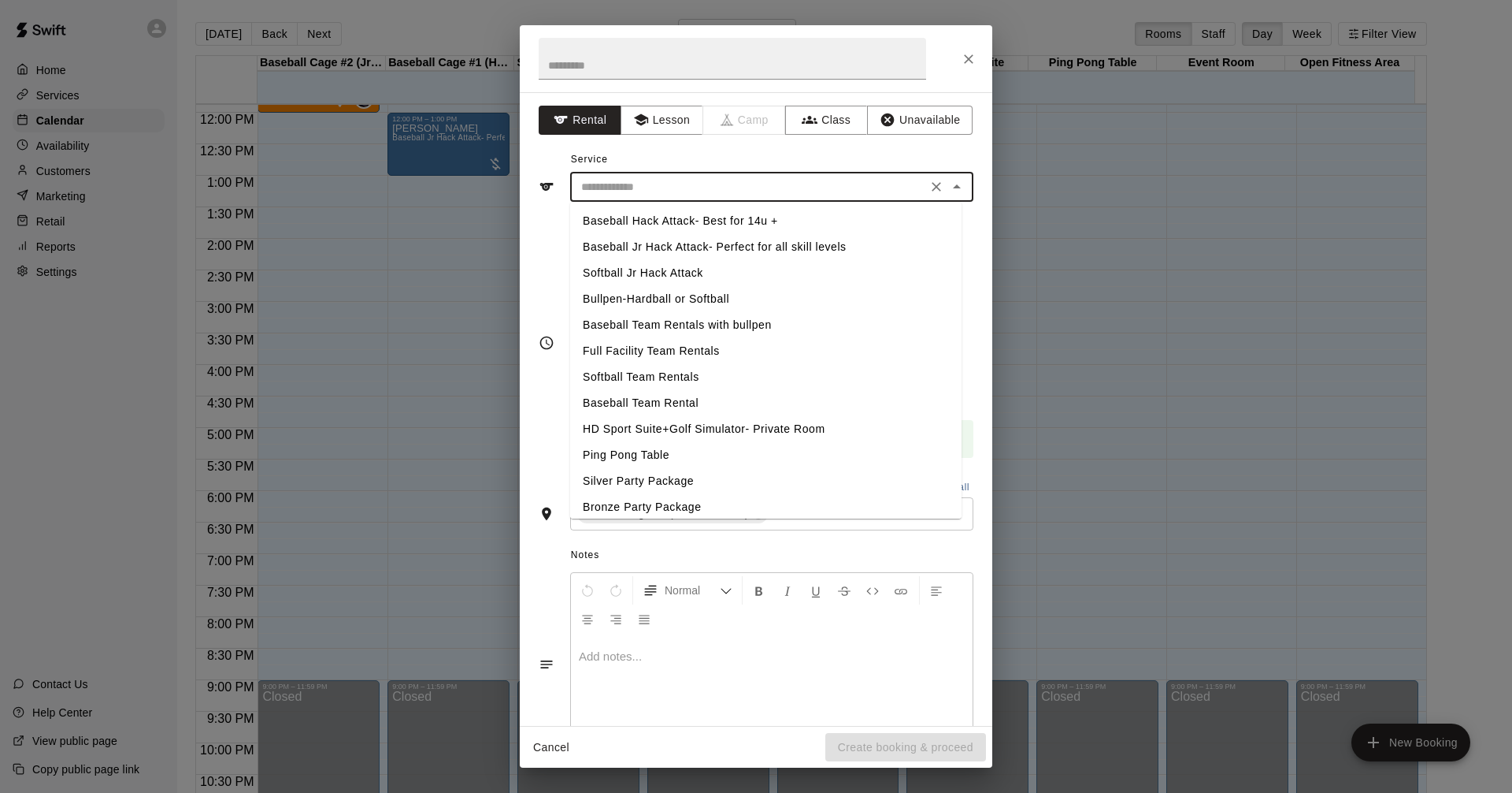
click at [729, 187] on input "text" at bounding box center [749, 187] width 347 height 20
click at [744, 220] on li "Baseball Hack Attack- Best for 14u +" at bounding box center [766, 220] width 391 height 26
type input "**********"
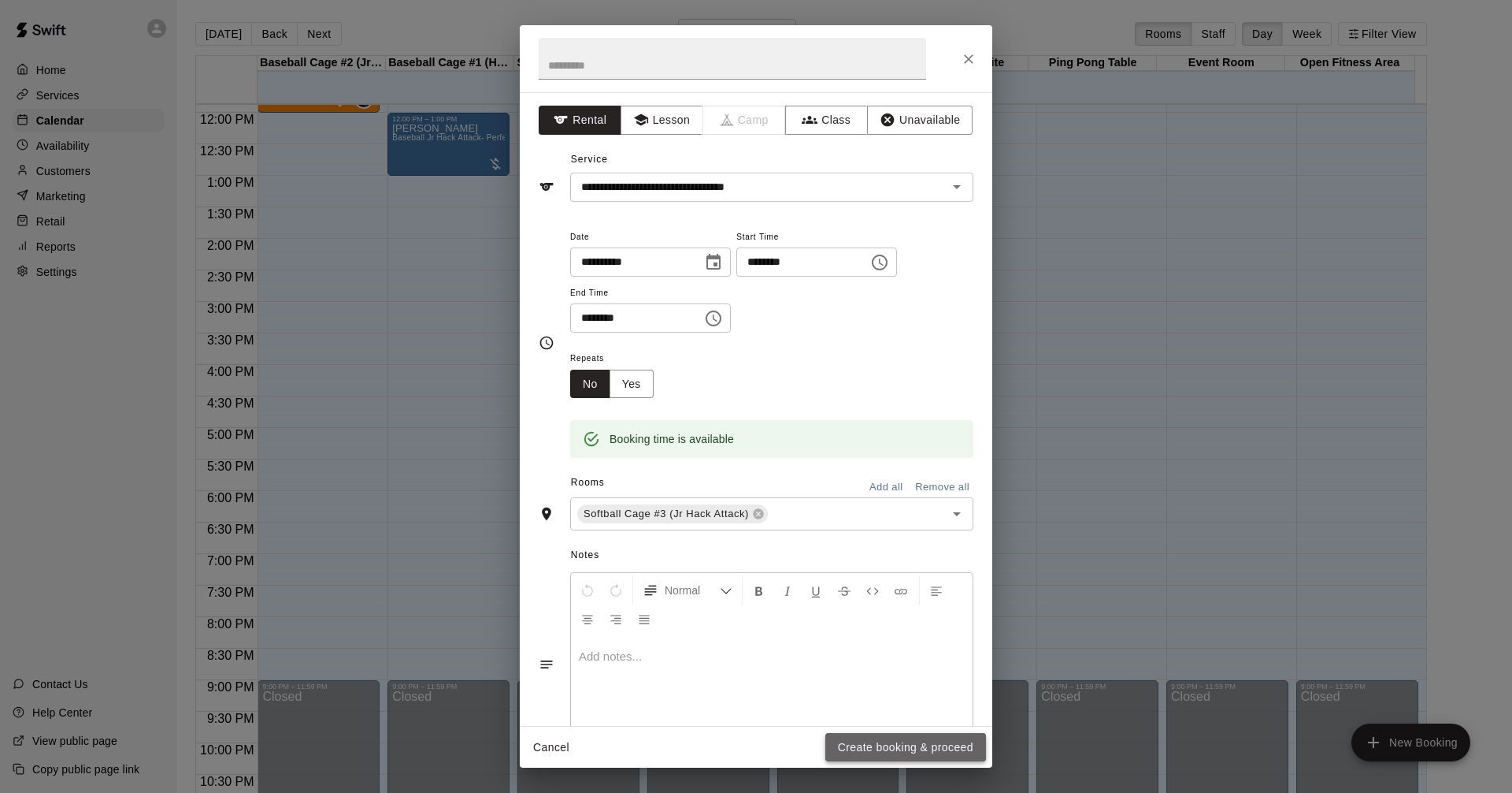
click at [907, 738] on button "Create booking & proceed" at bounding box center [906, 748] width 160 height 29
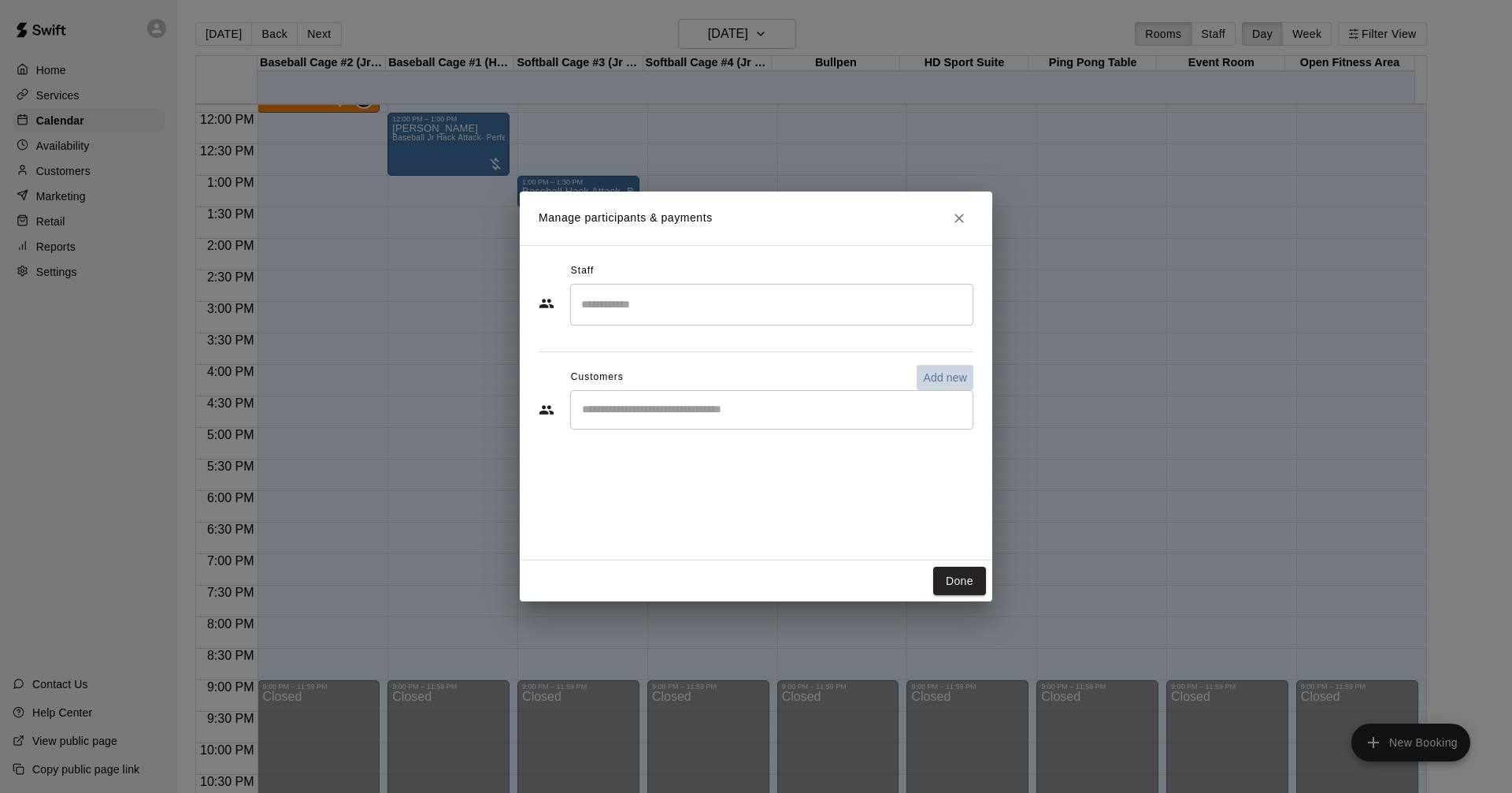
click at [934, 373] on p "Add new" at bounding box center [944, 377] width 44 height 16
select select "**"
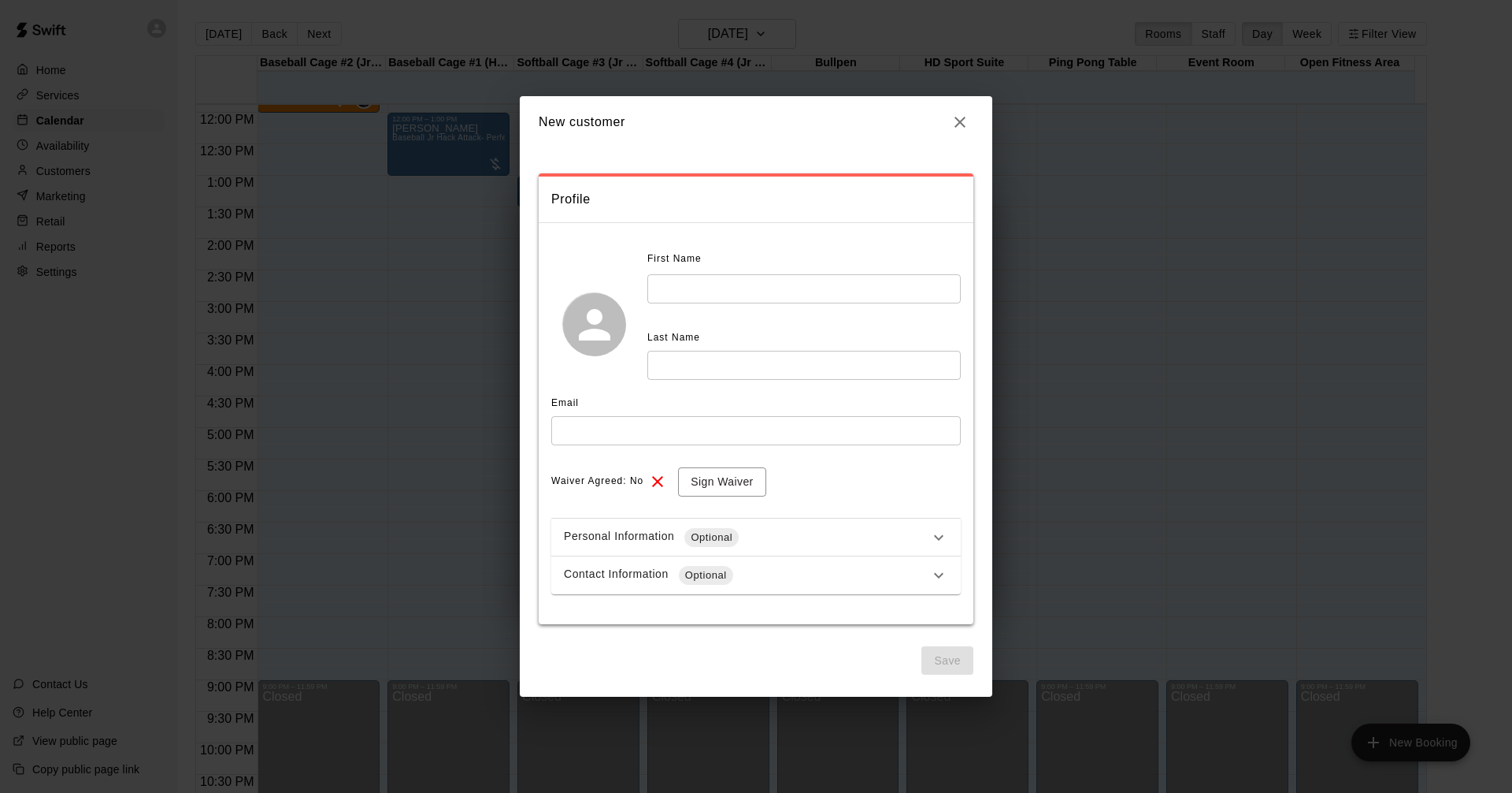
click at [753, 281] on input "text" at bounding box center [804, 289] width 313 height 29
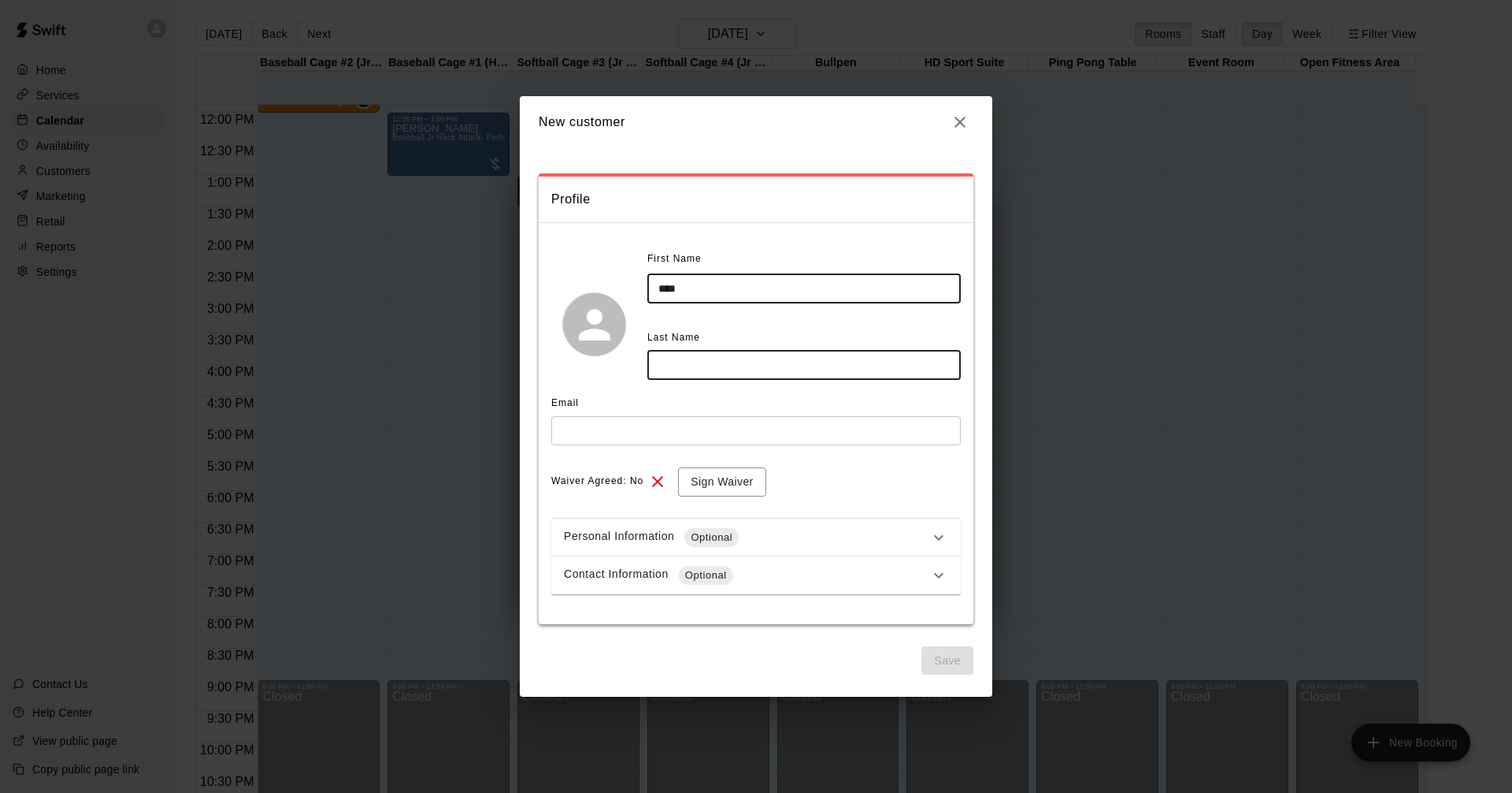
type input "****"
click at [687, 370] on input "text" at bounding box center [804, 365] width 313 height 29
type input "*"
type input "*****"
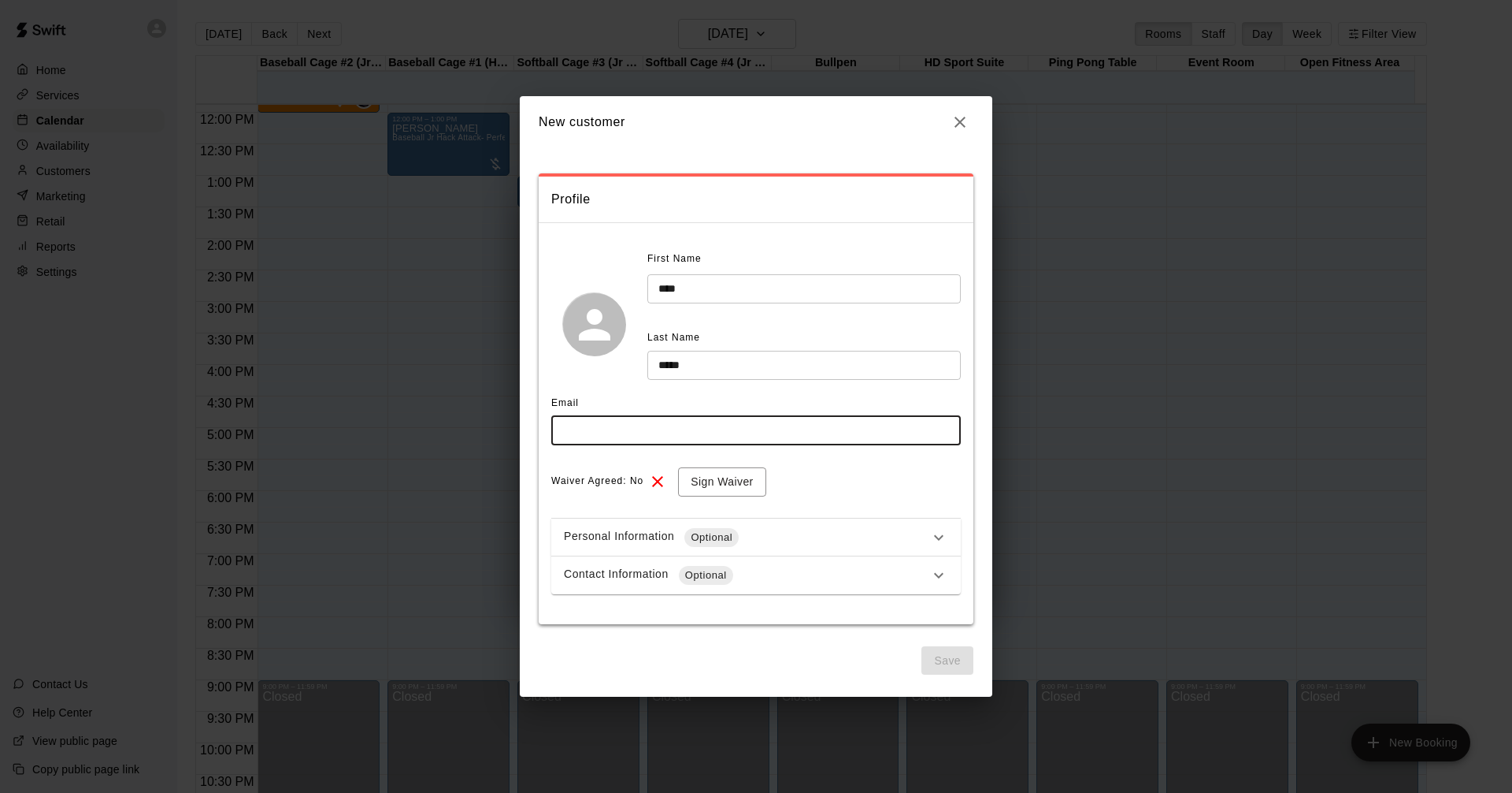
click at [657, 436] on input "text" at bounding box center [756, 431] width 410 height 29
type input "**********"
click at [972, 667] on button "Save" at bounding box center [947, 661] width 52 height 29
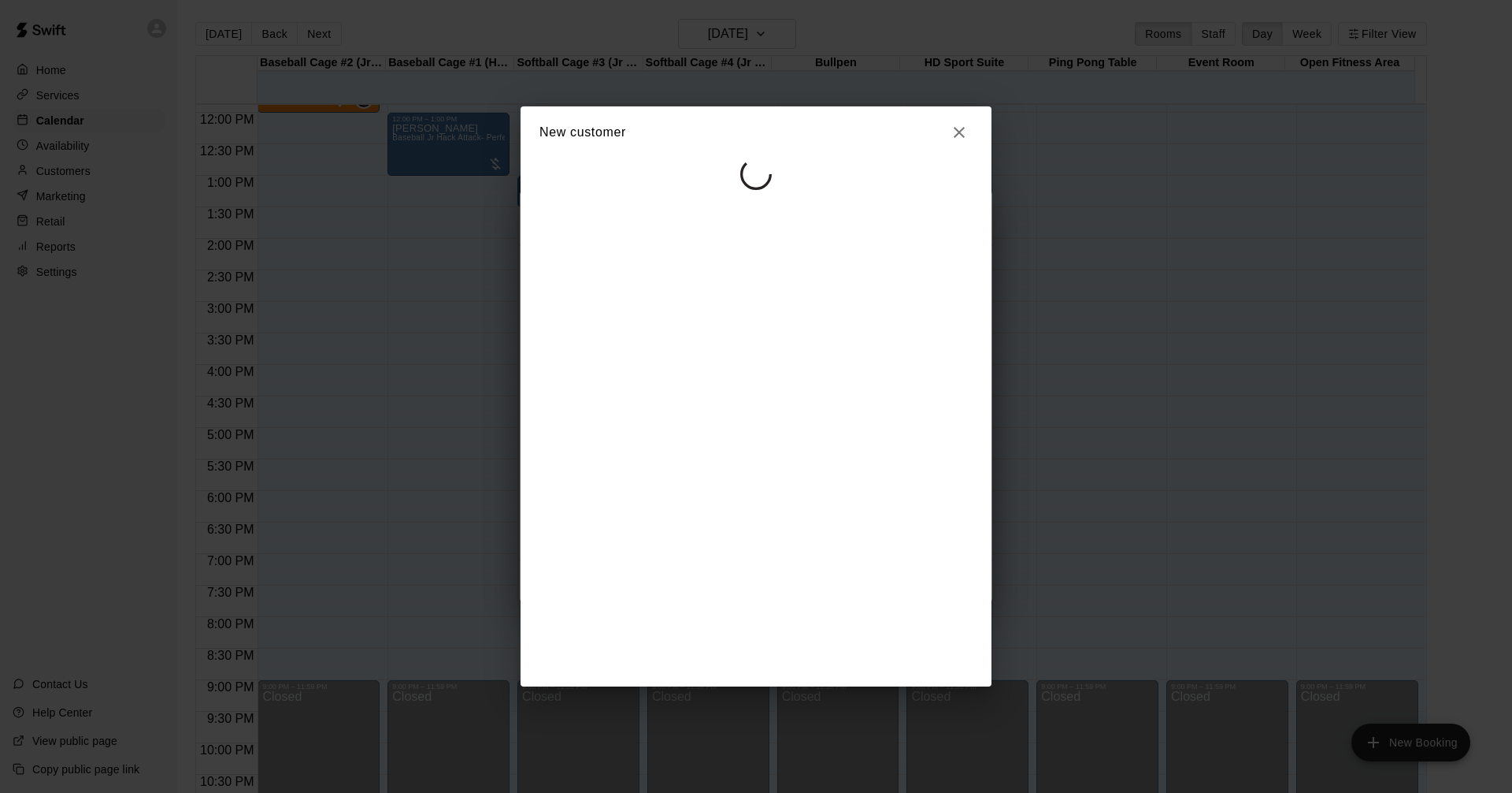
select select "**"
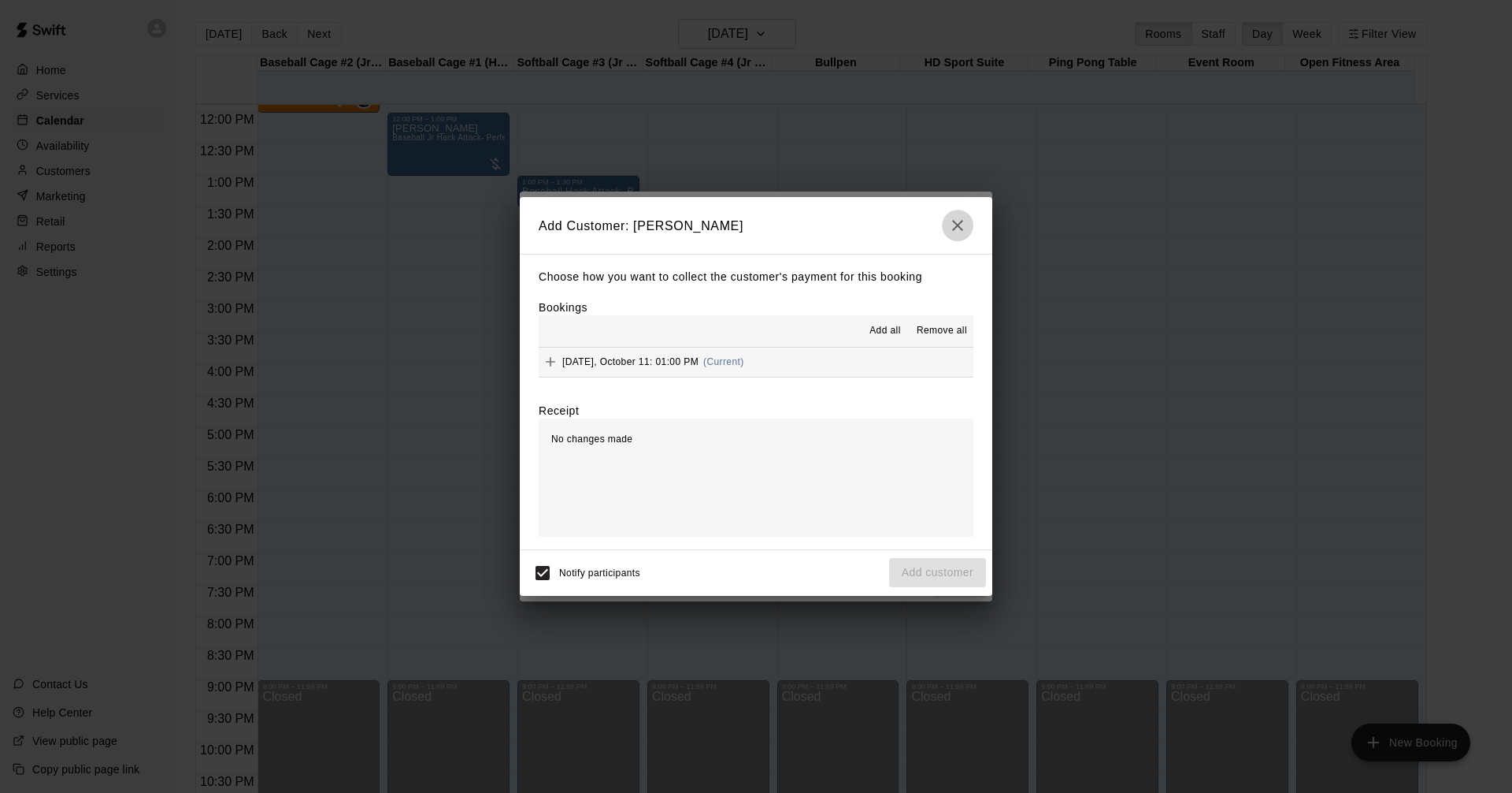
click at [969, 222] on button "button" at bounding box center [958, 225] width 31 height 31
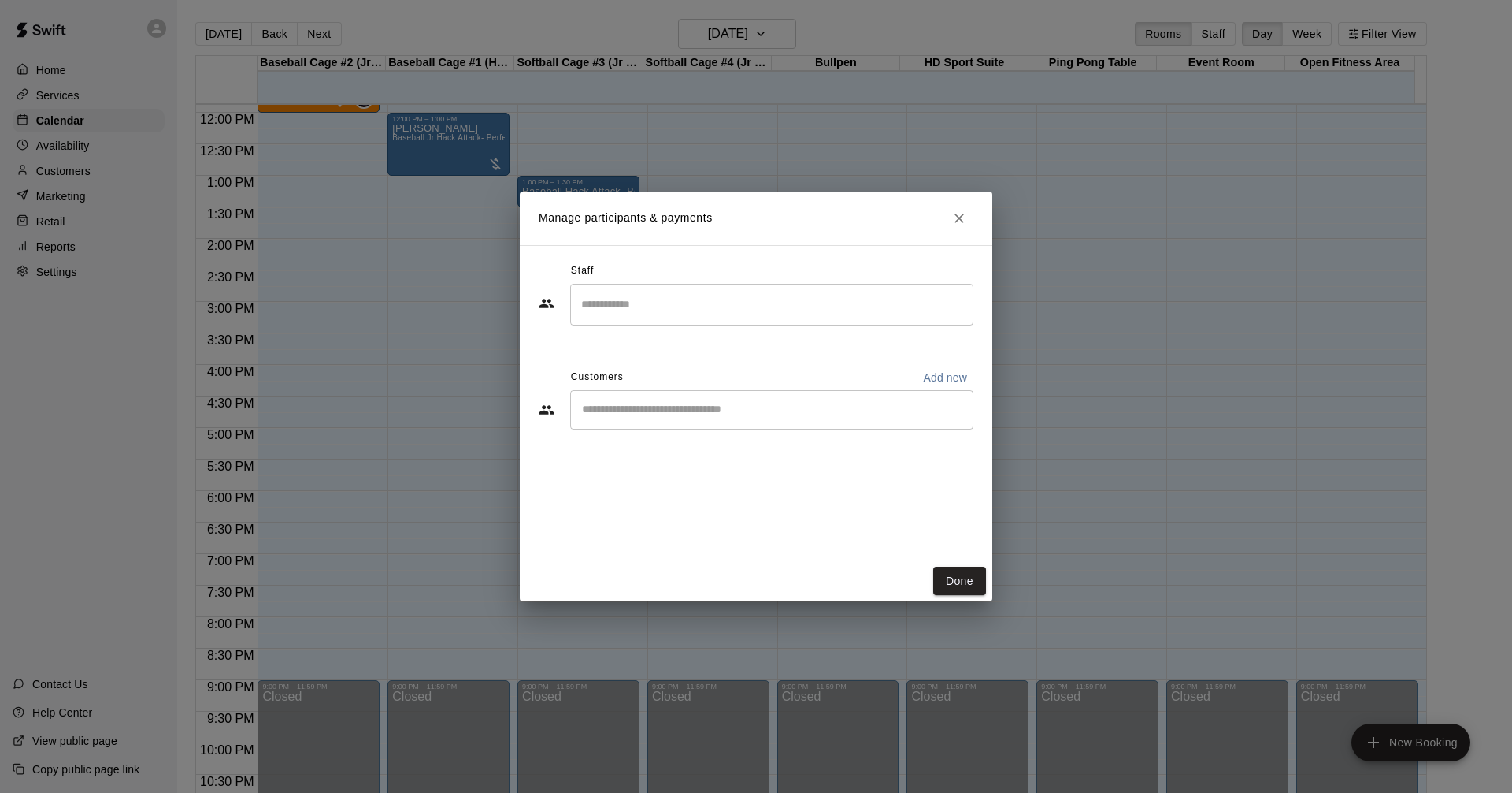
click at [880, 413] on input "Start typing to search customers..." at bounding box center [772, 409] width 389 height 16
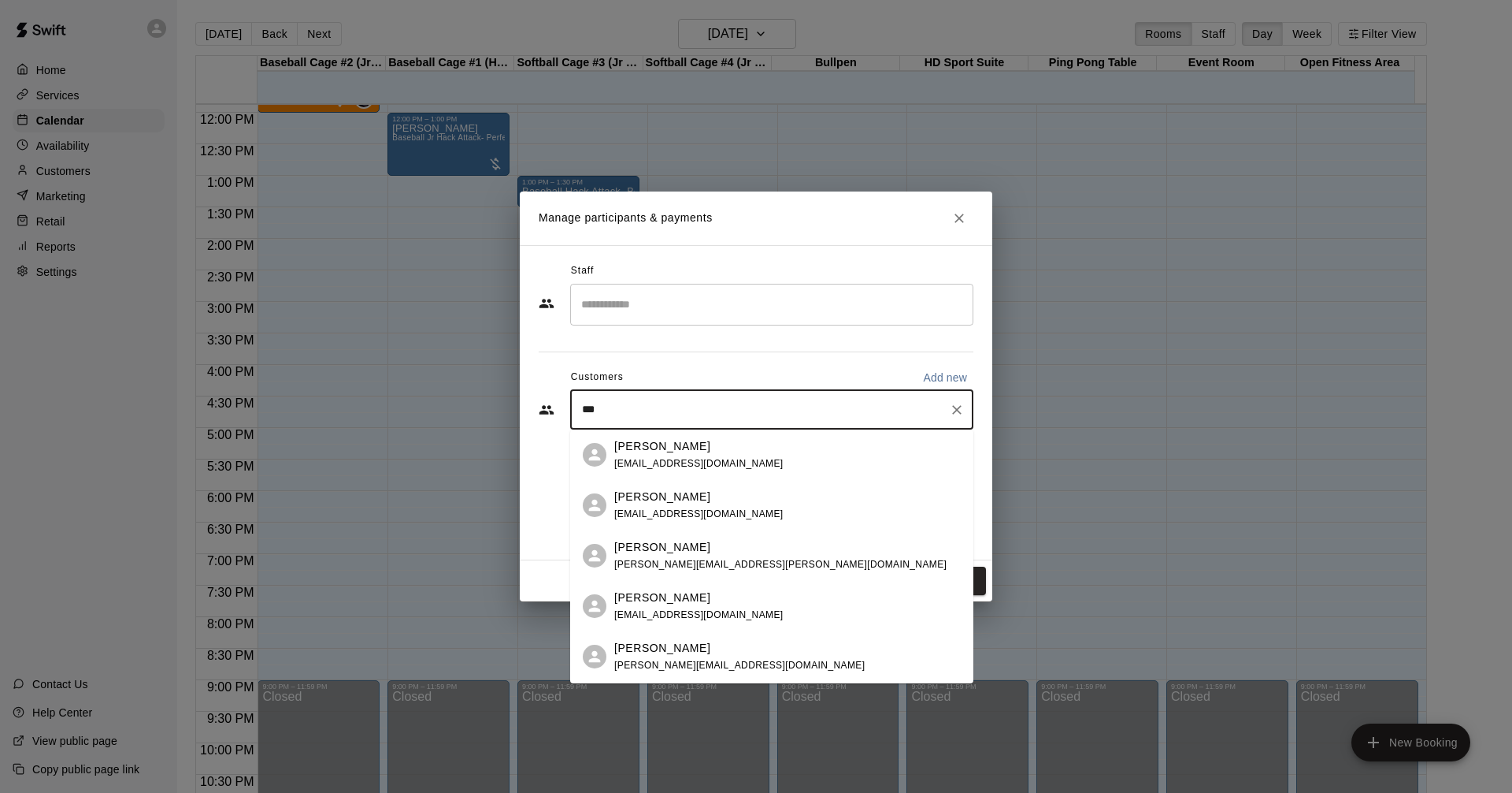
type input "***"
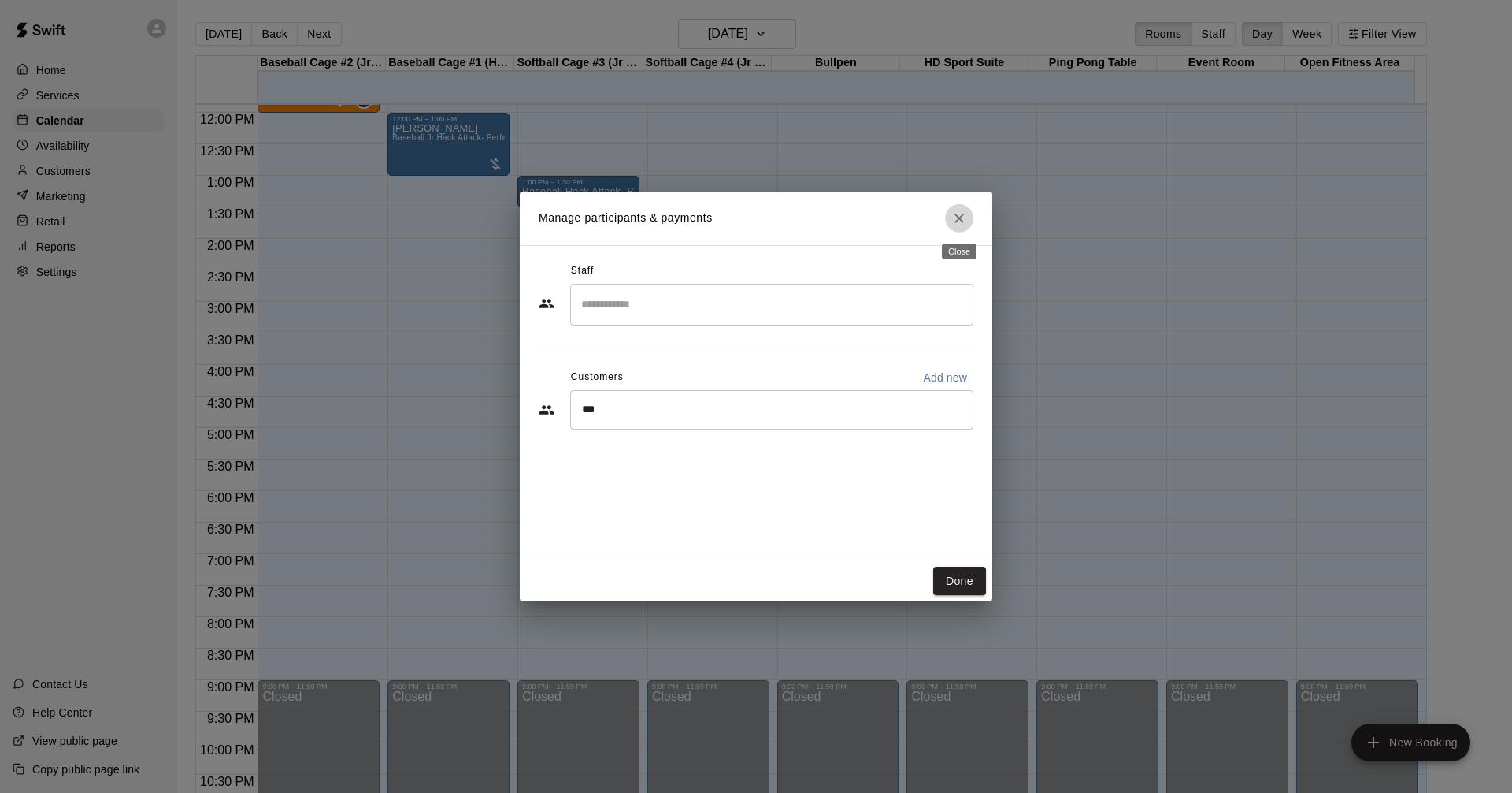
click at [954, 210] on icon "Close" at bounding box center [959, 218] width 16 height 16
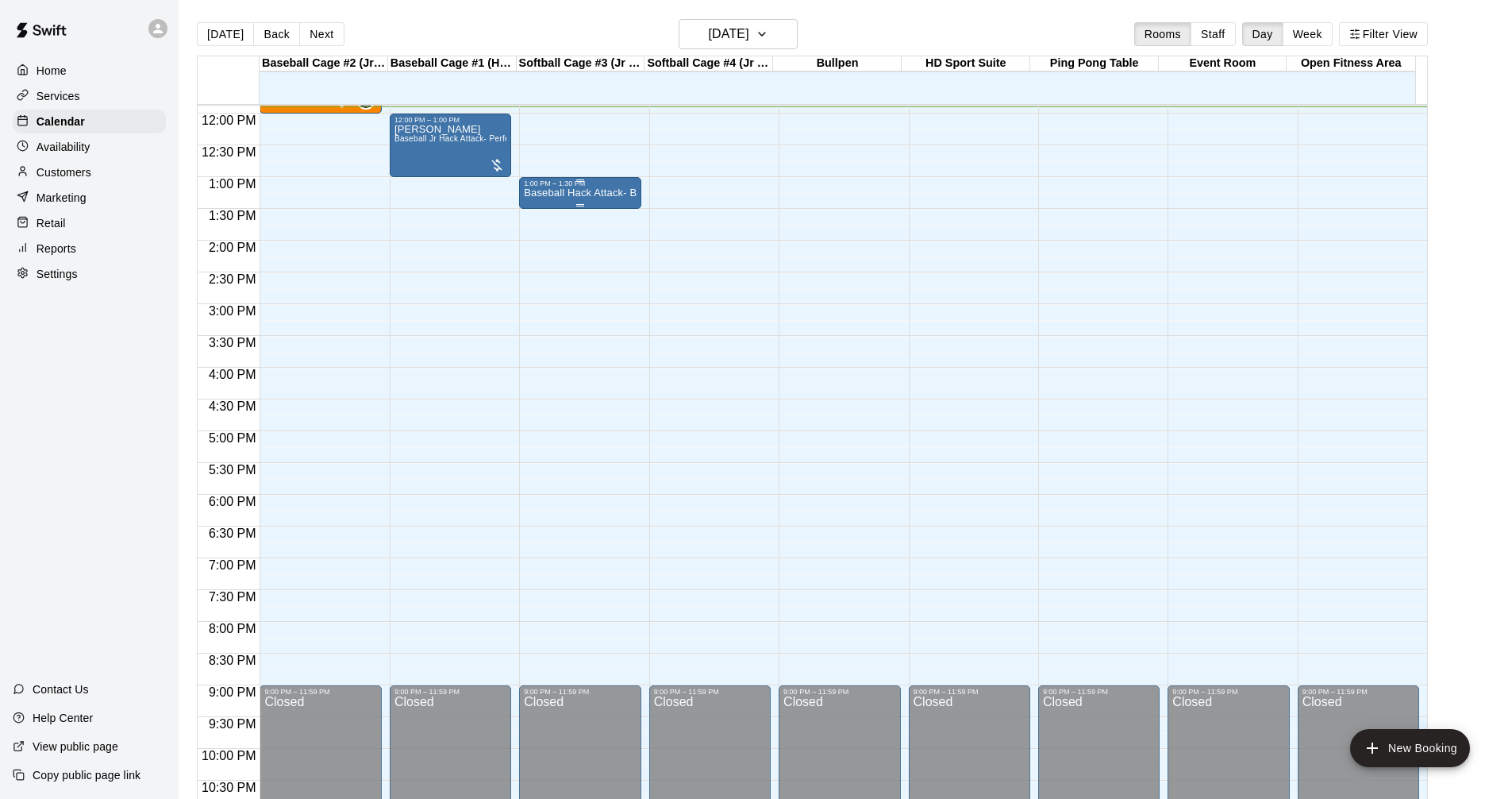
click at [620, 187] on div "1:00 PM – 1:30 PM" at bounding box center [579, 183] width 111 height 8
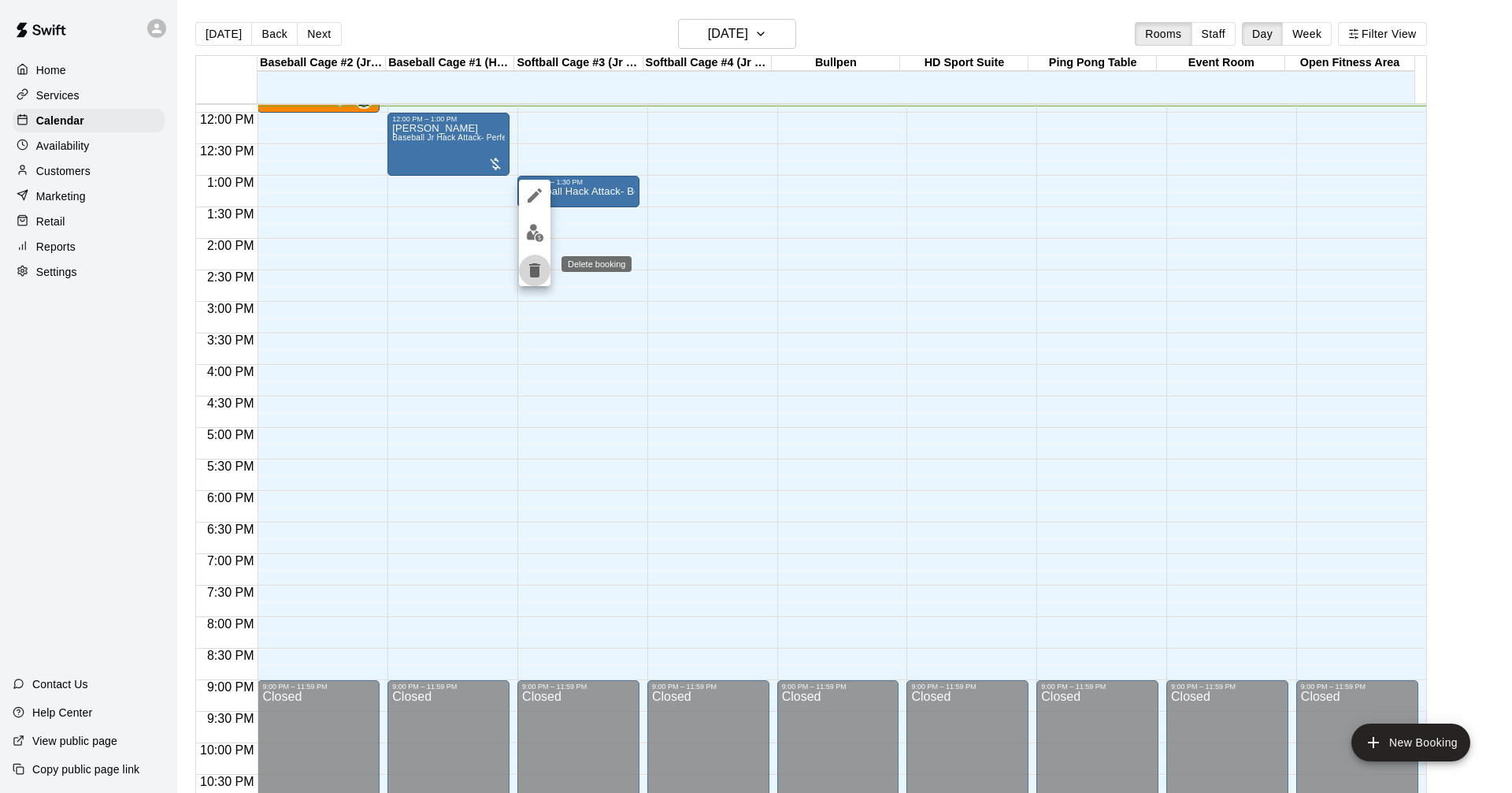
click at [540, 277] on icon "delete" at bounding box center [534, 269] width 19 height 19
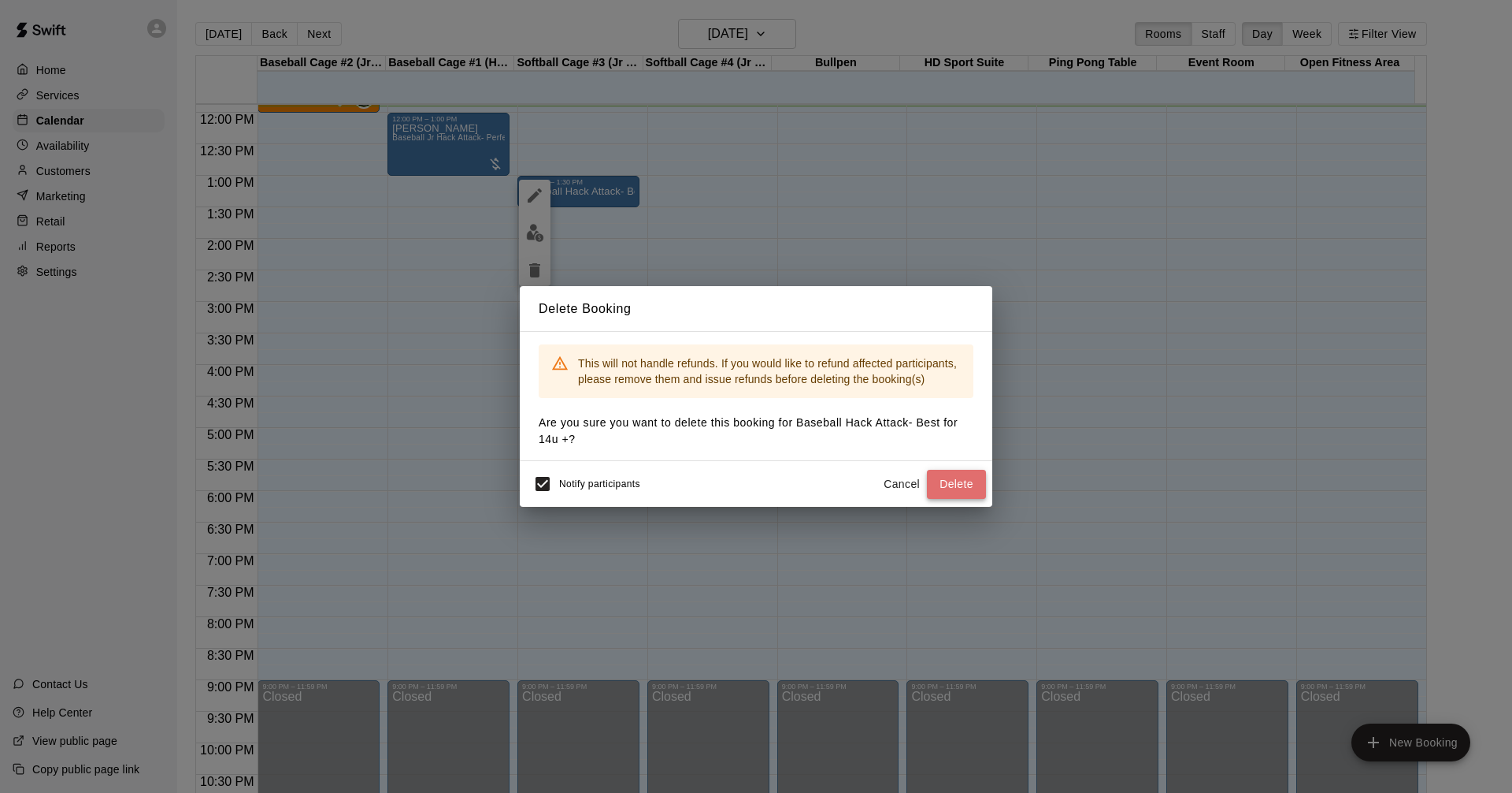
click at [969, 484] on button "Delete" at bounding box center [956, 485] width 59 height 29
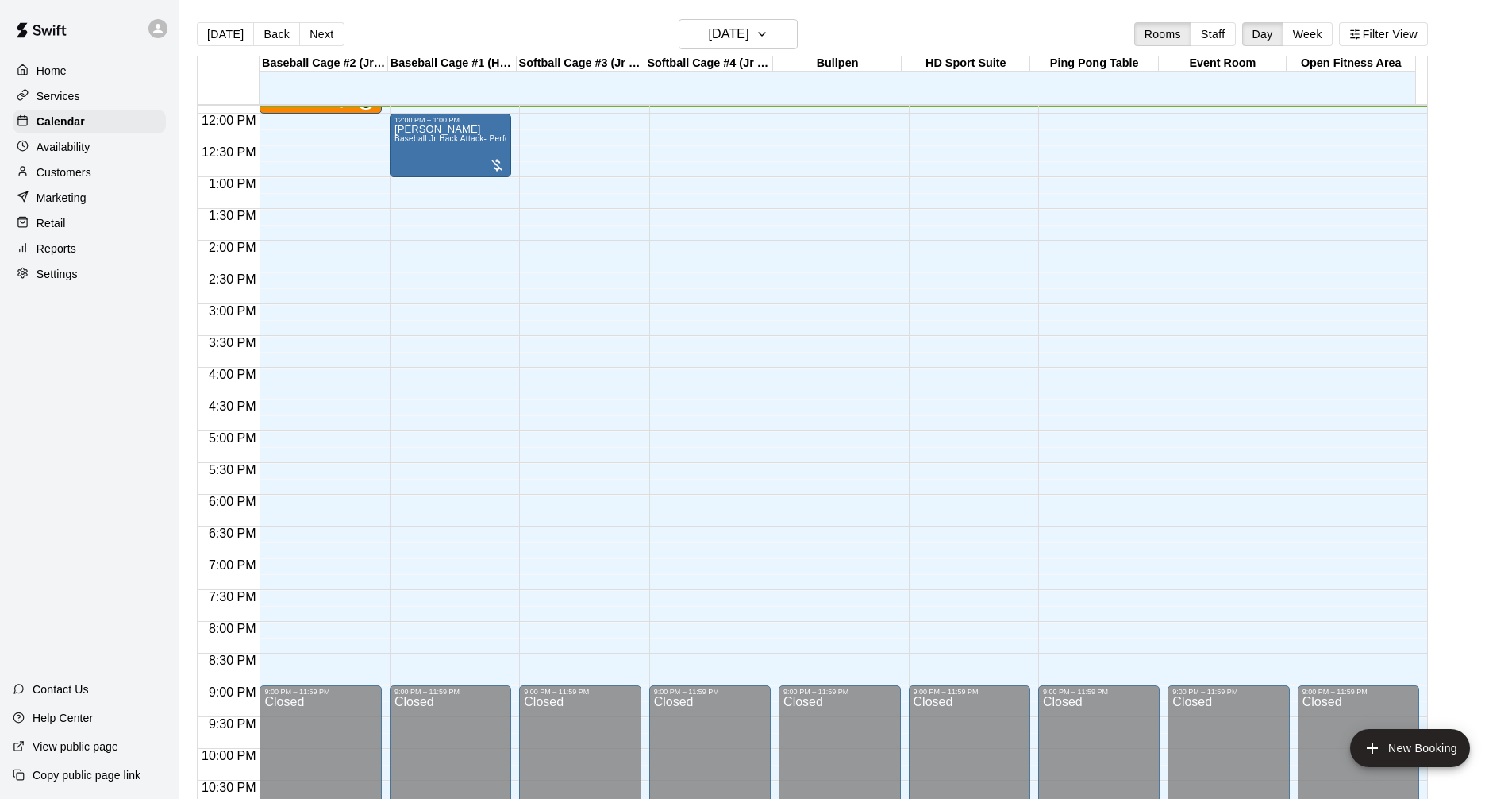
click at [105, 184] on div "Customers" at bounding box center [89, 173] width 153 height 24
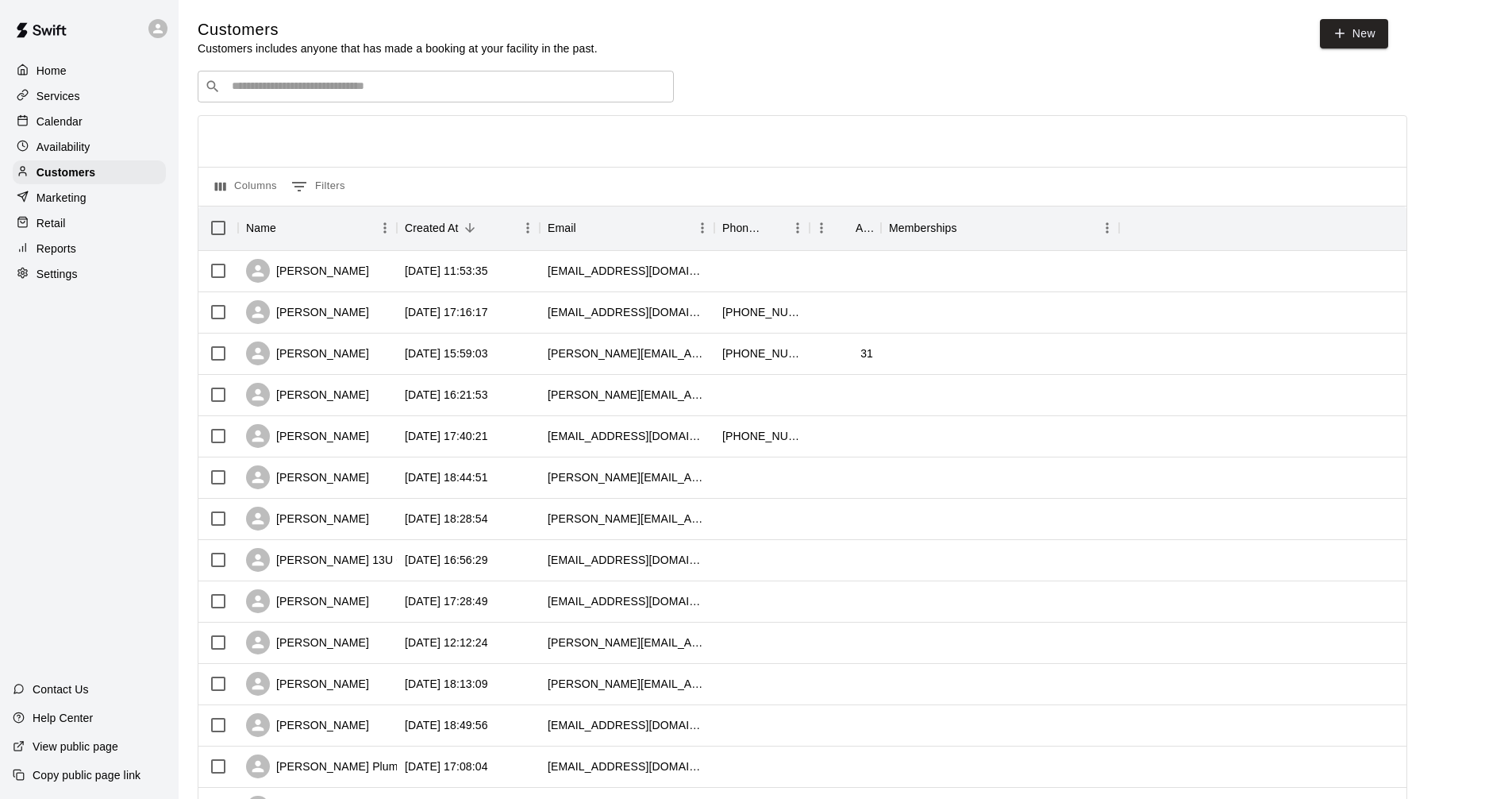
click at [326, 99] on div "​ ​" at bounding box center [435, 87] width 476 height 32
type input "****"
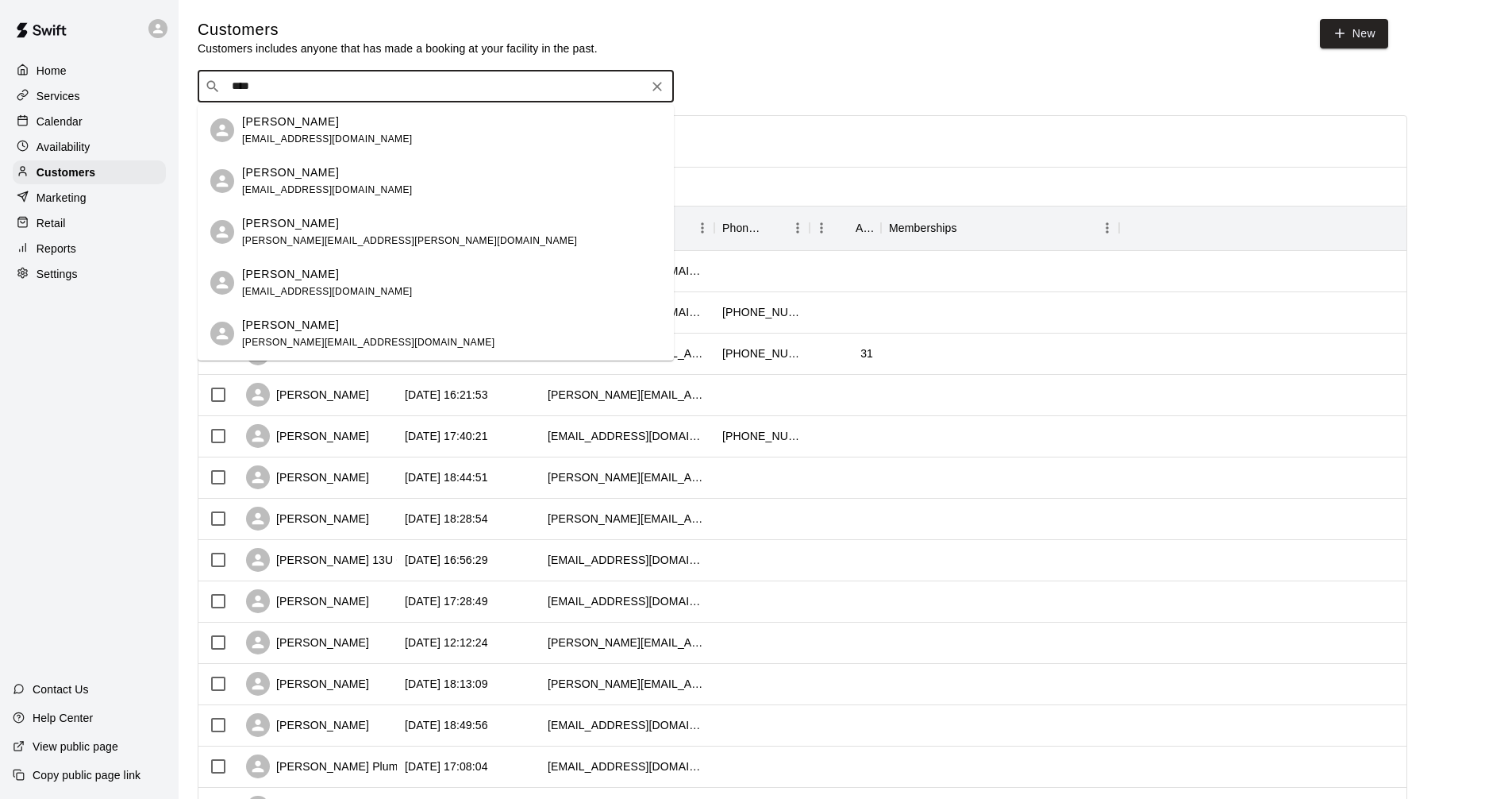
click at [320, 125] on div "ryan lewis" at bounding box center [326, 121] width 171 height 17
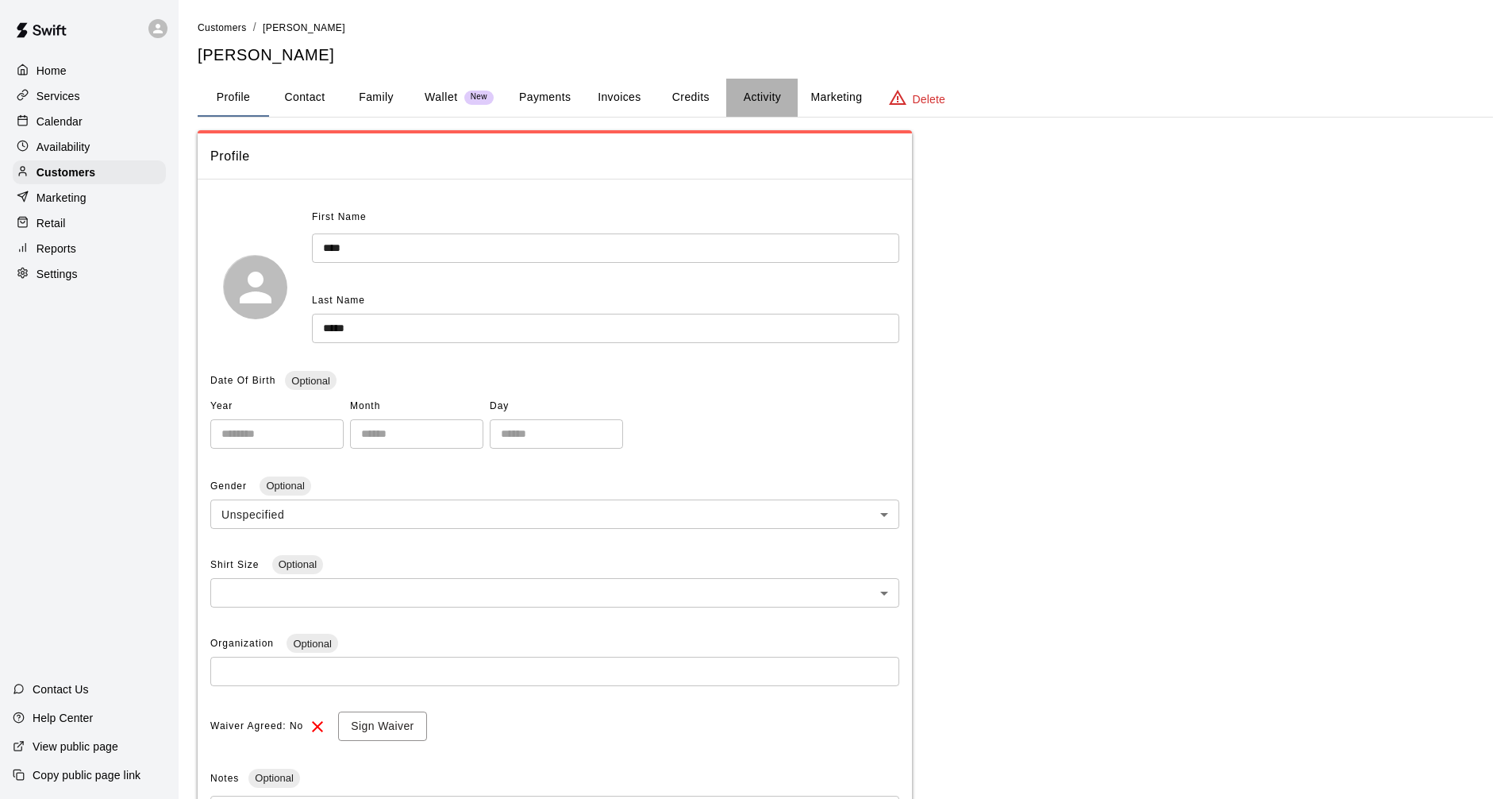
click at [752, 104] on button "Activity" at bounding box center [761, 98] width 71 height 38
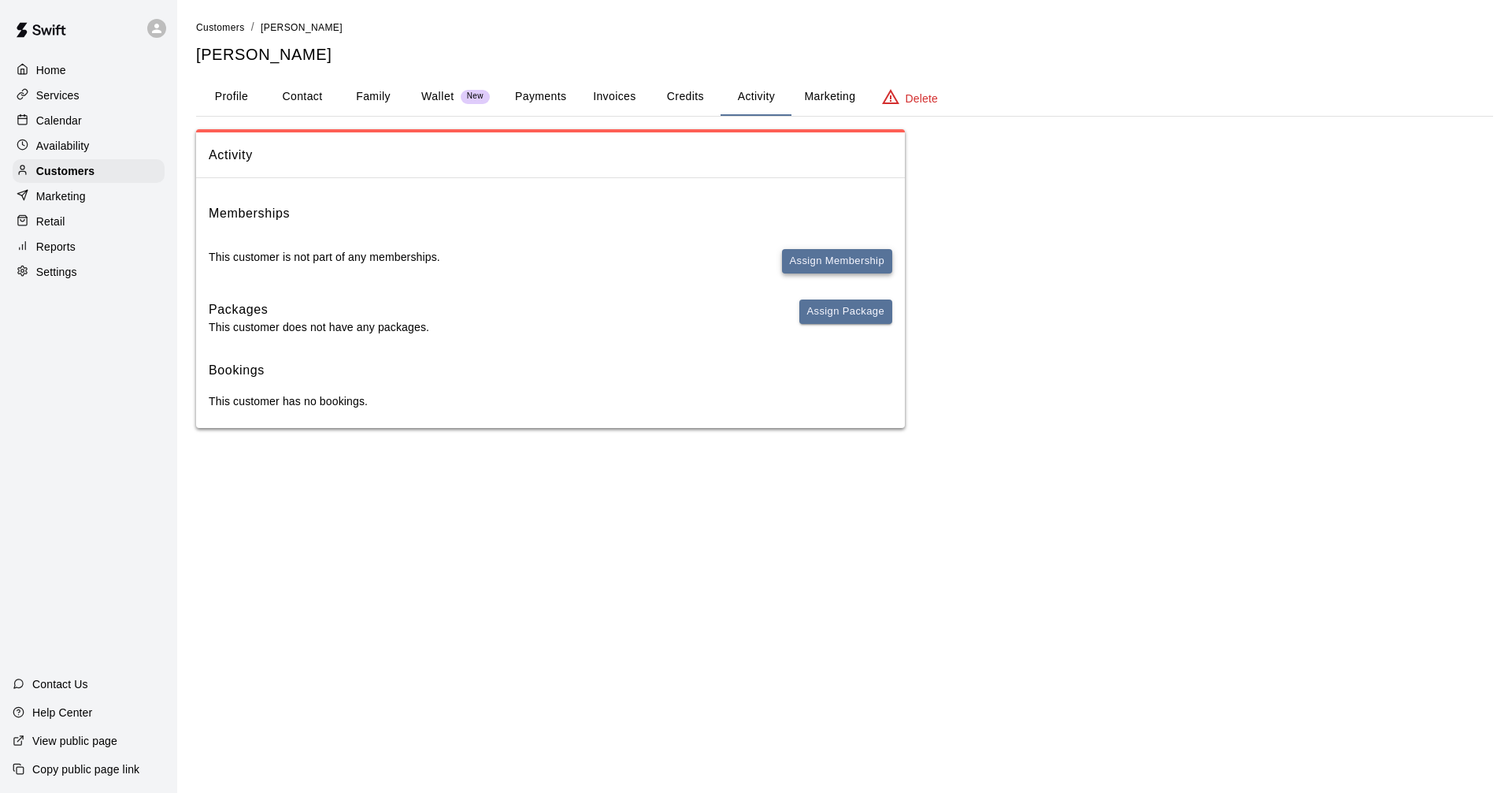
click at [842, 260] on button "Assign Membership" at bounding box center [837, 260] width 111 height 24
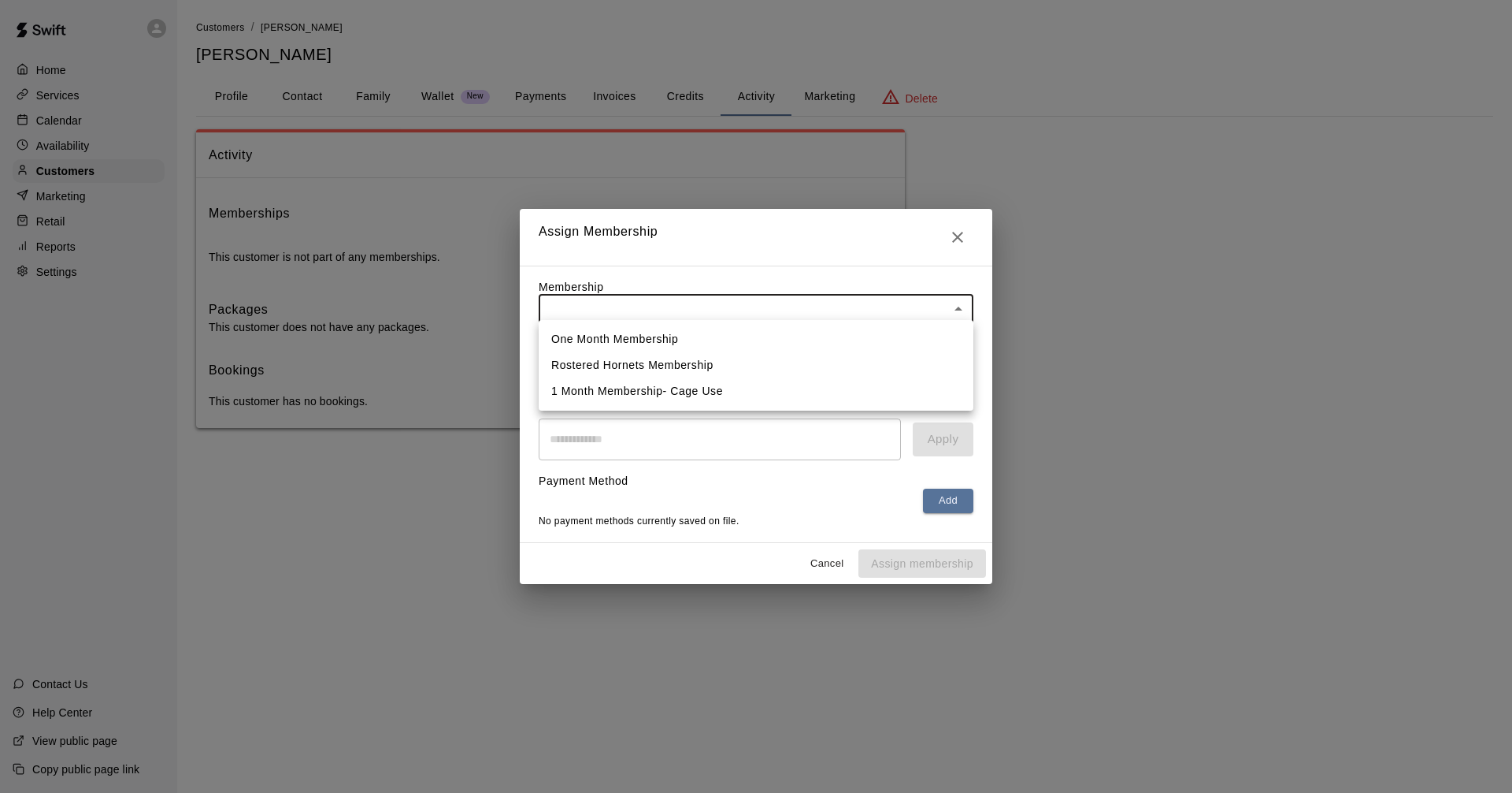
click at [805, 311] on body "Home Services Calendar Availability Customers Marketing Retail Reports Settings…" at bounding box center [756, 229] width 1512 height 459
click at [779, 363] on li "Rostered Hornets Membership" at bounding box center [756, 365] width 435 height 26
type input "**********"
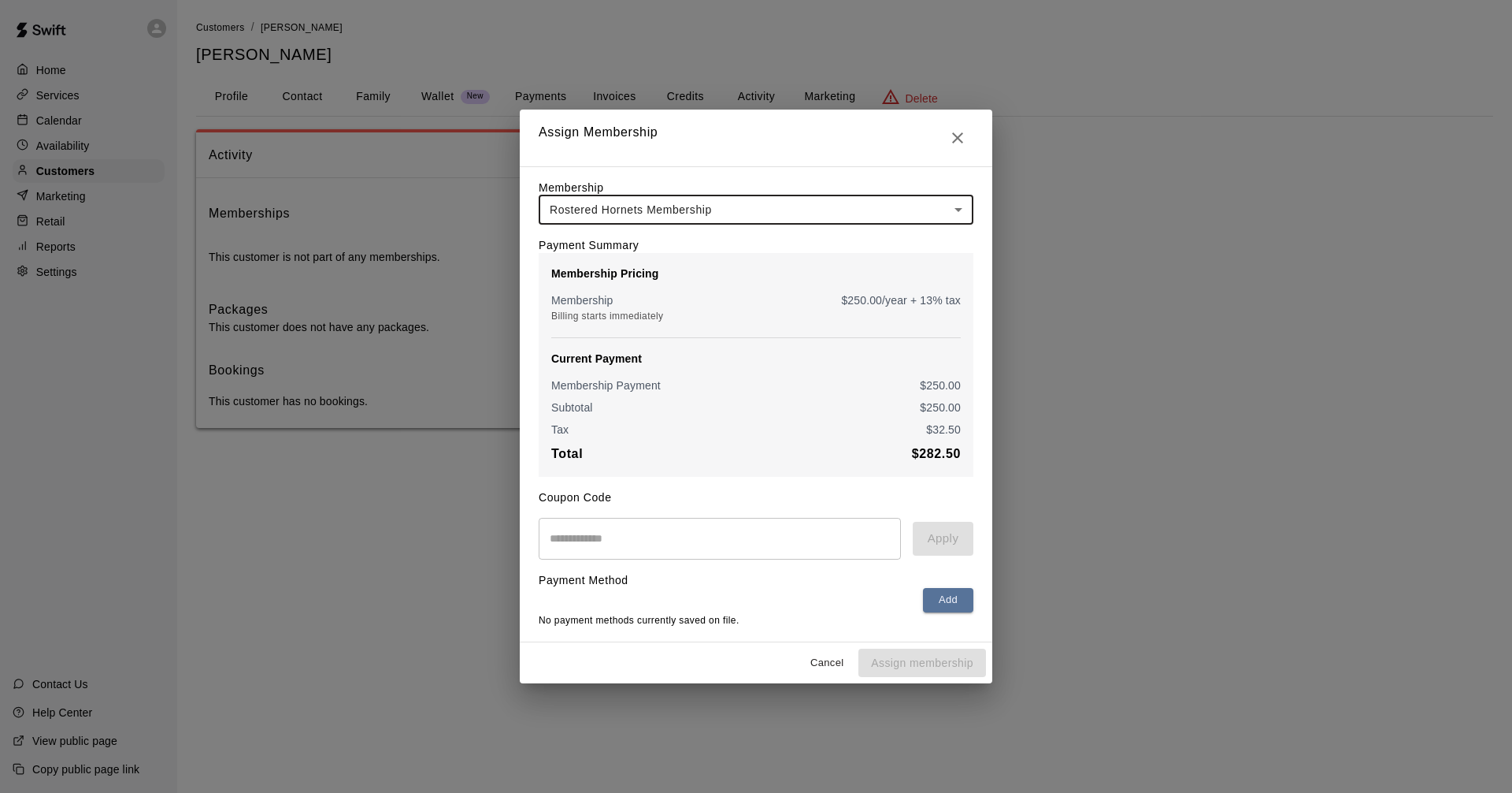
click at [923, 604] on div "Add" at bounding box center [756, 599] width 435 height 24
click at [926, 601] on button "Add" at bounding box center [948, 599] width 51 height 24
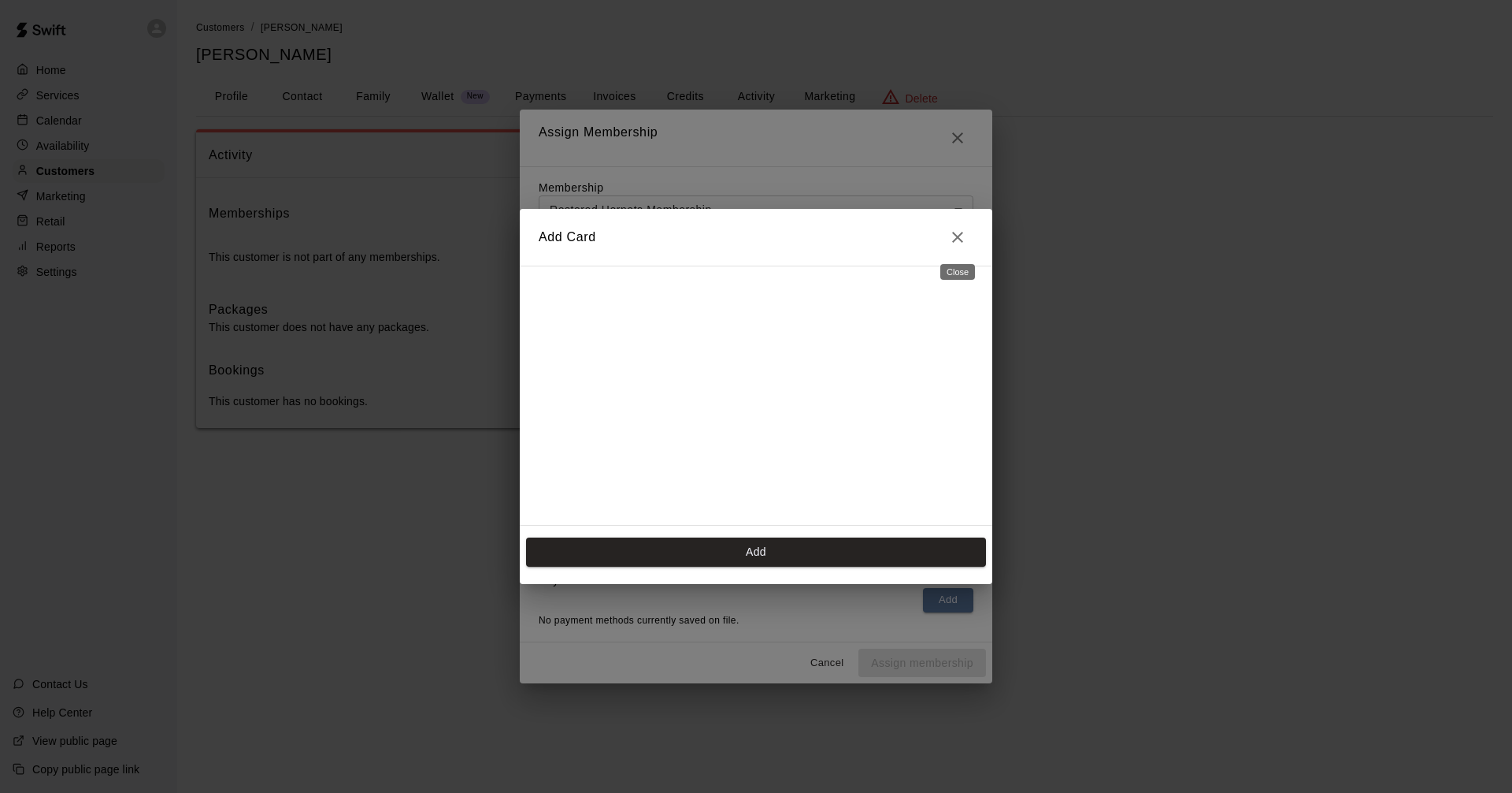
click at [950, 233] on icon "Close" at bounding box center [957, 237] width 19 height 19
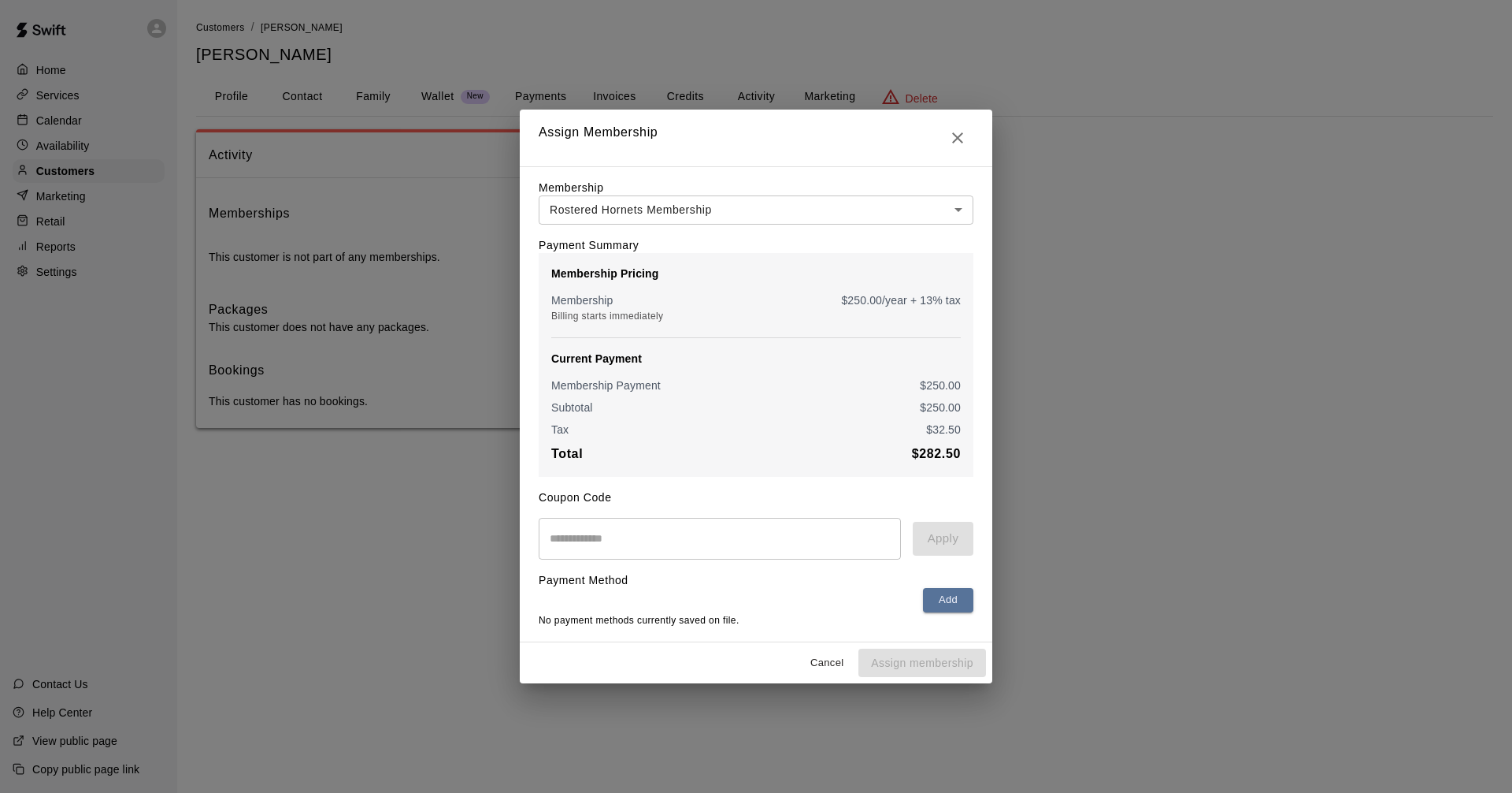
click at [996, 603] on div "**********" at bounding box center [756, 396] width 1512 height 793
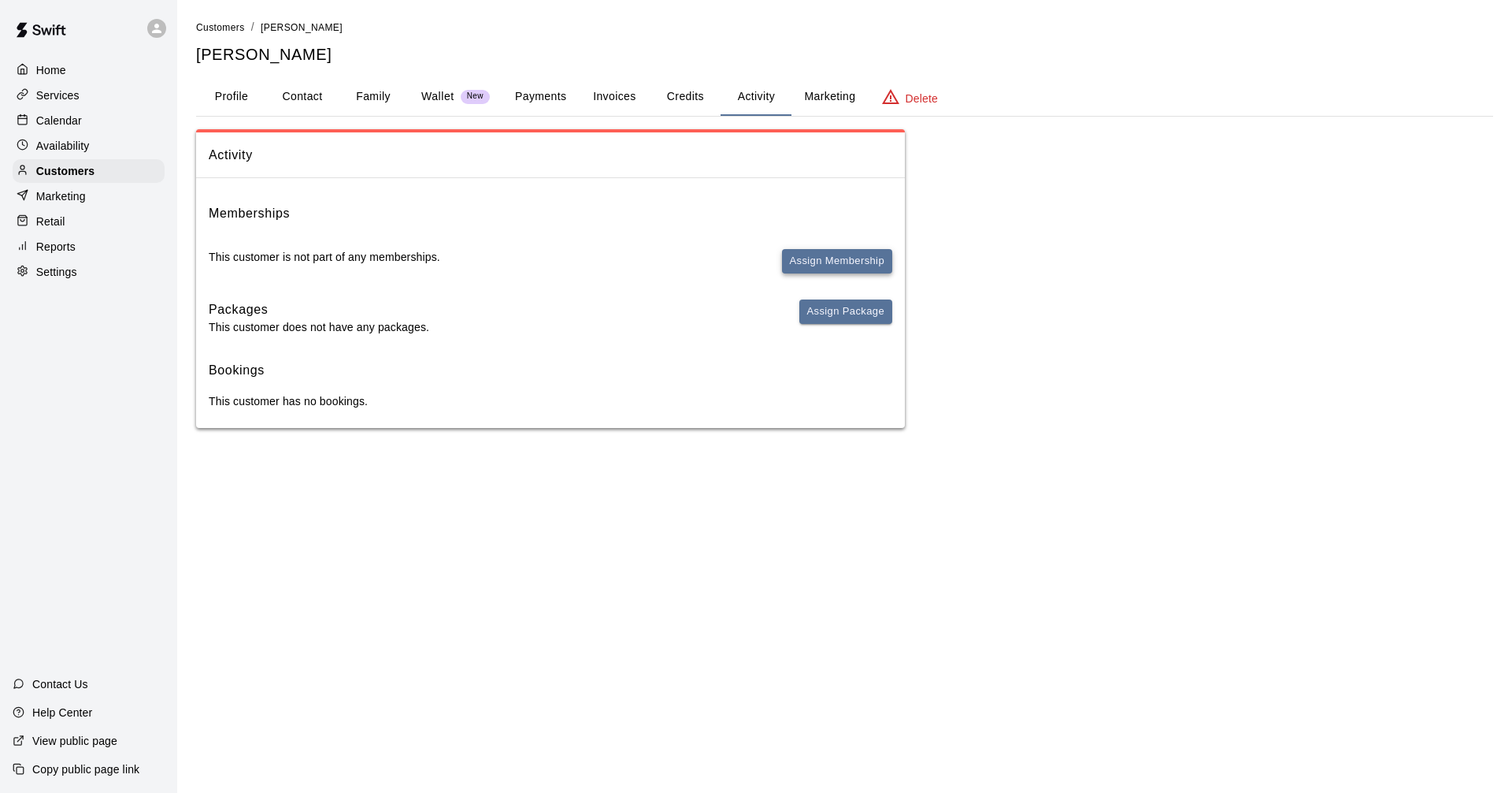
click at [849, 253] on button "Assign Membership" at bounding box center [837, 260] width 111 height 24
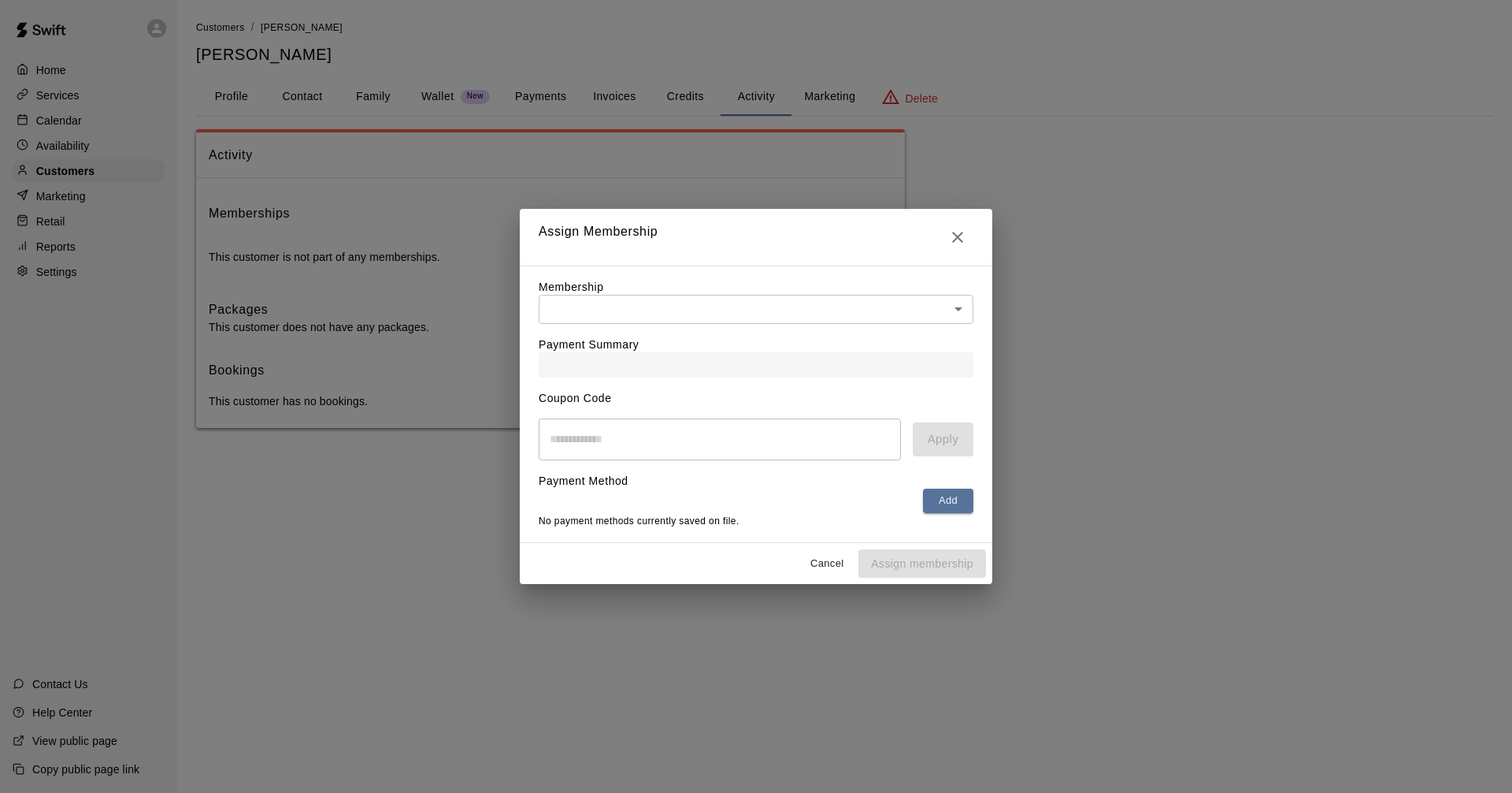
click at [645, 302] on body "Home Services Calendar Availability Customers Marketing Retail Reports Settings…" at bounding box center [756, 229] width 1512 height 459
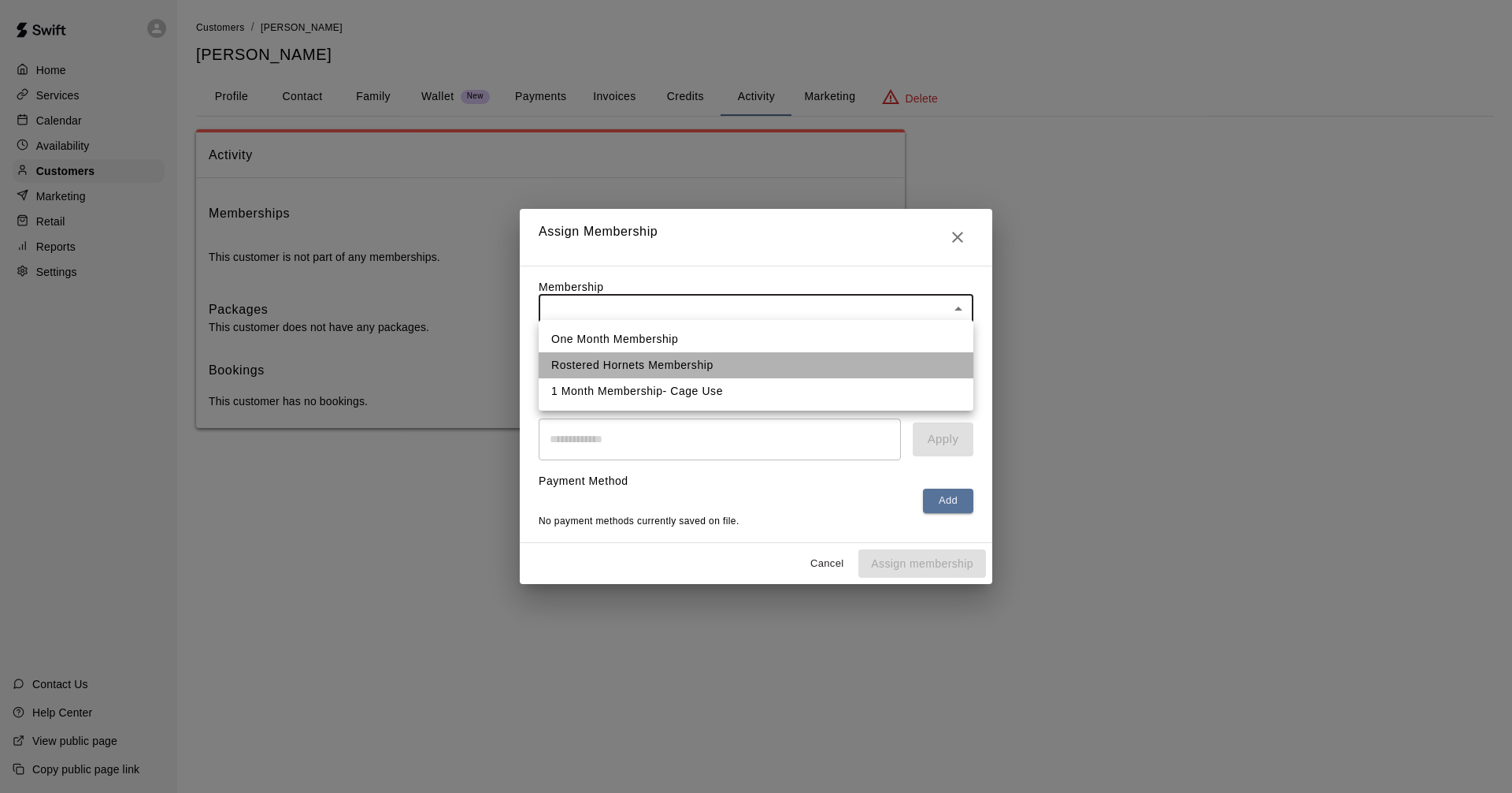
click at [682, 359] on li "Rostered Hornets Membership" at bounding box center [756, 365] width 435 height 26
type input "**********"
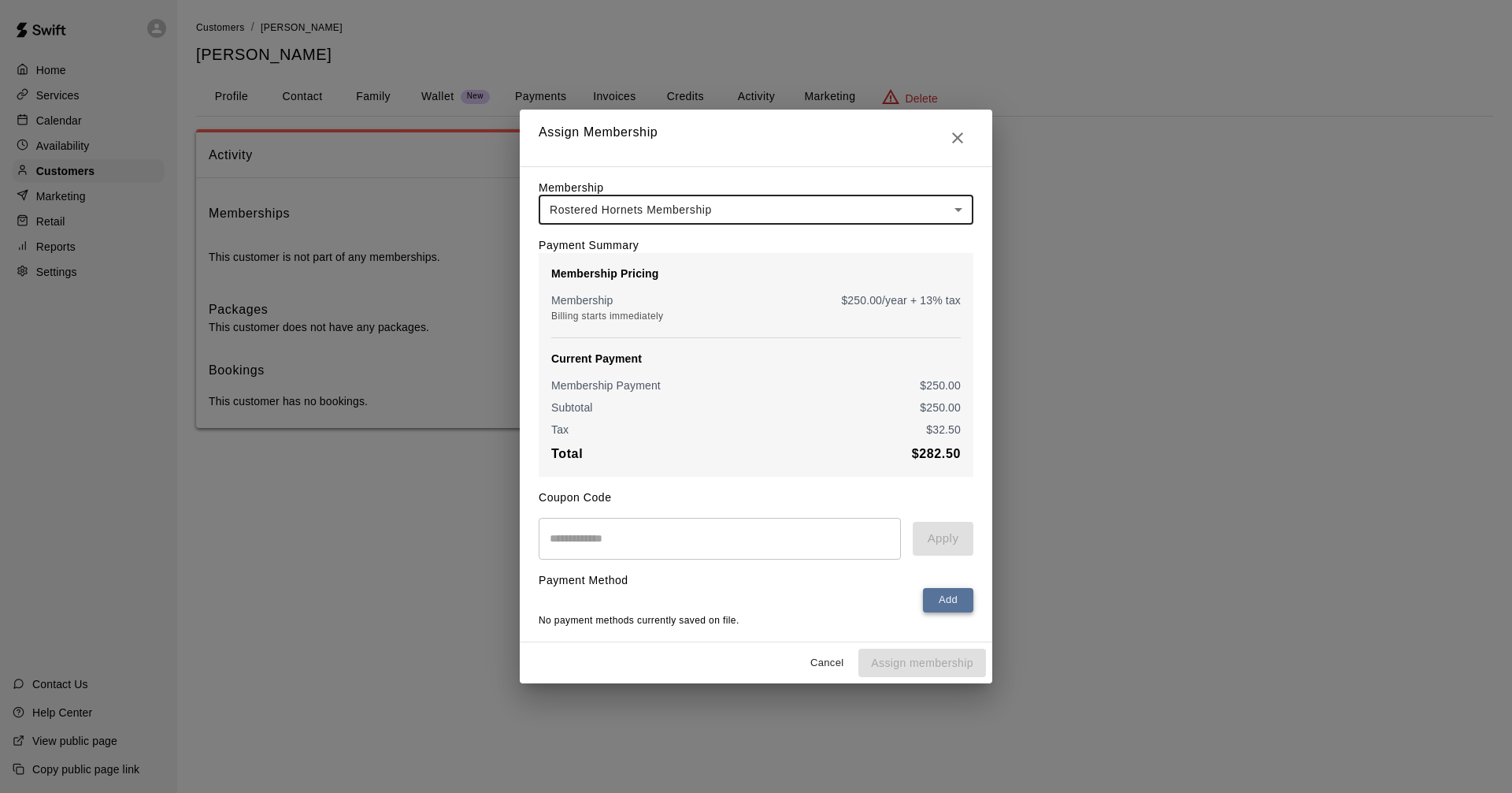
click at [946, 600] on button "Add" at bounding box center [948, 599] width 51 height 24
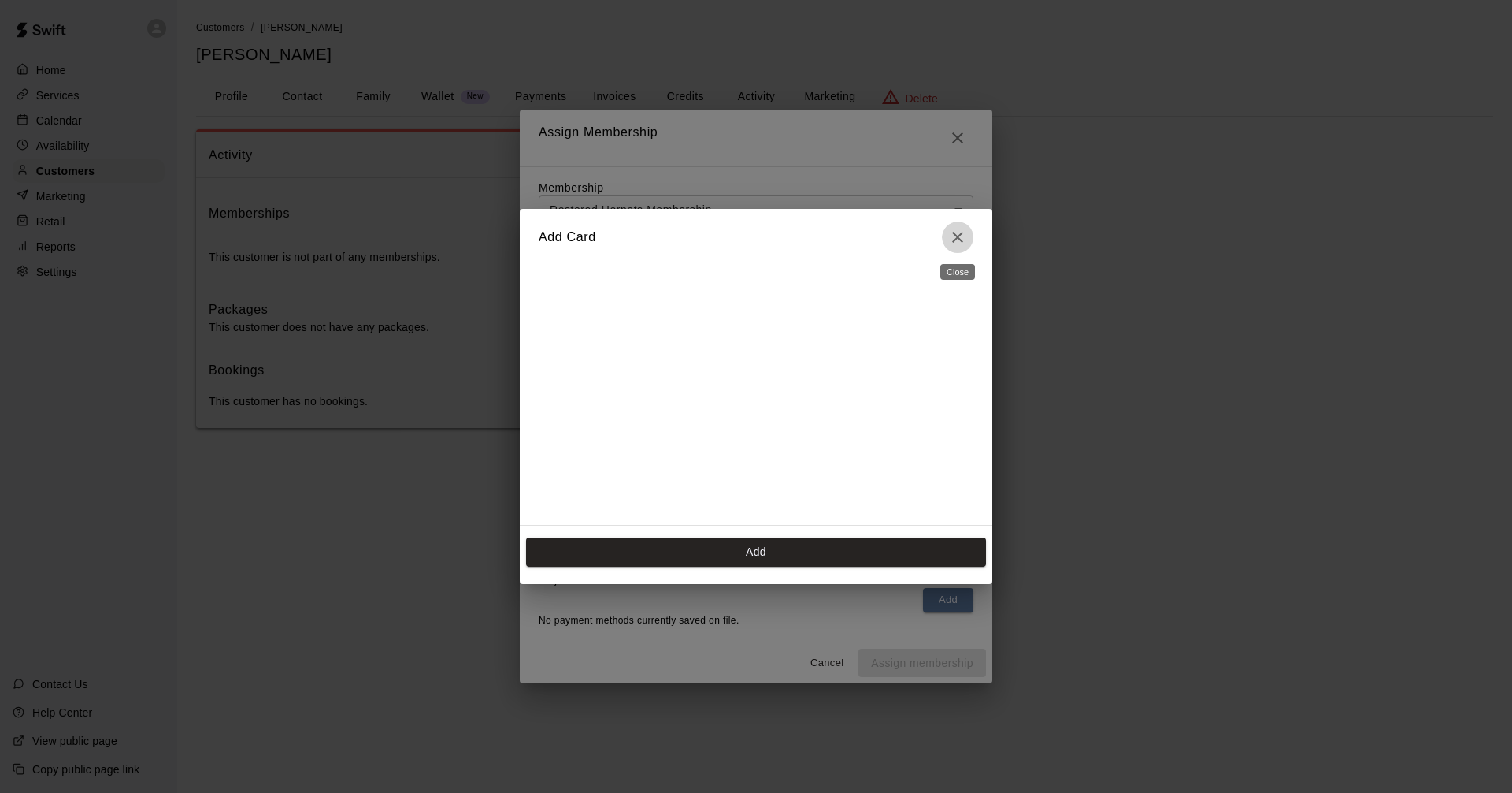
click at [962, 240] on icon "Close" at bounding box center [957, 237] width 19 height 19
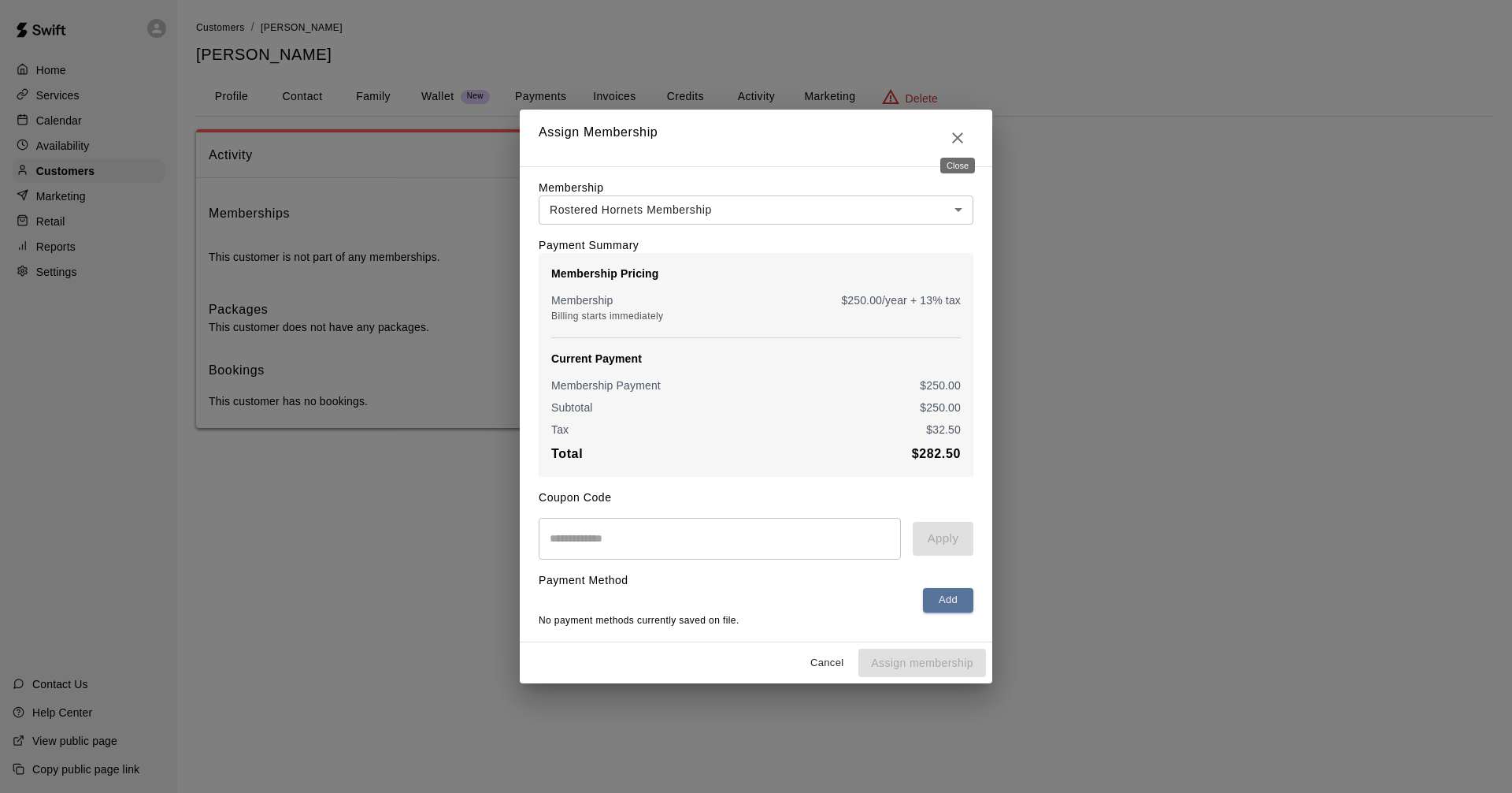
click at [968, 126] on button "Close" at bounding box center [958, 138] width 31 height 31
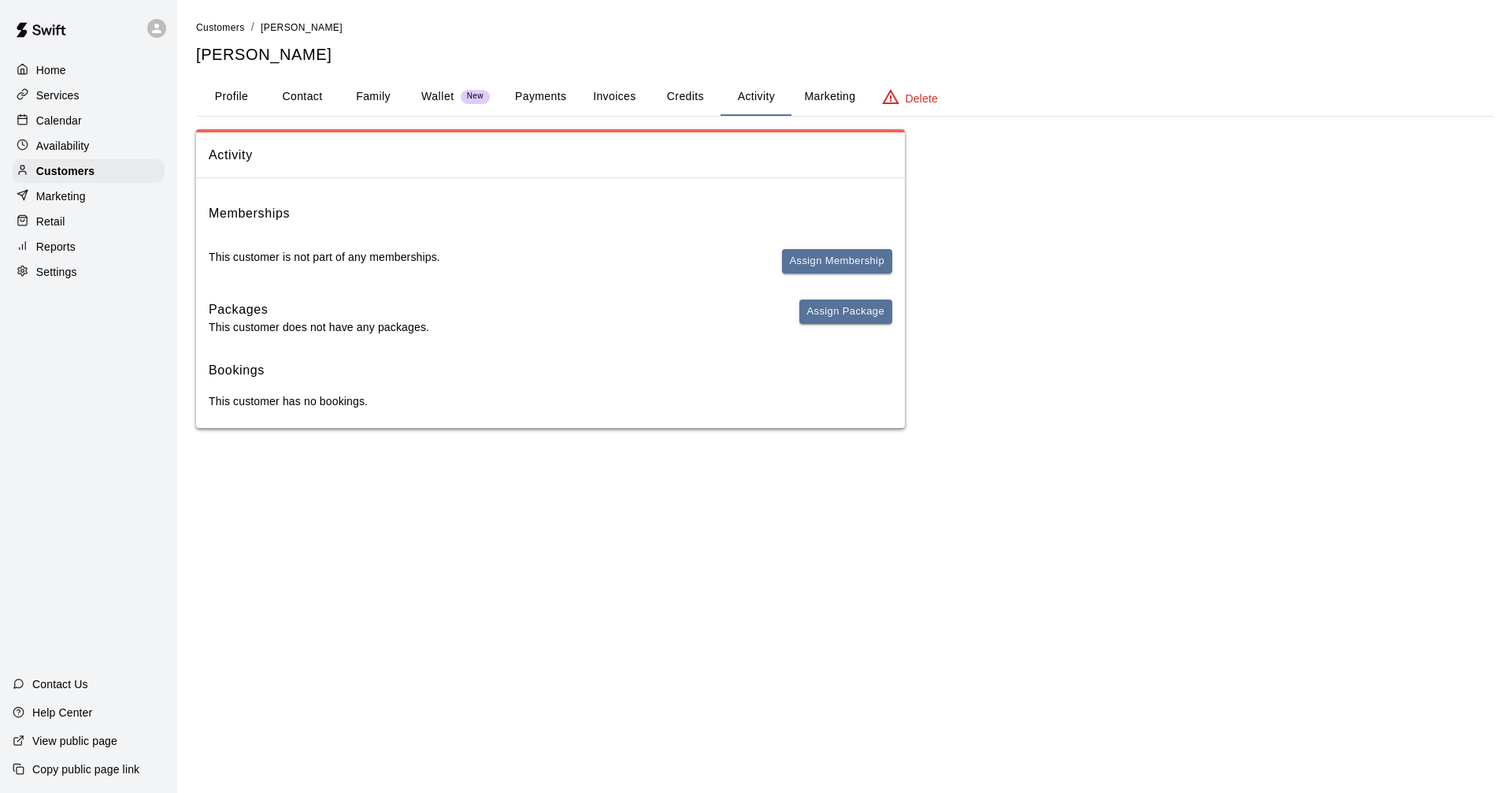
click at [869, 459] on html "Home Services Calendar Availability Customers Marketing Retail Reports Settings…" at bounding box center [756, 229] width 1512 height 459
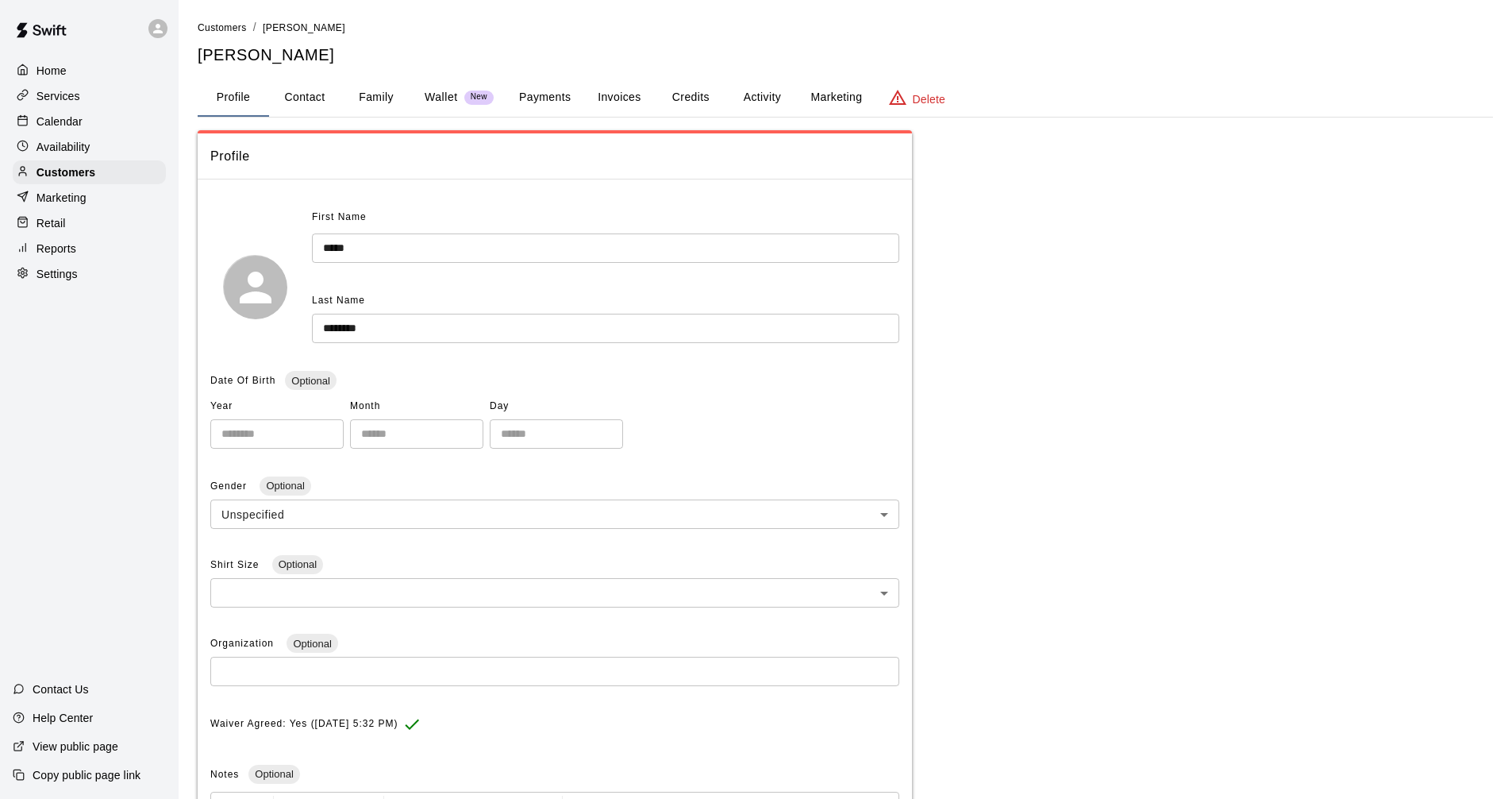
click at [107, 229] on div "Retail" at bounding box center [89, 223] width 153 height 24
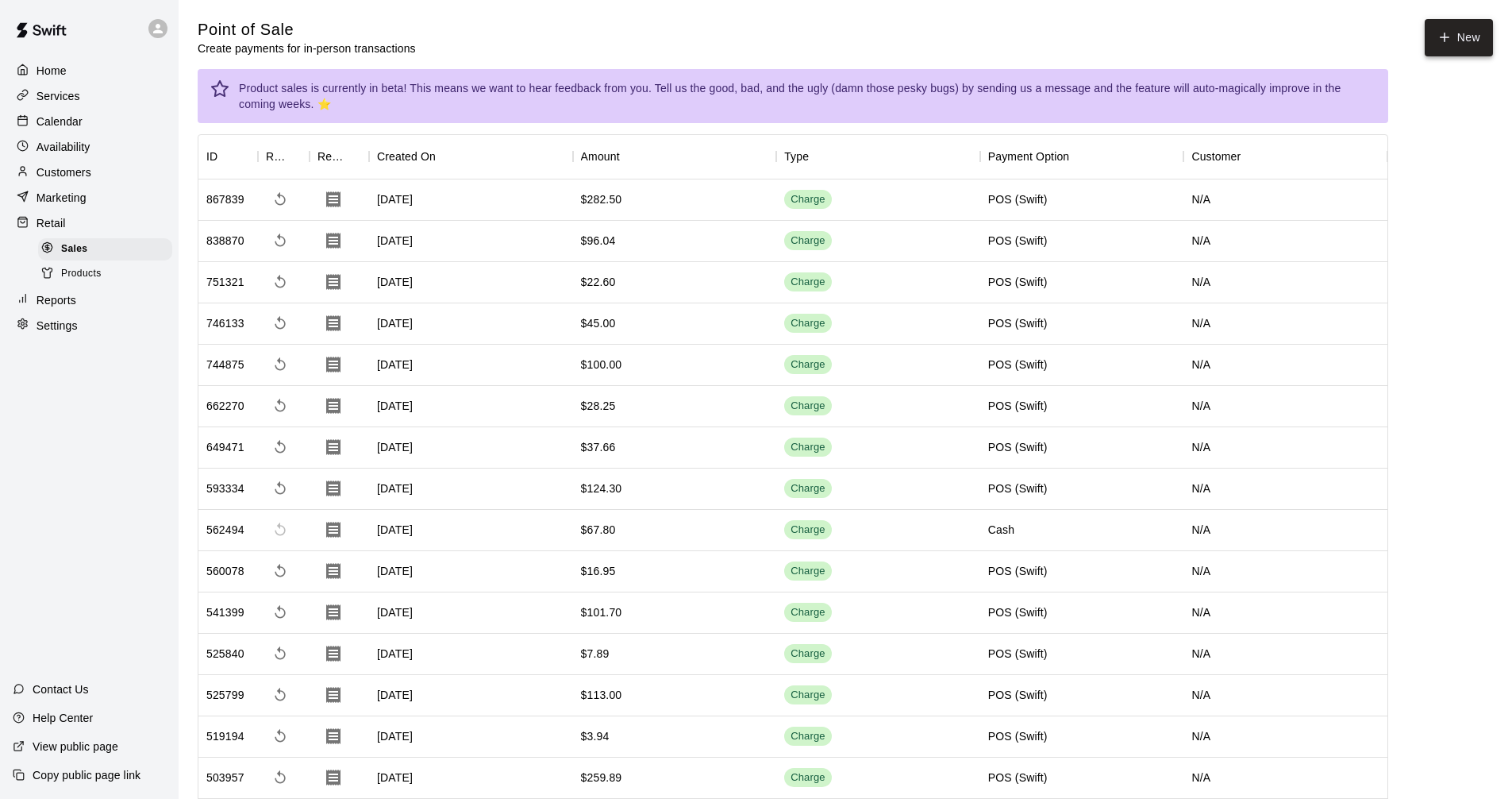
click at [1452, 36] on button "New" at bounding box center [1459, 37] width 68 height 37
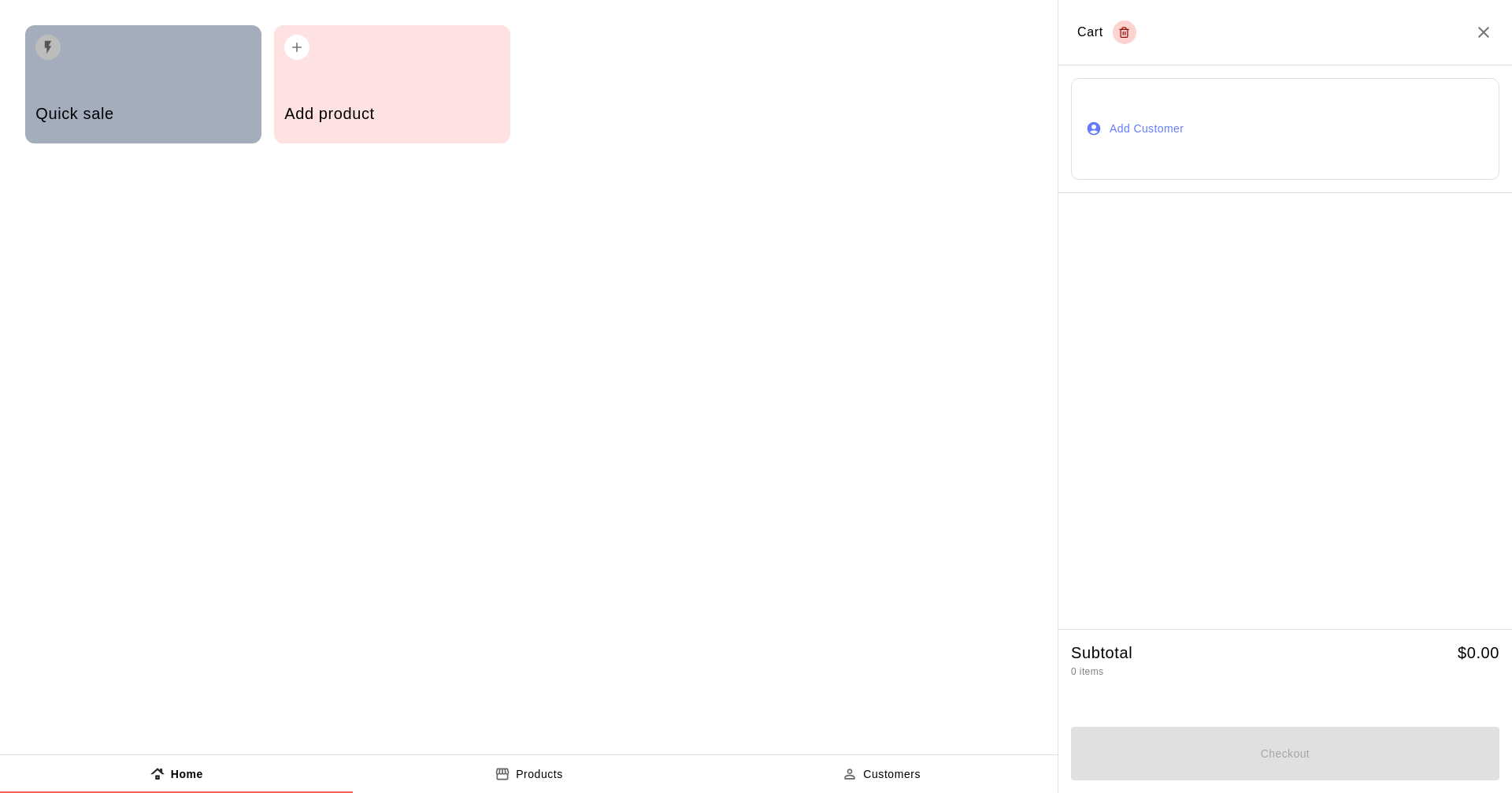
click at [140, 81] on div "Quick sale" at bounding box center [143, 84] width 236 height 118
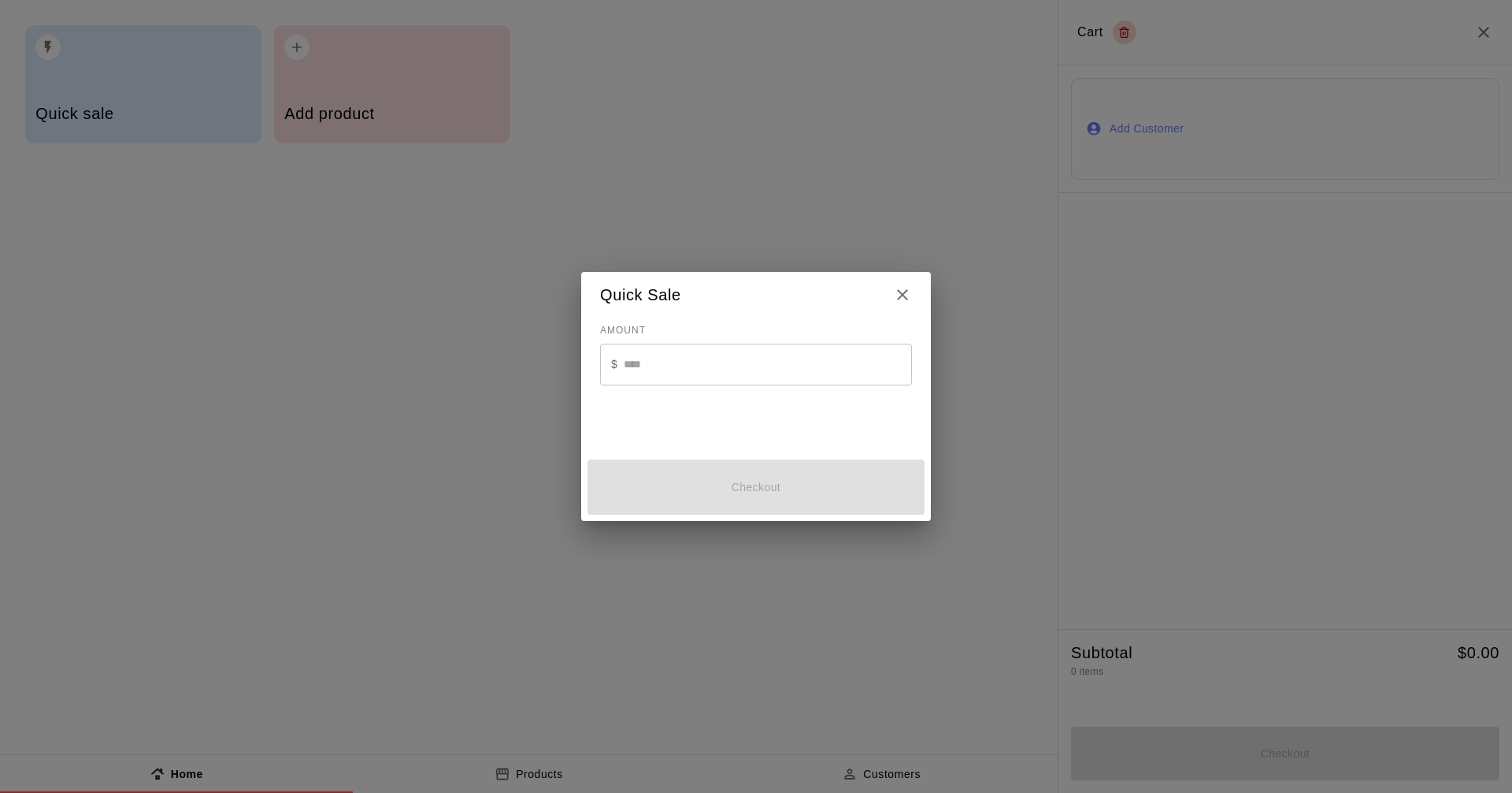
click at [726, 365] on input "text" at bounding box center [767, 364] width 289 height 42
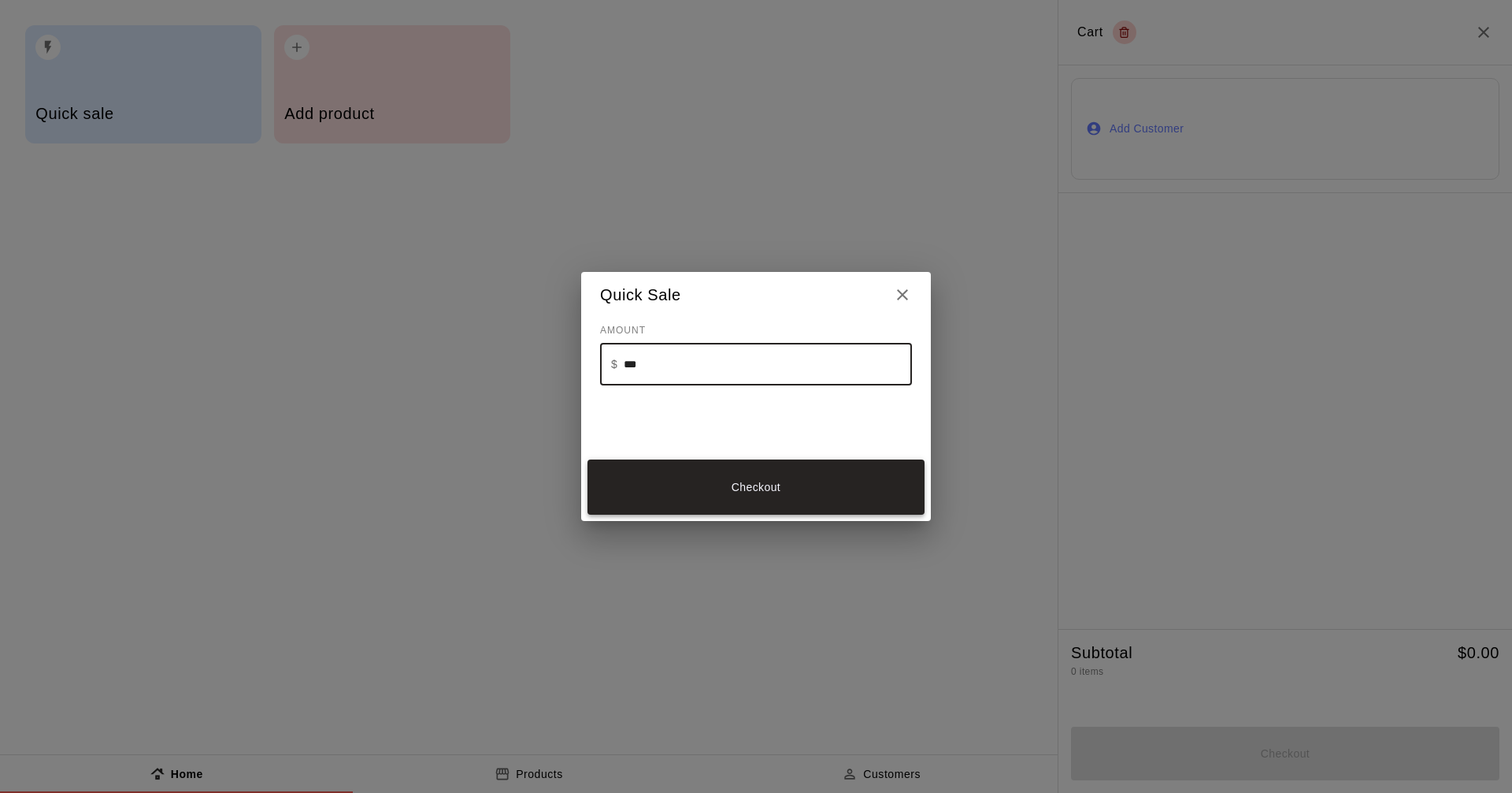
type input "***"
click at [704, 461] on button "Checkout" at bounding box center [756, 487] width 337 height 55
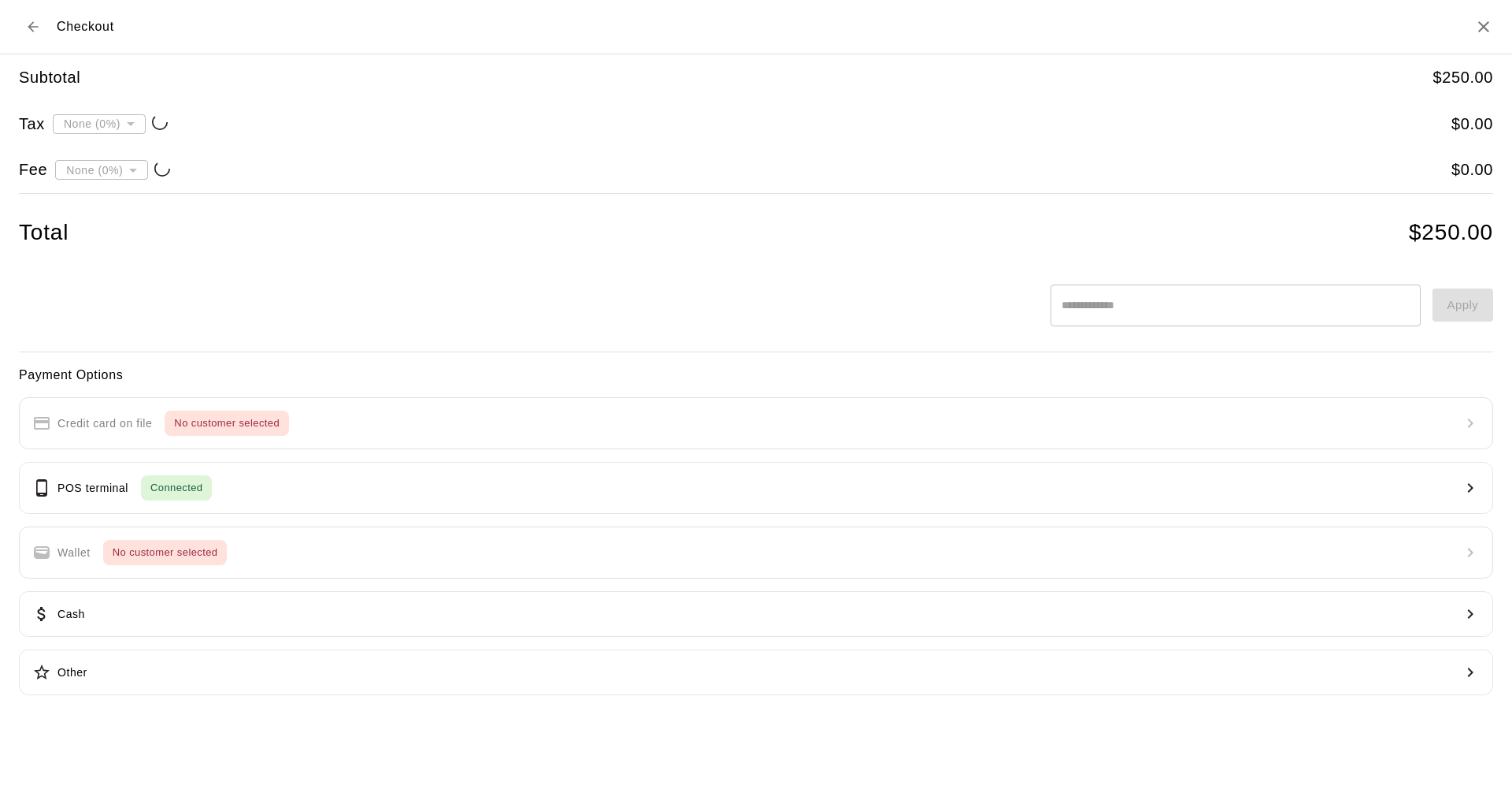
type input "**********"
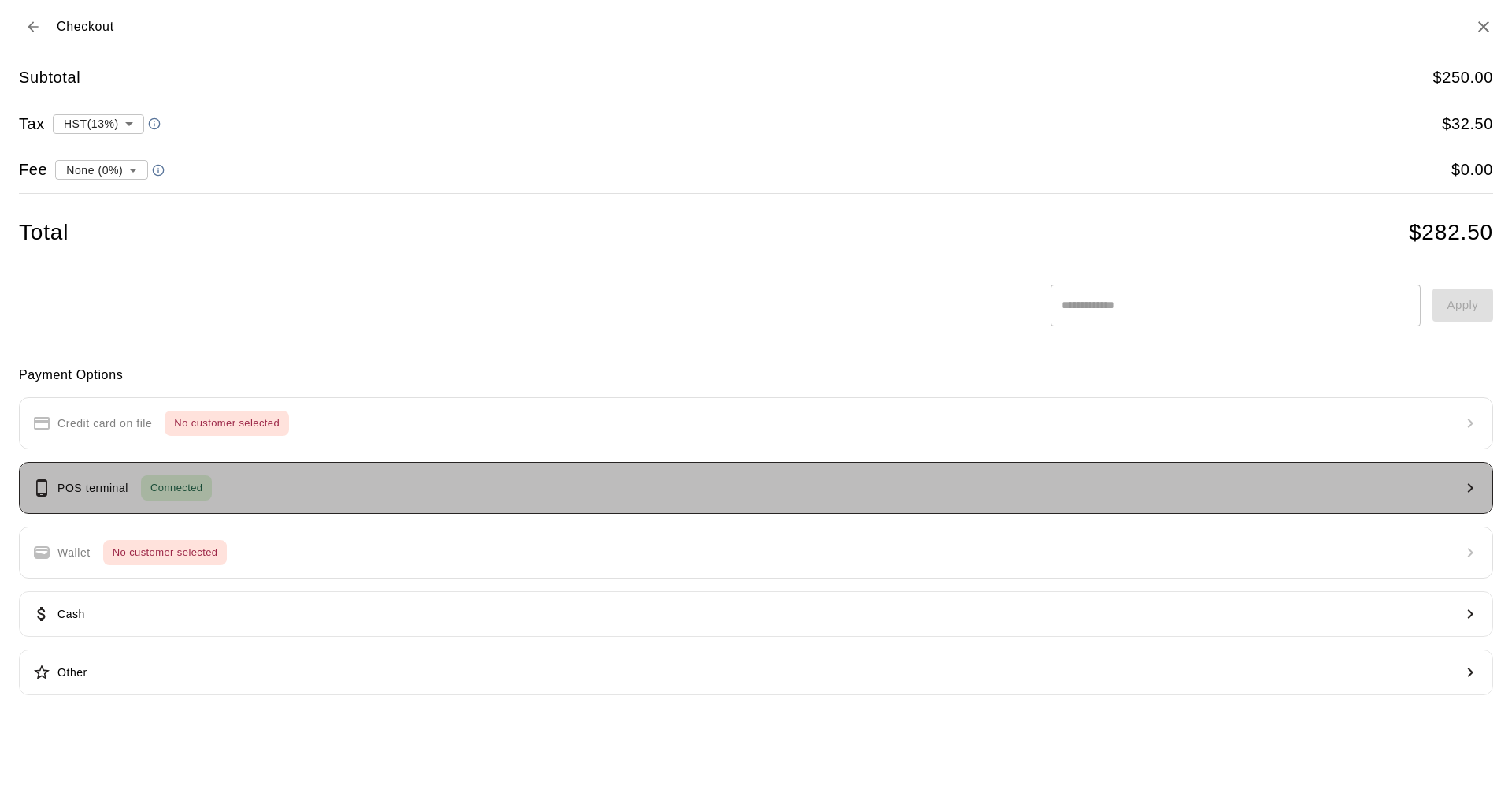
click at [265, 487] on button "POS terminal Connected" at bounding box center [756, 488] width 1475 height 52
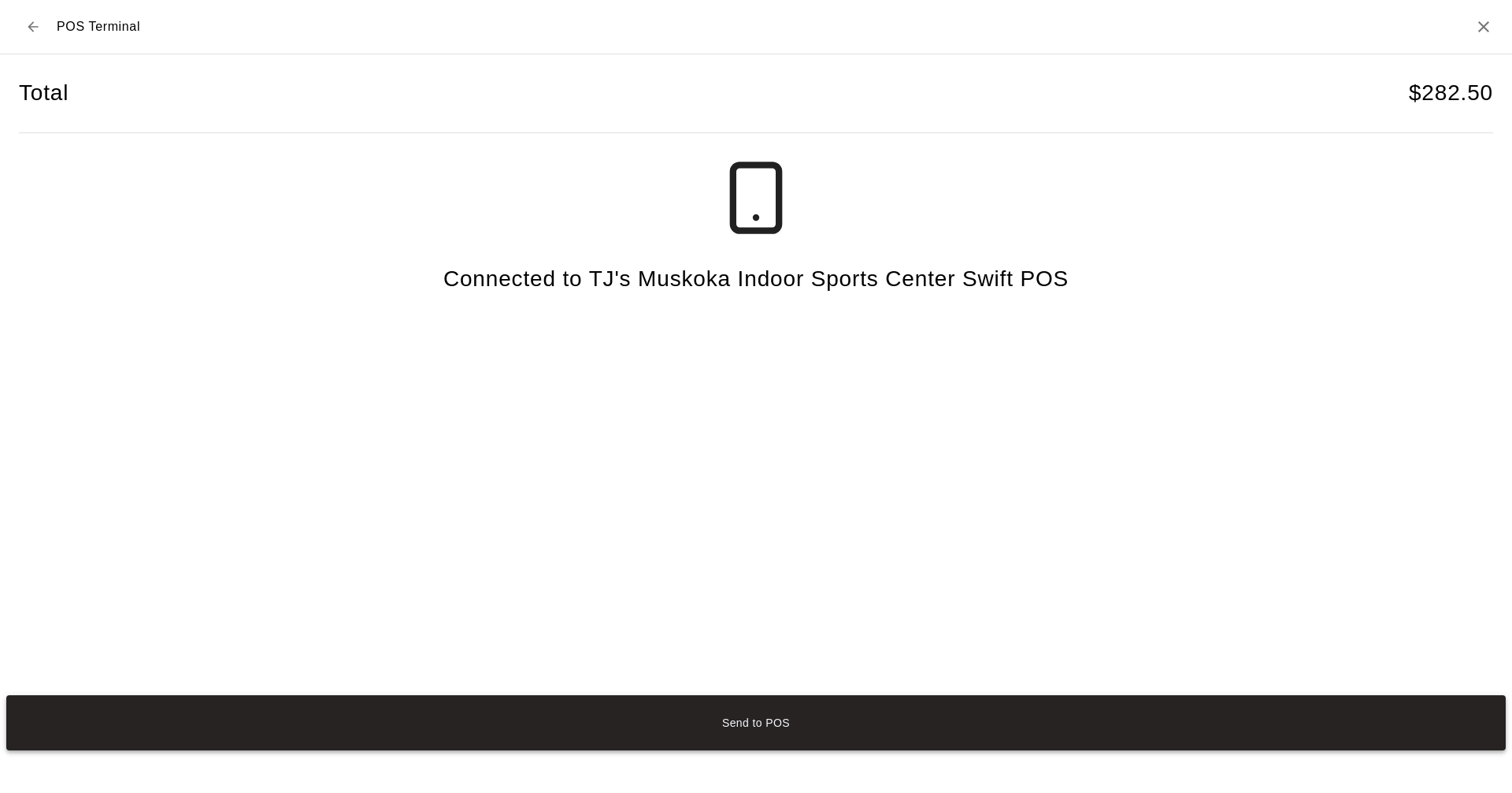
click at [739, 721] on button "Send to POS" at bounding box center [756, 723] width 1500 height 55
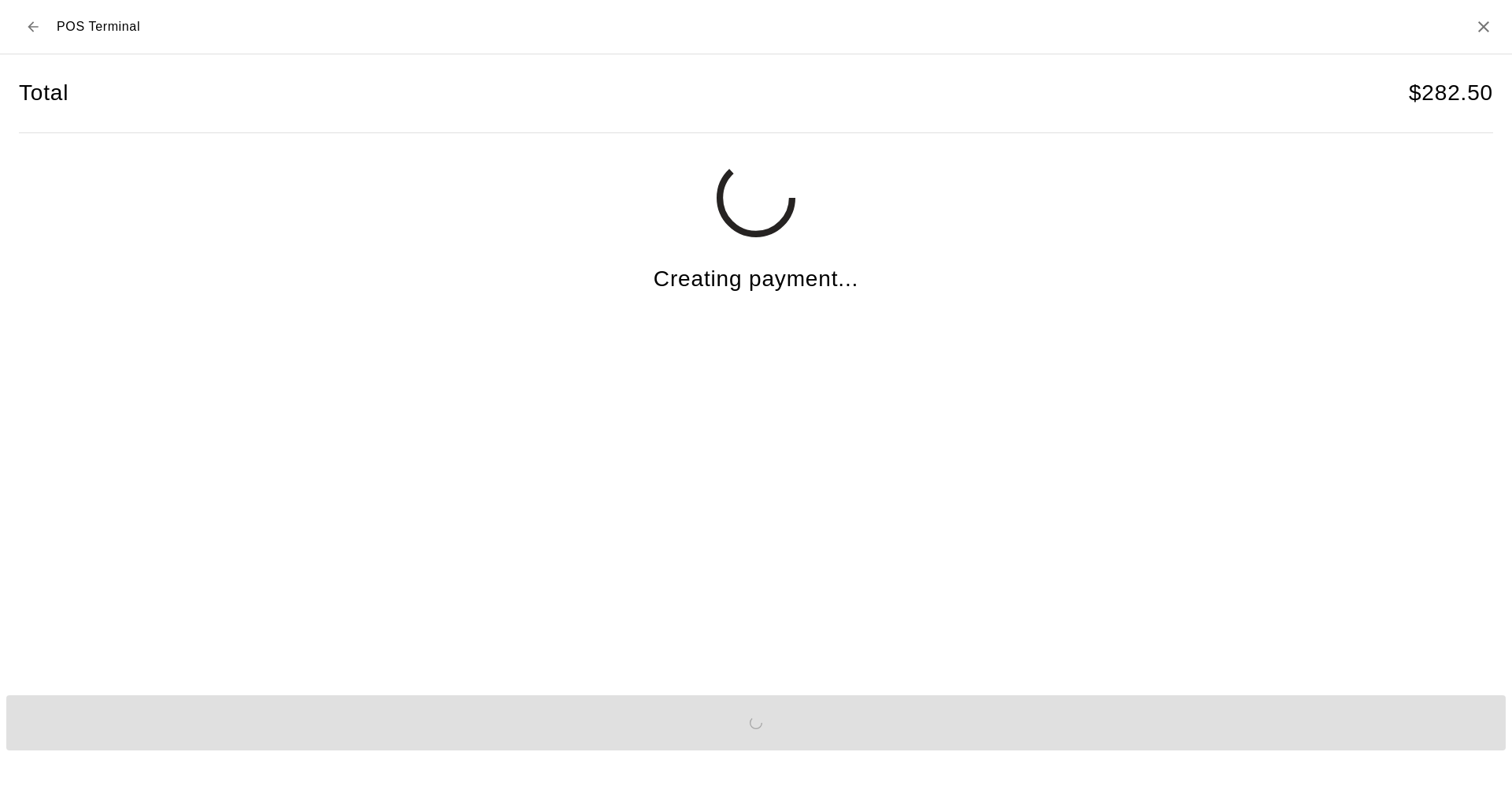
drag, startPoint x: 739, startPoint y: 721, endPoint x: 461, endPoint y: 611, distance: 299.0
click at [454, 611] on div "Total $ 282.50 Creating payment..." at bounding box center [756, 364] width 1475 height 619
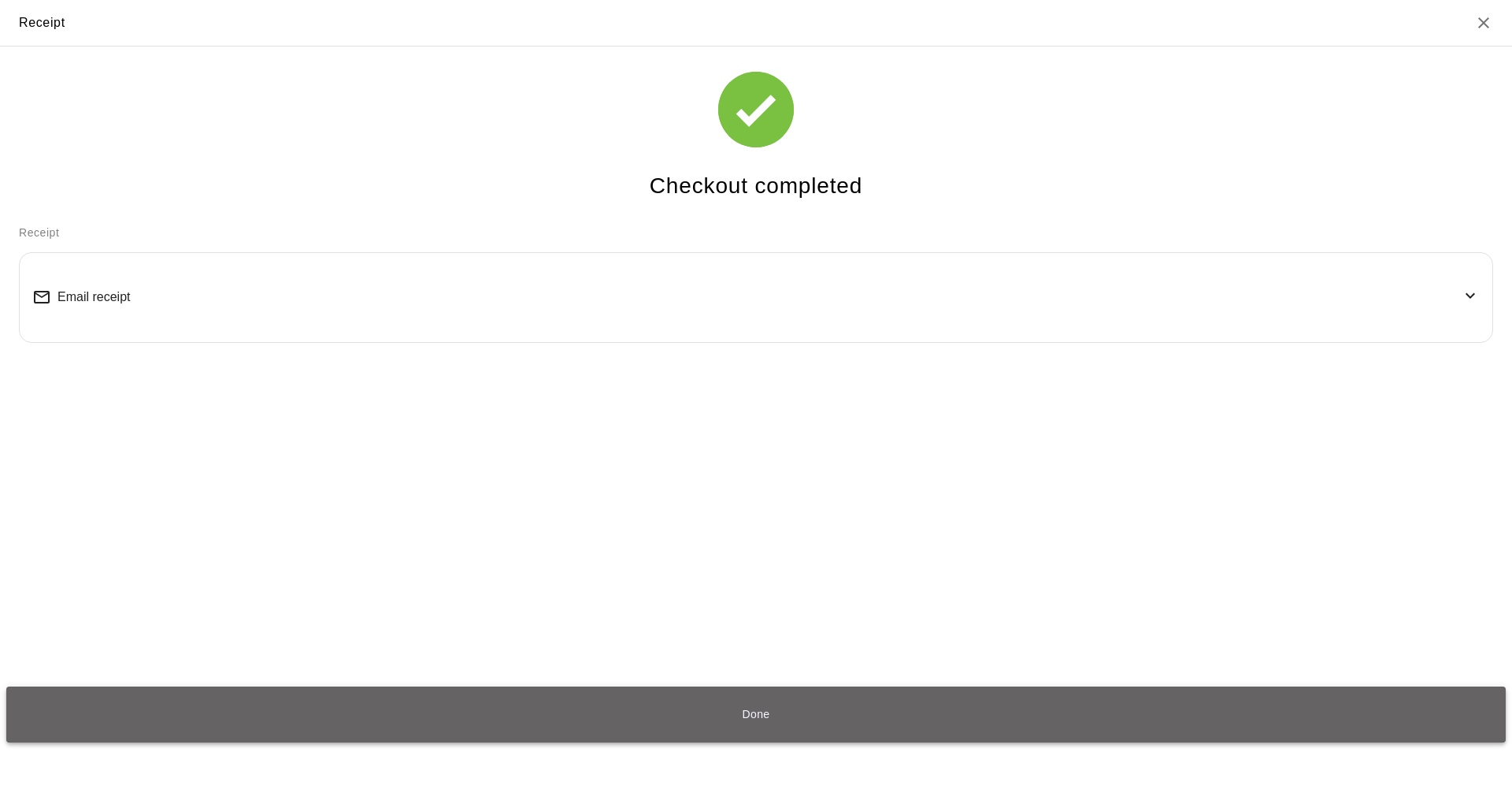
click at [498, 702] on button "Done" at bounding box center [756, 714] width 1500 height 55
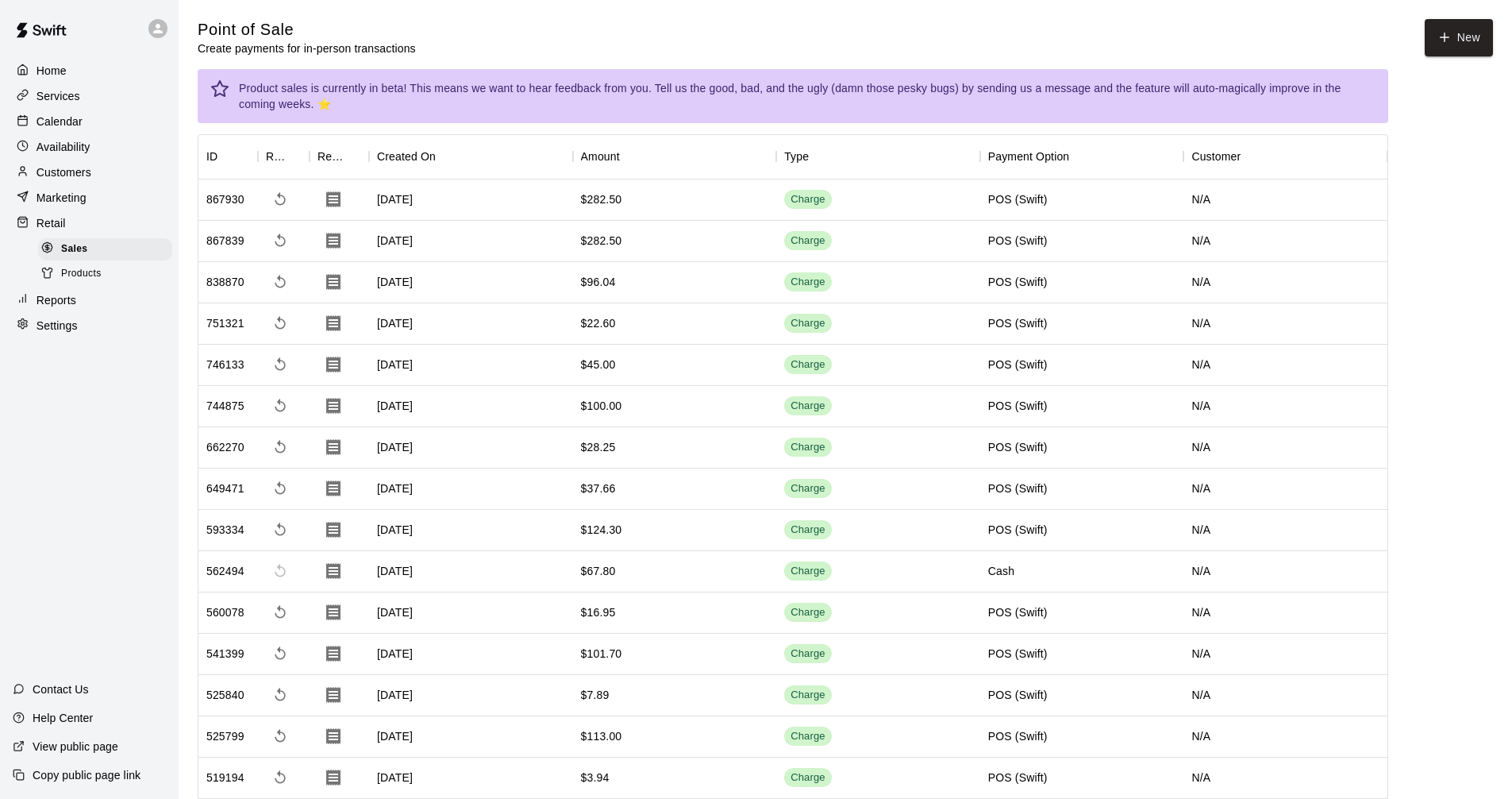
click at [1425, 19] on button "New" at bounding box center [1459, 37] width 68 height 37
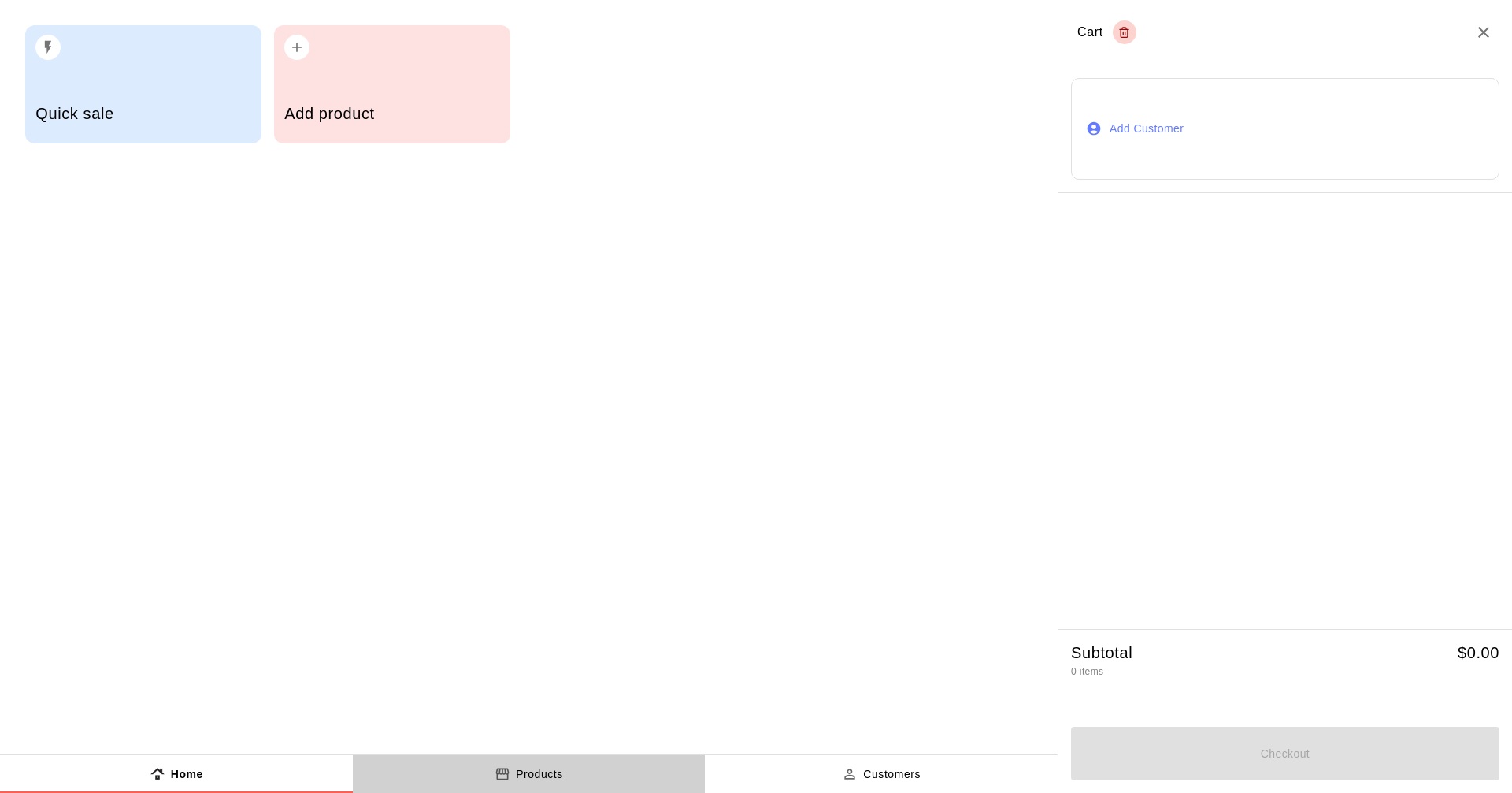
click at [542, 765] on button "Products" at bounding box center [529, 773] width 353 height 38
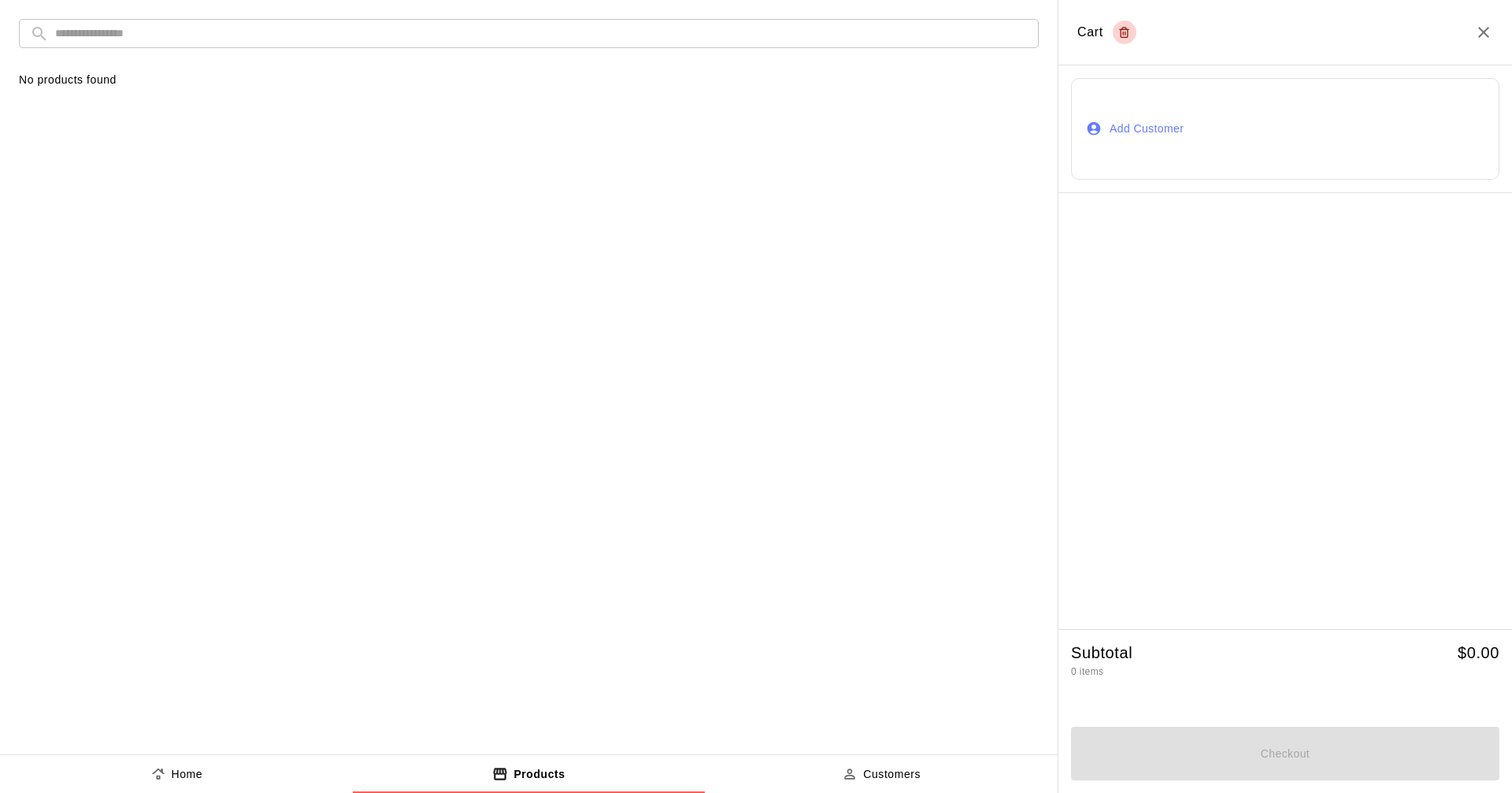
click at [335, 781] on button "Home" at bounding box center [176, 773] width 353 height 38
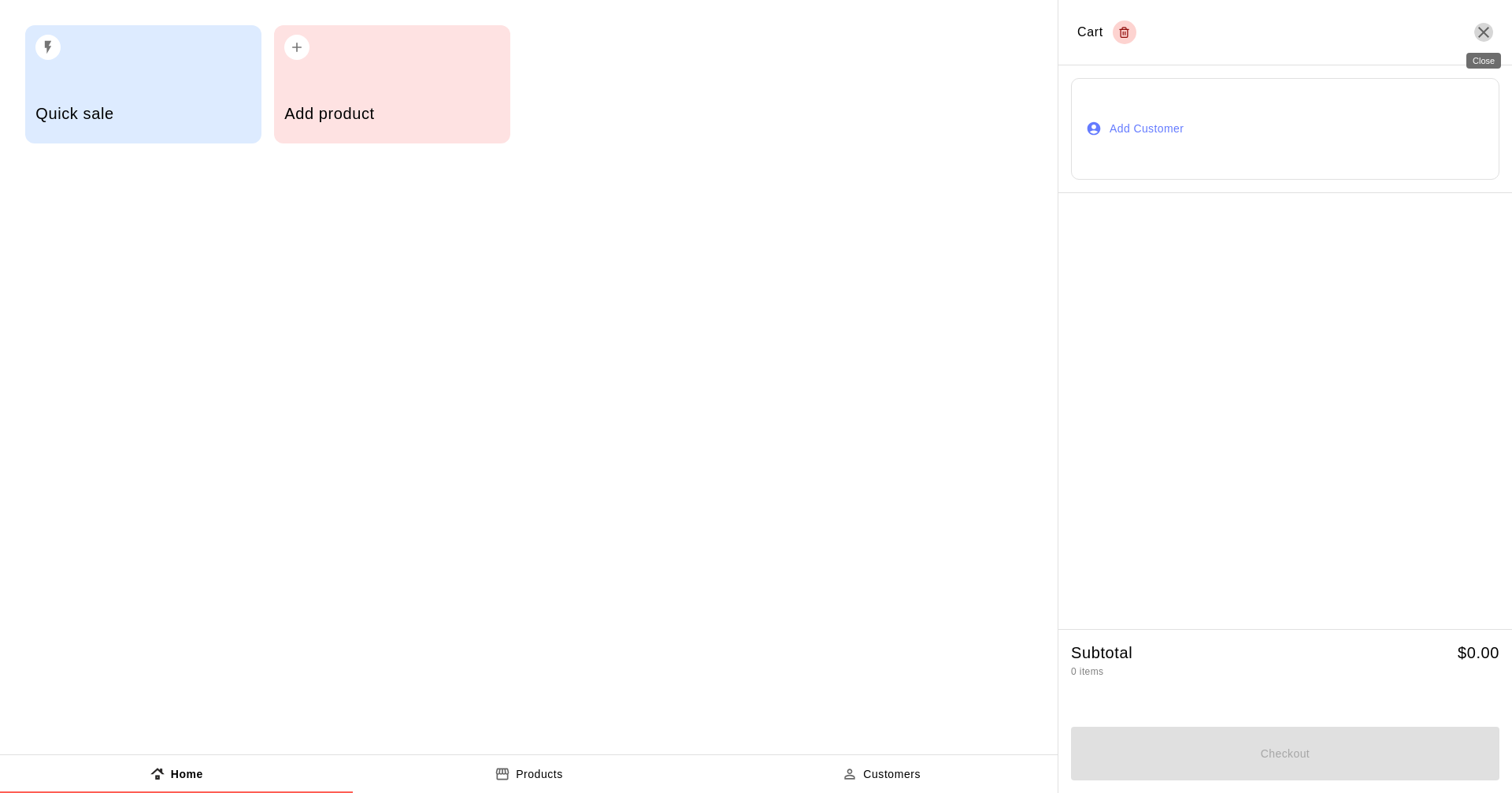
click at [1491, 38] on icon "Close" at bounding box center [1484, 31] width 19 height 19
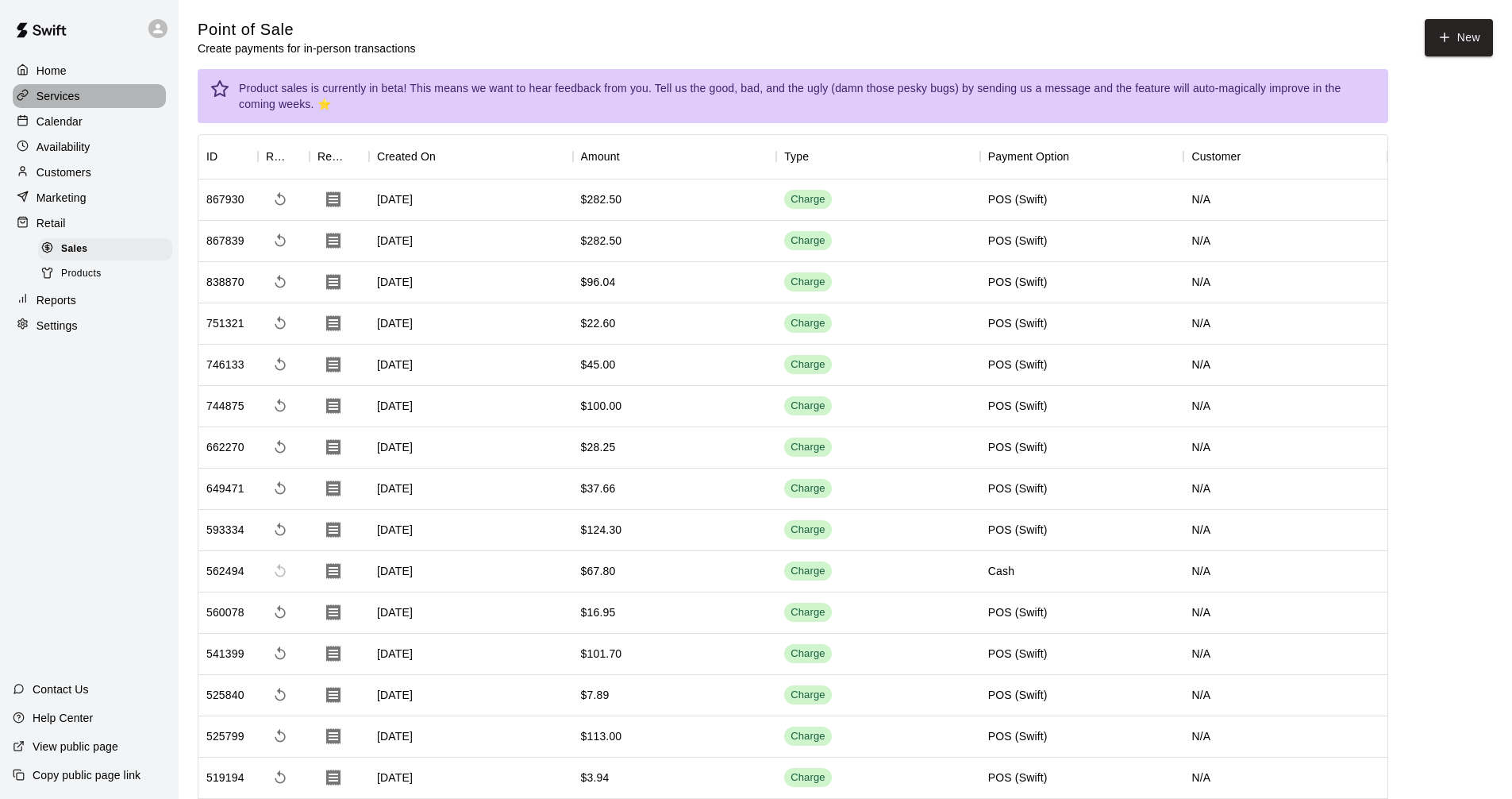
click at [139, 104] on div "Services" at bounding box center [89, 96] width 153 height 24
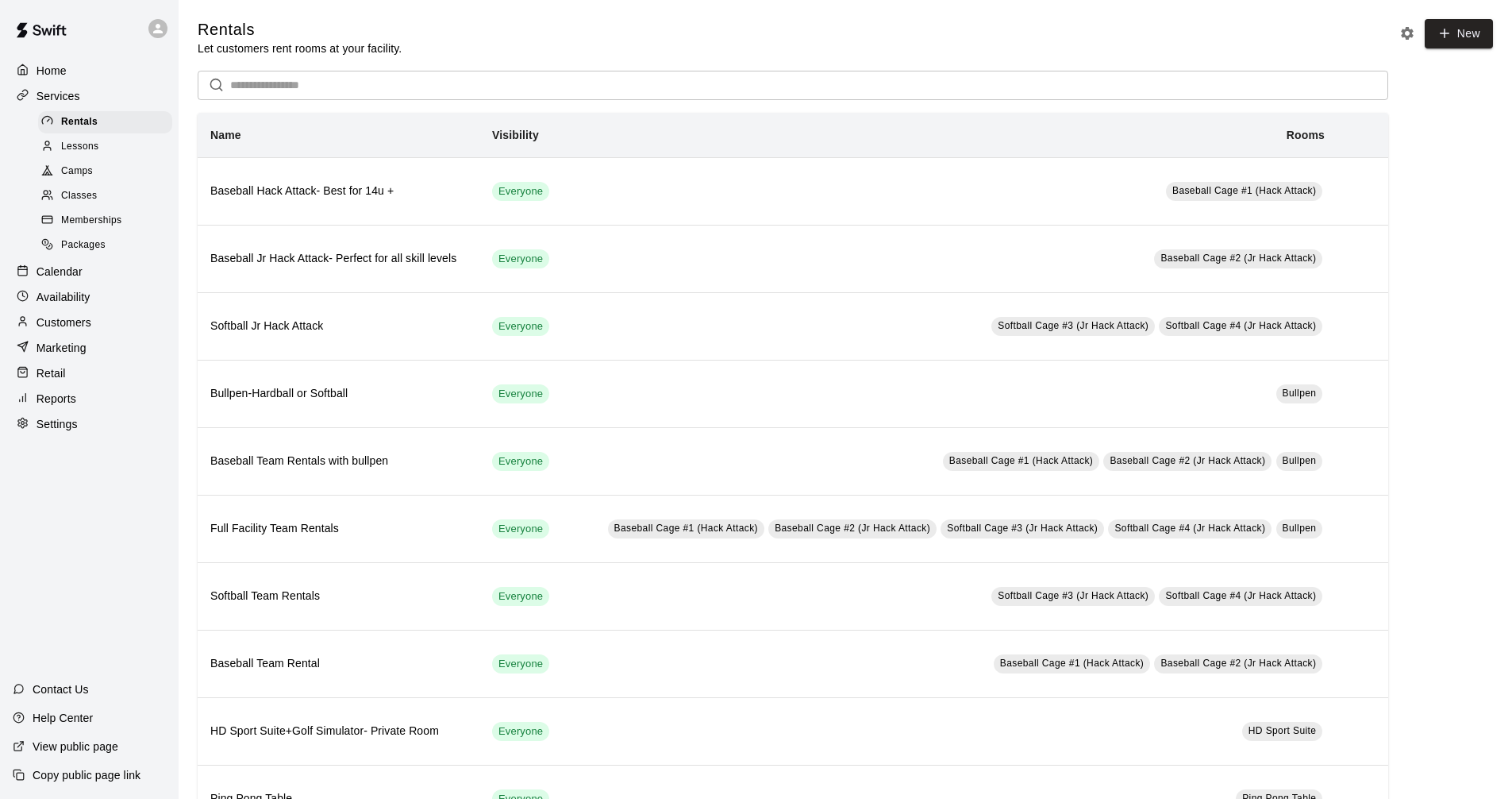
click at [132, 278] on div "Calendar" at bounding box center [89, 271] width 153 height 24
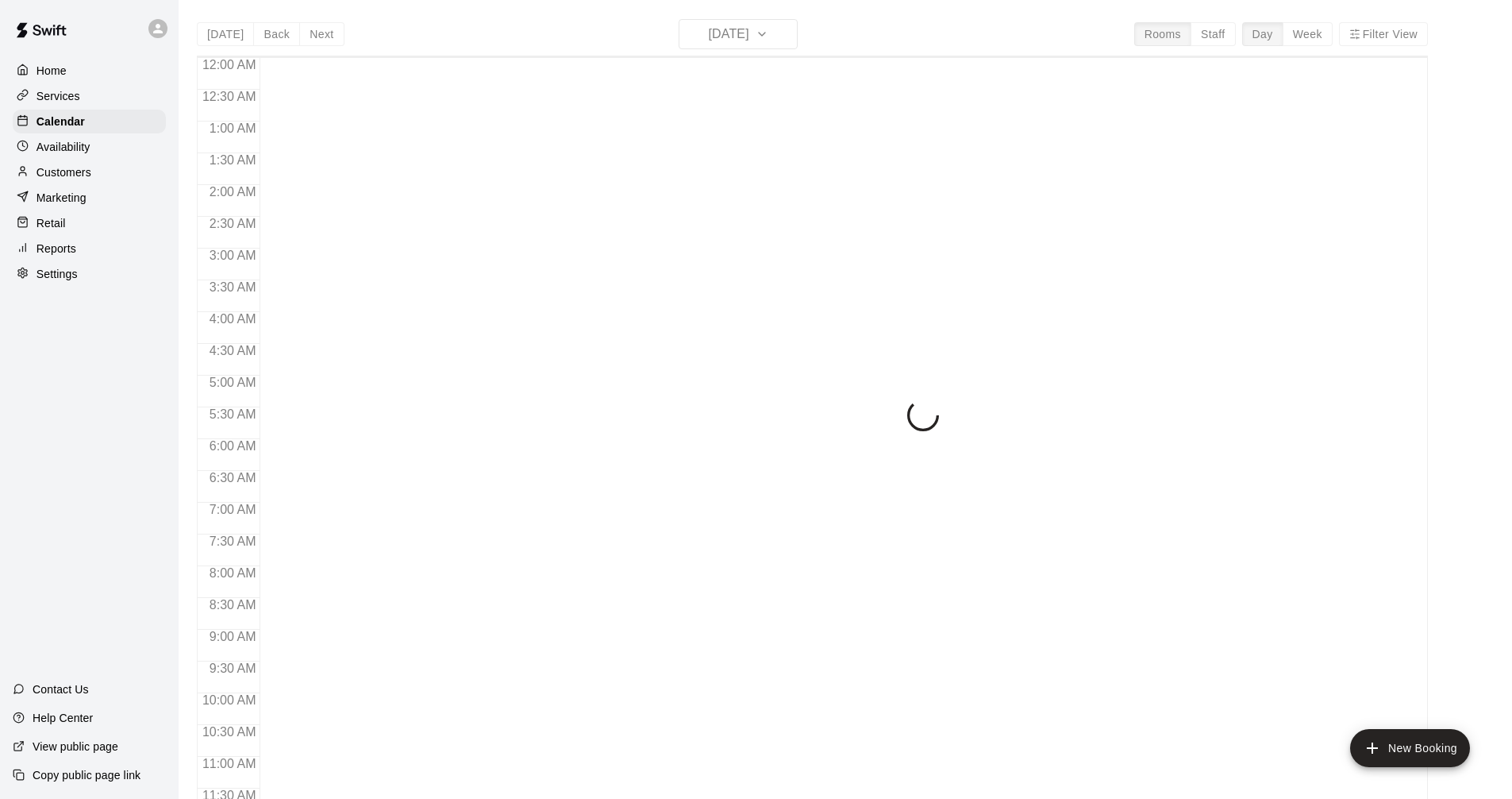
scroll to position [765, 0]
